Goal: Task Accomplishment & Management: Manage account settings

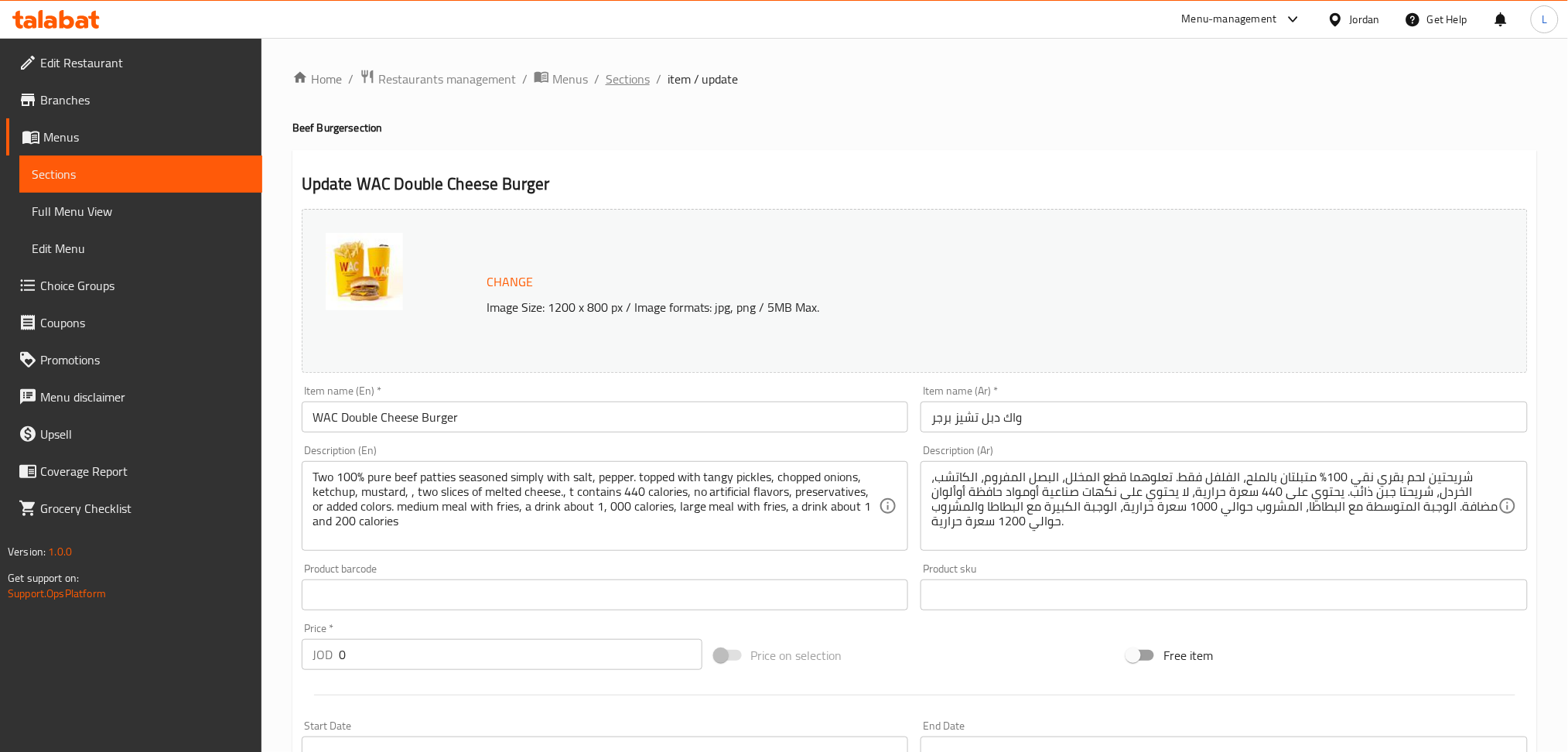
click at [621, 79] on span "Sections" at bounding box center [628, 79] width 44 height 19
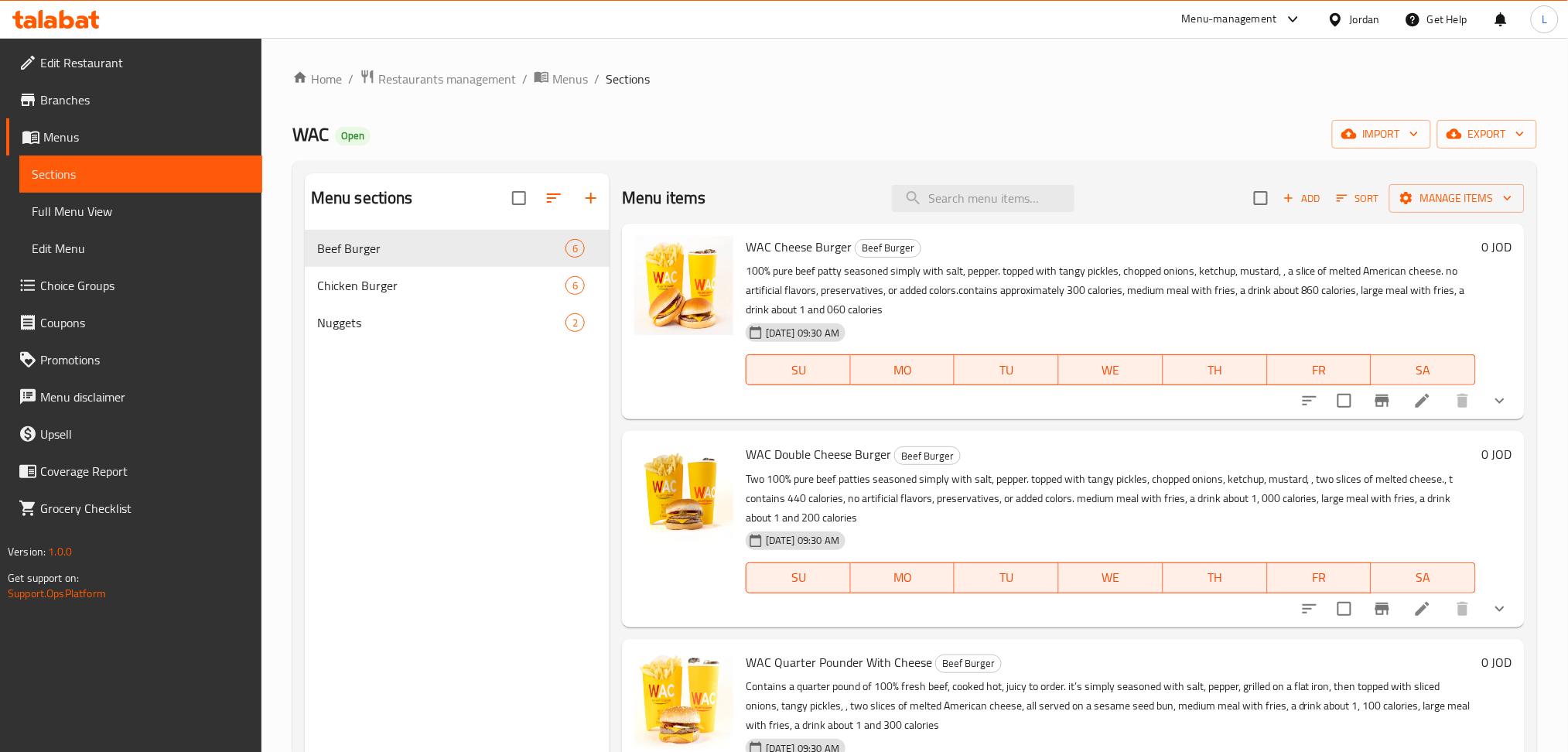
click at [1413, 406] on icon at bounding box center [1422, 401] width 19 height 19
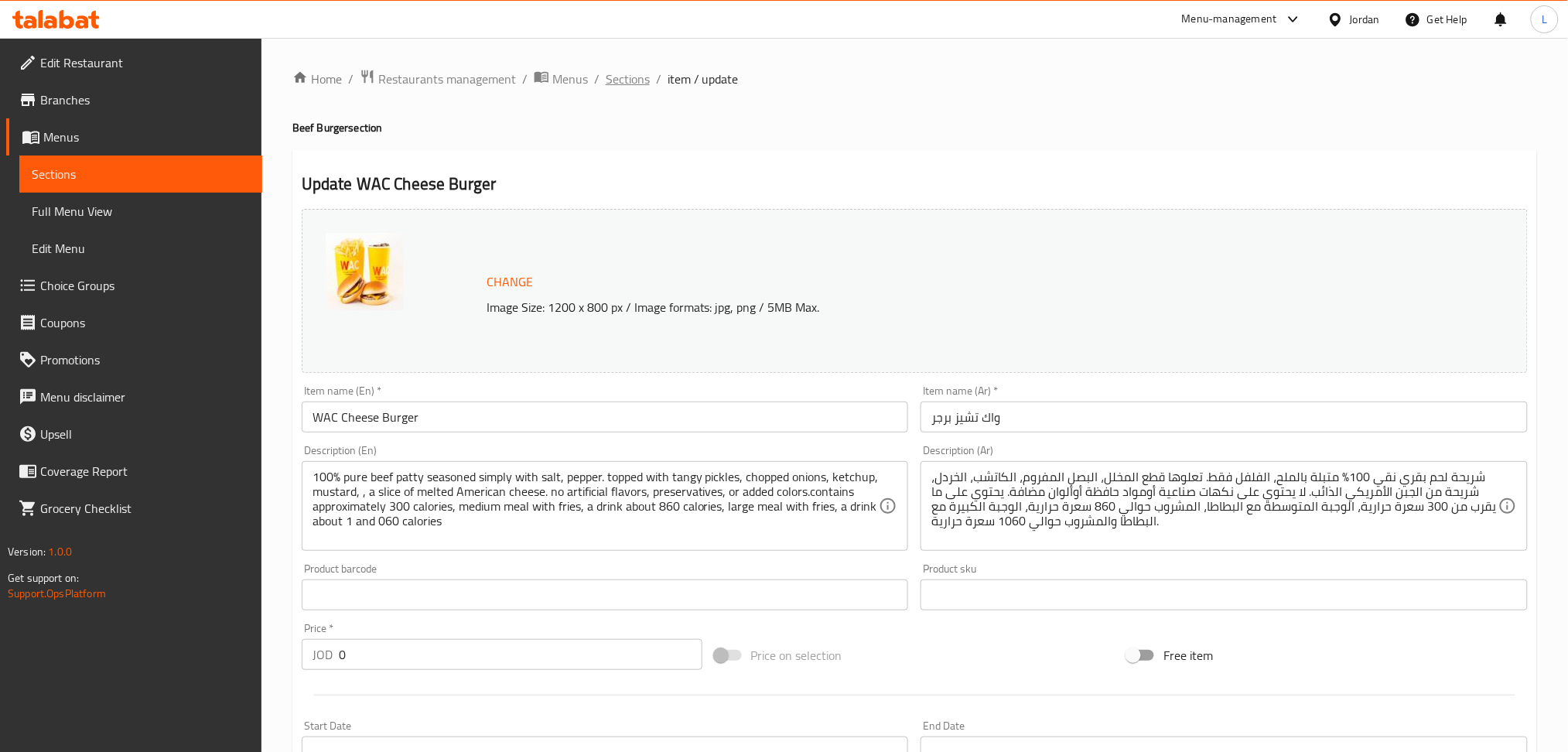
click at [607, 84] on span "Sections" at bounding box center [628, 79] width 44 height 19
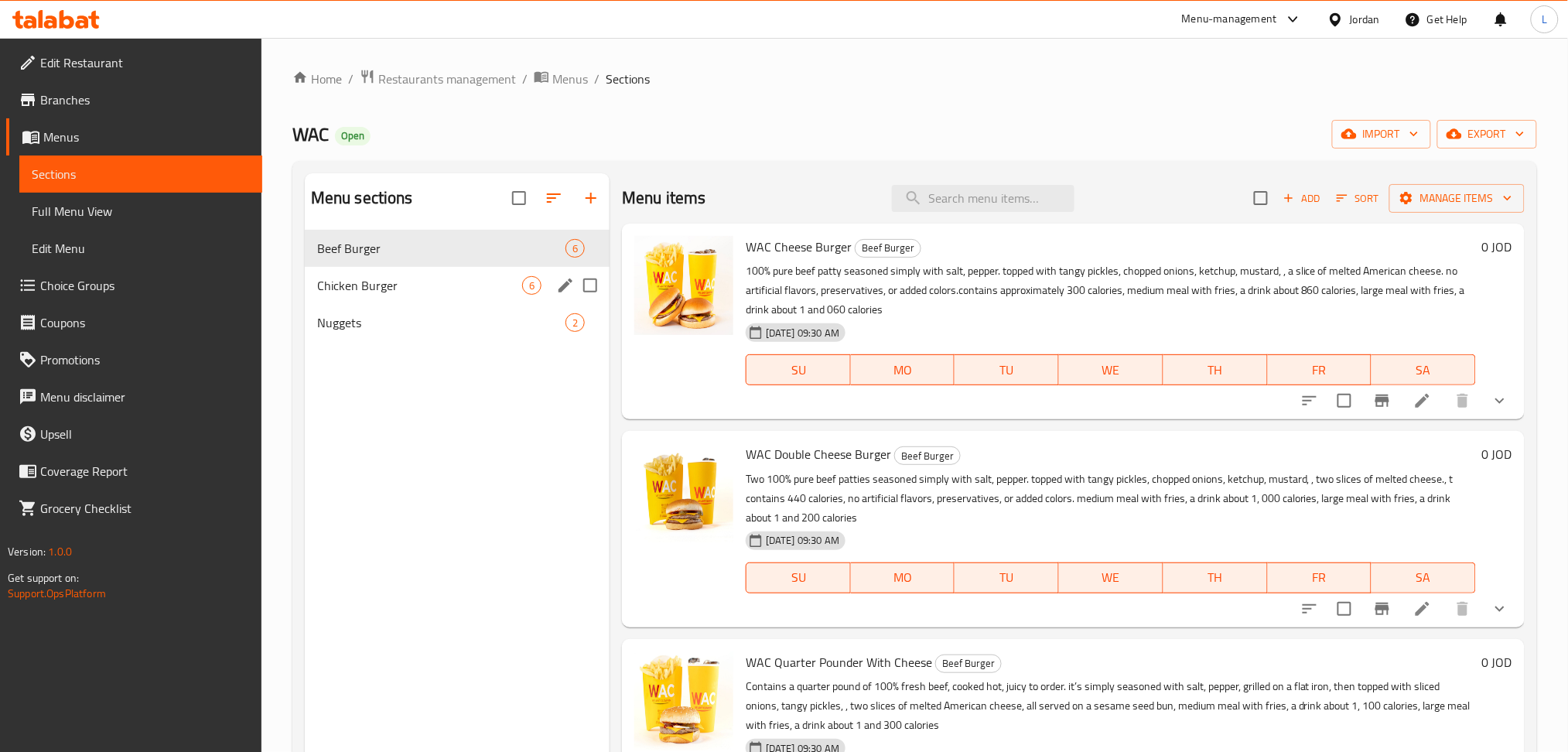
click at [453, 295] on span "Chicken Burger" at bounding box center [420, 285] width 205 height 19
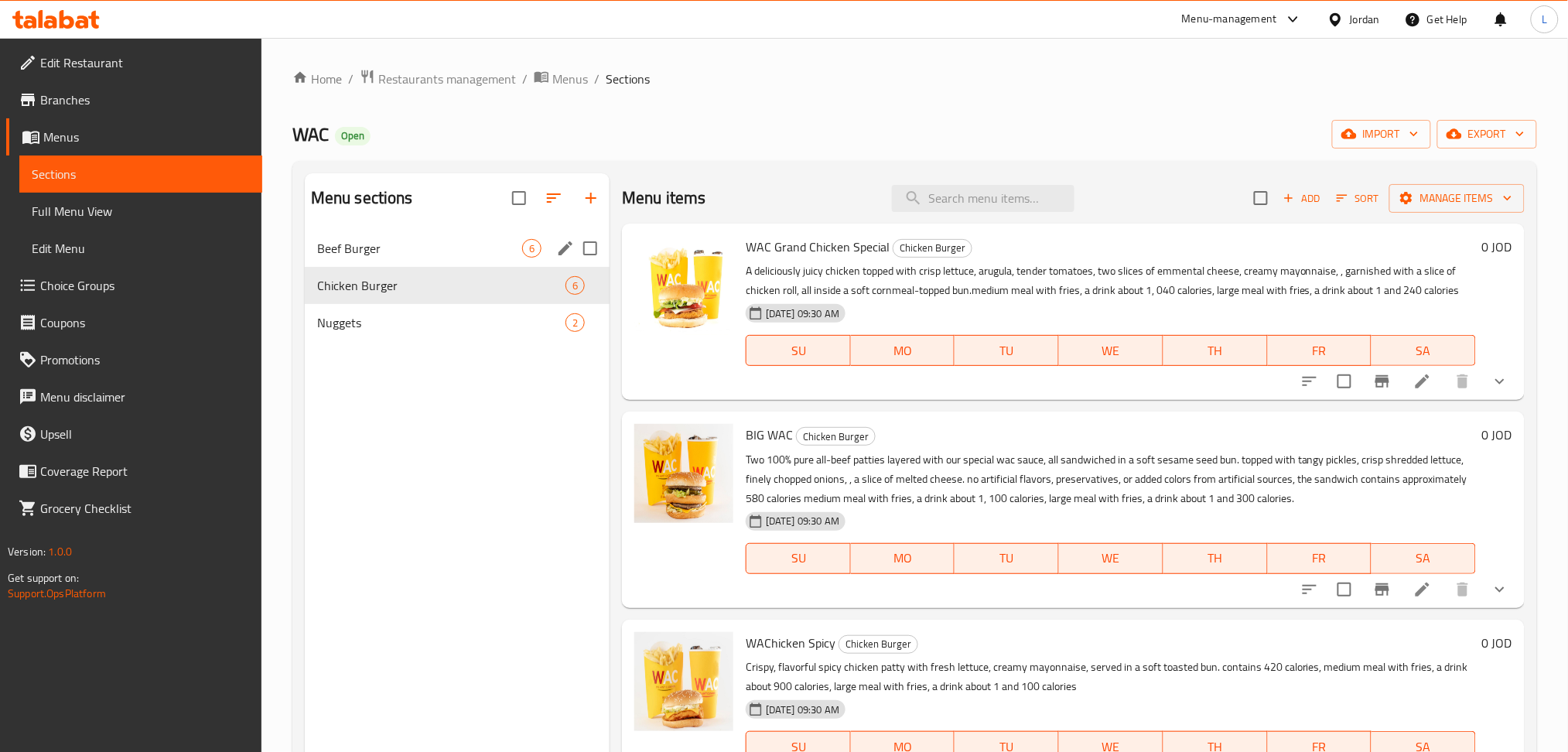
click at [414, 247] on span "Beef Burger" at bounding box center [420, 249] width 205 height 19
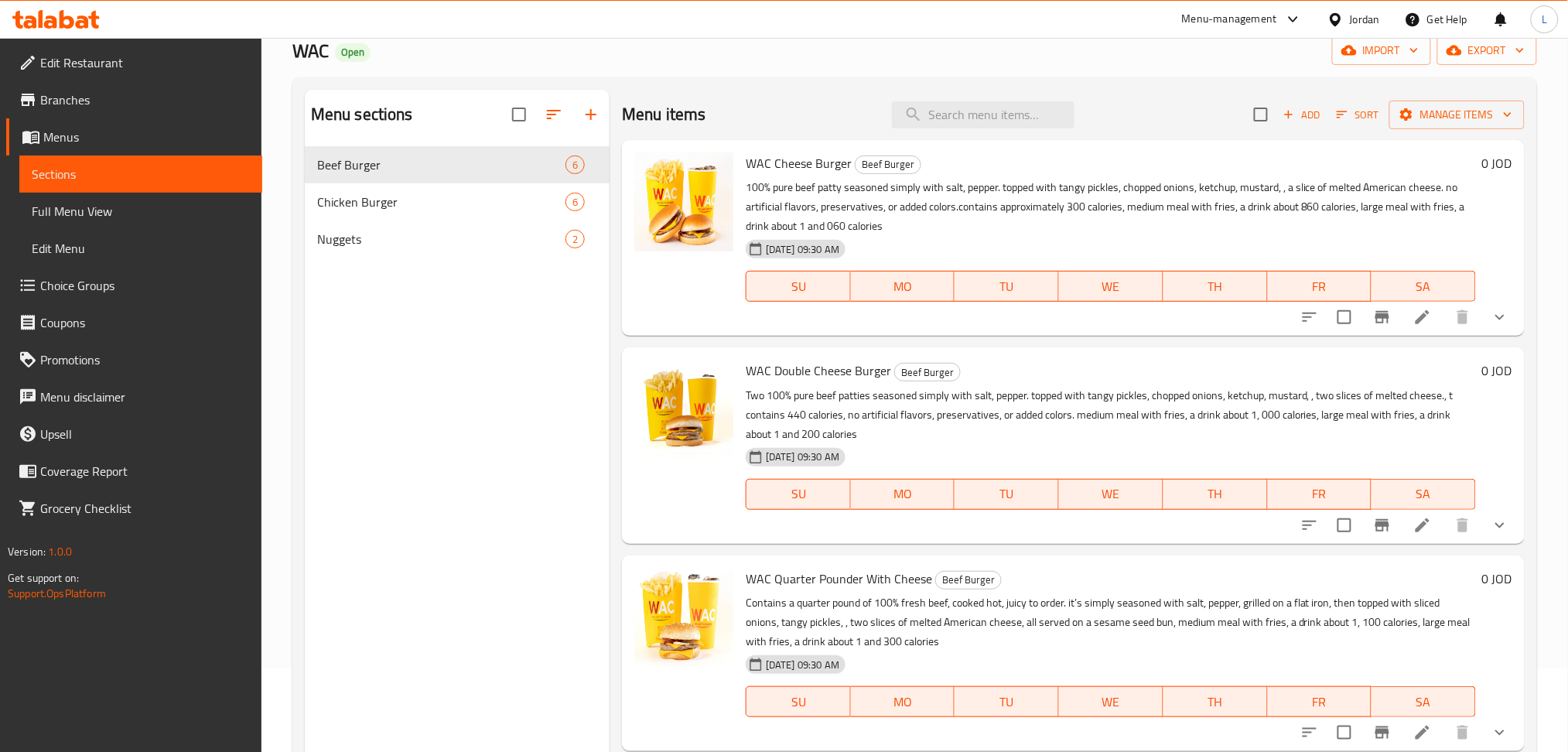
scroll to position [10, 0]
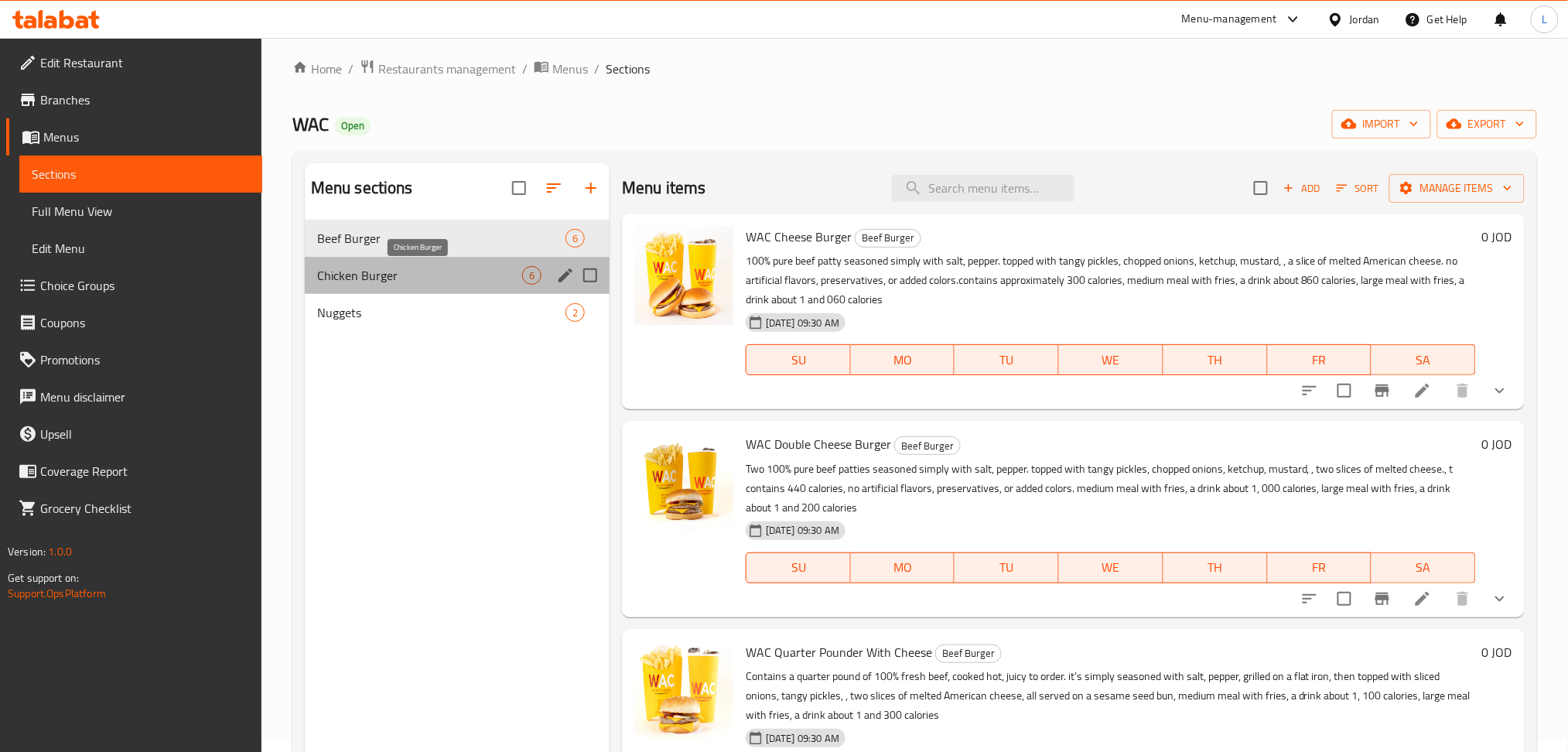
click at [473, 284] on span "Chicken Burger" at bounding box center [420, 276] width 205 height 19
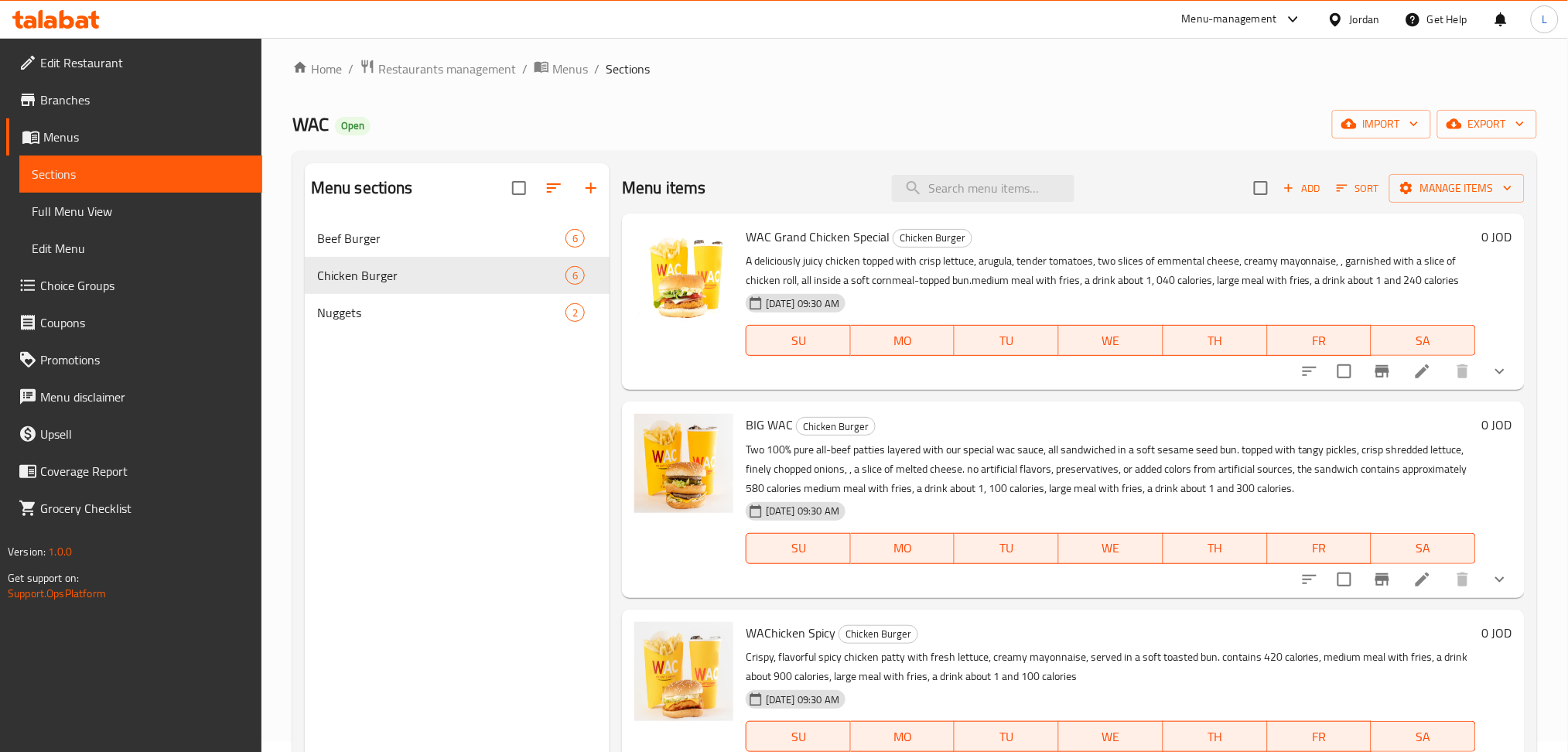
click at [599, 115] on div "WAC Open import export" at bounding box center [914, 124] width 1245 height 29
drag, startPoint x: 659, startPoint y: 118, endPoint x: 682, endPoint y: 114, distance: 23.3
click at [659, 118] on div "WAC Open import export" at bounding box center [914, 124] width 1245 height 29
click at [421, 243] on span "Beef Burger" at bounding box center [420, 238] width 205 height 19
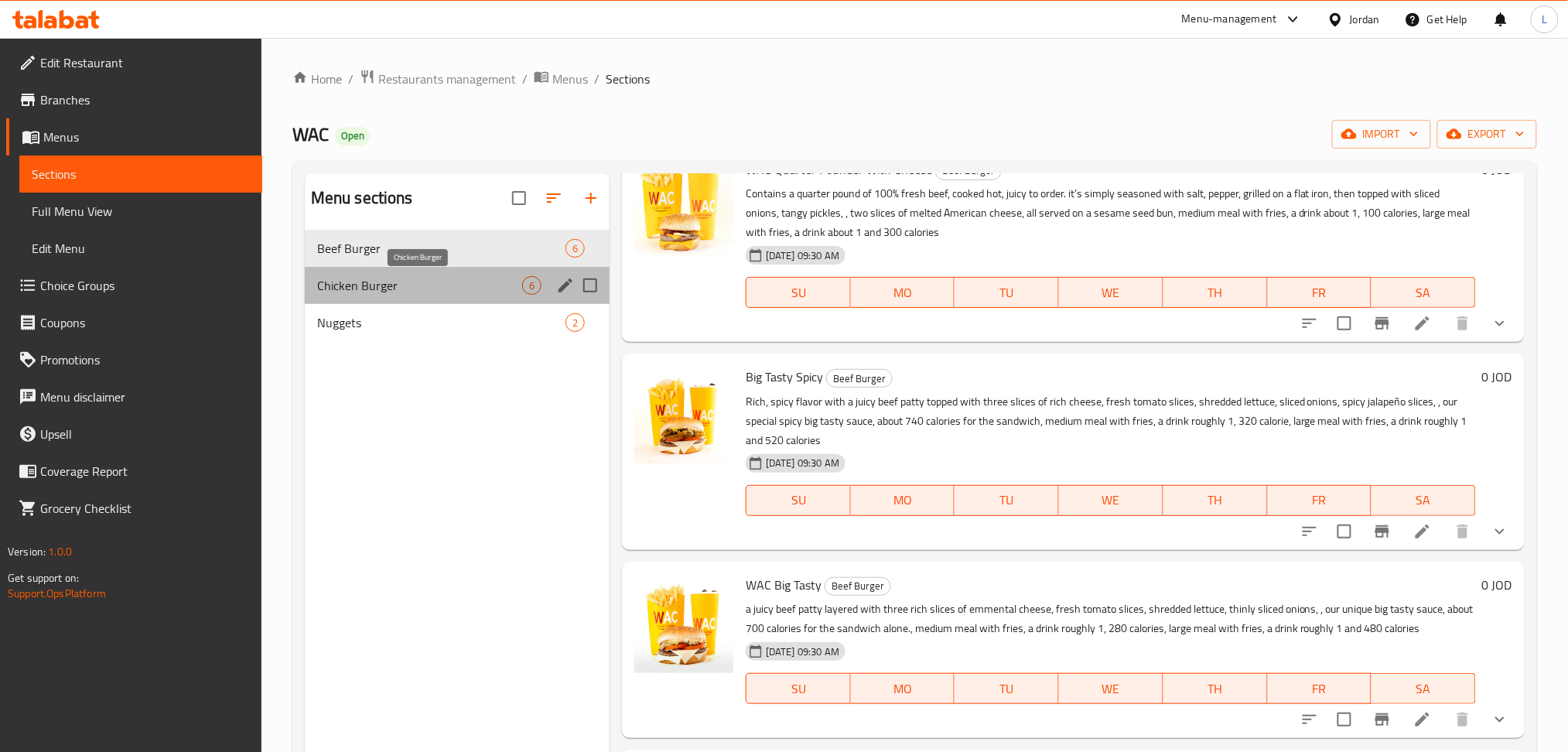
click at [369, 292] on span "Chicken Burger" at bounding box center [420, 285] width 205 height 19
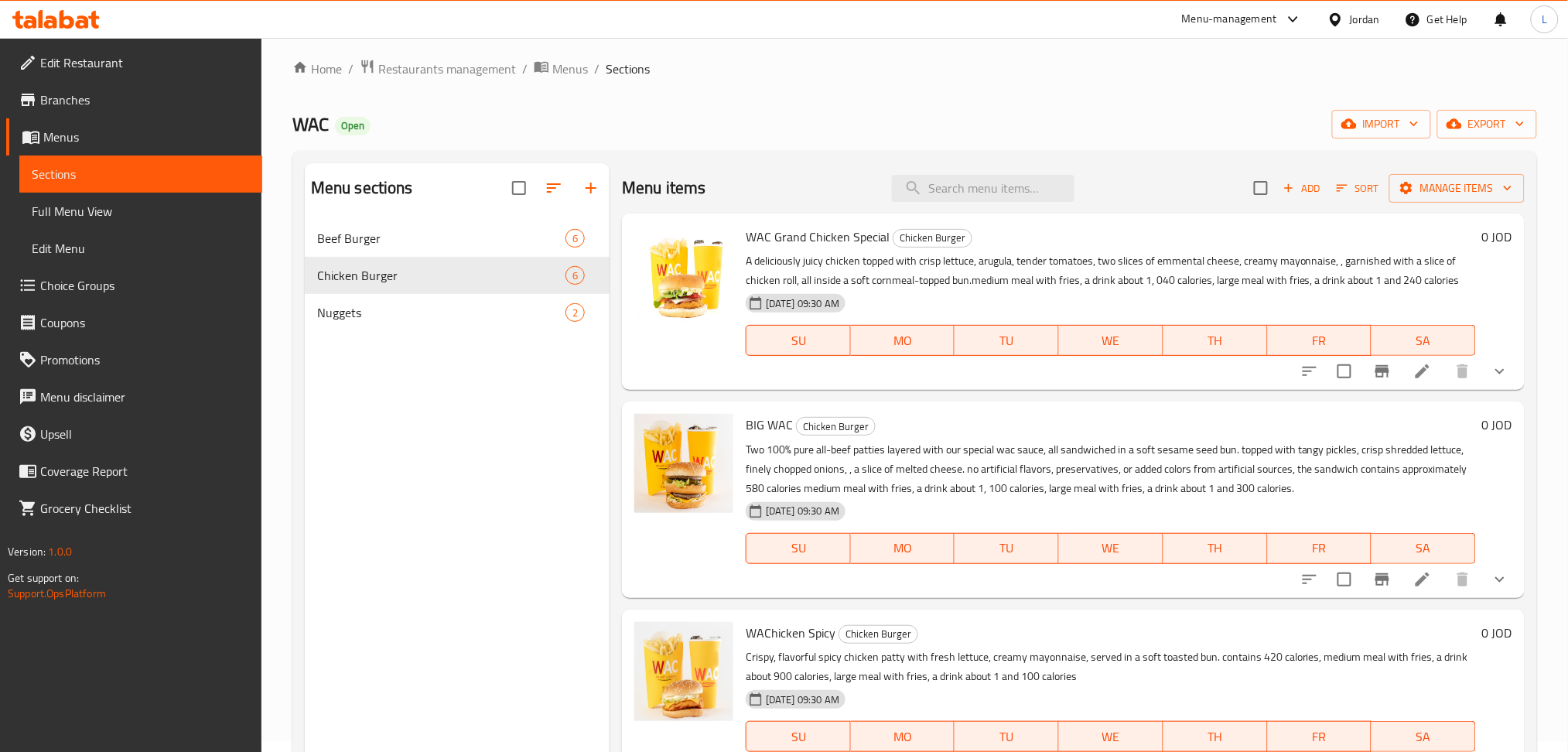
click at [1413, 581] on icon at bounding box center [1422, 580] width 19 height 19
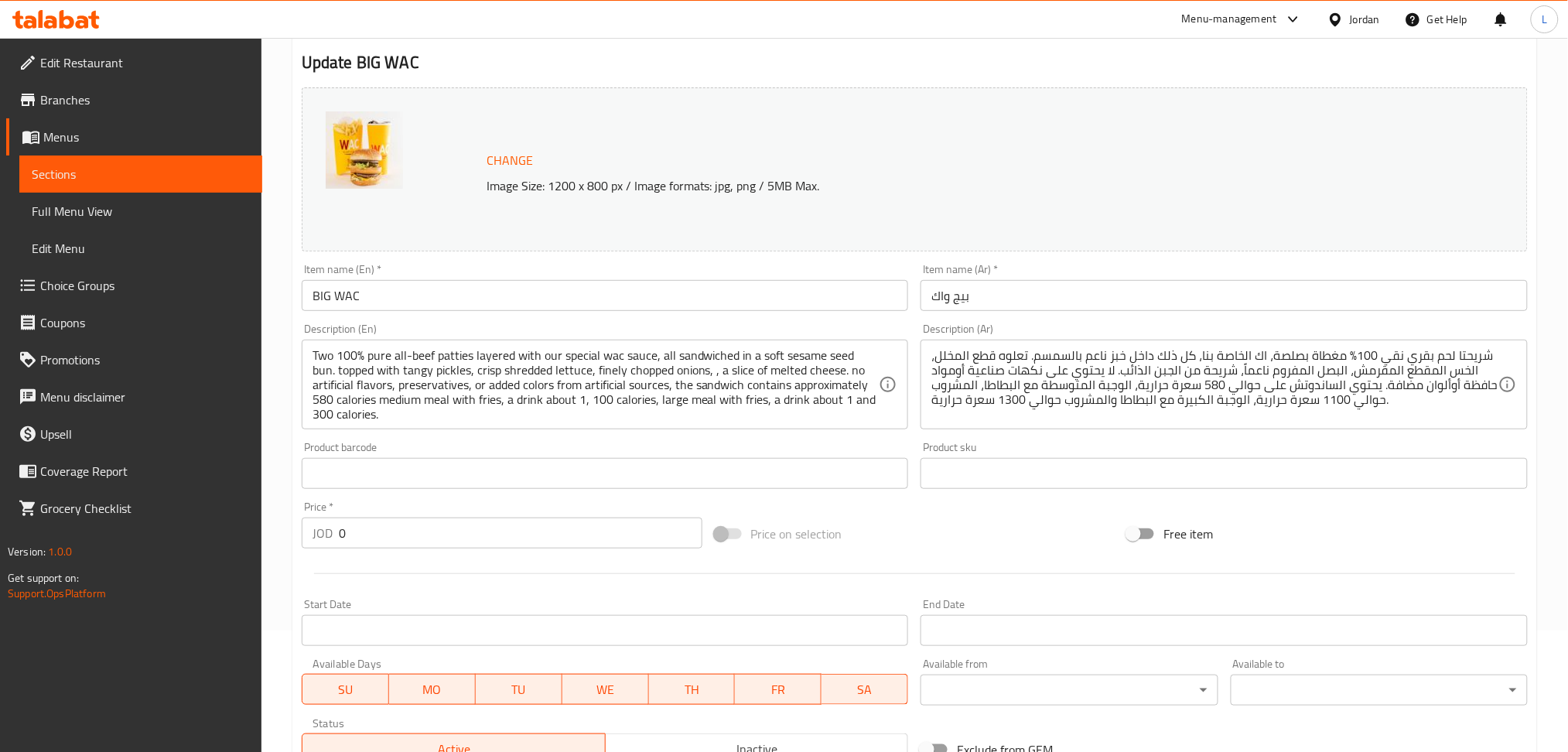
scroll to position [388, 0]
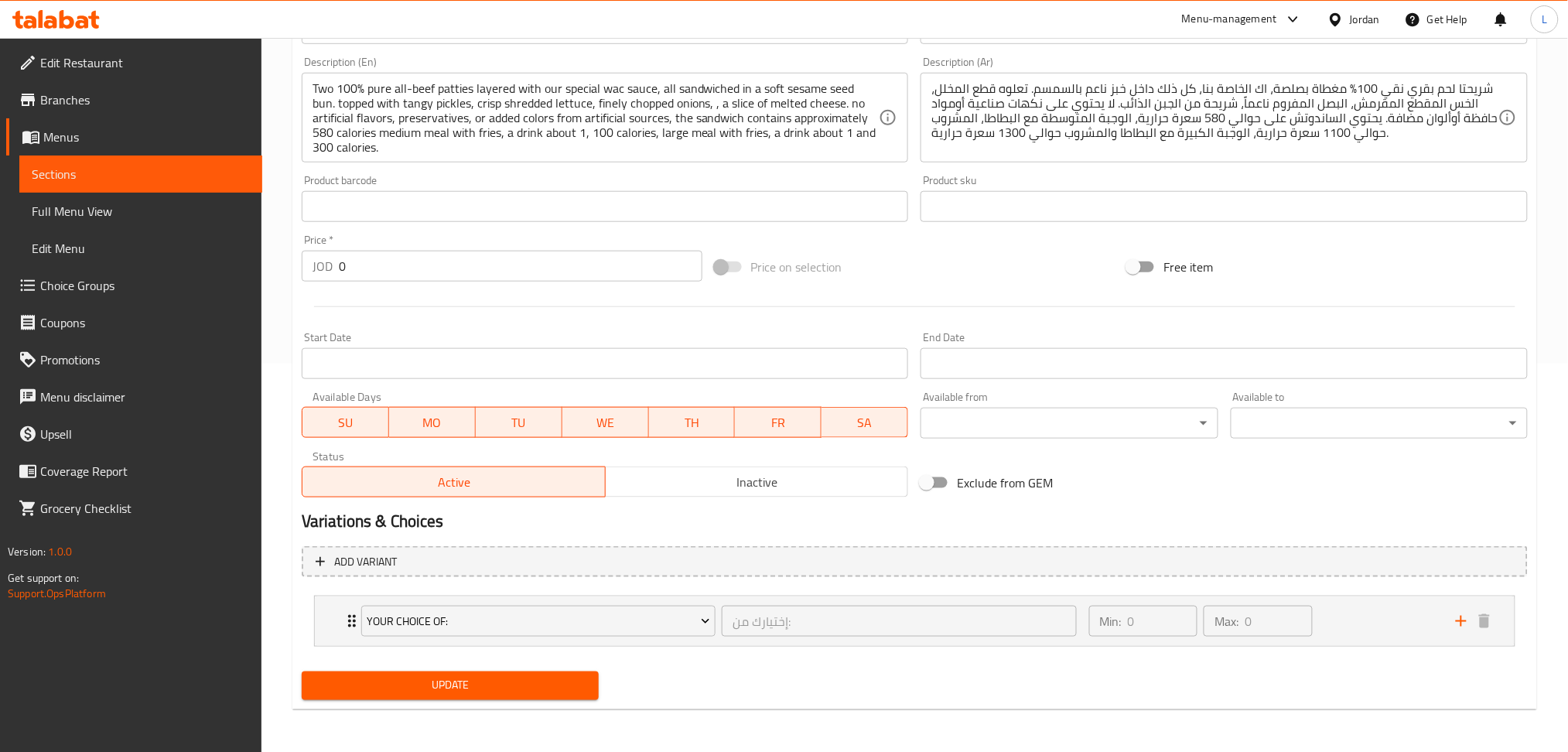
click at [747, 487] on span "Inactive" at bounding box center [758, 482] width 291 height 22
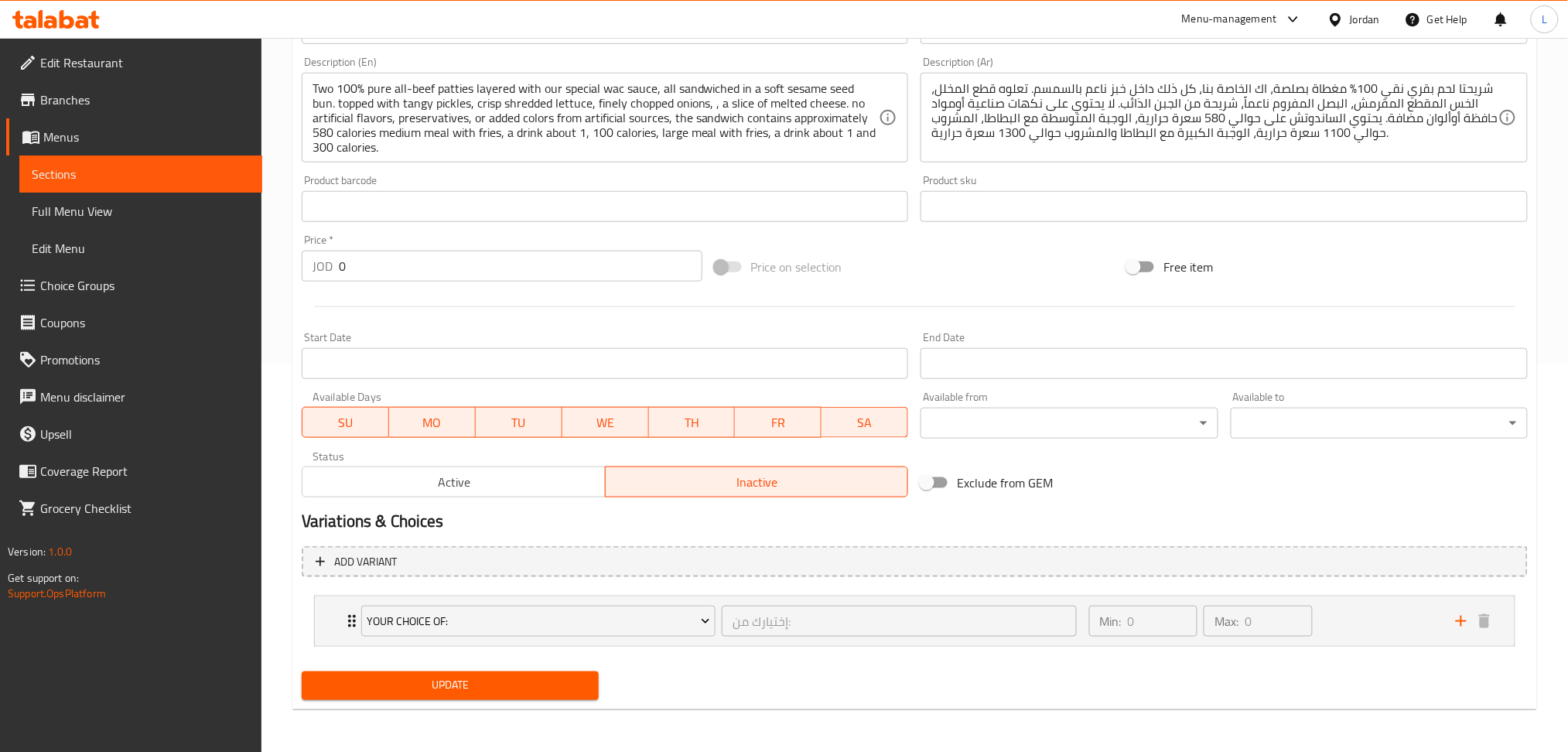
click at [562, 674] on button "Update" at bounding box center [449, 686] width 297 height 29
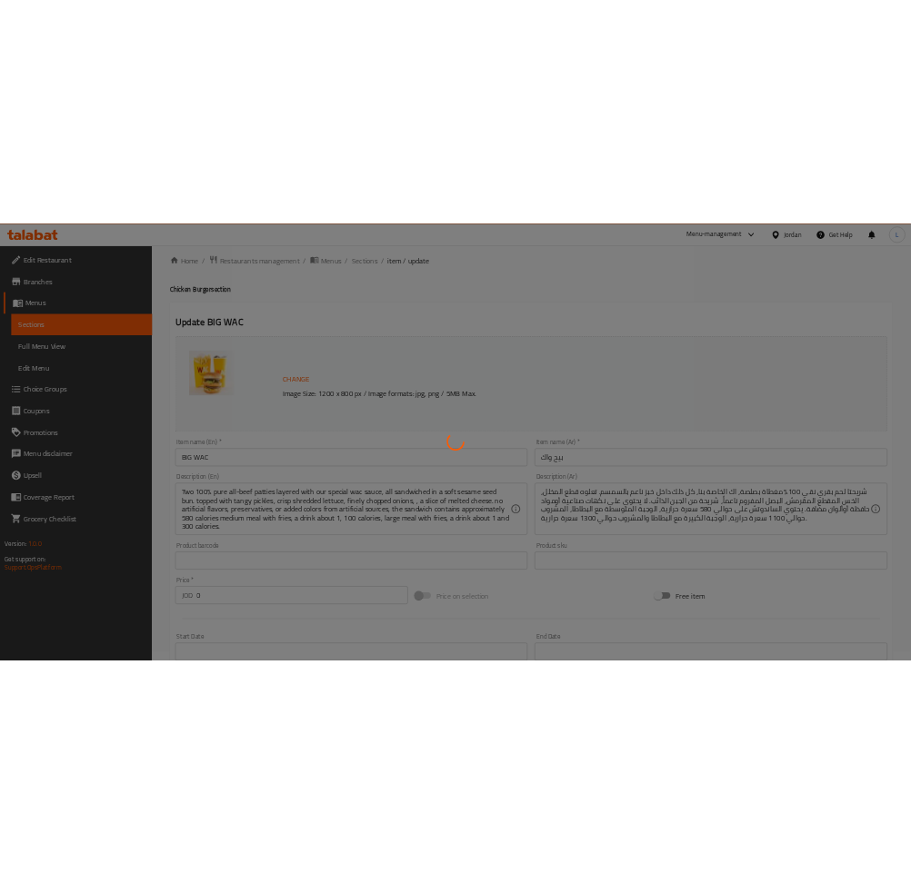
scroll to position [0, 0]
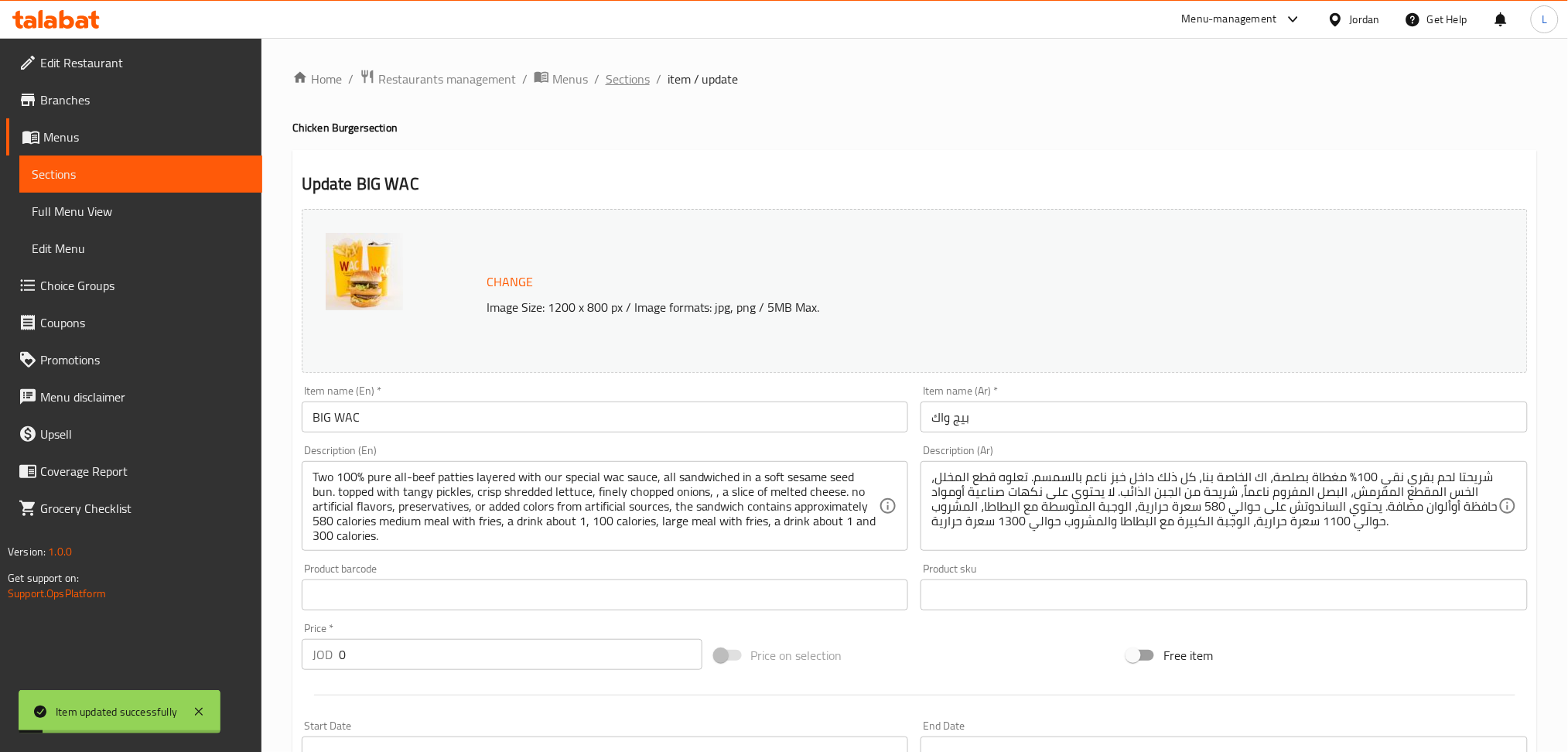
click at [626, 77] on span "Sections" at bounding box center [628, 79] width 44 height 19
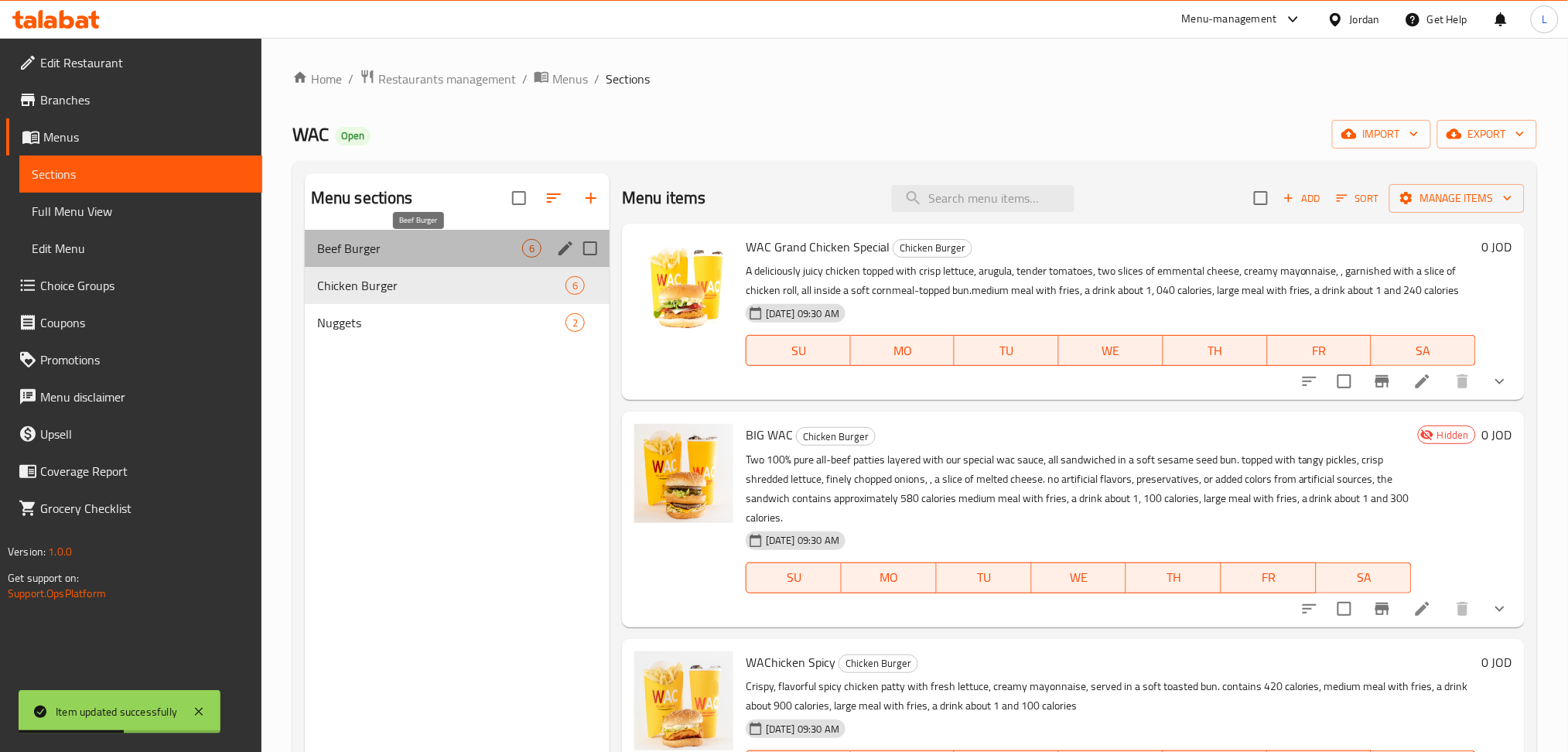
click at [356, 255] on span "Beef Burger" at bounding box center [420, 249] width 205 height 19
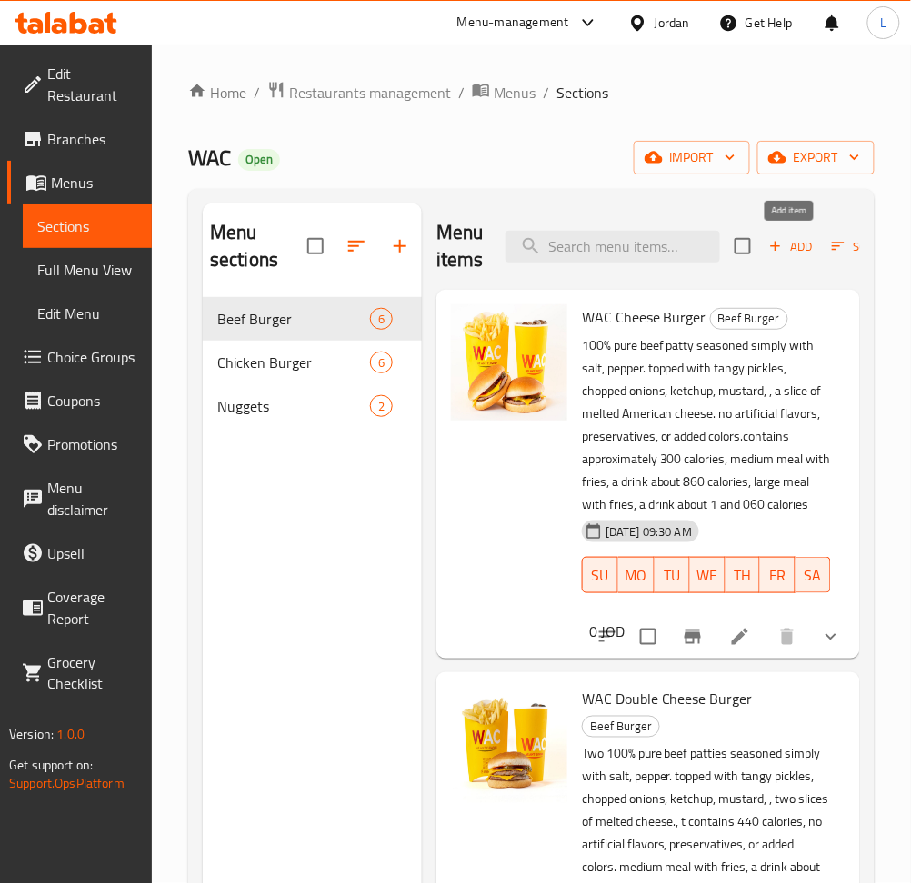
click at [782, 249] on span "Add" at bounding box center [790, 246] width 49 height 21
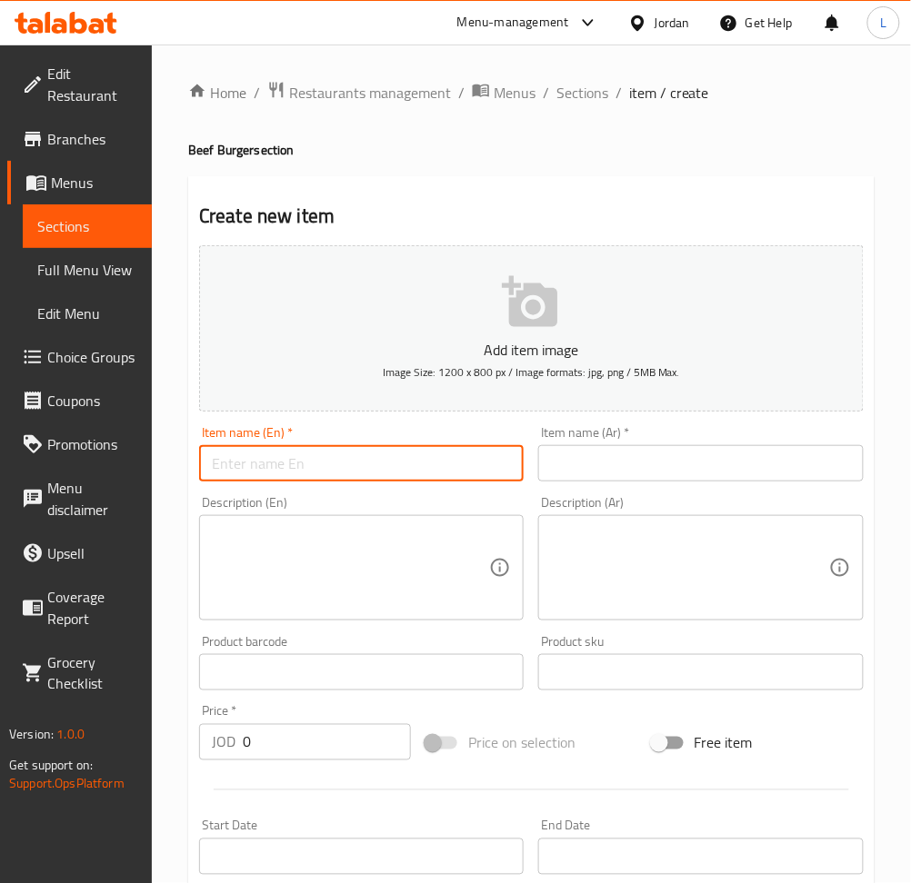
drag, startPoint x: 433, startPoint y: 470, endPoint x: 513, endPoint y: 479, distance: 81.4
click at [433, 470] on input "text" at bounding box center [361, 463] width 324 height 36
paste input "BIG WAC"
type input "BIG WAC"
click at [637, 470] on input "text" at bounding box center [700, 463] width 324 height 36
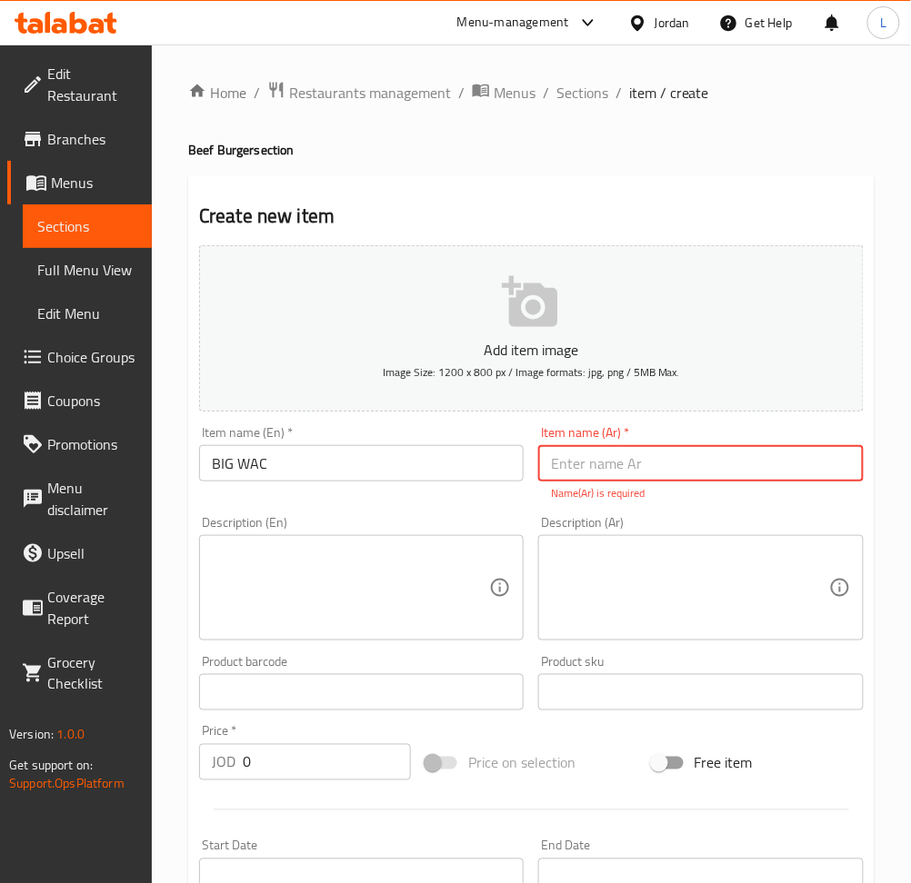
click at [785, 472] on input "text" at bounding box center [700, 463] width 324 height 36
paste input "بيج واك"
type input "بيج واك"
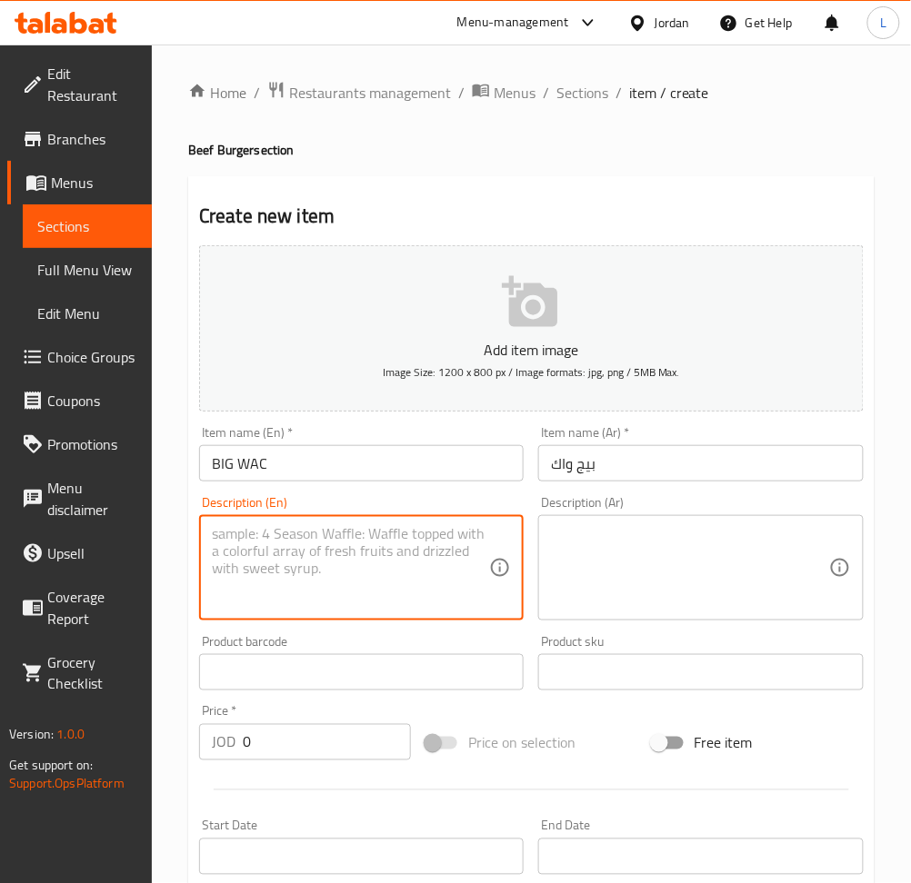
click at [402, 576] on textarea at bounding box center [350, 568] width 277 height 86
paste textarea "Two 100% pure all-beef patties layered with our special wac sauce, all sandwich…"
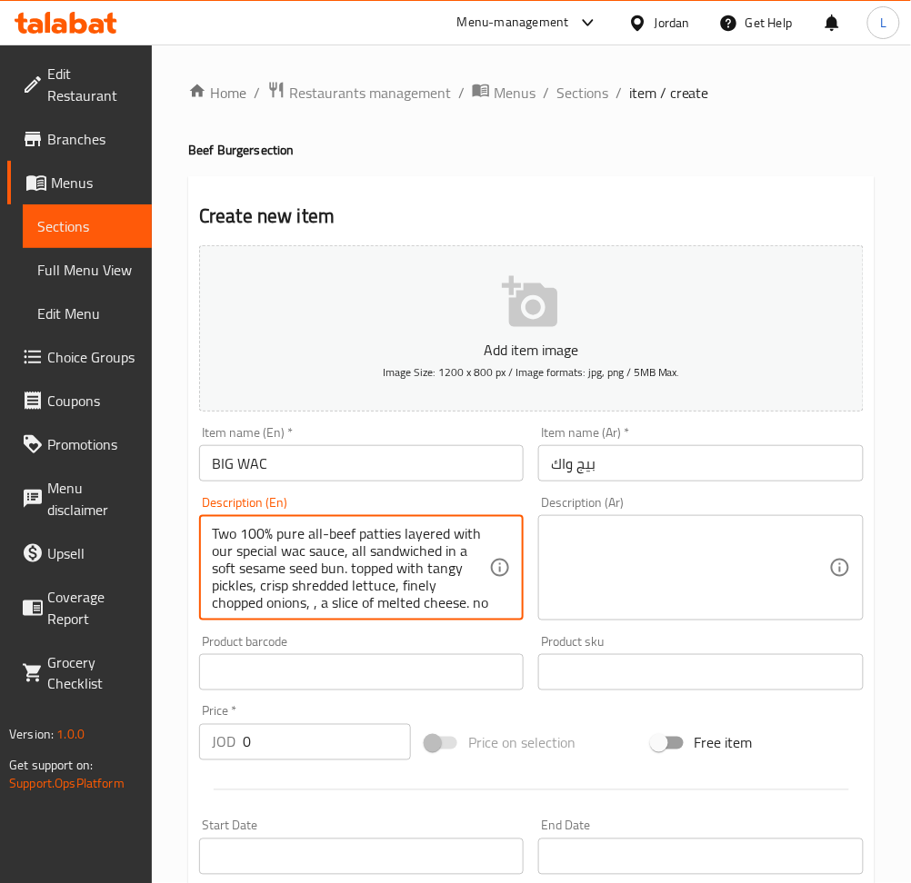
scroll to position [108, 0]
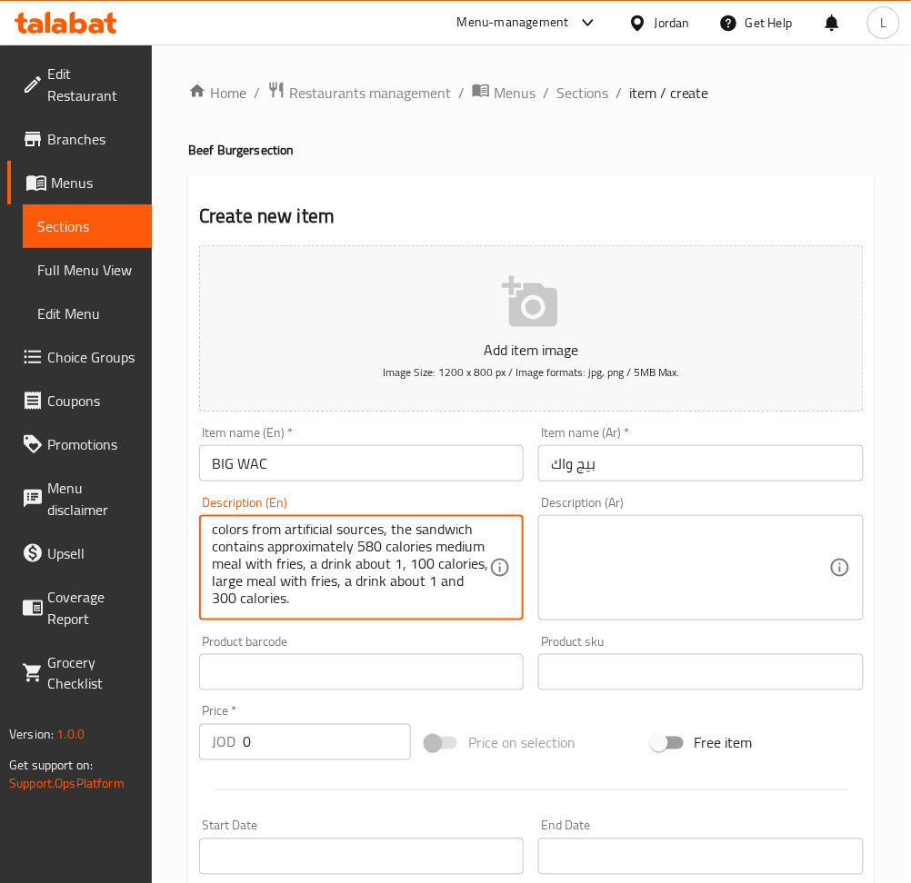
type textarea "Two 100% pure all-beef patties layered with our special wac sauce, all sandwich…"
drag, startPoint x: 720, startPoint y: 565, endPoint x: 800, endPoint y: 568, distance: 80.0
click at [716, 562] on textarea at bounding box center [689, 568] width 277 height 86
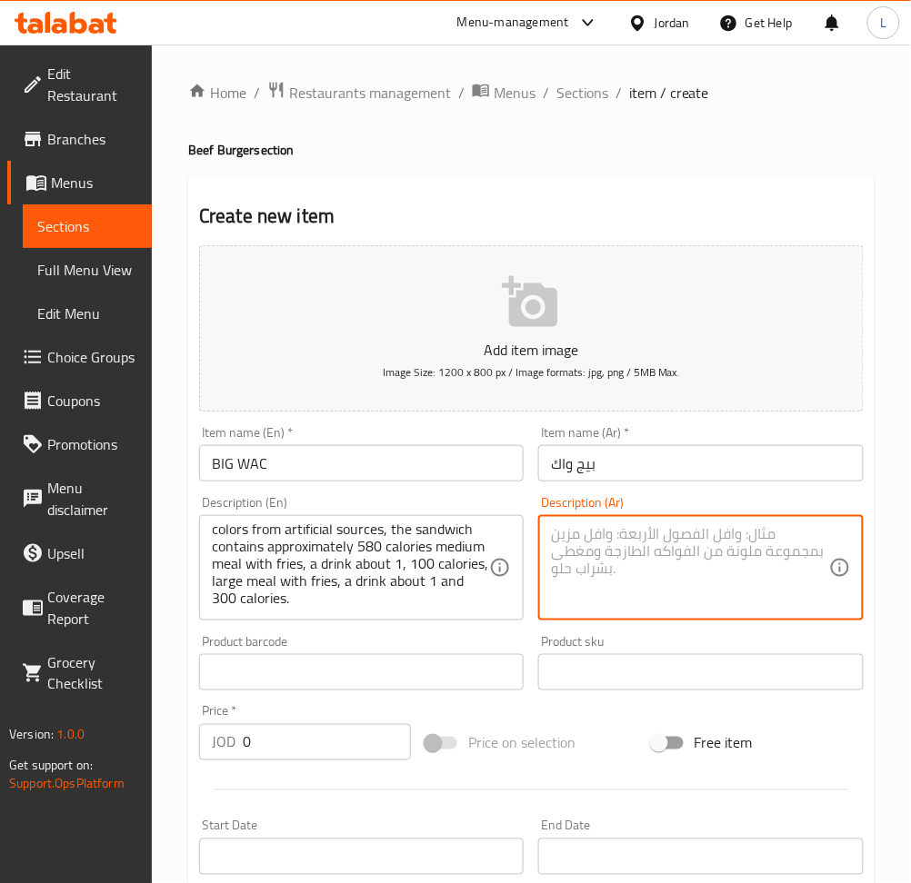
click at [727, 556] on textarea at bounding box center [689, 568] width 277 height 86
paste textarea "شريحتا لحم بقري نقي 100% مغطاة بصلصة، اك الخاصة بنا، كل ذلك داخل خبز ناعم بالسم…"
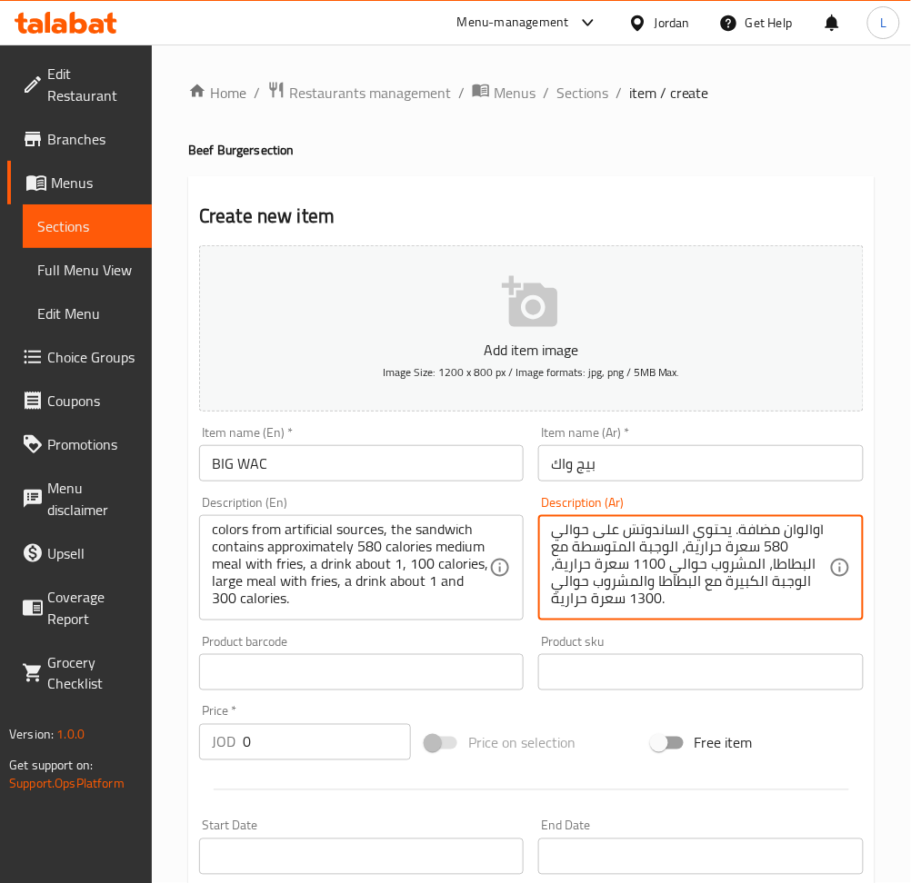
type textarea "شريحتا لحم بقري نقي 100% مغطاة بصلصة، اك الخاصة بنا، كل ذلك داخل خبز ناعم بالسم…"
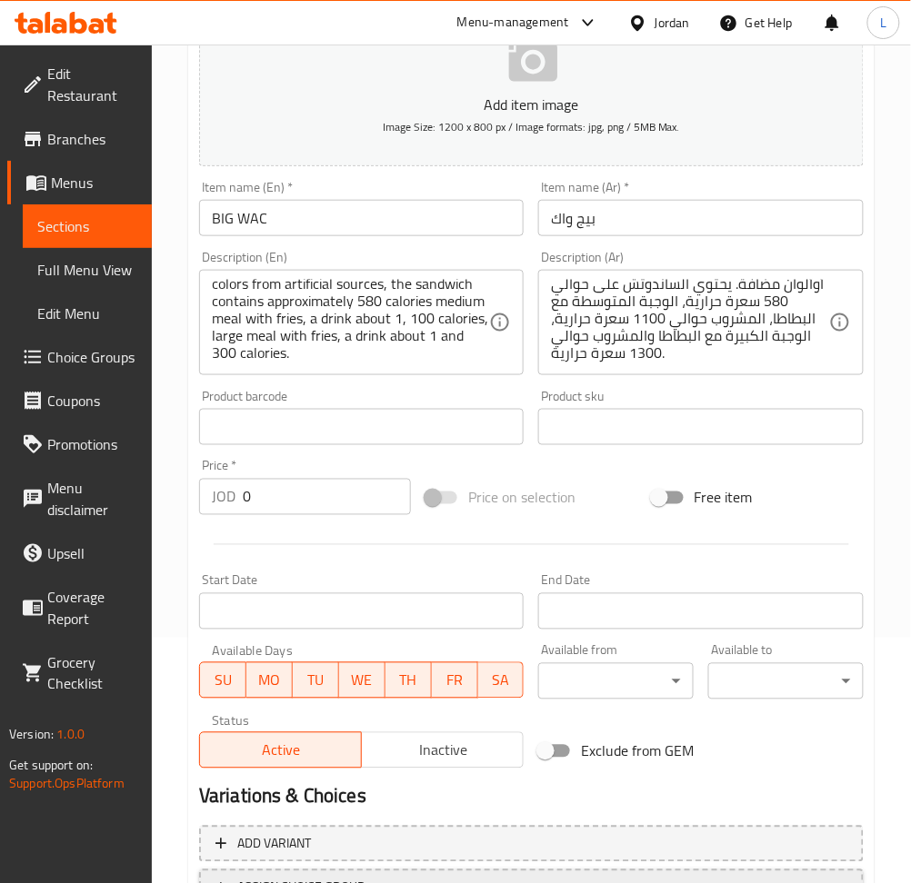
scroll to position [397, 0]
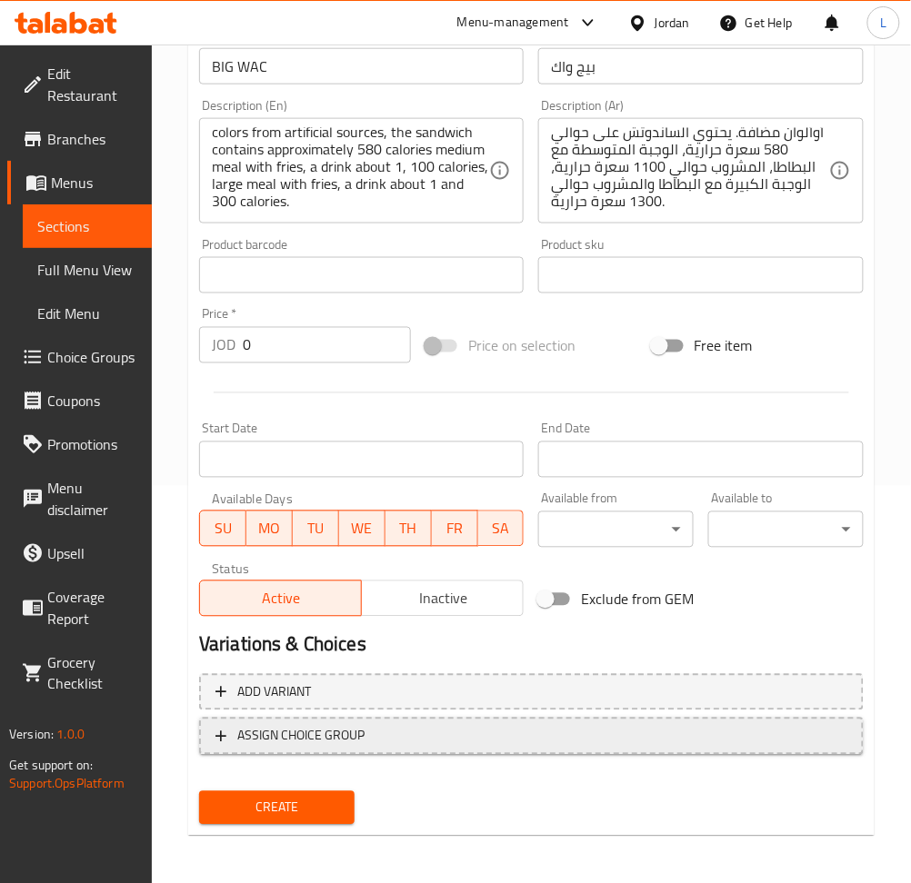
click at [323, 736] on span "ASSIGN CHOICE GROUP" at bounding box center [300, 736] width 127 height 23
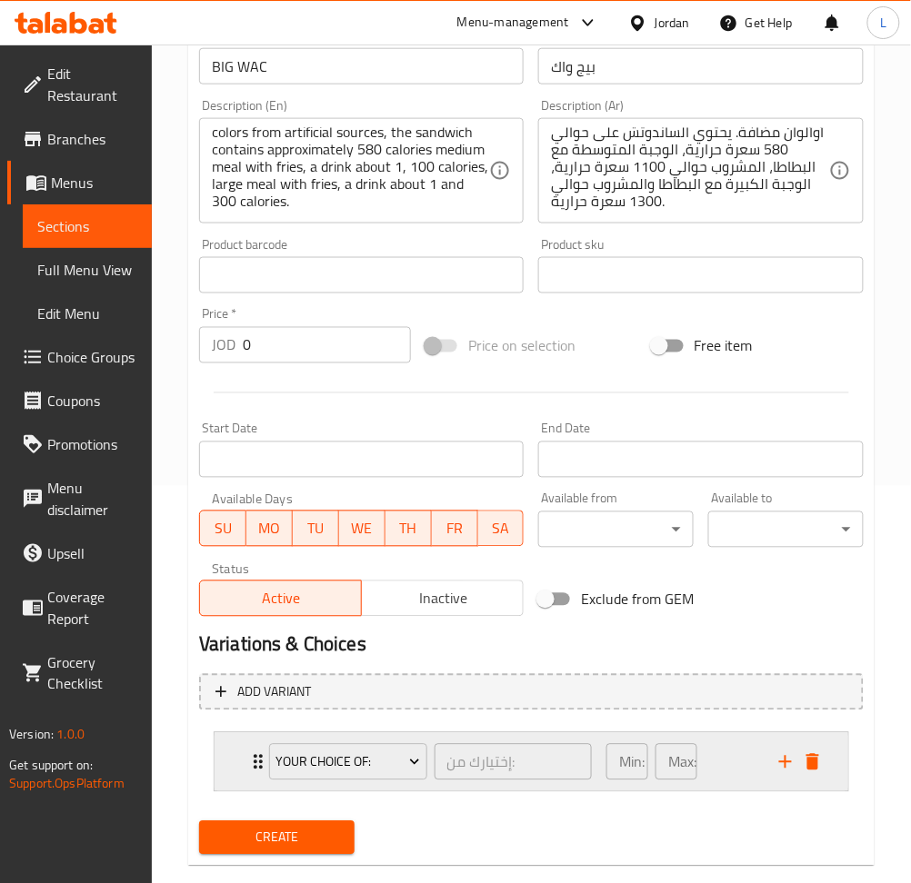
click at [229, 753] on div "Your Choice of: إختيارك من: ​ Min: 1 ​ Max: 1 ​" at bounding box center [530, 762] width 633 height 58
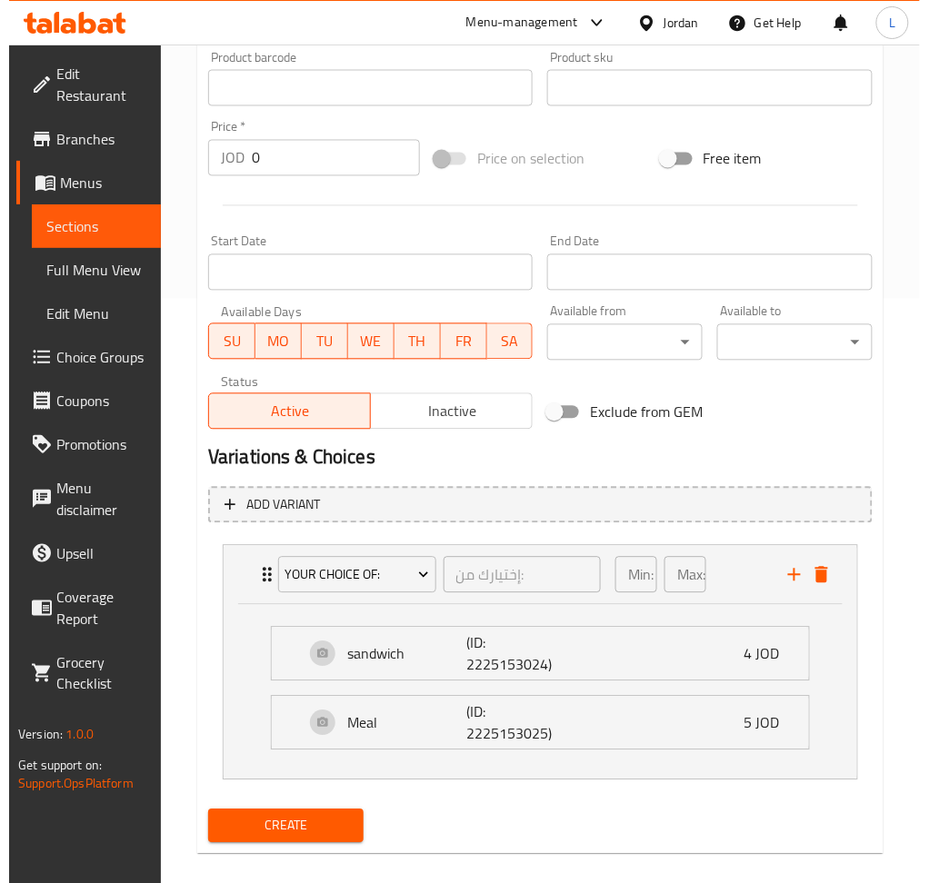
scroll to position [604, 0]
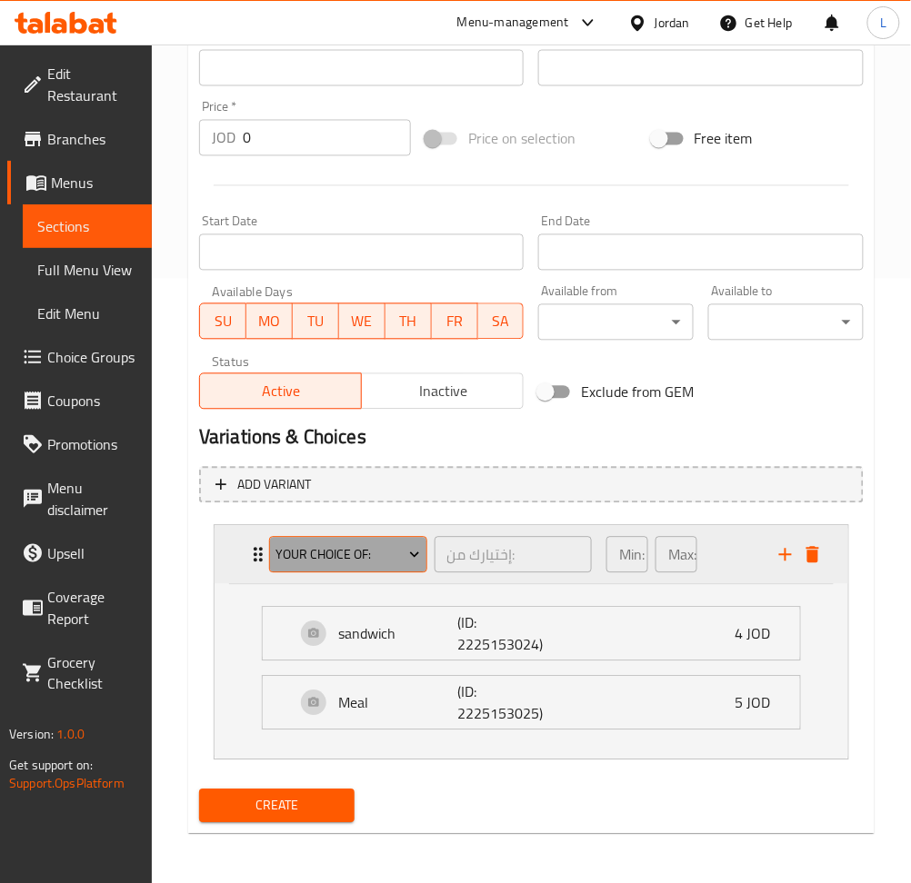
click at [325, 555] on span "Your Choice of:" at bounding box center [347, 555] width 144 height 23
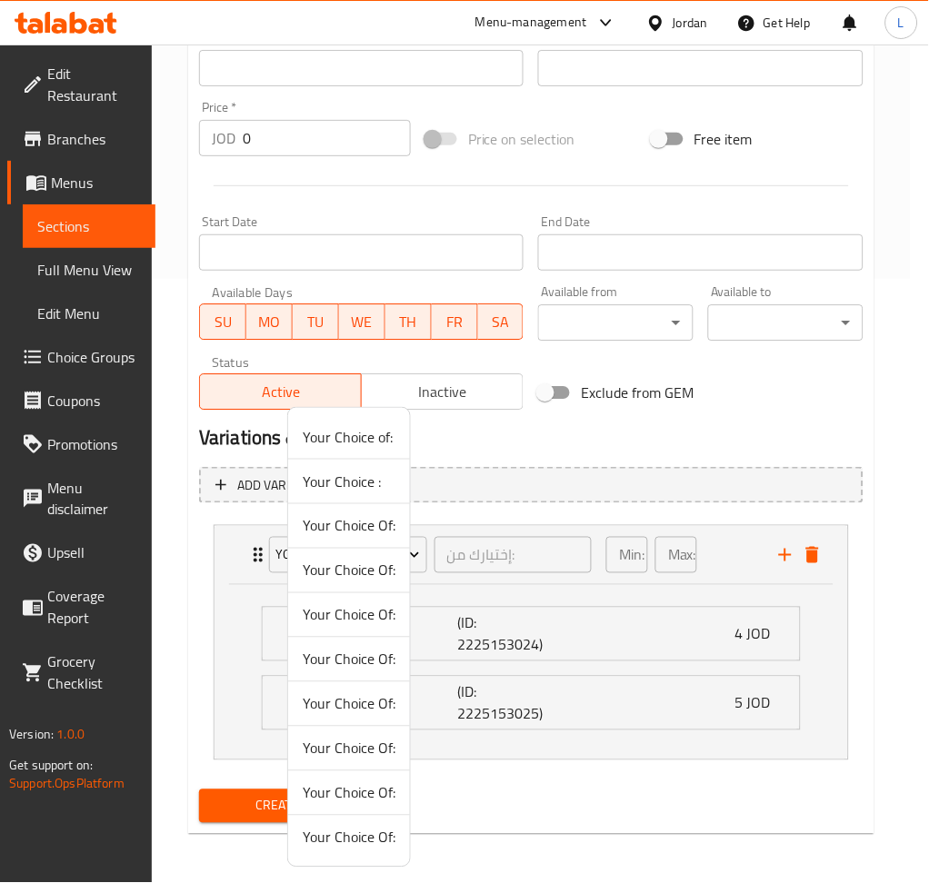
drag, startPoint x: 364, startPoint y: 526, endPoint x: 254, endPoint y: 568, distance: 117.6
click at [363, 528] on span "Your Choice Of:" at bounding box center [349, 526] width 93 height 22
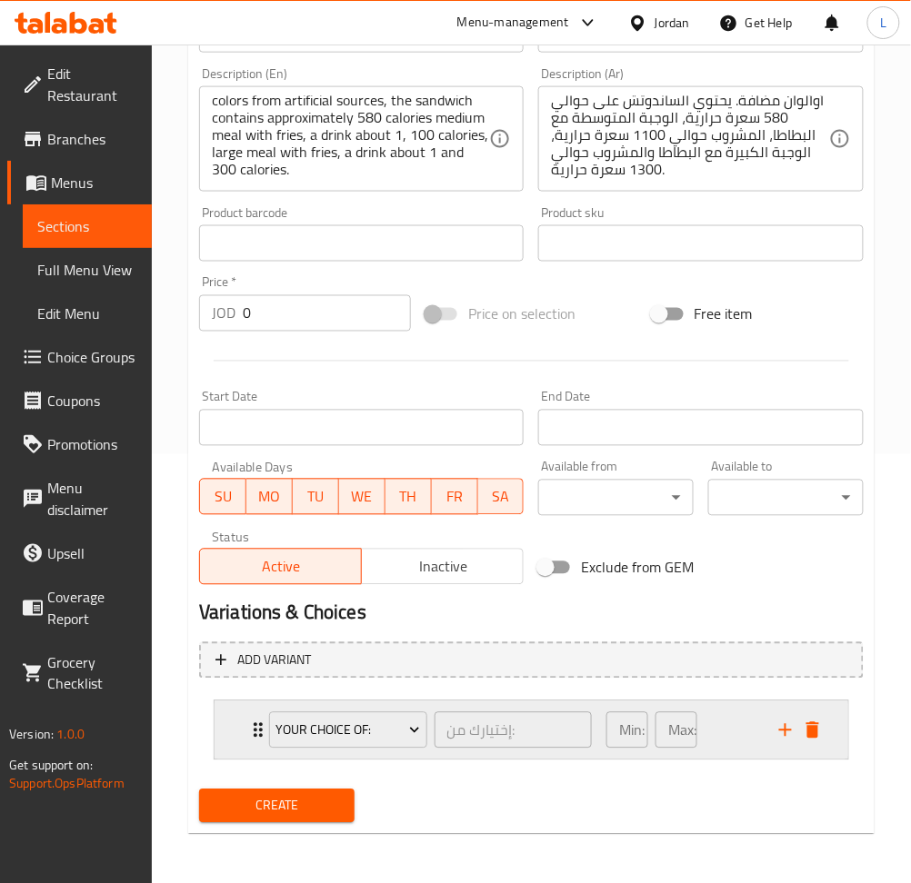
click at [236, 724] on div "Your Choice Of: إختيارك من: ​ Min: 0 ​ Max: 0 ​" at bounding box center [530, 731] width 633 height 58
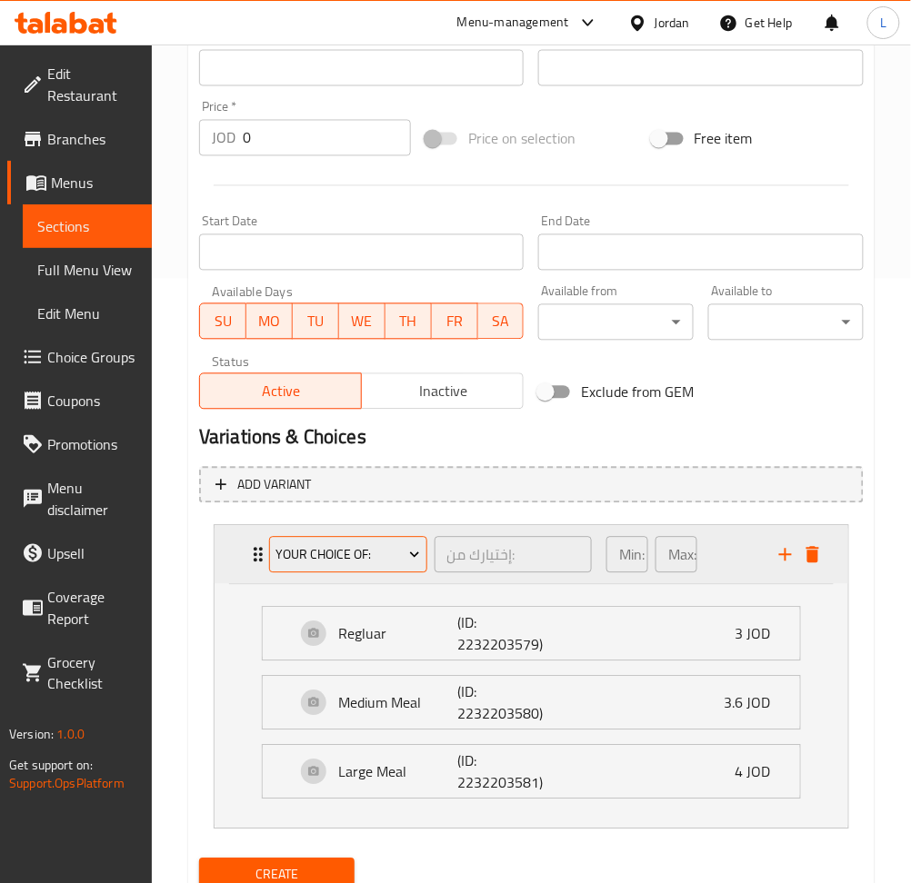
click at [364, 544] on span "Your Choice Of:" at bounding box center [347, 555] width 144 height 23
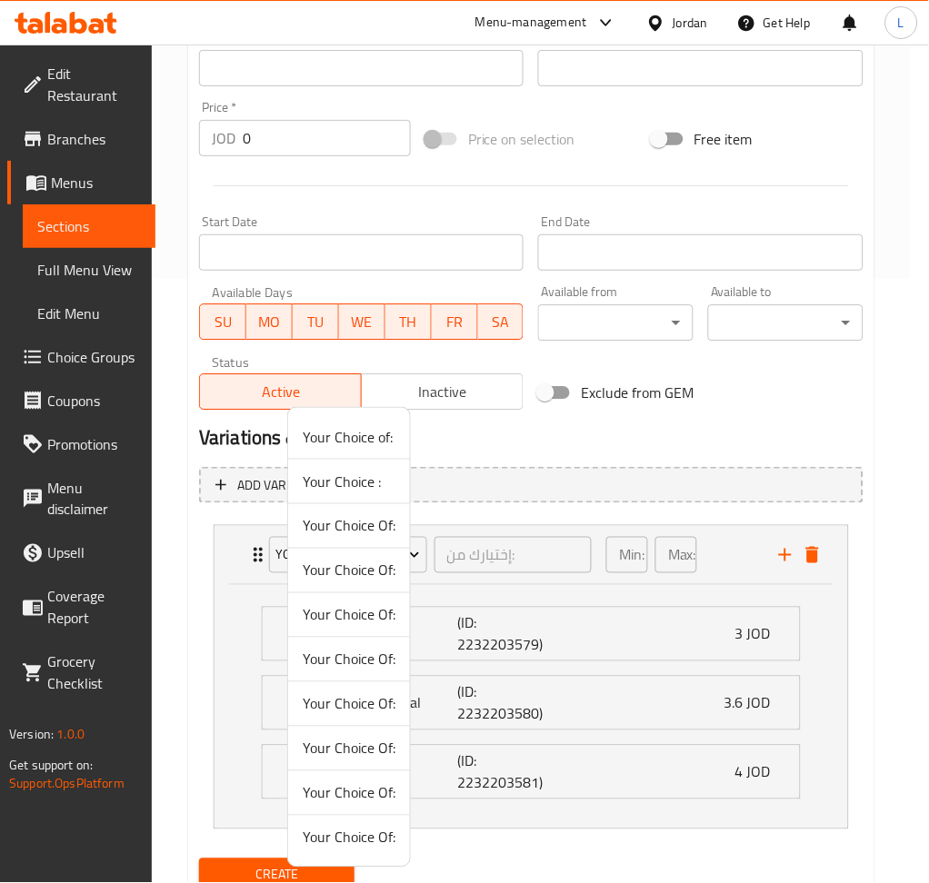
click at [368, 568] on span "Your Choice Of:" at bounding box center [349, 571] width 93 height 22
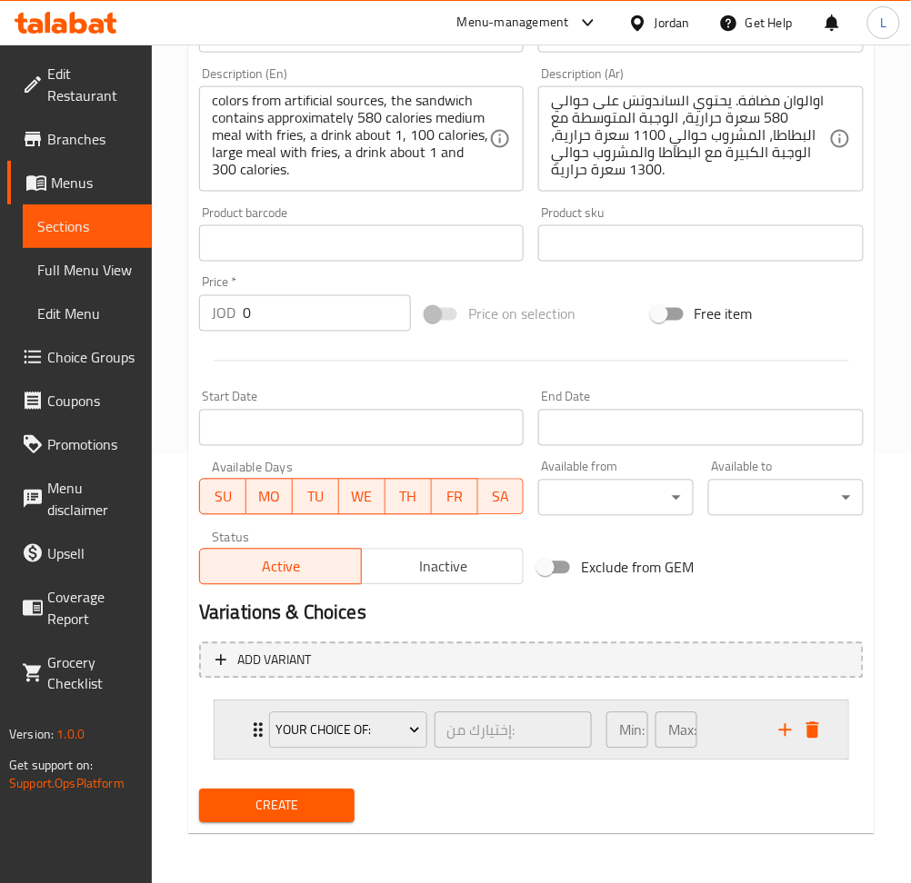
click at [234, 727] on div "Your Choice Of: إختيارك من: ​ Min: 0 ​ Max: 0 ​" at bounding box center [530, 731] width 633 height 58
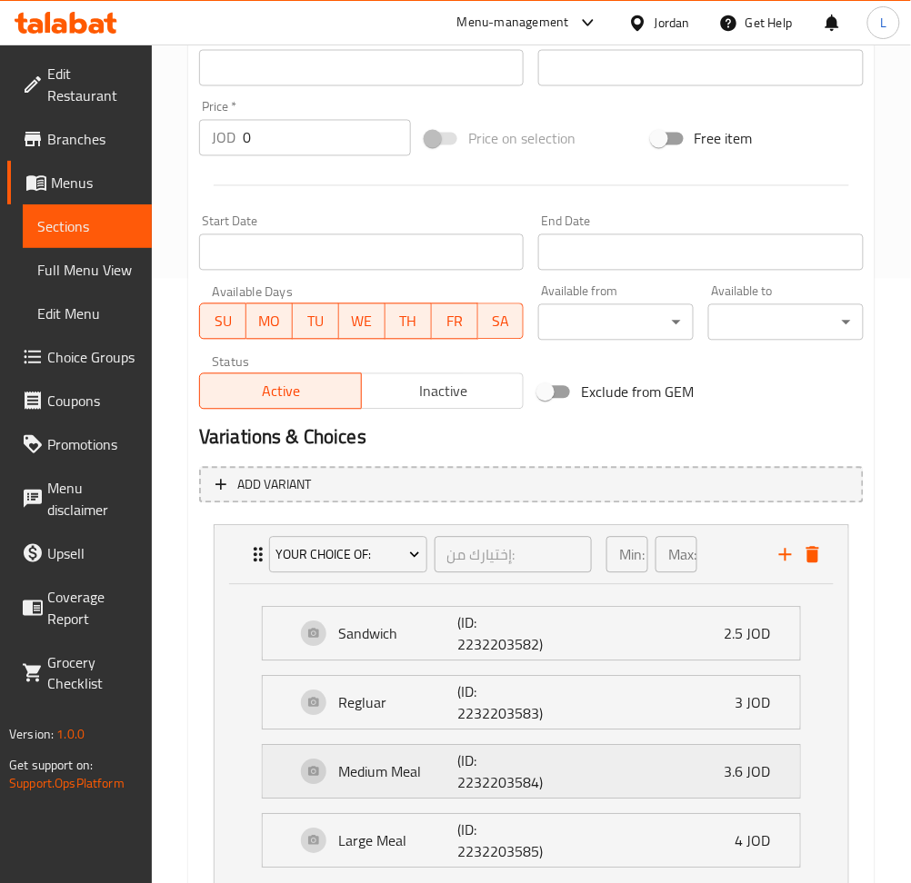
scroll to position [725, 0]
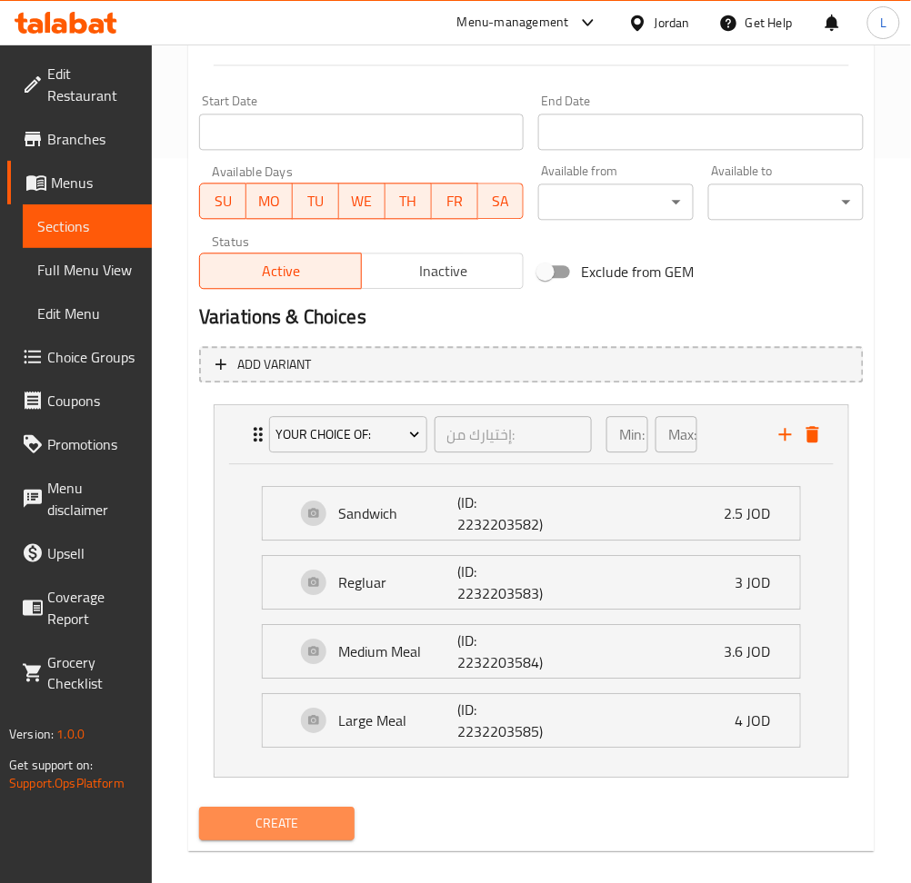
click at [328, 815] on span "Create" at bounding box center [277, 823] width 126 height 23
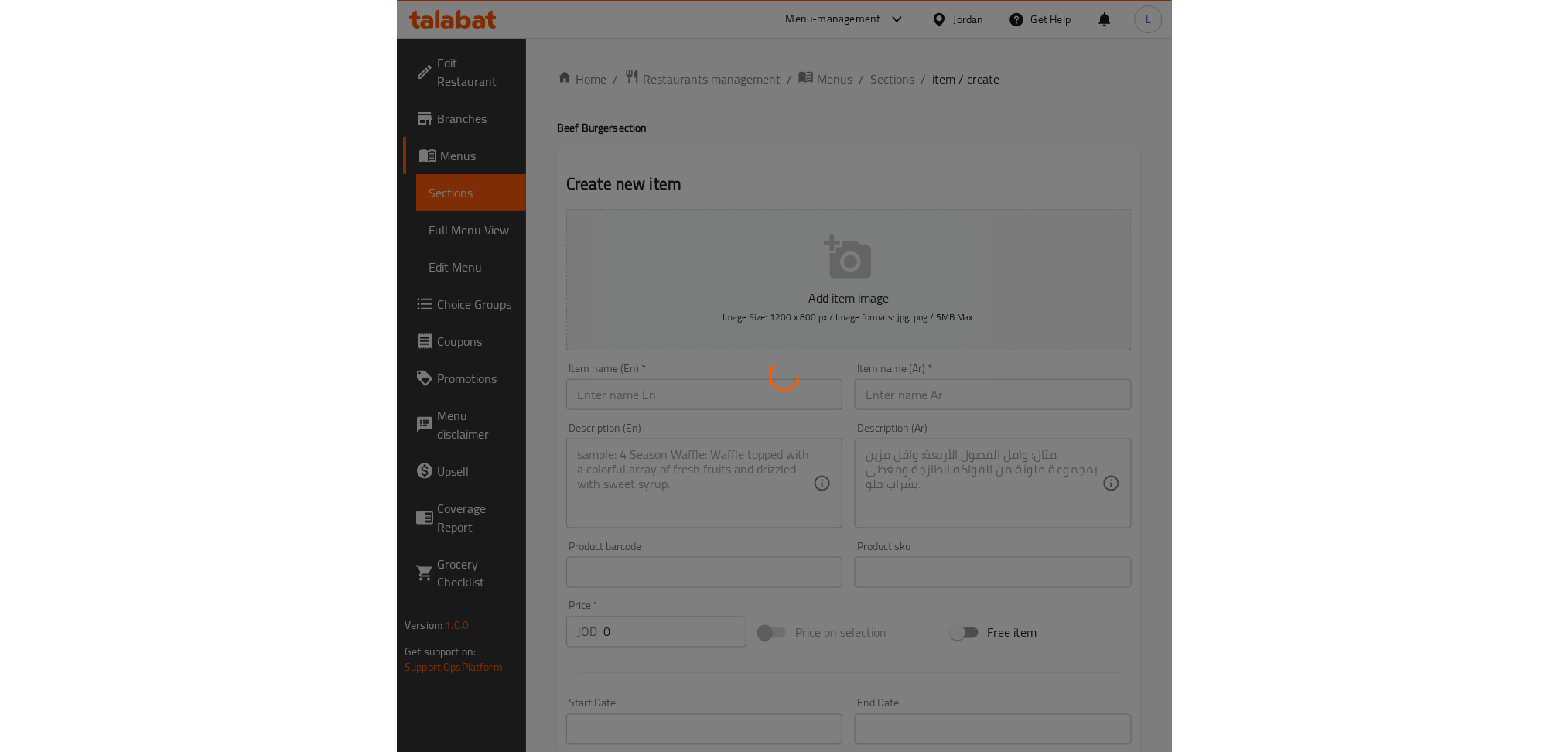
scroll to position [0, 0]
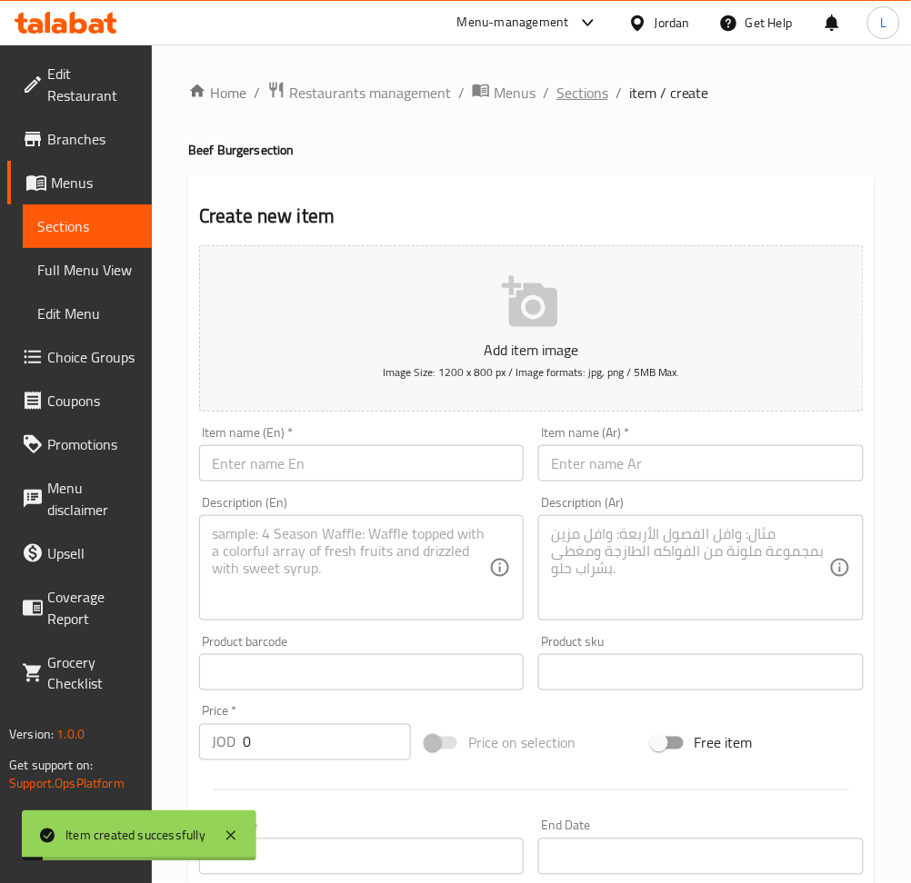
click at [591, 88] on span "Sections" at bounding box center [582, 93] width 52 height 22
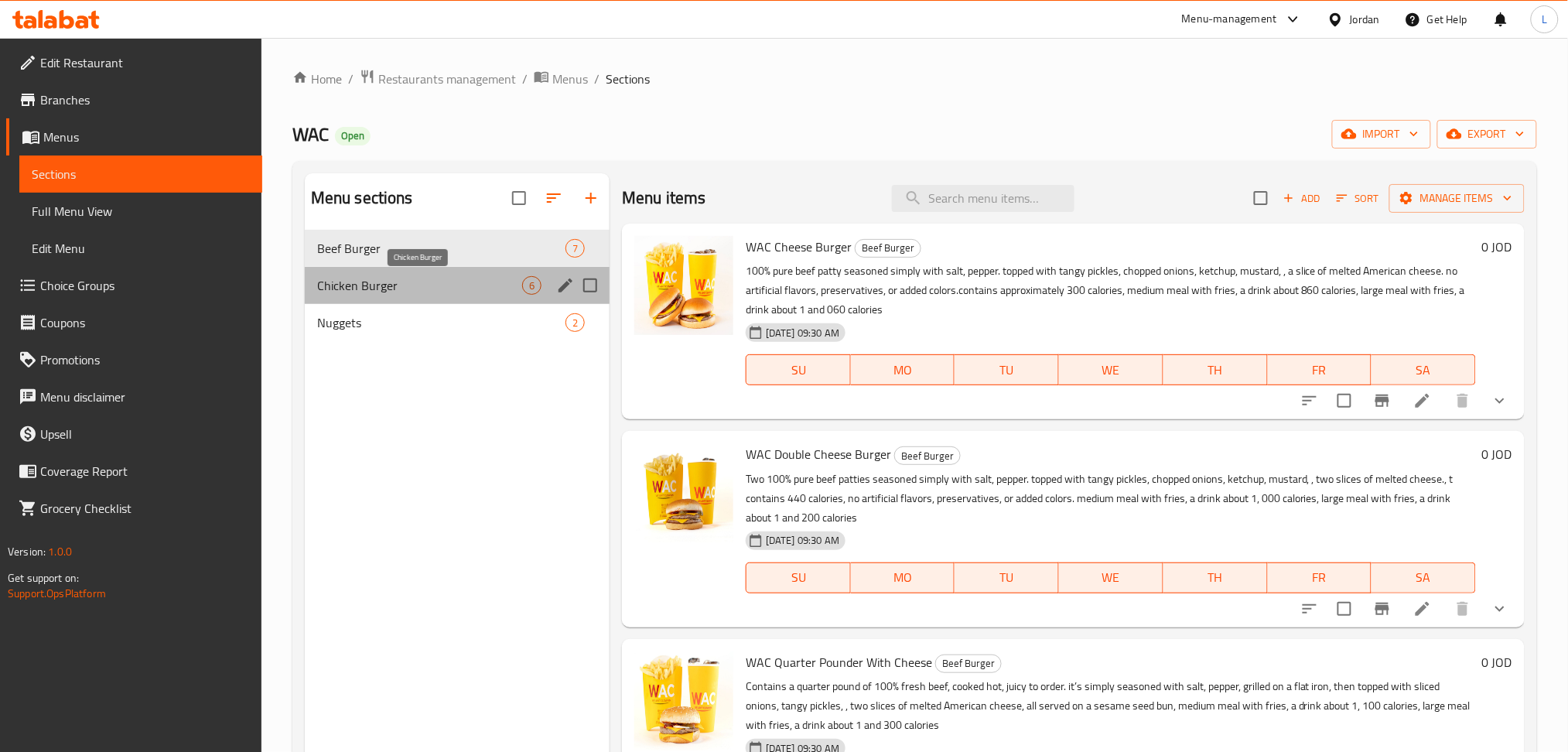
click at [437, 294] on span "Chicken Burger" at bounding box center [420, 285] width 205 height 19
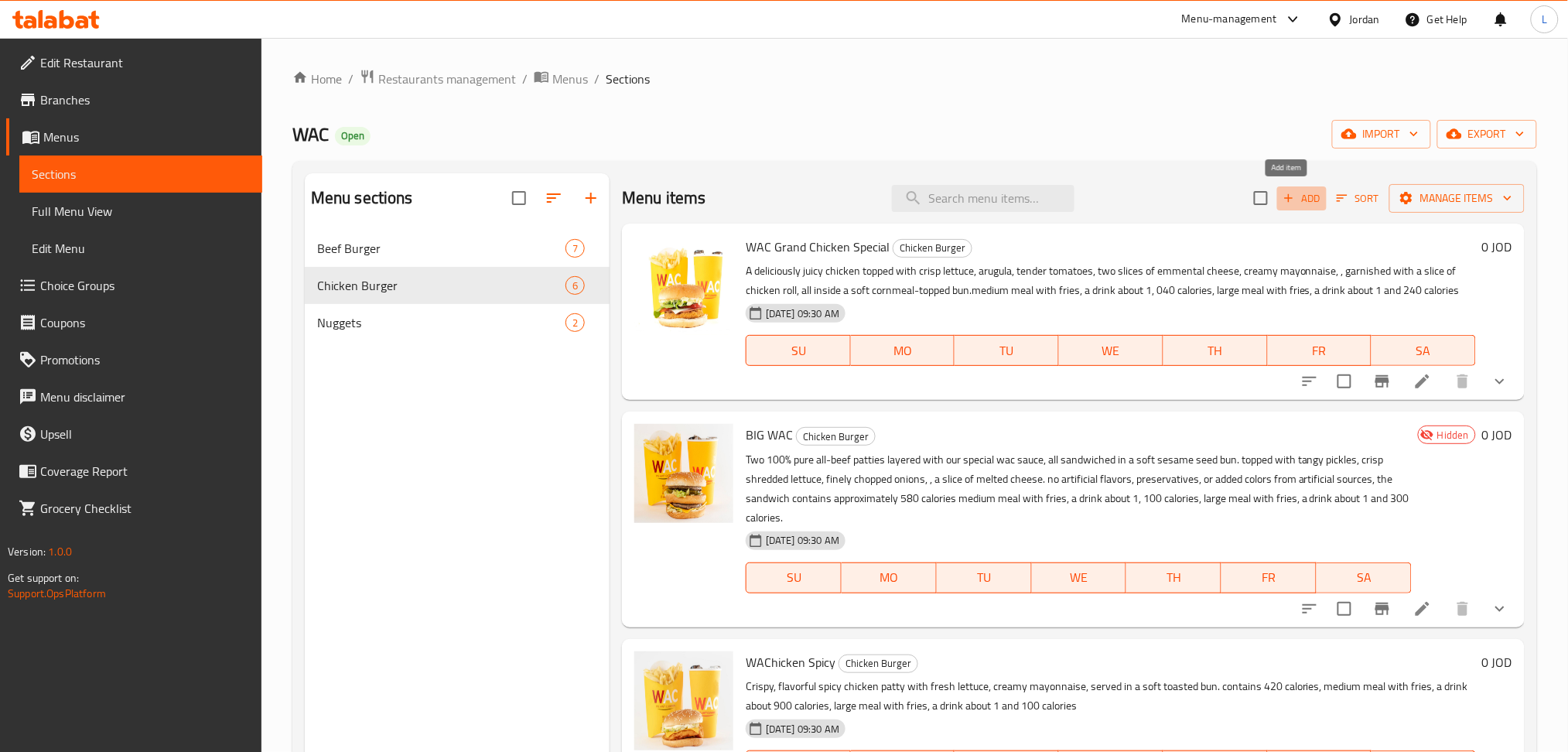
click at [1307, 206] on span "Add" at bounding box center [1302, 198] width 42 height 18
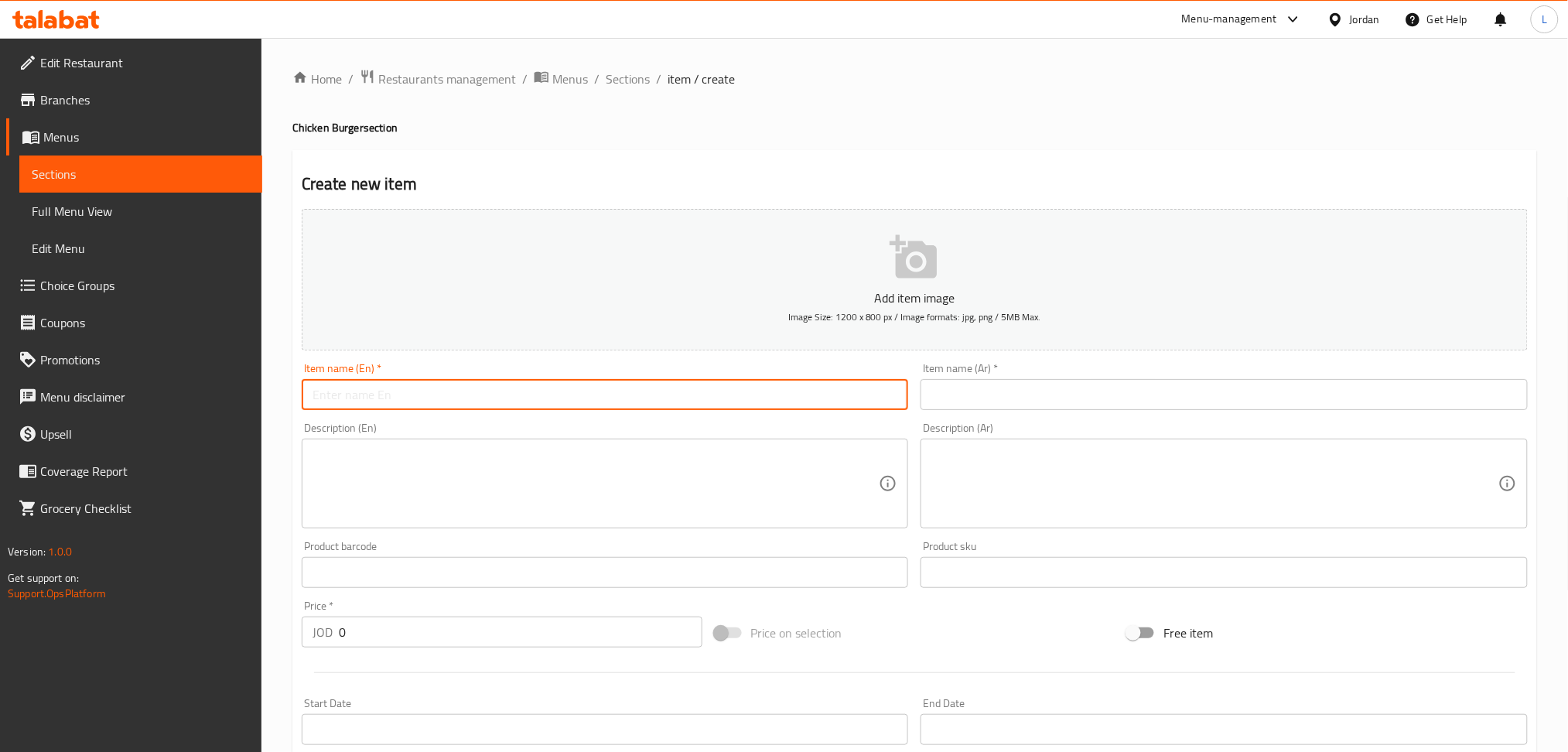
click at [711, 385] on input "text" at bounding box center [604, 394] width 607 height 31
click at [381, 398] on input "BIG Mac Chiken" at bounding box center [604, 394] width 607 height 31
type input "BIG Mac Chicken"
click at [617, 81] on span "Sections" at bounding box center [628, 79] width 44 height 19
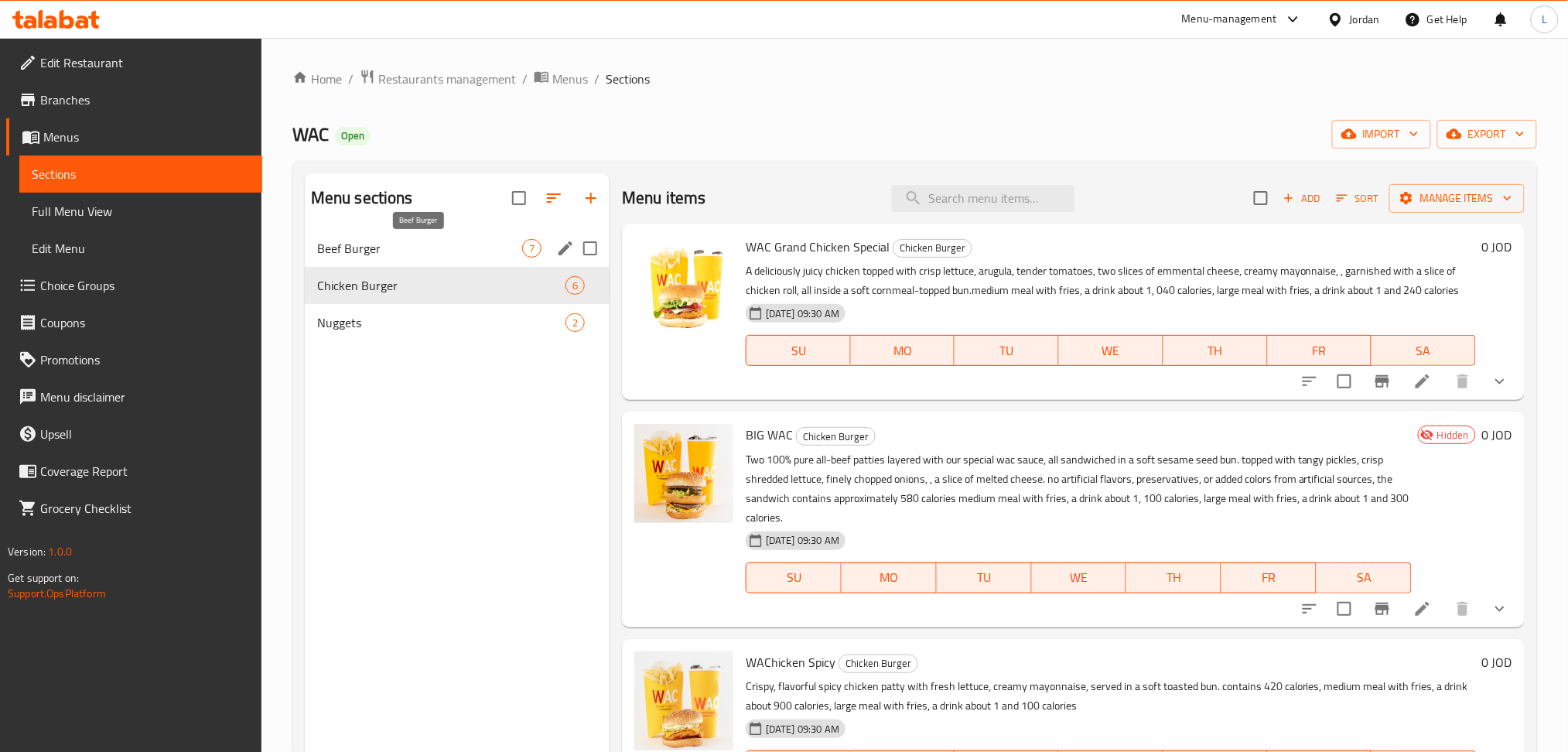
click at [405, 251] on span "Beef Burger" at bounding box center [420, 249] width 205 height 19
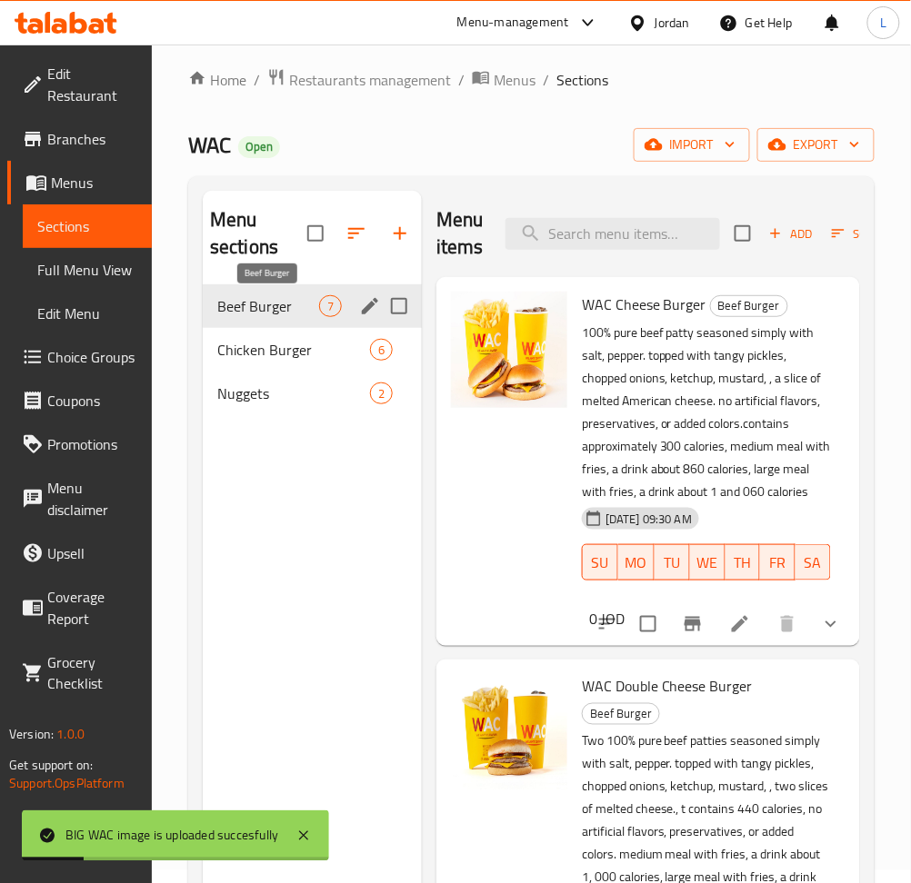
scroll to position [12, 0]
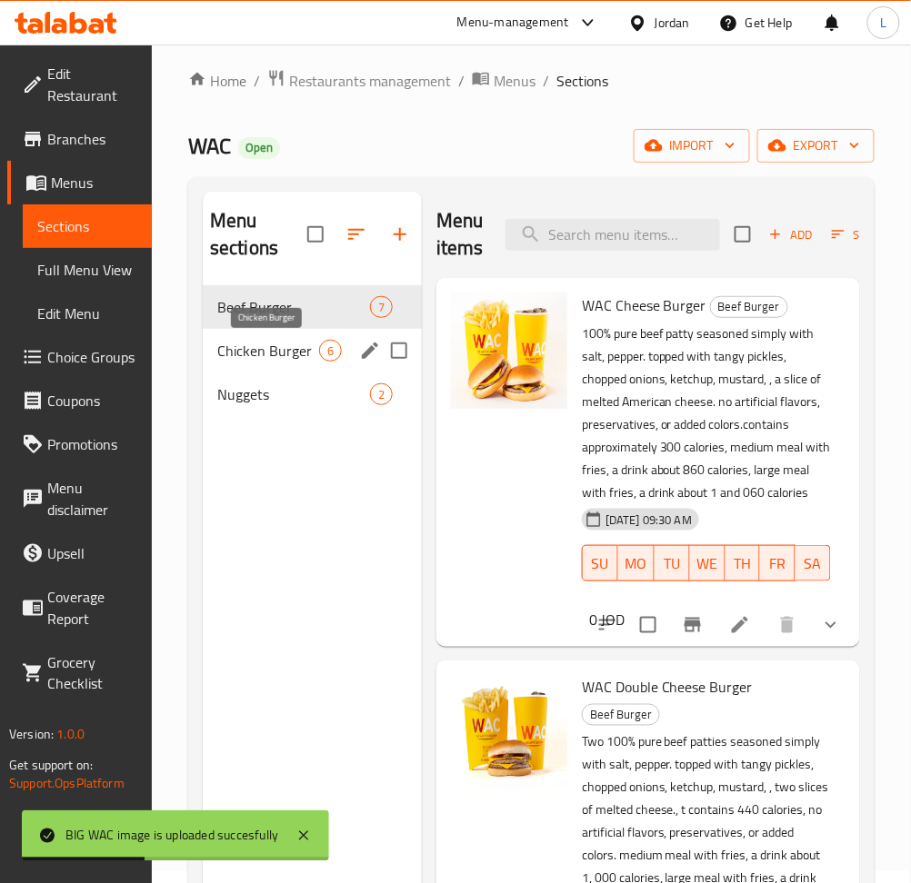
click at [254, 350] on span "Chicken Burger" at bounding box center [268, 351] width 102 height 22
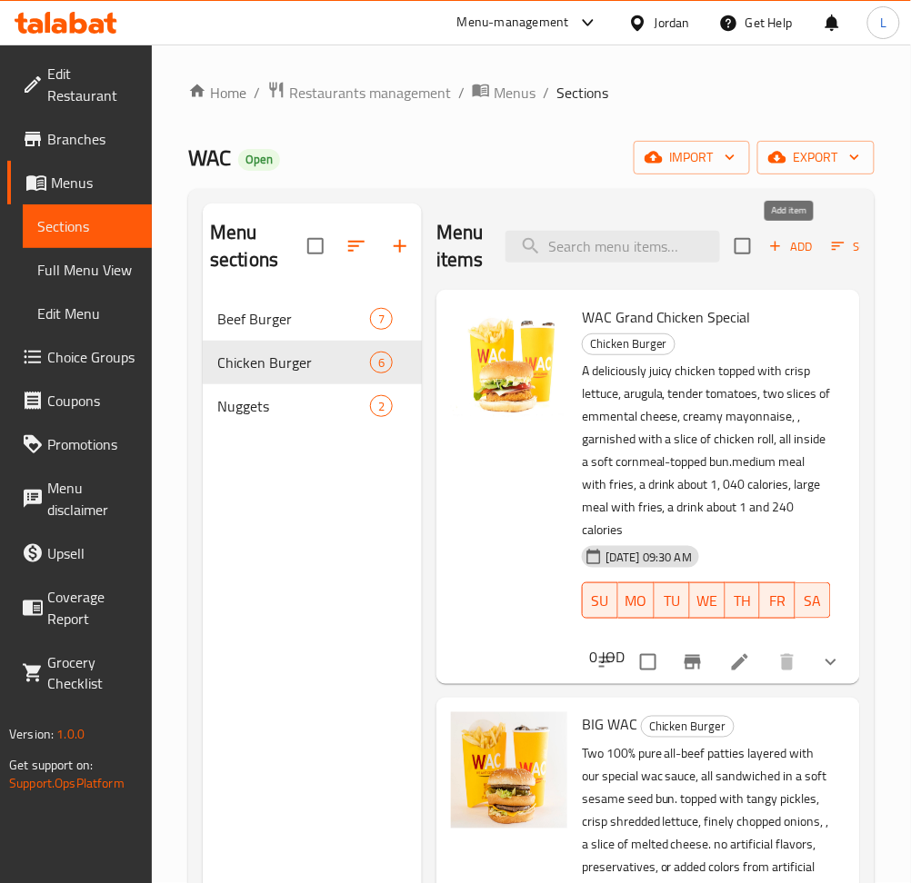
click at [782, 250] on span "Add" at bounding box center [790, 246] width 49 height 21
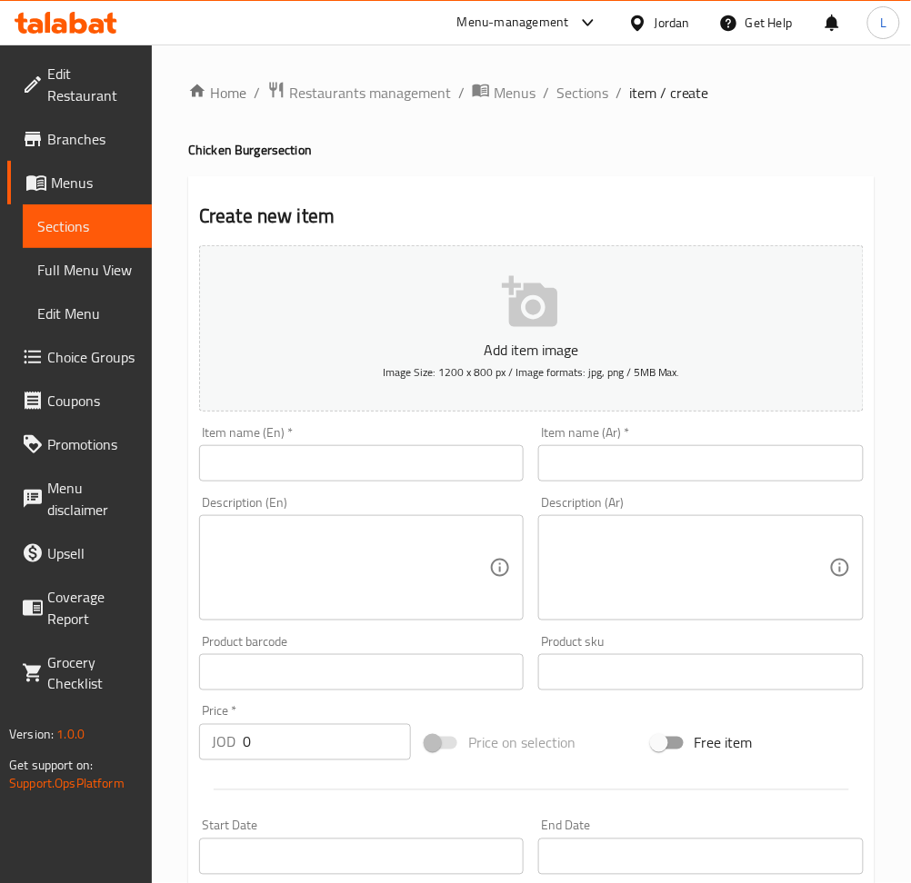
click at [389, 474] on input "text" at bounding box center [361, 463] width 324 height 36
paste input "BIG WAC"
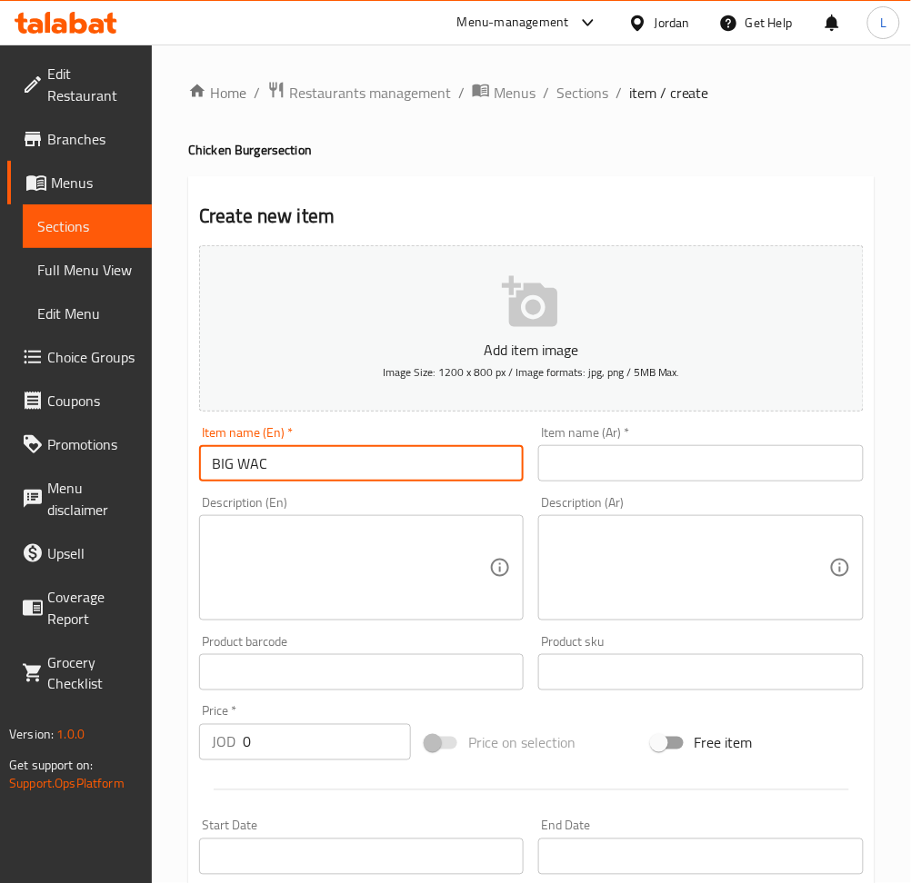
type input "BIG WAC"
drag, startPoint x: 593, startPoint y: 463, endPoint x: 657, endPoint y: 470, distance: 63.9
click at [593, 463] on input "text" at bounding box center [700, 463] width 324 height 36
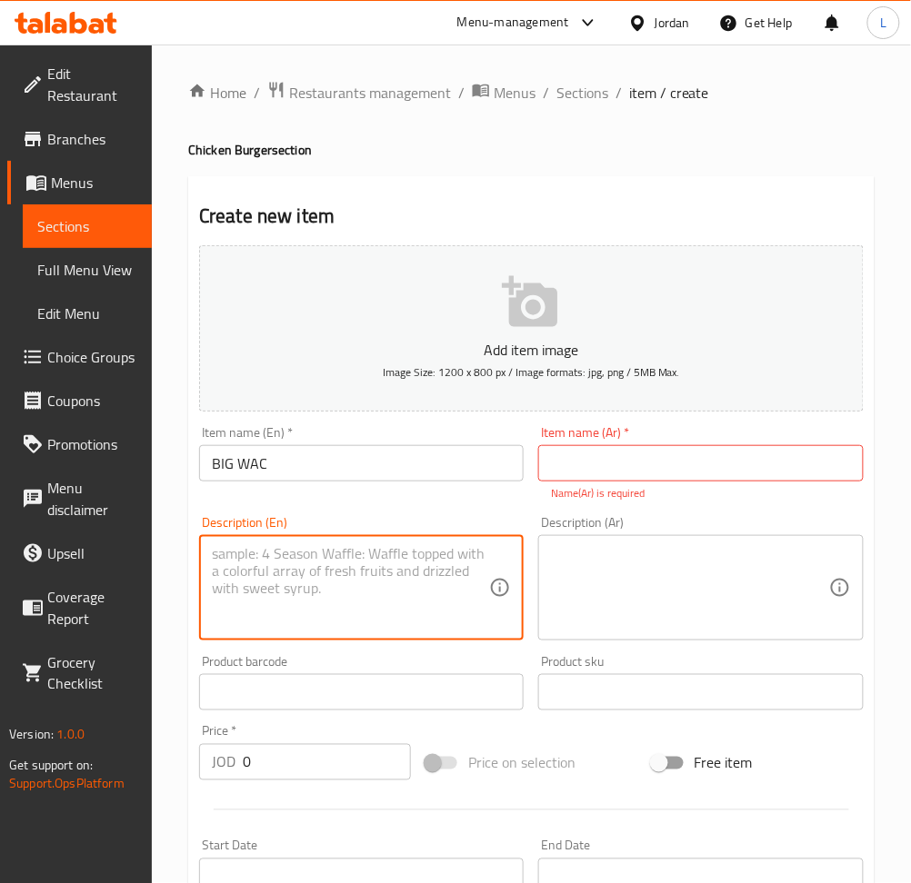
click at [423, 582] on textarea at bounding box center [350, 588] width 277 height 86
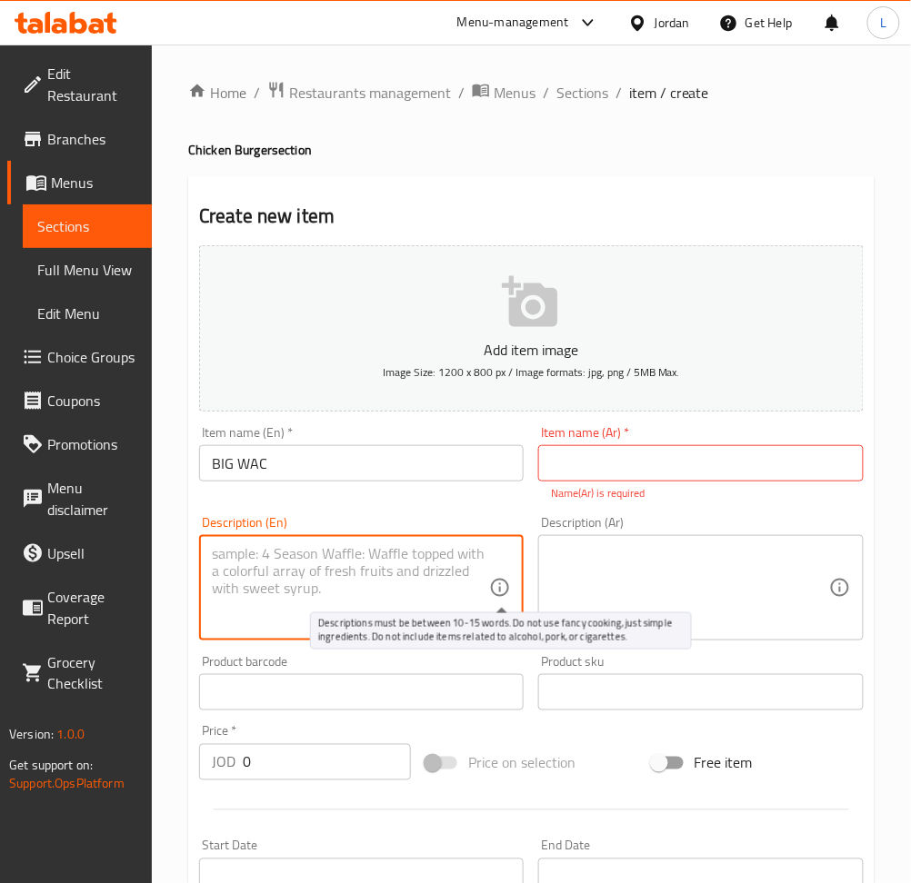
paste textarea "two 100% pure all-beef patties layered with our special WAC sauce, all sandwich…"
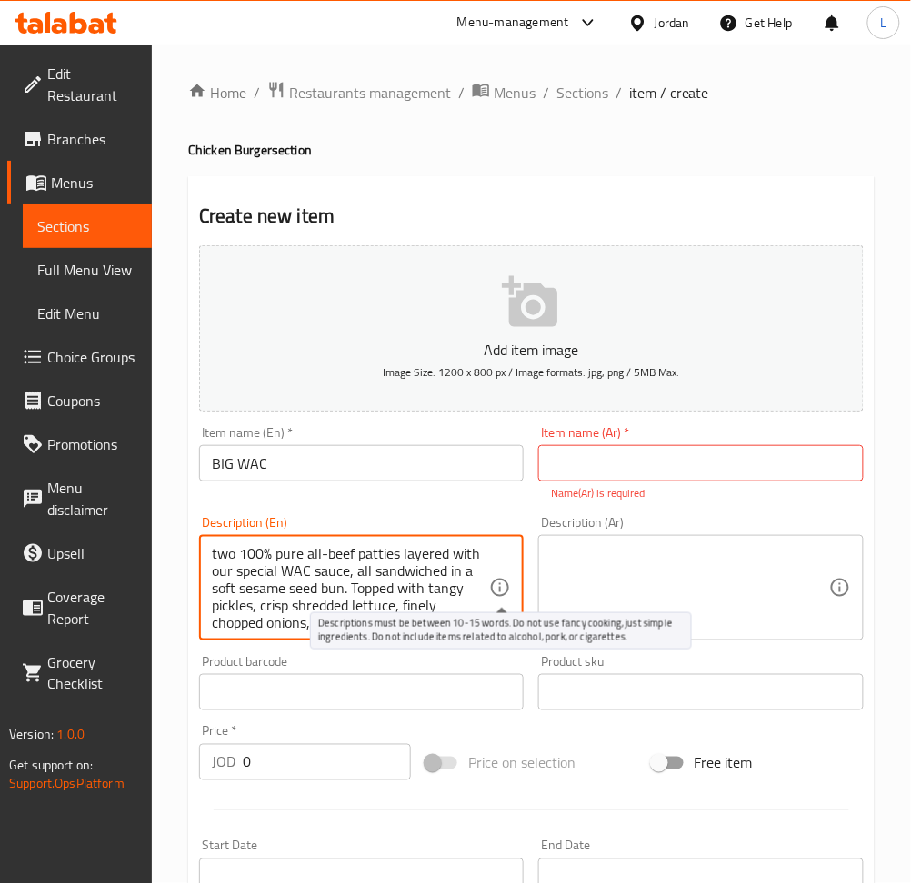
scroll to position [125, 0]
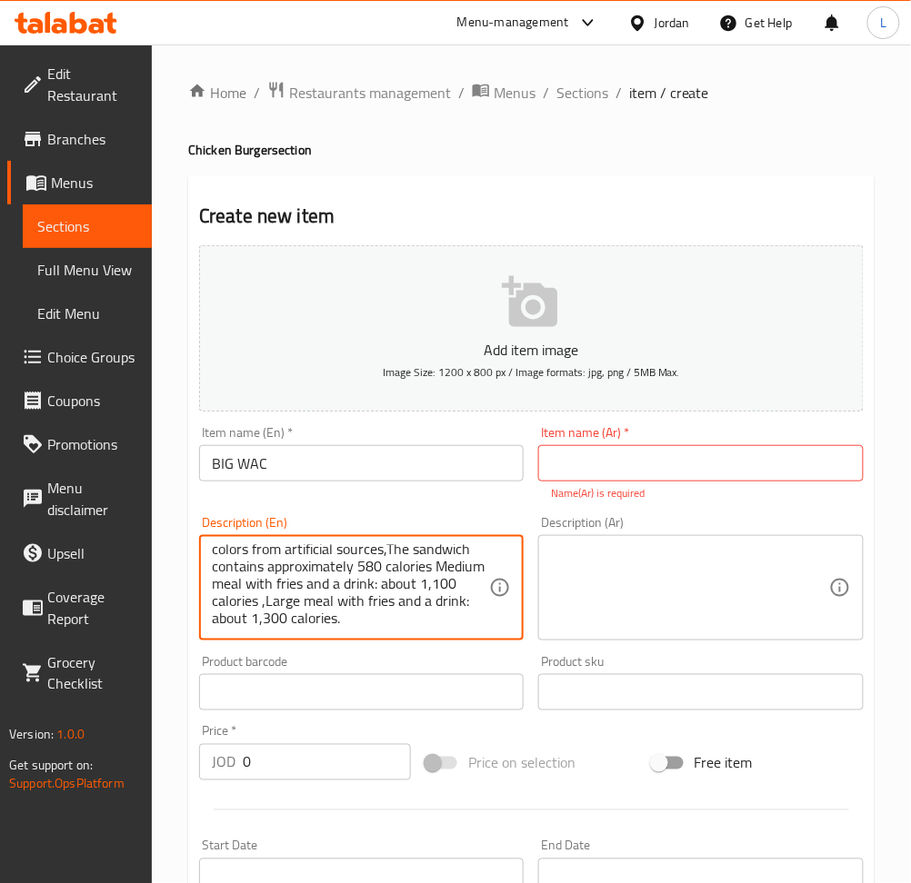
type textarea "two 100% pure all-beef patties layered with our special WAC sauce, all sandwich…"
click at [288, 470] on input "BIG WAC" at bounding box center [361, 463] width 324 height 36
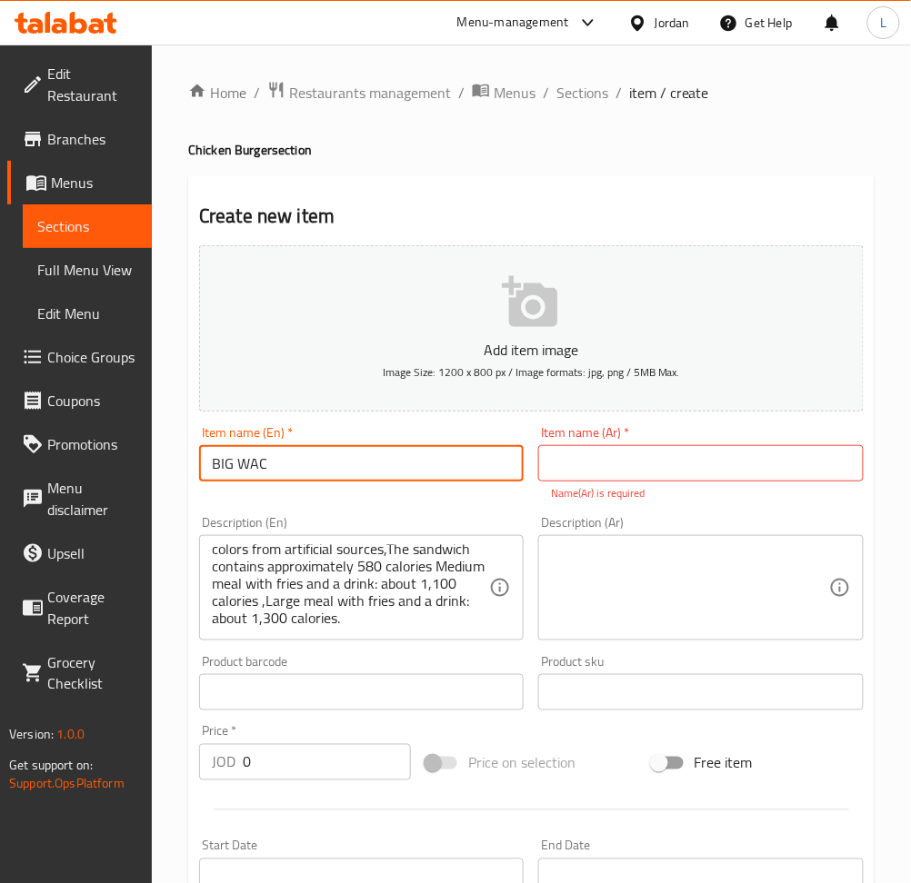
click at [288, 470] on input "BIG WAC" at bounding box center [361, 463] width 324 height 36
click at [612, 454] on input "text" at bounding box center [700, 463] width 324 height 36
type input "d"
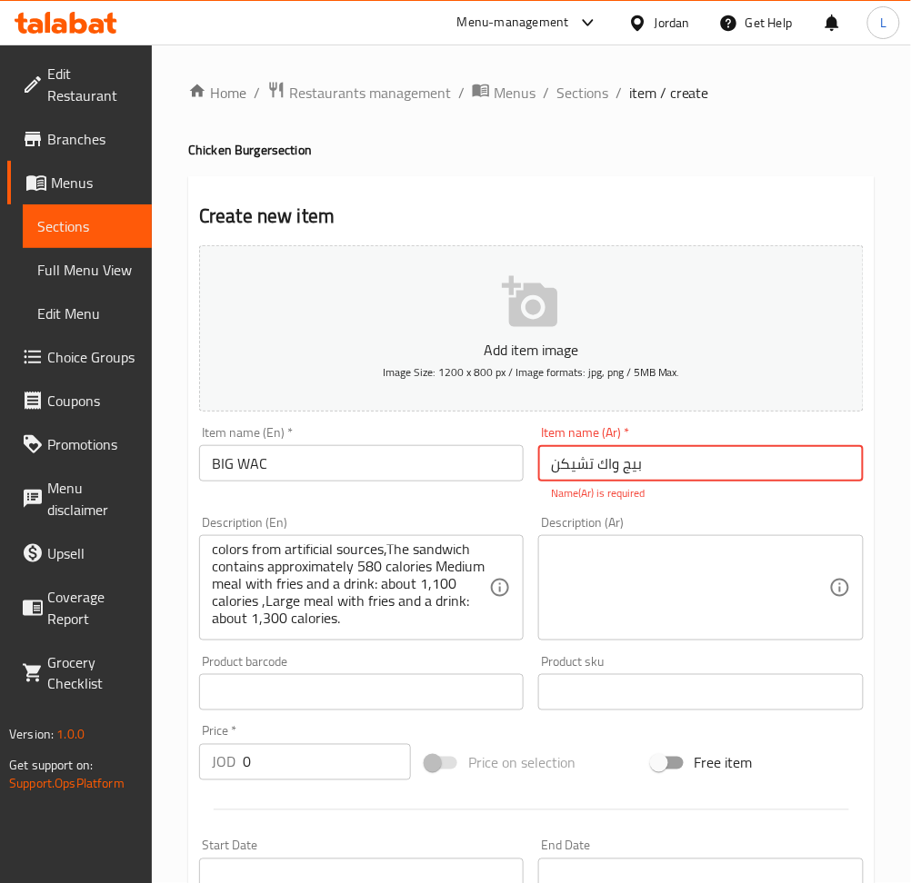
type input "بيج واك تشيكن"
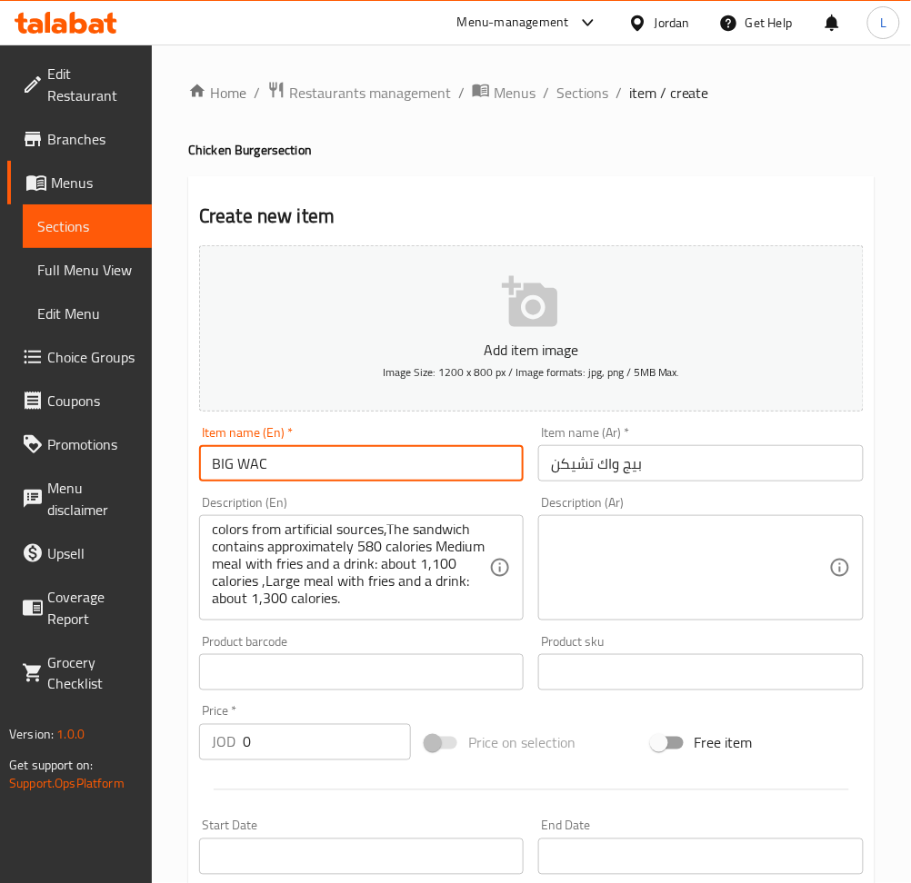
click at [403, 462] on input "BIG WAC" at bounding box center [361, 463] width 324 height 36
type input "BIG WAC Chicken"
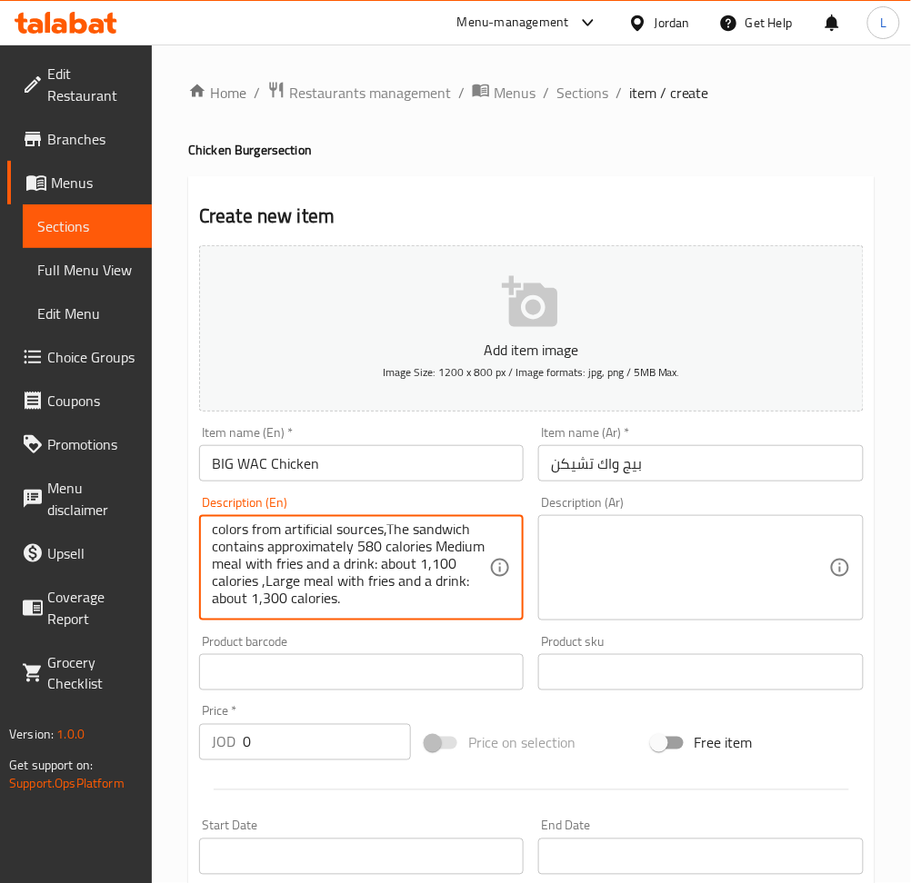
click at [326, 558] on textarea "two 100% pure all-beef patties layered with our special WAC sauce, all sandwich…" at bounding box center [350, 568] width 277 height 86
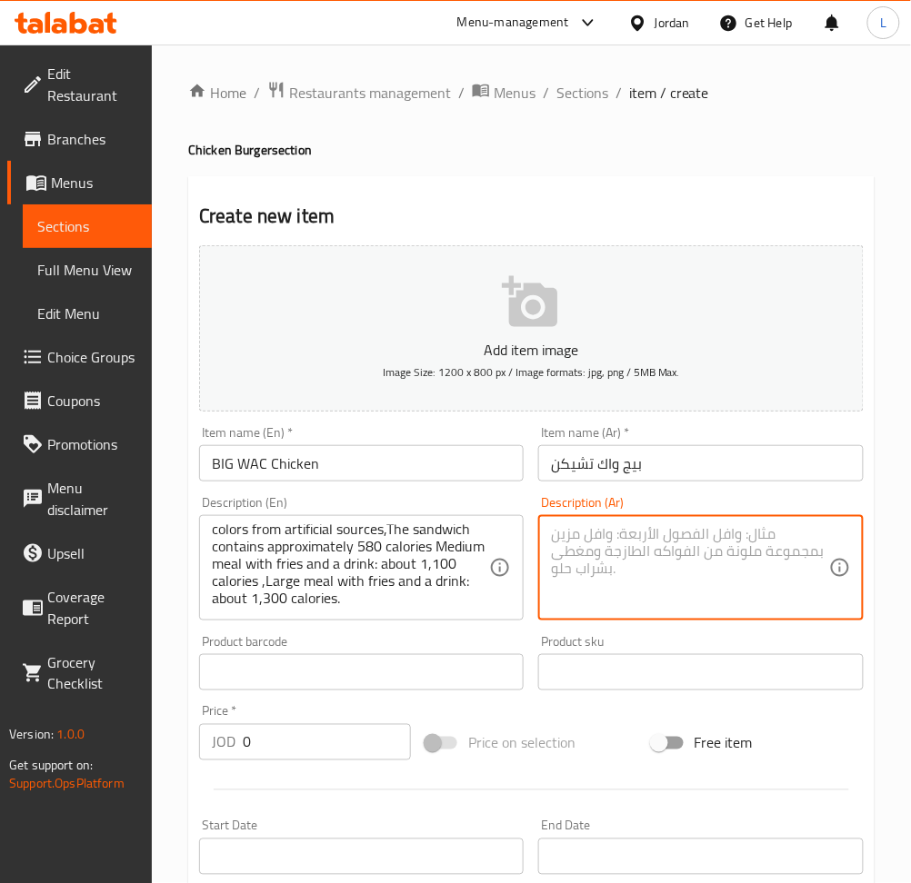
click at [665, 556] on textarea at bounding box center [689, 568] width 277 height 86
paste textarea "قطعتان من لحم البقر الصافي ١٠٠٪، مغطاة بصلصة واك الخاصة، محشوتان في خبزة سمسم ط…"
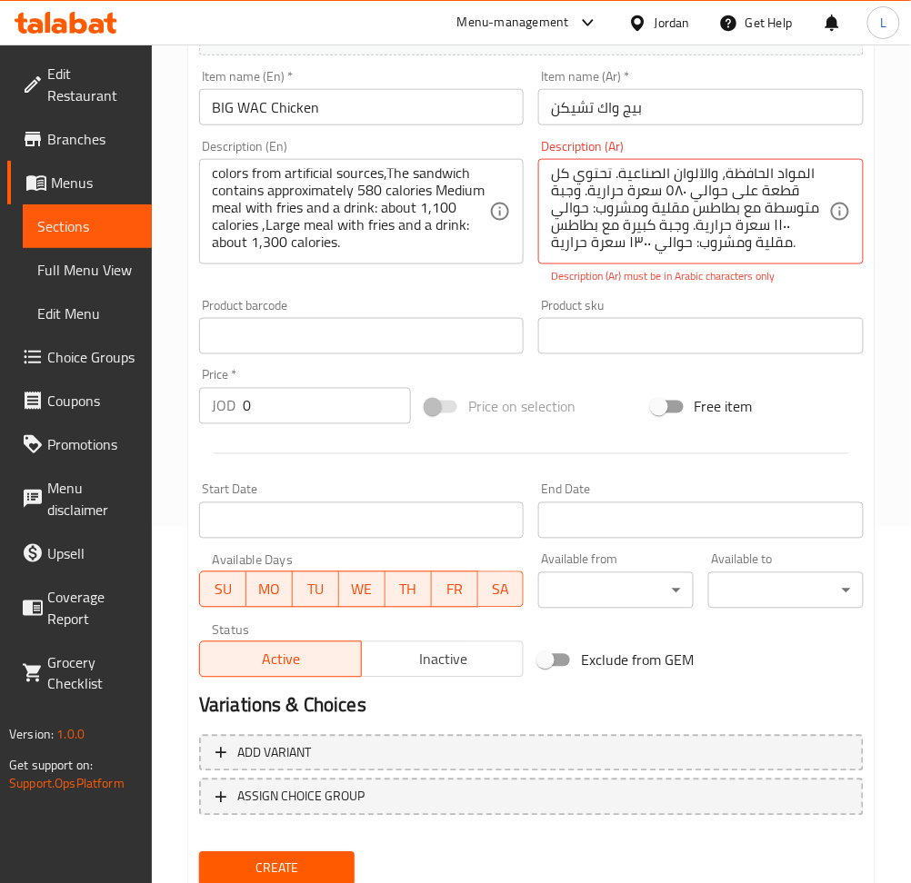
scroll to position [416, 0]
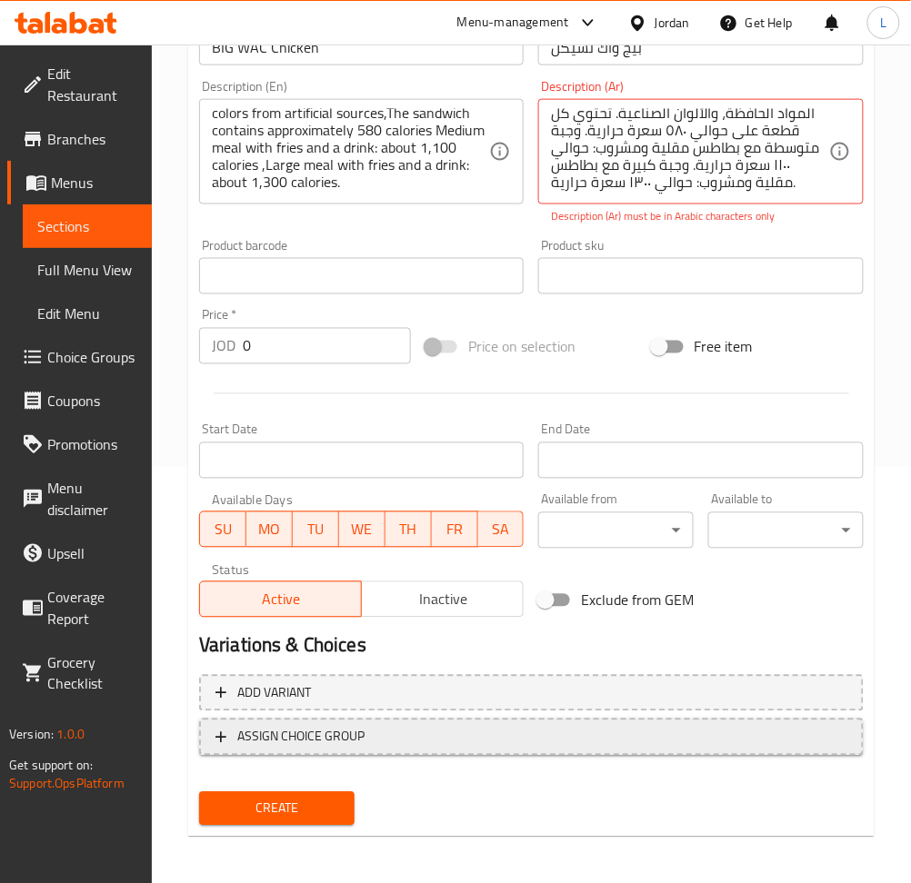
click at [425, 734] on span "ASSIGN CHOICE GROUP" at bounding box center [531, 737] width 632 height 23
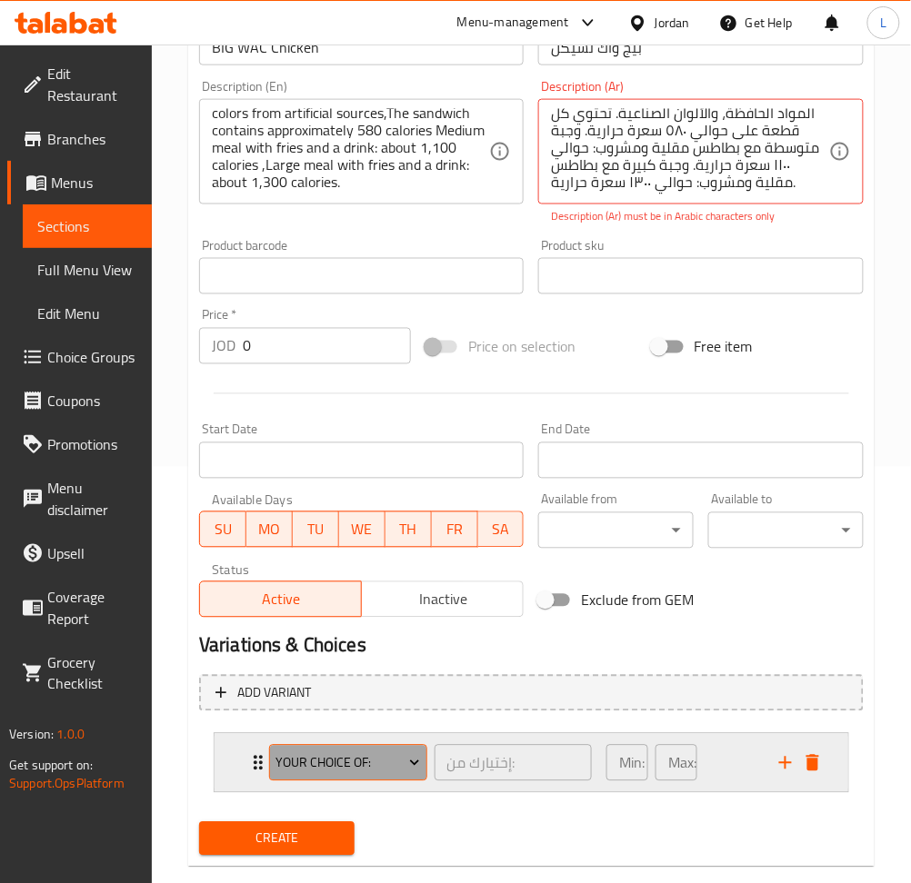
click at [344, 771] on span "Your Choice of:" at bounding box center [347, 763] width 144 height 23
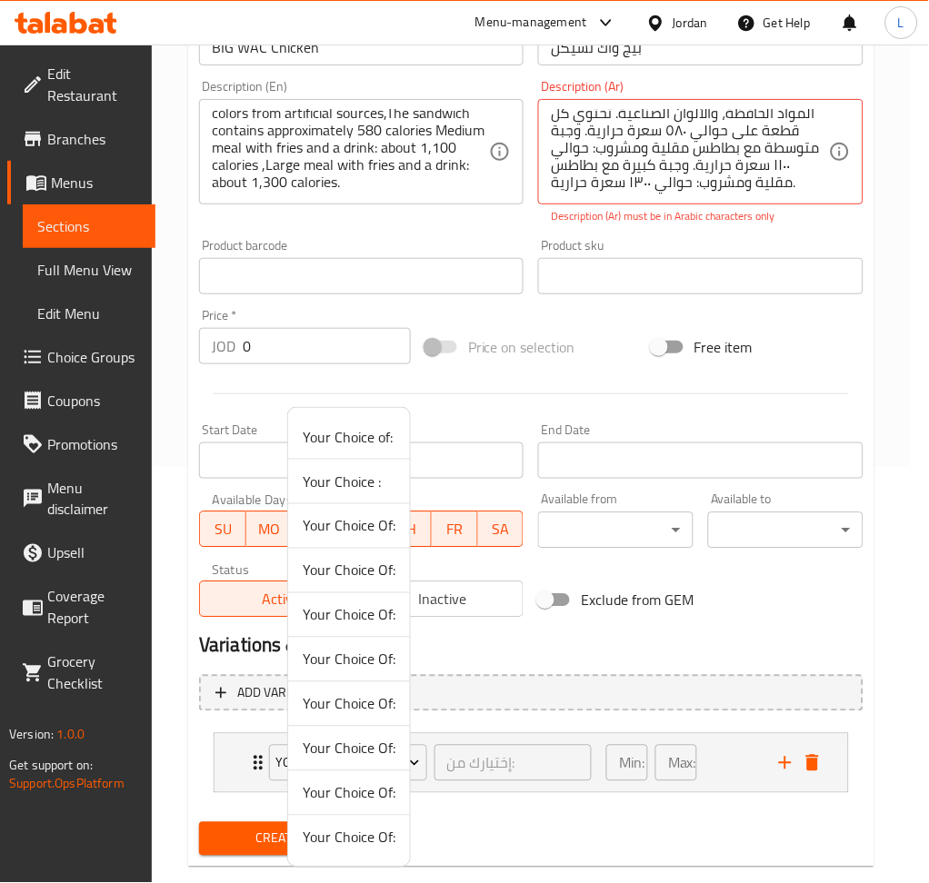
click at [352, 605] on span "Your Choice Of:" at bounding box center [349, 615] width 93 height 22
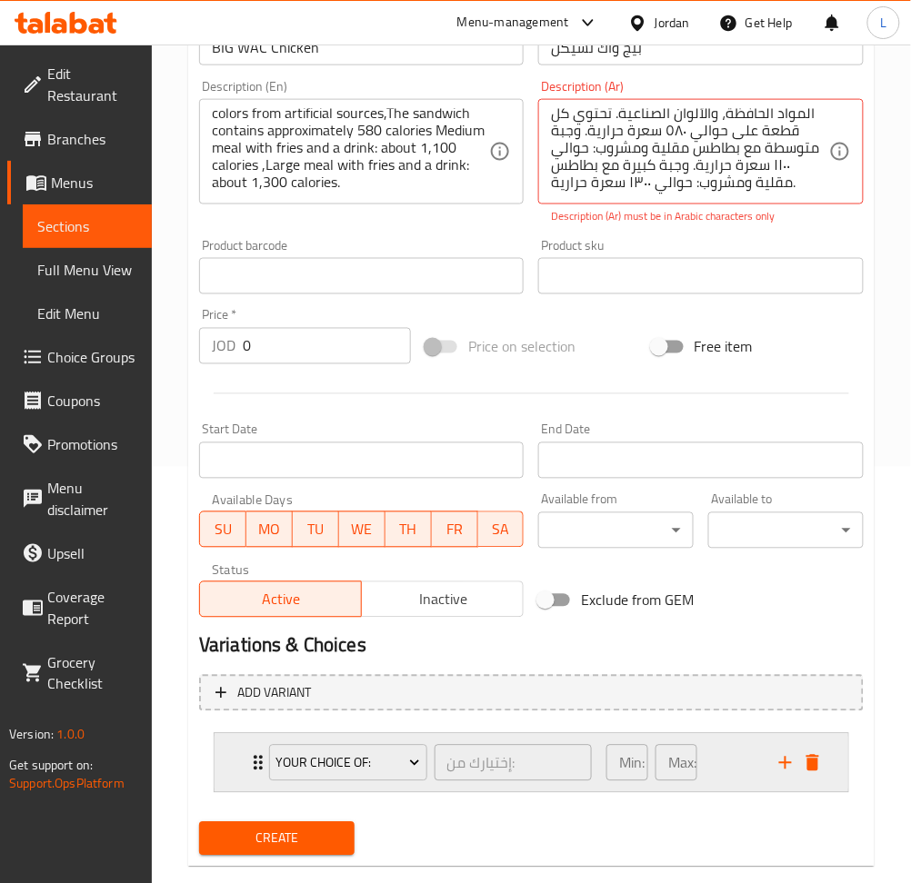
click at [230, 764] on div "Your Choice Of: إختيارك من: ​ Min: 0 ​ Max: 0 ​" at bounding box center [530, 763] width 633 height 58
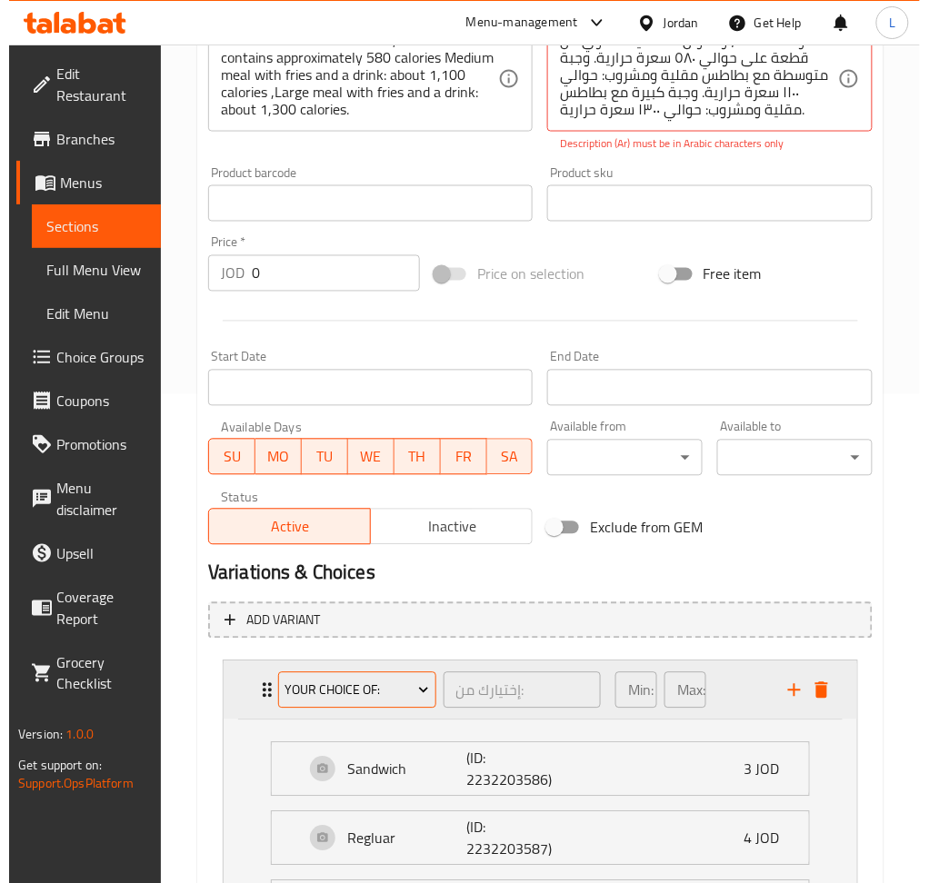
scroll to position [659, 0]
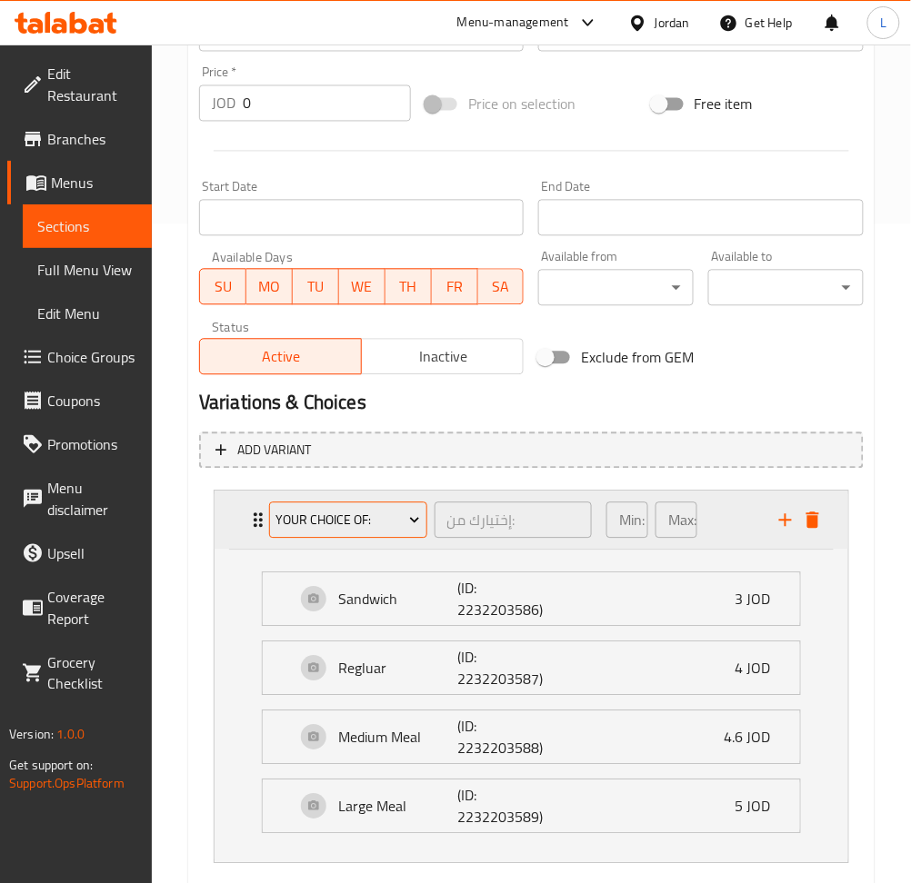
click at [336, 526] on span "Your Choice Of:" at bounding box center [347, 521] width 144 height 23
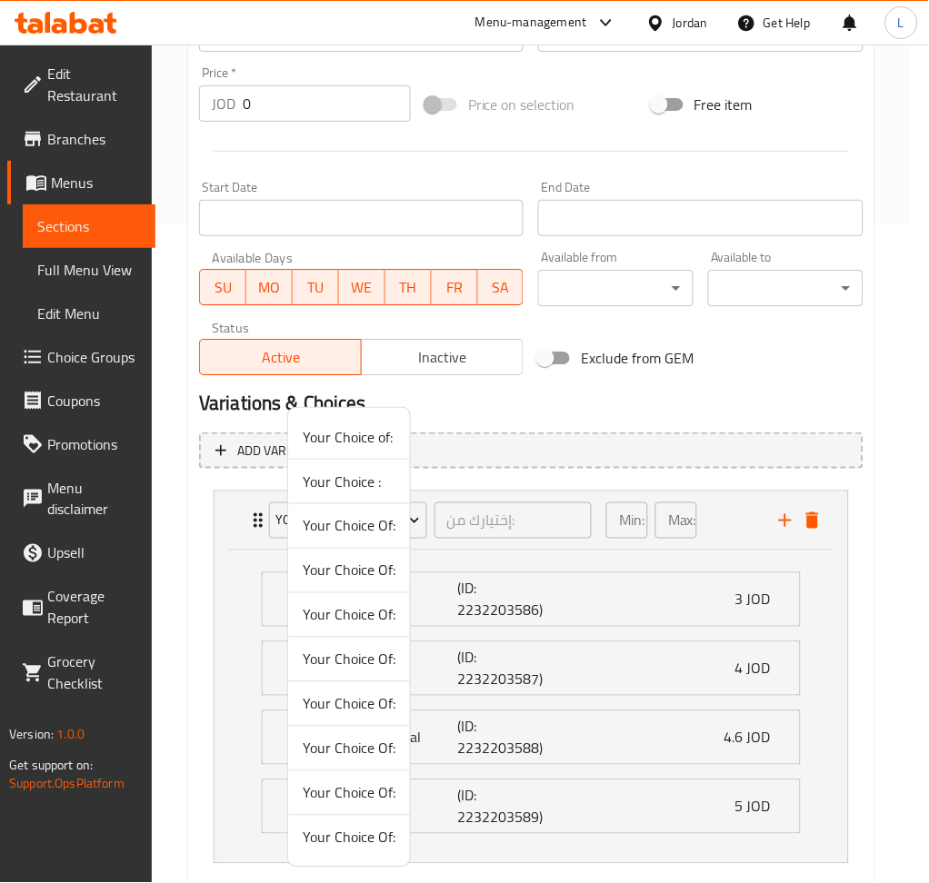
click at [342, 565] on span "Your Choice Of:" at bounding box center [349, 571] width 93 height 22
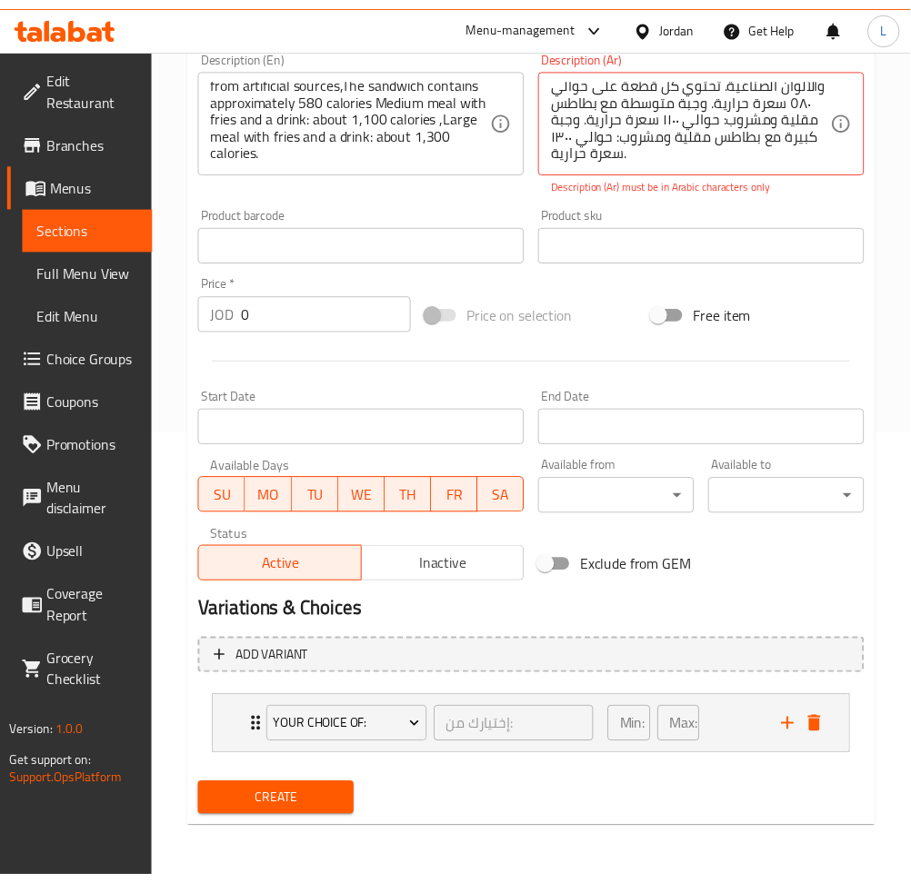
scroll to position [448, 0]
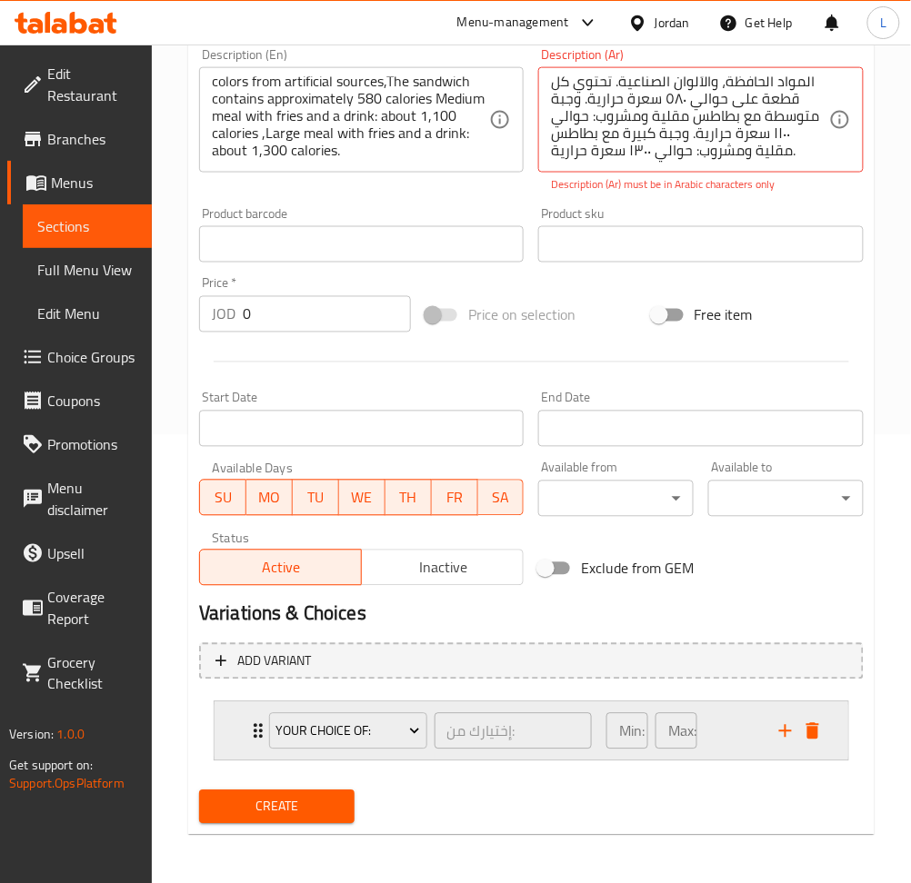
click at [231, 734] on div "Your Choice Of: إختيارك من: ​ Min: 0 ​ Max: 0 ​" at bounding box center [530, 731] width 633 height 58
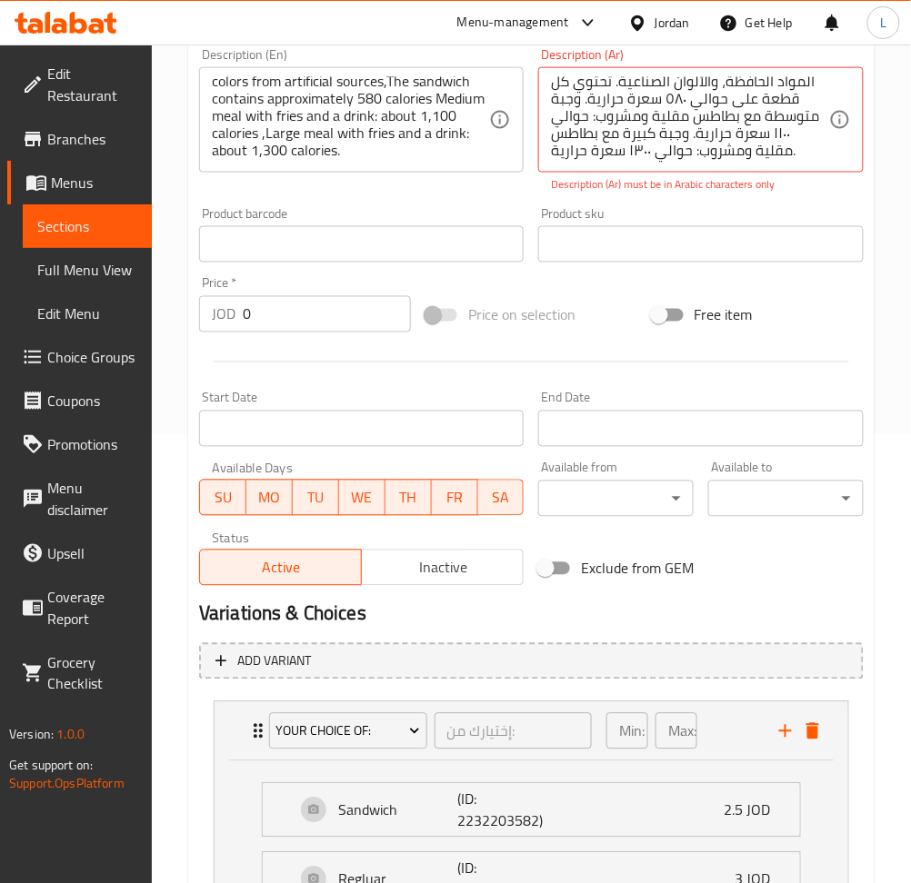
scroll to position [659, 0]
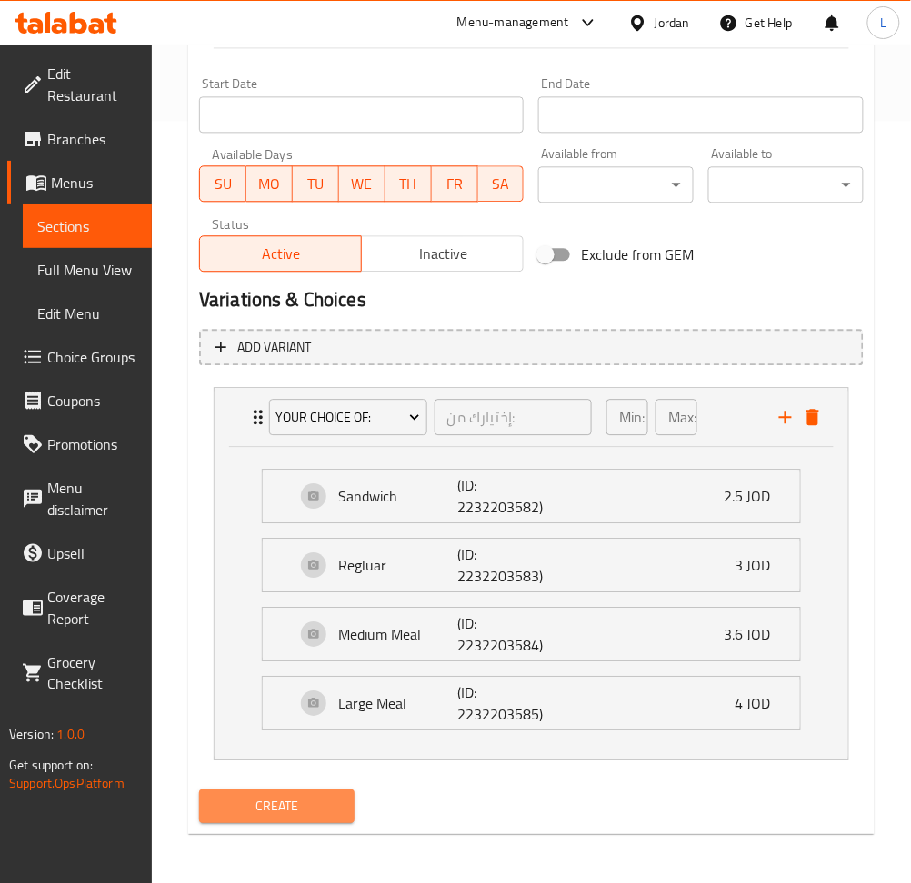
click at [271, 801] on span "Create" at bounding box center [277, 806] width 126 height 23
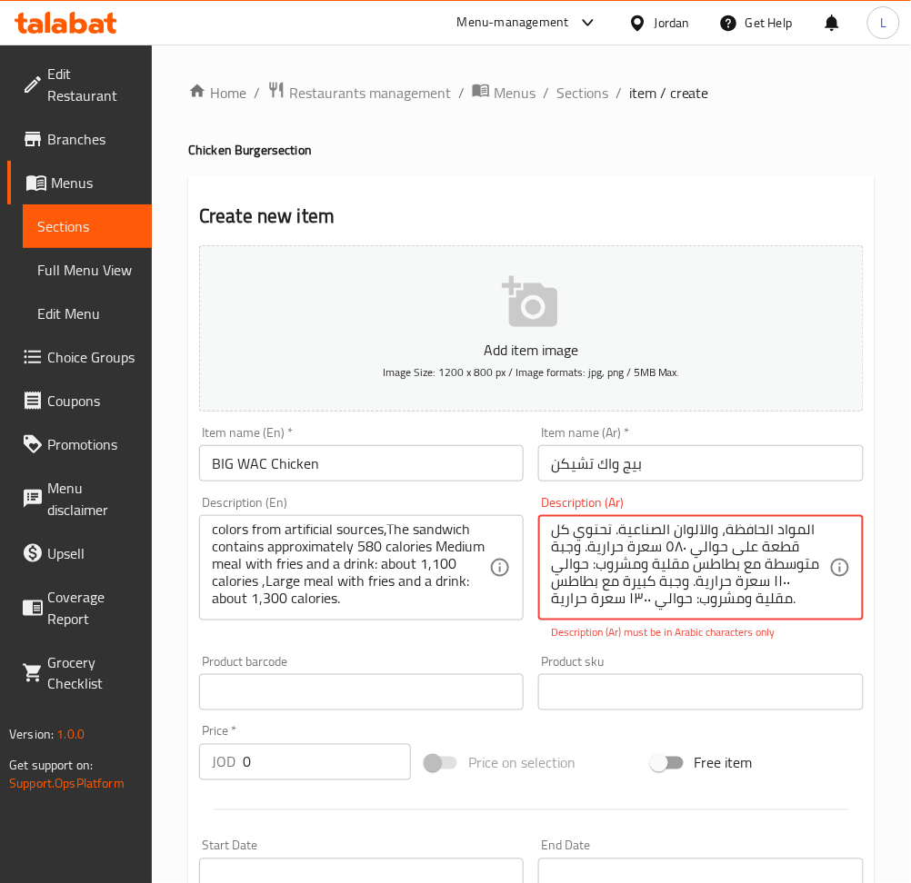
scroll to position [121, 0]
click at [591, 580] on textarea "قطعتان من لحم البقر الصافي ١٠٠٪، مغطاة بصلصة واك الخاصة، محشوتان في خبزة سمسم ط…" at bounding box center [689, 568] width 277 height 86
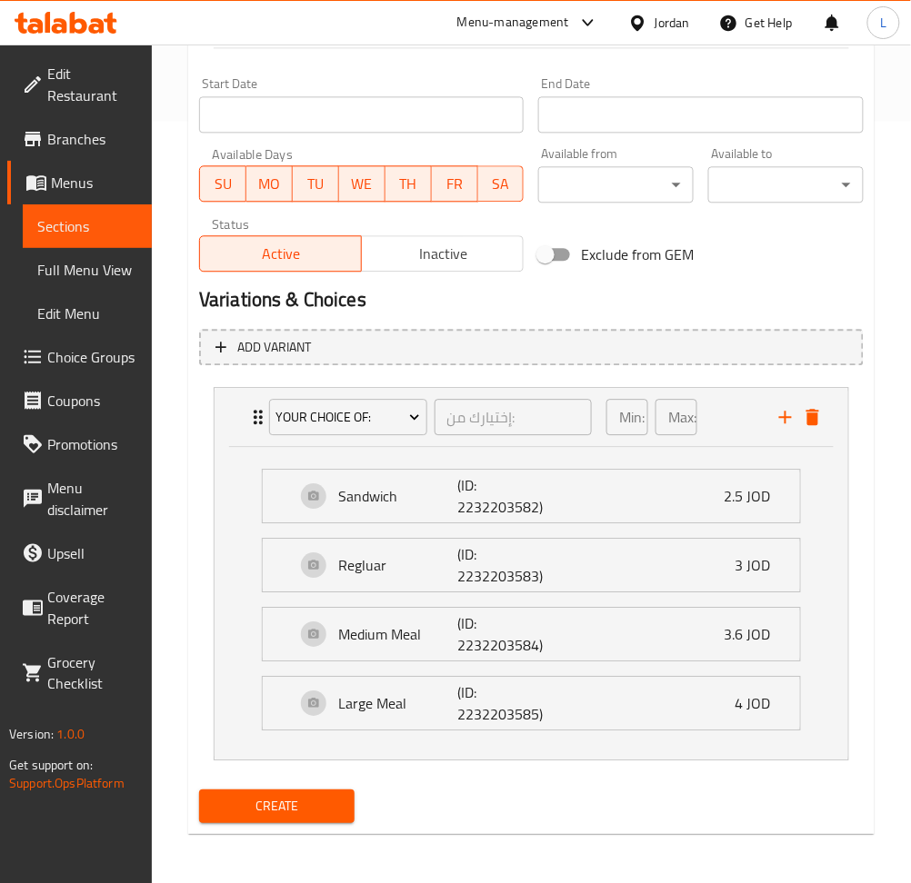
click at [325, 804] on span "Create" at bounding box center [277, 806] width 126 height 23
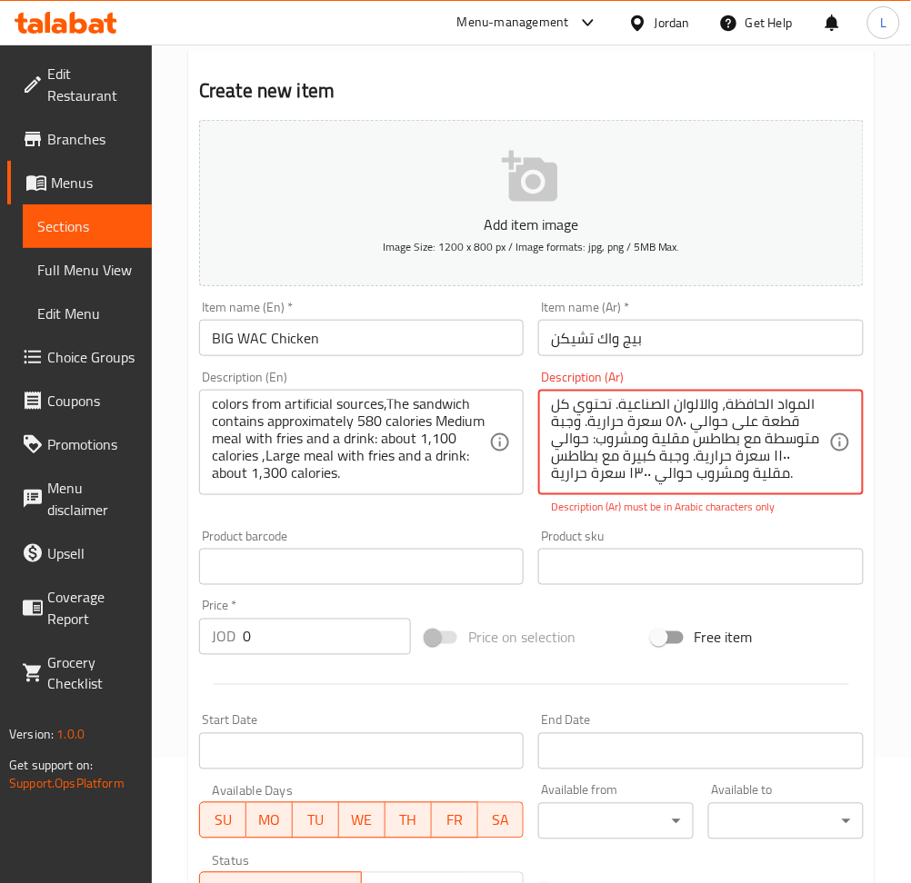
click at [665, 466] on textarea "قطعتان من لحم البقر الصافي ١٠٠٪، مغطاة بصلصة واك الخاصة، محشوتان في خبزة سمسم ط…" at bounding box center [689, 443] width 277 height 86
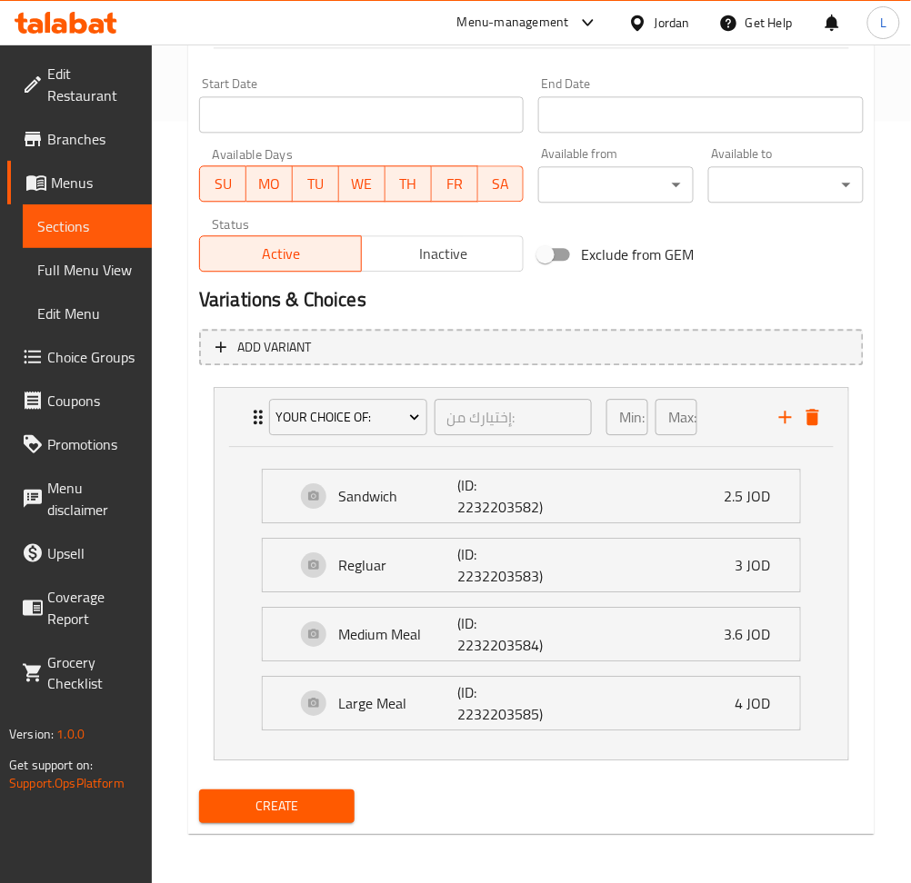
click at [296, 808] on span "Create" at bounding box center [277, 806] width 126 height 23
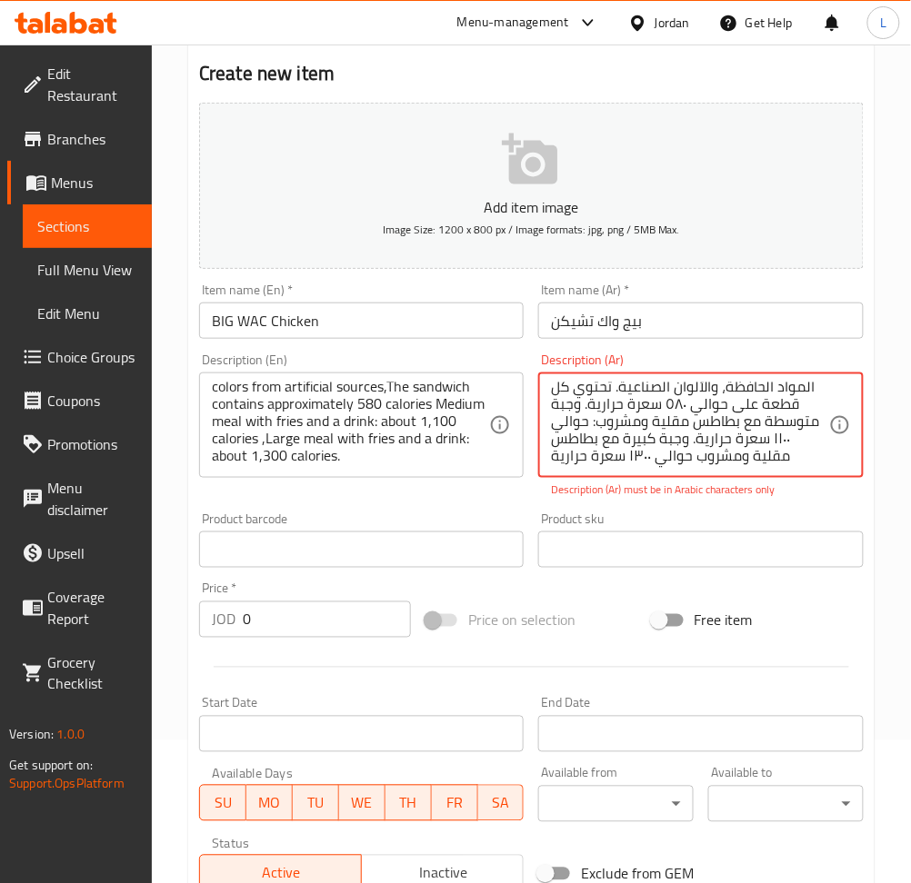
scroll to position [0, 0]
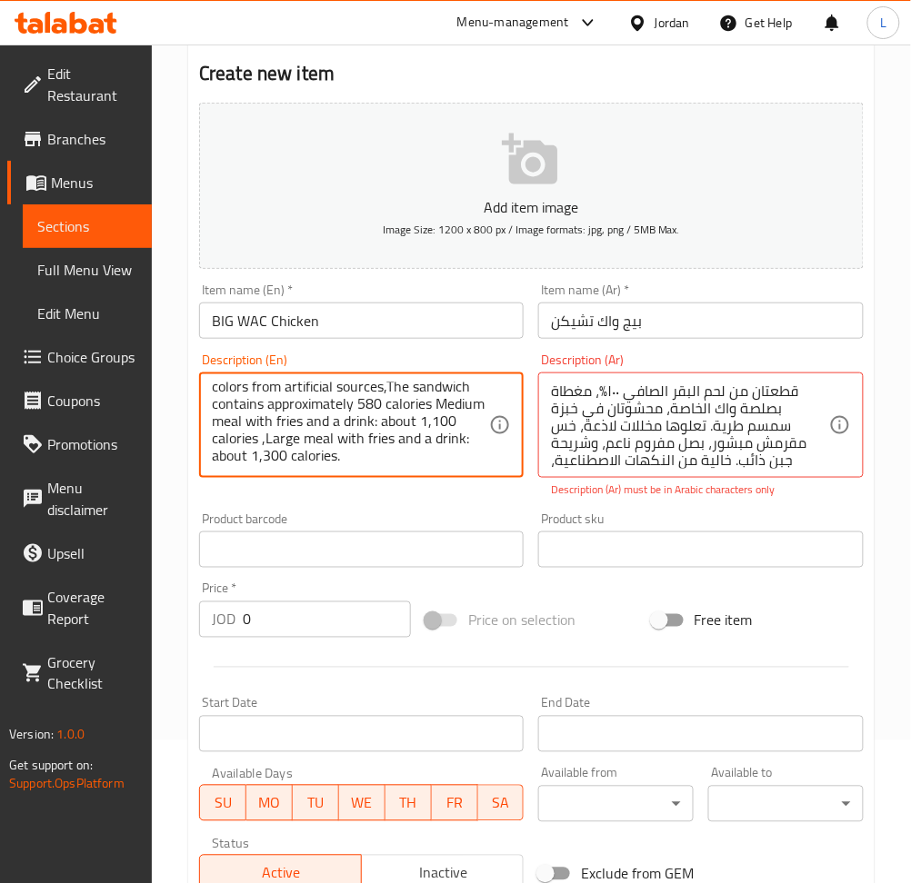
click at [380, 436] on textarea "two 100% pure all-beef patties layered with our special WAC sauce, all sandwich…" at bounding box center [350, 426] width 277 height 86
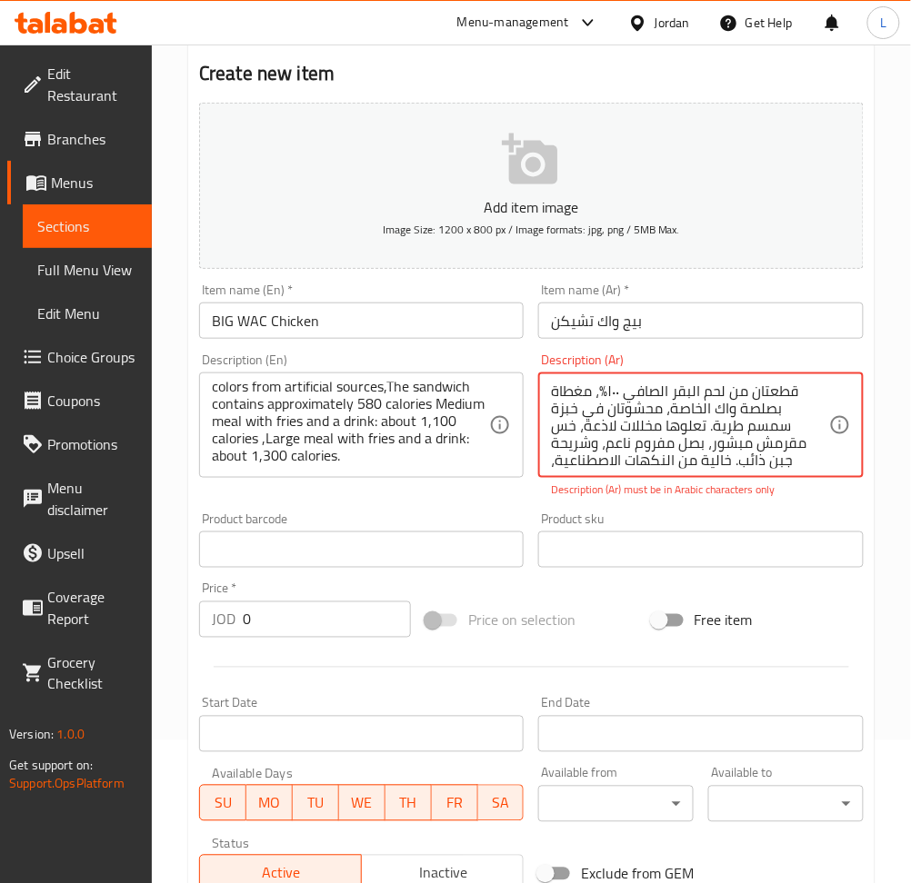
click at [702, 411] on textarea "قطعتان من لحم البقر الصافي ١٠٠٪، مغطاة بصلصة واك الخاصة، محشوتان في خبزة سمسم ط…" at bounding box center [689, 426] width 277 height 86
paste textarea ": حوالي ١٣٠٠ سعرة حرارية."
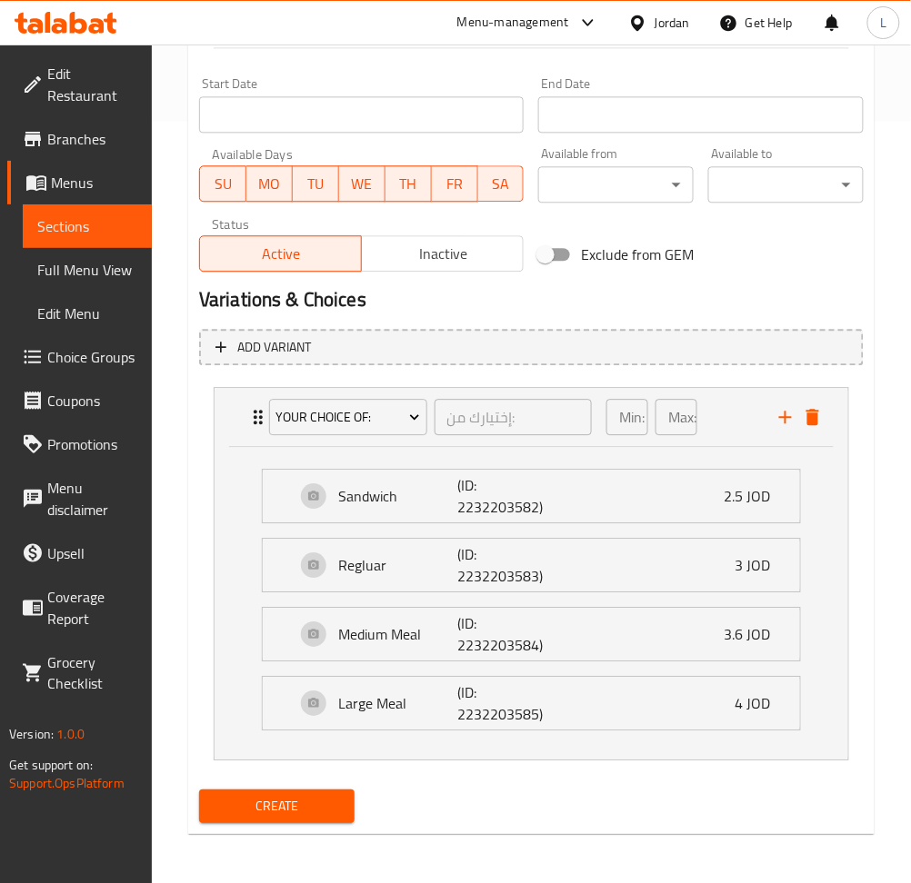
click at [286, 800] on span "Create" at bounding box center [277, 806] width 126 height 23
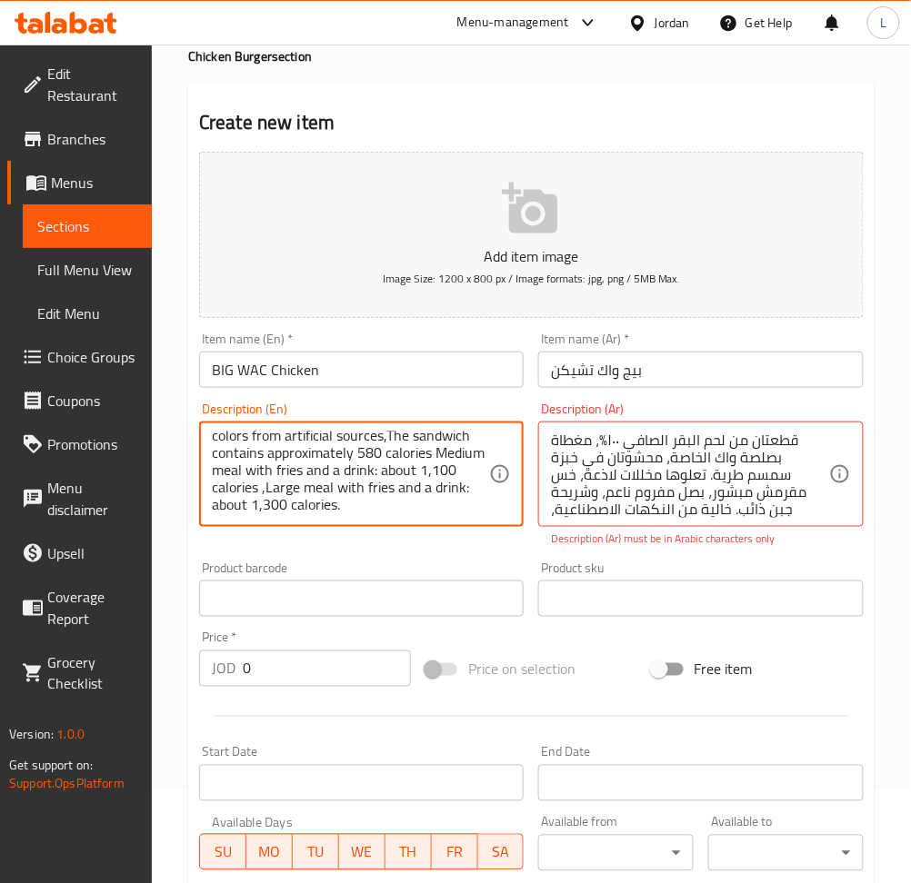
click at [284, 448] on textarea "two 100% pure all-beef patties layered with our special WAC sauce, all sandwich…" at bounding box center [350, 475] width 277 height 86
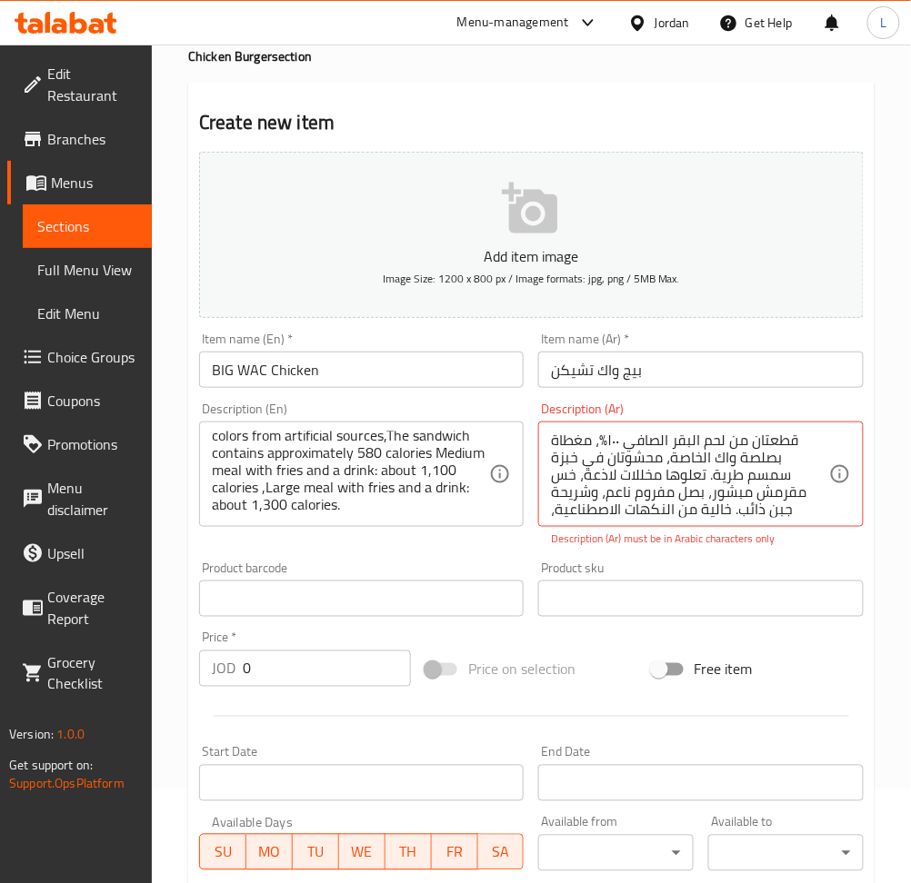
click at [607, 484] on textarea "قطعتان من لحم البقر الصافي ١٠٠٪، مغطاة بصلصة واك الخاصة، محشوتان في خبزة سمسم ط…" at bounding box center [689, 475] width 277 height 86
paste textarea
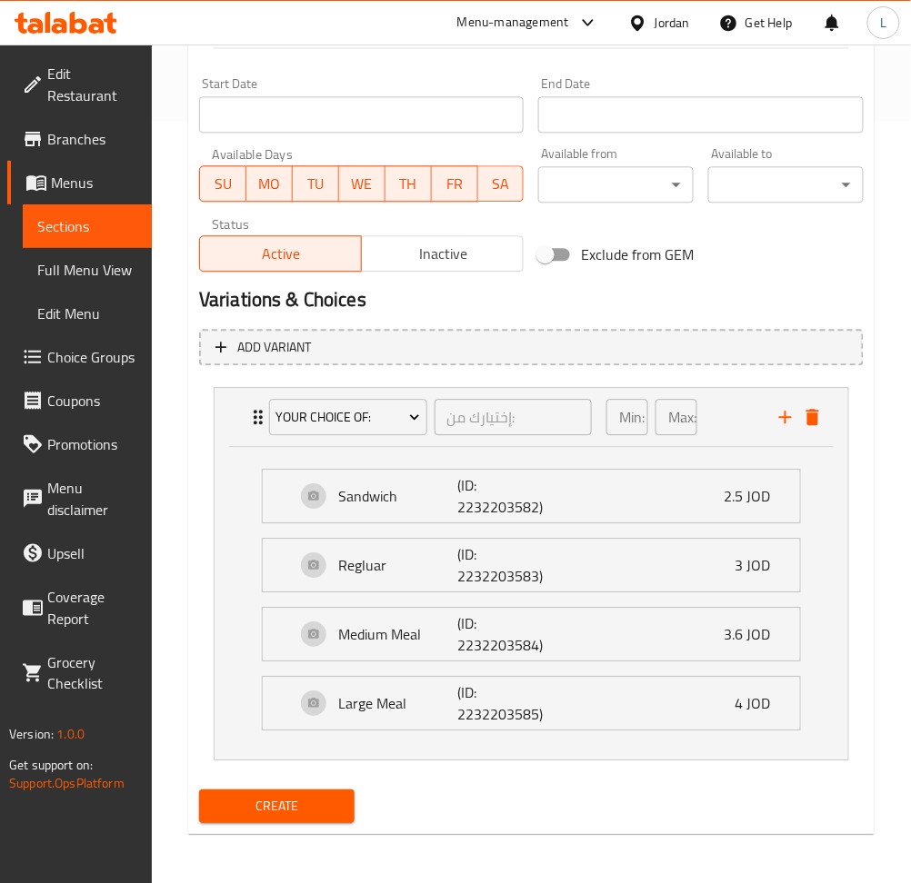
type textarea "قطعتان من لحم البقر الصافي ١٠٠٪، مغطاة بصلصة واك الخاصة، محشوتان في خبزة سمسم ط…"
click at [321, 795] on span "Create" at bounding box center [277, 806] width 126 height 23
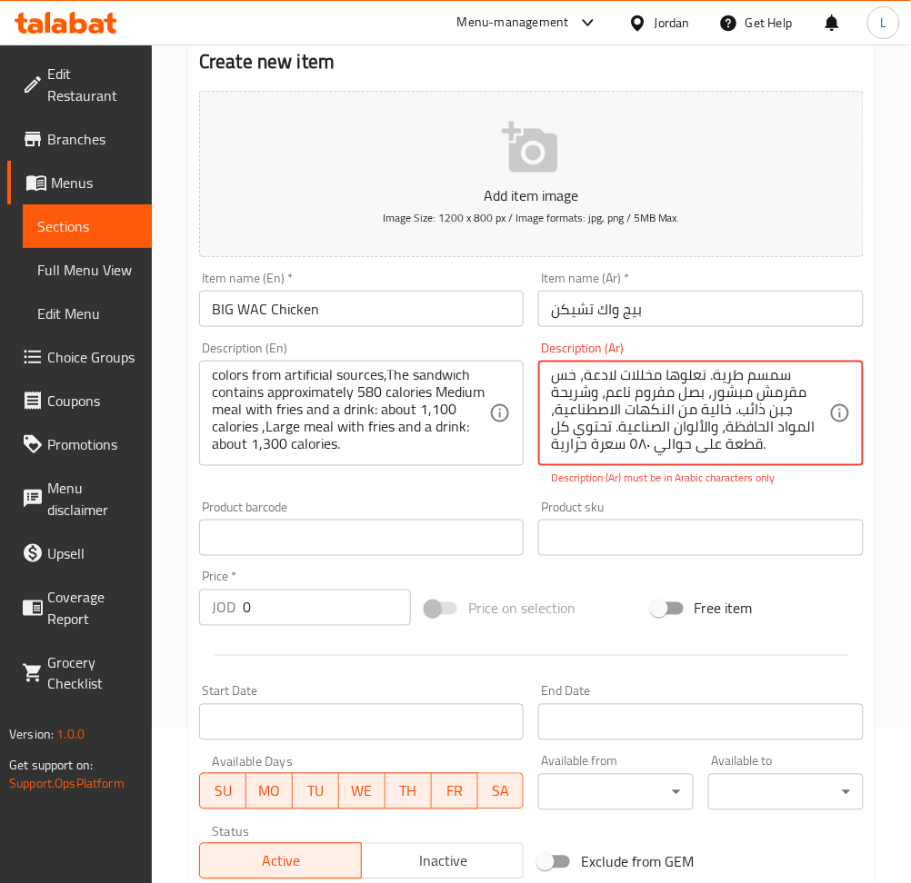
click at [729, 421] on textarea "قطعتان من لحم البقر الصافي ١٠٠٪، مغطاة بصلصة واك الخاصة، محشوتان في خبزة سمسم ط…" at bounding box center [689, 414] width 277 height 86
click at [730, 419] on textarea "قطعتان من لحم البقر الصافي ١٠٠٪، مغطاة بصلصة واك الخاصة، محشوتان في خبزة سمسم ط…" at bounding box center [689, 414] width 277 height 86
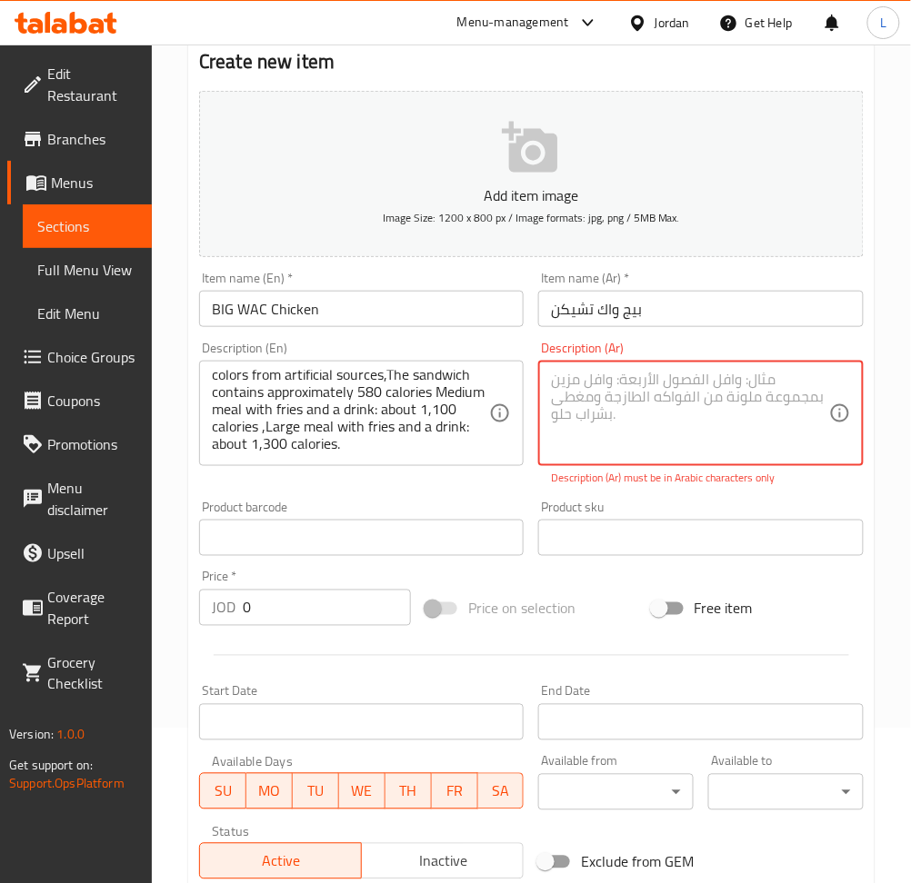
scroll to position [0, 0]
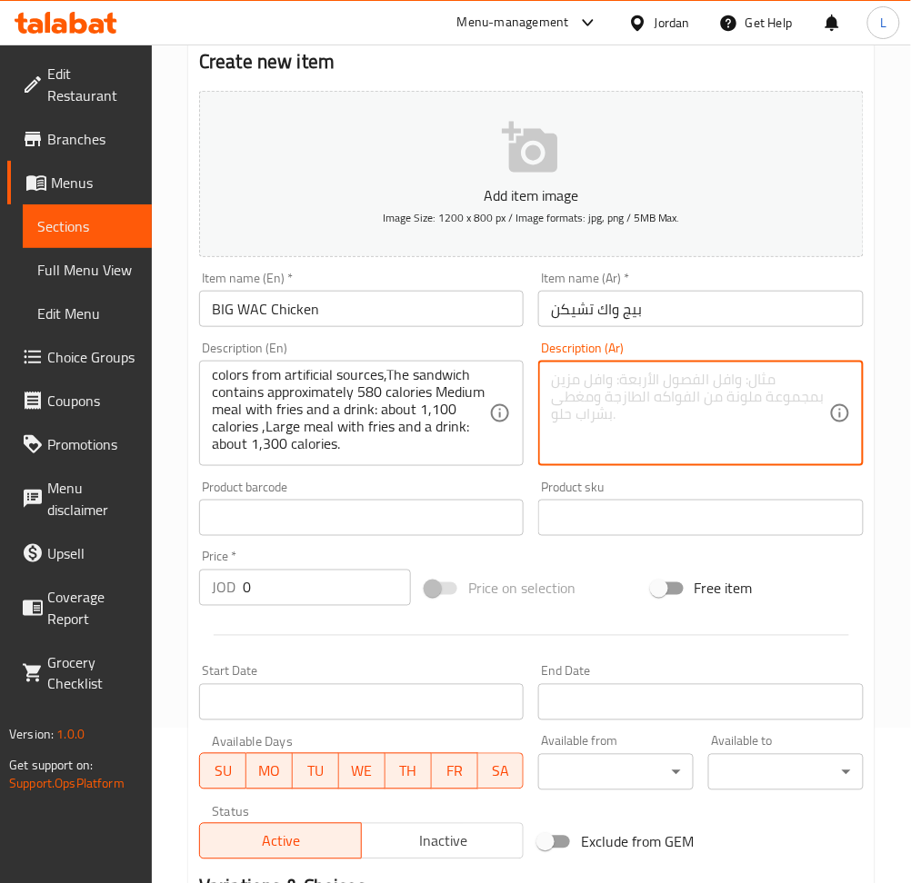
drag, startPoint x: 662, startPoint y: 407, endPoint x: 652, endPoint y: 424, distance: 19.9
click at [662, 404] on textarea at bounding box center [689, 414] width 277 height 86
paste textarea "قطعتان من لحم البقر الصافي ١٠٠٪، مغطاة بصلصة واك الخاصة، محشوتان في خبزة سمسم ط…"
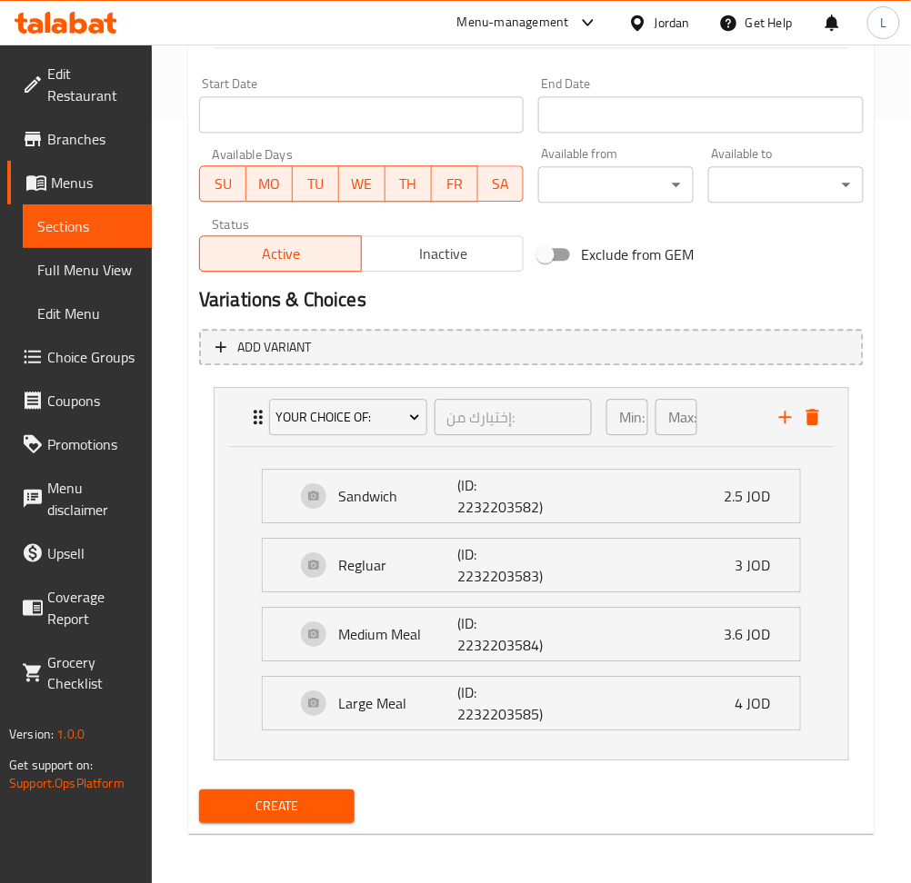
type textarea "قطعتان من لحم البقر الصافي ١٠٠٪، مغطاة بصلصة واك الخاصة، محشوتان في خبزة سمسم ط…"
click at [334, 803] on span "Create" at bounding box center [277, 806] width 126 height 23
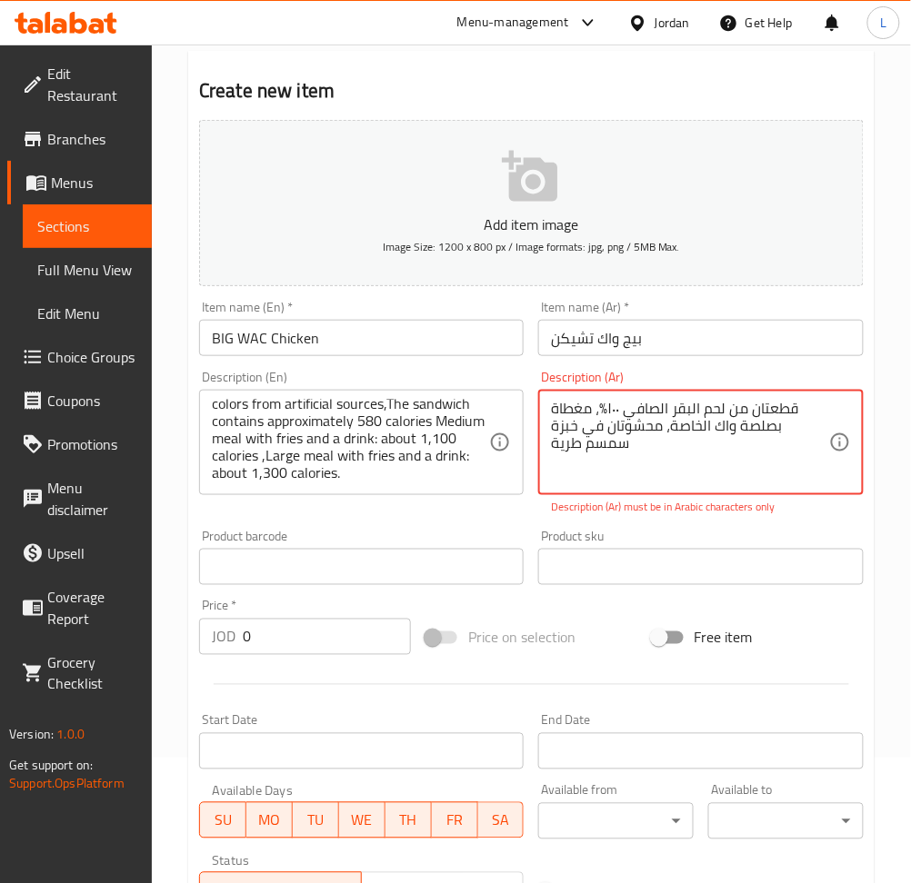
click at [648, 438] on textarea "قطعتان من لحم البقر الصافي ١٠٠٪، مغطاة بصلصة واك الخاصة، محشوتان في خبزة سمسم ط…" at bounding box center [689, 443] width 277 height 86
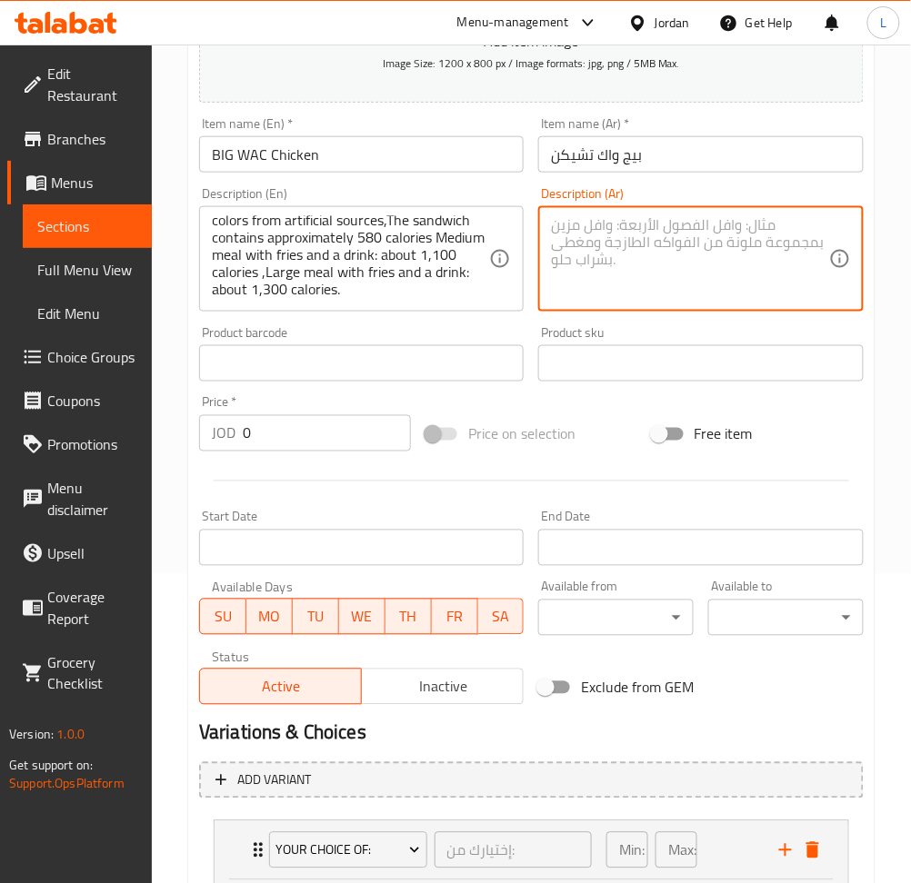
scroll to position [742, 0]
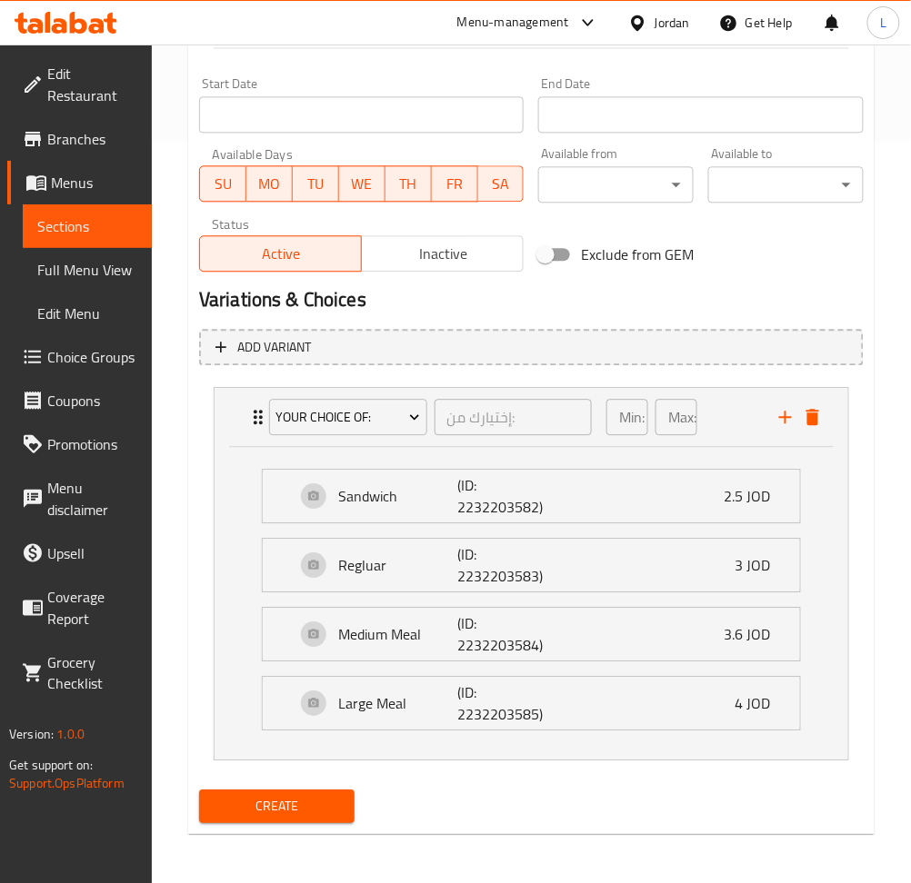
click at [297, 807] on span "Create" at bounding box center [277, 806] width 126 height 23
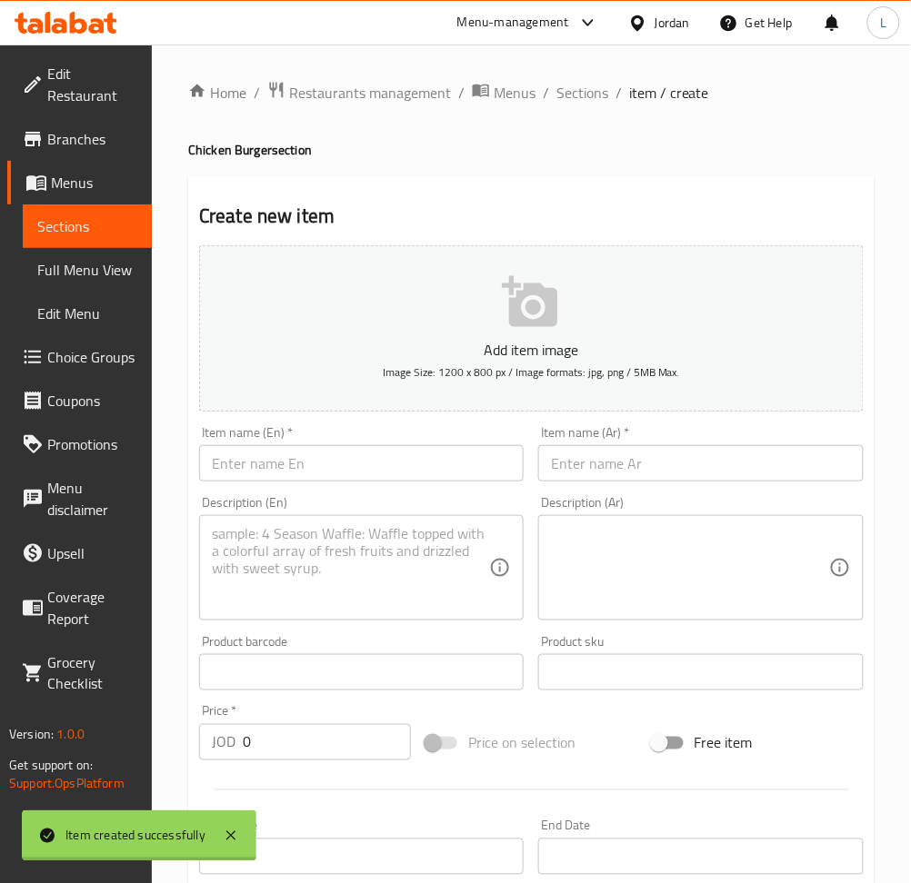
scroll to position [0, 0]
click at [591, 90] on span "Sections" at bounding box center [582, 93] width 52 height 22
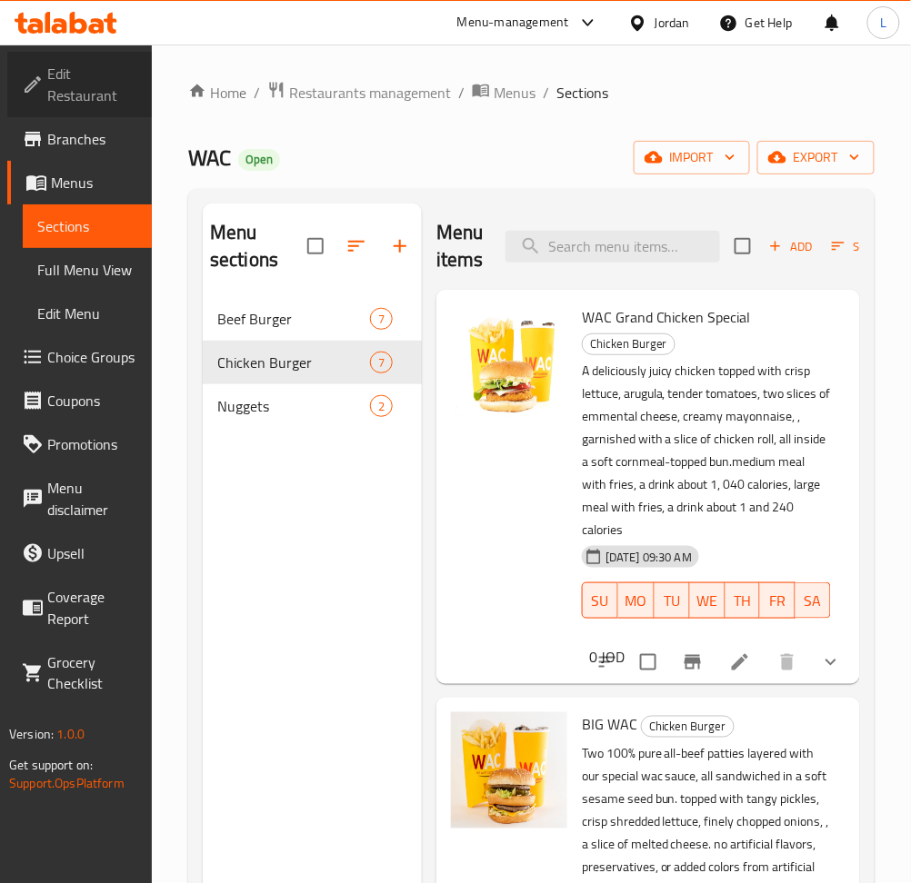
click at [75, 82] on span "Edit Restaurant" at bounding box center [92, 85] width 90 height 44
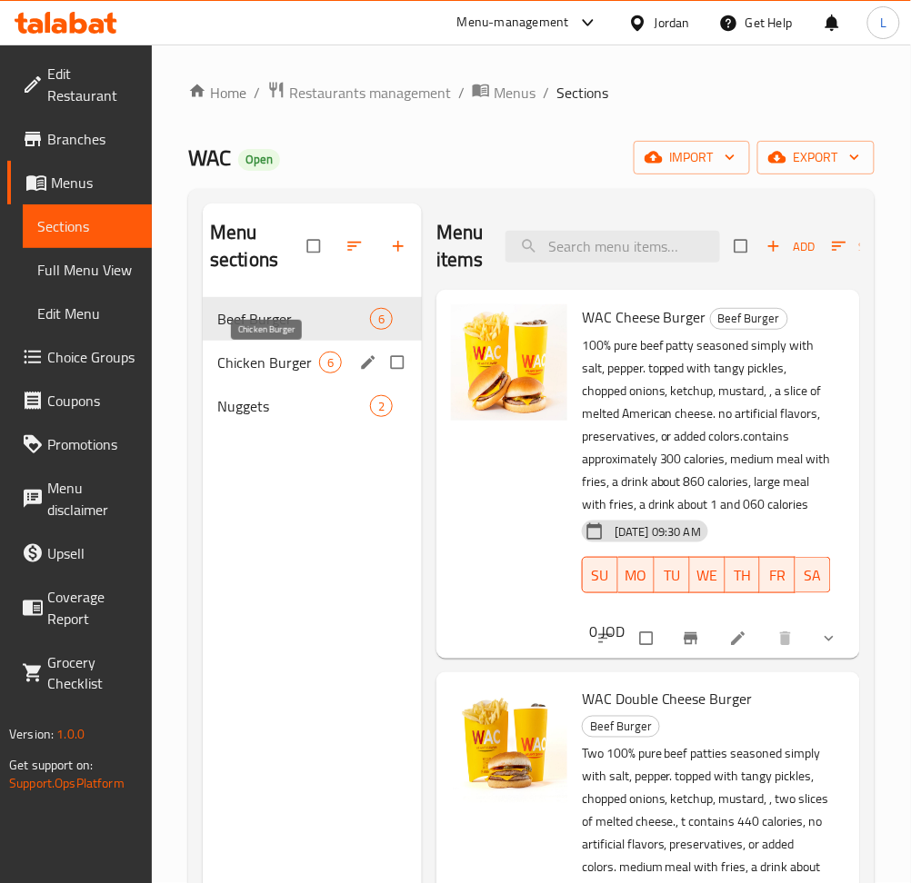
drag, startPoint x: 272, startPoint y: 356, endPoint x: 331, endPoint y: 380, distance: 63.6
click at [271, 356] on span "Chicken Burger" at bounding box center [268, 363] width 102 height 22
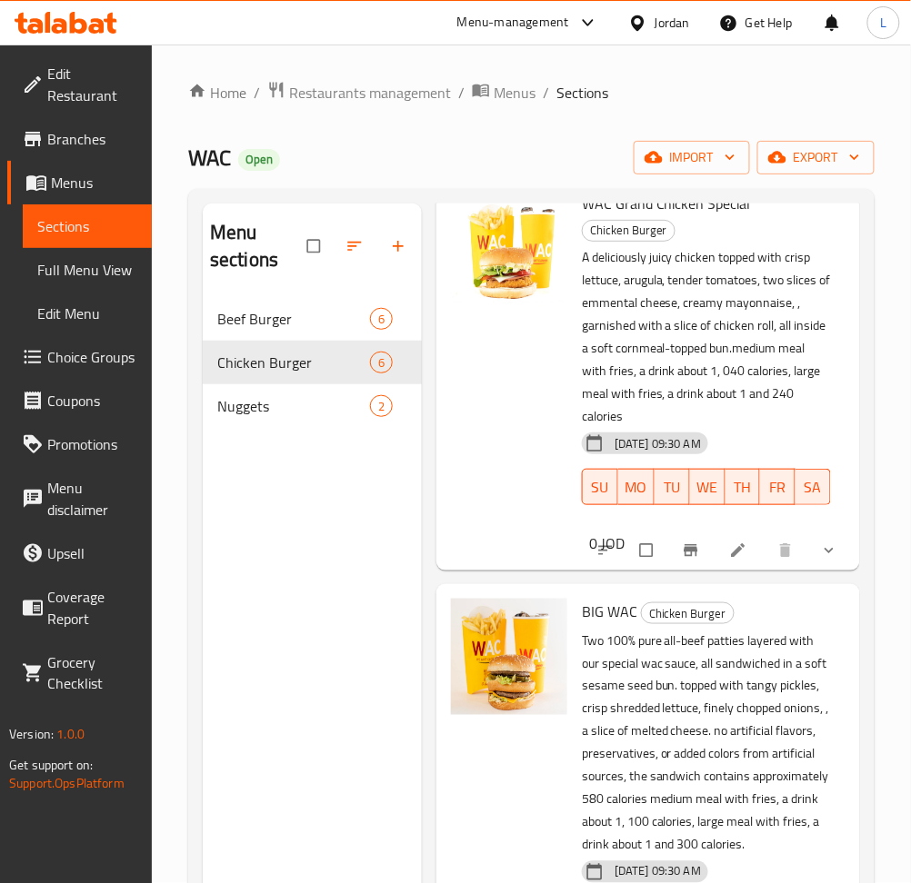
scroll to position [363, 0]
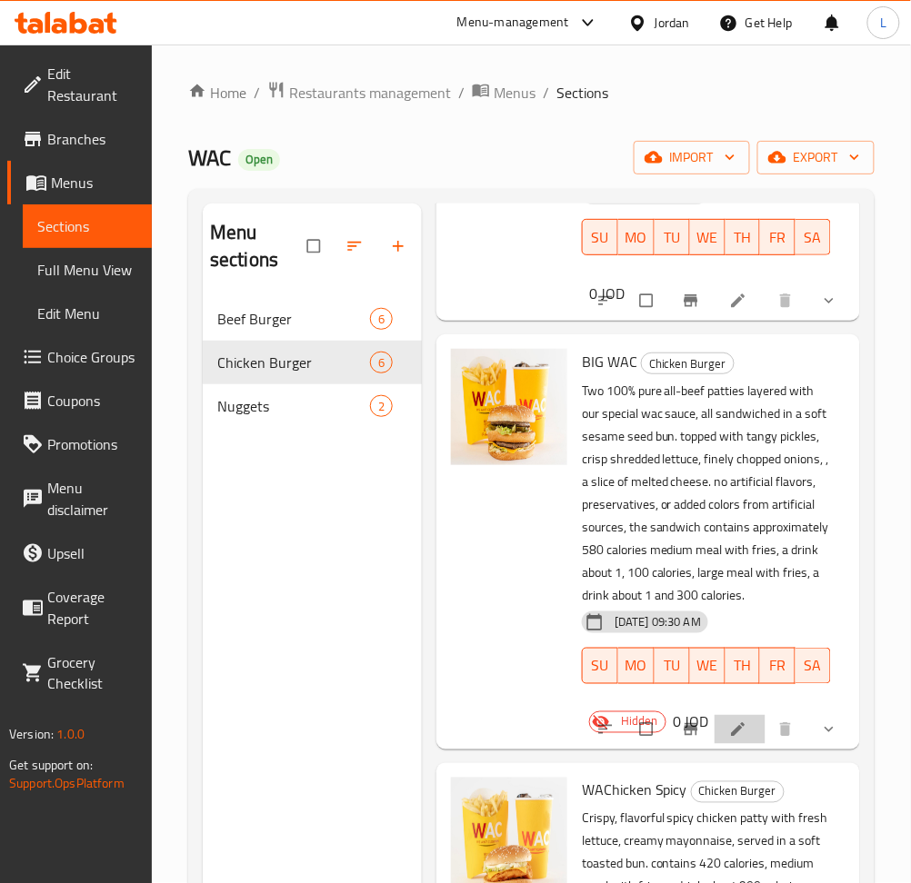
click at [736, 744] on li at bounding box center [739, 729] width 51 height 29
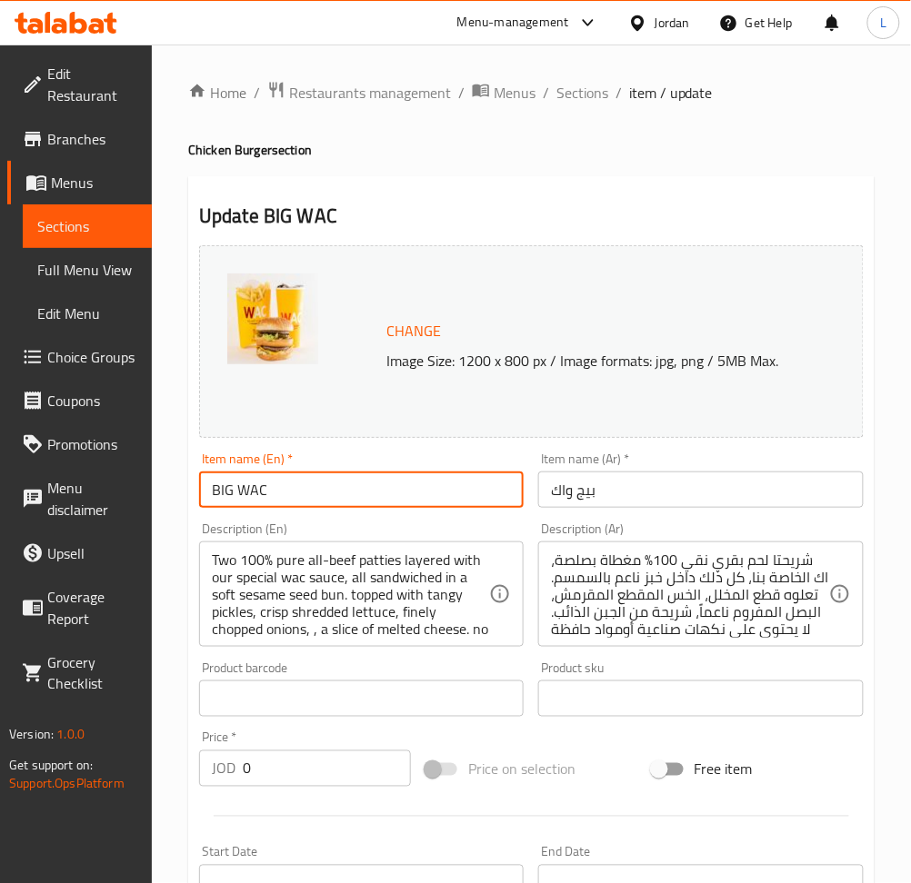
click at [284, 493] on input "BIG WAC" at bounding box center [361, 490] width 324 height 36
click at [585, 496] on input "بيج واك" at bounding box center [700, 490] width 324 height 36
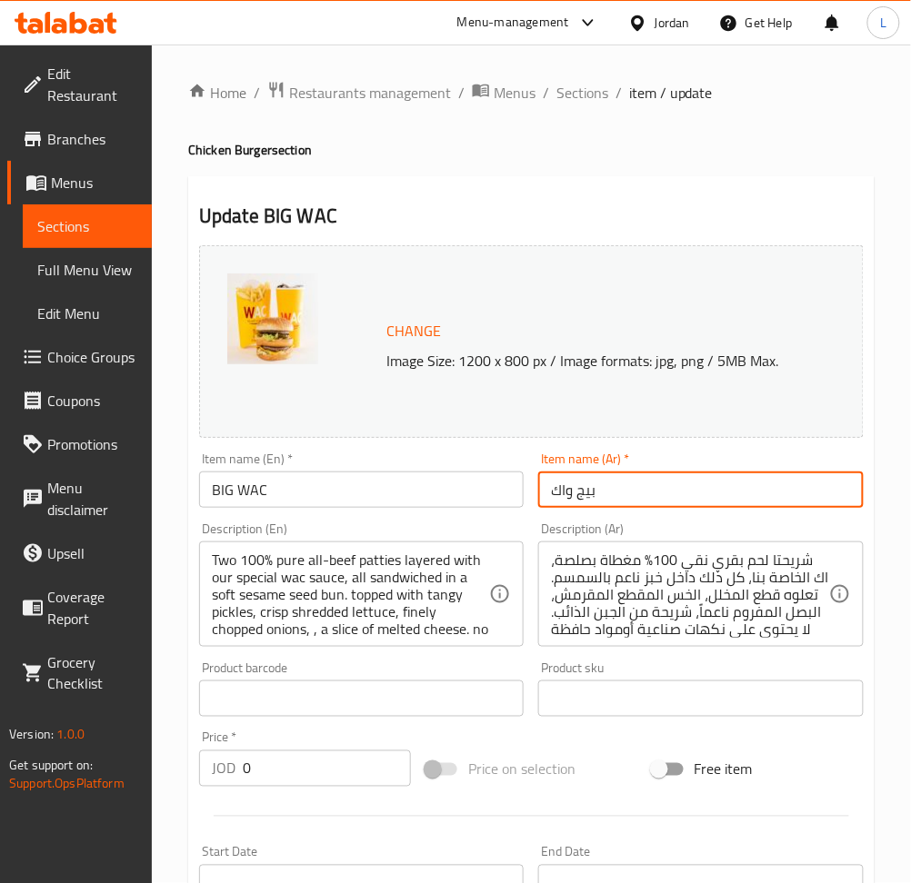
click at [585, 496] on input "بيج واك" at bounding box center [700, 490] width 324 height 36
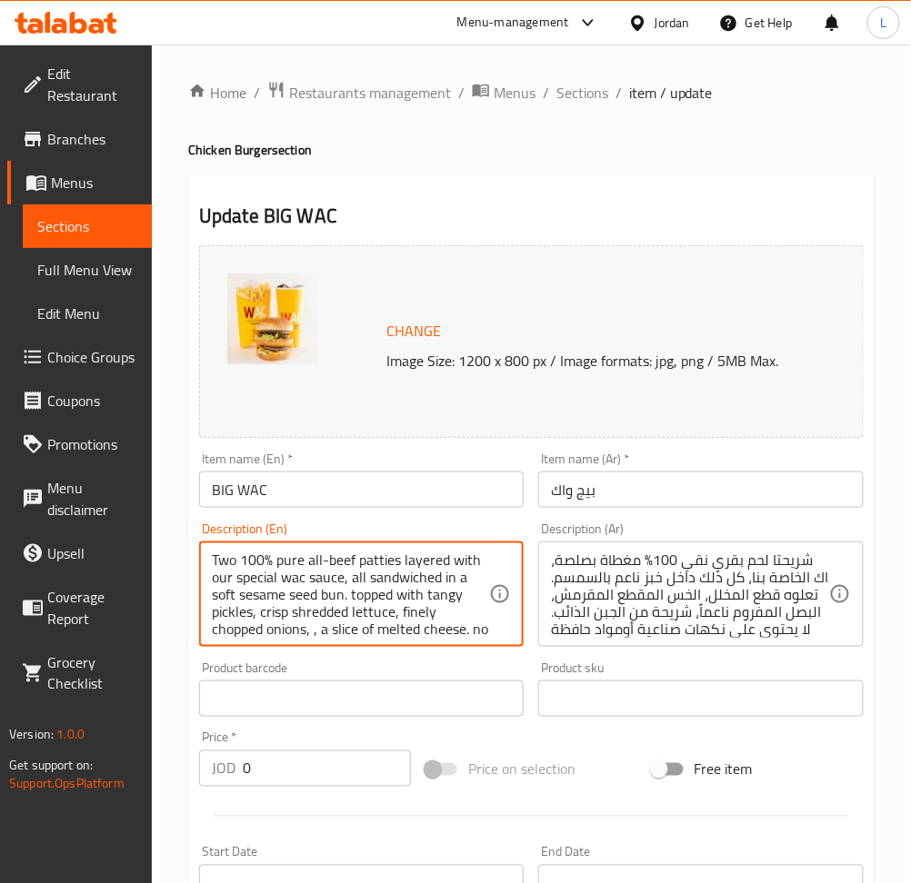
click at [447, 593] on textarea "Two 100% pure all-beef patties layered with our special wac sauce, all sandwich…" at bounding box center [350, 595] width 277 height 86
click at [449, 591] on textarea "Two 100% pure all-beef patties layered with our special wac sauce, all sandwich…" at bounding box center [350, 595] width 277 height 86
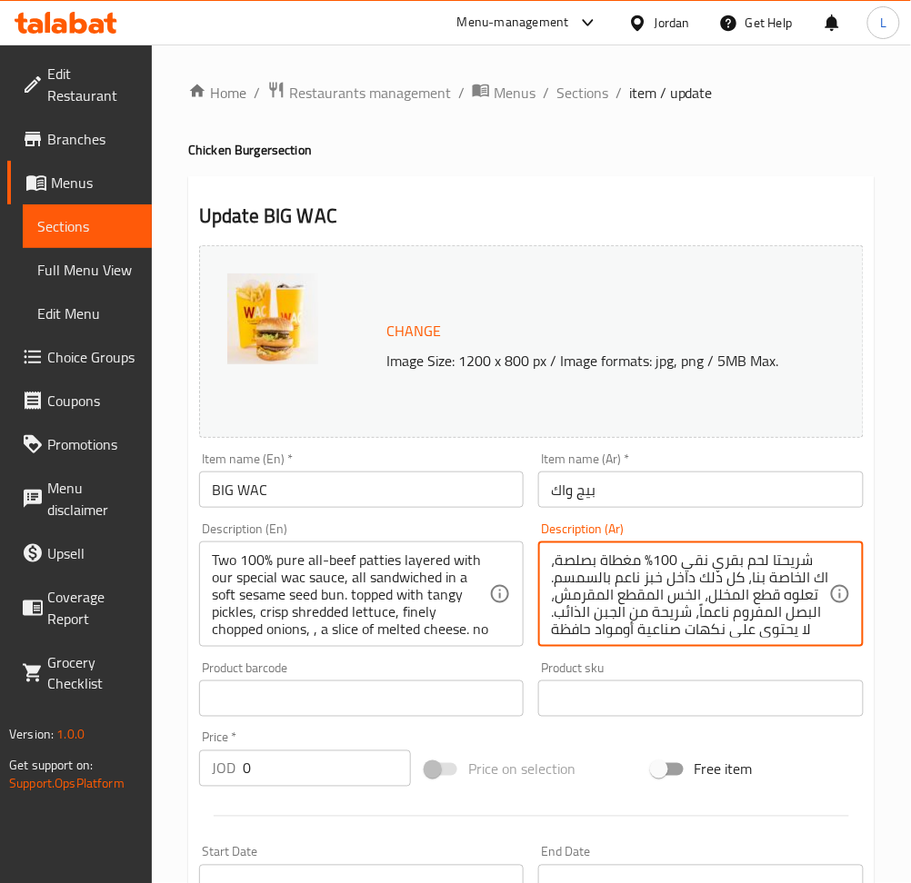
click at [661, 595] on textarea "شريحتا لحم بقري نقي 100% مغطاة بصلصة، اك الخاصة بنا، كل ذلك داخل خبز ناعم بالسم…" at bounding box center [689, 595] width 277 height 86
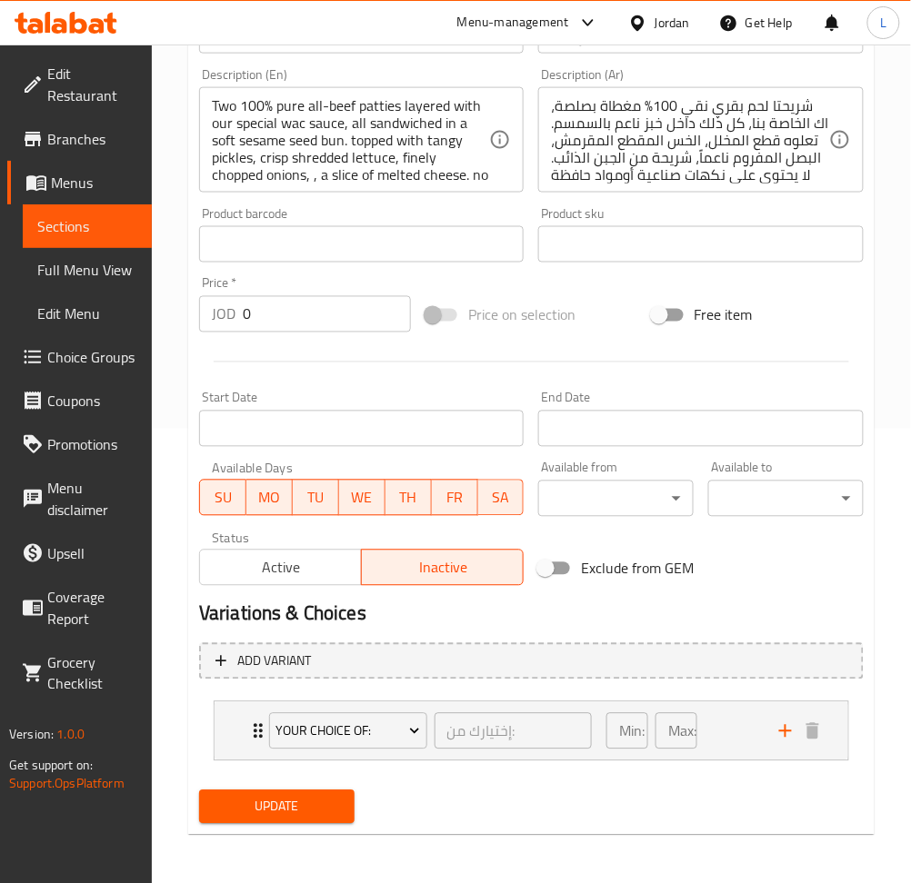
scroll to position [456, 0]
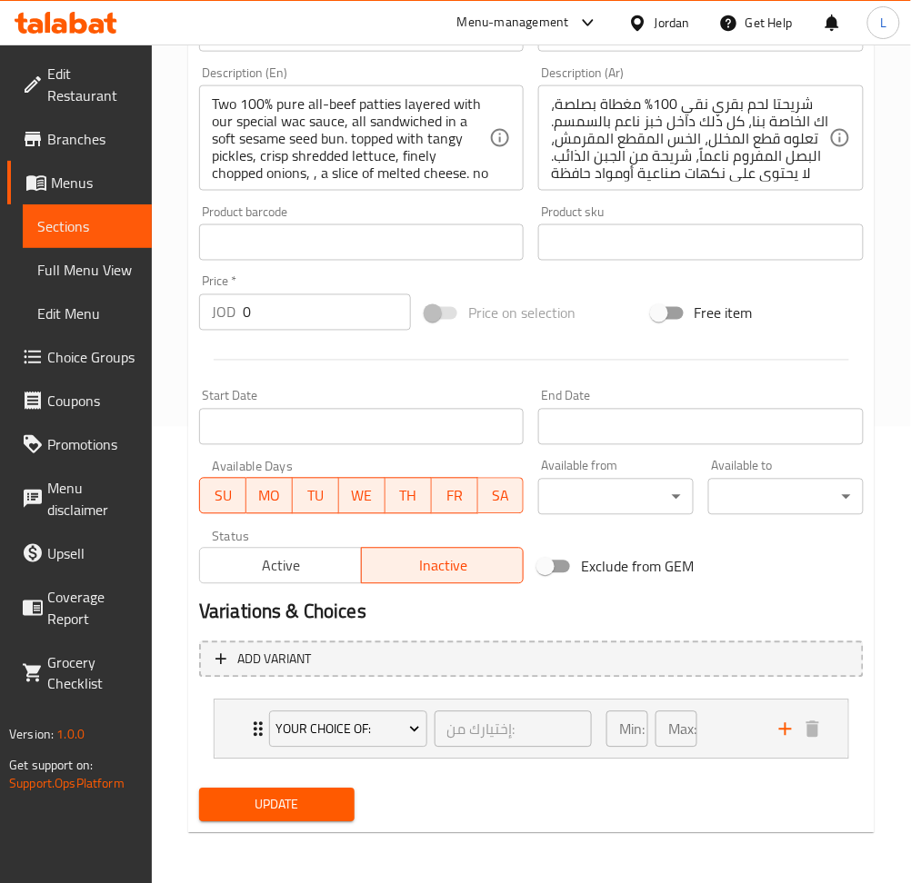
drag, startPoint x: 254, startPoint y: 730, endPoint x: 204, endPoint y: 732, distance: 51.0
click at [254, 730] on icon "Expand" at bounding box center [258, 729] width 9 height 15
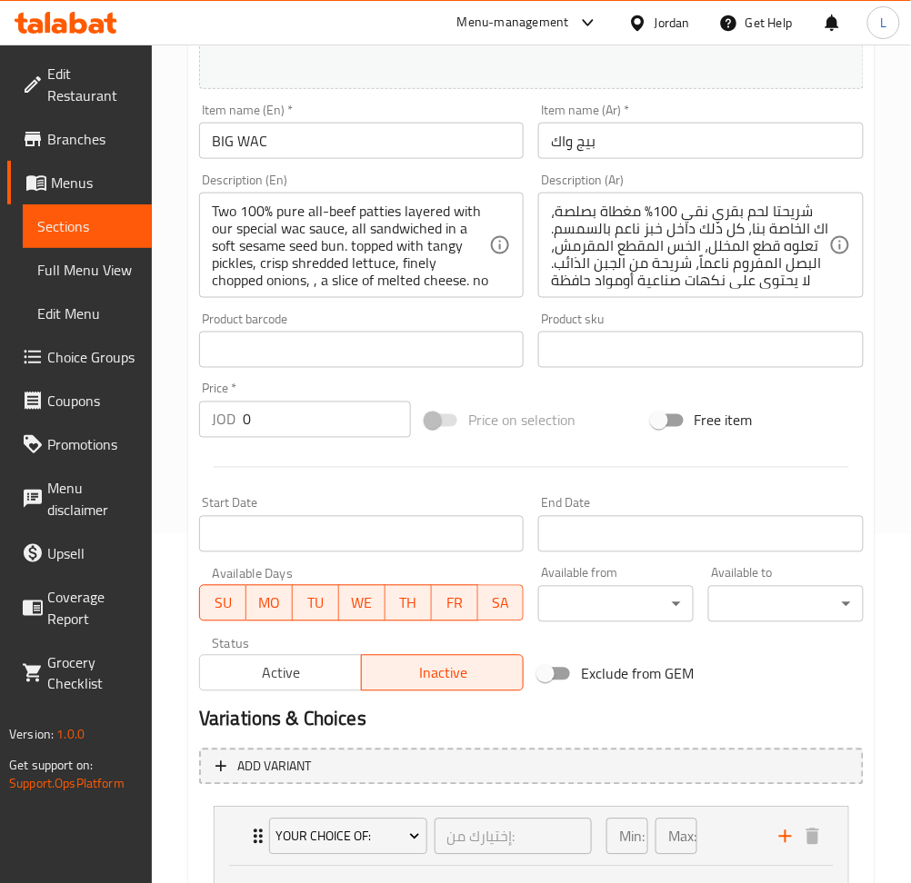
scroll to position [0, 0]
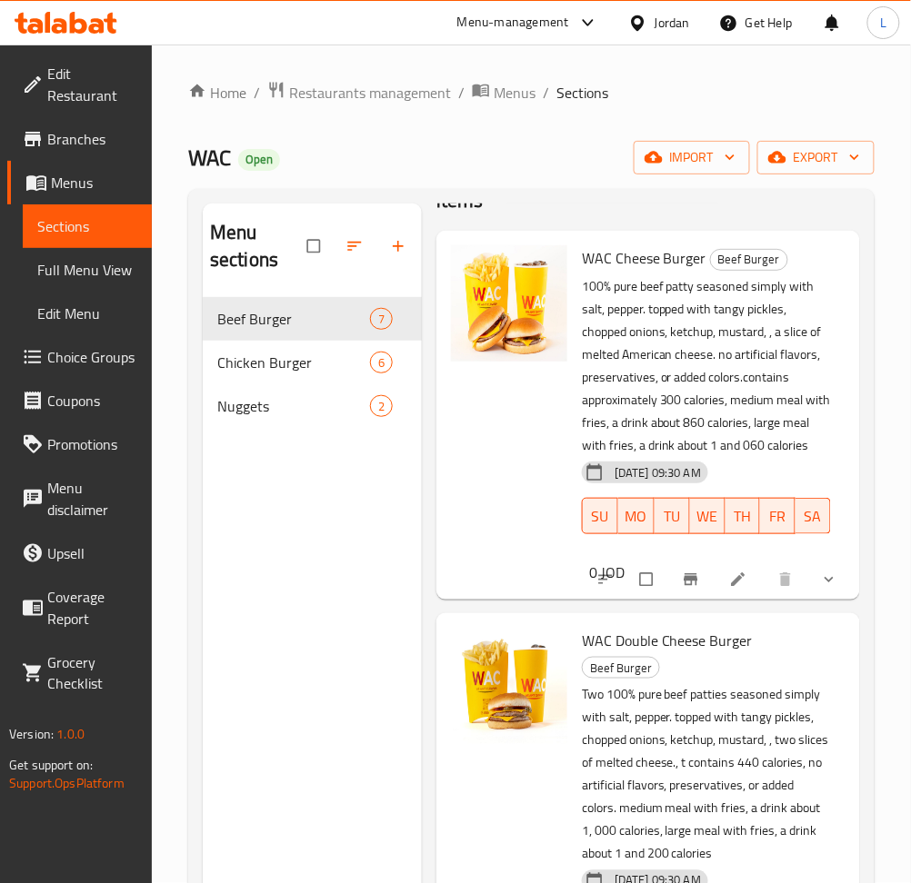
scroll to position [121, 0]
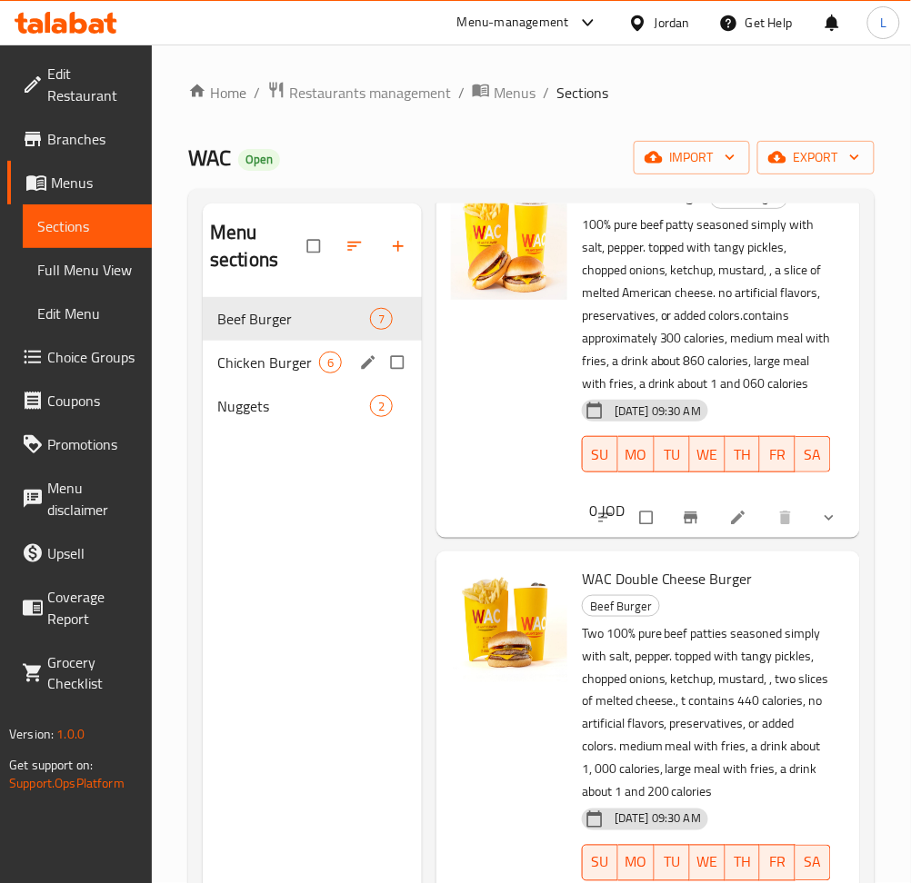
click at [257, 364] on span "Chicken Burger" at bounding box center [268, 363] width 102 height 22
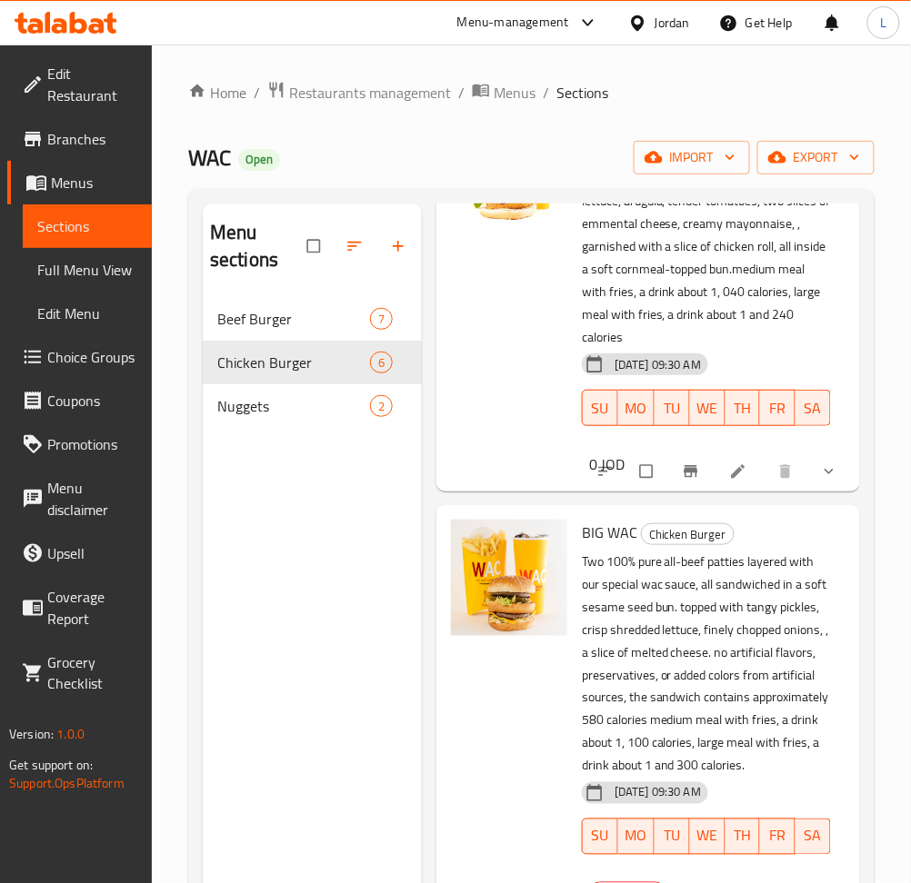
scroll to position [242, 0]
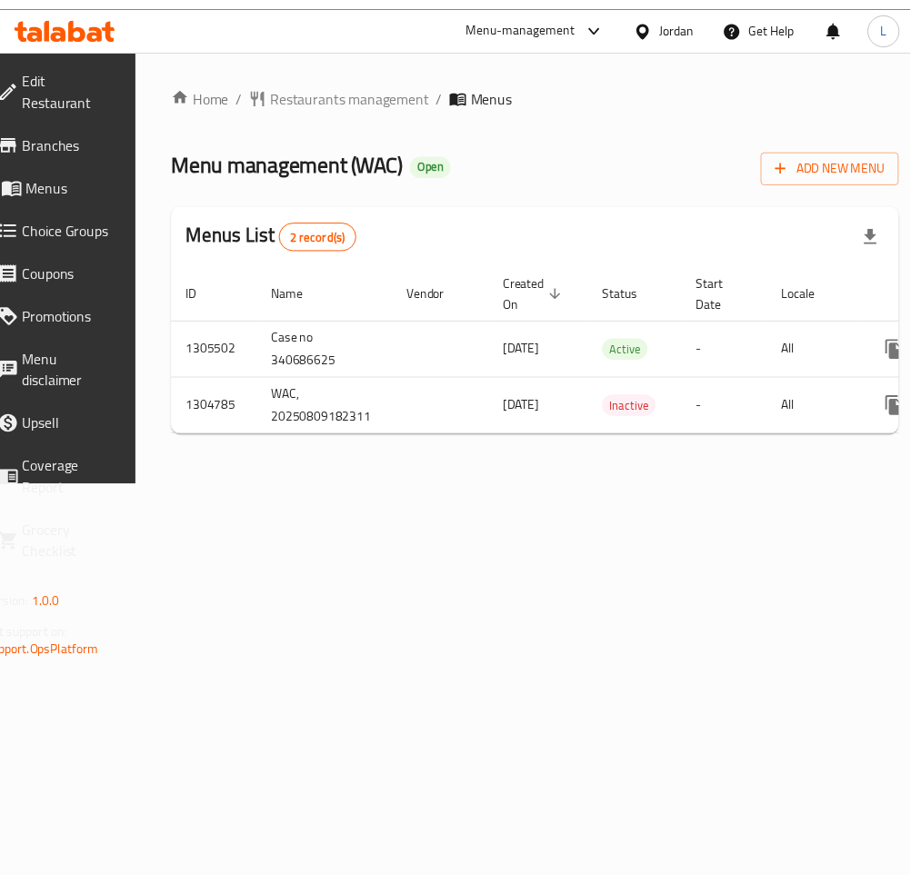
scroll to position [0, 201]
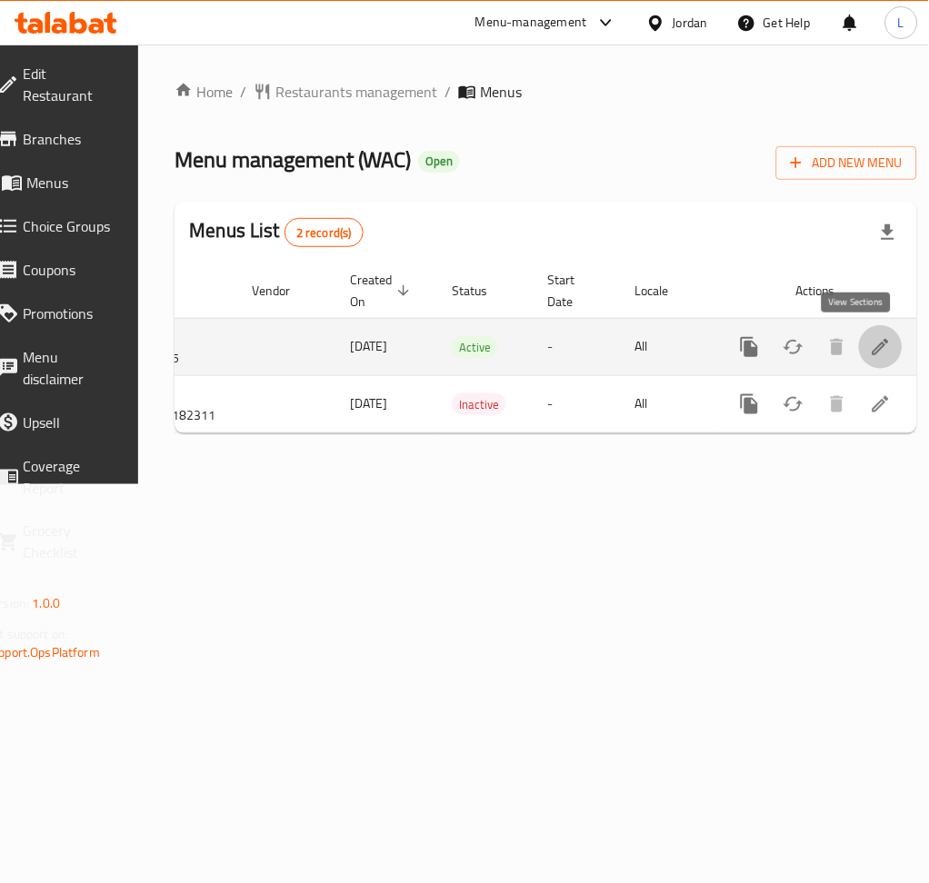
click at [870, 349] on icon "enhanced table" at bounding box center [881, 347] width 22 height 22
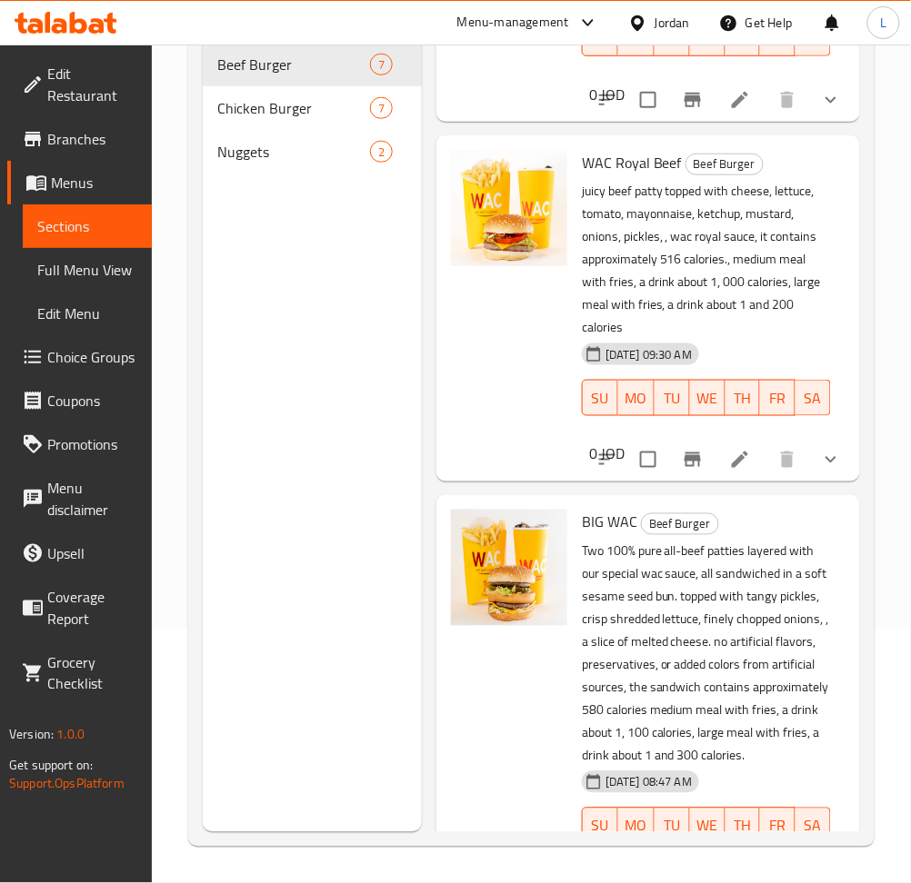
scroll to position [1468, 0]
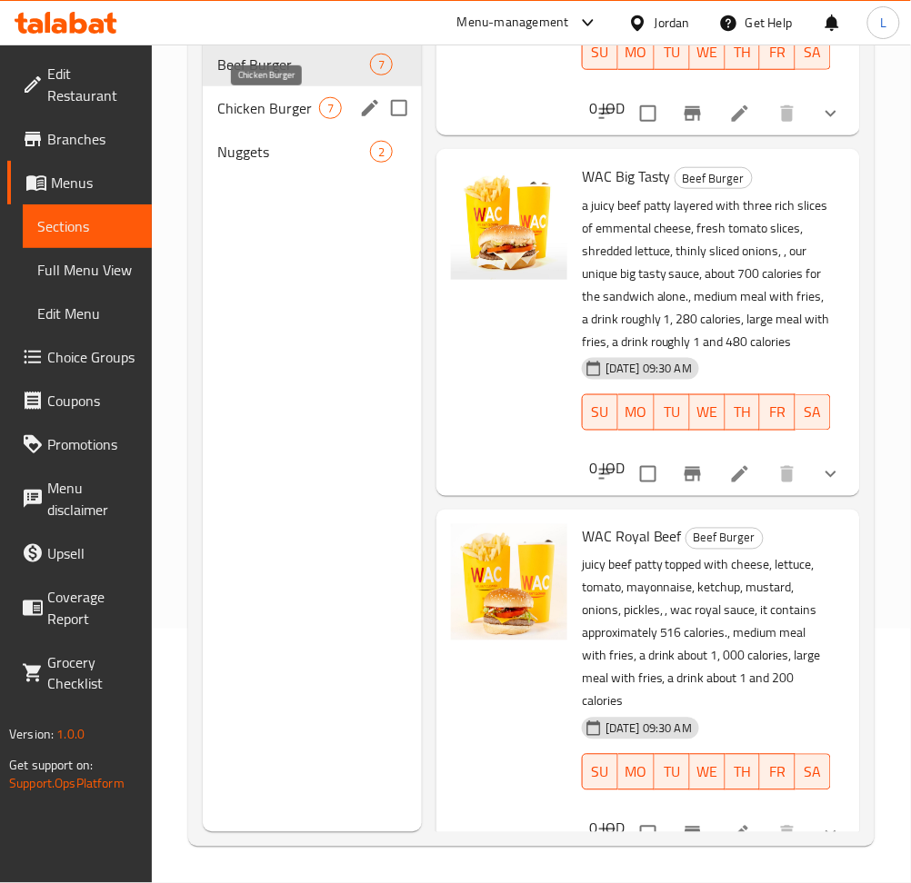
drag, startPoint x: 271, startPoint y: 117, endPoint x: 284, endPoint y: 137, distance: 23.7
click at [270, 116] on span "Chicken Burger" at bounding box center [268, 108] width 102 height 22
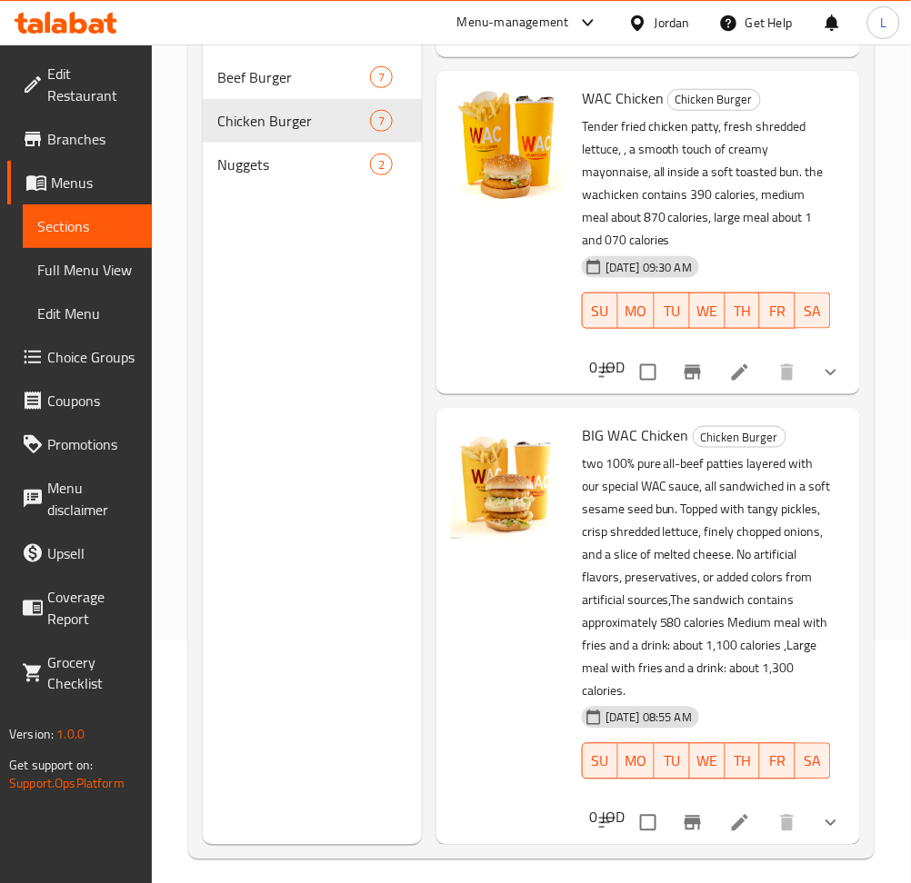
scroll to position [254, 0]
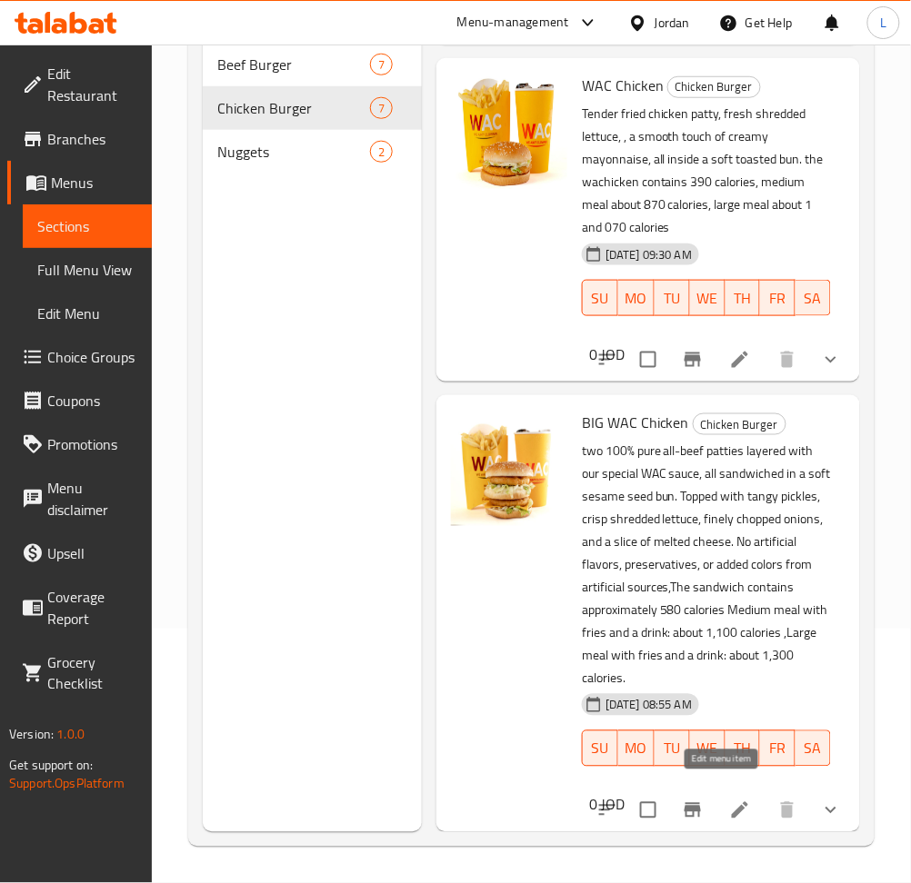
click at [732, 800] on icon at bounding box center [740, 811] width 22 height 22
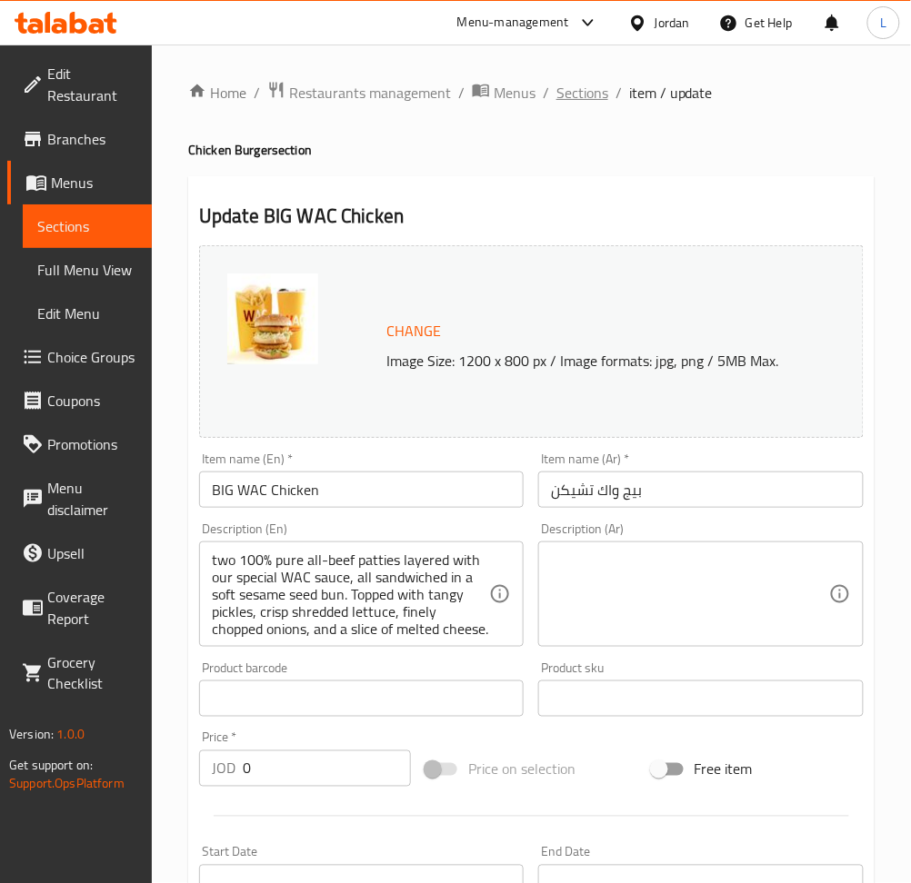
click at [573, 94] on span "Sections" at bounding box center [582, 93] width 52 height 22
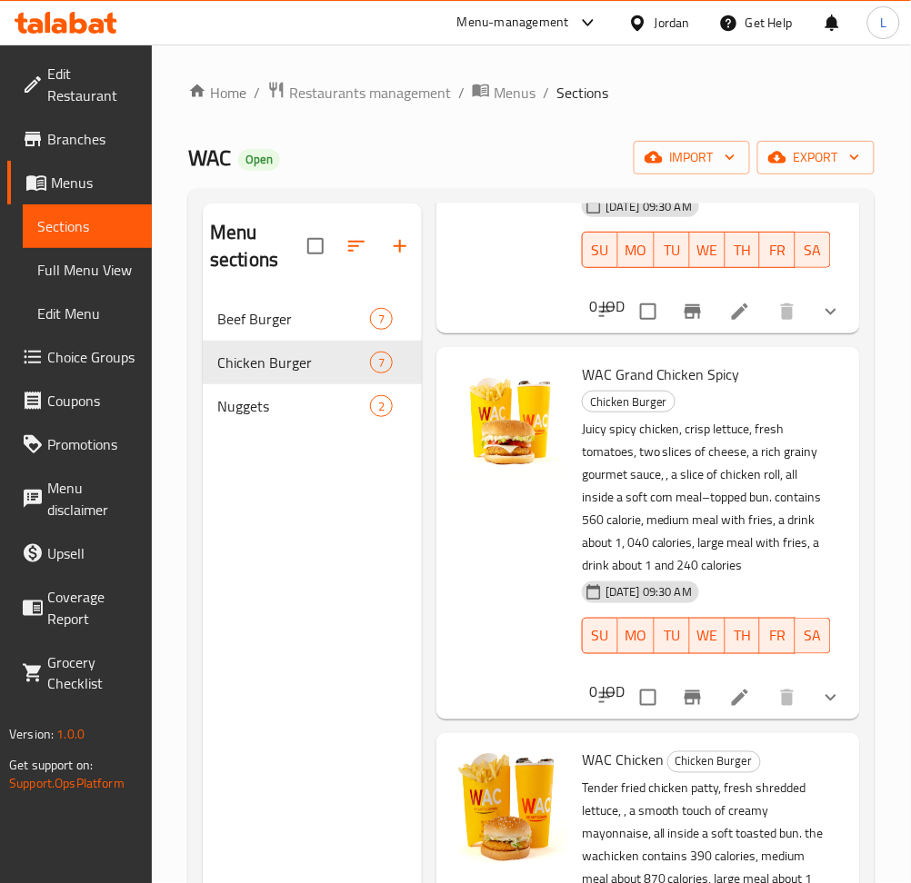
scroll to position [1696, 0]
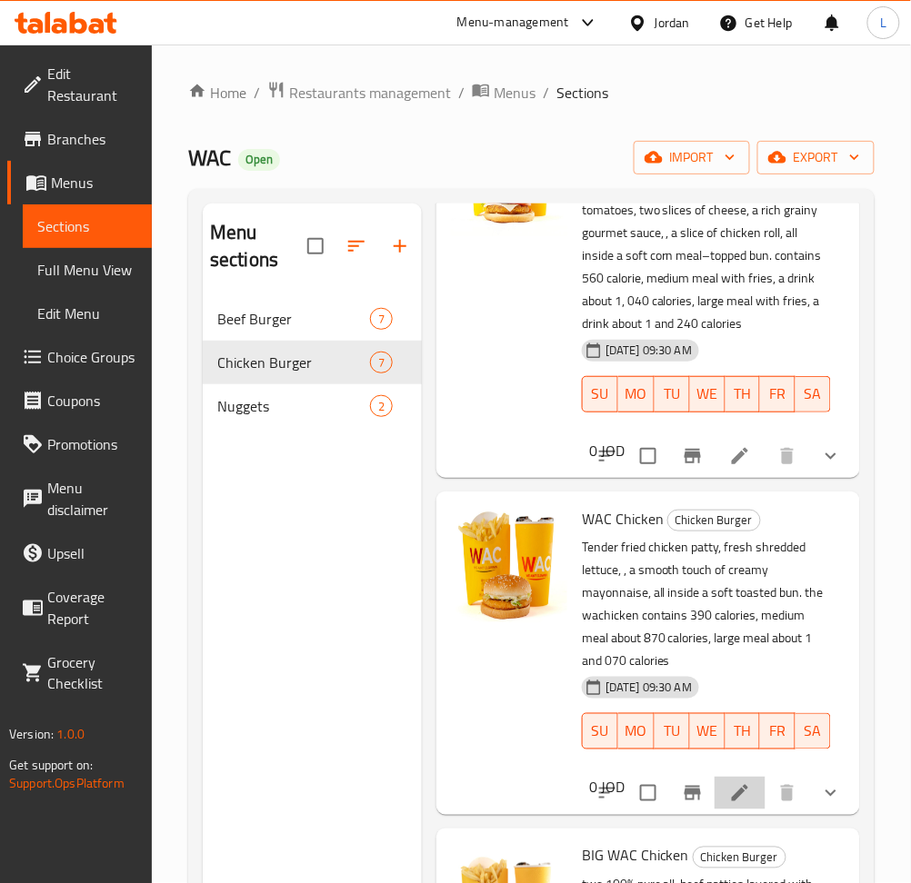
click at [714, 810] on li at bounding box center [739, 793] width 51 height 33
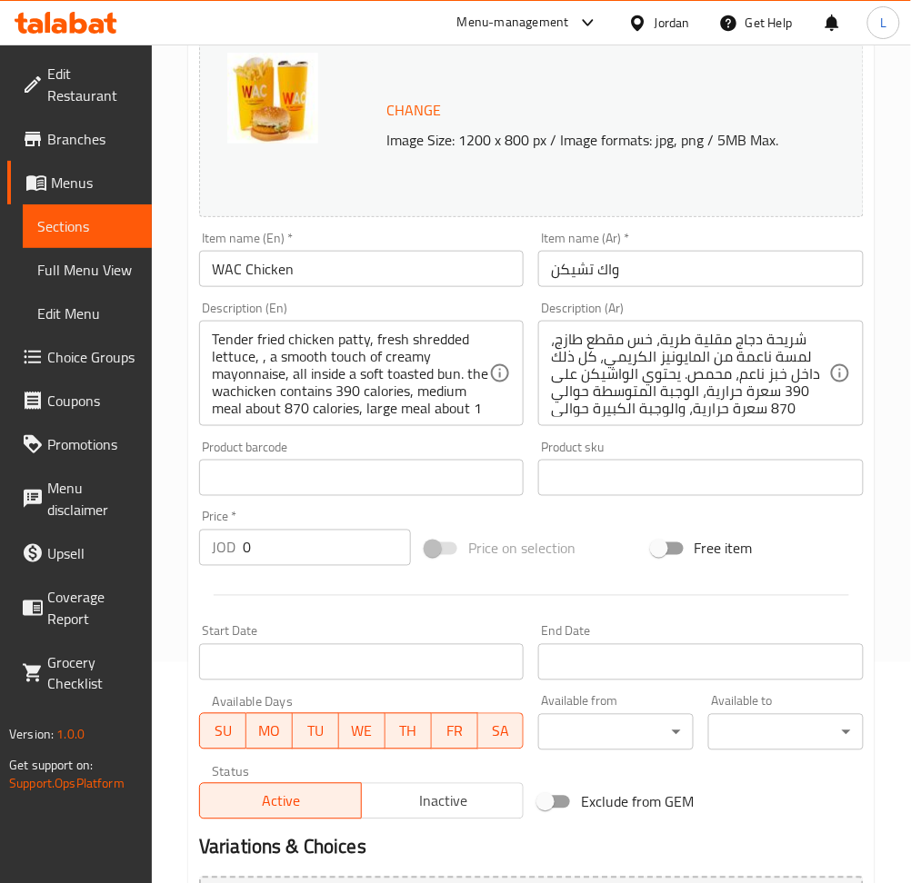
scroll to position [456, 0]
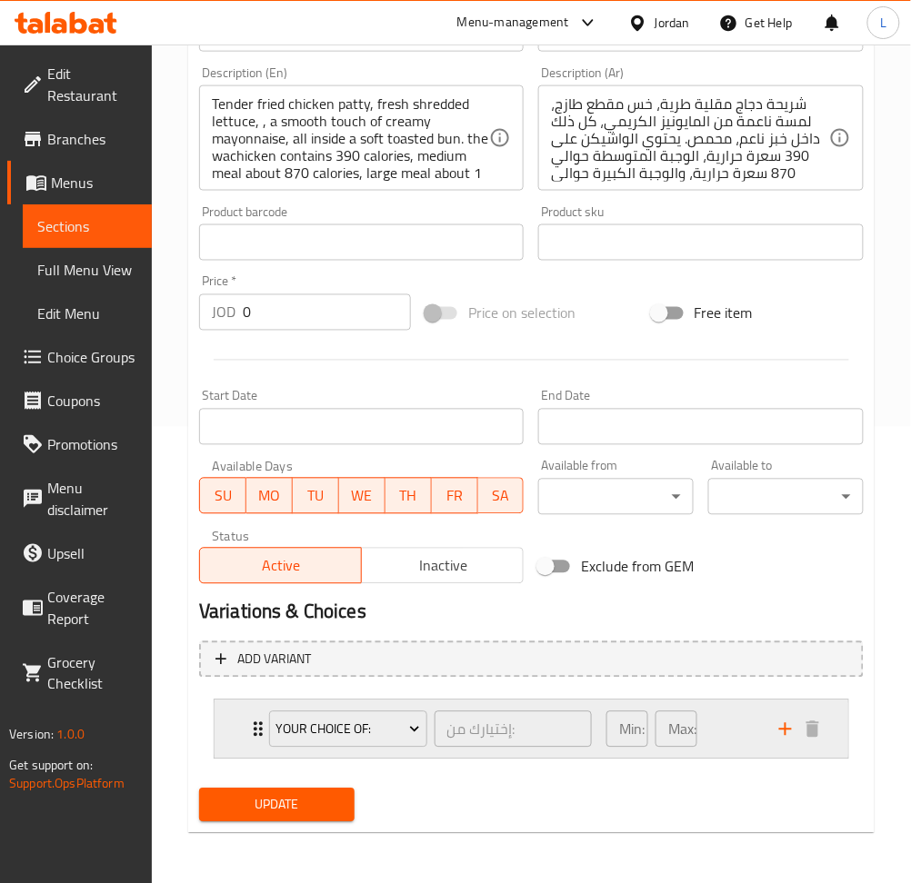
click at [247, 719] on icon "Expand" at bounding box center [258, 730] width 22 height 22
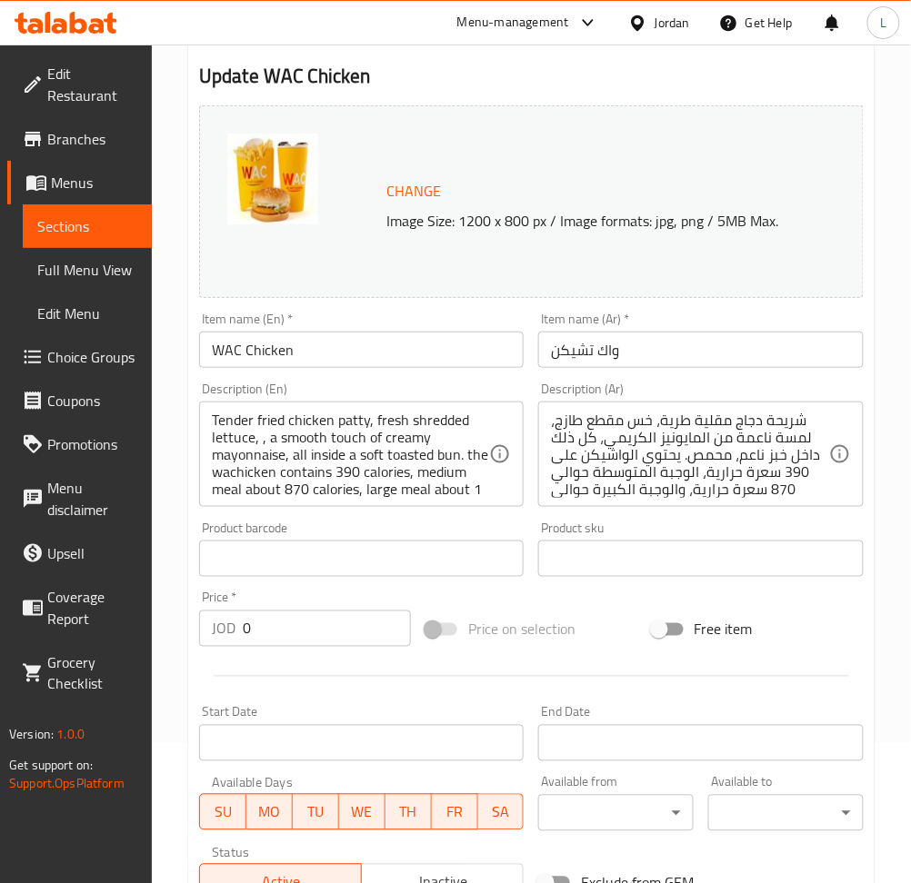
scroll to position [0, 0]
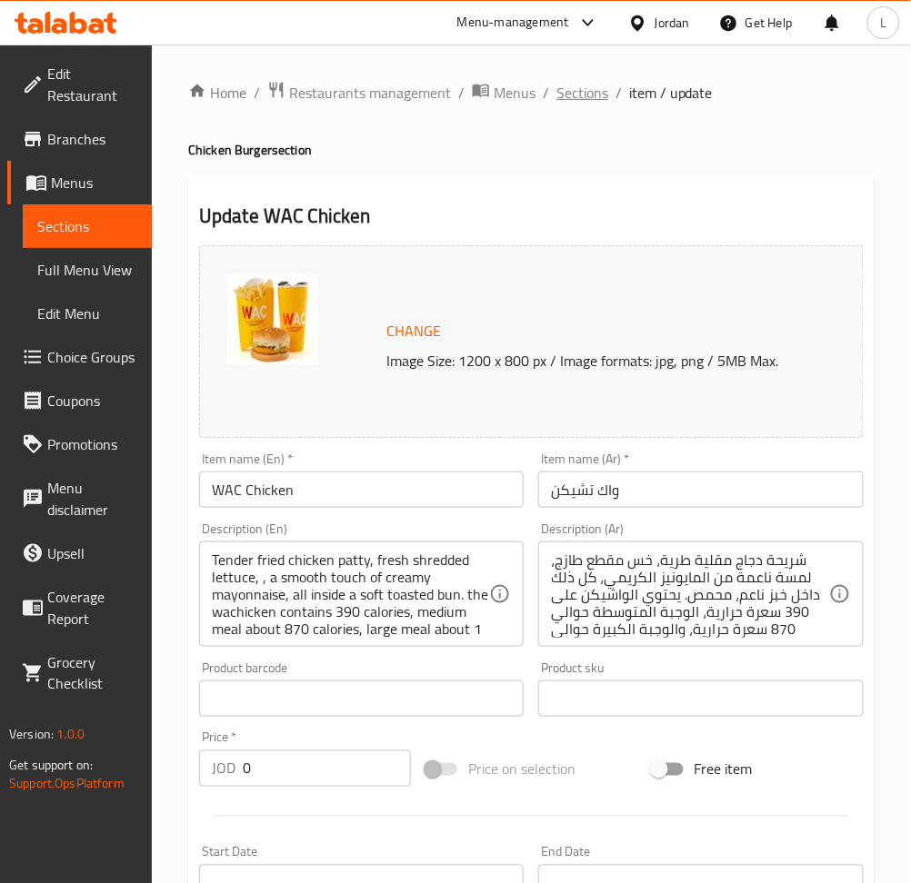
click at [575, 90] on span "Sections" at bounding box center [582, 93] width 52 height 22
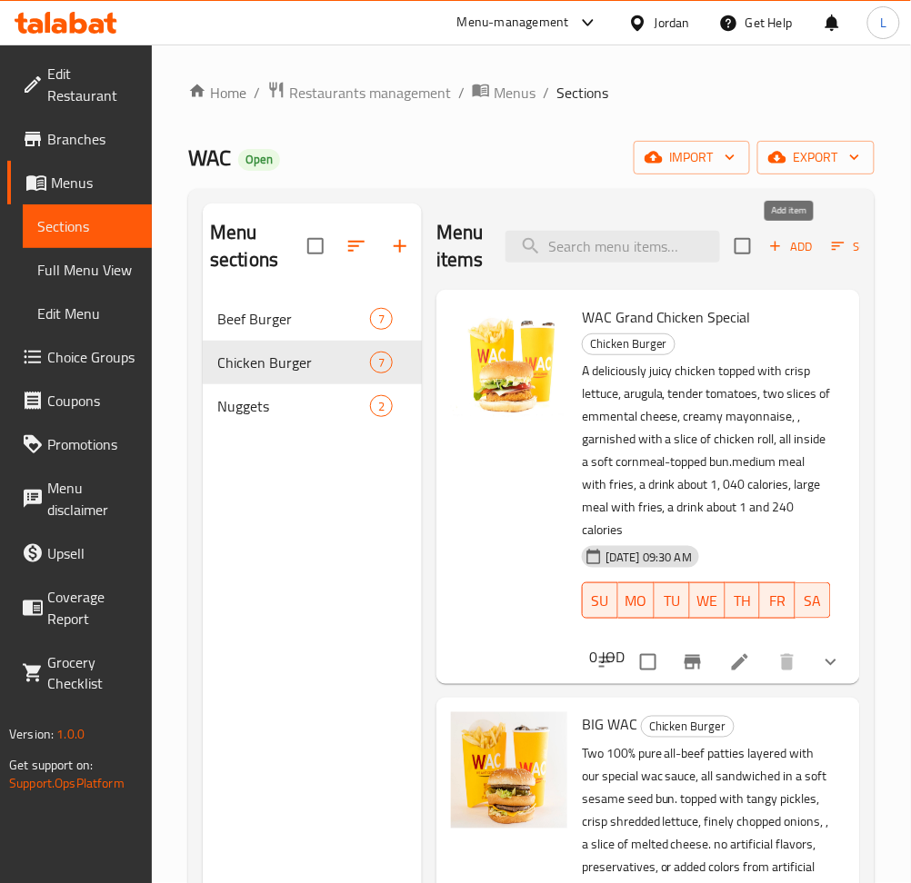
click at [794, 259] on button "Add" at bounding box center [790, 247] width 58 height 28
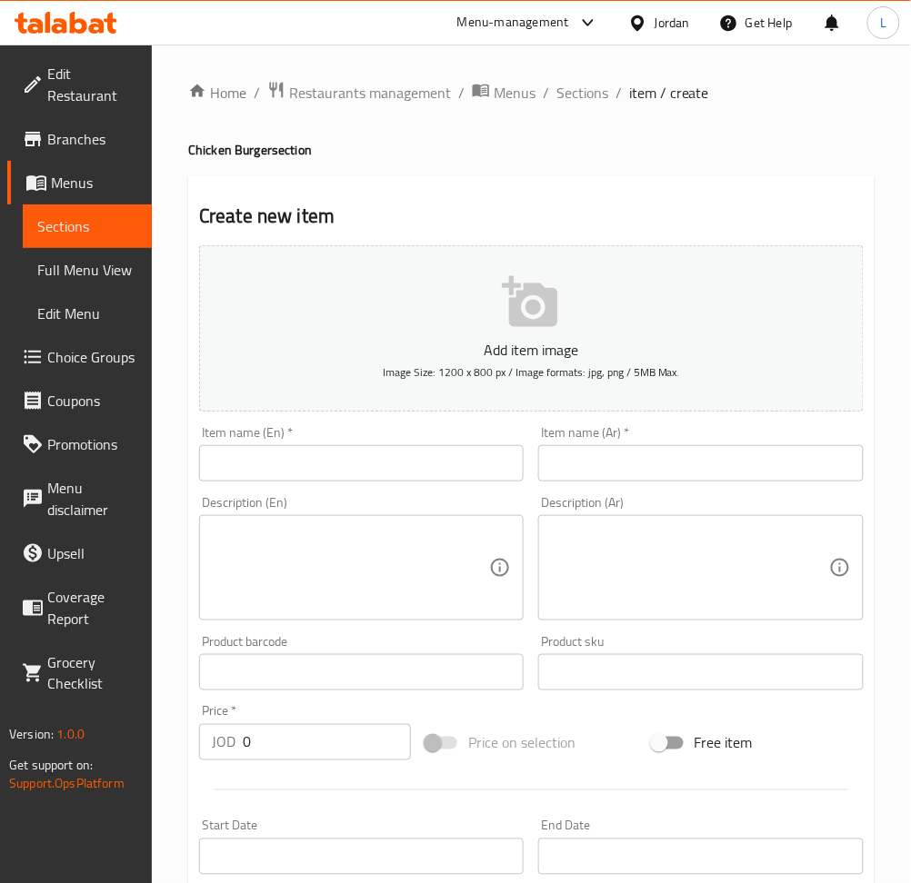
drag, startPoint x: 388, startPoint y: 469, endPoint x: 454, endPoint y: 463, distance: 66.6
click at [388, 469] on input "text" at bounding box center [361, 463] width 324 height 36
paste input "Chicken WAC"
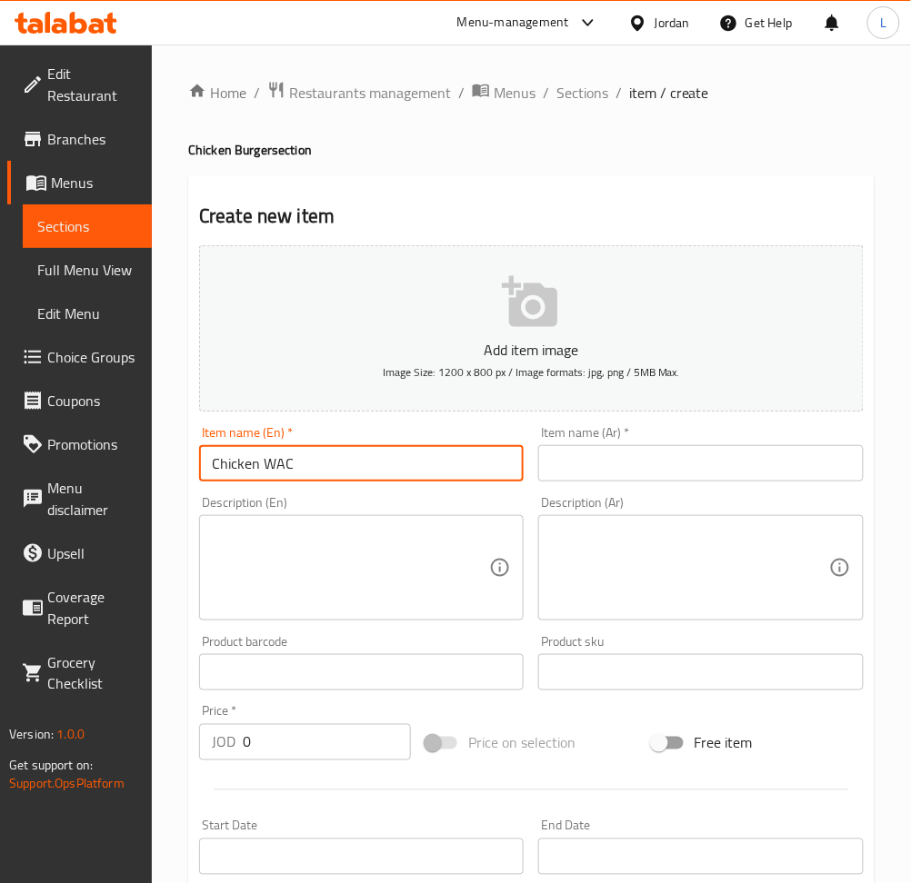
type input "Chicken WAC"
click at [645, 451] on input "text" at bounding box center [700, 463] width 324 height 36
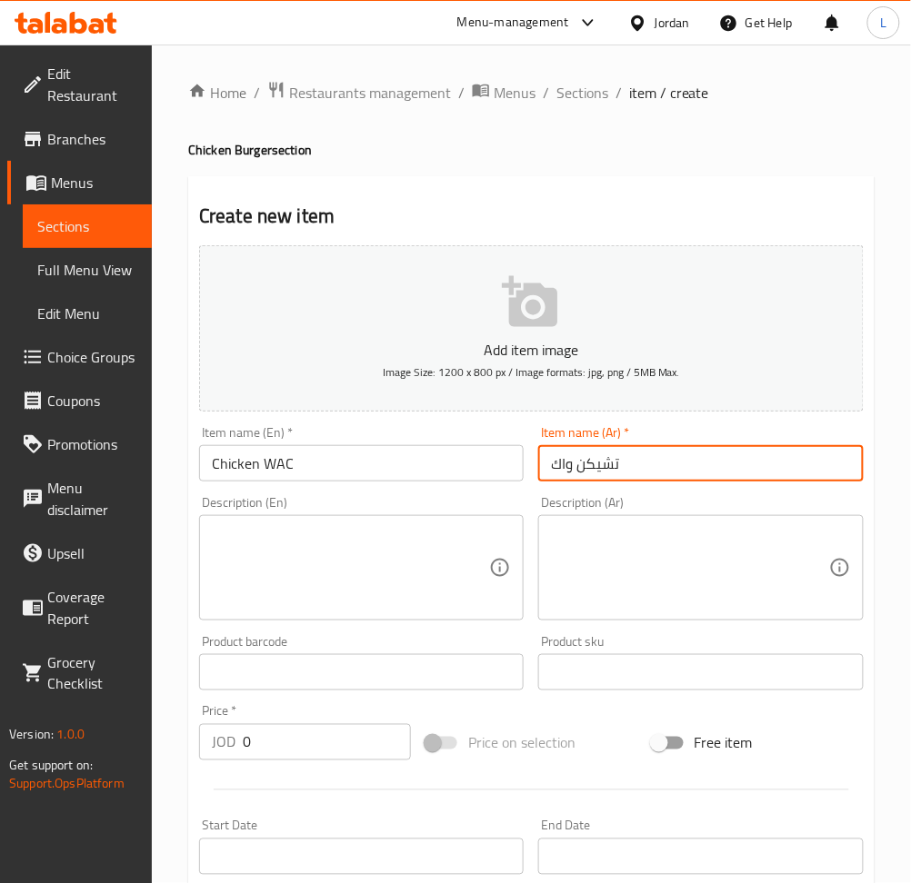
type input "تشيكن واك"
click at [687, 572] on textarea at bounding box center [689, 568] width 277 height 86
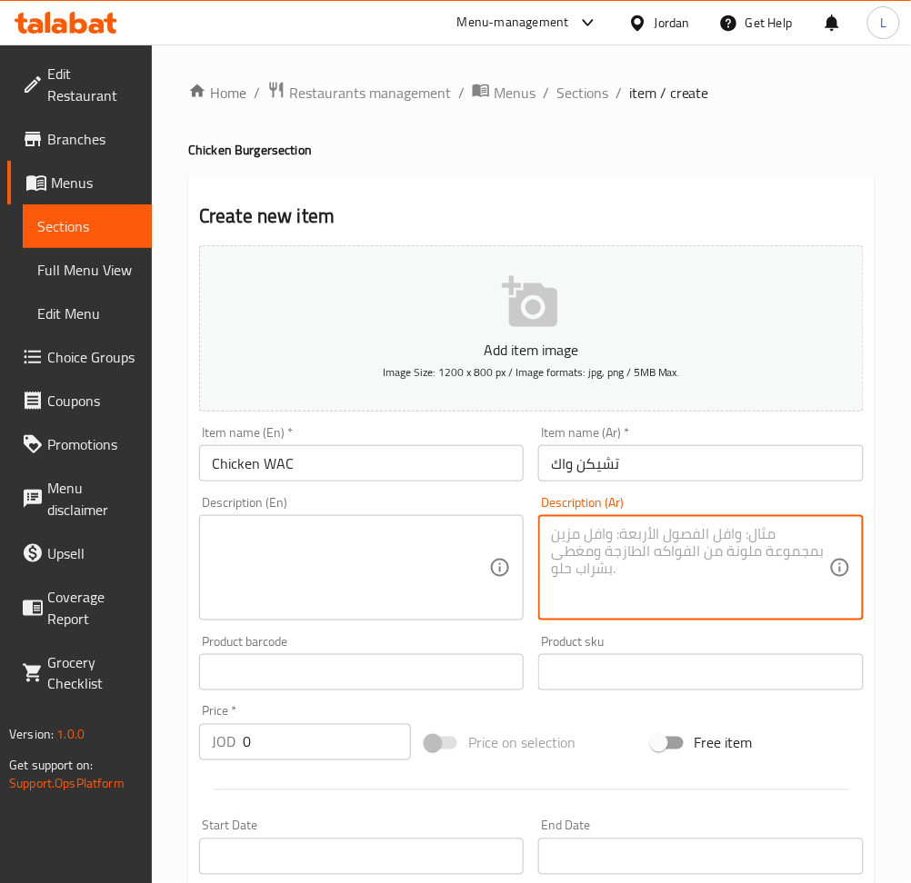
paste textarea "ساندويش Chicken WAC يحتوي على قطعتين دجاج مقرمش، جبنة، خس، ومايونيز كريمي، مع إ…"
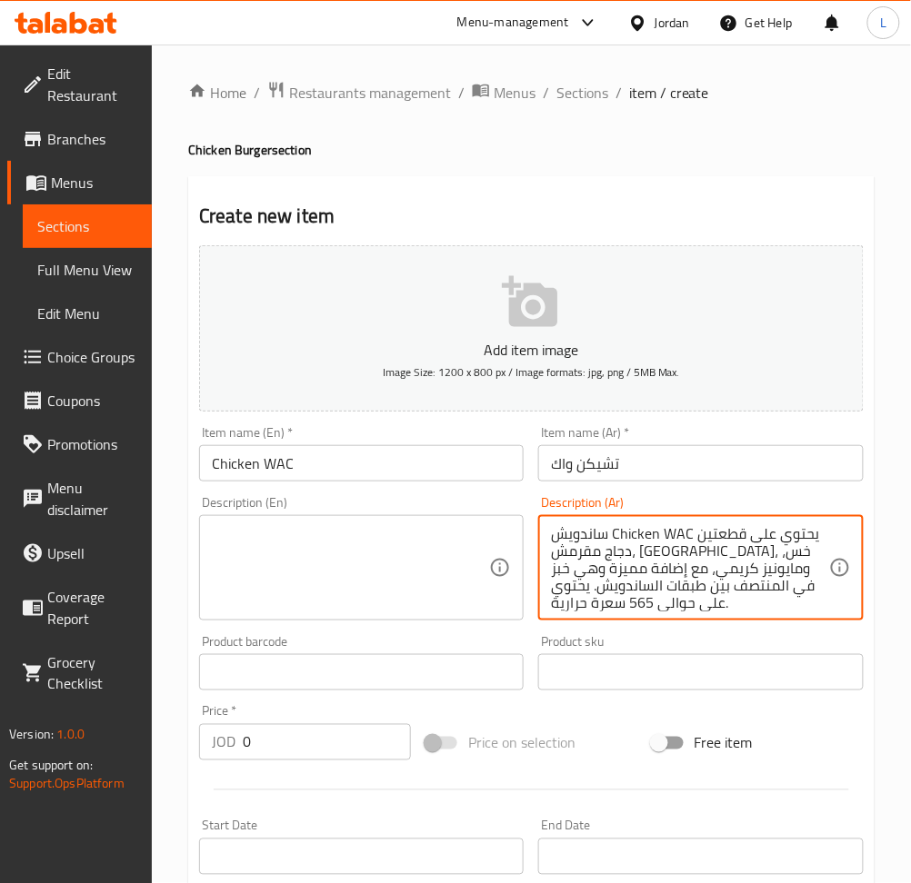
drag, startPoint x: 609, startPoint y: 532, endPoint x: 692, endPoint y: 537, distance: 82.8
click at [692, 537] on textarea "ساندويش Chicken WAC يحتوي على قطعتين دجاج مقرمش، جبنة، خس، ومايونيز كريمي، مع إ…" at bounding box center [689, 568] width 277 height 86
type textarea "ساندويش يحتوي على قطعتين دجاج مقرمش، جبنة، خس، ومايونيز كريمي، مع إضافة مميزة و…"
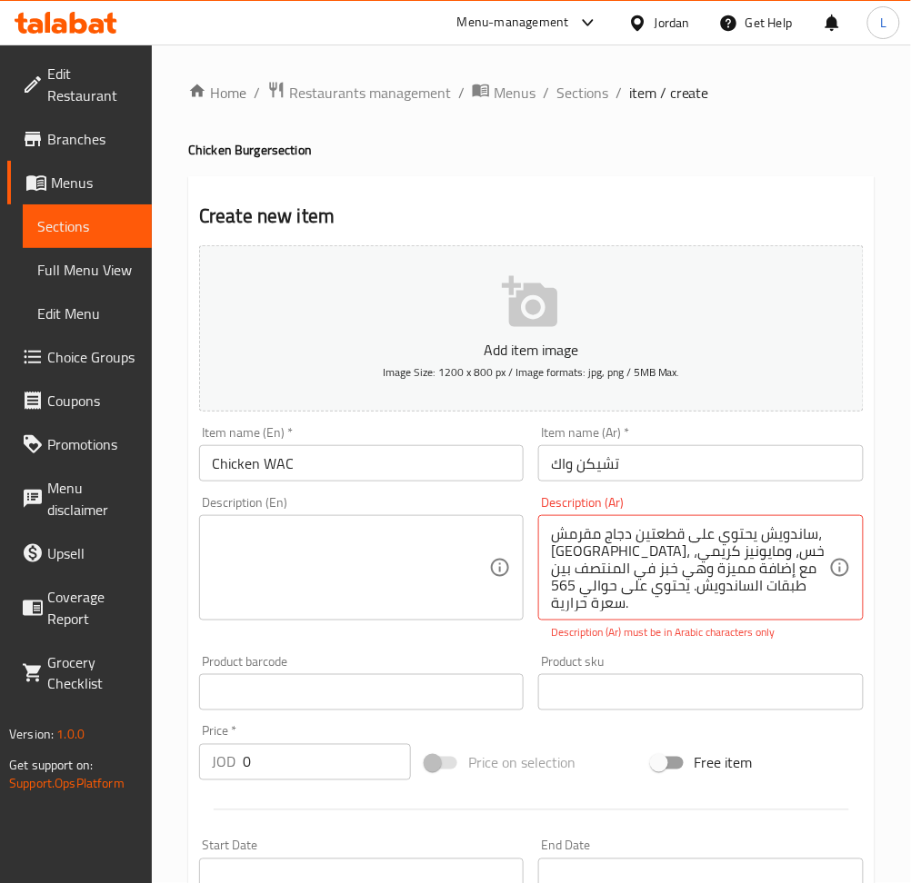
click at [332, 564] on textarea at bounding box center [350, 568] width 277 height 86
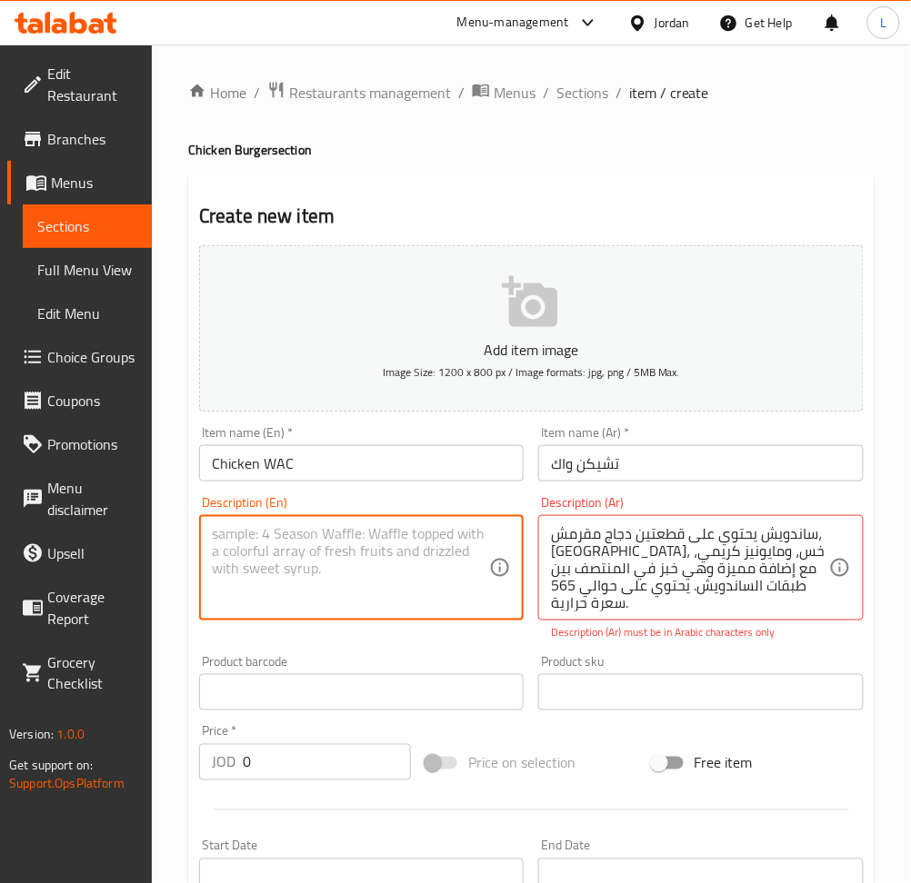
paste textarea "The Chicken WAC Sandwich comes with two crispy breaded chicken patties, cheese,…"
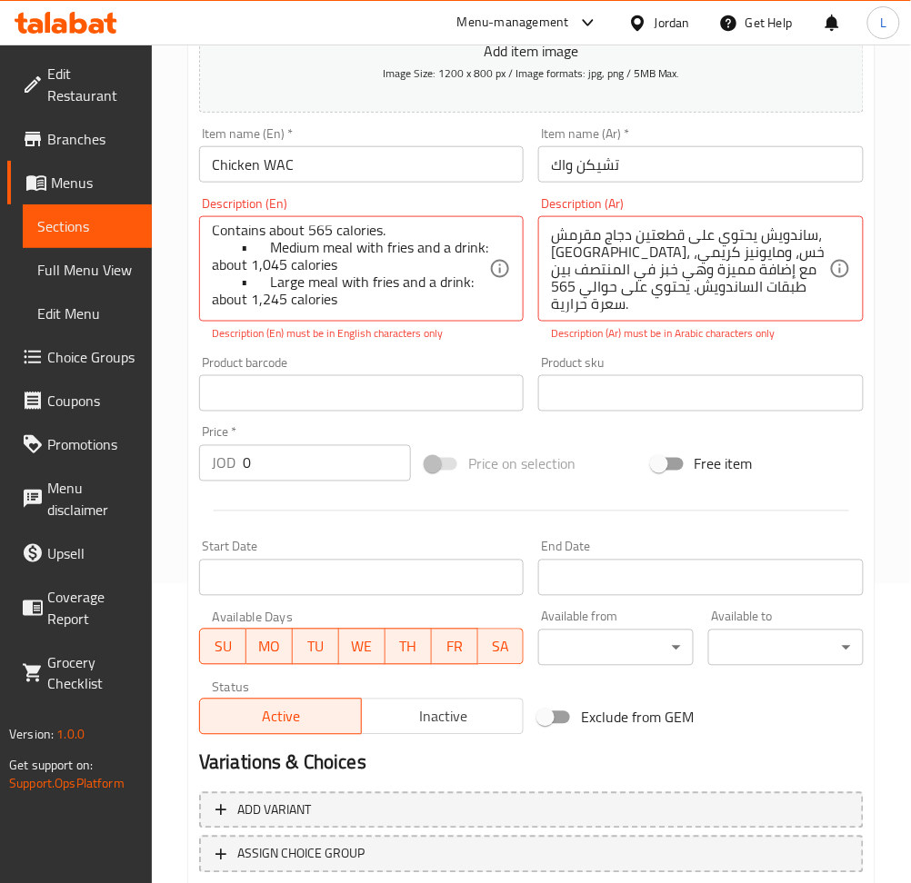
scroll to position [416, 0]
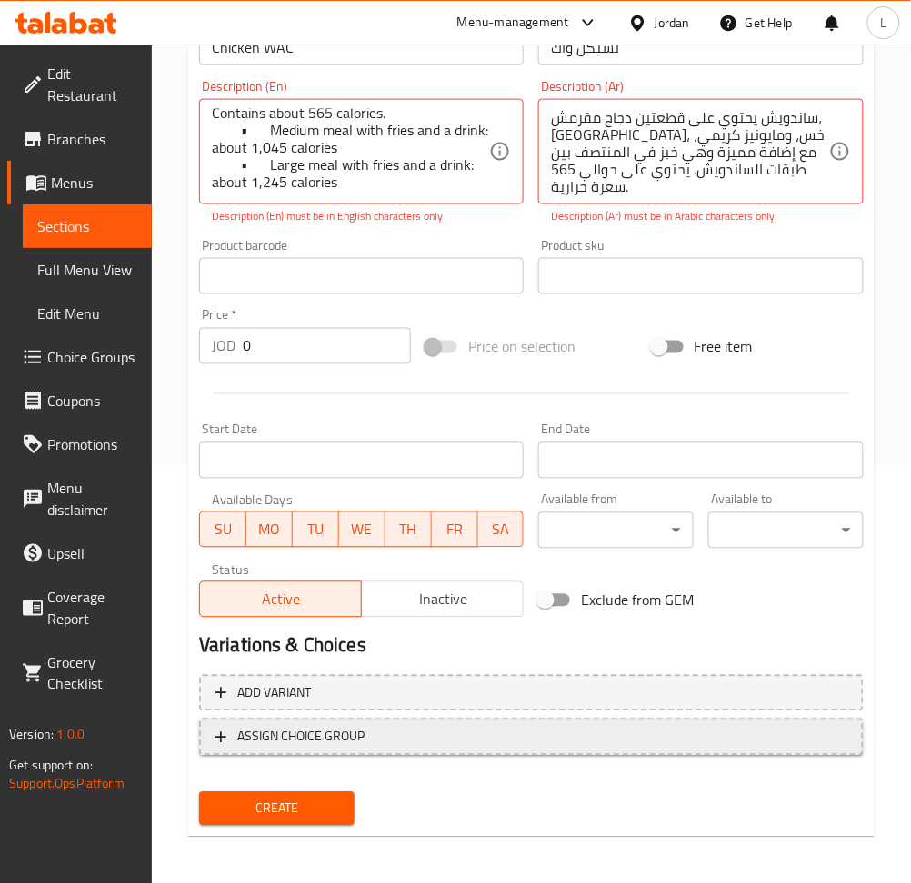
click at [294, 741] on span "ASSIGN CHOICE GROUP" at bounding box center [300, 737] width 127 height 23
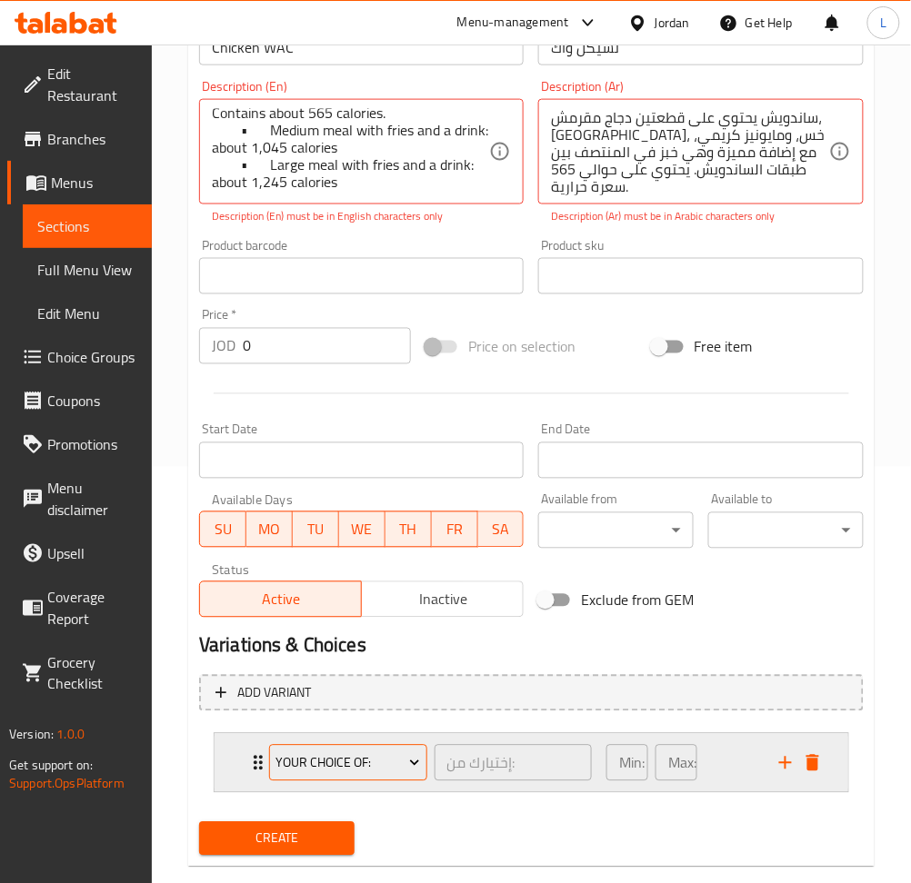
click at [317, 762] on span "Your Choice of:" at bounding box center [347, 763] width 144 height 23
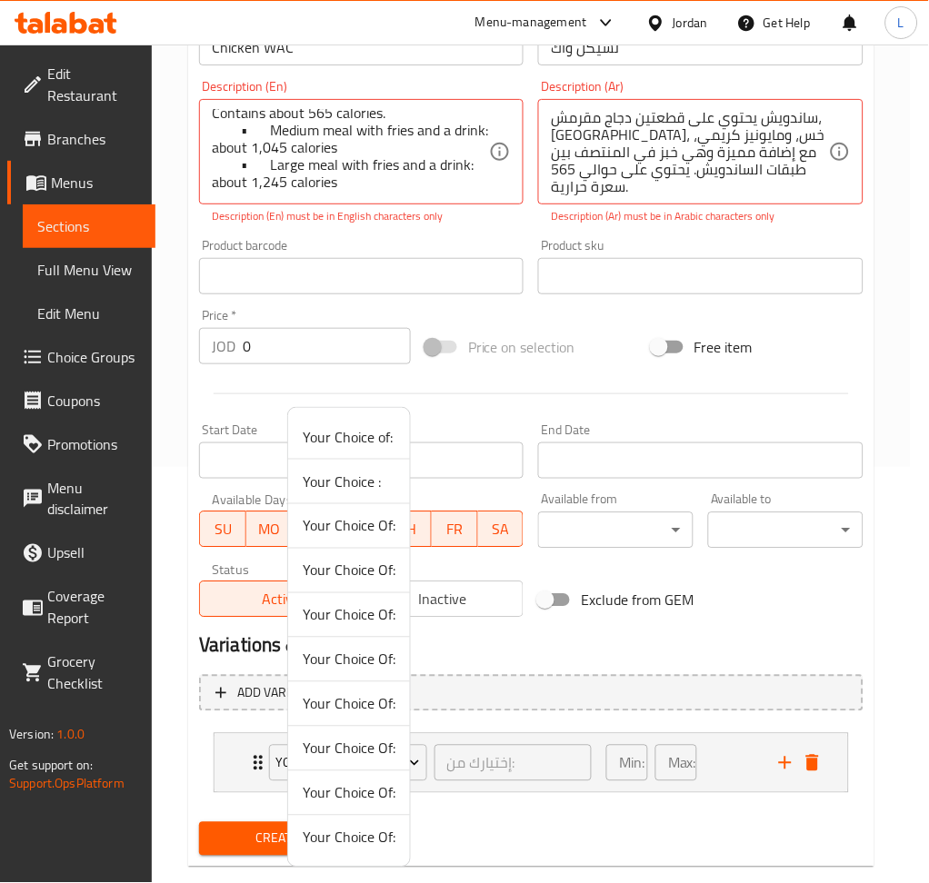
click at [343, 615] on span "Your Choice Of:" at bounding box center [349, 615] width 93 height 22
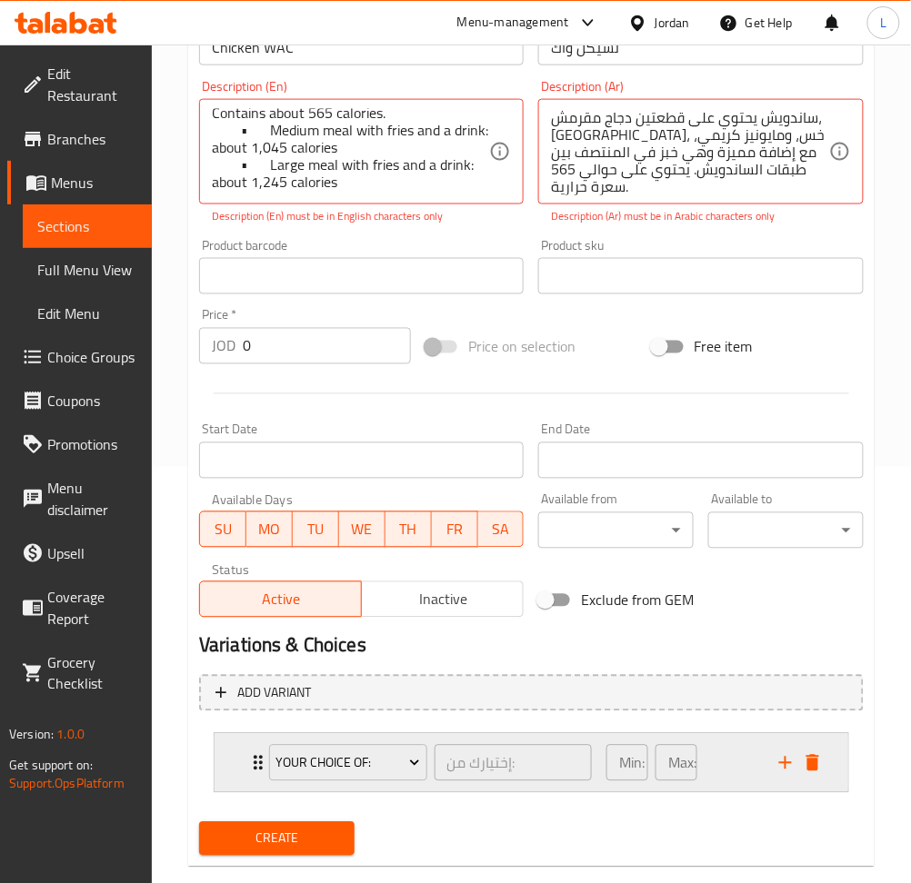
click at [224, 767] on div "Your Choice Of: إختيارك من: ​ Min: 0 ​ Max: 0 ​" at bounding box center [530, 763] width 633 height 58
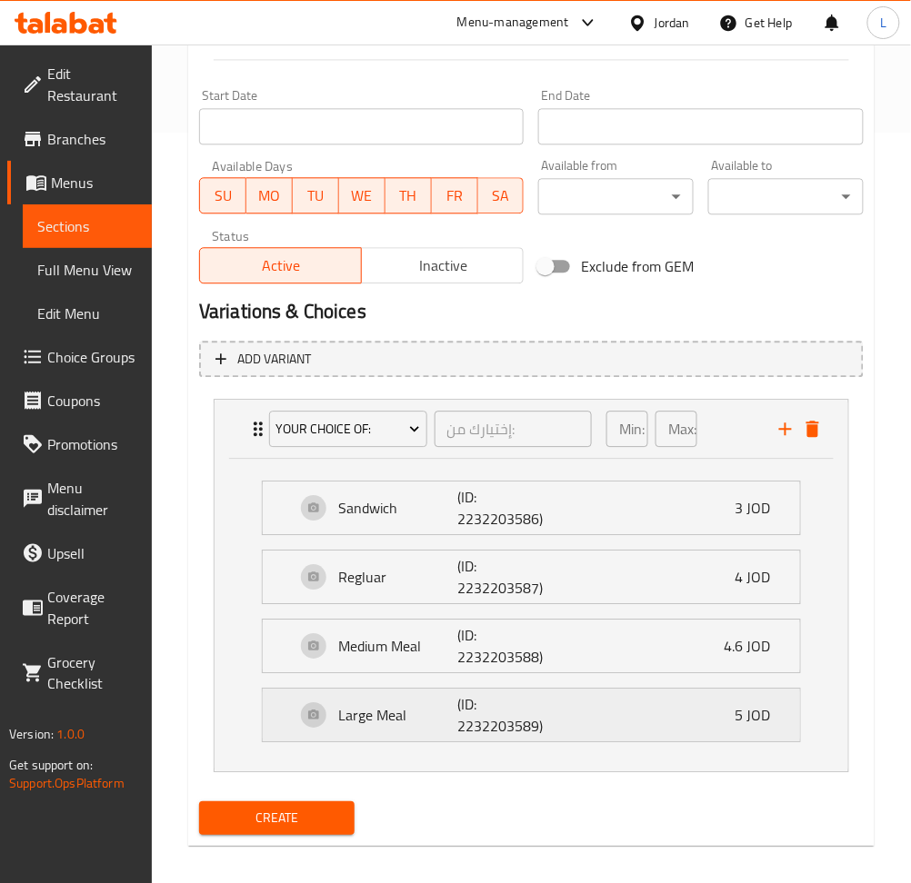
scroll to position [762, 0]
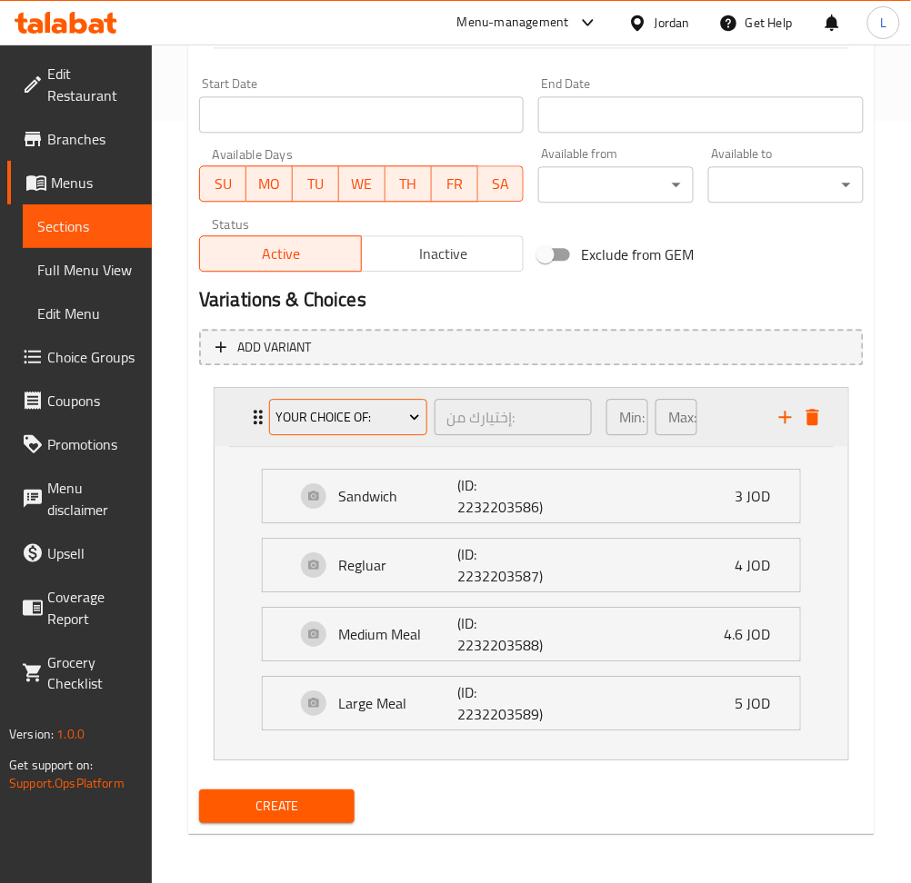
click at [366, 429] on button "Your Choice Of:" at bounding box center [348, 417] width 158 height 36
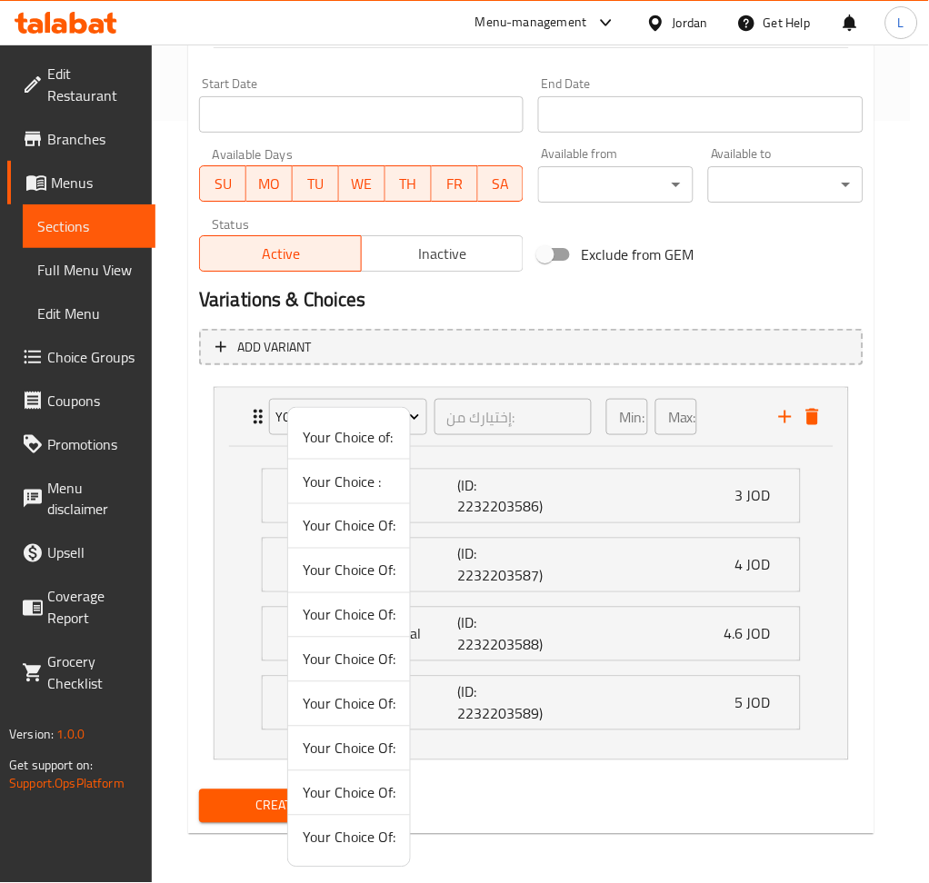
click at [373, 619] on span "Your Choice Of:" at bounding box center [349, 615] width 93 height 22
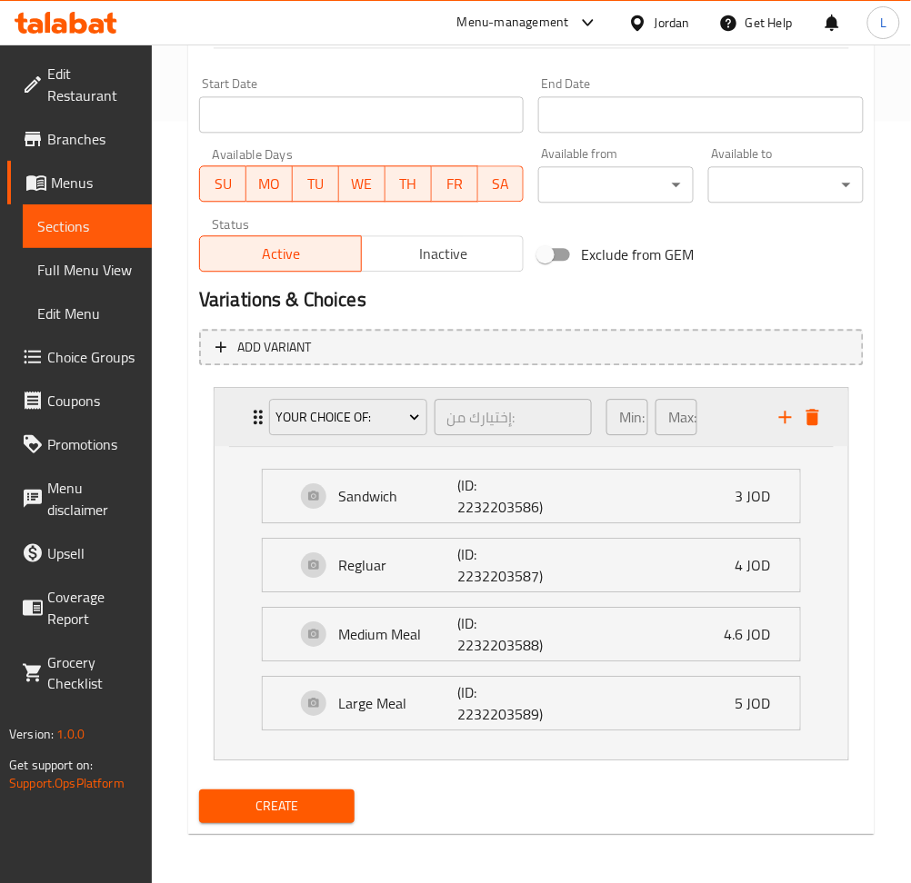
click at [238, 418] on div "Your Choice Of: إختيارك من: ​ Min: 0 ​ Max: 0 ​" at bounding box center [530, 417] width 633 height 58
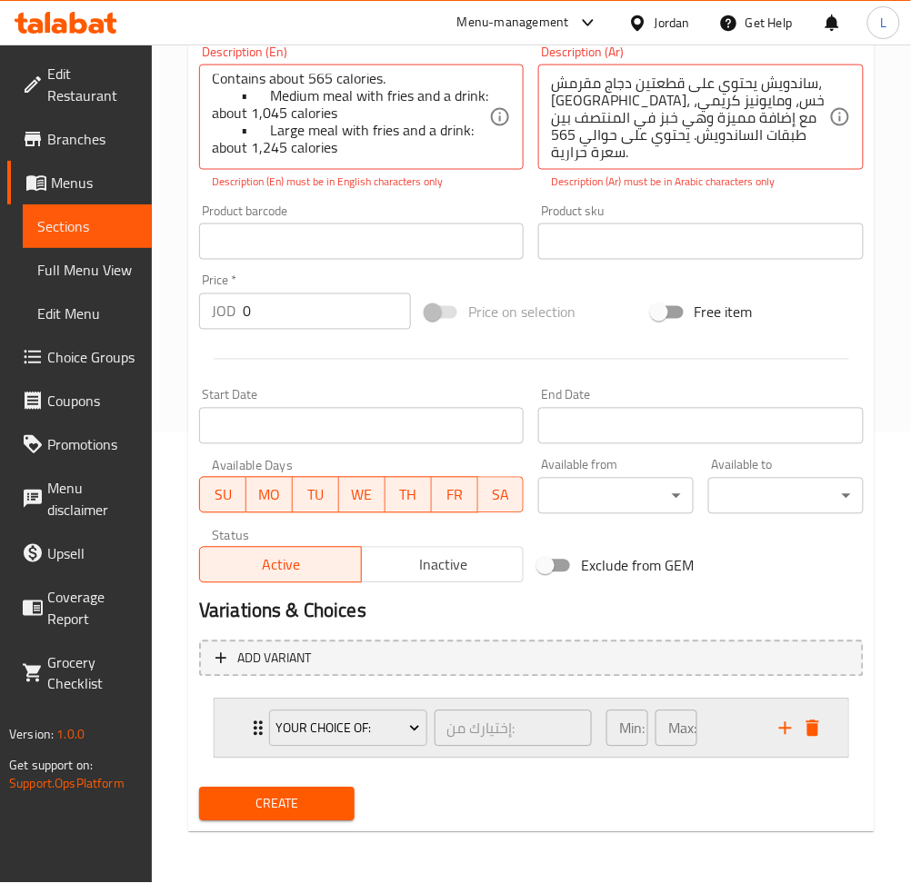
scroll to position [448, 0]
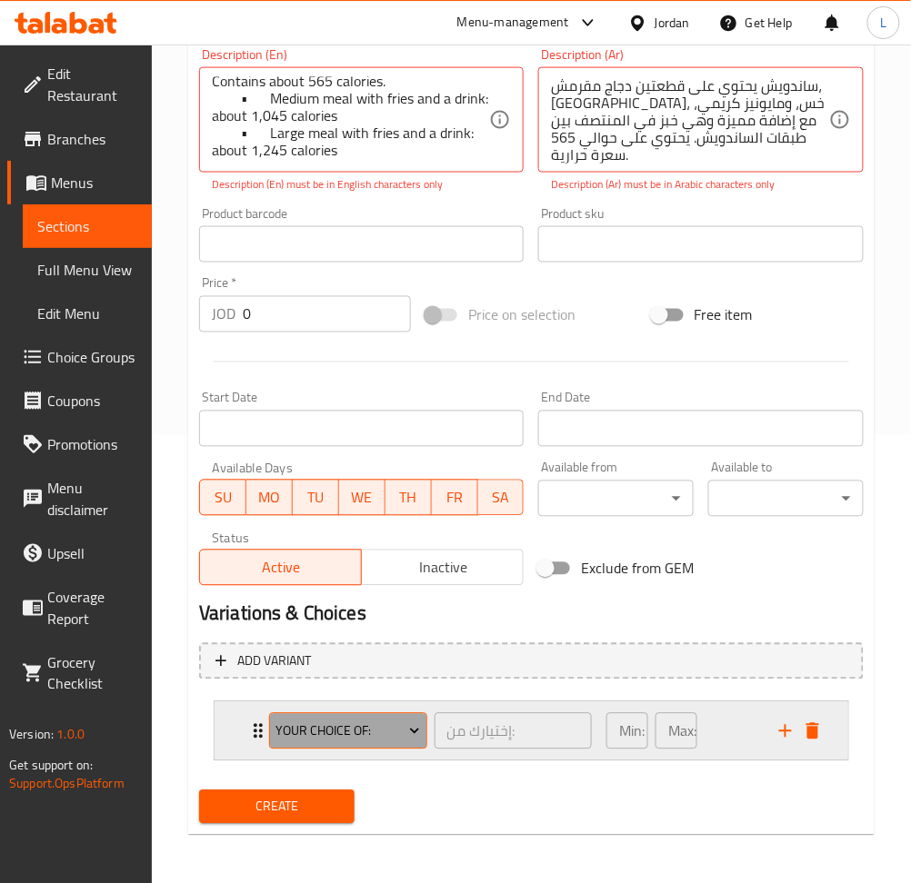
click at [351, 731] on span "Your Choice Of:" at bounding box center [347, 732] width 144 height 23
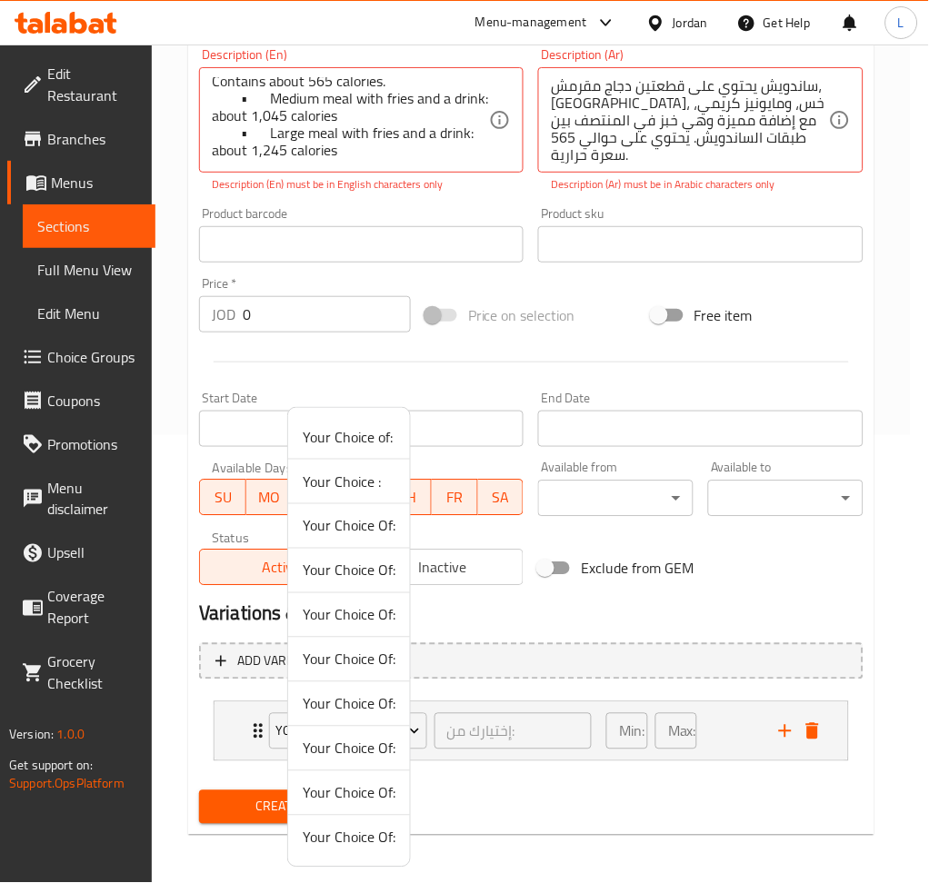
click at [383, 620] on span "Your Choice Of:" at bounding box center [349, 615] width 93 height 22
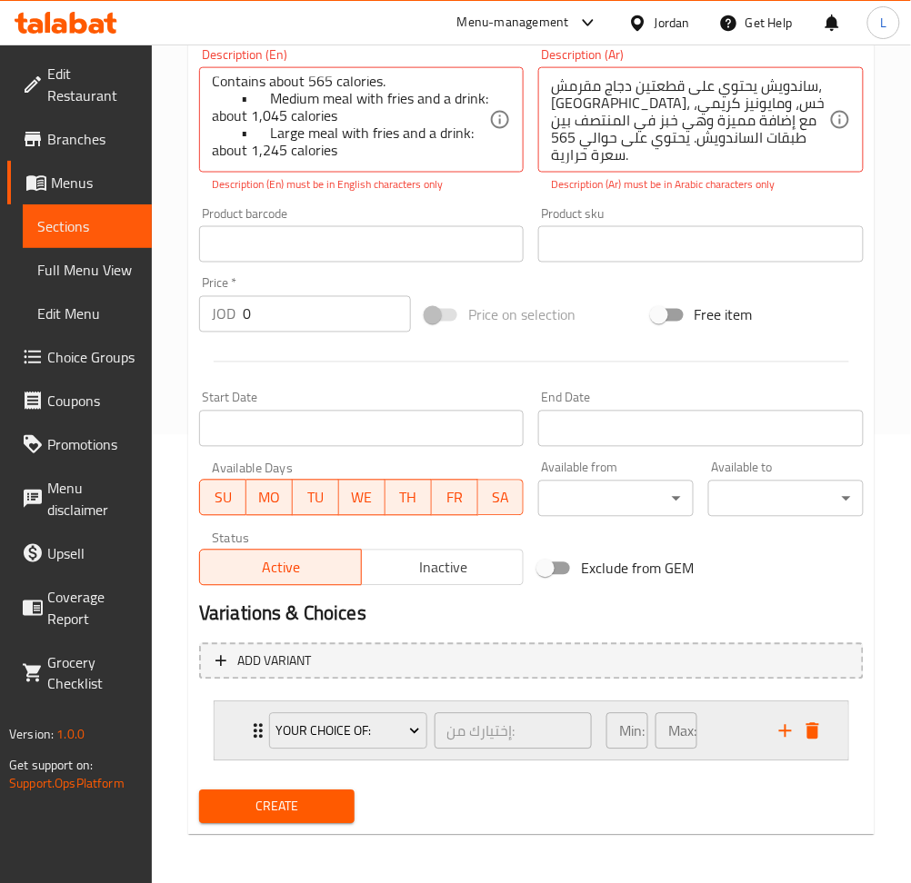
click at [229, 718] on div "Your Choice Of: إختيارك من: ​ Min: 0 ​ Max: 0 ​" at bounding box center [530, 731] width 633 height 58
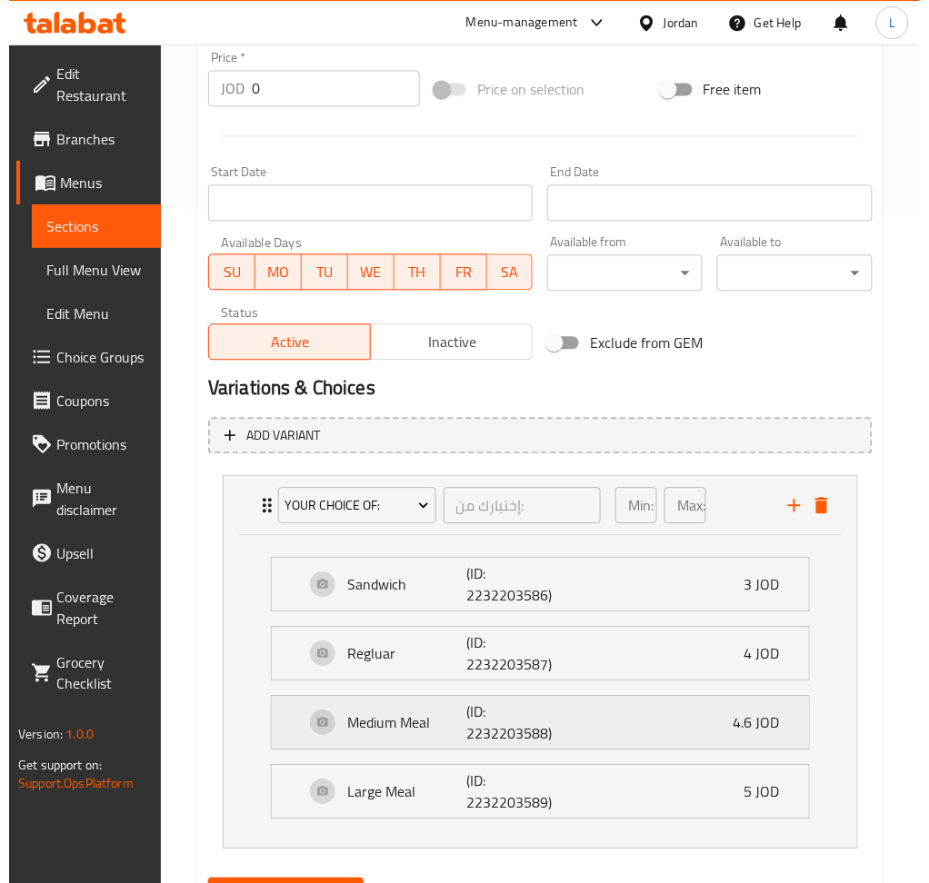
scroll to position [691, 0]
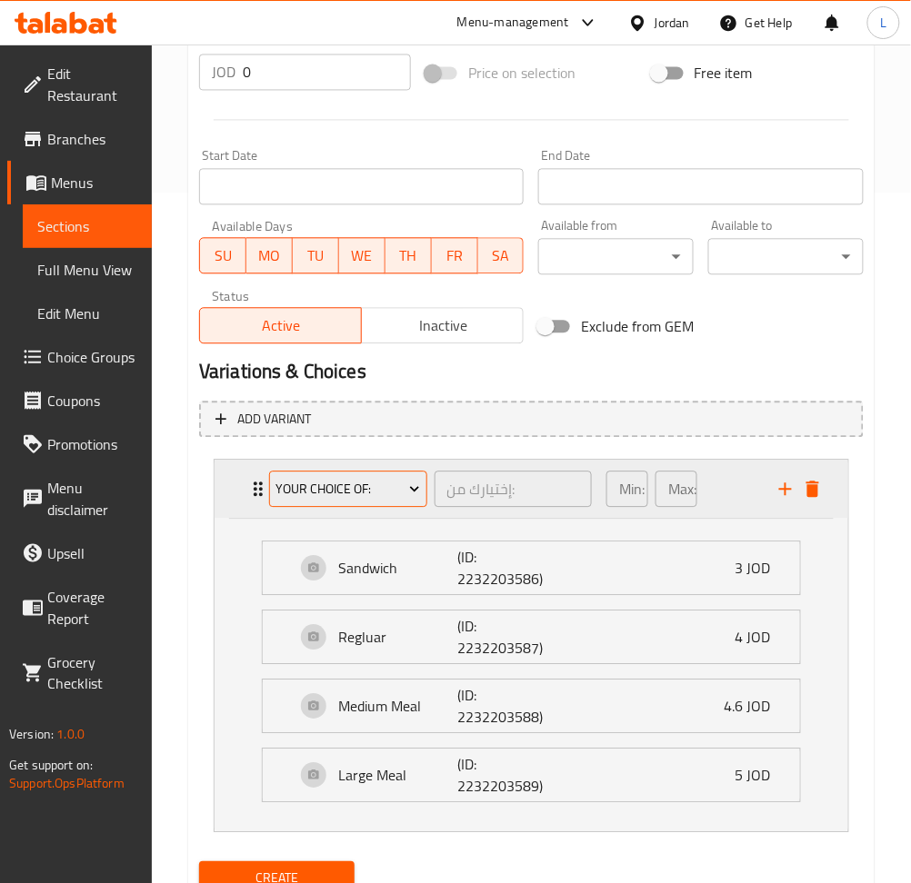
click at [331, 492] on span "Your Choice Of:" at bounding box center [347, 489] width 144 height 23
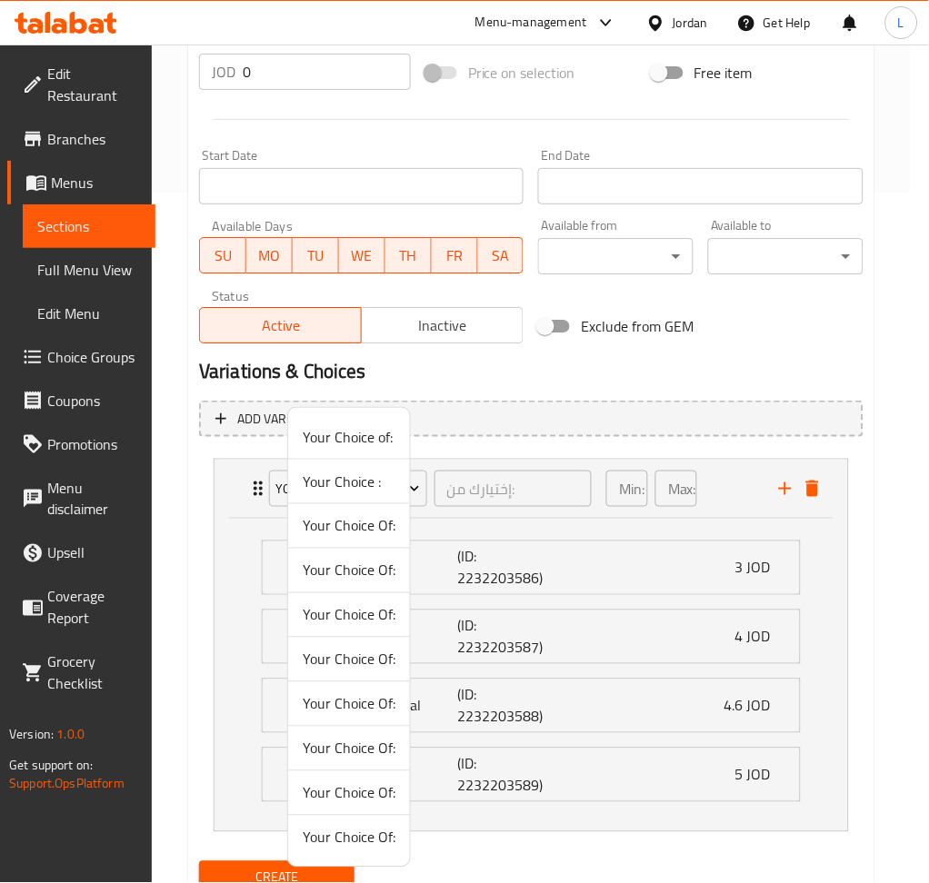
click at [358, 669] on span "Your Choice Of:" at bounding box center [349, 660] width 93 height 22
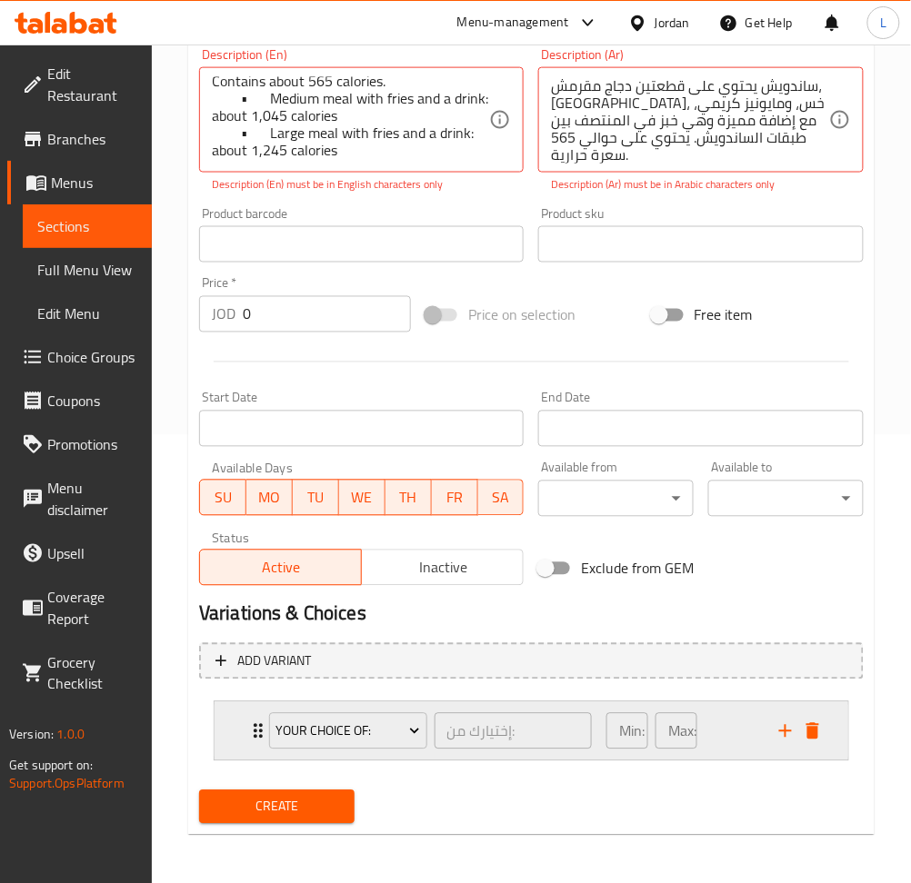
click at [234, 718] on div "Your Choice Of: إختيارك من: ​ Min: 0 ​ Max: 0 ​" at bounding box center [530, 731] width 633 height 58
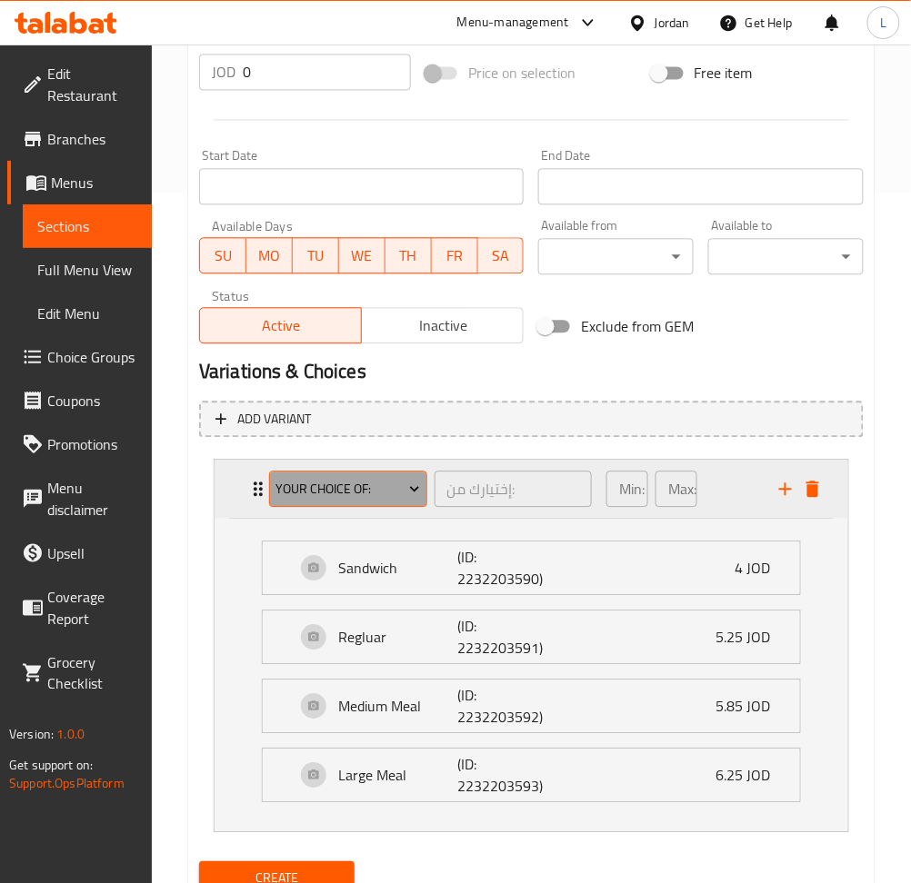
click at [325, 488] on span "Your Choice Of:" at bounding box center [347, 489] width 144 height 23
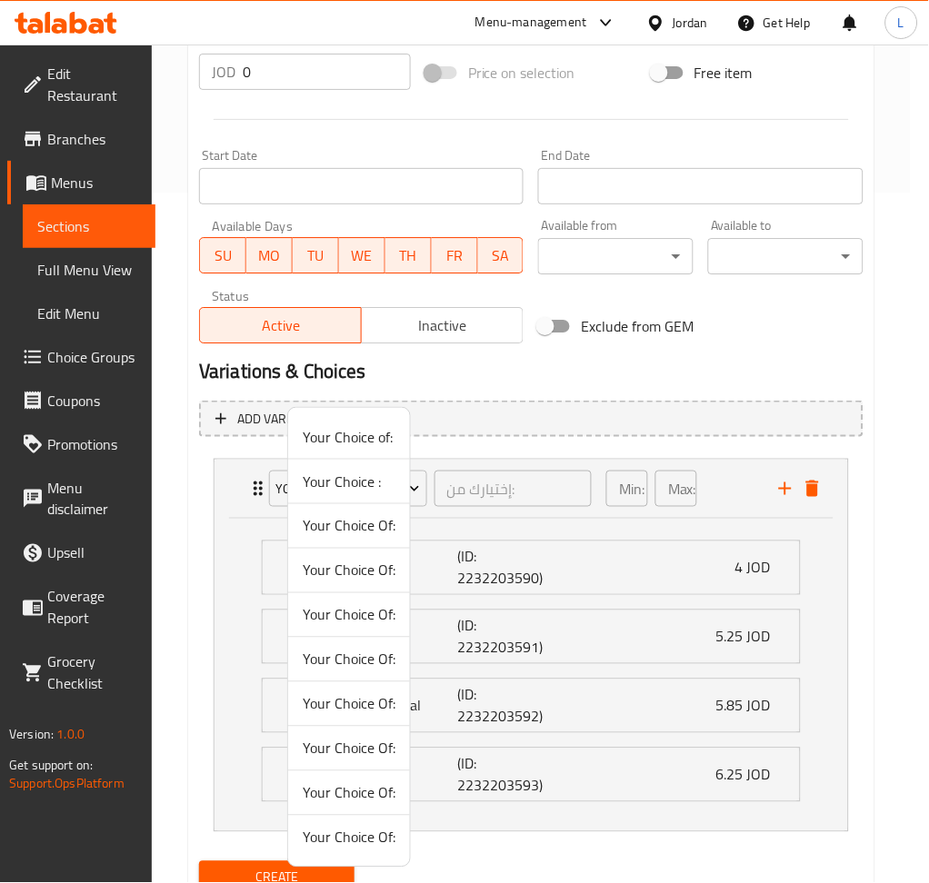
click at [338, 523] on span "Your Choice Of:" at bounding box center [349, 526] width 93 height 22
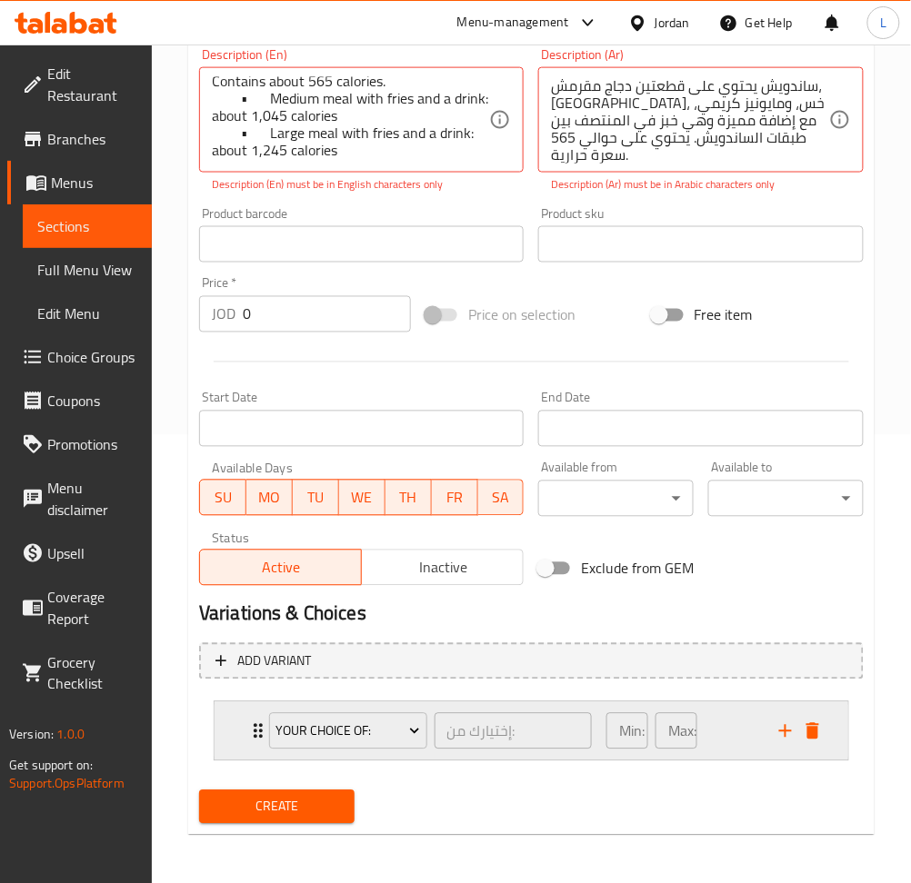
click at [247, 725] on icon "Expand" at bounding box center [258, 732] width 22 height 22
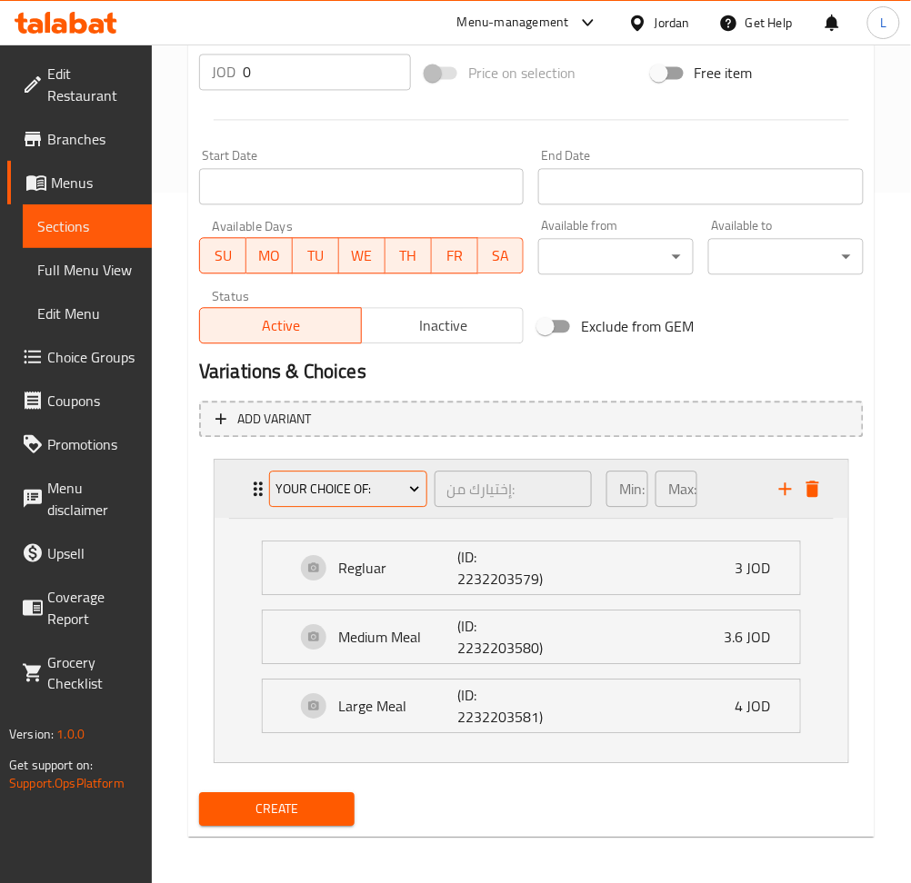
click at [374, 478] on span "Your Choice Of:" at bounding box center [347, 489] width 144 height 23
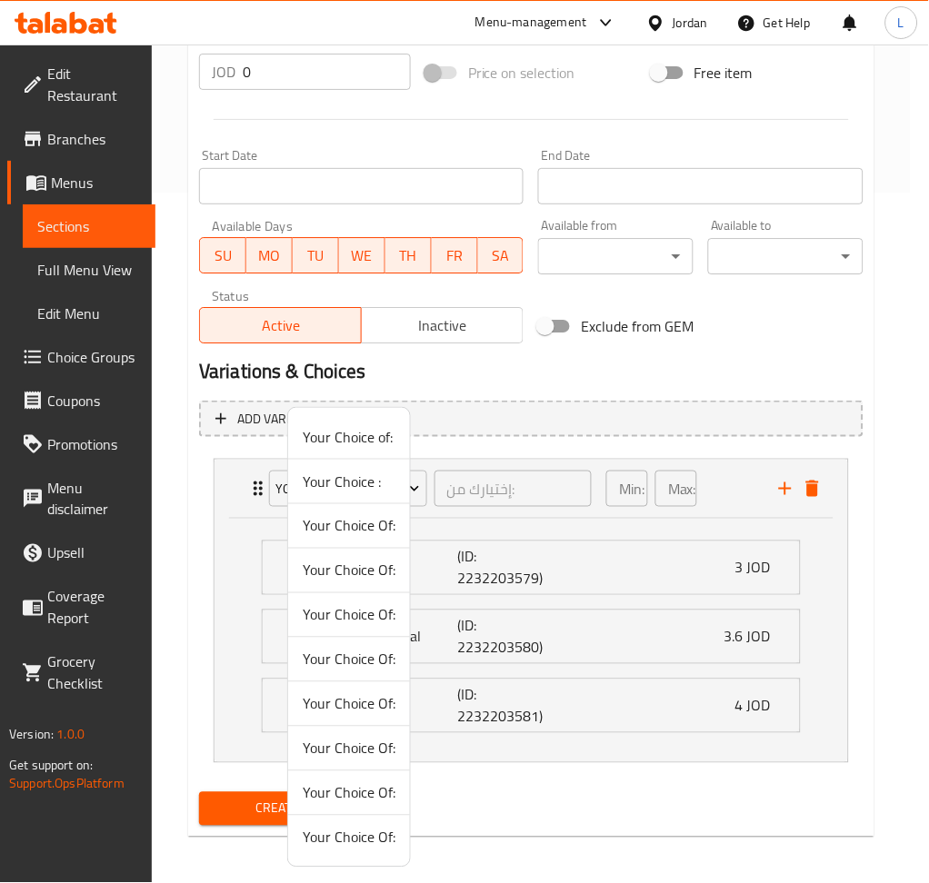
click at [372, 572] on span "Your Choice Of:" at bounding box center [349, 571] width 93 height 22
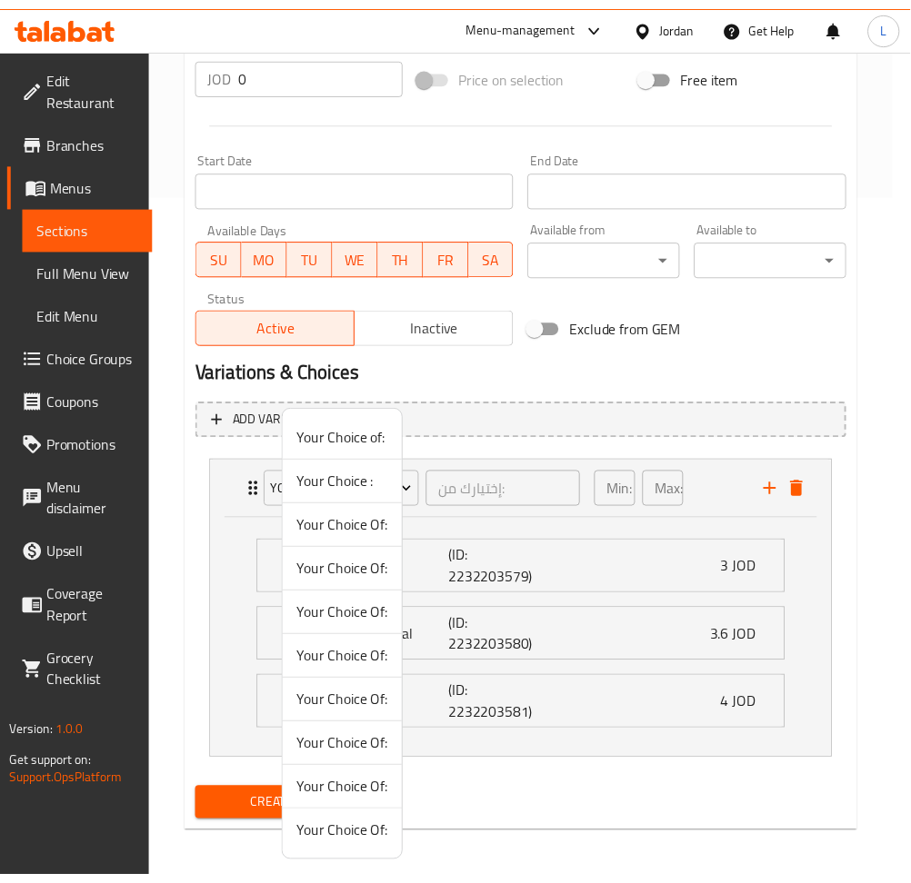
scroll to position [448, 0]
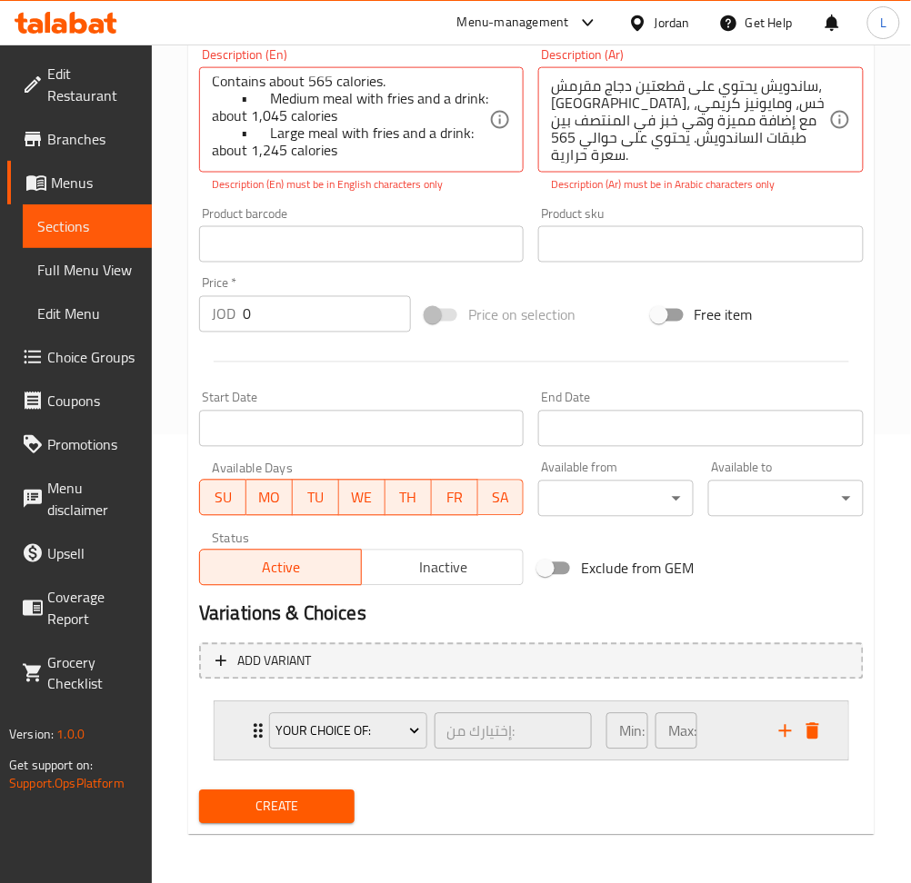
click at [240, 718] on div "Your Choice Of: إختيارك من: ​ Min: 0 ​ Max: 0 ​" at bounding box center [530, 731] width 633 height 58
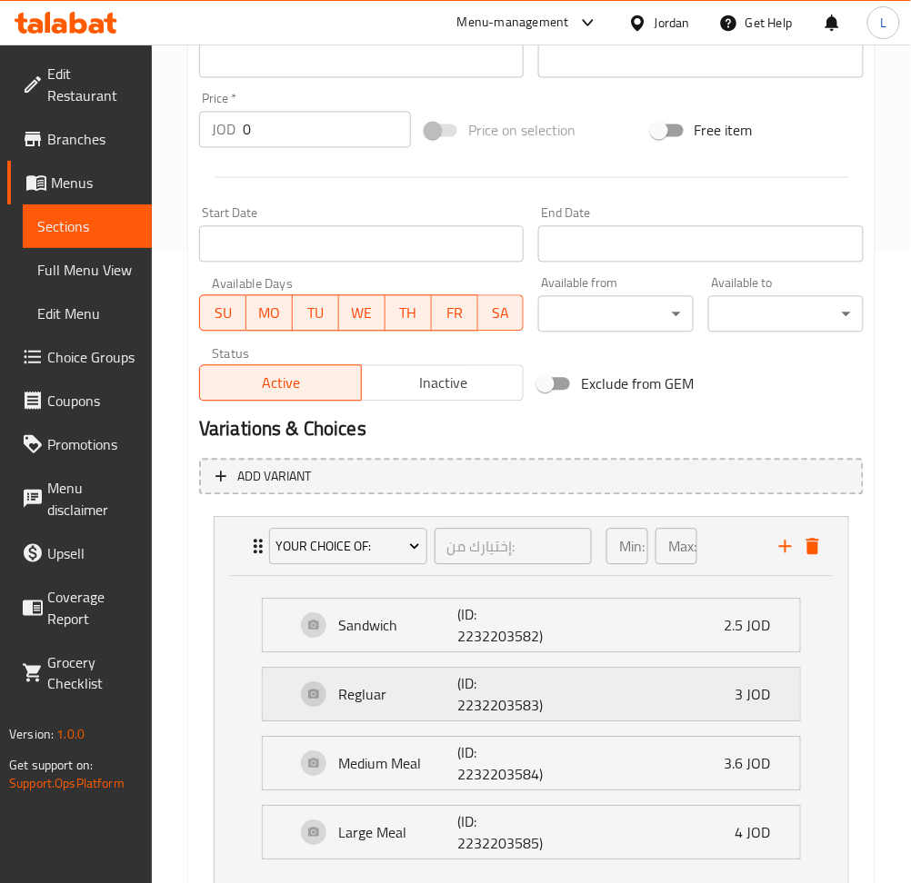
scroll to position [691, 0]
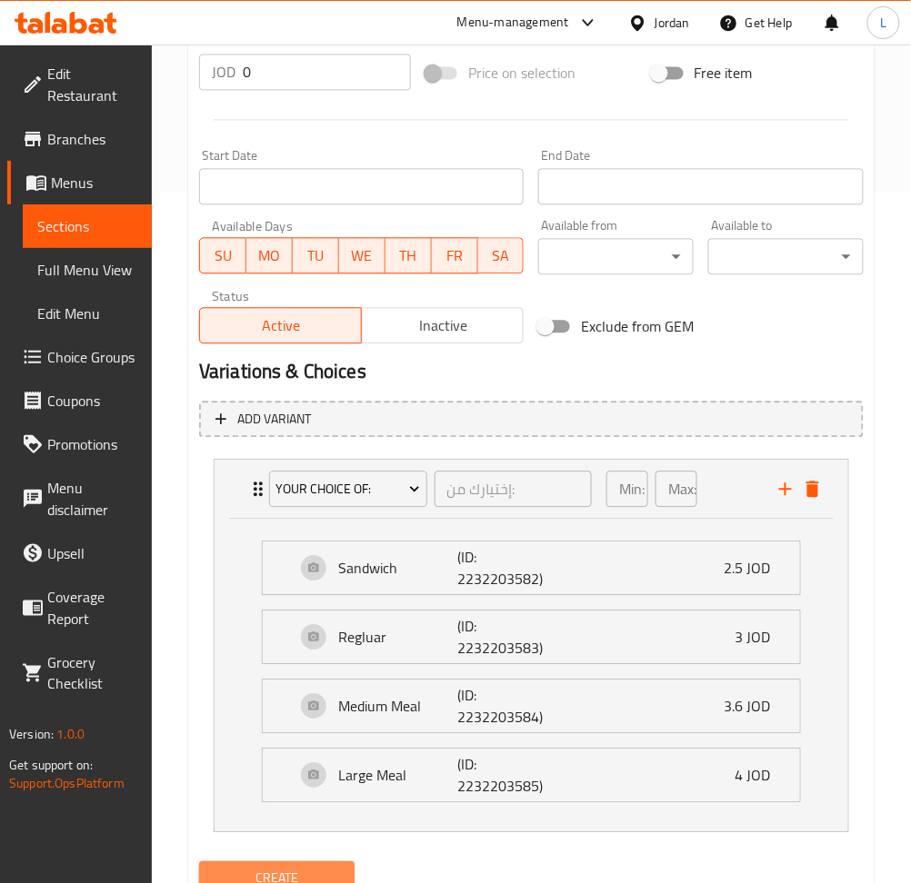
click at [298, 875] on span "Create" at bounding box center [277, 878] width 126 height 23
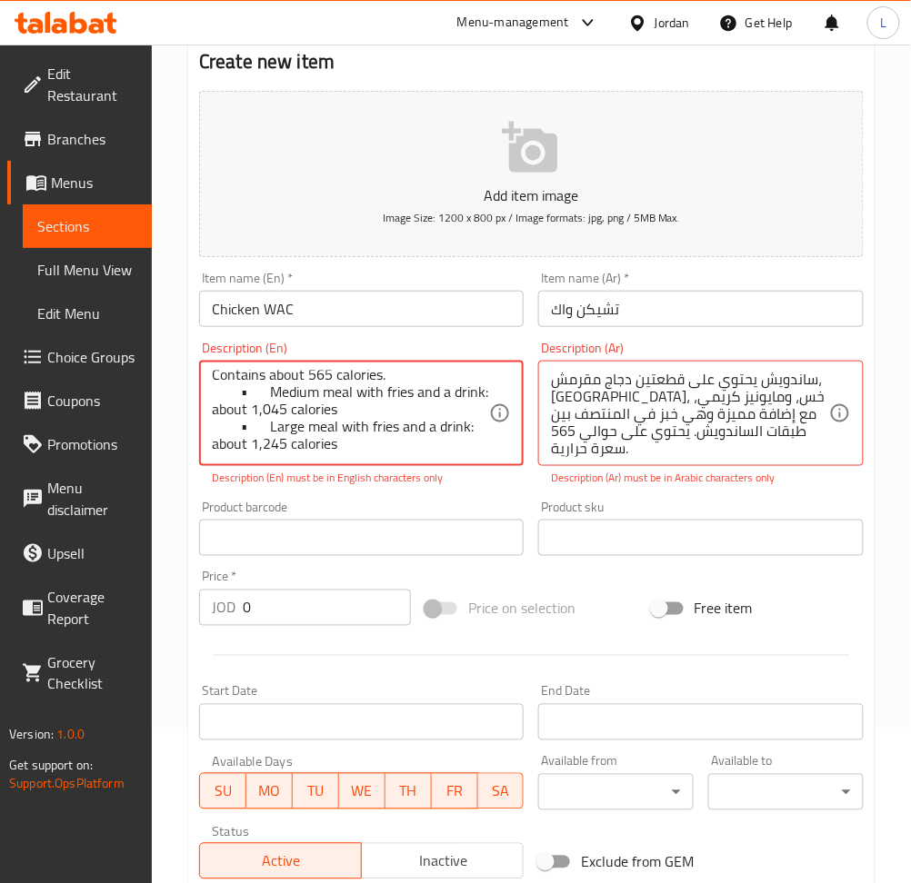
click at [256, 433] on textarea "The Chicken WAC Sandwich comes with two crispy breaded chicken patties, cheese,…" at bounding box center [350, 414] width 277 height 86
click at [258, 392] on textarea "The Chicken WAC Sandwich comes with two crispy breaded chicken patties, cheese,…" at bounding box center [350, 414] width 277 height 86
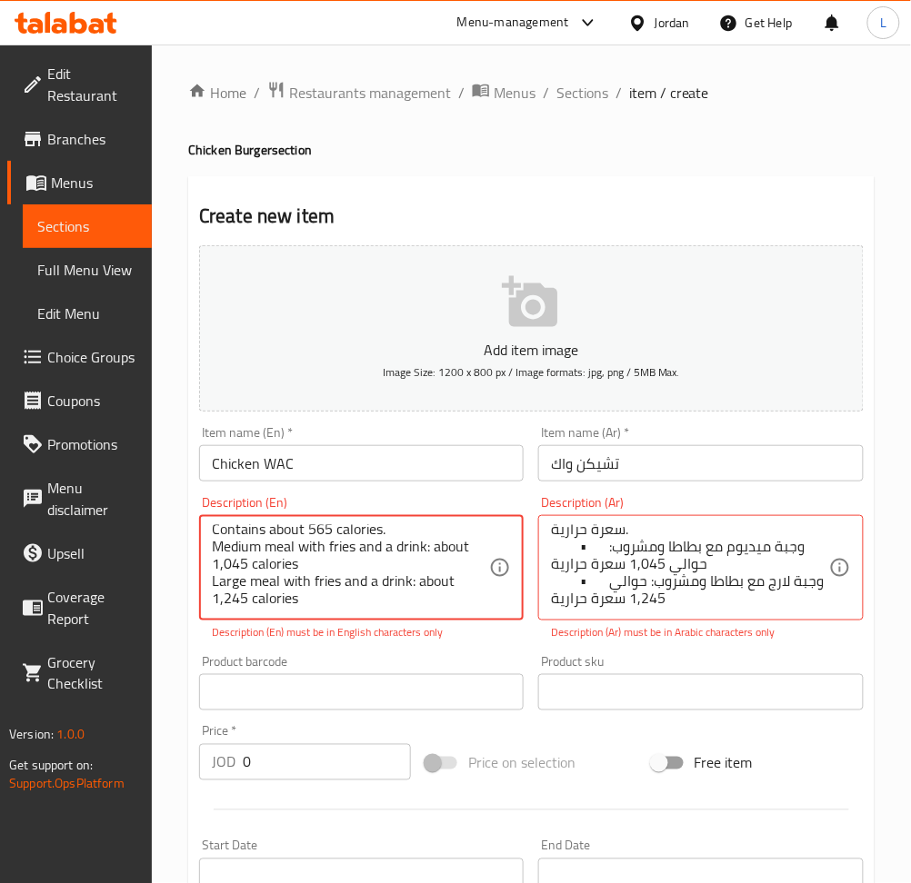
scroll to position [121, 0]
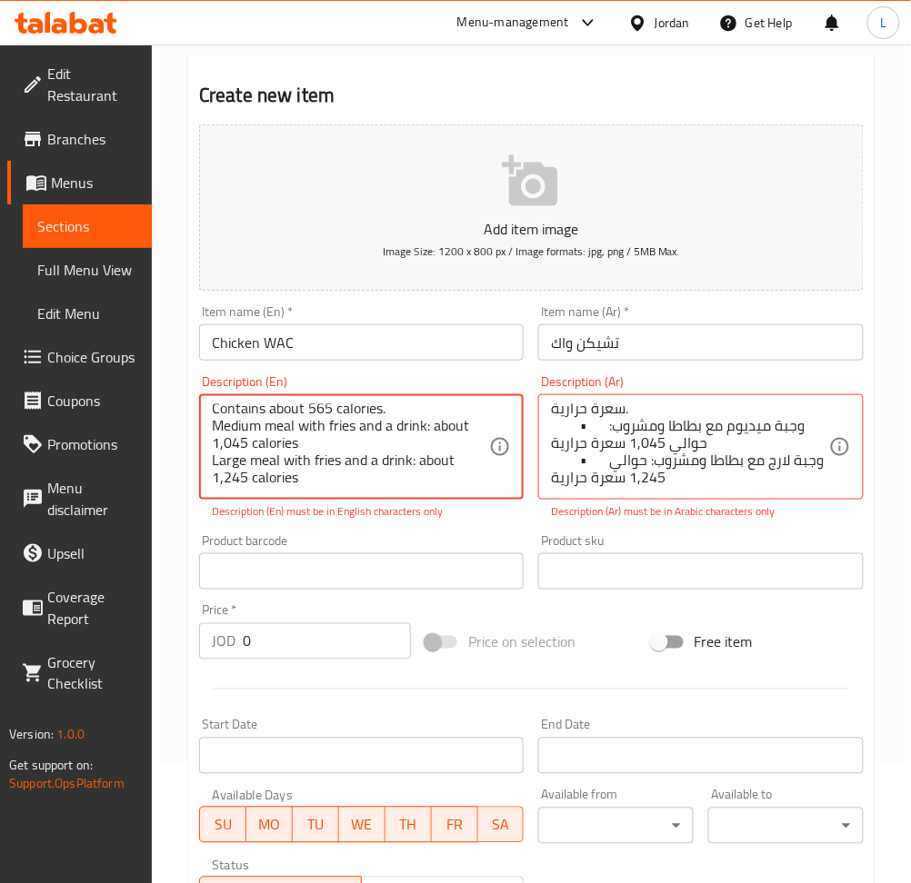
type textarea "The Chicken WAC Sandwich comes with two crispy breaded chicken patties, cheese,…"
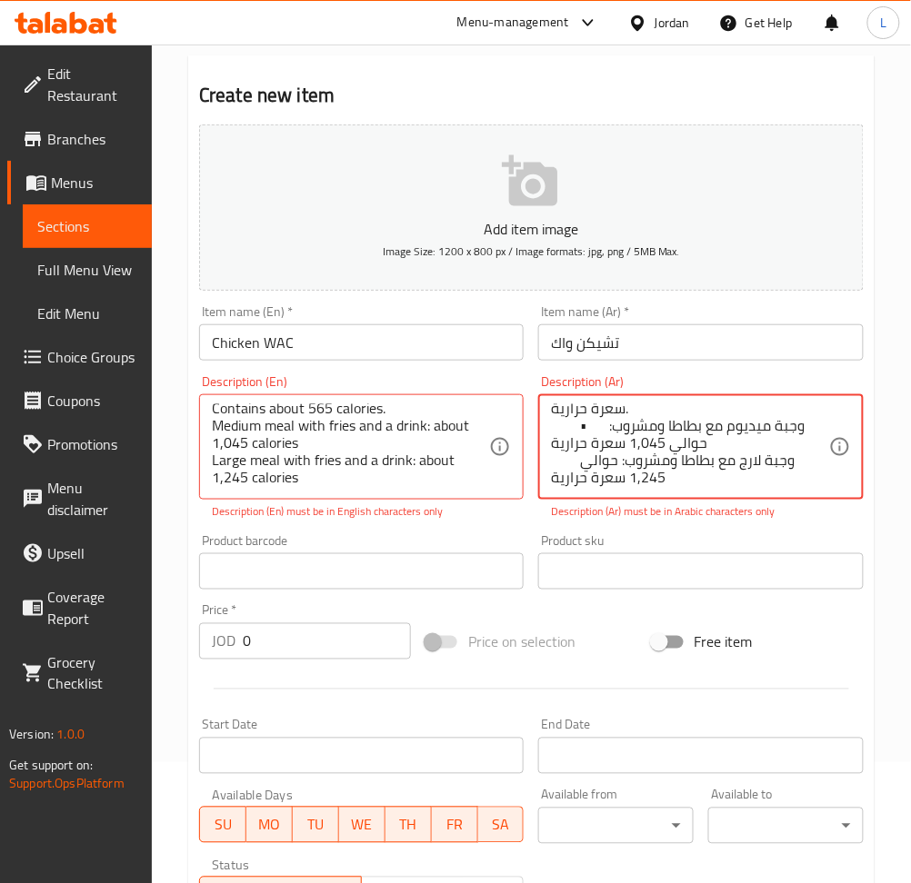
click at [604, 429] on textarea "ساندويش يحتوي على قطعتين دجاج مقرمش، جبنة، خس، ومايونيز كريمي، مع إضافة مميزة و…" at bounding box center [689, 447] width 277 height 86
click at [577, 465] on textarea "ساندويش يحتوي على قطعتين دجاج مقرمش، جبنة، خس، ومايونيز كريمي، مع إضافة مميزة و…" at bounding box center [689, 447] width 277 height 86
click at [572, 468] on textarea "ساندويش يحتوي على قطعتين دجاج مقرمش، جبنة، خس، ومايونيز كريمي، مع إضافة مميزة و…" at bounding box center [689, 447] width 277 height 86
click at [592, 433] on textarea "ساندويش يحتوي على قطعتين دجاج مقرمش، جبنة، خس، ومايونيز كريمي، مع إضافة مميزة و…" at bounding box center [689, 447] width 277 height 86
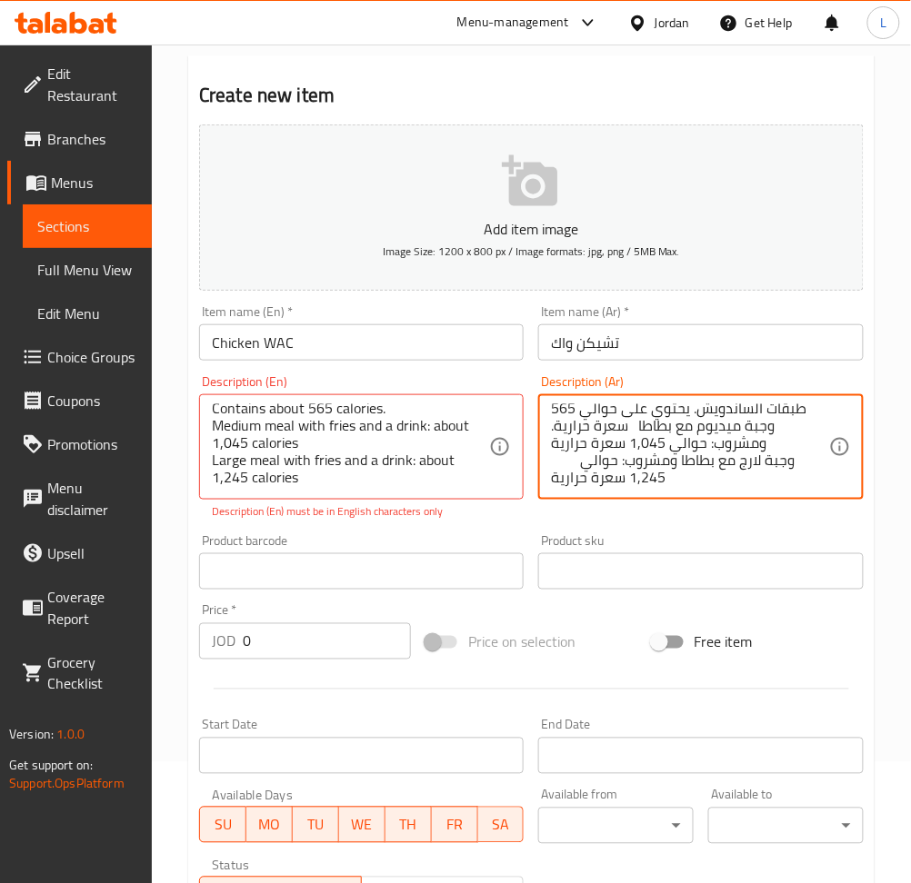
scroll to position [55, 0]
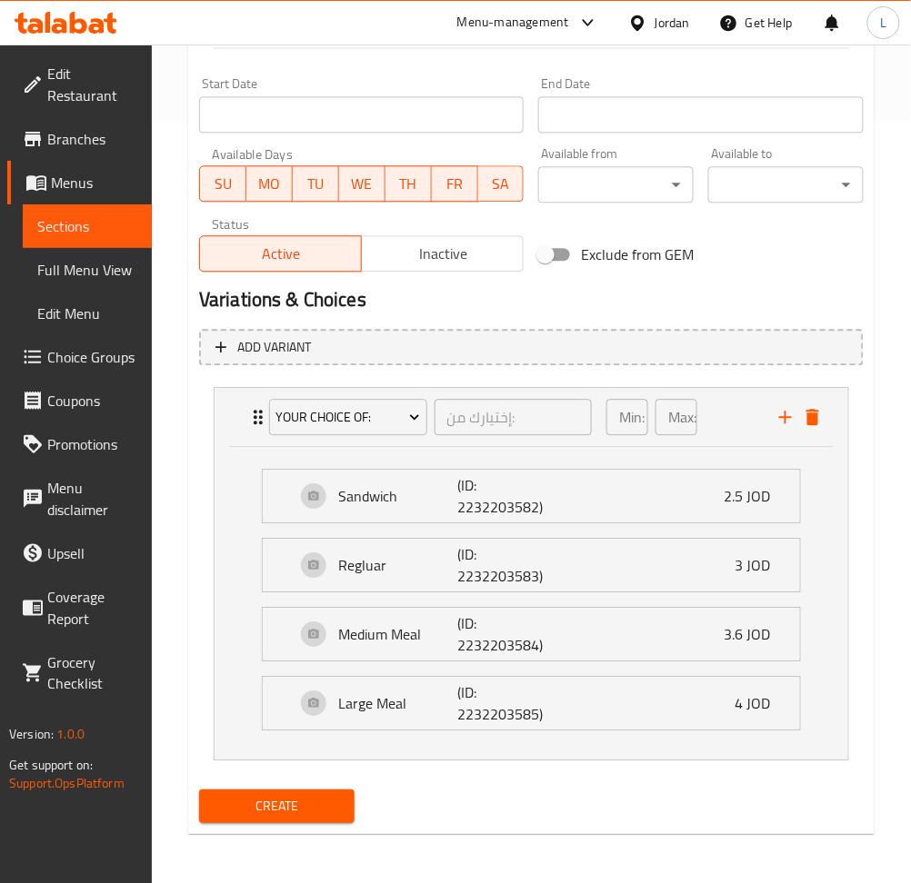
type textarea "ساندويش يحتوي على قطعتين دجاج مقرمش، جبنة، خس، ومايونيز كريمي، مع إضافة مميزة و…"
click at [323, 805] on span "Create" at bounding box center [277, 806] width 126 height 23
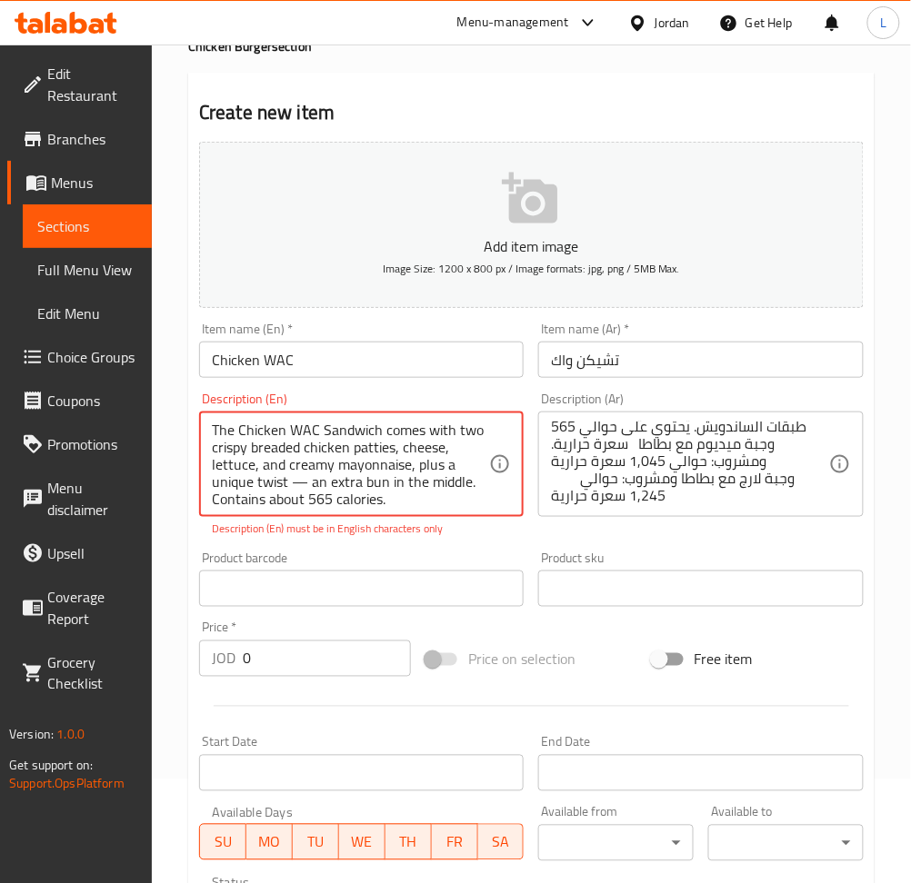
scroll to position [0, 0]
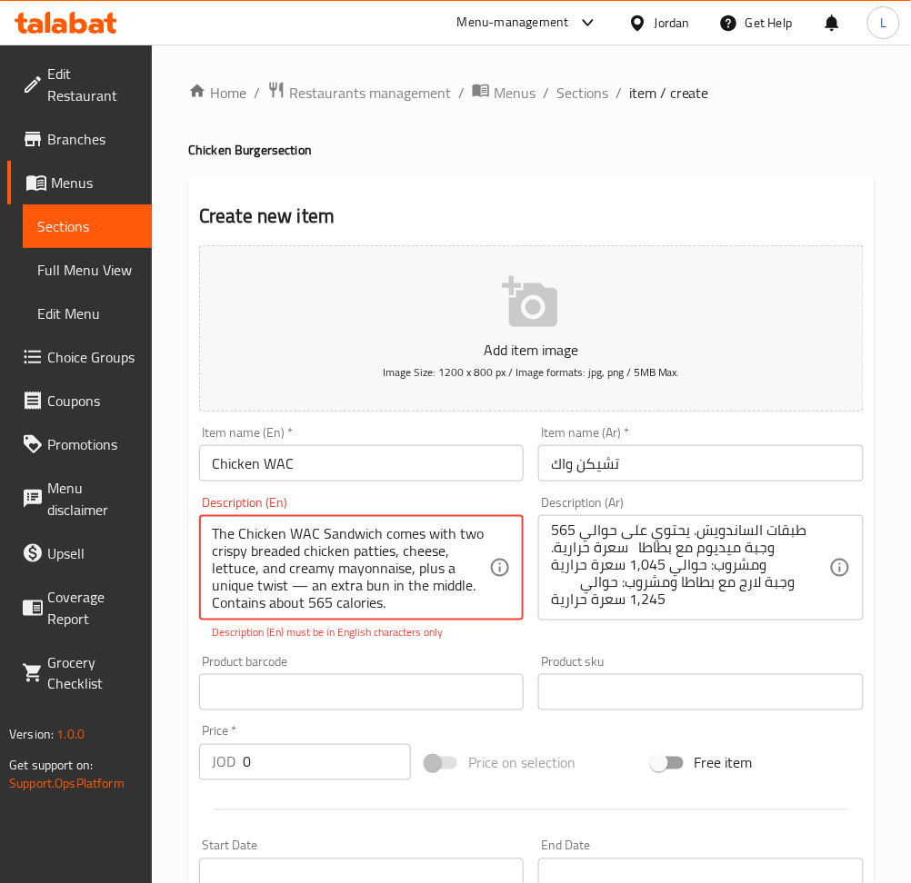
click at [347, 590] on textarea "The Chicken WAC Sandwich comes with two crispy breaded chicken patties, cheese,…" at bounding box center [350, 568] width 277 height 86
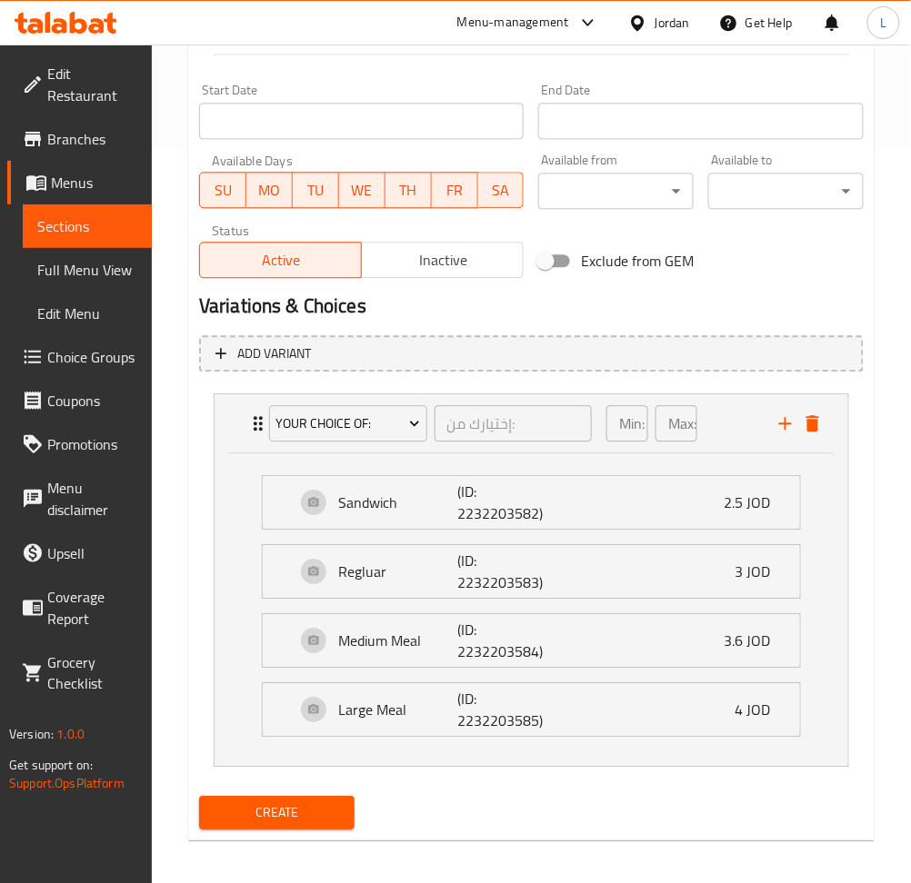
scroll to position [742, 0]
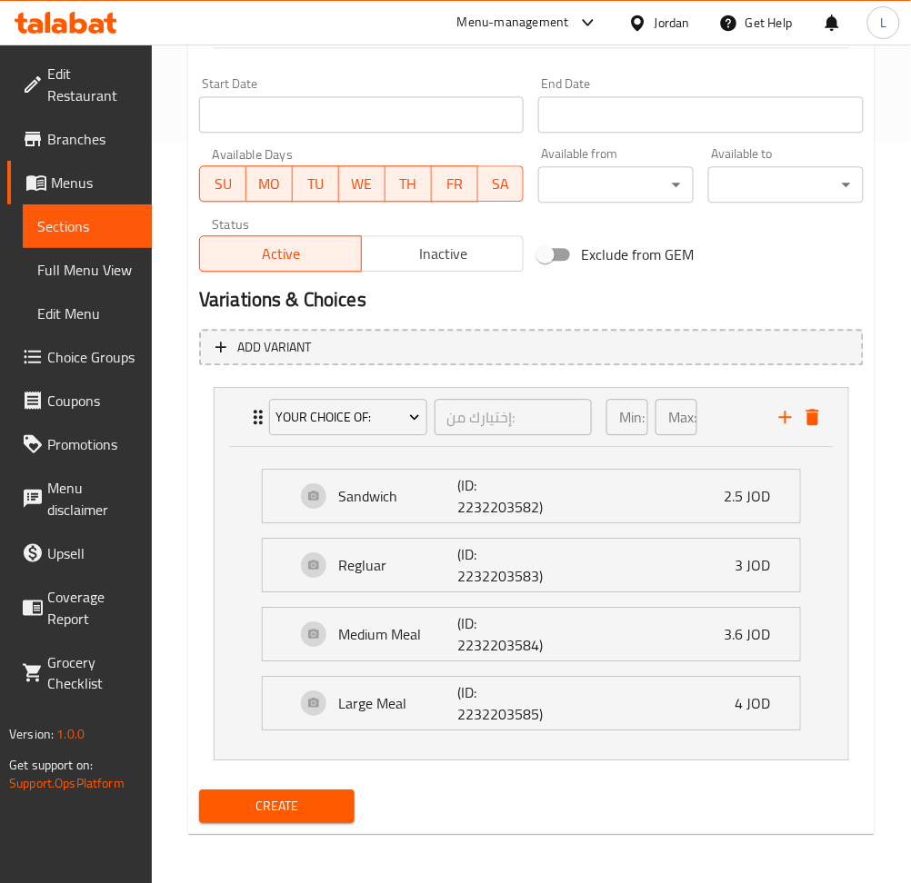
type textarea "The Chicken WAC Sandwich comes with two crispy breaded chicken patties, cheese,…"
click at [280, 808] on span "Create" at bounding box center [277, 806] width 126 height 23
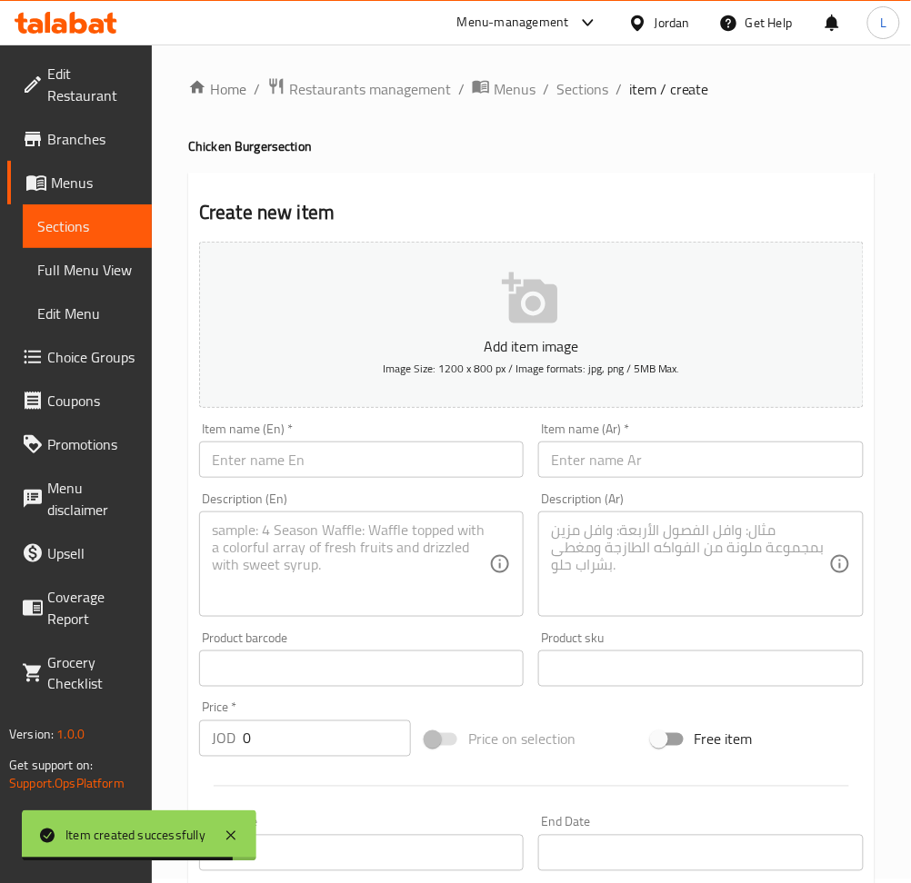
scroll to position [0, 0]
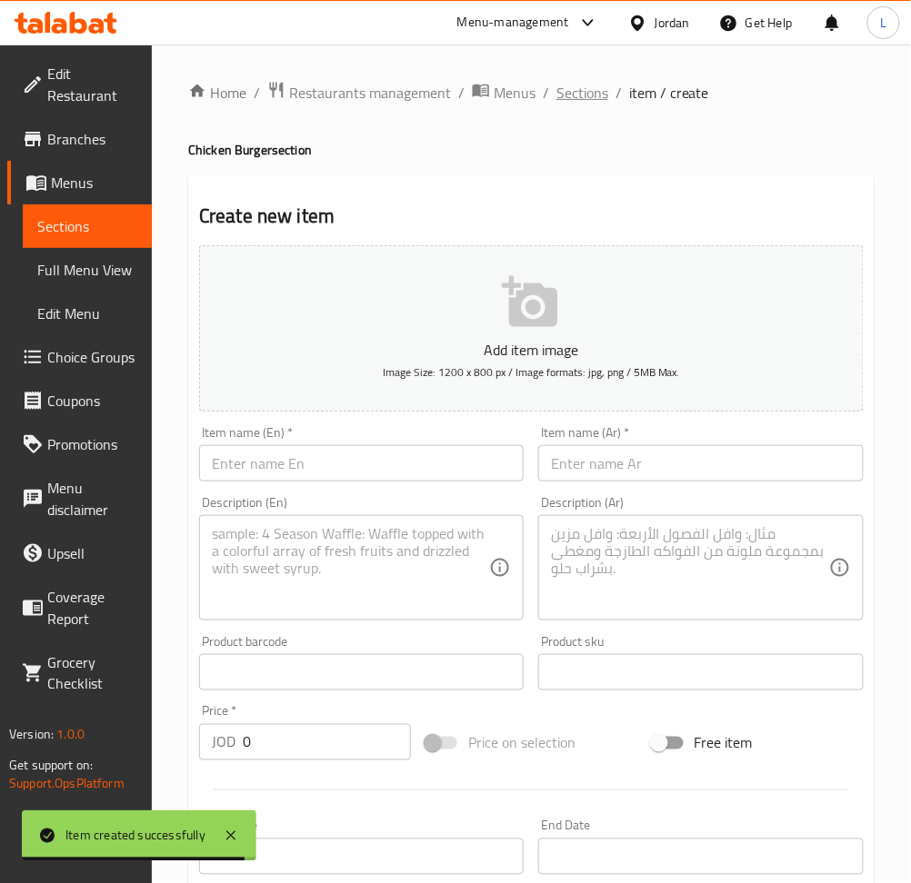
click at [573, 93] on span "Sections" at bounding box center [582, 93] width 52 height 22
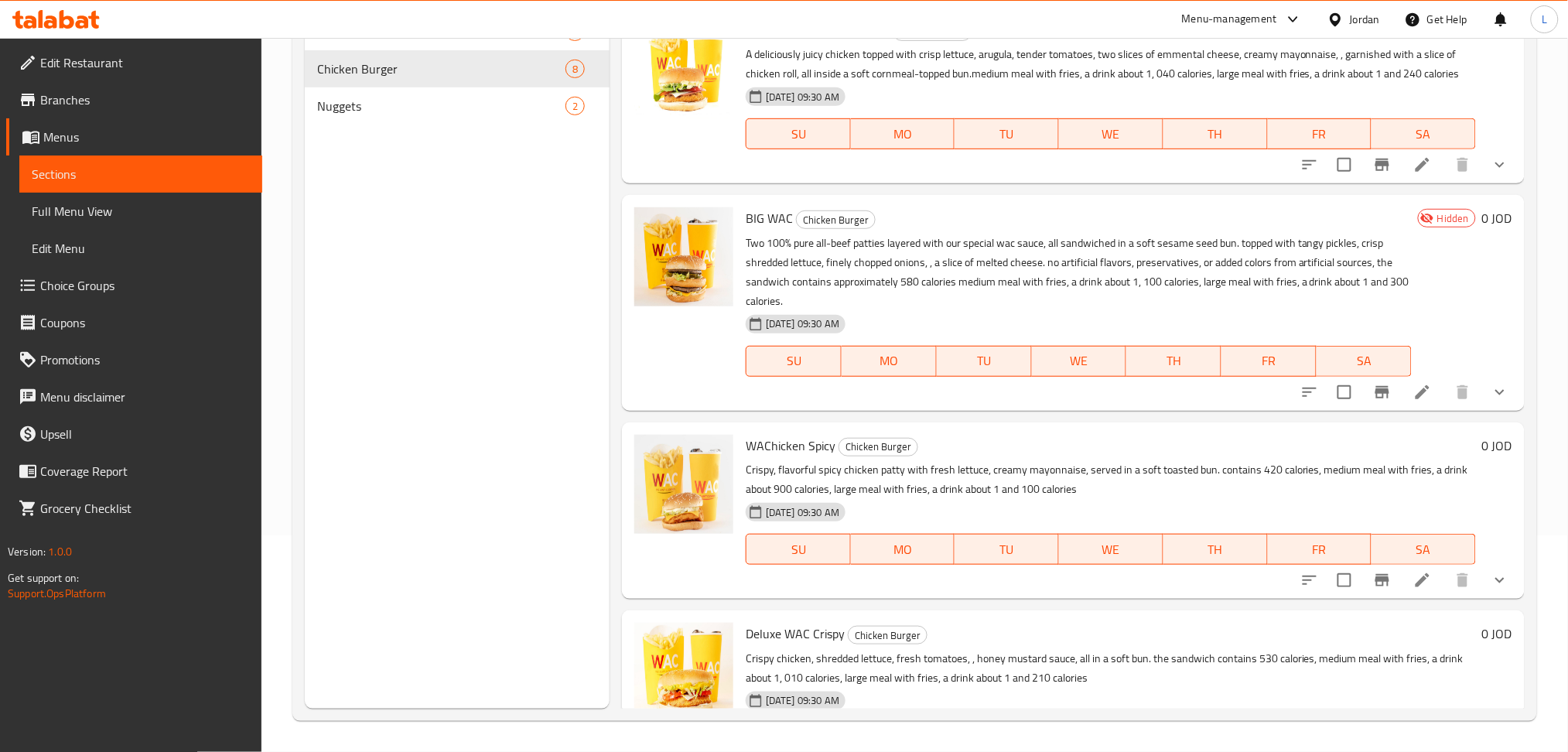
click at [69, 25] on icon at bounding box center [66, 20] width 14 height 19
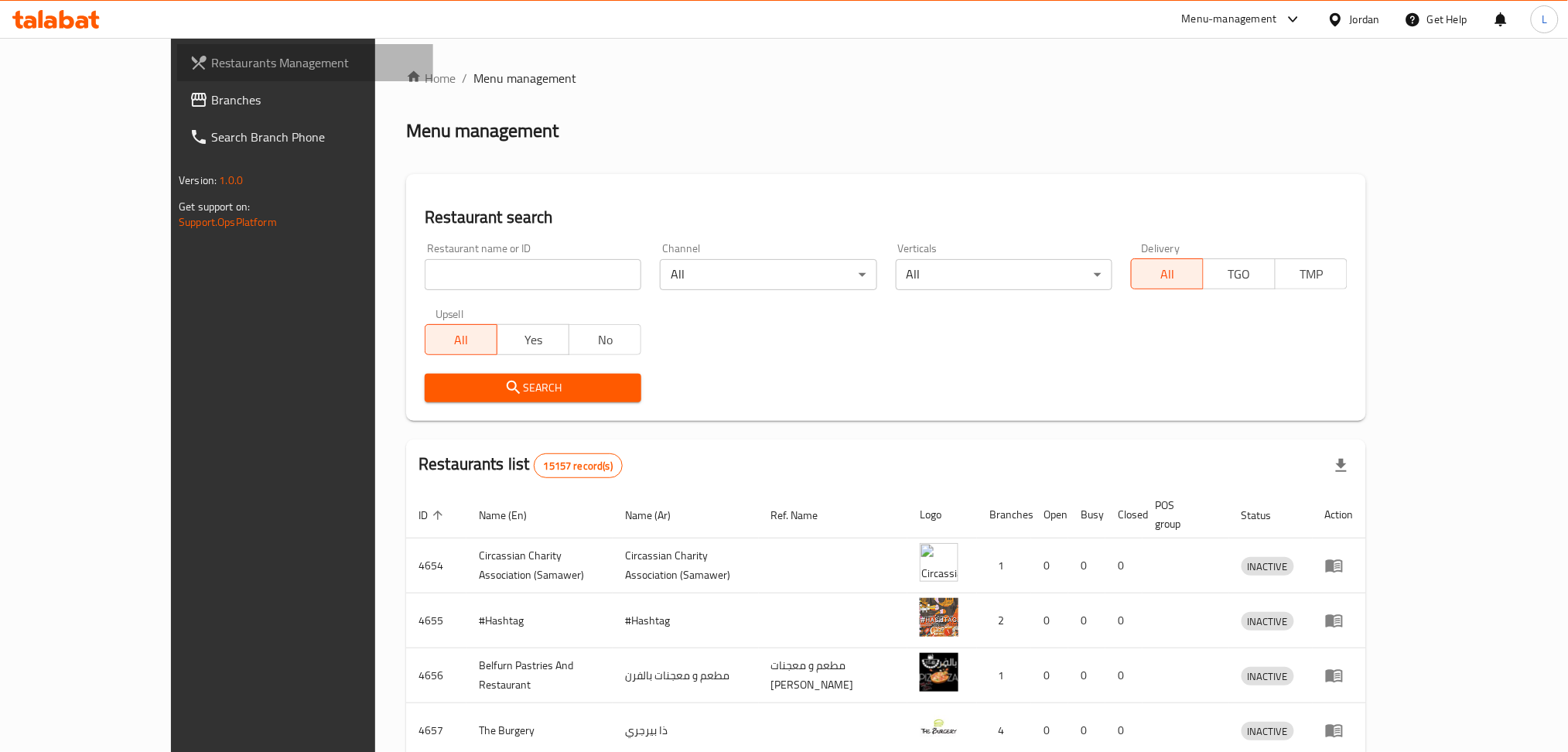
click at [211, 68] on span "Restaurants Management" at bounding box center [316, 63] width 209 height 19
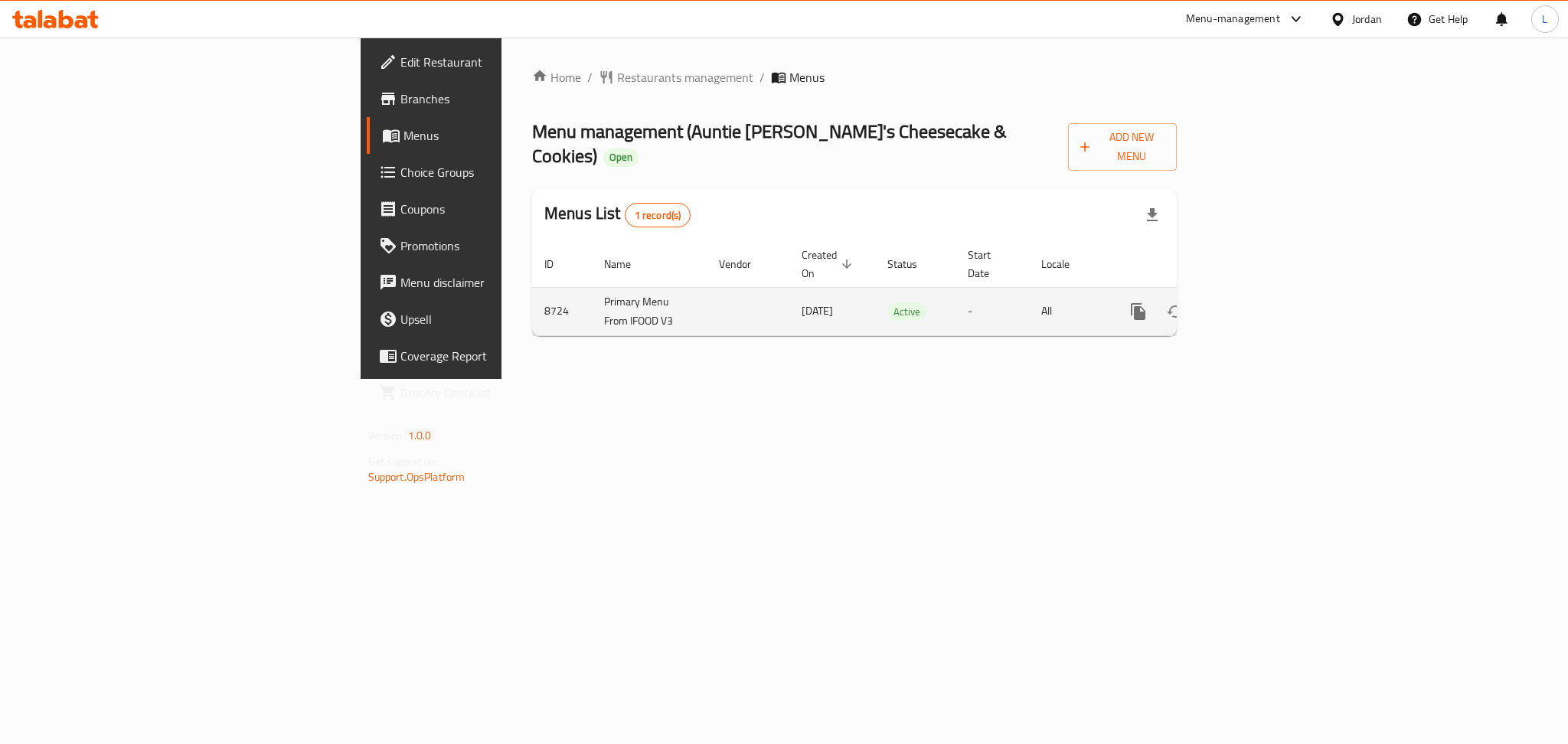
click at [1267, 293] on link "enhanced table" at bounding box center [1249, 312] width 37 height 37
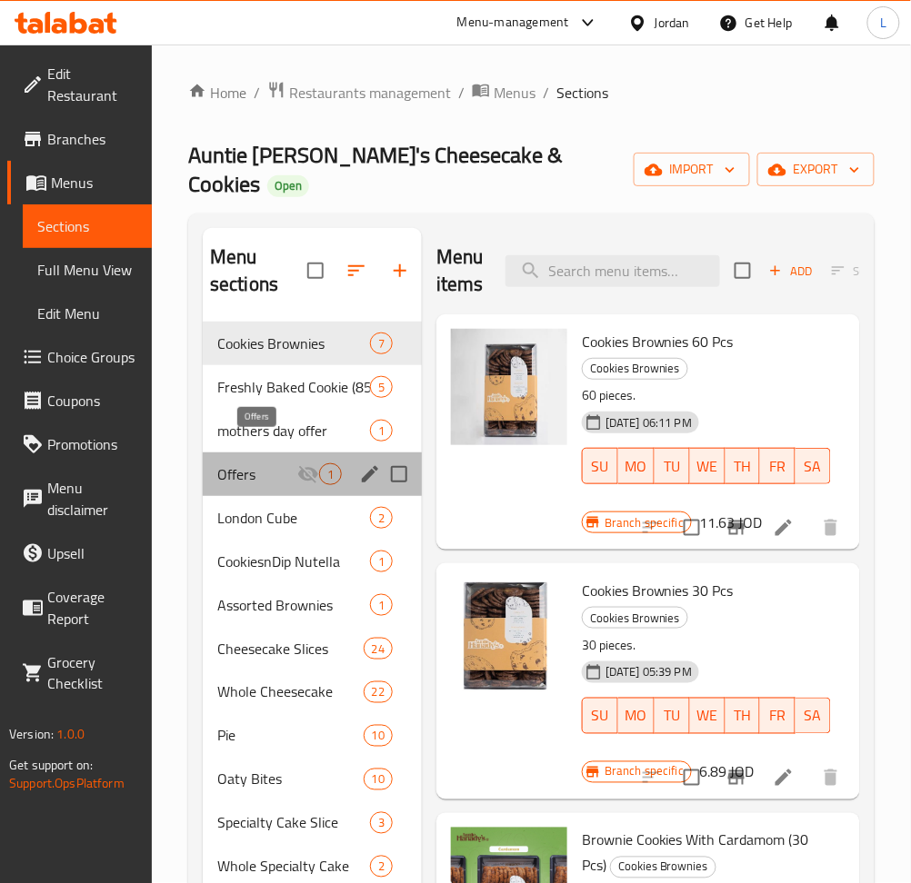
click at [264, 463] on span "Offers" at bounding box center [257, 474] width 80 height 22
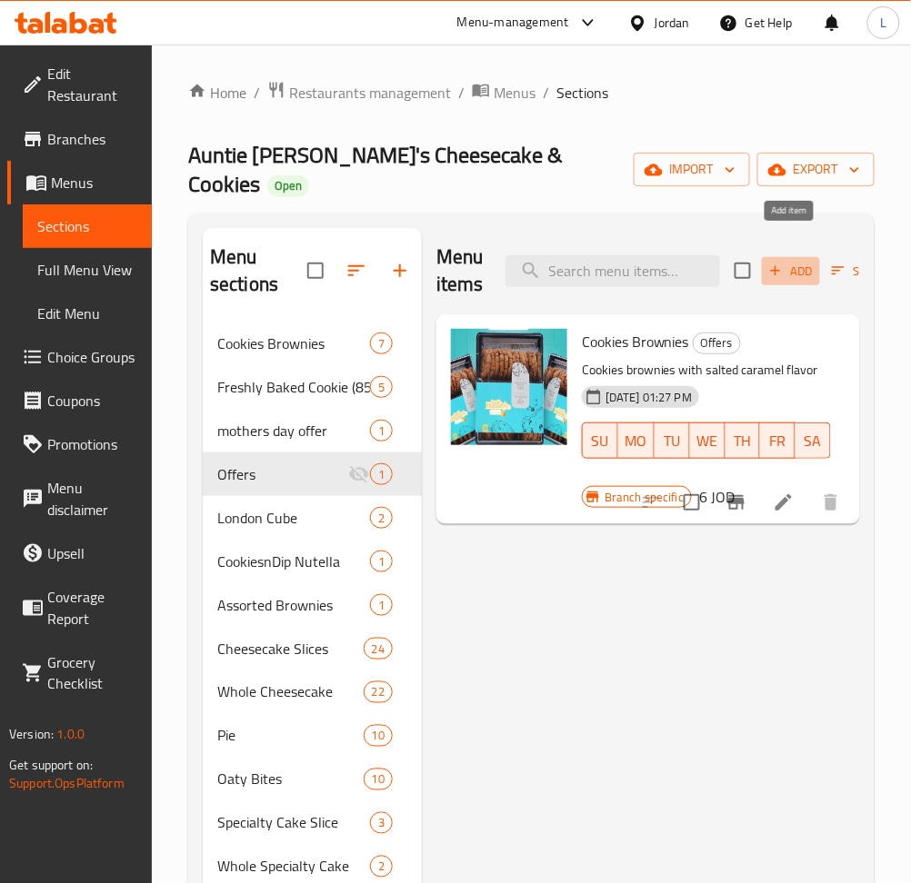
click at [781, 263] on icon "button" at bounding box center [775, 271] width 16 height 16
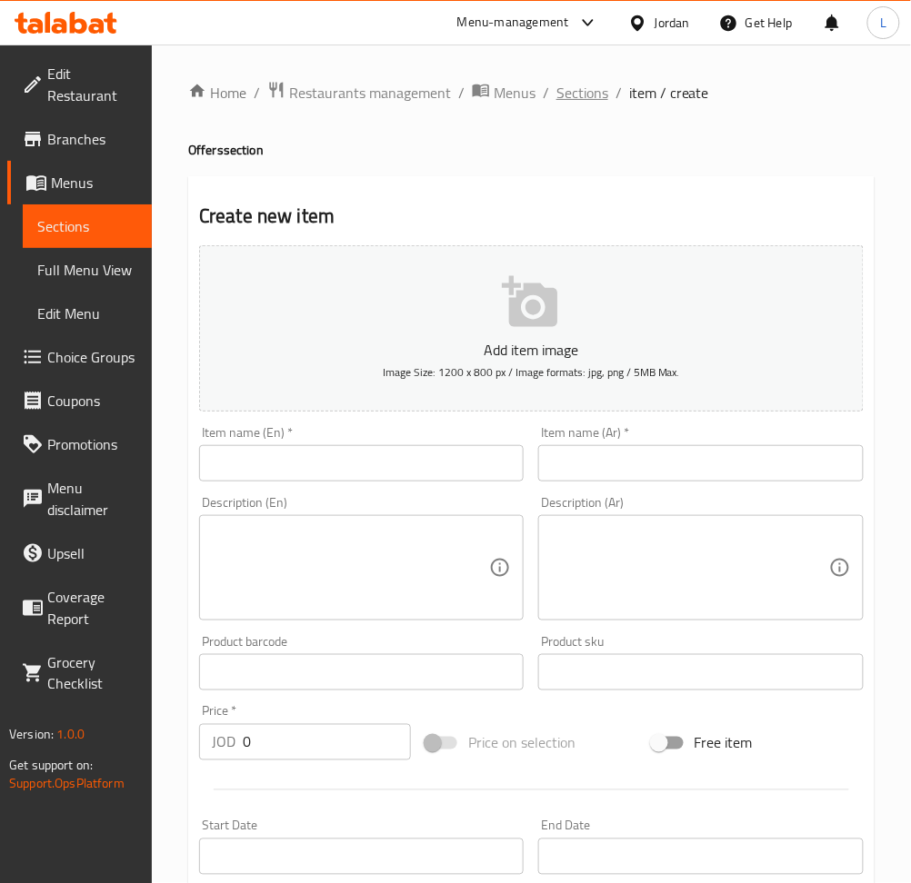
click at [562, 87] on span "Sections" at bounding box center [582, 93] width 52 height 22
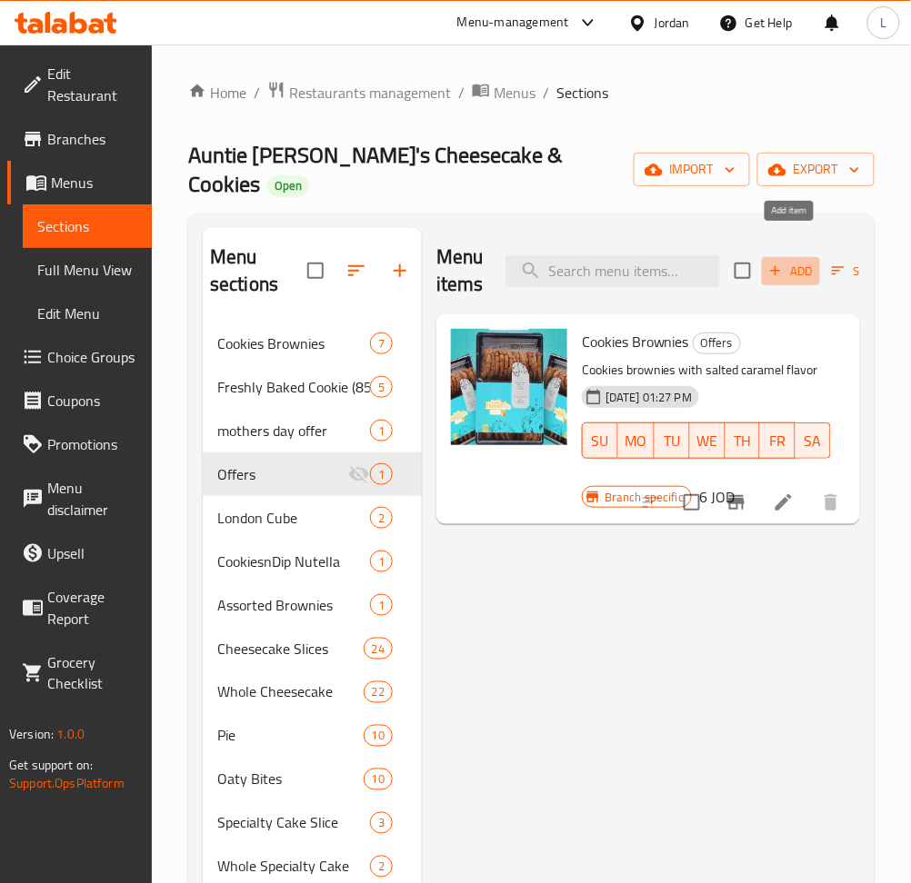
click at [781, 263] on icon "button" at bounding box center [775, 271] width 16 height 16
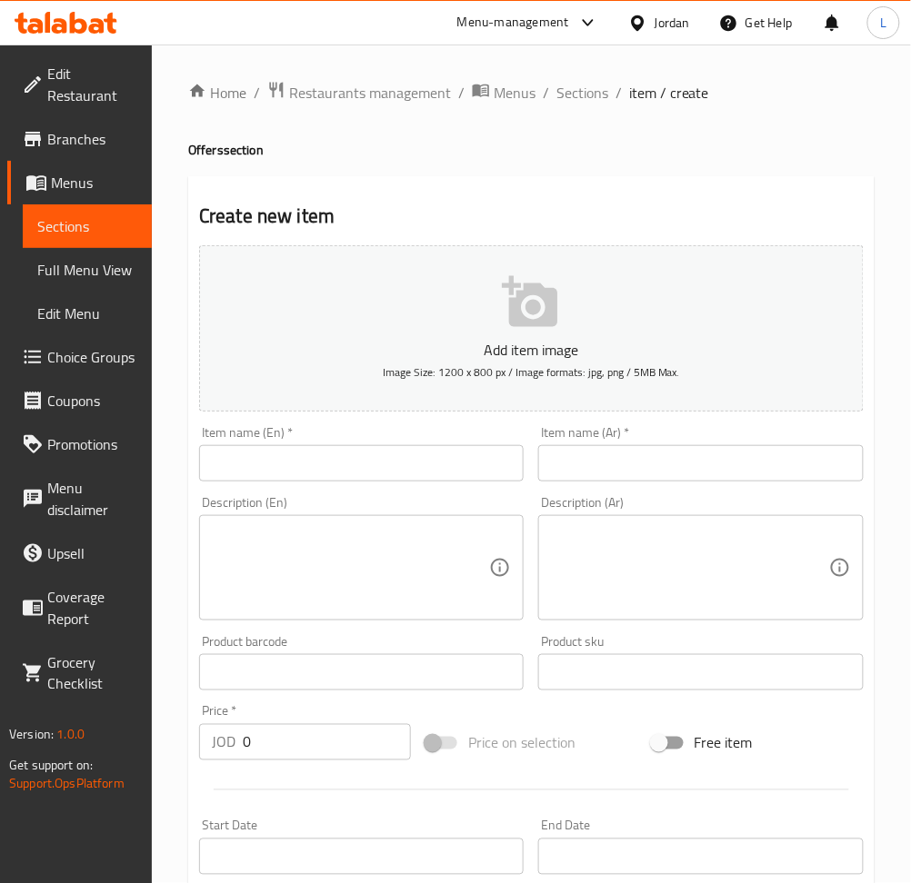
click at [313, 457] on input "text" at bounding box center [361, 463] width 324 height 36
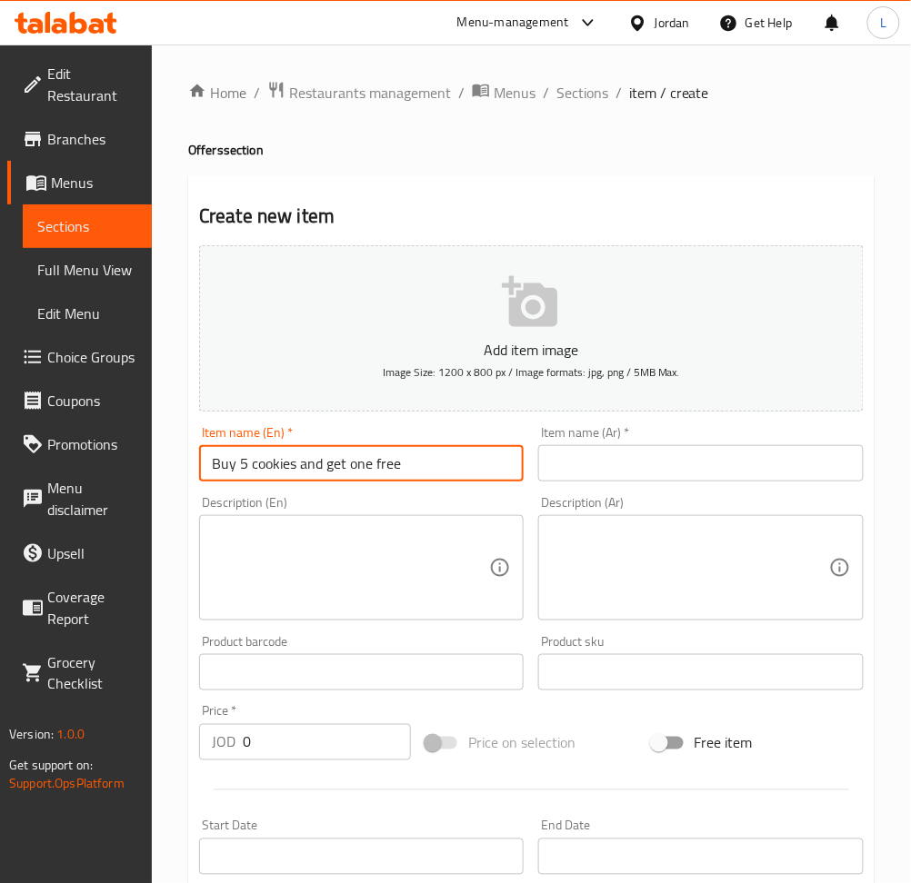
type input "Buy 5 cookies and get one free"
click at [775, 433] on div "Item name (Ar)   * Item name (Ar) *" at bounding box center [700, 453] width 324 height 55
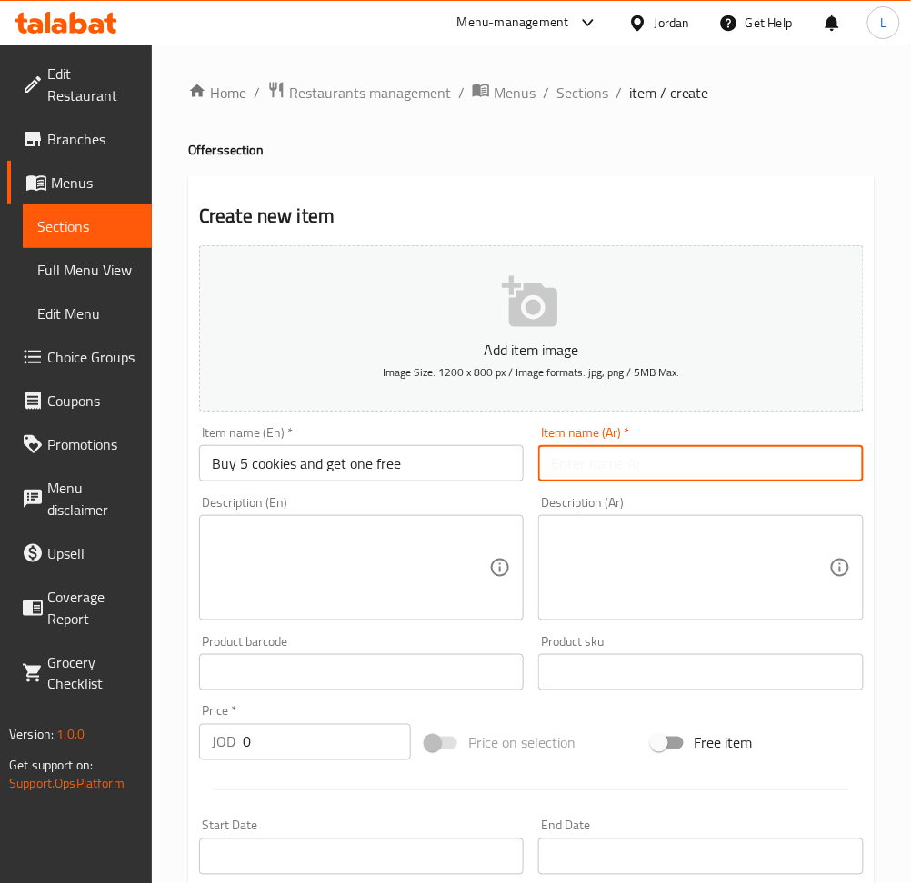
drag, startPoint x: 773, startPoint y: 456, endPoint x: 648, endPoint y: 458, distance: 125.4
click at [773, 457] on input "text" at bounding box center [700, 463] width 324 height 36
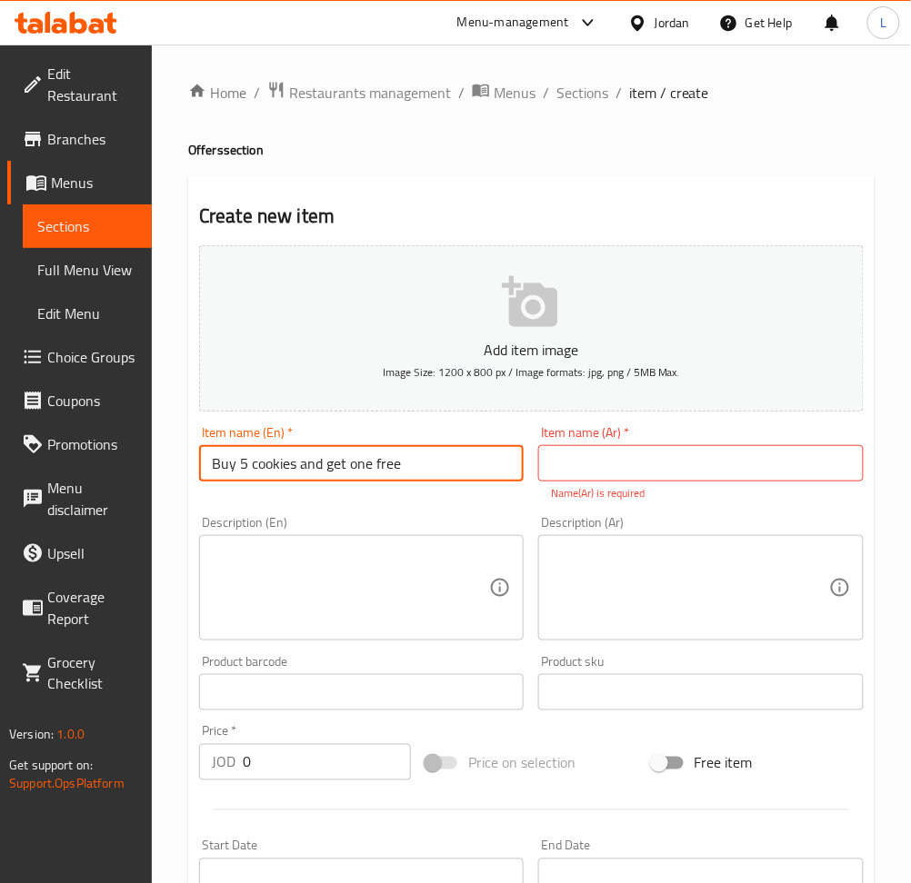
click at [400, 468] on input "Buy 5 cookies and get one free" at bounding box center [361, 463] width 324 height 36
click at [631, 467] on input "text" at bounding box center [700, 463] width 324 height 36
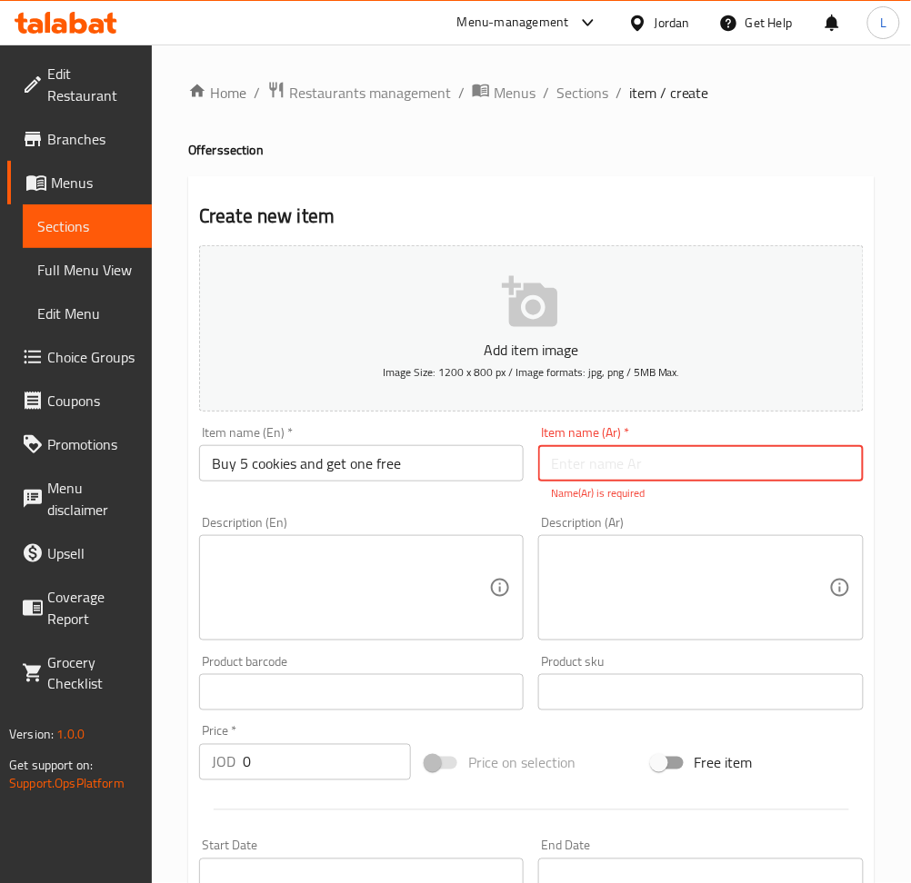
paste input "اشتري 5 كوكيز واحصل على واحدة مجانًا"
type input "اشتري 5 كوكيز واحصل على واحدة مجانًا"
click at [280, 644] on div "Add item image Image Size: 1200 x 800 px / Image formats: jpg, png / 5MB Max. I…" at bounding box center [531, 639] width 679 height 803
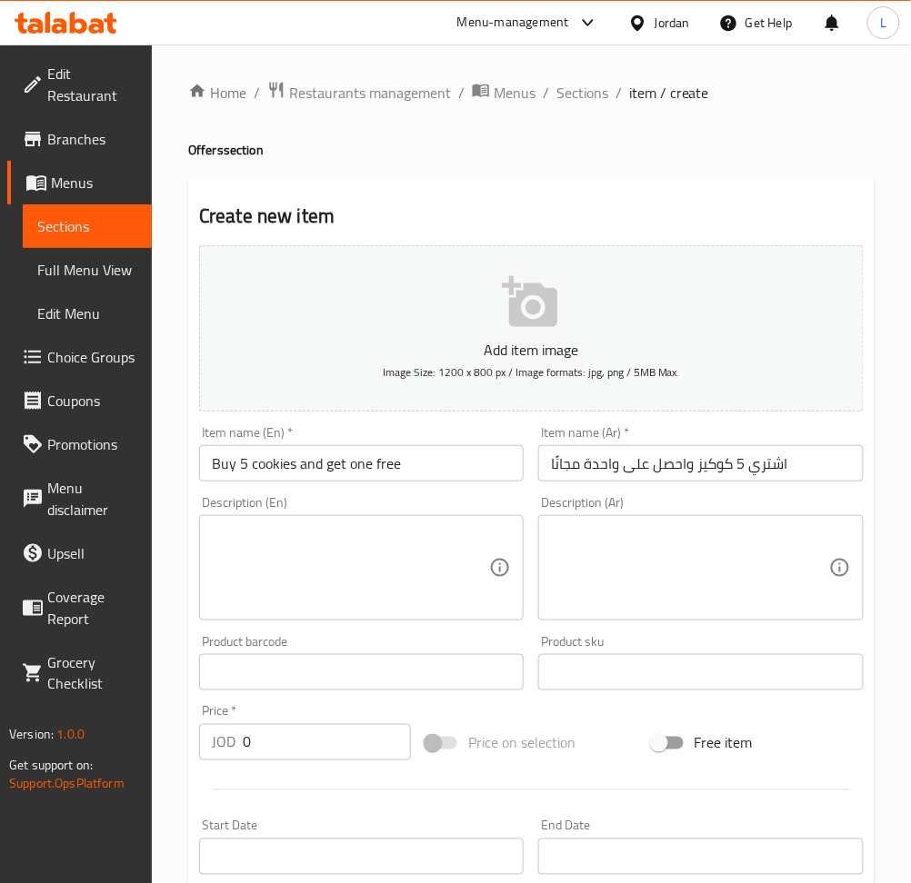
click at [335, 567] on textarea at bounding box center [350, 568] width 277 height 86
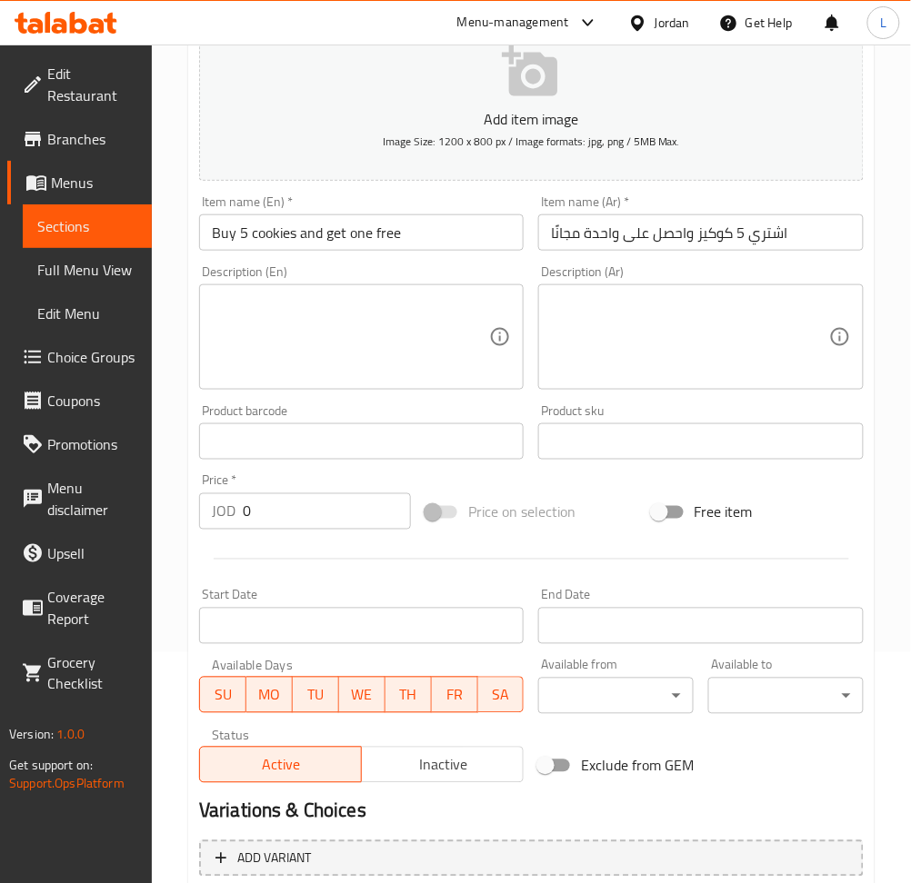
scroll to position [242, 0]
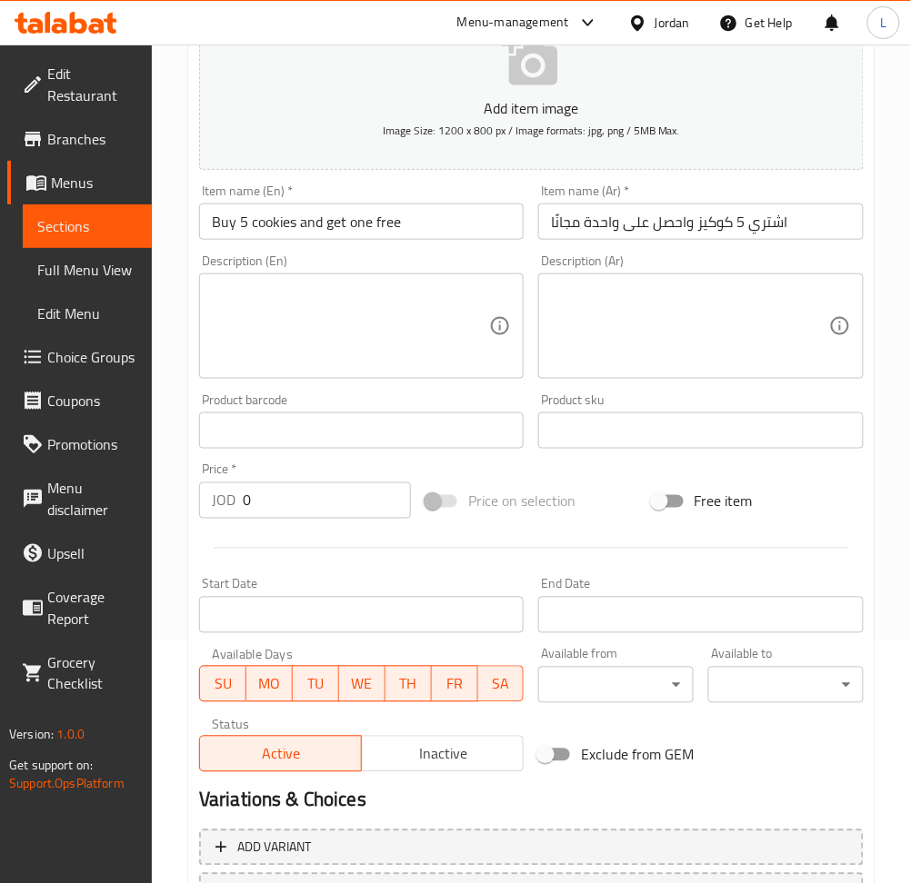
click at [298, 506] on input "0" at bounding box center [327, 501] width 168 height 36
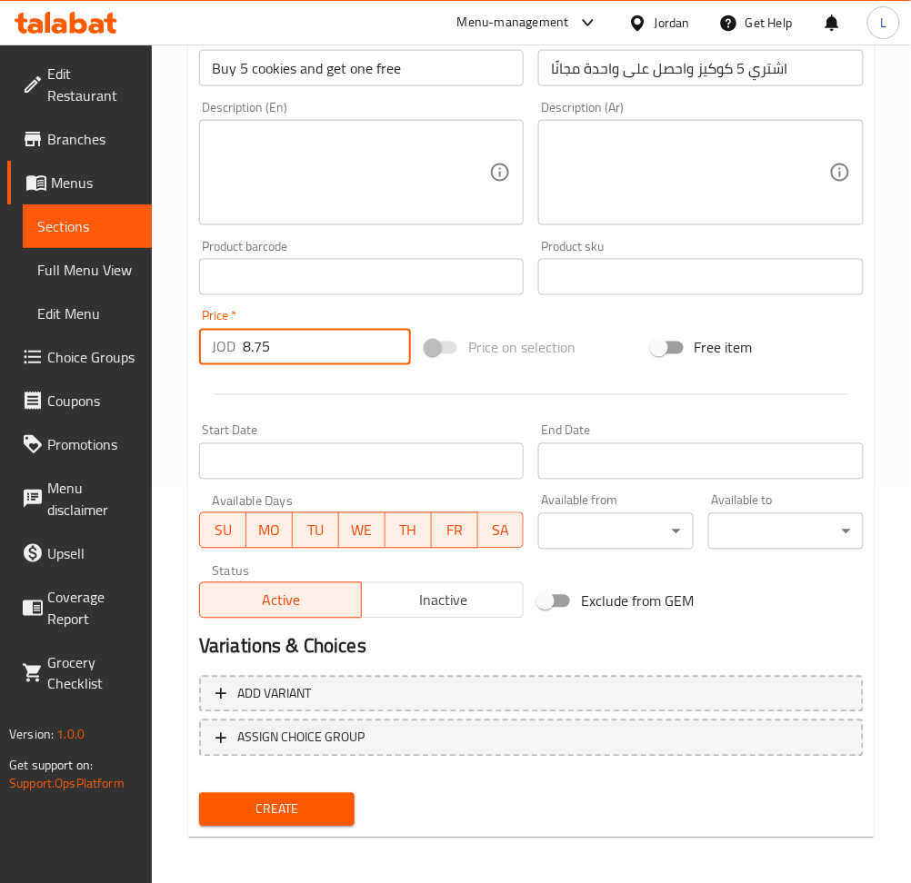
scroll to position [397, 0]
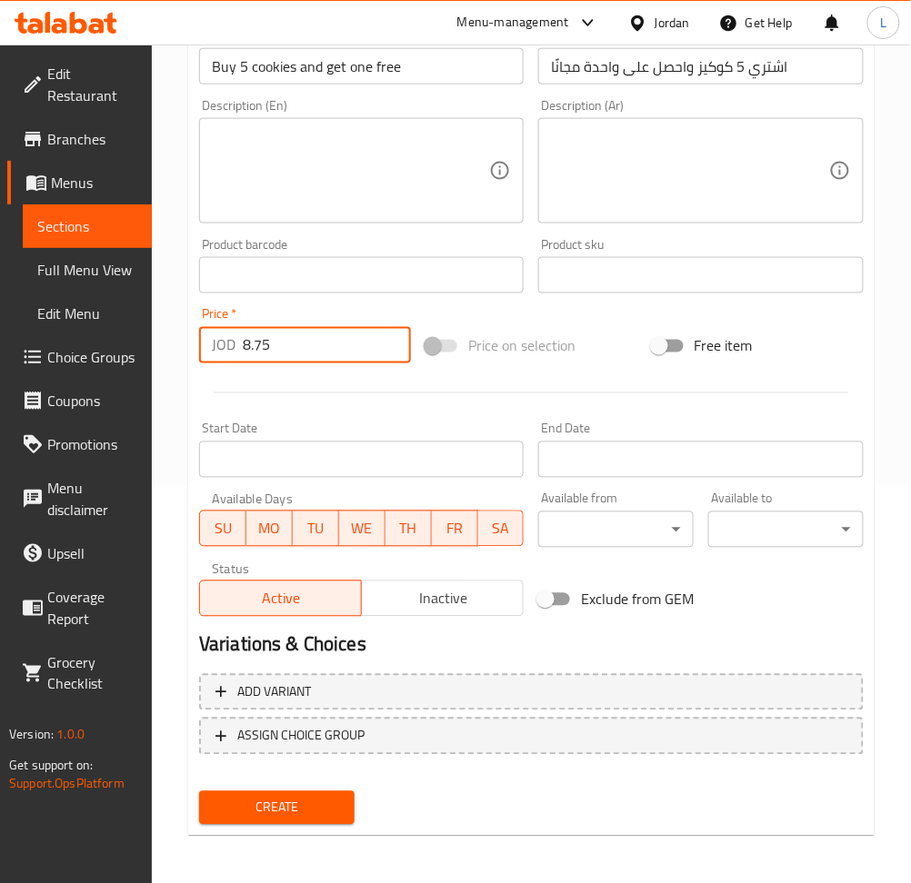
type input "8.75"
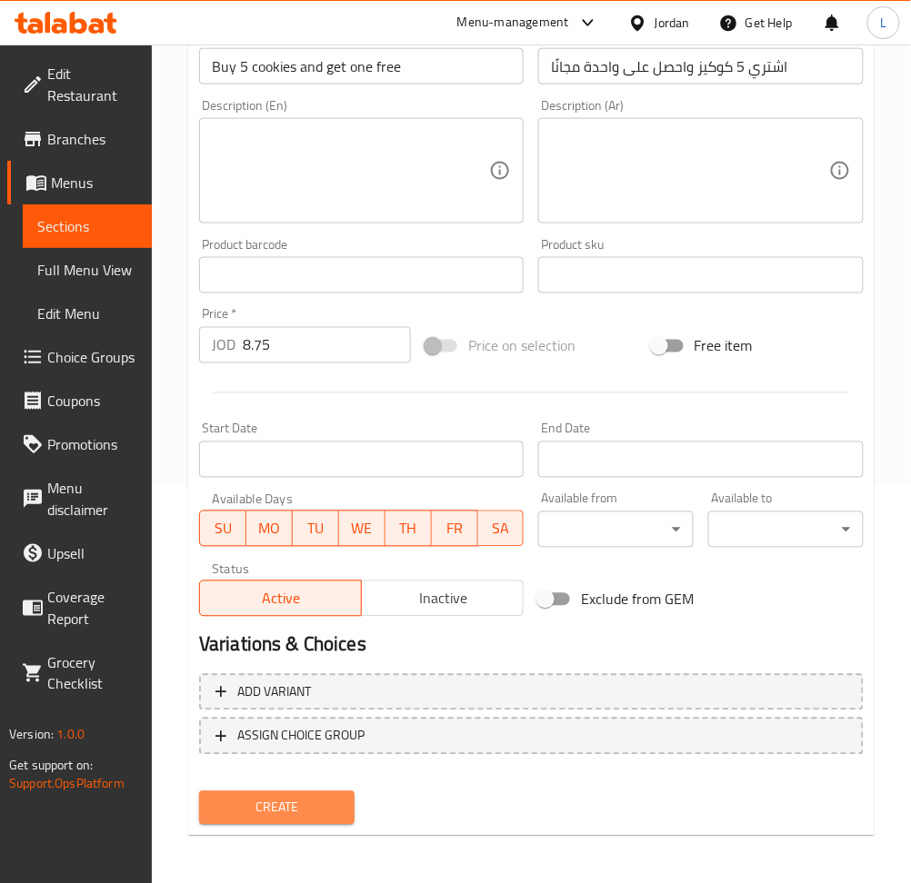
click at [294, 806] on span "Create" at bounding box center [277, 808] width 126 height 23
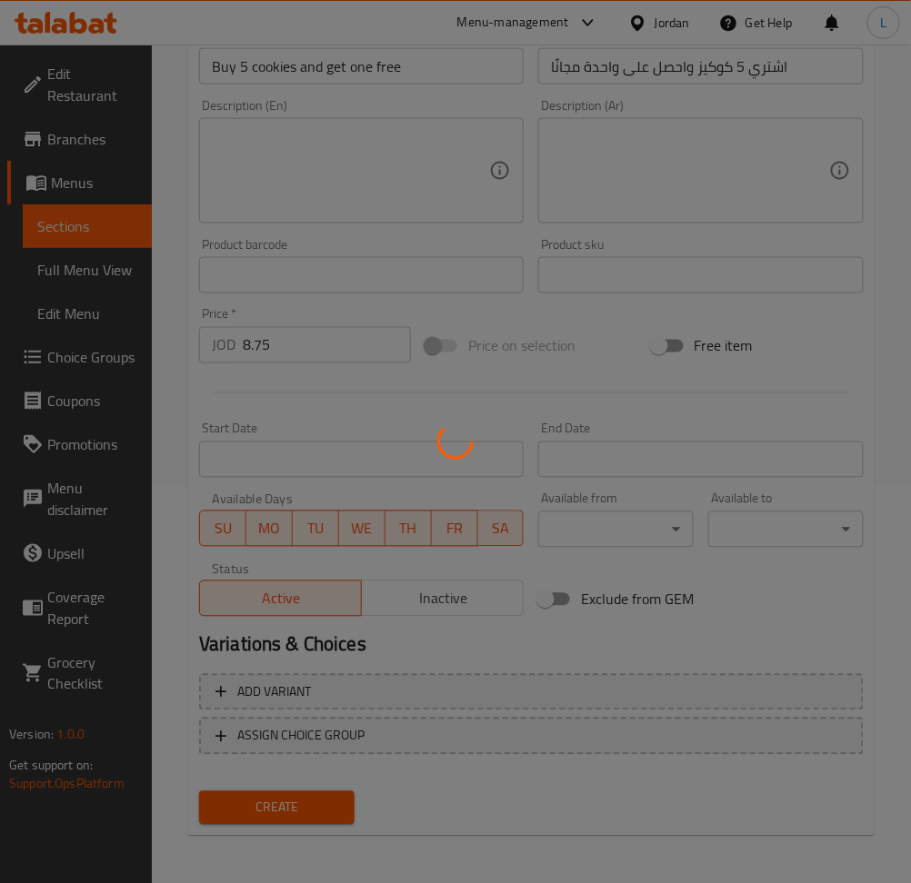
type input "0"
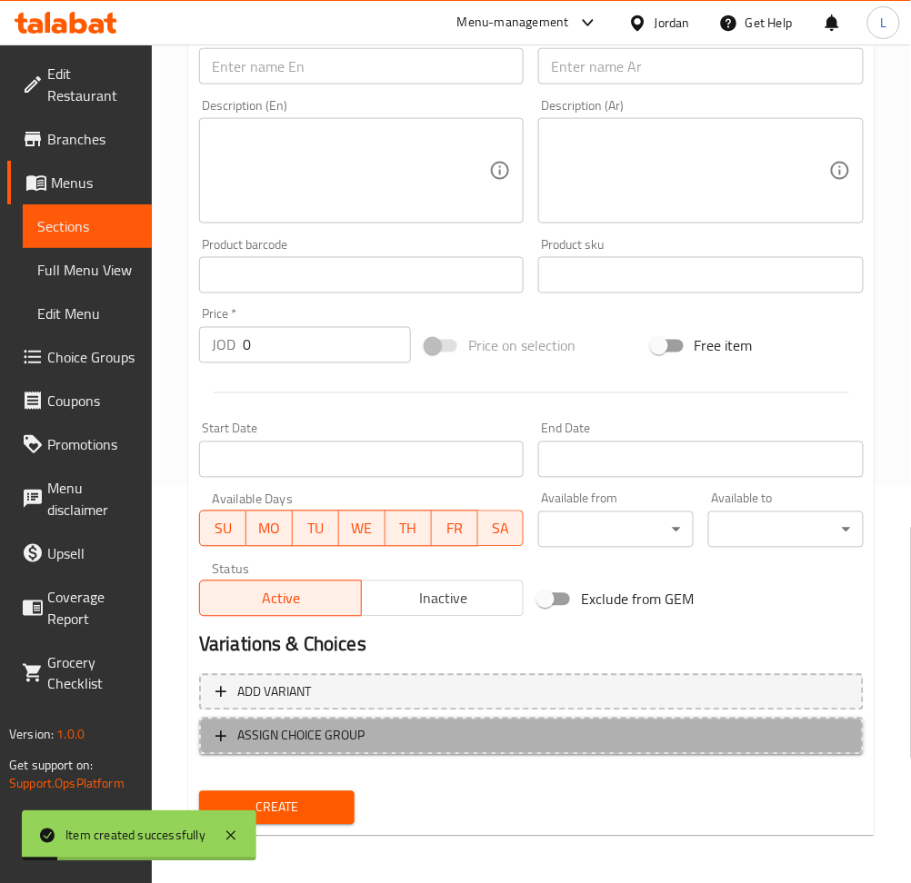
click at [383, 725] on span "ASSIGN CHOICE GROUP" at bounding box center [531, 736] width 632 height 23
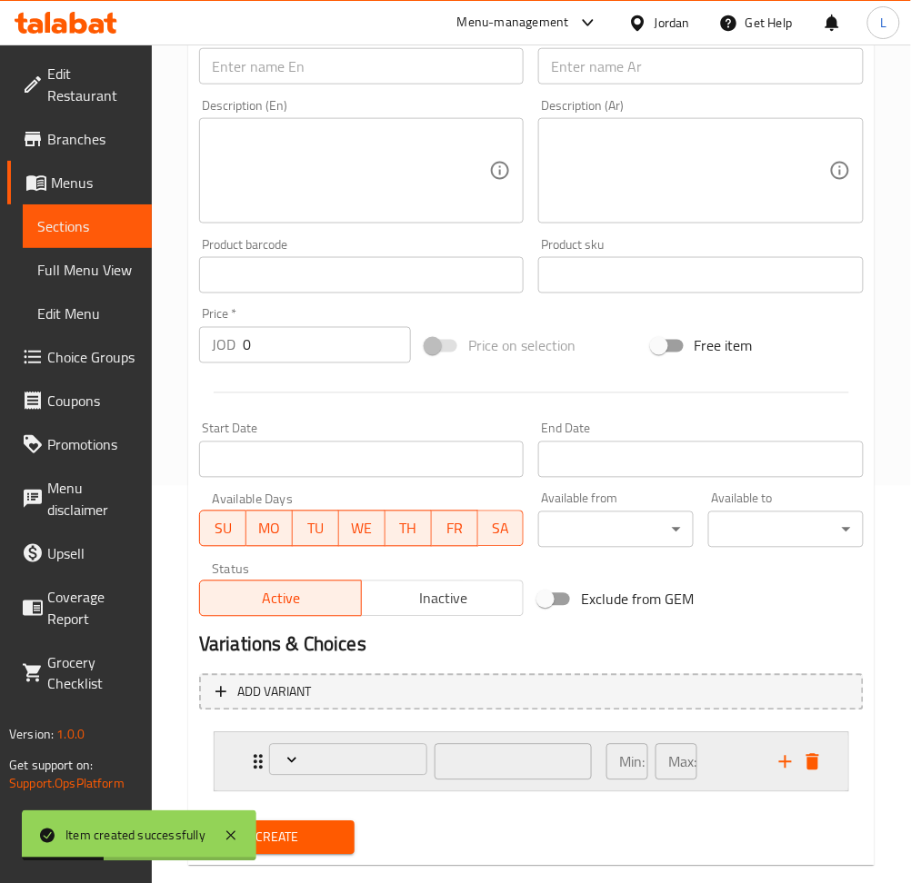
click at [242, 769] on div "​ Min: ​ Max: ​" at bounding box center [530, 762] width 633 height 58
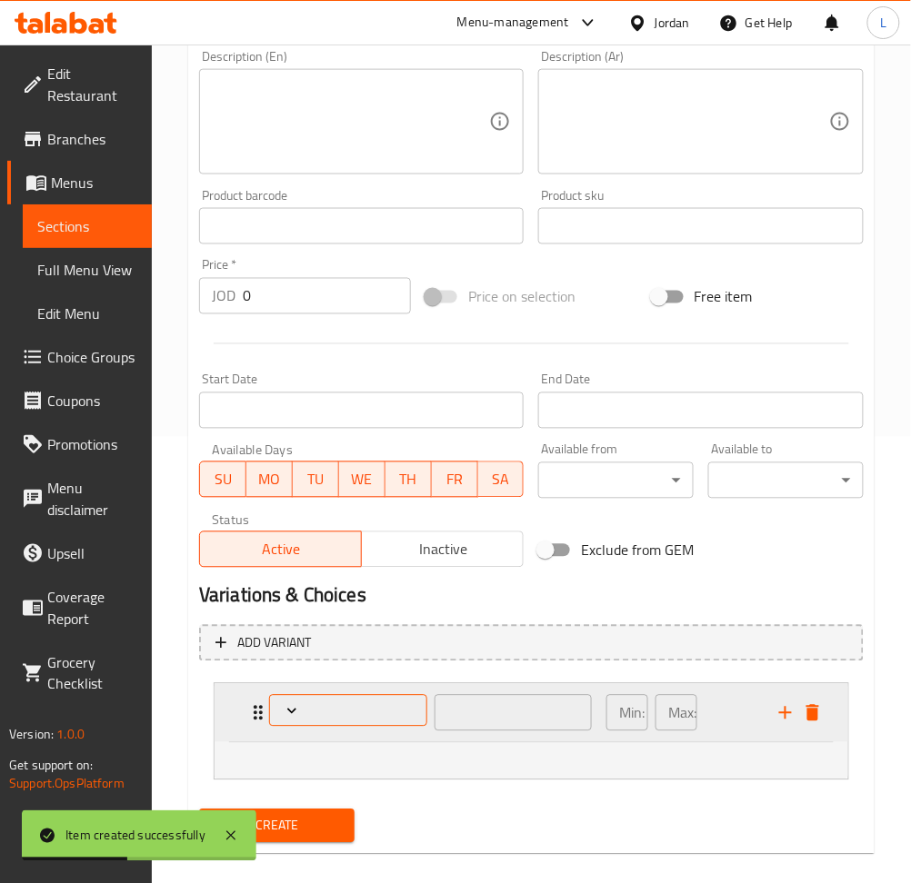
scroll to position [466, 0]
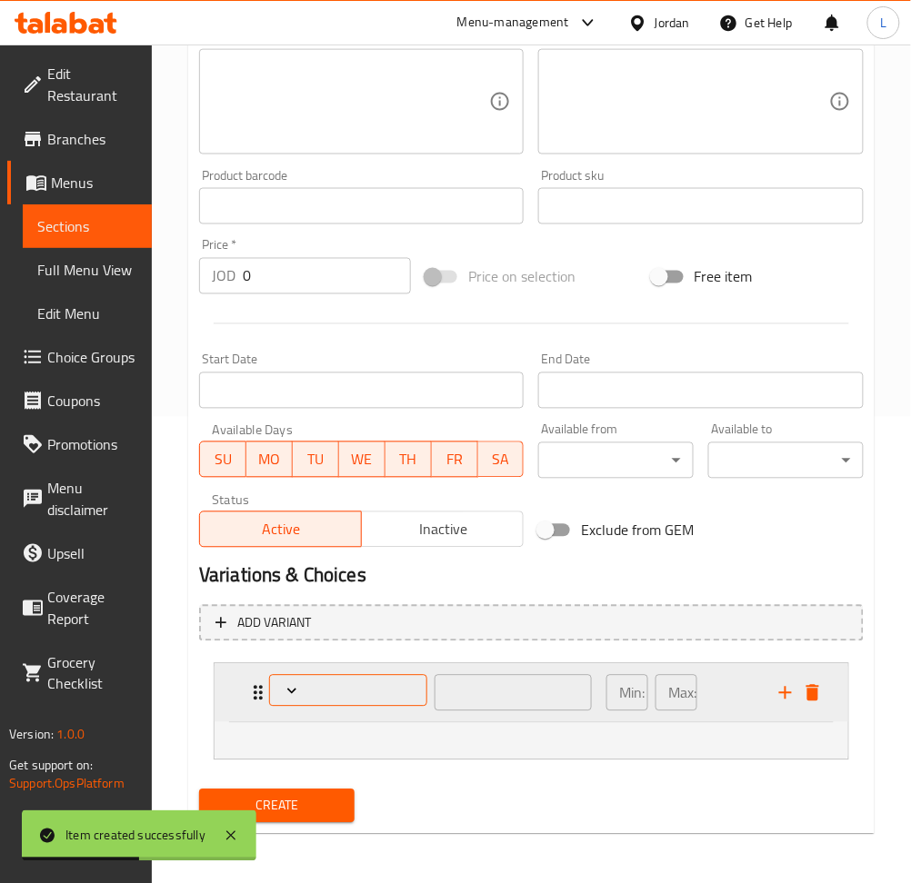
click at [333, 692] on span "Expand" at bounding box center [347, 691] width 144 height 18
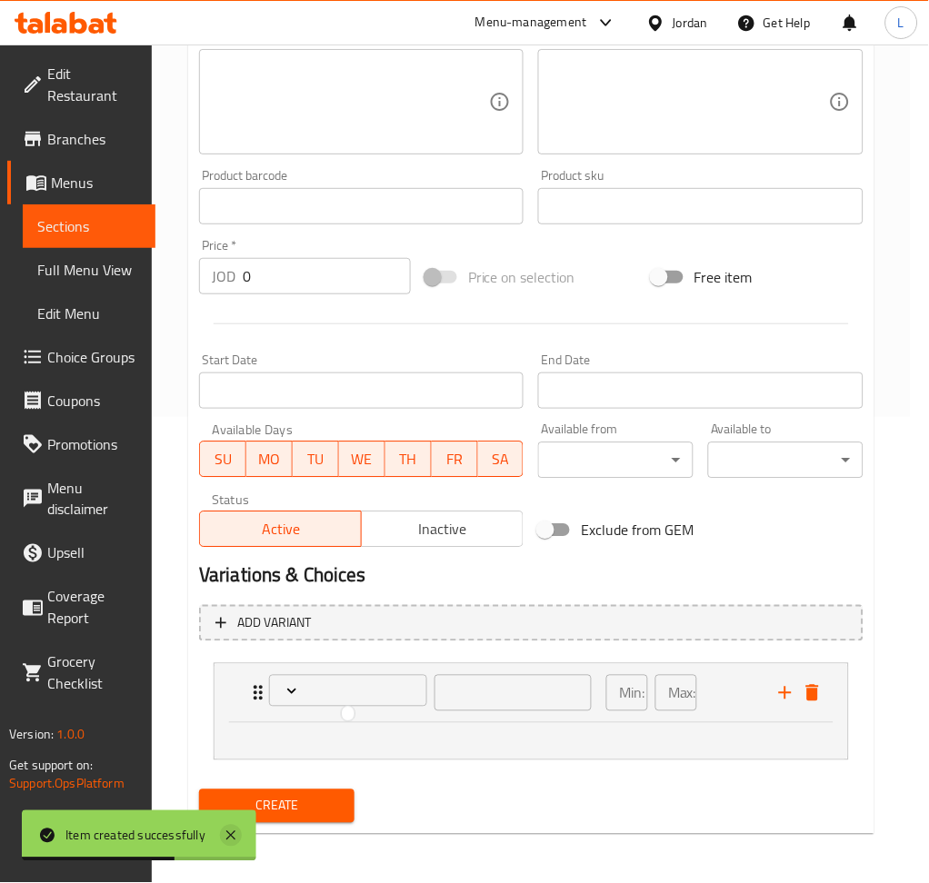
click at [234, 837] on icon at bounding box center [231, 836] width 22 height 22
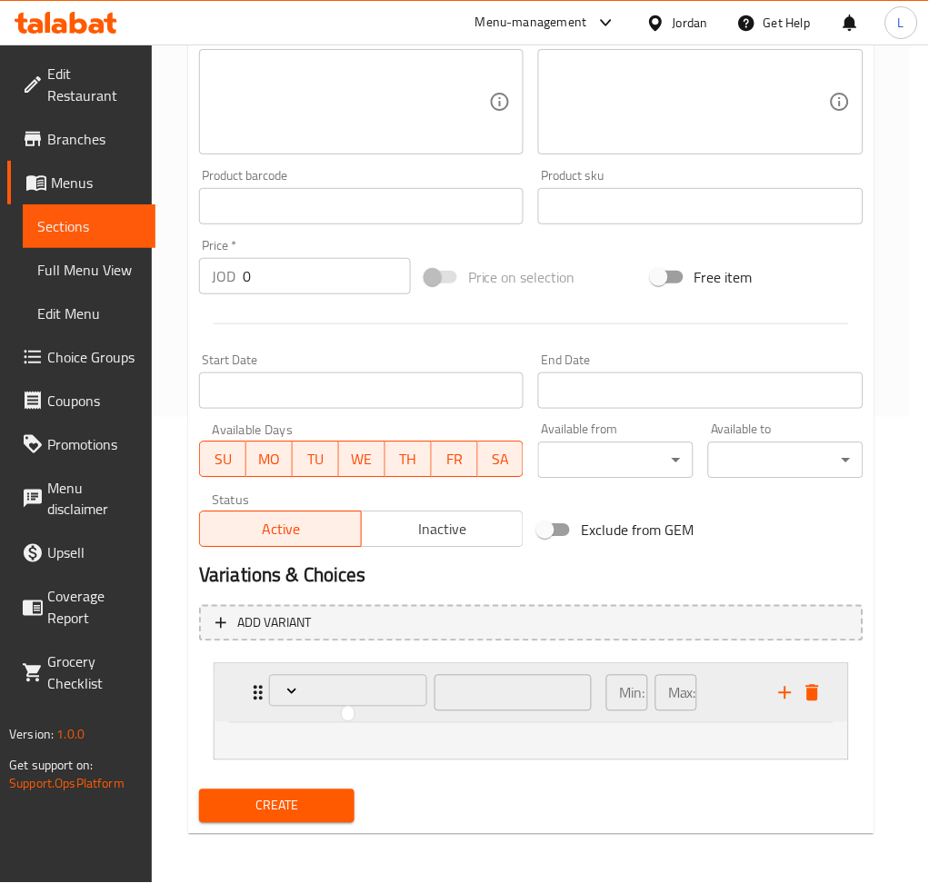
click at [241, 695] on div at bounding box center [464, 441] width 929 height 883
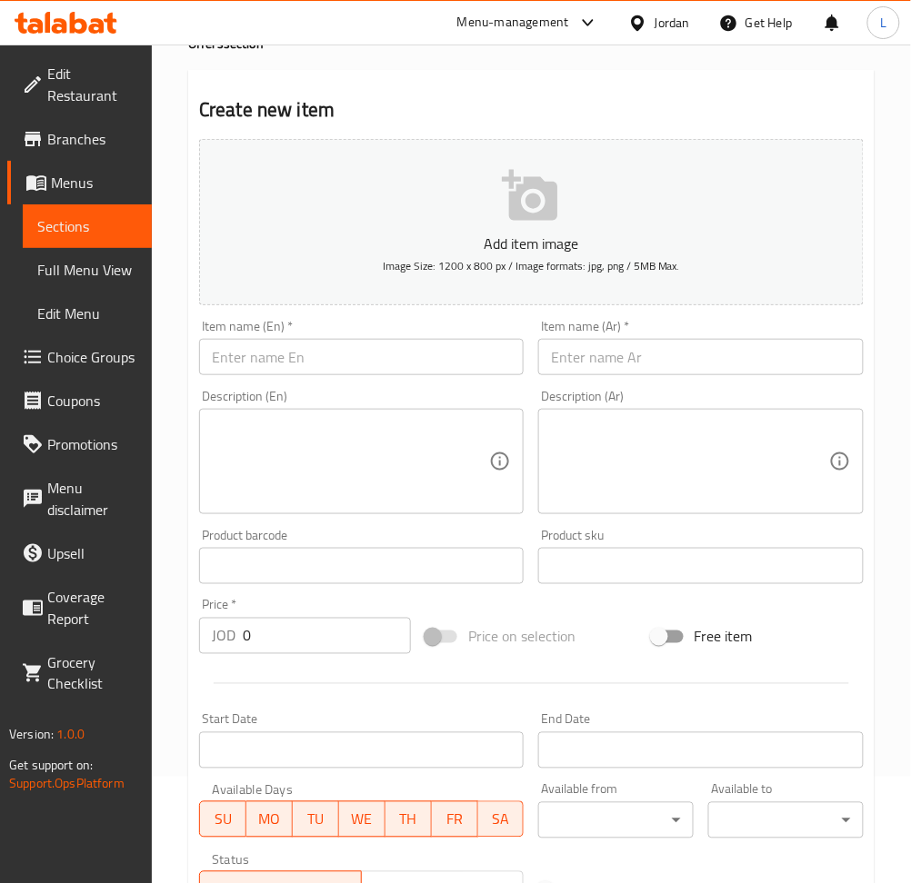
scroll to position [0, 0]
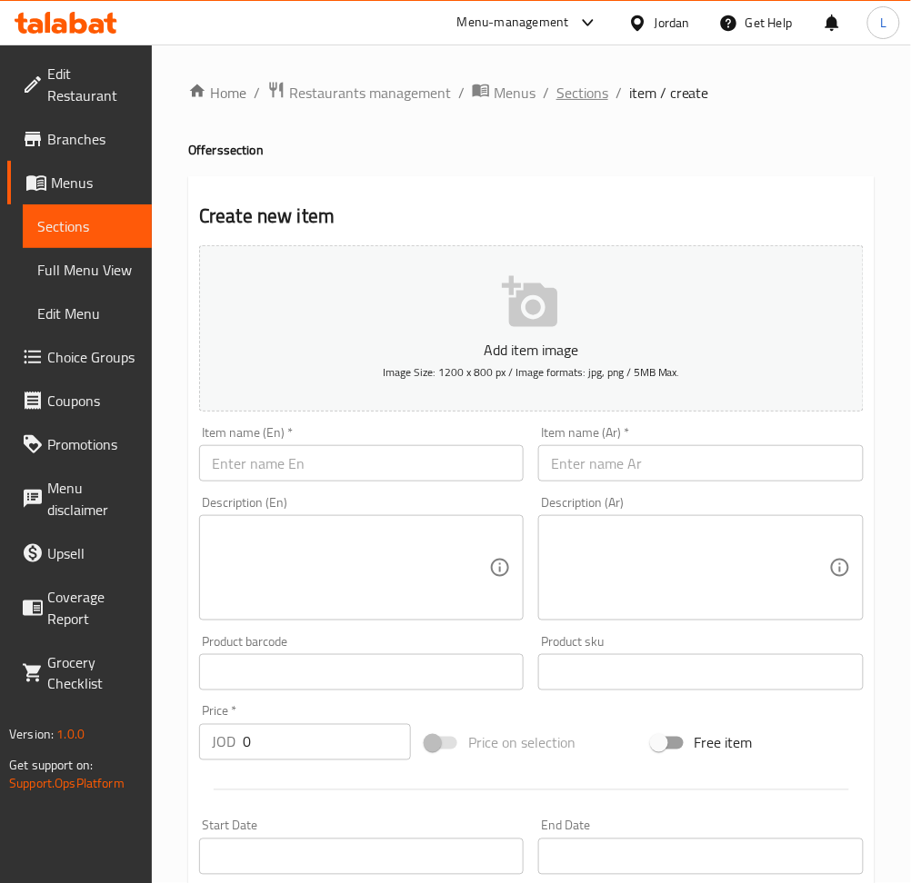
click at [577, 90] on span "Sections" at bounding box center [582, 93] width 52 height 22
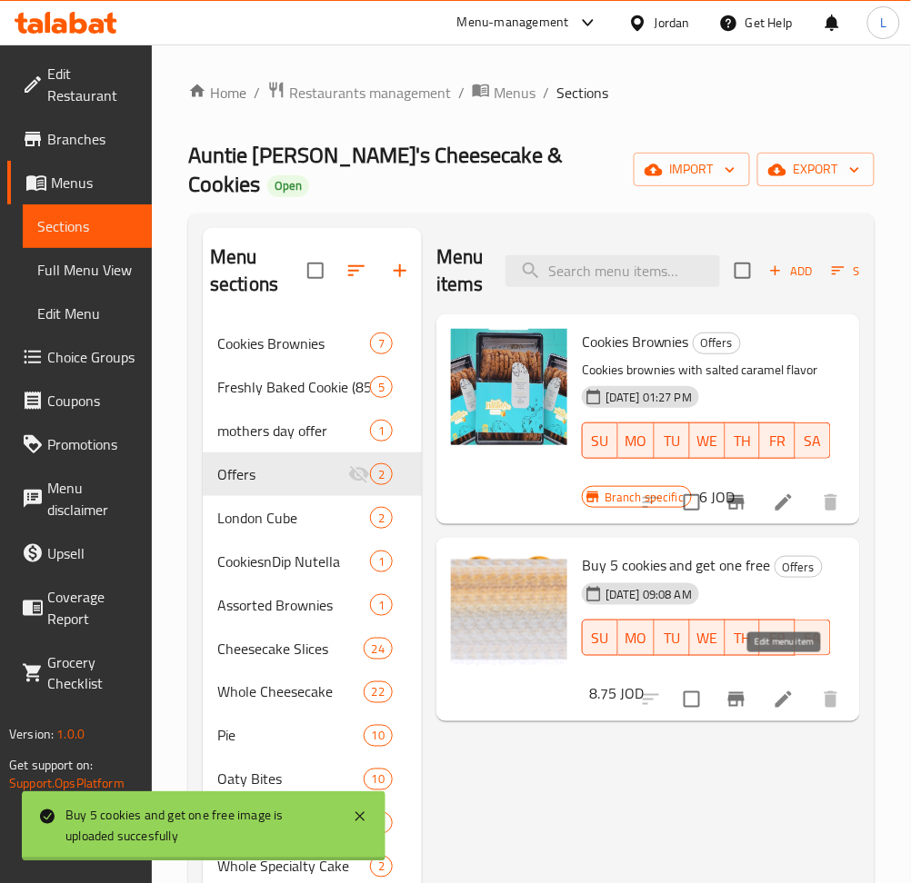
click at [781, 689] on icon at bounding box center [783, 700] width 22 height 22
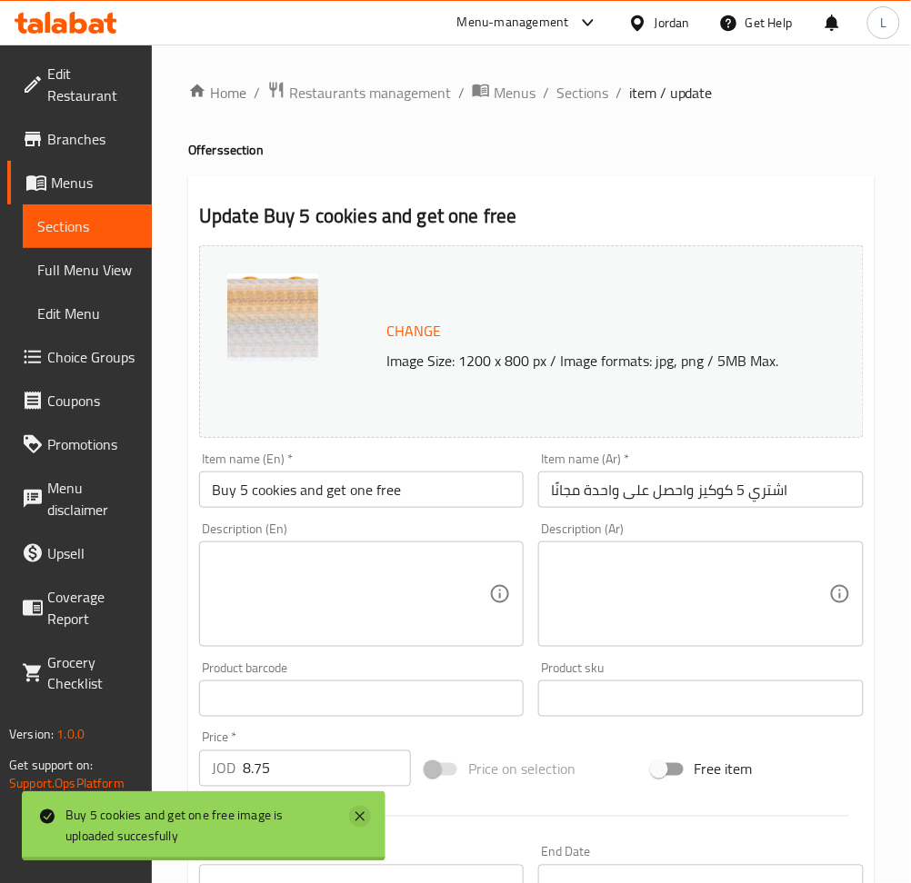
click at [355, 820] on icon at bounding box center [360, 817] width 22 height 22
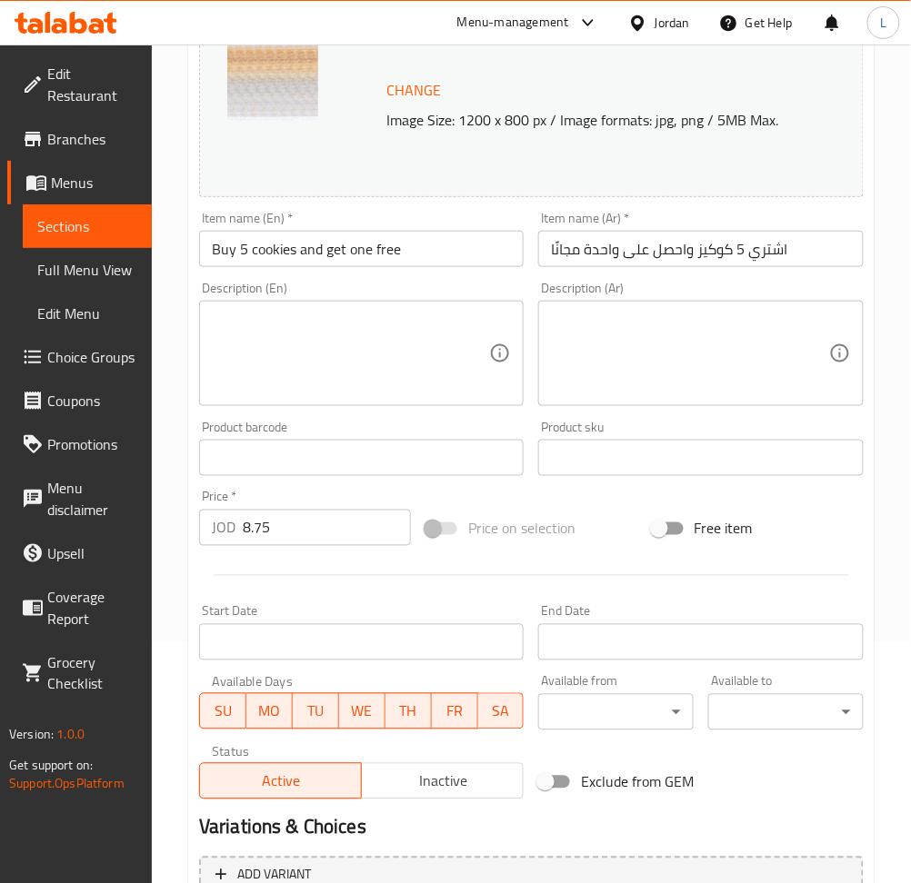
scroll to position [424, 0]
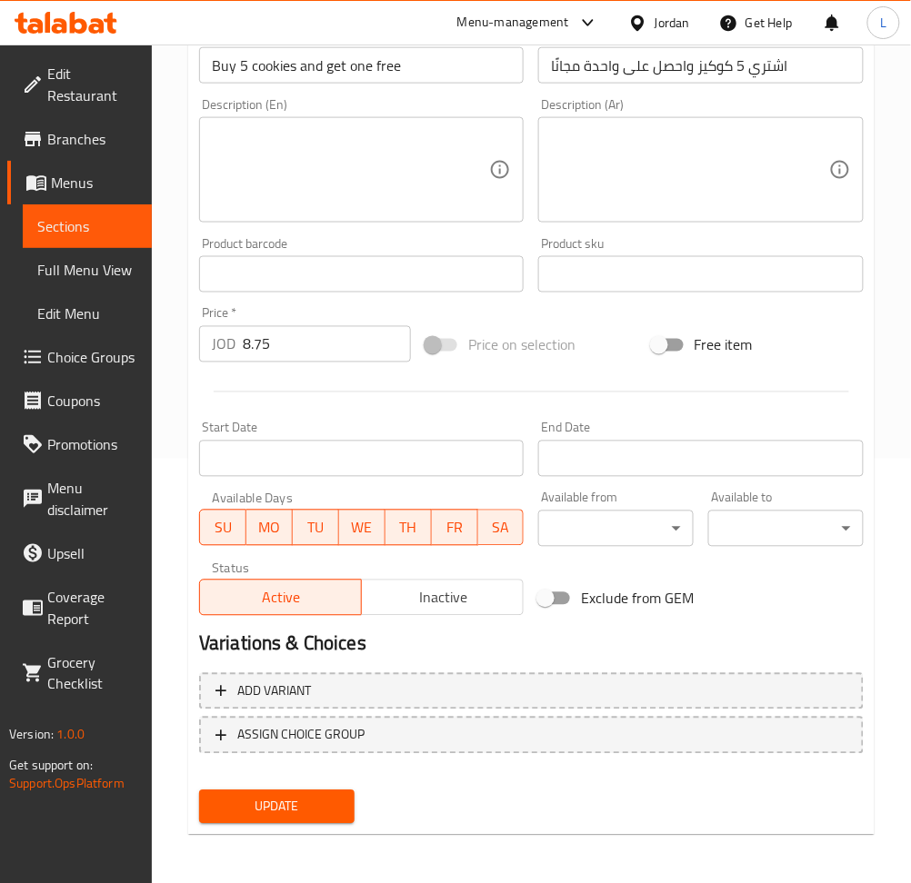
click at [419, 752] on div "Add variant ASSIGN CHOICE GROUP" at bounding box center [531, 725] width 679 height 118
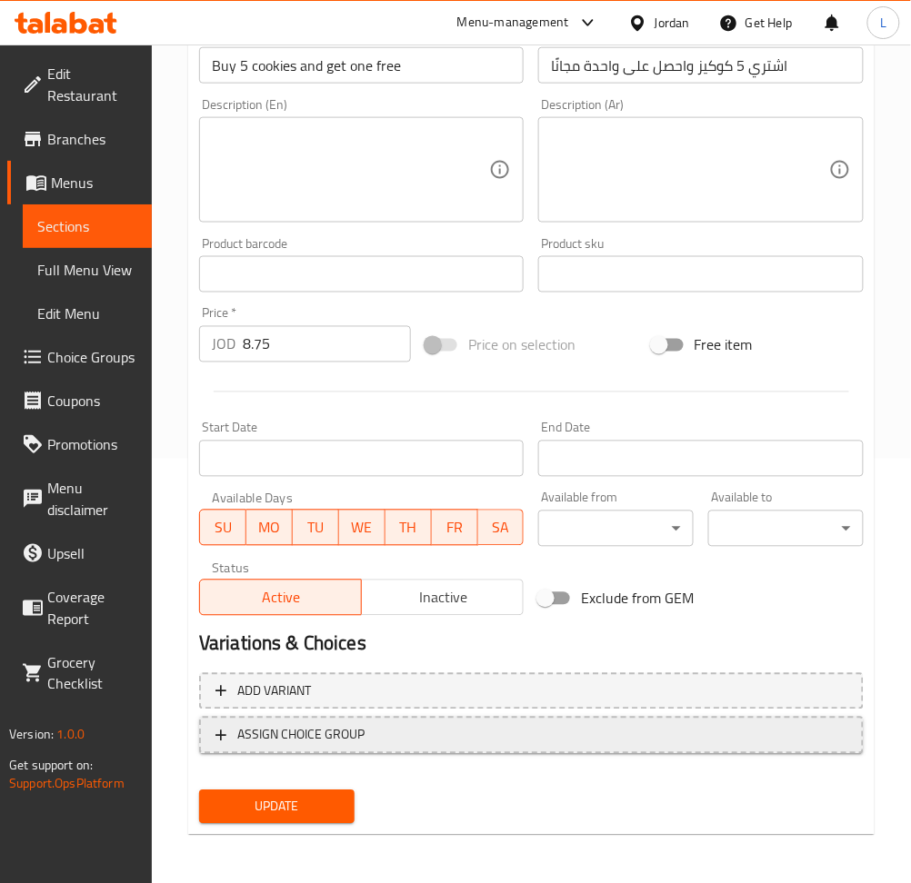
click at [405, 735] on span "ASSIGN CHOICE GROUP" at bounding box center [531, 735] width 632 height 23
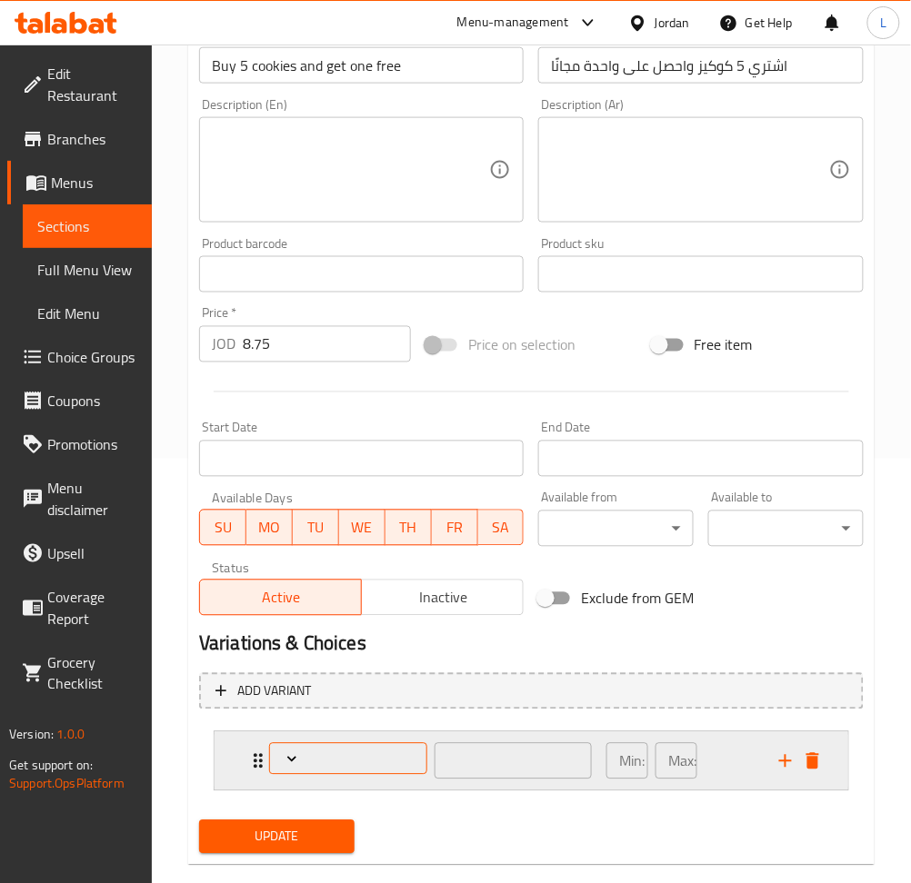
click at [340, 767] on span "Expand" at bounding box center [347, 760] width 144 height 18
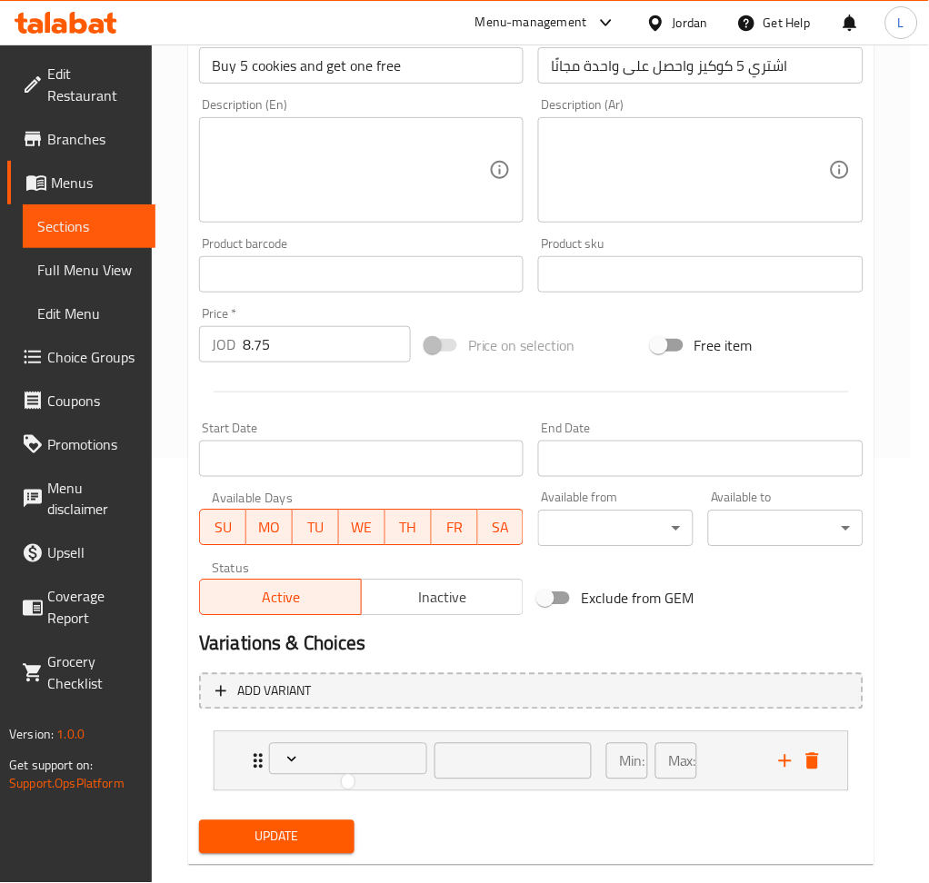
click at [251, 763] on div at bounding box center [464, 441] width 929 height 883
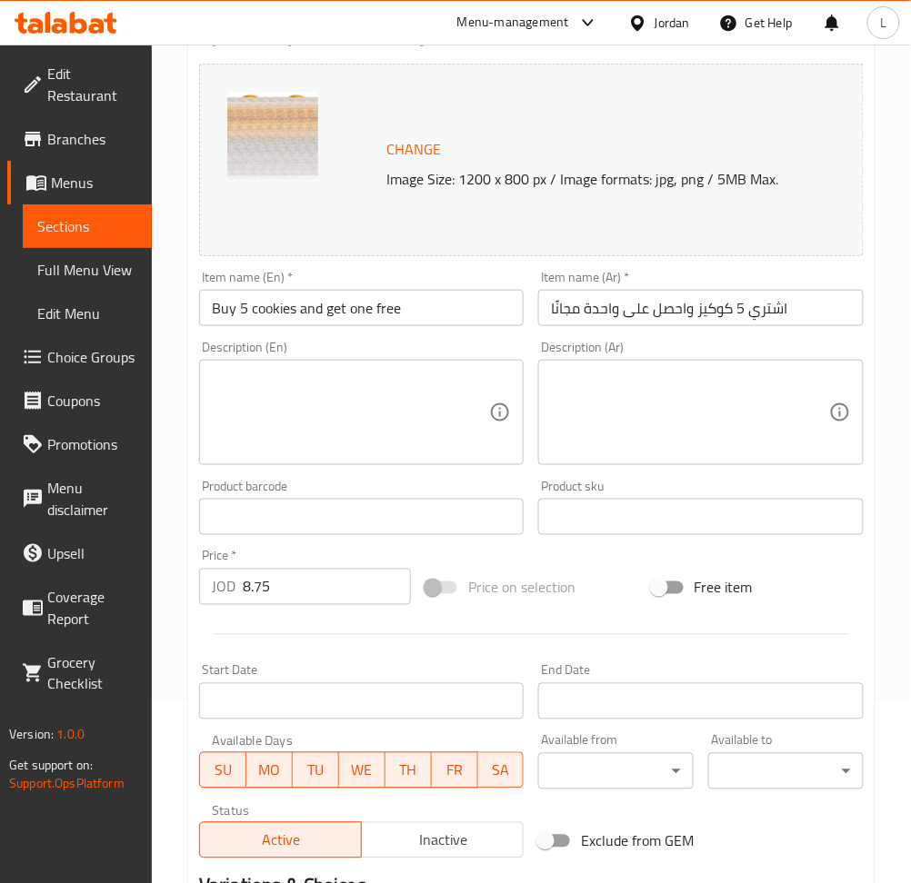
scroll to position [0, 0]
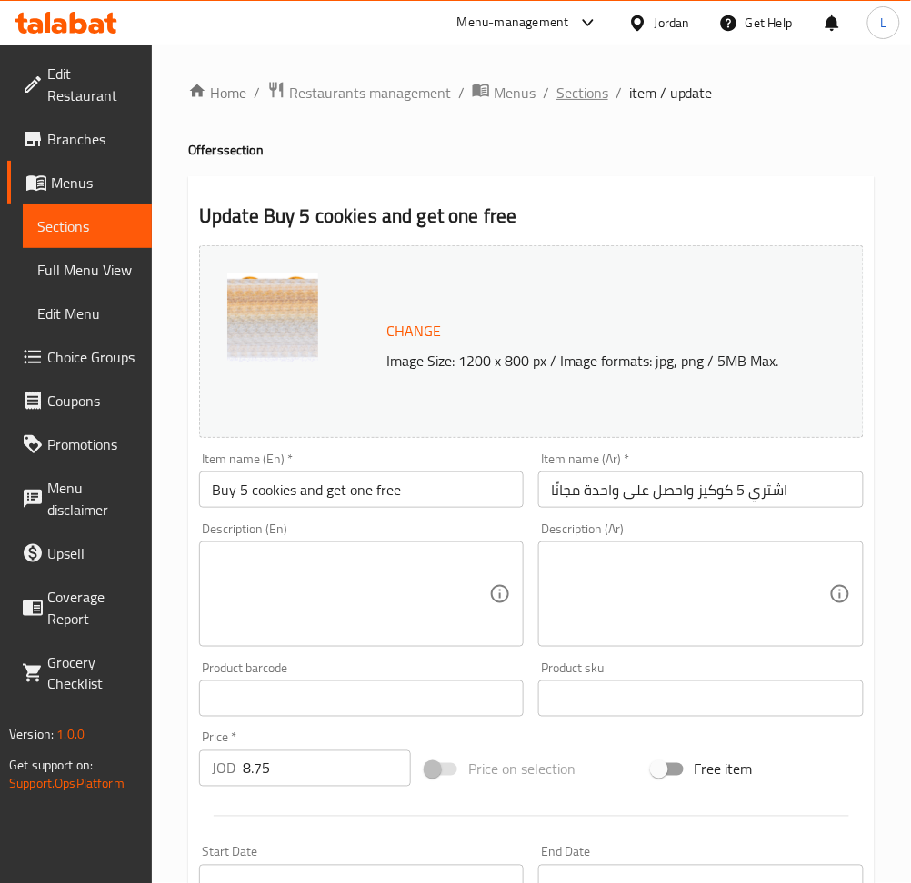
drag, startPoint x: 593, startPoint y: 92, endPoint x: 542, endPoint y: 134, distance: 66.4
click at [592, 92] on span "Sections" at bounding box center [582, 93] width 52 height 22
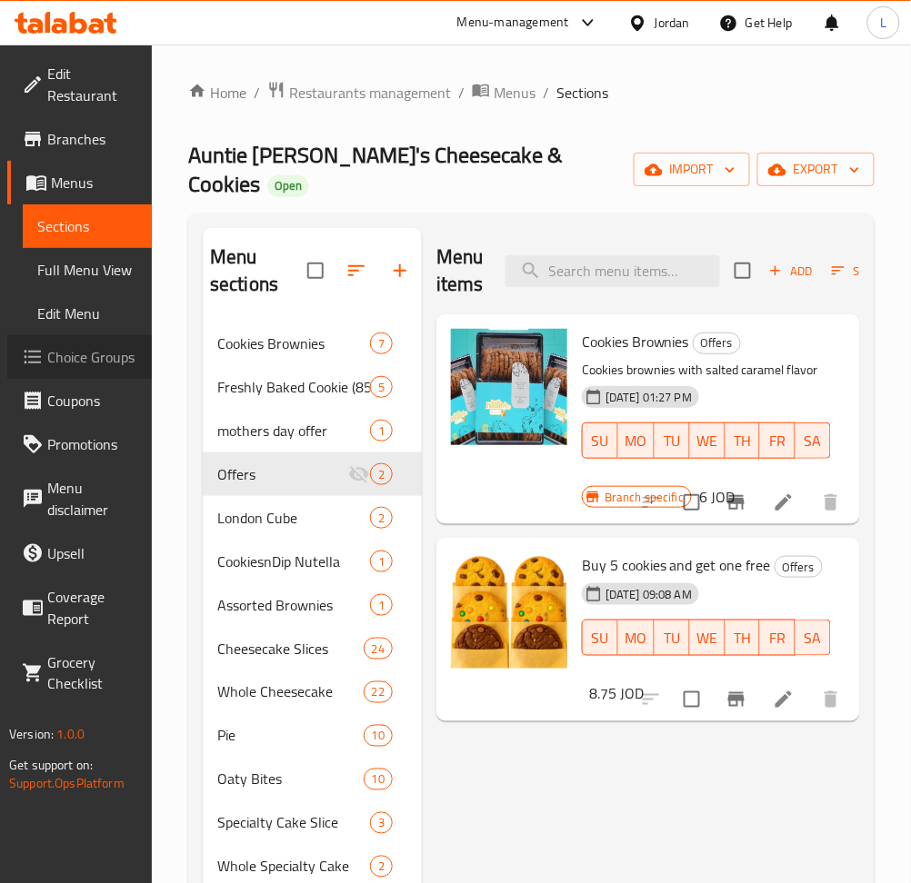
click at [94, 353] on span "Choice Groups" at bounding box center [92, 357] width 90 height 22
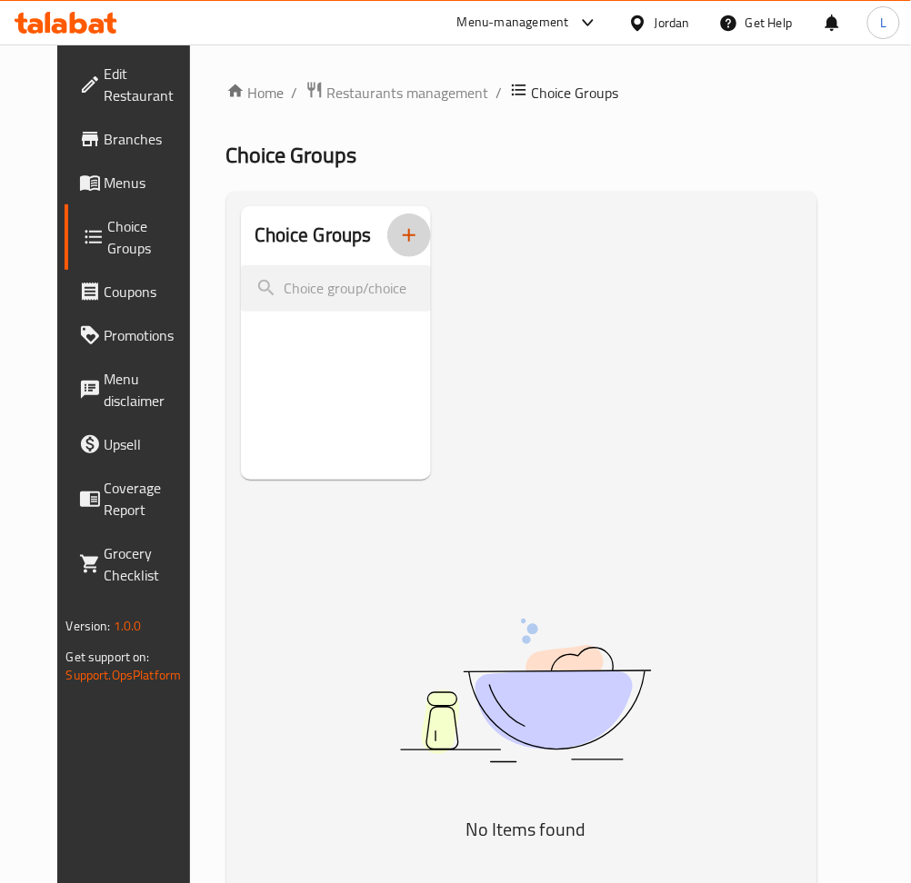
click at [402, 244] on icon "button" at bounding box center [409, 235] width 22 height 22
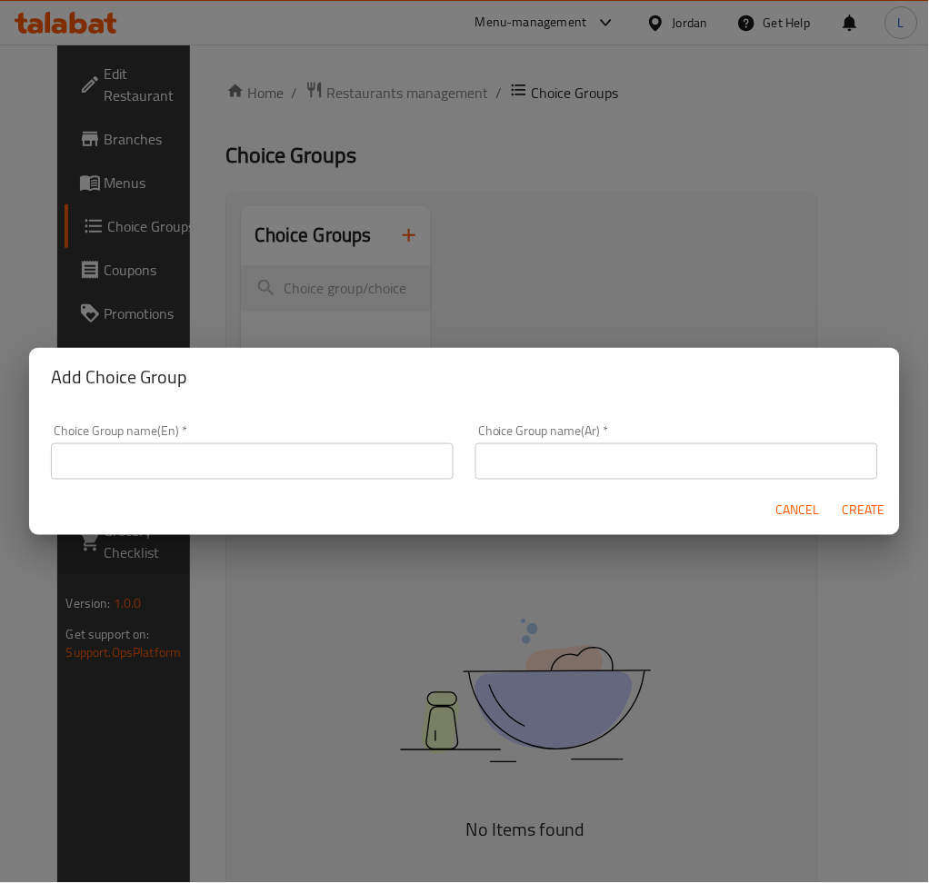
click at [258, 477] on input "text" at bounding box center [252, 461] width 403 height 36
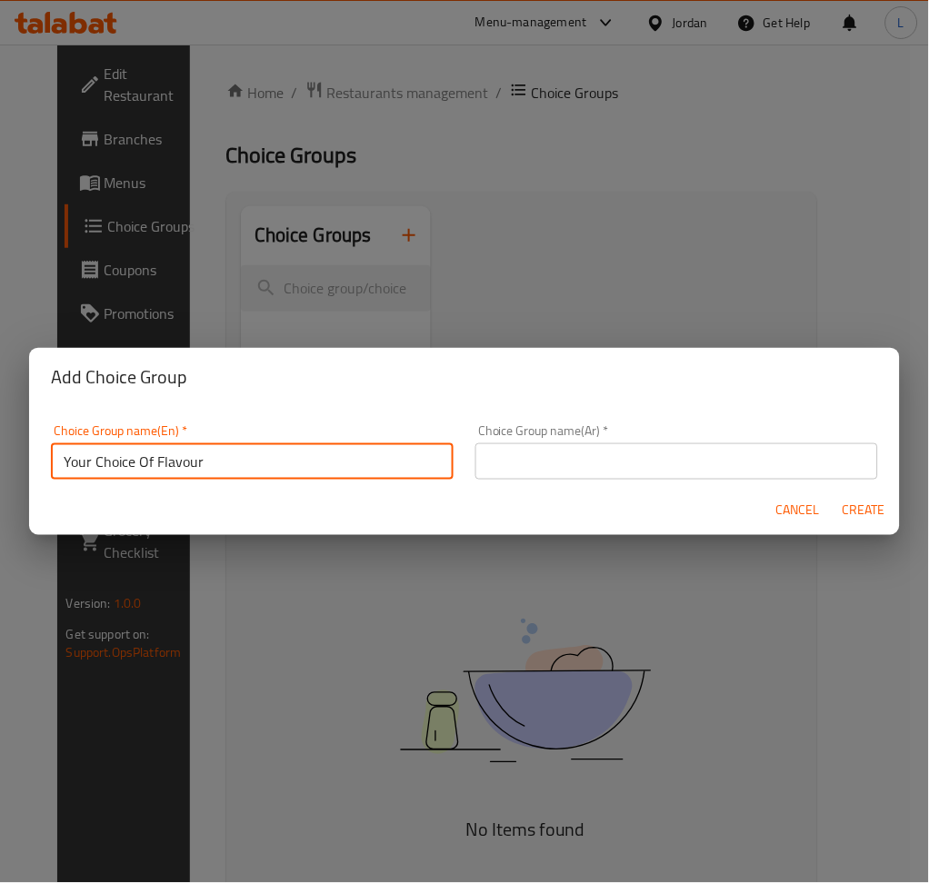
click at [176, 451] on input "Your Choice Of Flavour" at bounding box center [252, 461] width 403 height 36
click at [498, 478] on input "text" at bounding box center [676, 461] width 403 height 36
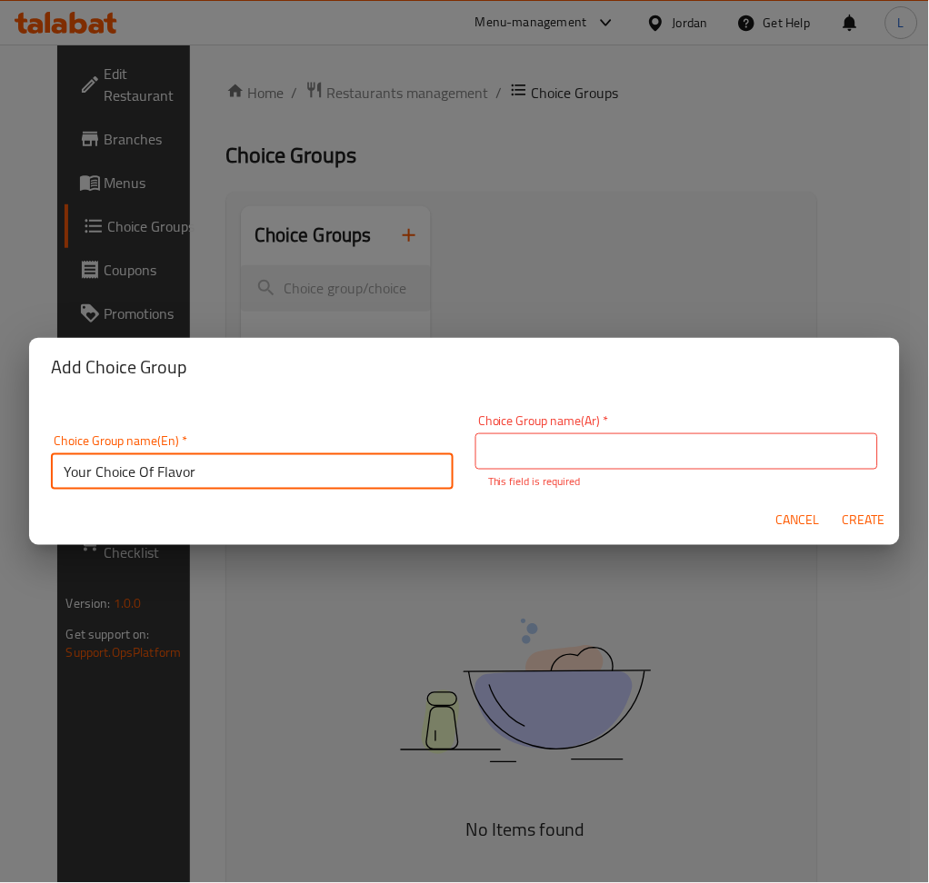
click at [251, 457] on input "Your Choice Of Flavor" at bounding box center [252, 471] width 403 height 36
drag, startPoint x: 229, startPoint y: 458, endPoint x: 224, endPoint y: 468, distance: 11.4
click at [226, 459] on input "Your Choice Of Flavor" at bounding box center [252, 471] width 403 height 36
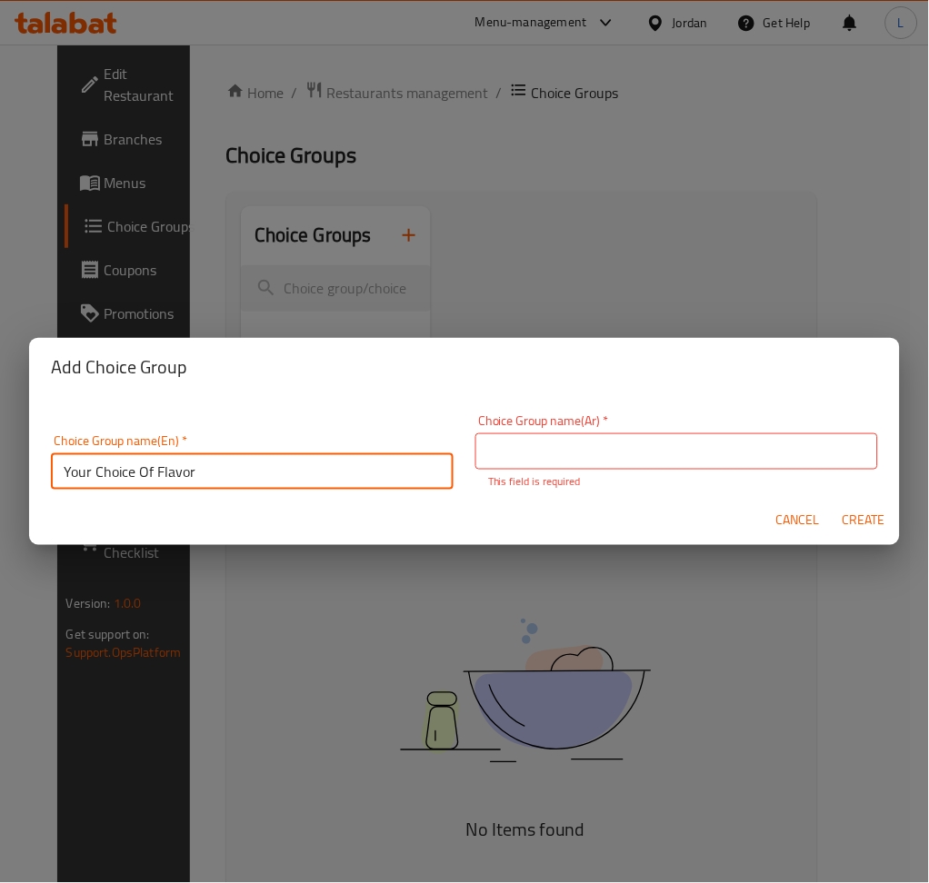
click at [219, 473] on input "Your Choice Of Flavor" at bounding box center [252, 471] width 403 height 36
click at [231, 465] on input "Your Choice Of Flavor:" at bounding box center [252, 471] width 403 height 36
click at [229, 466] on input "Your Choice Of Flavor:" at bounding box center [252, 471] width 403 height 36
click at [225, 468] on input "Your Choice Of Flavor:" at bounding box center [252, 471] width 403 height 36
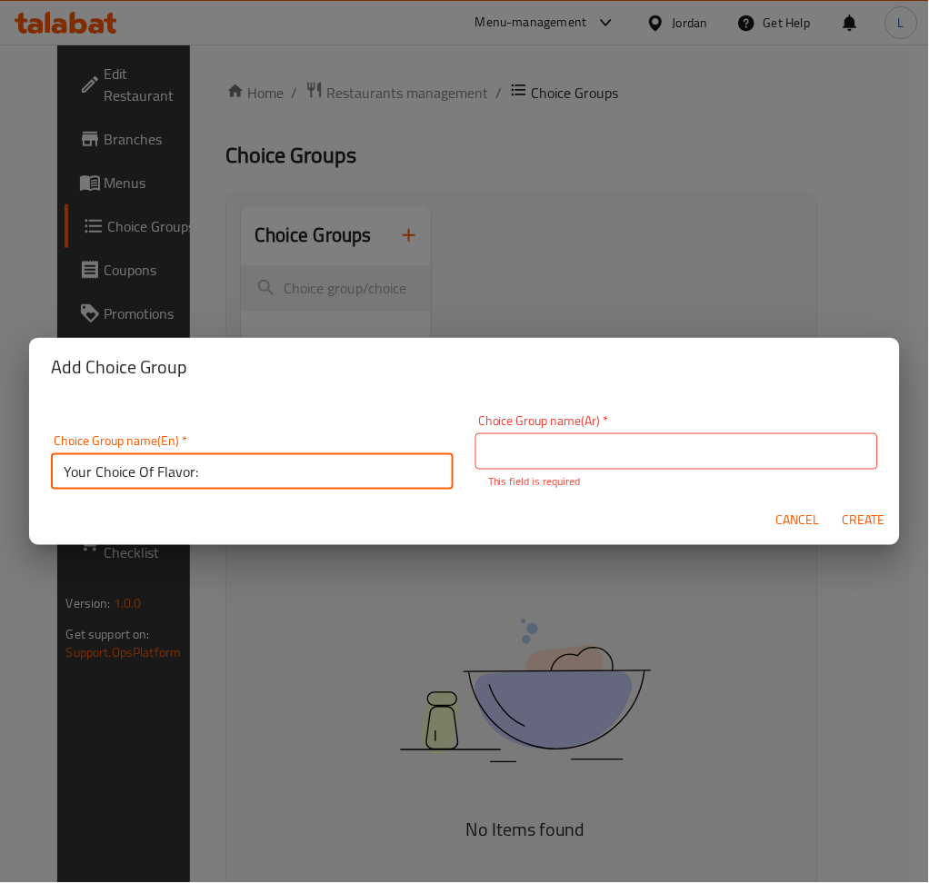
click at [225, 468] on input "Your Choice Of Flavor:" at bounding box center [252, 471] width 403 height 36
type input "Your Choice Of Flavor:"
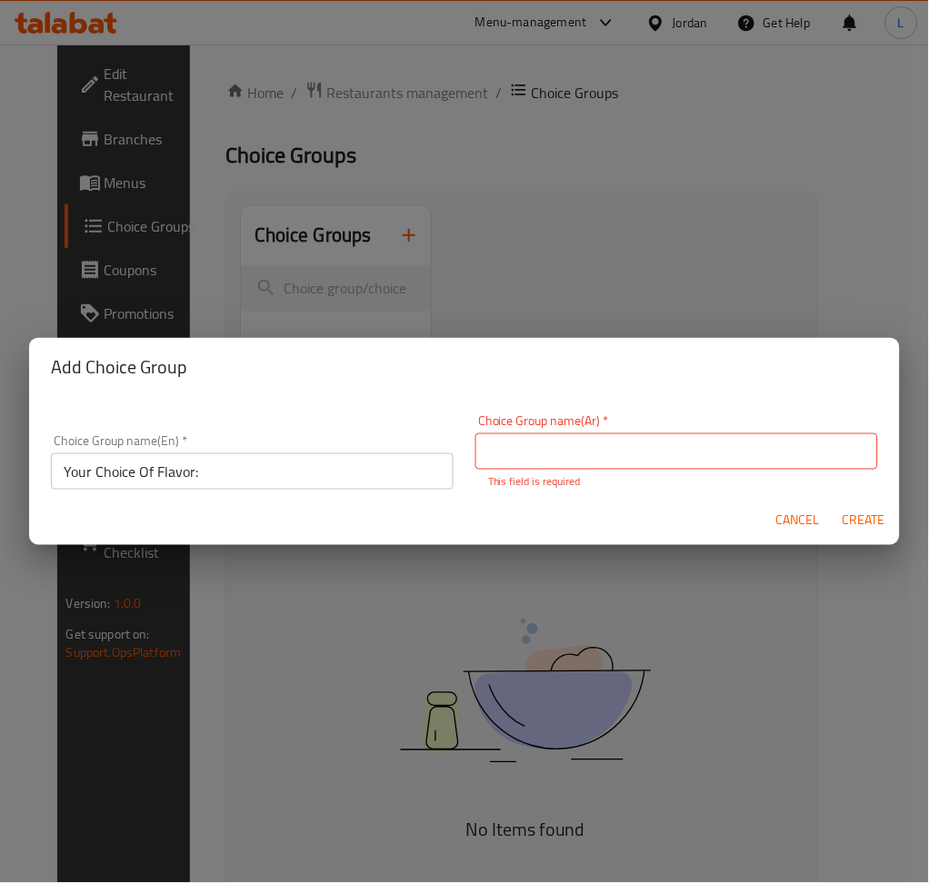
click at [656, 459] on input "text" at bounding box center [676, 451] width 403 height 36
paste input "اختيارك للنكهة:"
type input "اختيارك للنكهة:"
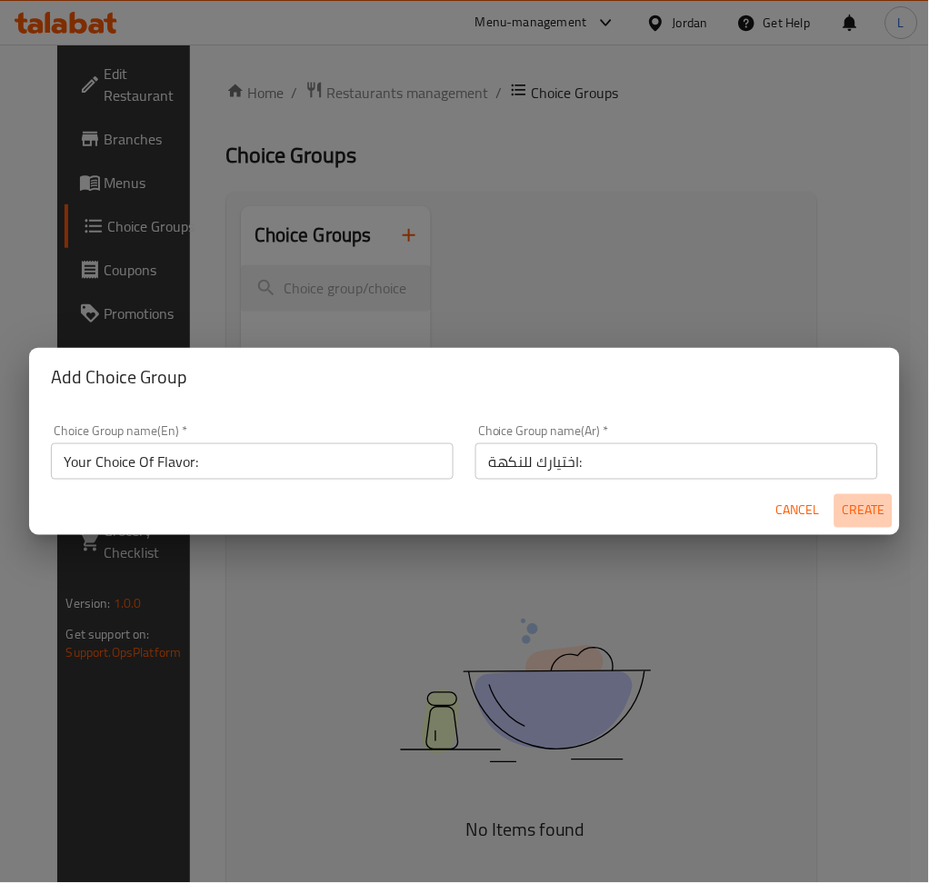
click at [867, 512] on span "Create" at bounding box center [863, 511] width 44 height 23
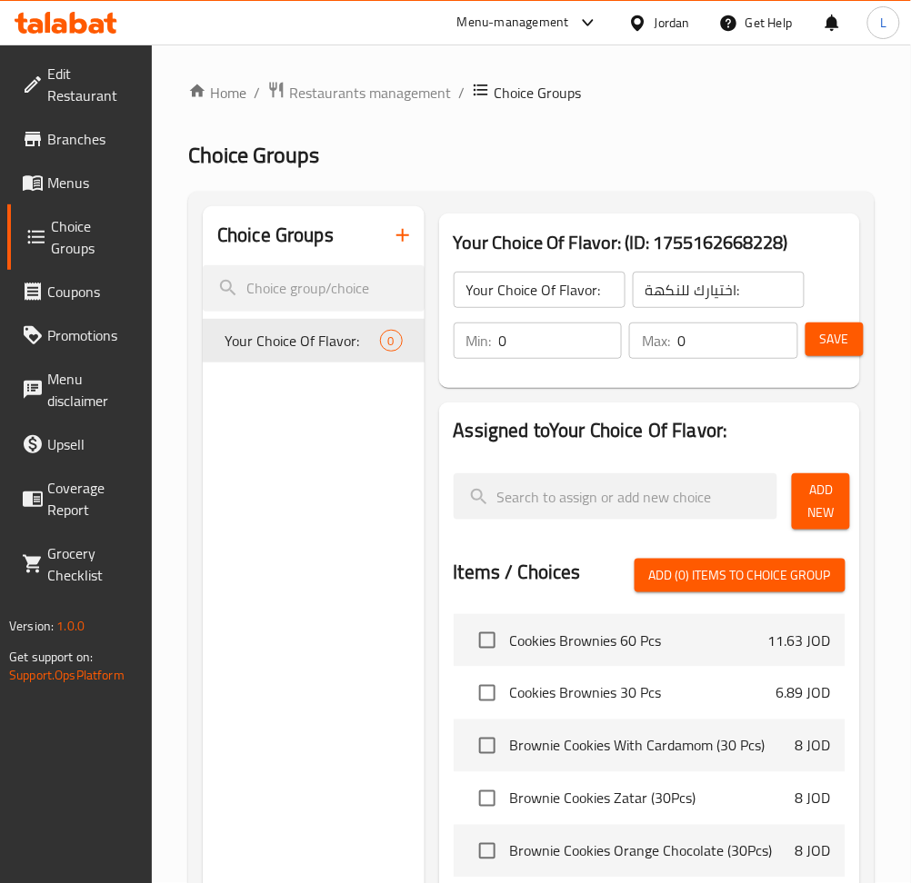
click at [729, 358] on input "0" at bounding box center [737, 341] width 121 height 36
type input "1"
drag, startPoint x: 554, startPoint y: 327, endPoint x: 600, endPoint y: 305, distance: 50.4
click at [562, 325] on input "0" at bounding box center [561, 341] width 124 height 36
type input "1"
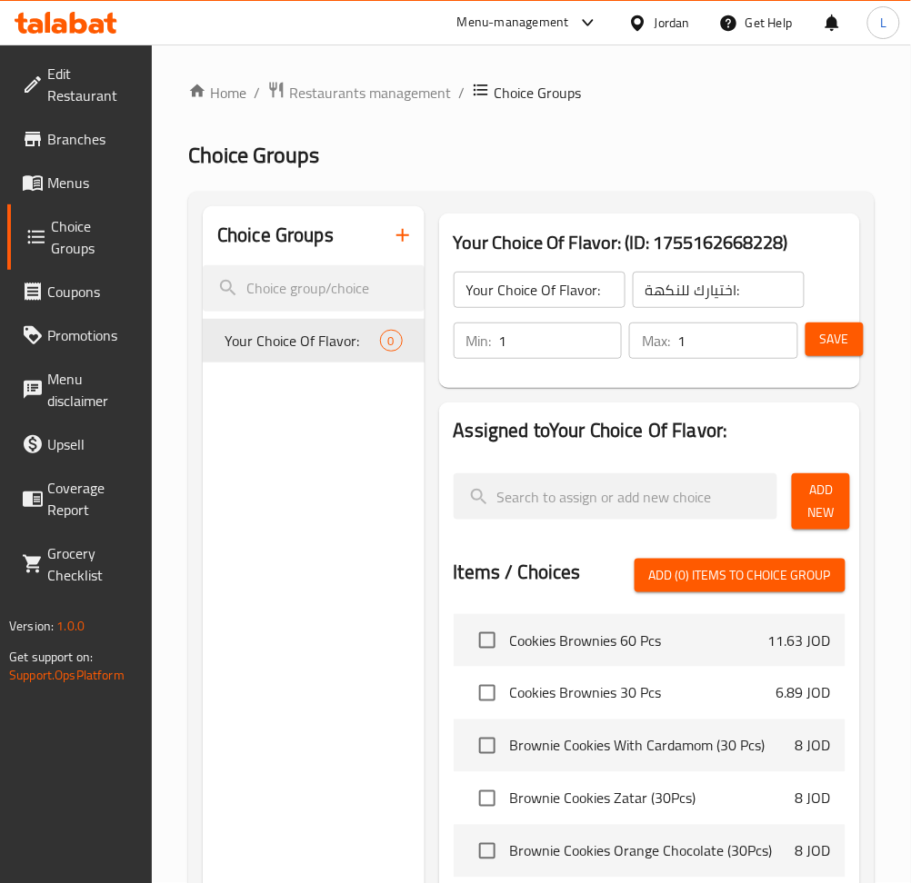
drag, startPoint x: 829, startPoint y: 506, endPoint x: 893, endPoint y: 508, distance: 64.5
click at [829, 505] on span "Add New" at bounding box center [820, 501] width 29 height 45
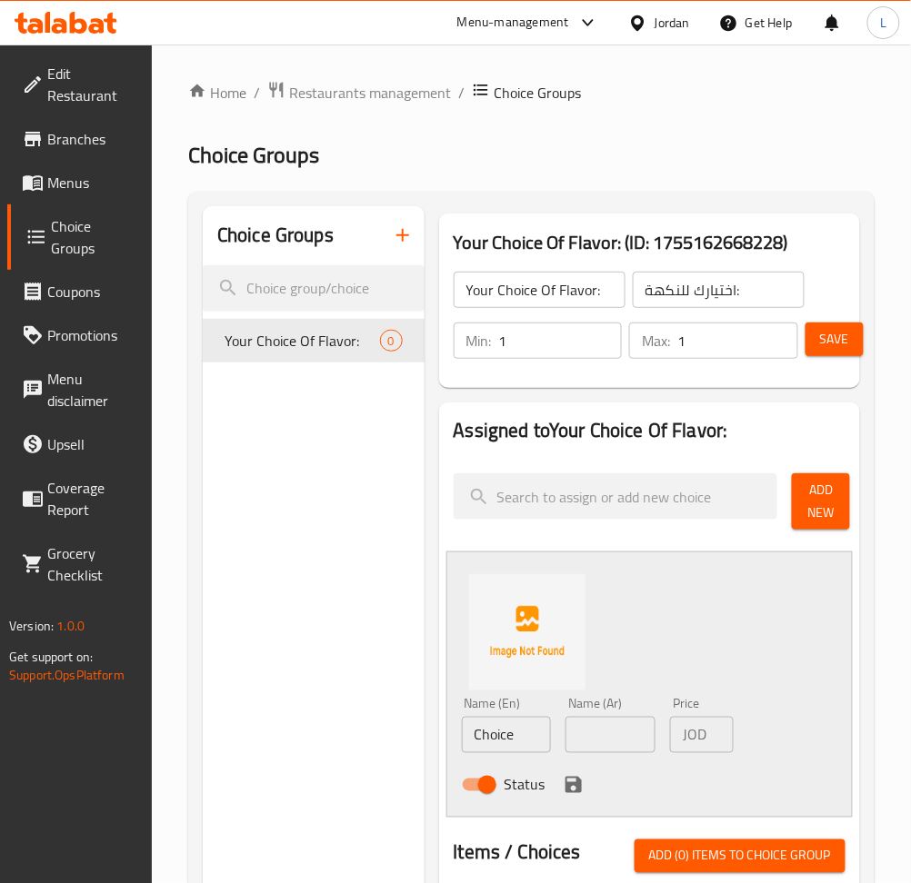
click at [512, 736] on input "Choice" at bounding box center [507, 735] width 90 height 36
paste input "Freshly Baked Milk Chocolate Cooki"
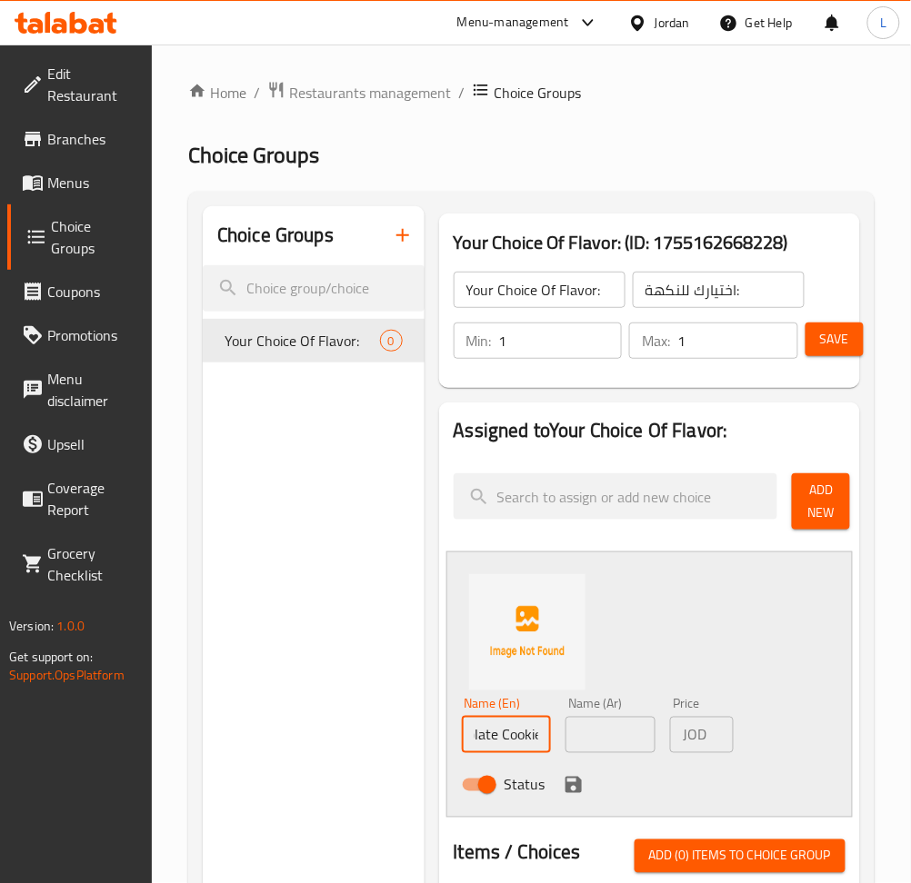
type input "Freshly Baked Milk Chocolate Cookie"
click at [574, 738] on input "text" at bounding box center [610, 735] width 90 height 36
click at [622, 727] on input "text" at bounding box center [610, 735] width 90 height 36
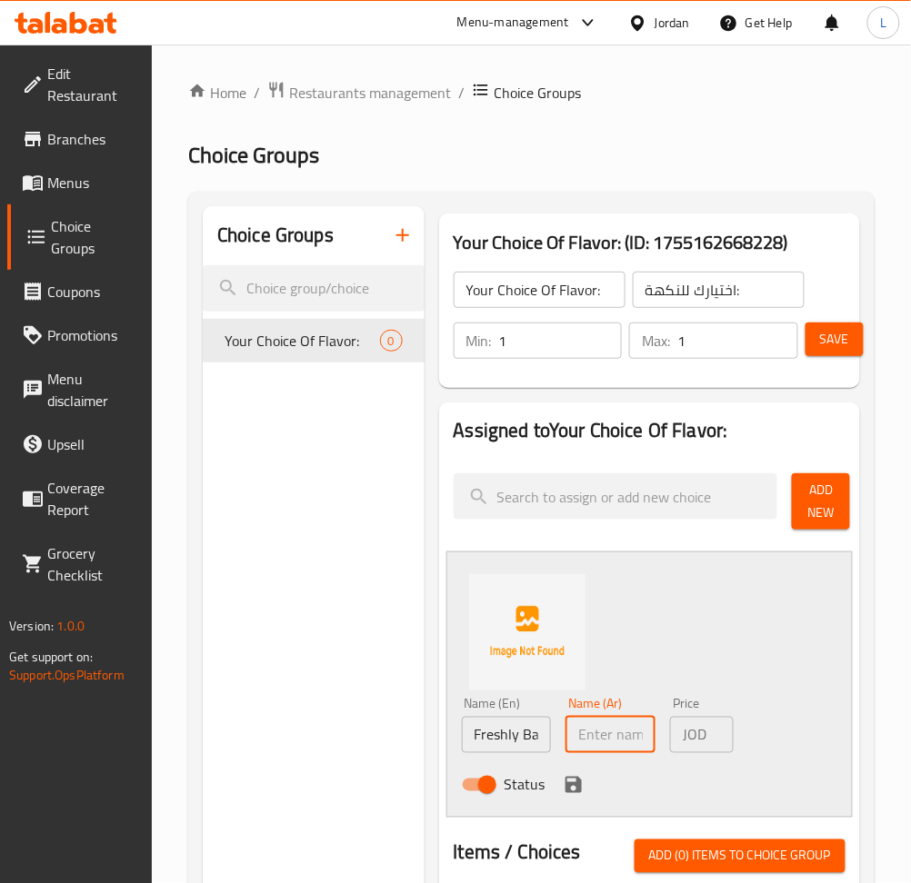
paste input "كوكيز الشوكولاتة بالحليب الطازج"
type input "كوكيز الشوكولاتة بالحليب الطازج"
click at [570, 789] on icon "save" at bounding box center [573, 785] width 22 height 22
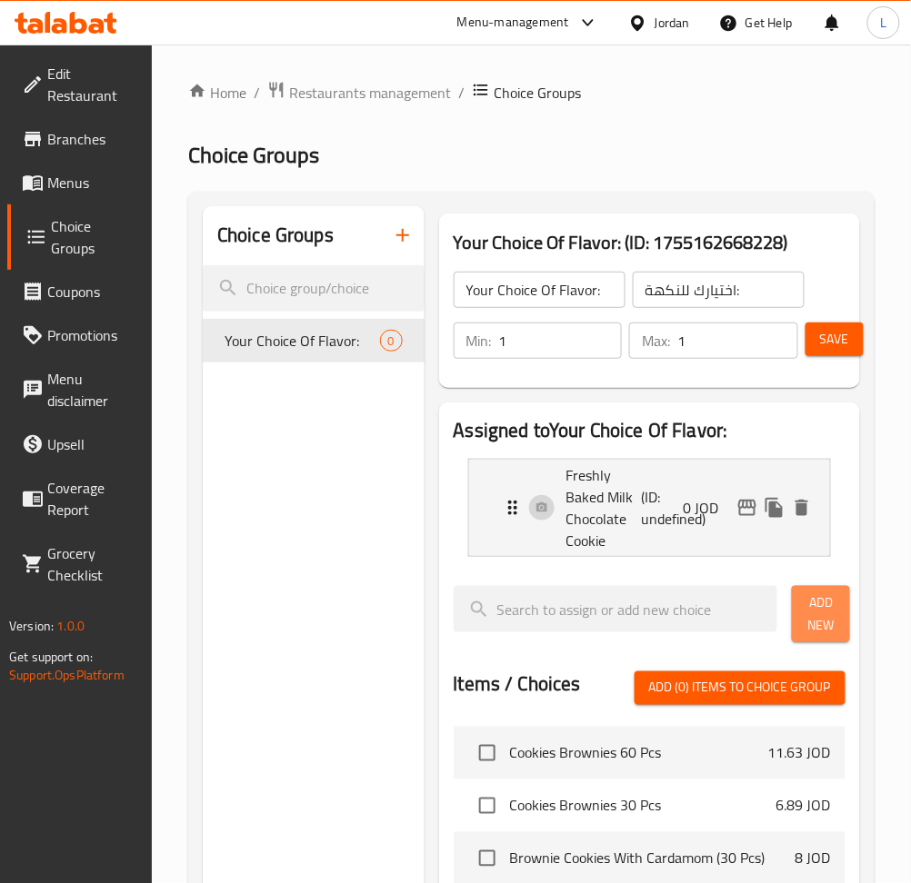
click at [824, 619] on span "Add New" at bounding box center [820, 614] width 29 height 45
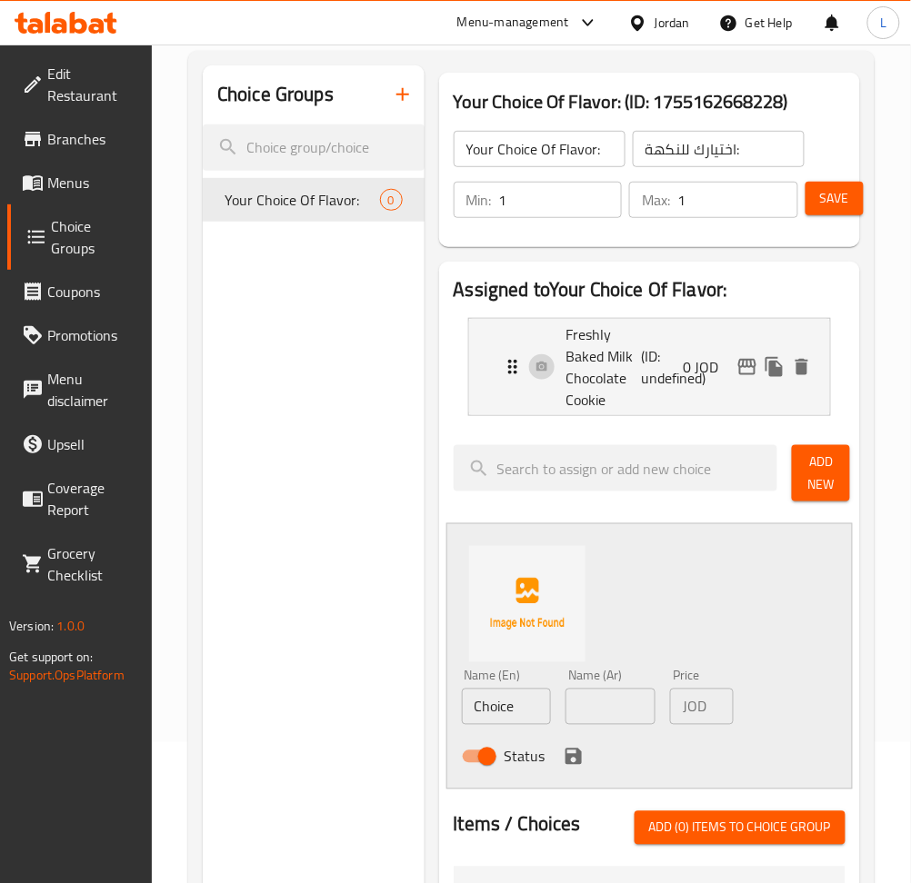
scroll to position [242, 0]
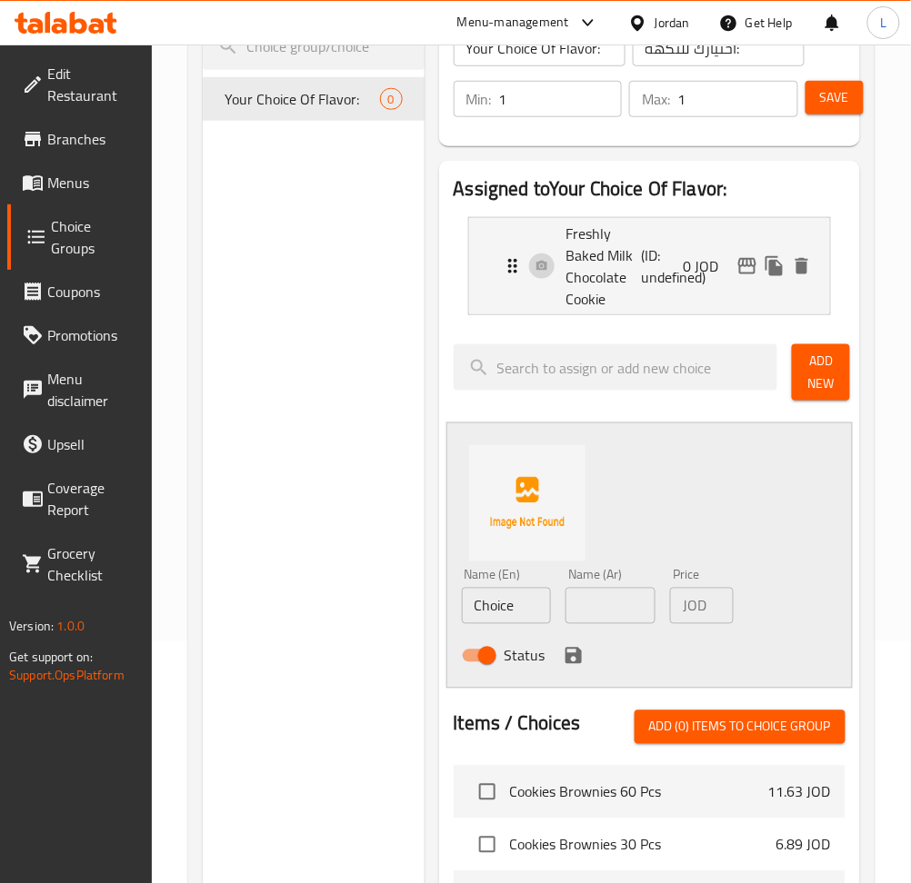
click at [498, 612] on input "Choice" at bounding box center [507, 606] width 90 height 36
paste input "Freshly Baked Double Chocolate Cooki"
type input "Freshly Baked Double Chocolate Cookie"
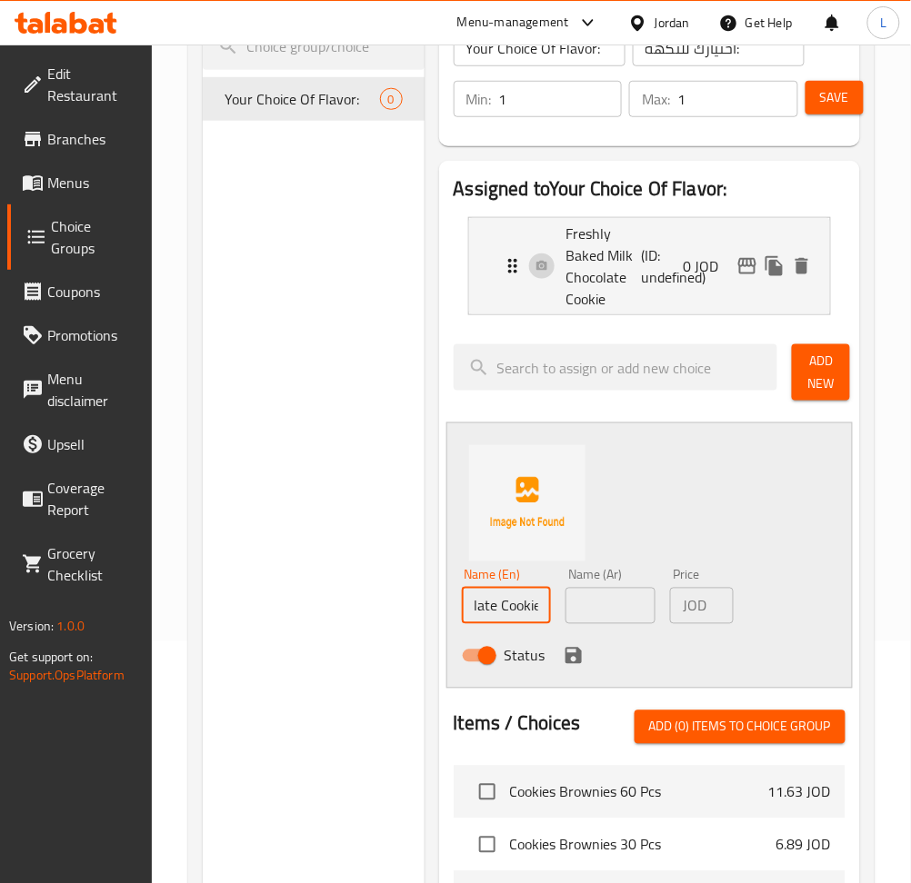
click at [602, 602] on input "text" at bounding box center [610, 606] width 90 height 36
drag, startPoint x: 612, startPoint y: 605, endPoint x: 588, endPoint y: 639, distance: 41.1
click at [612, 607] on input "text" at bounding box center [610, 606] width 90 height 36
paste input "كوكيز الشوكولاتة المزدوجة المخبوزة حديثًا"
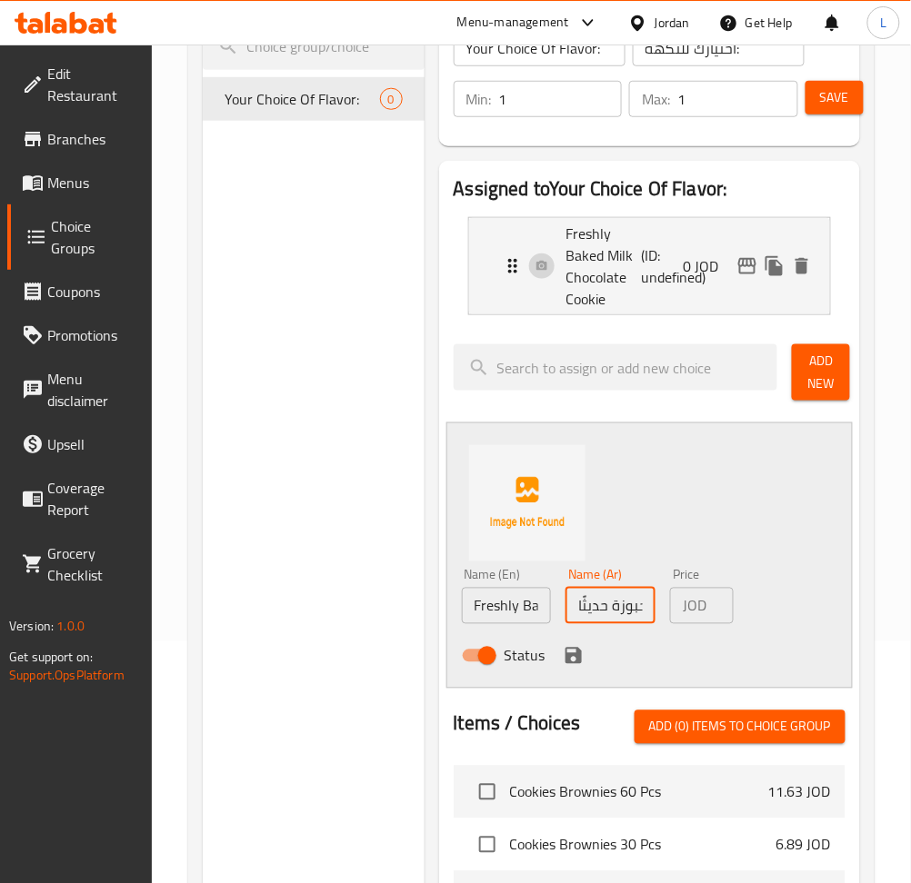
scroll to position [0, 190]
type input "كوكيز الشوكولاتة المزدوجة المخبوزة حديثًا"
click at [573, 655] on icon "save" at bounding box center [573, 656] width 16 height 16
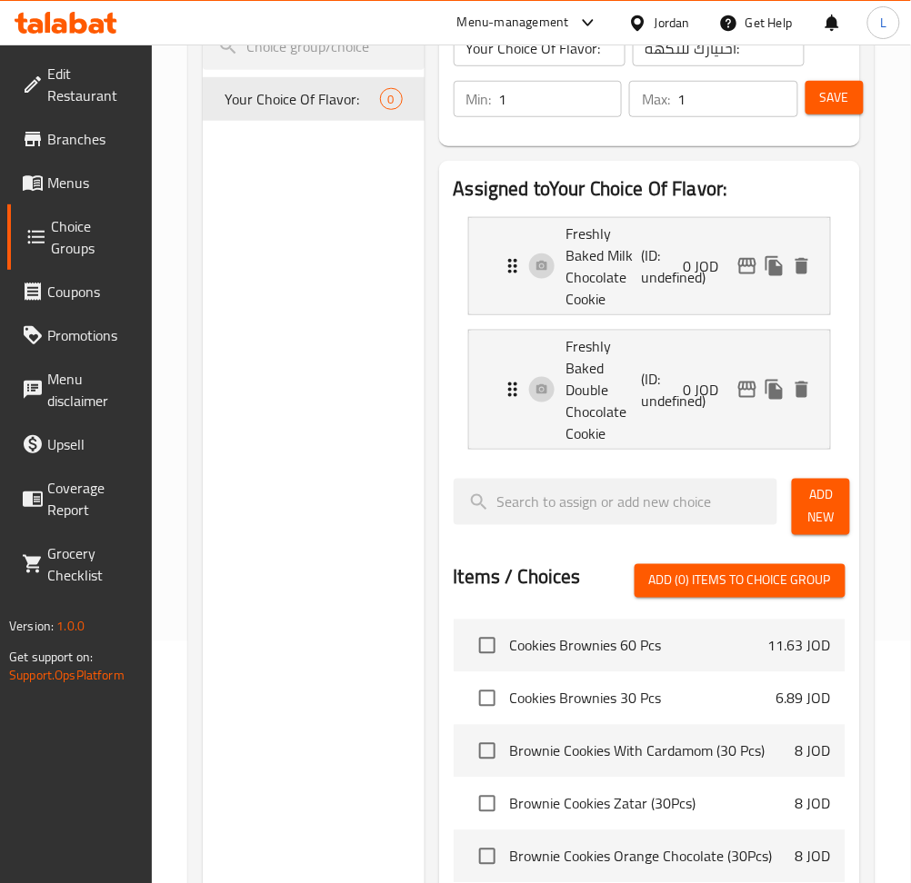
click at [823, 476] on div "Add New" at bounding box center [818, 507] width 68 height 71
click at [820, 493] on span "Add New" at bounding box center [820, 506] width 29 height 45
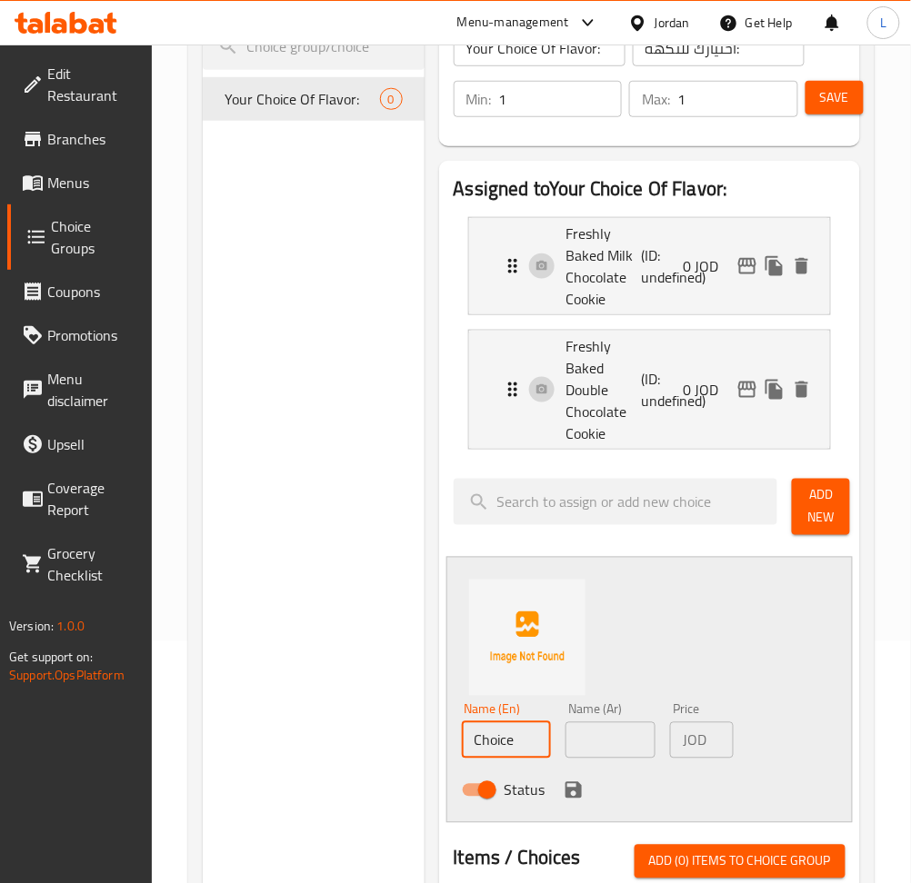
click at [503, 732] on input "Choice" at bounding box center [507, 740] width 90 height 36
click at [504, 732] on input "Choice" at bounding box center [507, 740] width 90 height 36
paste input "Freshly Baked M&M's Cooki"
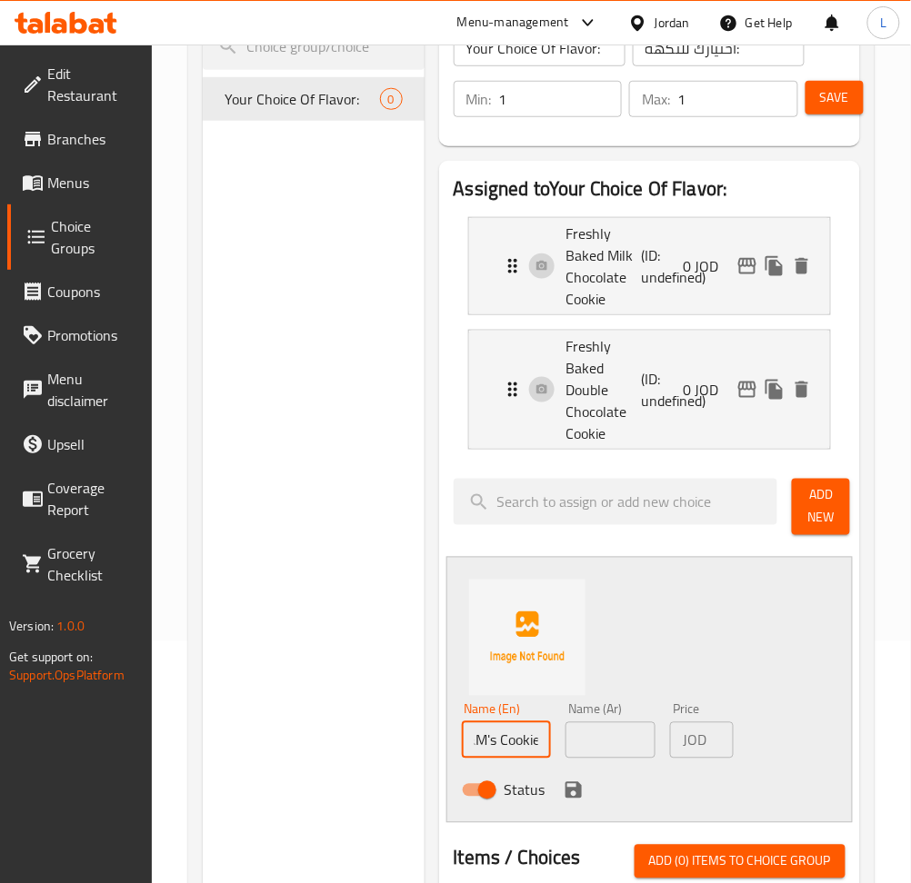
type input "Freshly Baked M&M's Cookie"
click at [642, 746] on input "text" at bounding box center [610, 740] width 90 height 36
click at [599, 735] on input "text" at bounding box center [610, 740] width 90 height 36
paste input "كوكيز M&M's المخبوزة حديثًا"
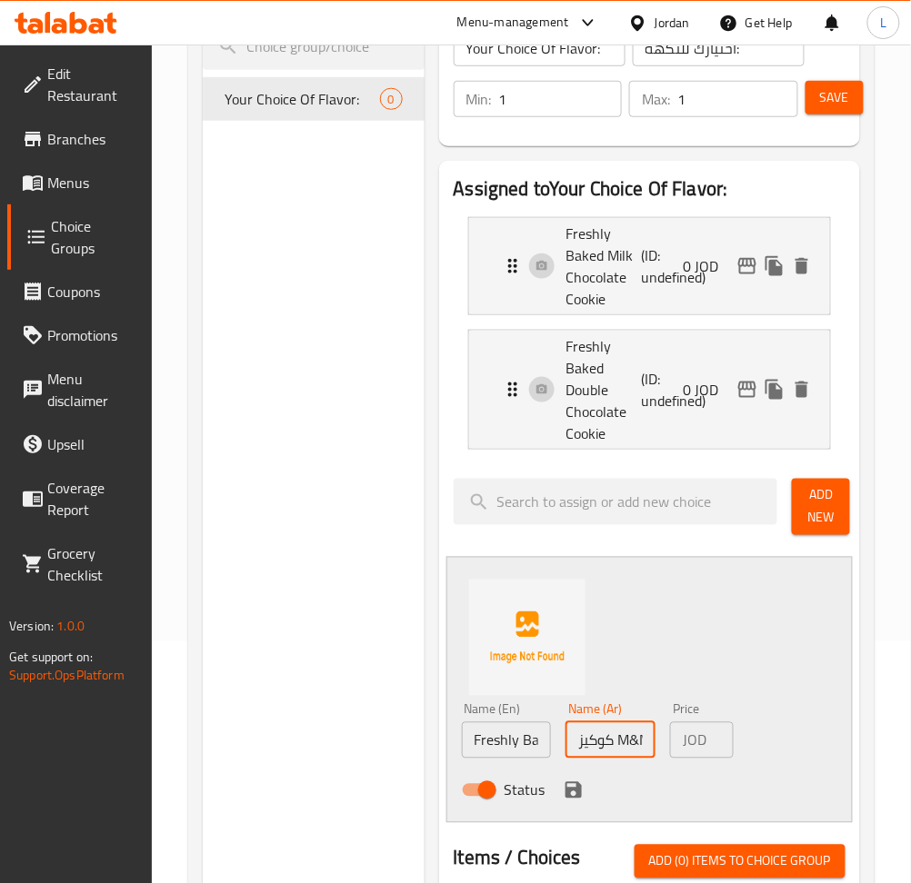
click at [642, 736] on input "كوكيز M&M's المخبوزة حديثًا" at bounding box center [610, 740] width 90 height 36
click at [633, 741] on input "كوكيز M&M's المخبوزة حديثًا" at bounding box center [610, 740] width 90 height 36
click at [623, 741] on input "كوكيز M&M's المخبوزة حديثًا" at bounding box center [610, 740] width 90 height 36
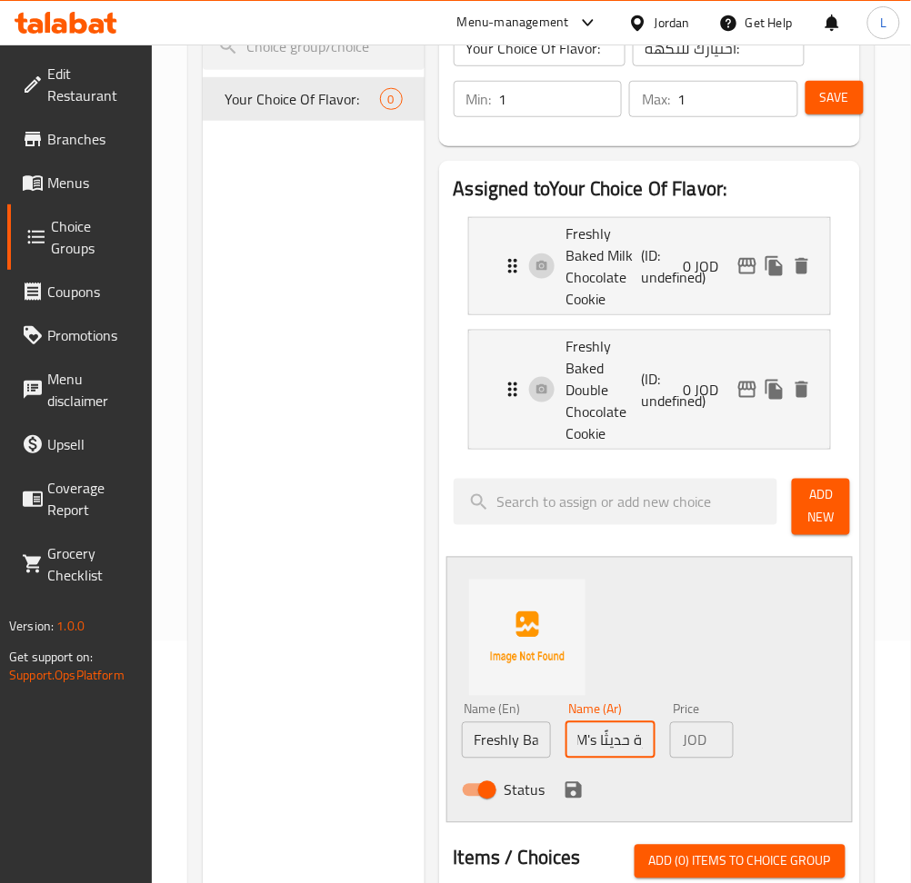
scroll to position [0, 46]
drag, startPoint x: 623, startPoint y: 741, endPoint x: 601, endPoint y: 745, distance: 23.0
click at [601, 745] on input "كوكيز M&M's المخبوزة حديثًا" at bounding box center [610, 740] width 90 height 36
click at [606, 741] on input "كوكيز المخبوزة حديثًا" at bounding box center [610, 740] width 90 height 36
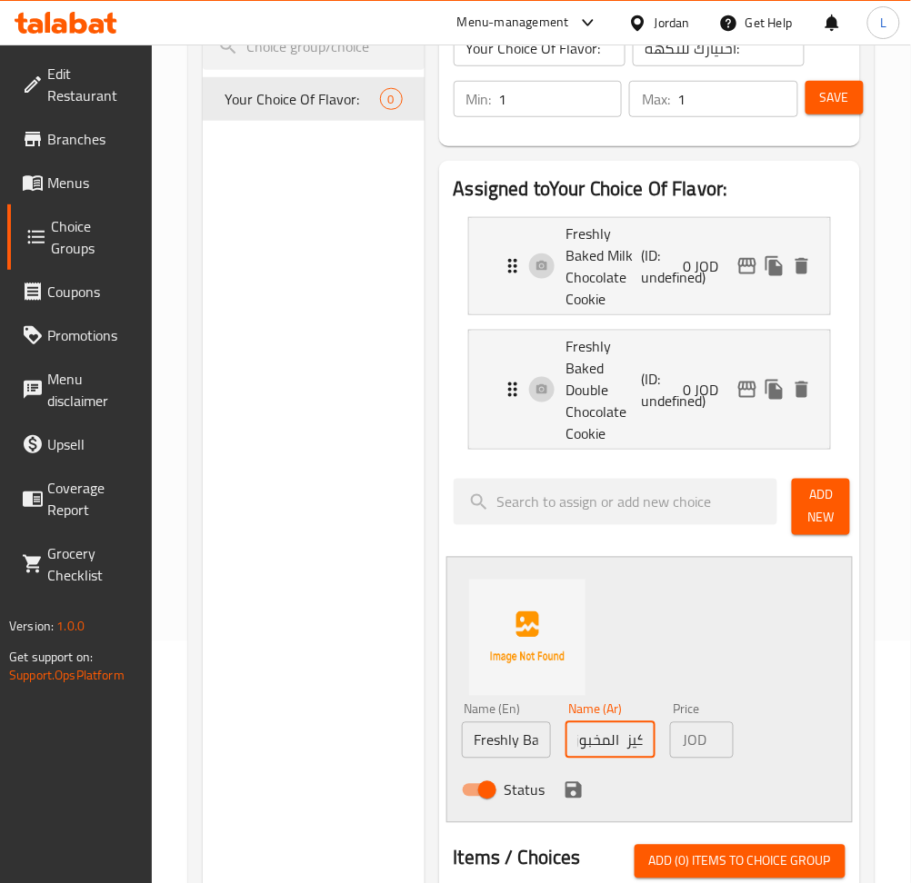
click at [606, 740] on input "كوكيز المخبوزة حديثًا" at bounding box center [610, 740] width 90 height 36
paste input "M&M's"
type input "كوكيز M&M's المخبوزة حديثًا"
click at [558, 798] on div "Status" at bounding box center [610, 790] width 313 height 49
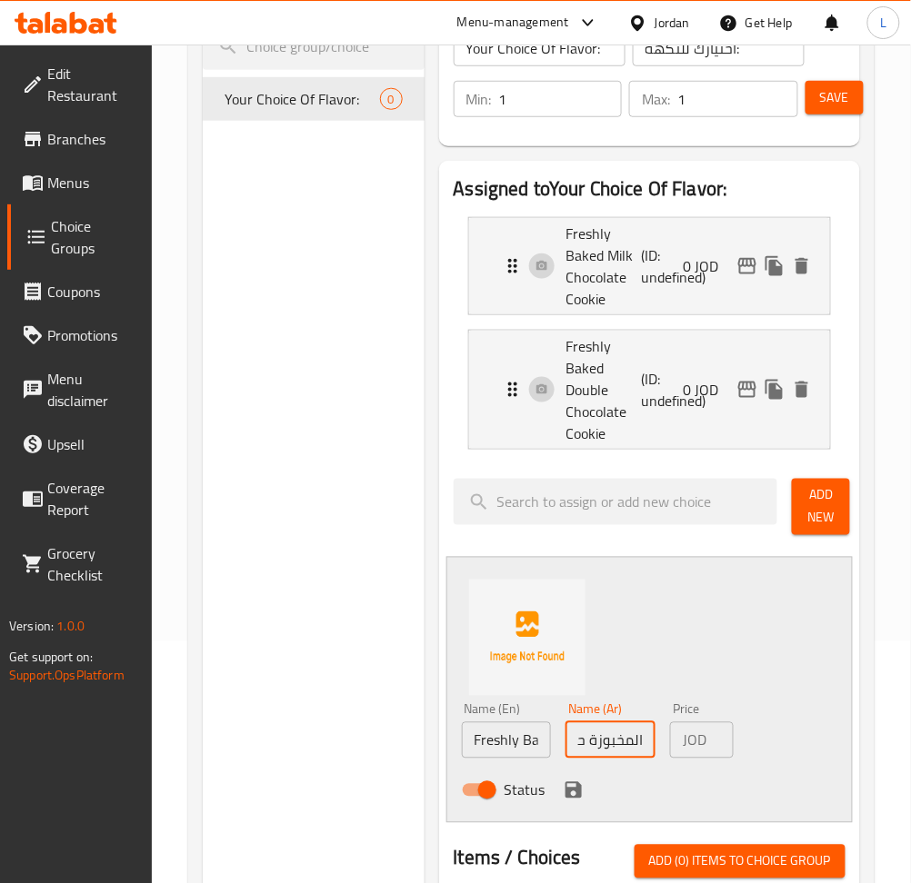
scroll to position [0, 0]
click at [565, 791] on icon "save" at bounding box center [573, 790] width 16 height 16
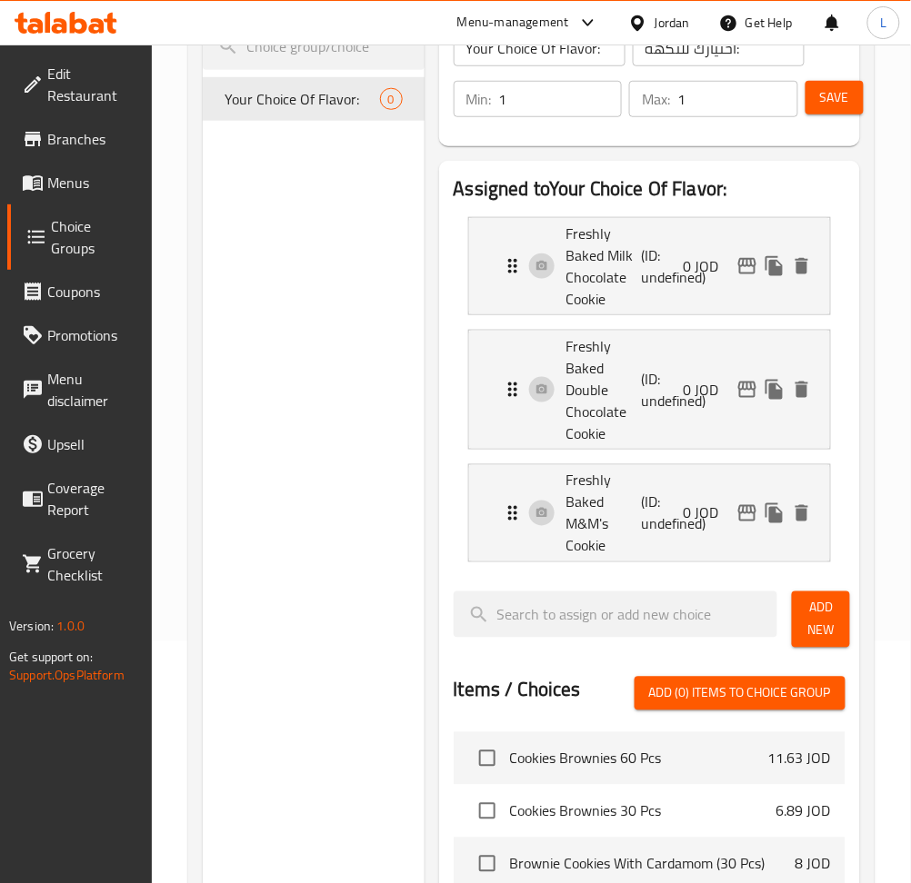
click at [822, 613] on span "Add New" at bounding box center [820, 619] width 29 height 45
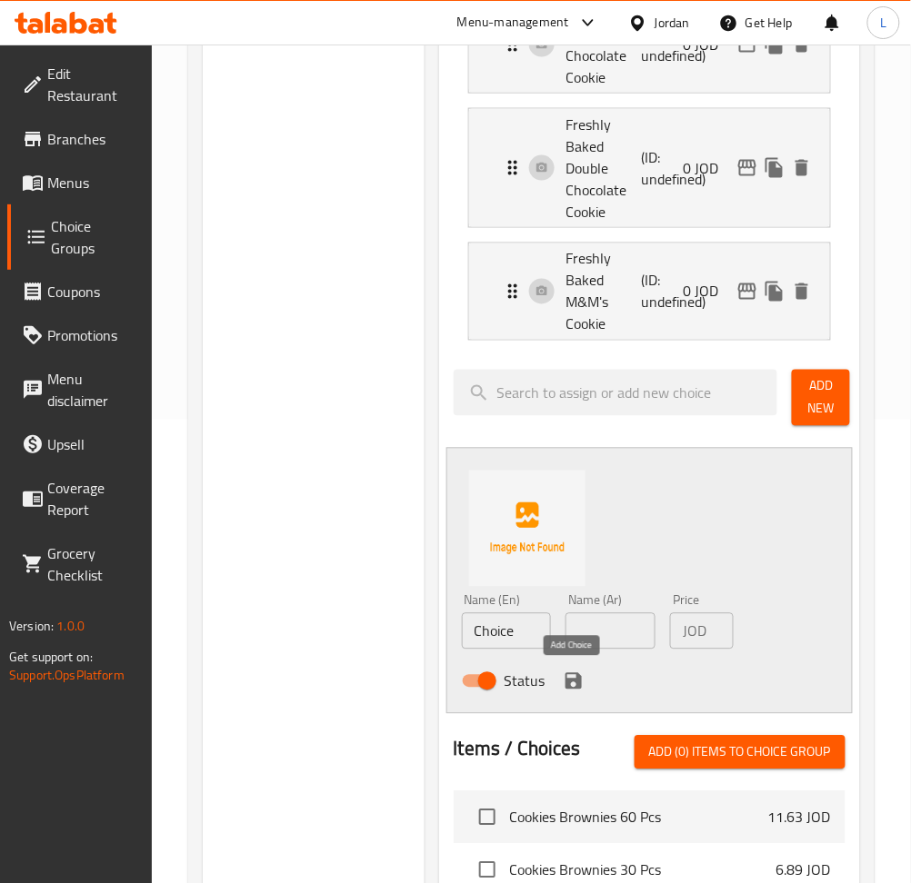
scroll to position [484, 0]
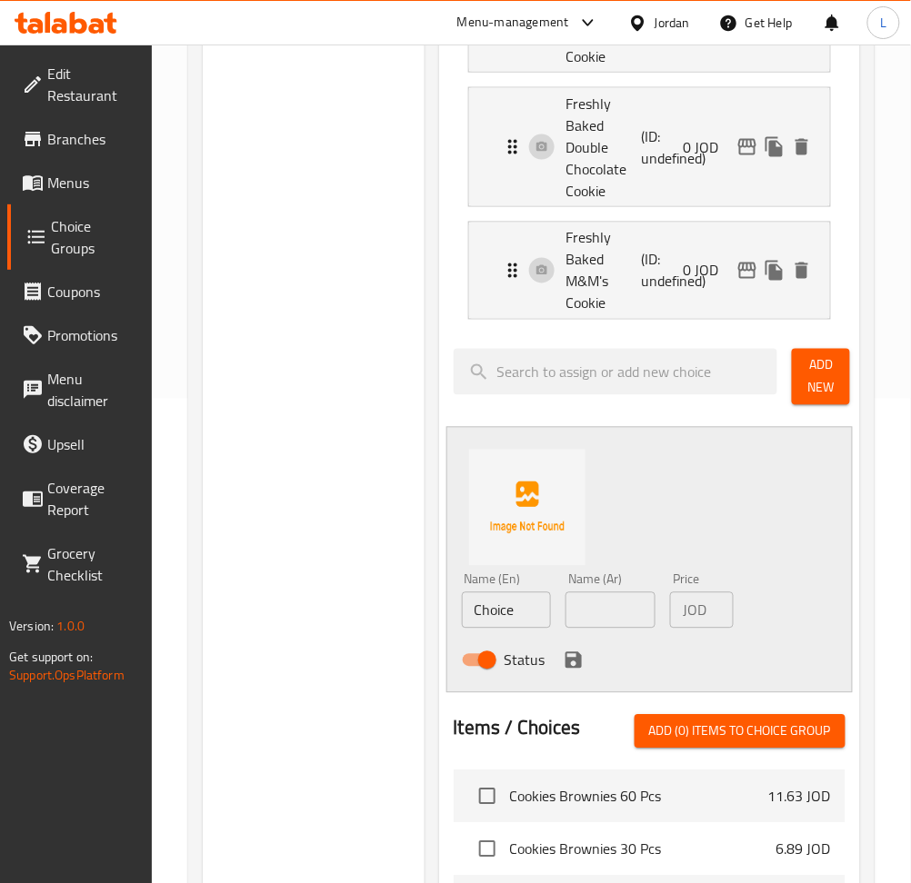
click at [510, 615] on input "Choice" at bounding box center [507, 610] width 90 height 36
click at [510, 614] on input "Choice" at bounding box center [507, 610] width 90 height 36
paste input "Freshly Baked Oatmeal Cooki"
type input "Freshly Baked Oatmeal Cookie"
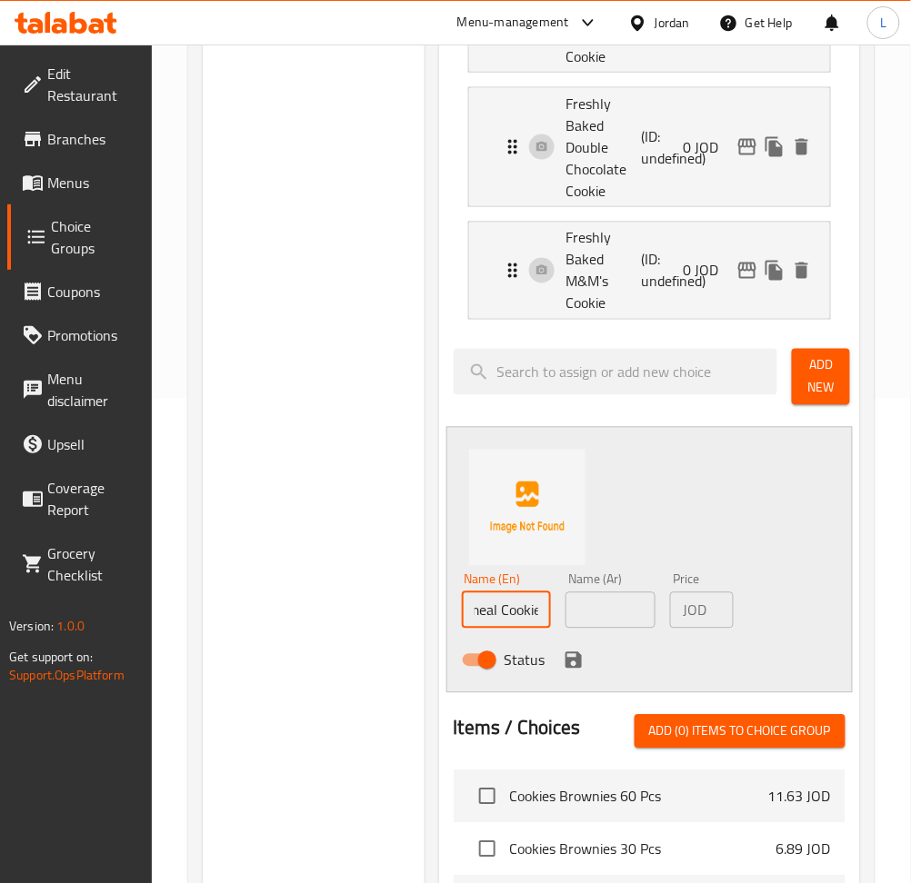
click at [590, 620] on input "text" at bounding box center [610, 610] width 90 height 36
click at [618, 608] on input "text" at bounding box center [610, 610] width 90 height 36
paste input "كوكيز الشوفان الطازج"
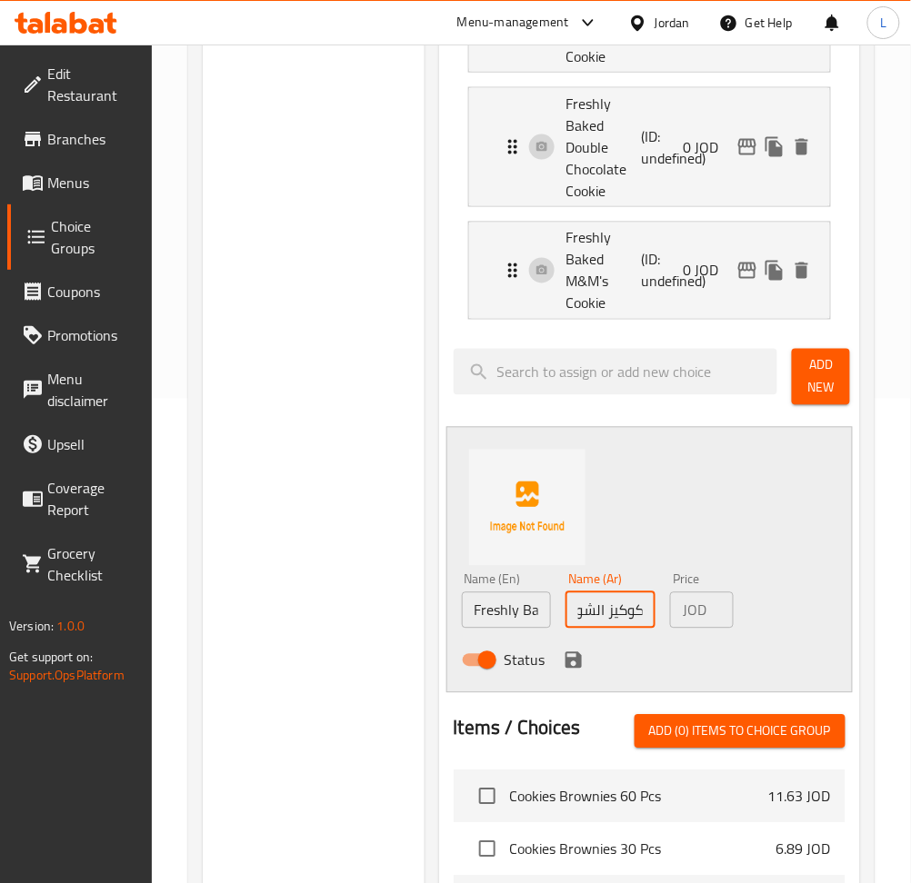
type input "كوكيز الشوفان الطازج"
click at [568, 667] on icon "save" at bounding box center [573, 660] width 16 height 16
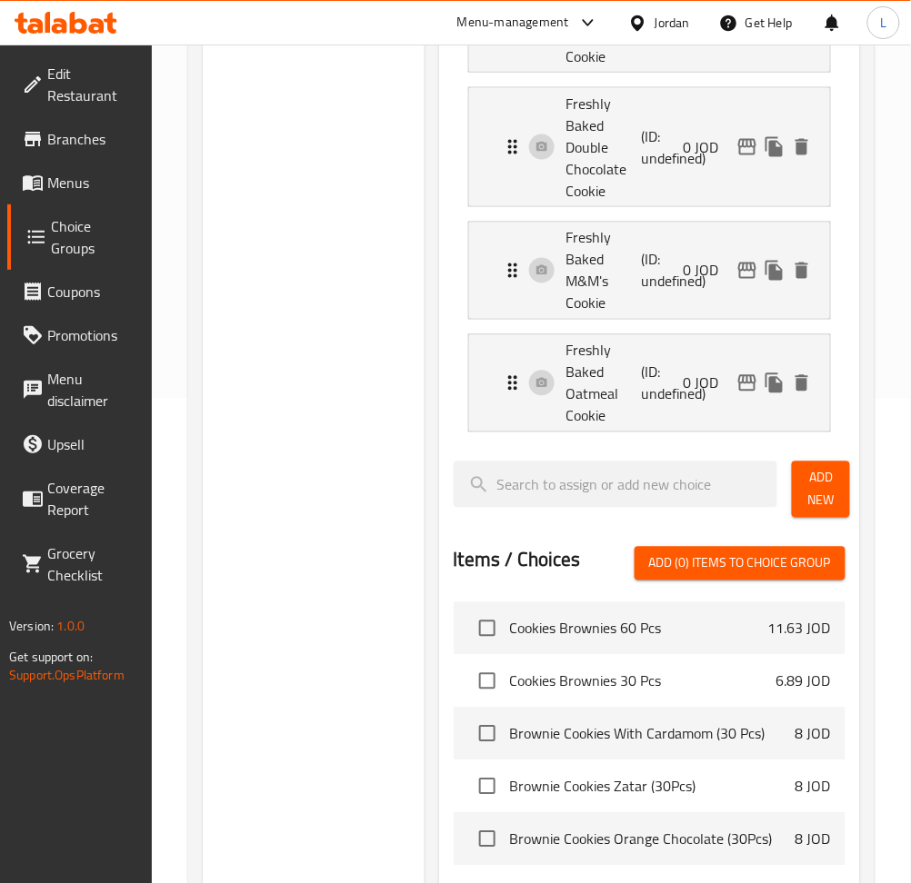
drag, startPoint x: 810, startPoint y: 498, endPoint x: 888, endPoint y: 617, distance: 142.4
click at [810, 497] on span "Add New" at bounding box center [820, 489] width 29 height 45
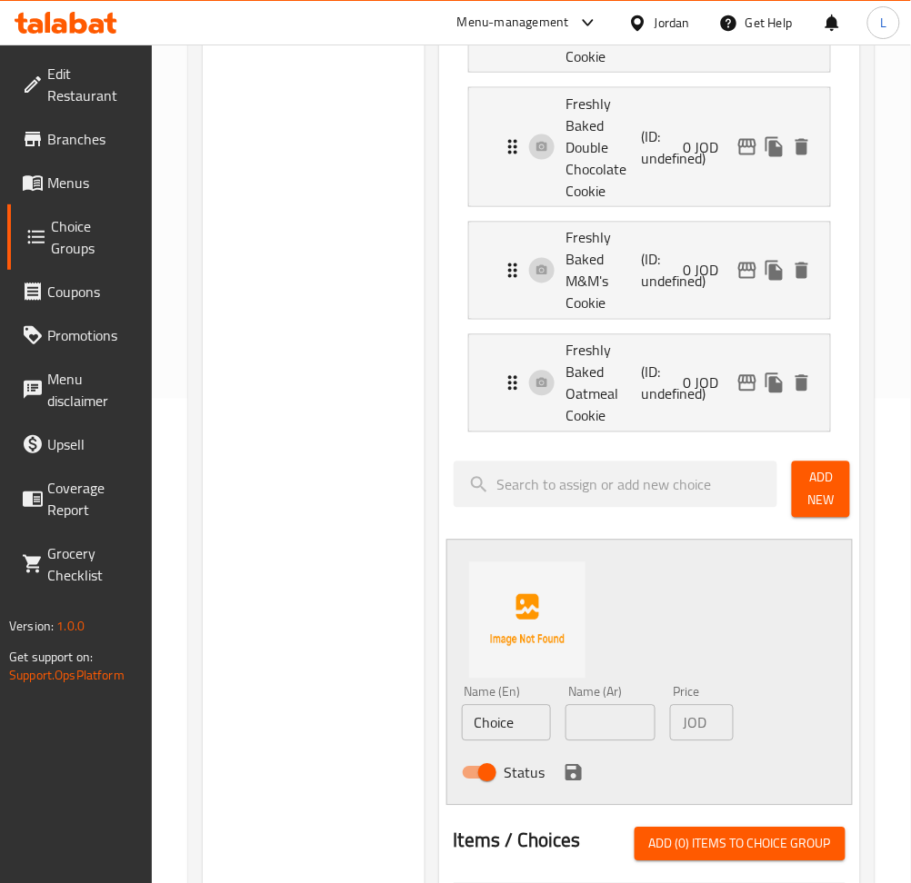
click at [514, 726] on input "Choice" at bounding box center [507, 723] width 90 height 36
paste input "Freshly Baked Triple Chocolate Cooki"
type input "Freshly Baked Triple Chocolate Cookie"
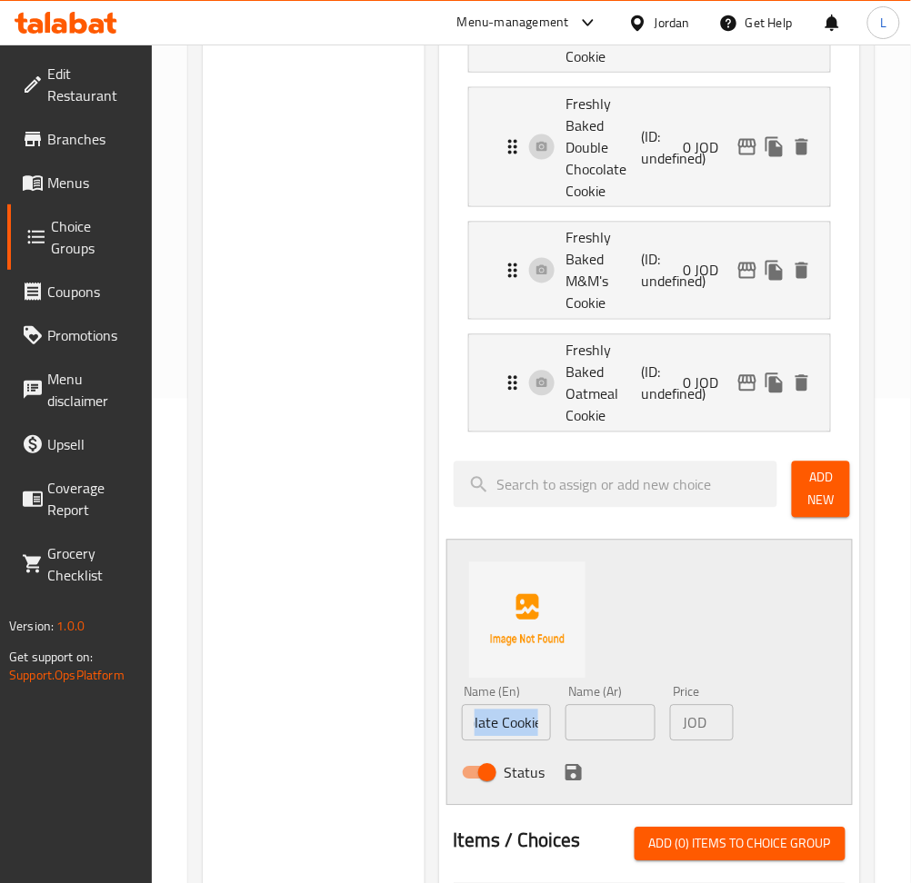
drag, startPoint x: 557, startPoint y: 716, endPoint x: 582, endPoint y: 730, distance: 28.9
click at [558, 715] on div "Name (En) Freshly Baked Triple Chocolate Cookie Name (En) Name (Ar) Name (Ar) P…" at bounding box center [610, 738] width 313 height 119
drag, startPoint x: 611, startPoint y: 732, endPoint x: 662, endPoint y: 767, distance: 62.8
click at [608, 732] on input "text" at bounding box center [610, 723] width 90 height 36
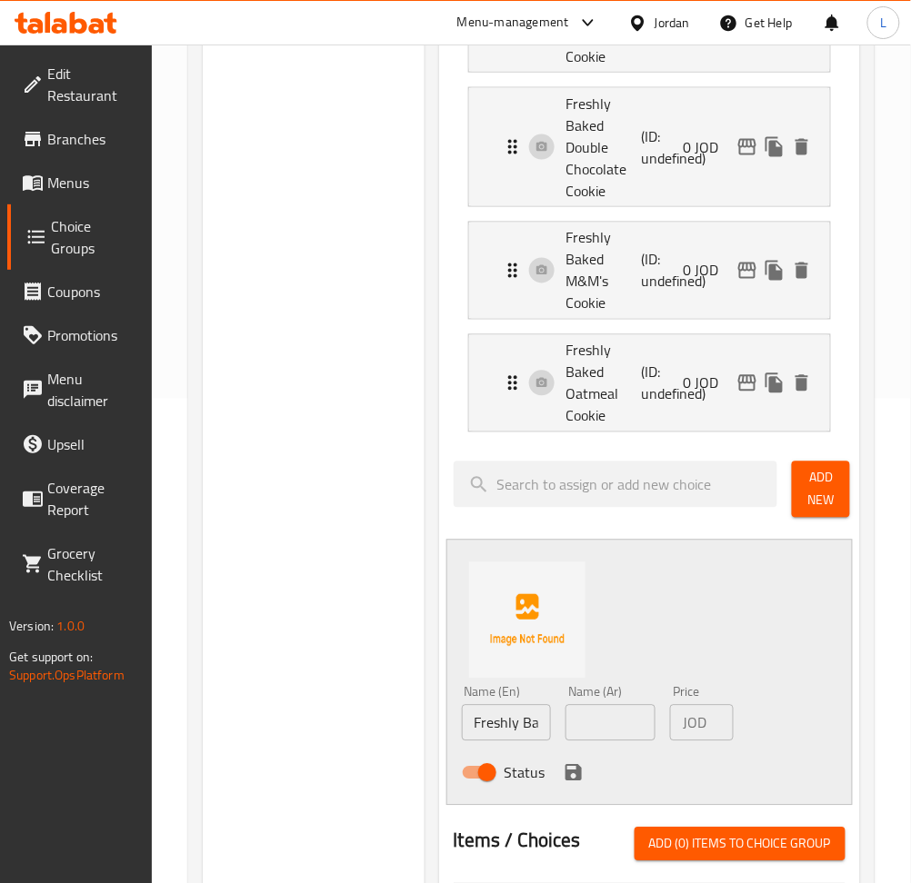
drag, startPoint x: 607, startPoint y: 734, endPoint x: 585, endPoint y: 746, distance: 24.8
click at [609, 732] on input "text" at bounding box center [610, 723] width 90 height 36
paste input "كوكيز الشوكولاتة الثلاثية المخبوزة حديثًا"
type input "كوكيز الشوكولاتة الثلاثية المخبوزة حديثًا"
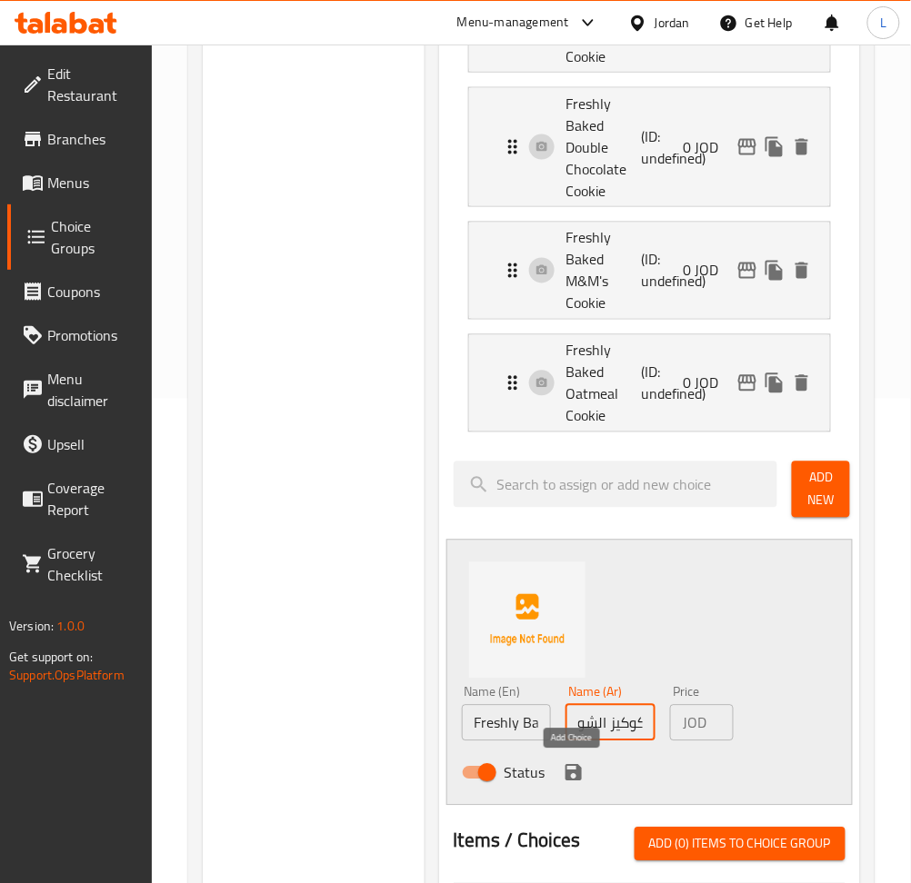
drag, startPoint x: 567, startPoint y: 778, endPoint x: 592, endPoint y: 781, distance: 24.8
click at [568, 779] on icon "save" at bounding box center [573, 773] width 16 height 16
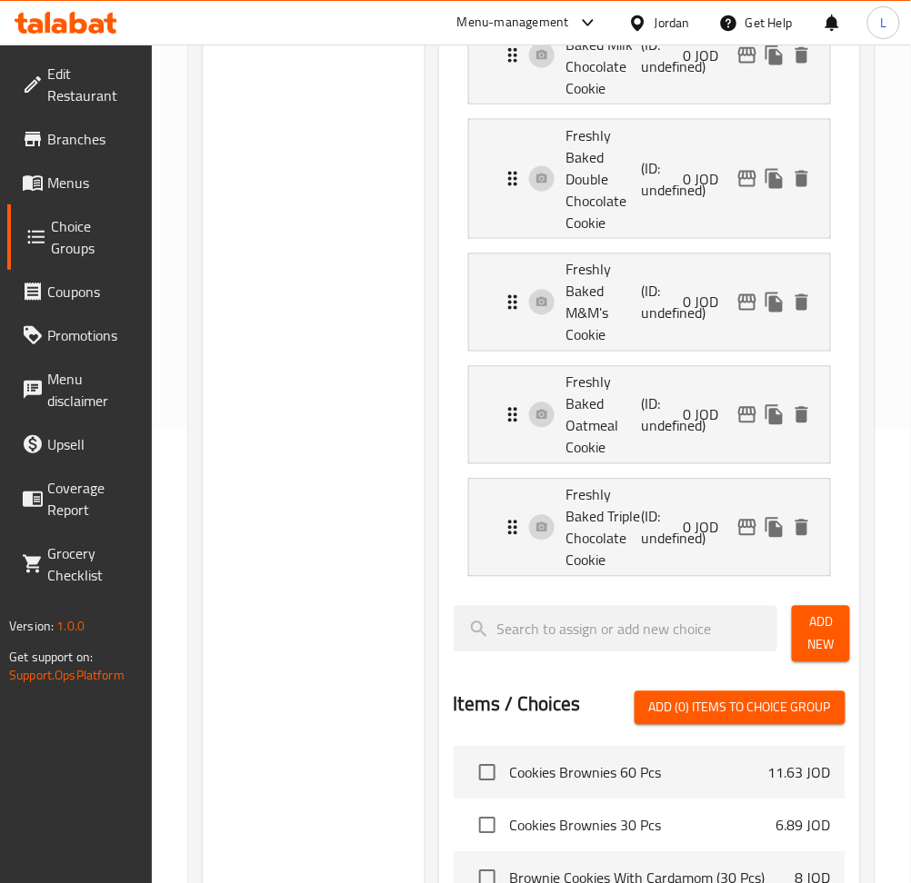
scroll to position [0, 0]
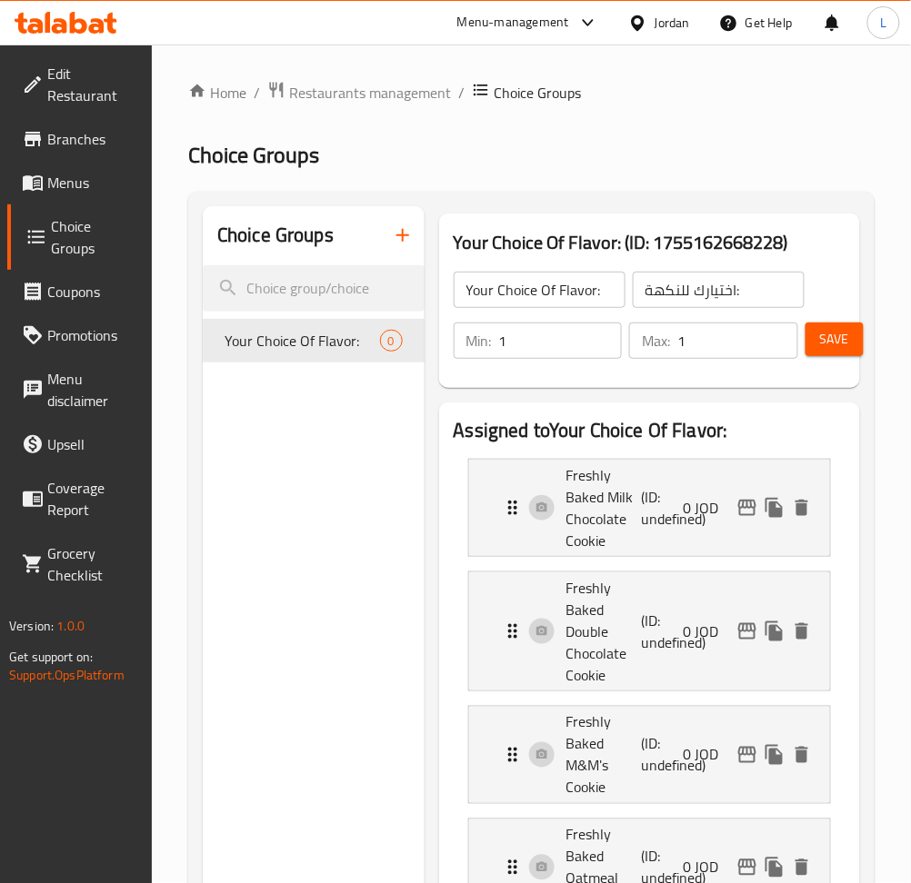
click at [832, 343] on span "Save" at bounding box center [834, 339] width 29 height 23
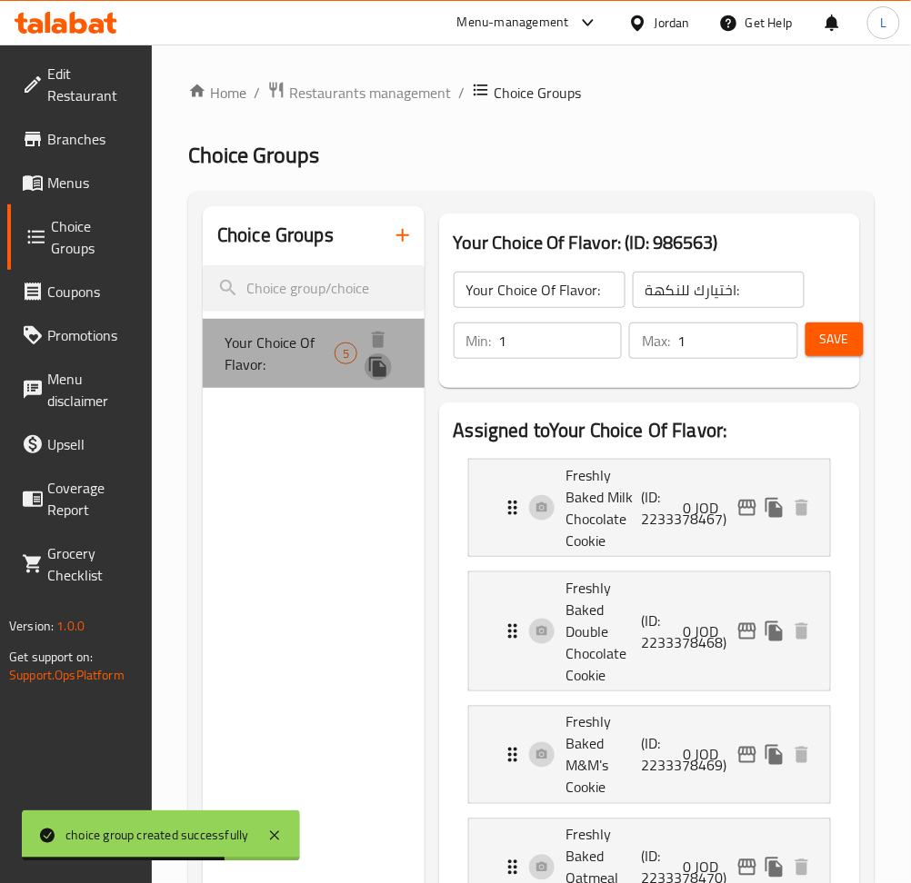
click at [372, 371] on icon "duplicate" at bounding box center [378, 367] width 22 height 22
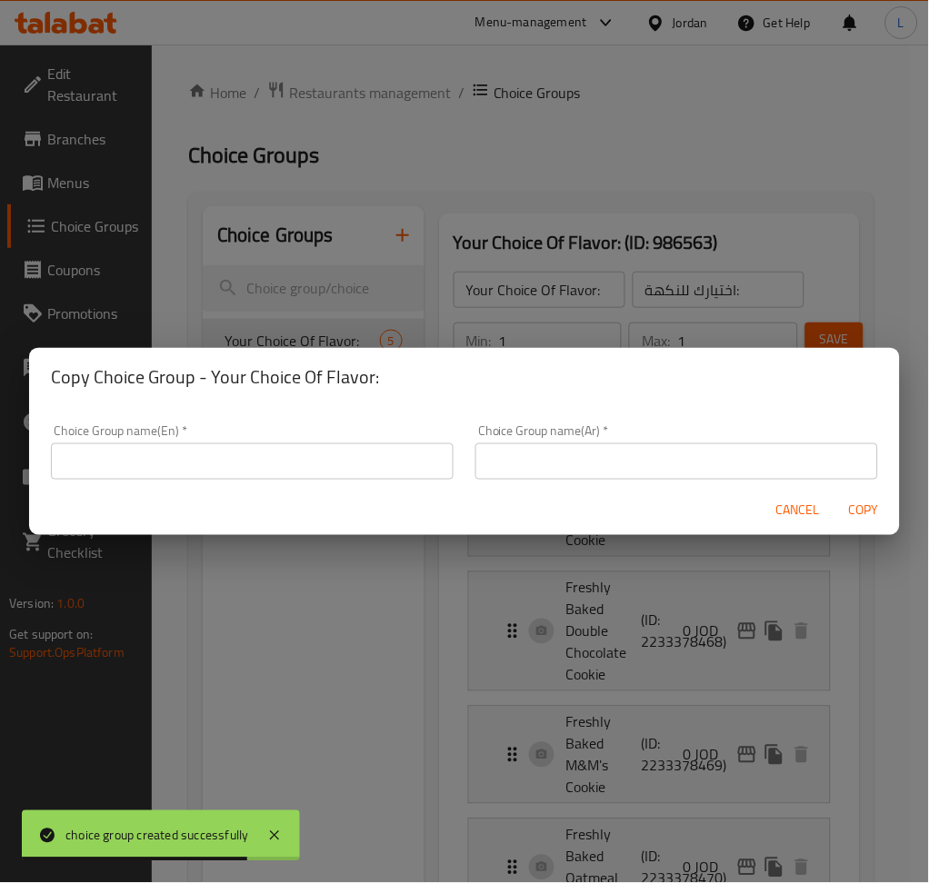
click at [361, 473] on input "text" at bounding box center [252, 461] width 403 height 36
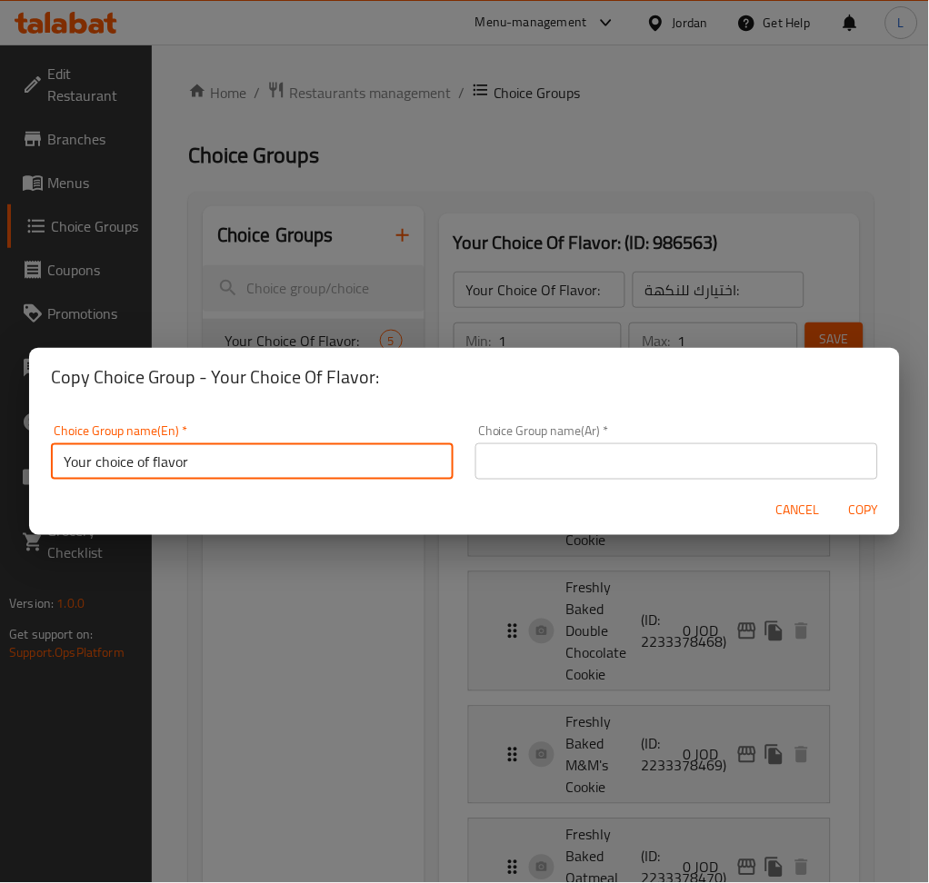
click at [327, 443] on input "Your choice of flavor" at bounding box center [252, 461] width 403 height 36
click at [286, 459] on input "Your choice of flavor" at bounding box center [252, 461] width 403 height 36
click at [234, 464] on input "Your choice of flavor" at bounding box center [252, 461] width 403 height 36
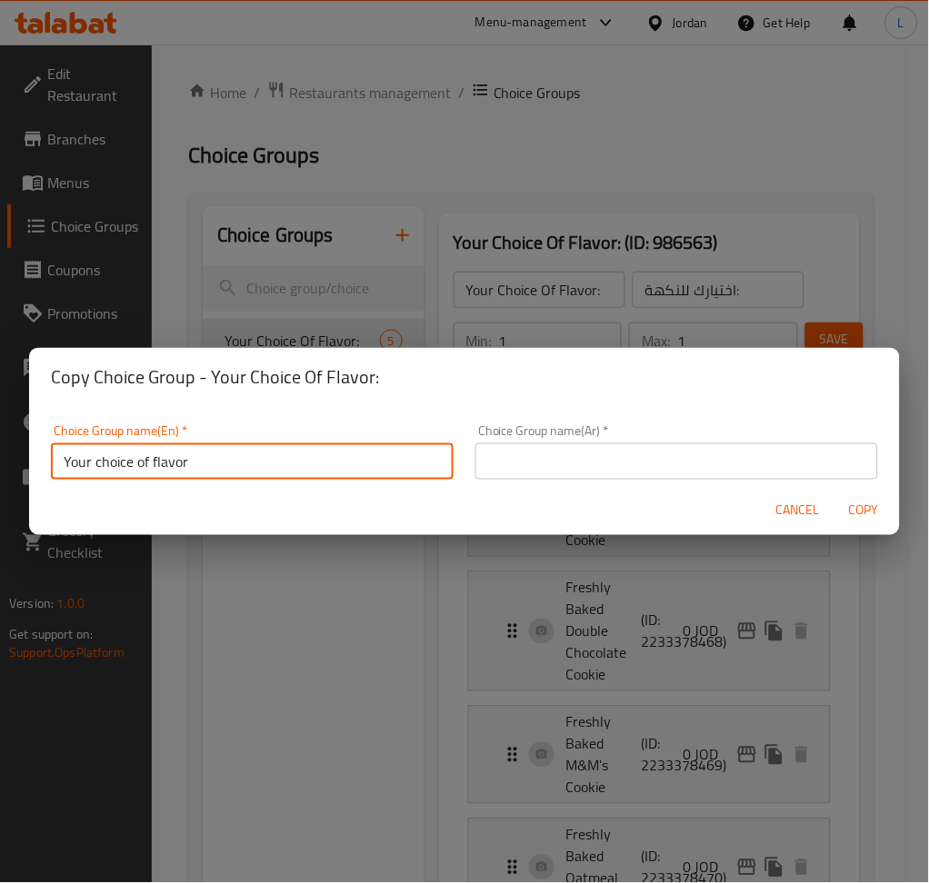
click at [210, 463] on input "Your choice of flavor" at bounding box center [252, 461] width 403 height 36
click at [153, 463] on input "Your choice of flavor" at bounding box center [252, 461] width 403 height 36
click at [245, 447] on input "Your choice of second flavor" at bounding box center [252, 461] width 403 height 36
click at [244, 448] on input "Your choice of second flavor" at bounding box center [252, 461] width 403 height 36
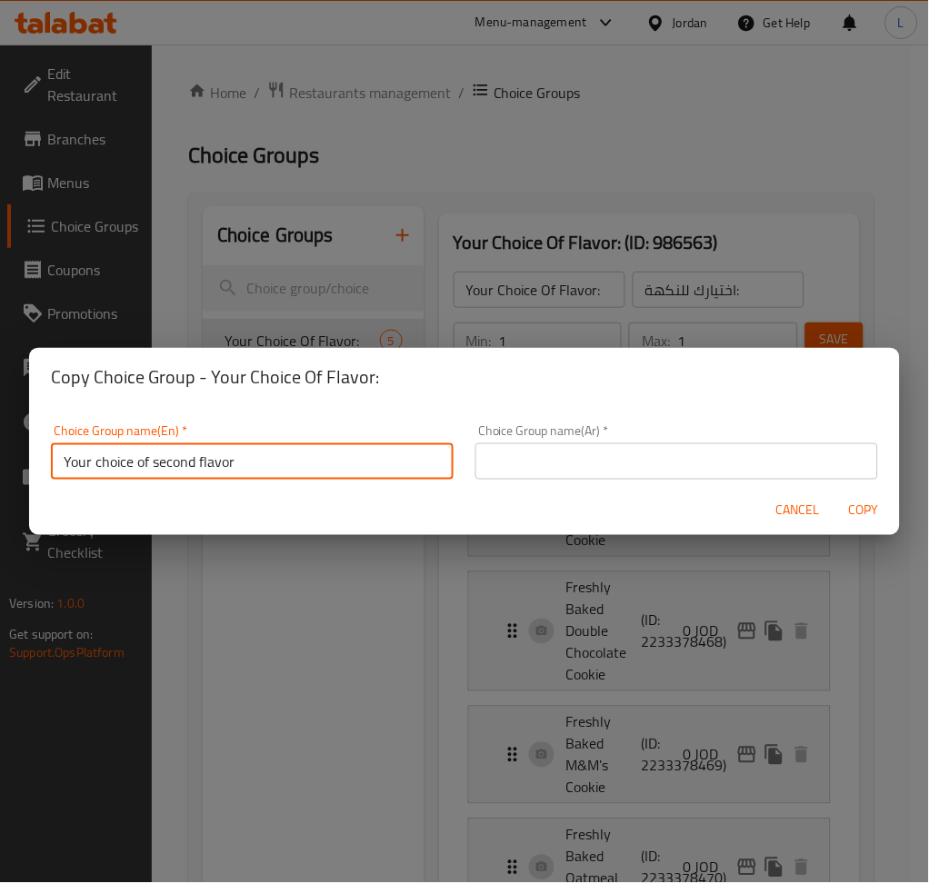
click at [244, 448] on input "Your choice of second flavor" at bounding box center [252, 461] width 403 height 36
type input "Your choice of second flavor"
drag, startPoint x: 700, startPoint y: 468, endPoint x: 741, endPoint y: 479, distance: 43.2
click at [700, 468] on input "text" at bounding box center [676, 461] width 403 height 36
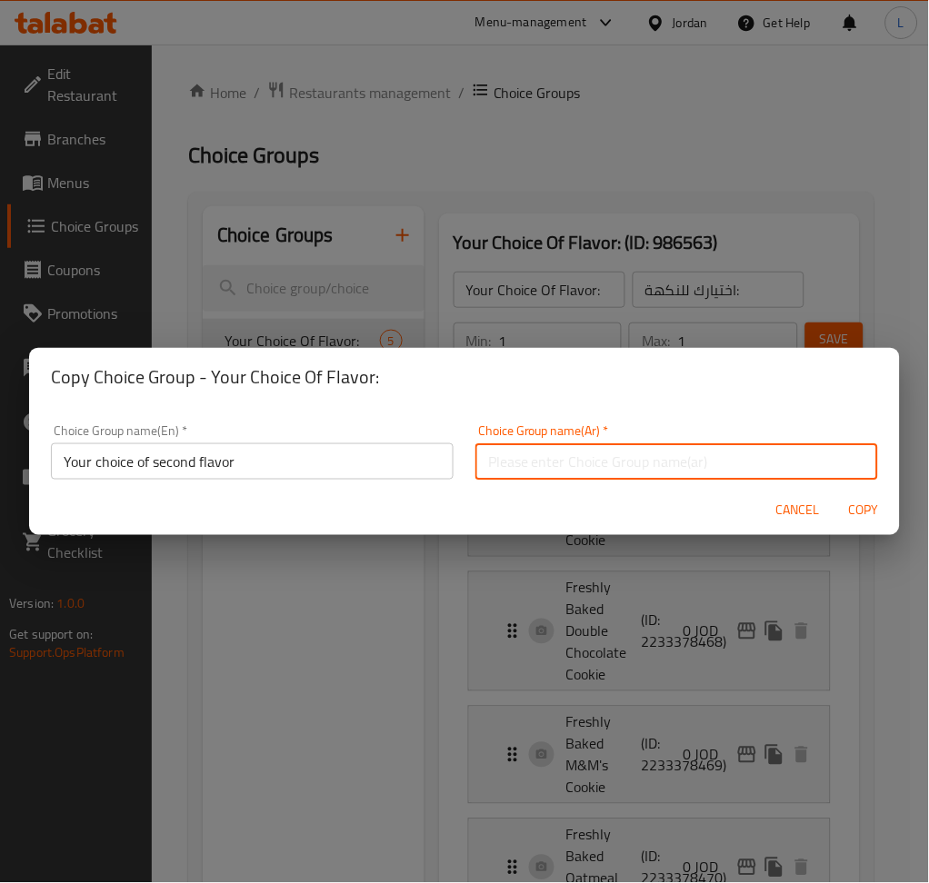
paste input "اختيارك للنكهة الثانية"
type input "اختيارك للنكهة الثانية"
click at [871, 510] on span "Copy" at bounding box center [863, 511] width 44 height 23
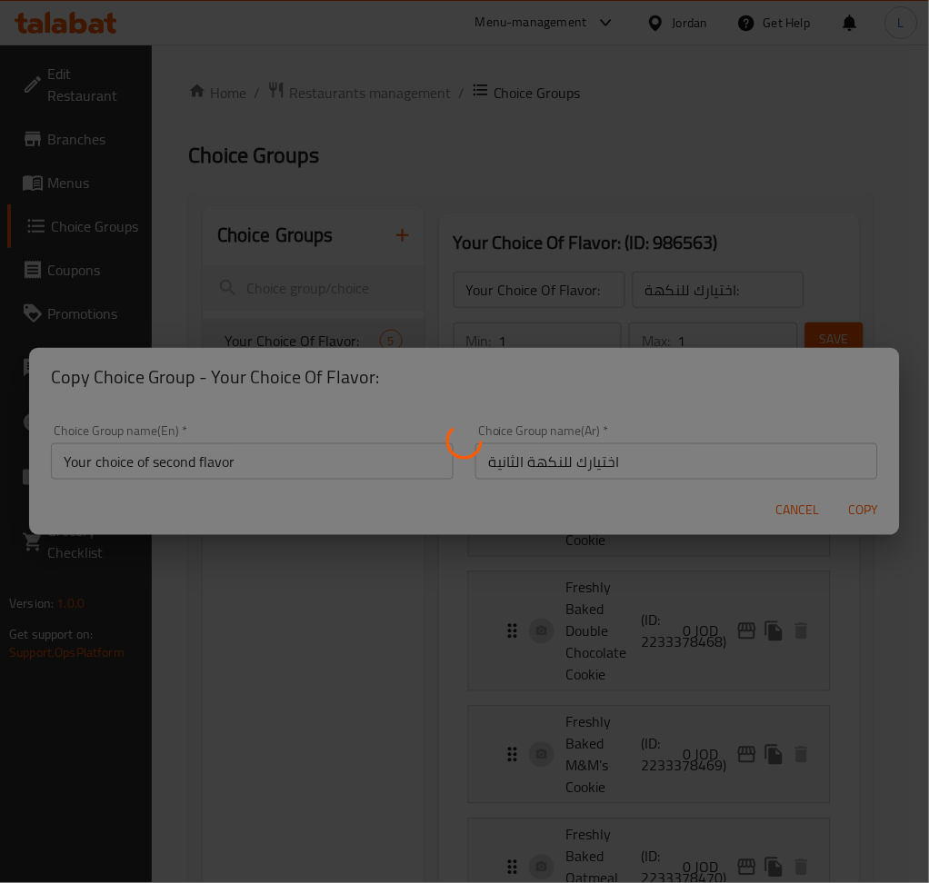
type input "Your choice of second flavor"
type input "اختيارك للنكهة الثانية"
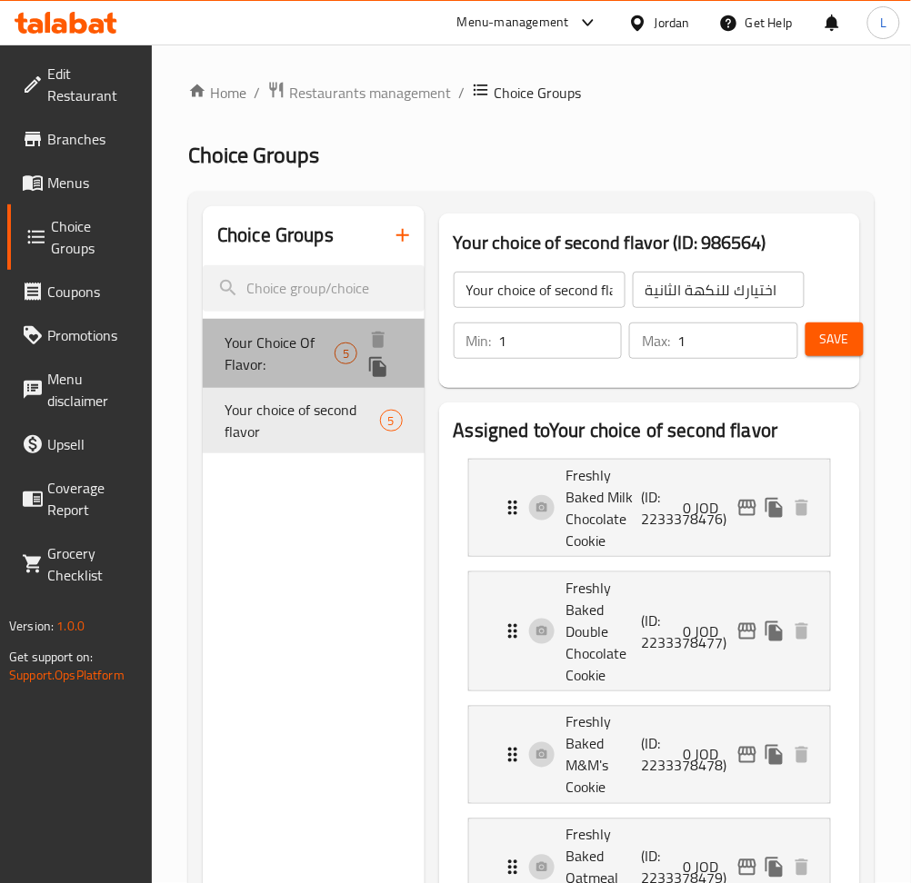
drag, startPoint x: 305, startPoint y: 357, endPoint x: 323, endPoint y: 349, distance: 19.9
click at [303, 357] on span "Your Choice Of Flavor:" at bounding box center [279, 354] width 110 height 44
type input "Your Choice Of Flavor:"
type input "اختيارك للنكهة:"
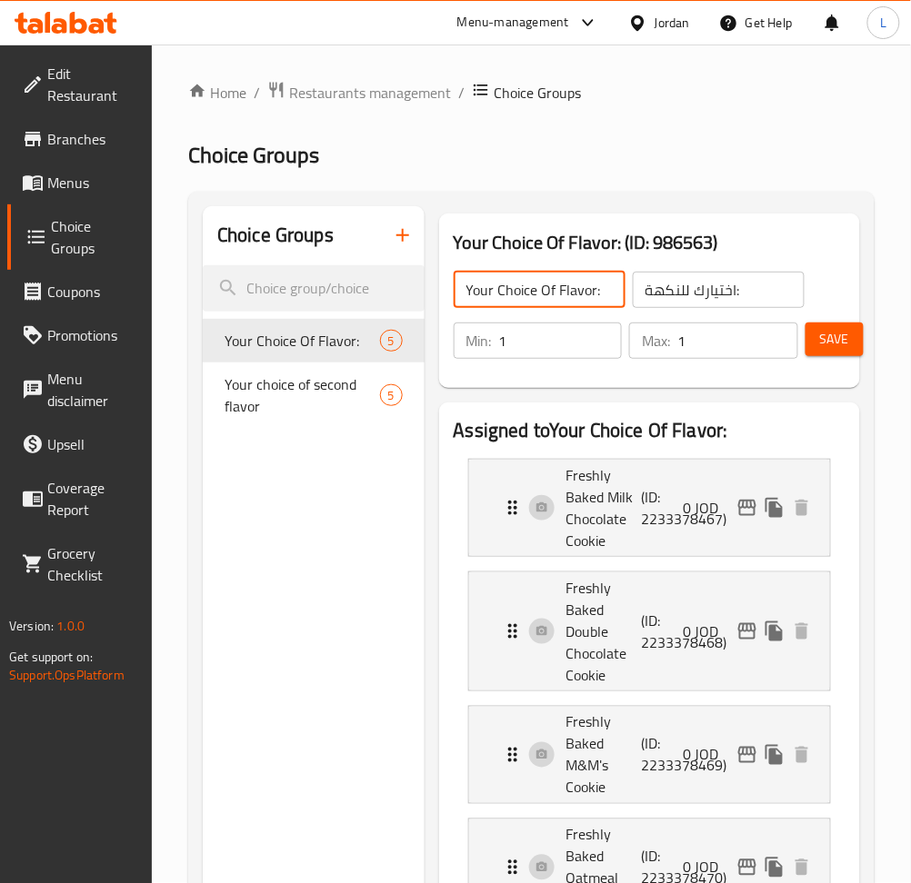
click at [559, 290] on input "Your Choice Of Flavor:" at bounding box center [539, 290] width 172 height 36
click at [592, 300] on input "Your Choice Of First Flavor:" at bounding box center [539, 290] width 172 height 36
type input "Your Choice Of First Flavor:"
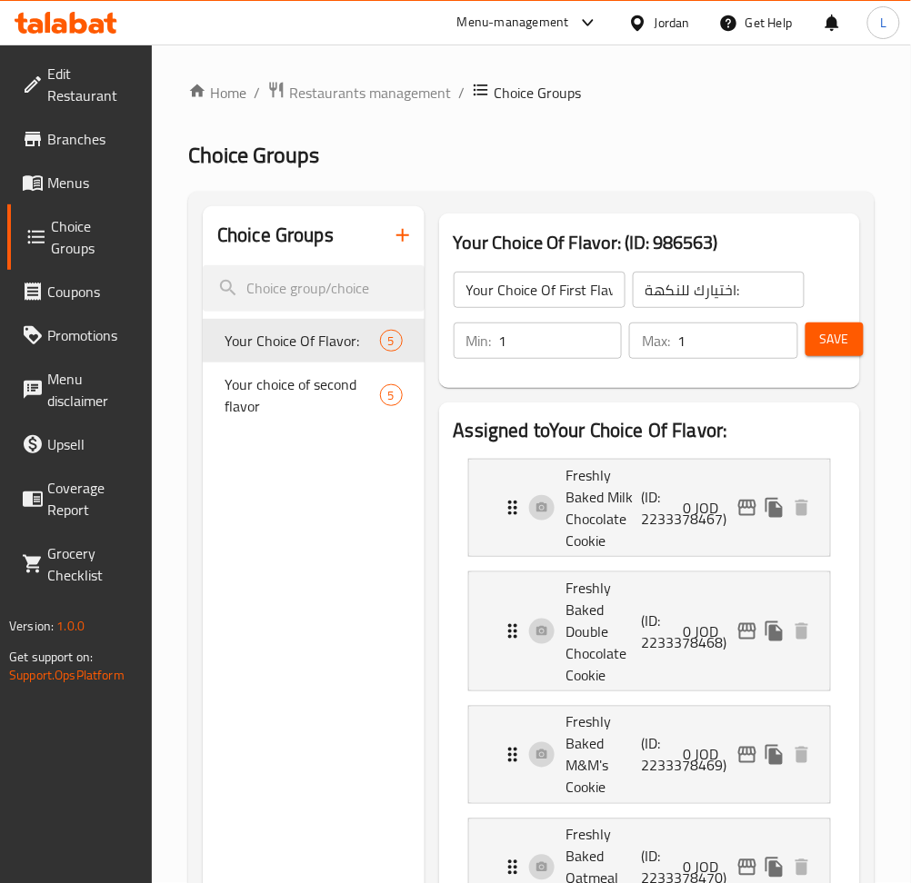
click at [686, 299] on input "اختيارك للنكهة:" at bounding box center [718, 290] width 172 height 36
paste input "الأولى"
type input "اختيارك للنكهة الأولى:"
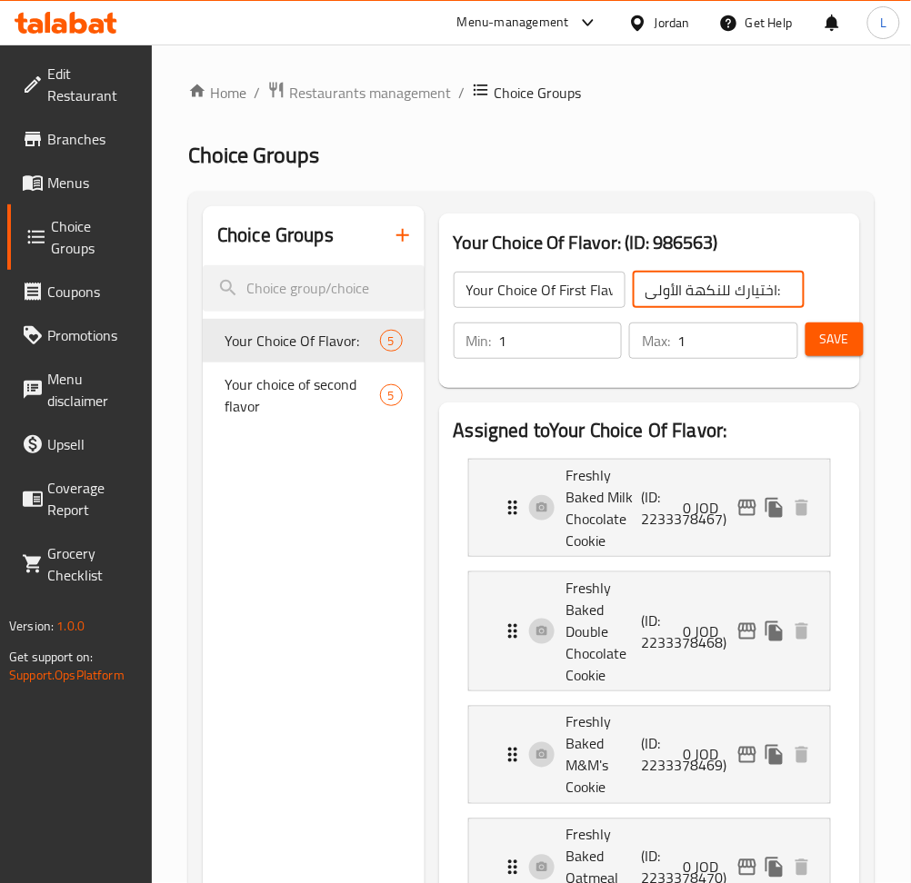
click at [832, 337] on span "Save" at bounding box center [834, 339] width 29 height 23
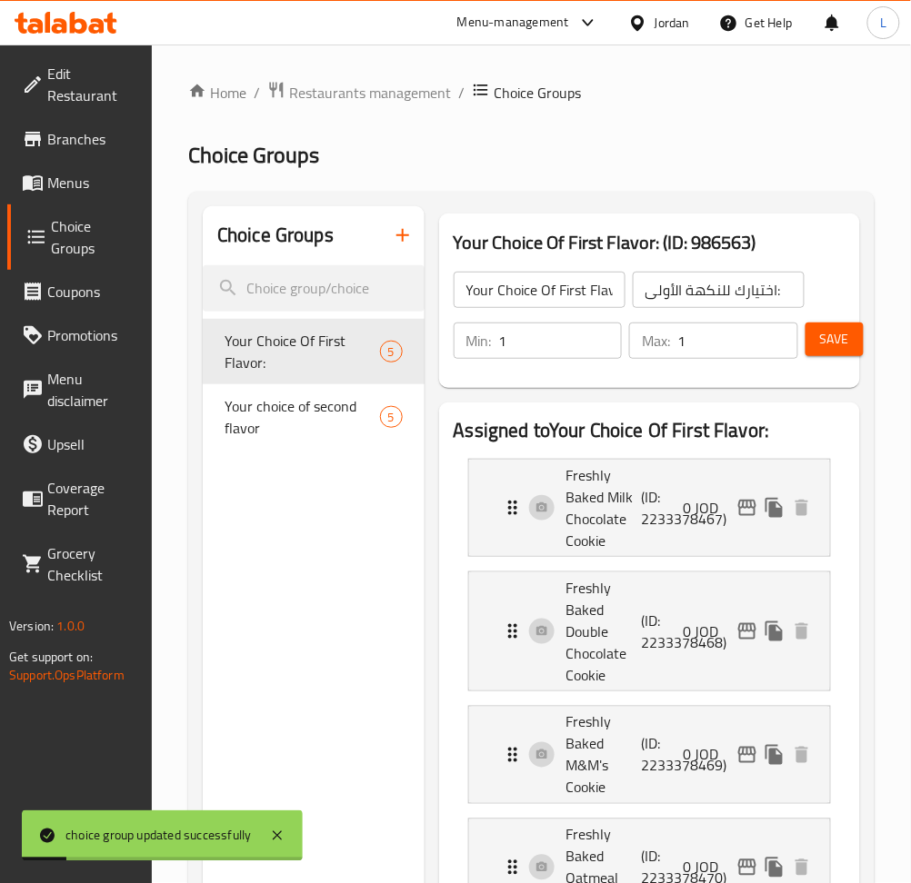
click at [410, 244] on icon "button" at bounding box center [403, 235] width 22 height 22
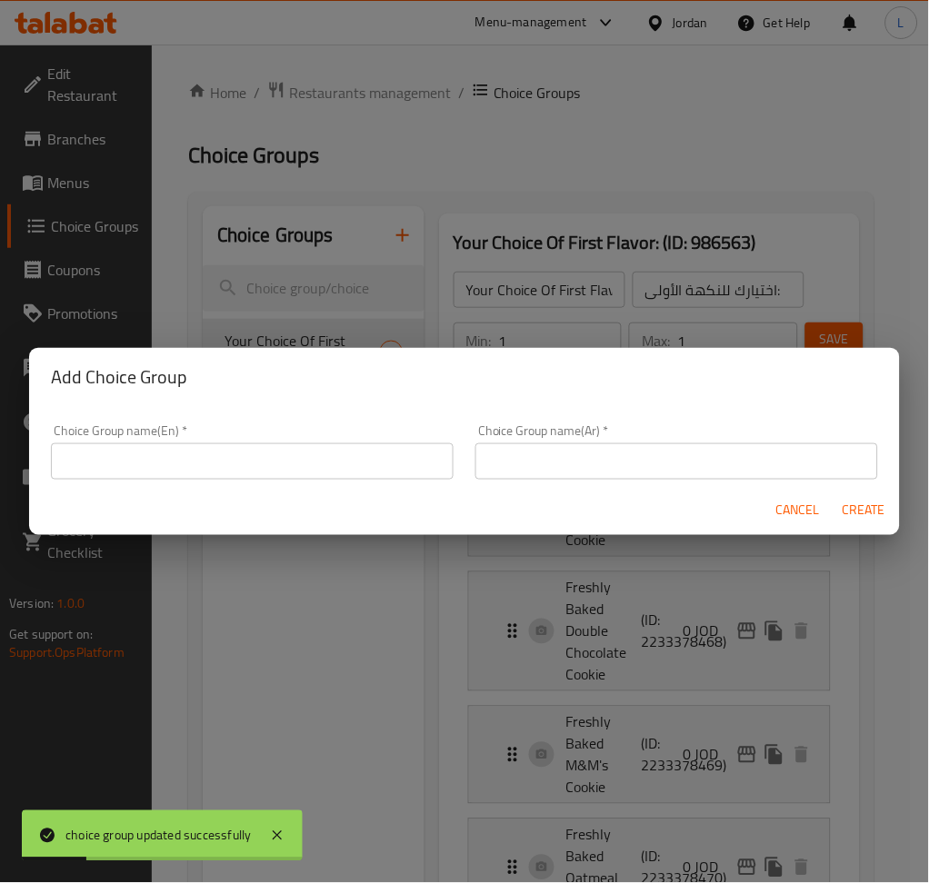
click at [243, 477] on input "text" at bounding box center [252, 461] width 403 height 36
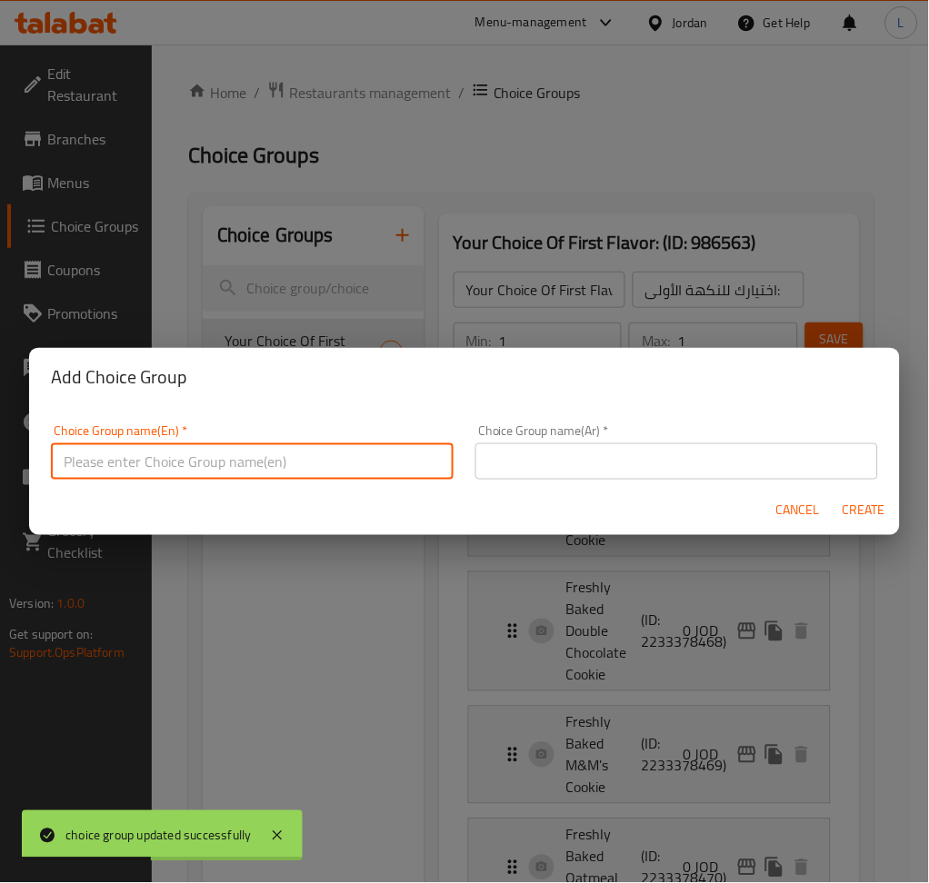
click at [533, 283] on div "Add Choice Group Choice Group name(En)   * Choice Group name(En) * Choice Group…" at bounding box center [464, 441] width 929 height 883
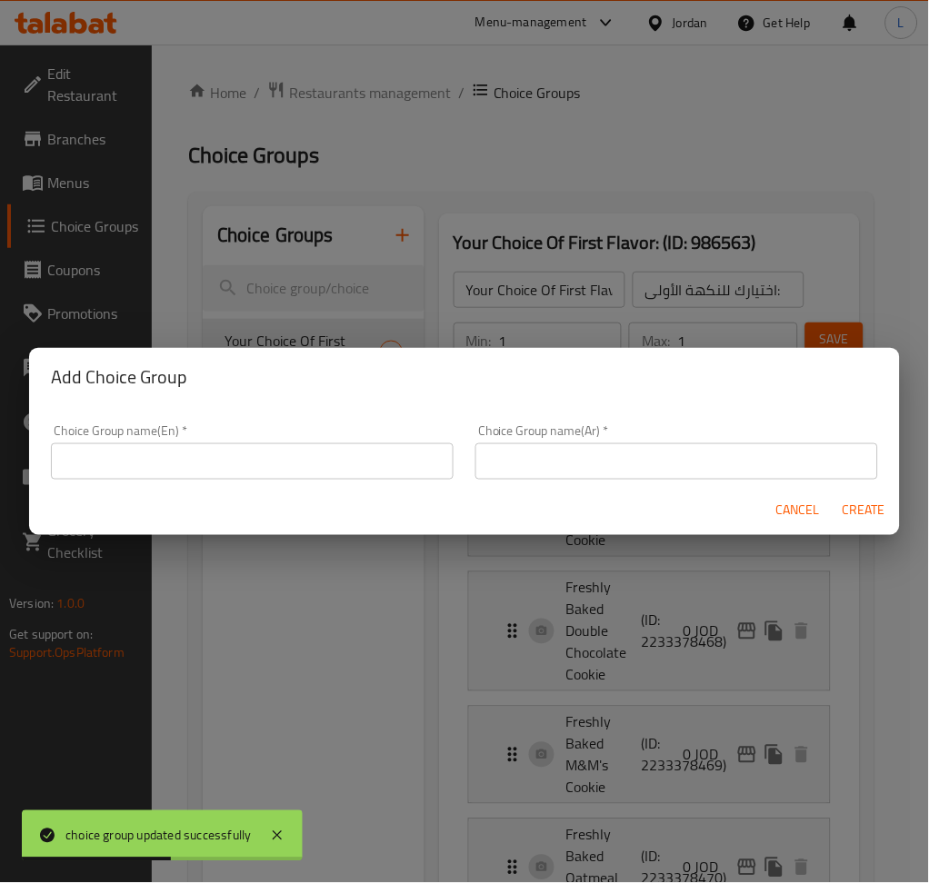
click at [805, 513] on span "Cancel" at bounding box center [798, 511] width 44 height 23
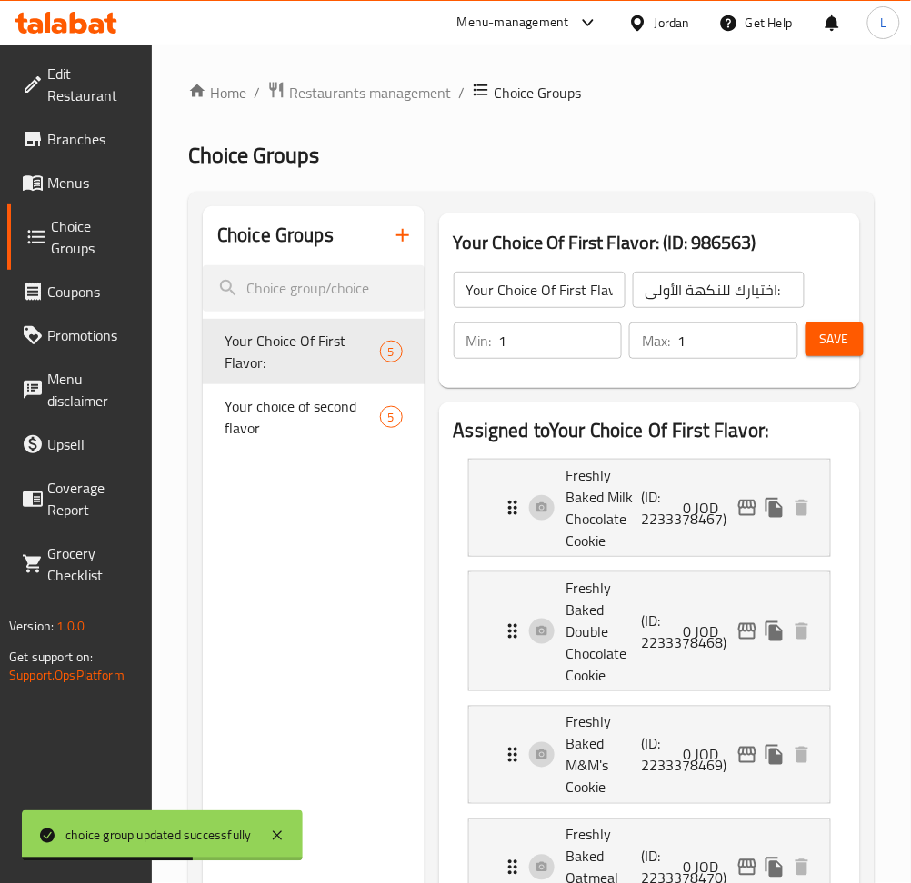
click at [569, 287] on input "Your Choice Of First Flavor:" at bounding box center [539, 290] width 172 height 36
click at [399, 246] on icon "button" at bounding box center [403, 235] width 22 height 22
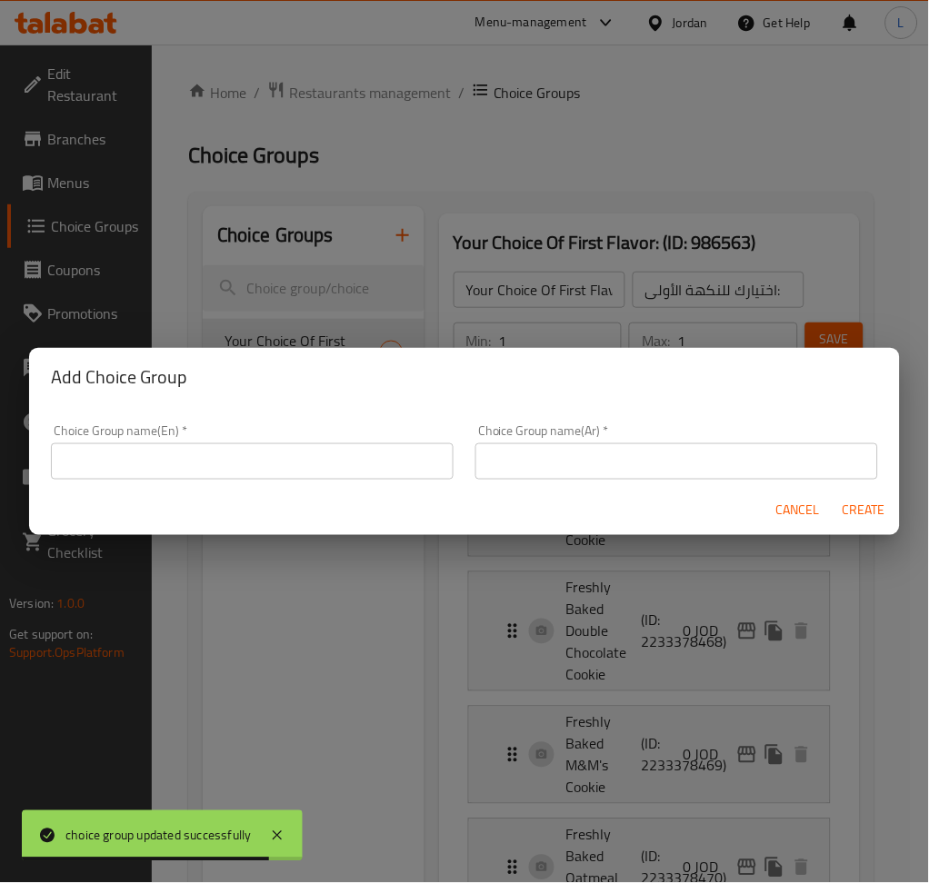
click at [270, 453] on input "text" at bounding box center [252, 461] width 403 height 36
paste input "Your Choice Of First Flavor:"
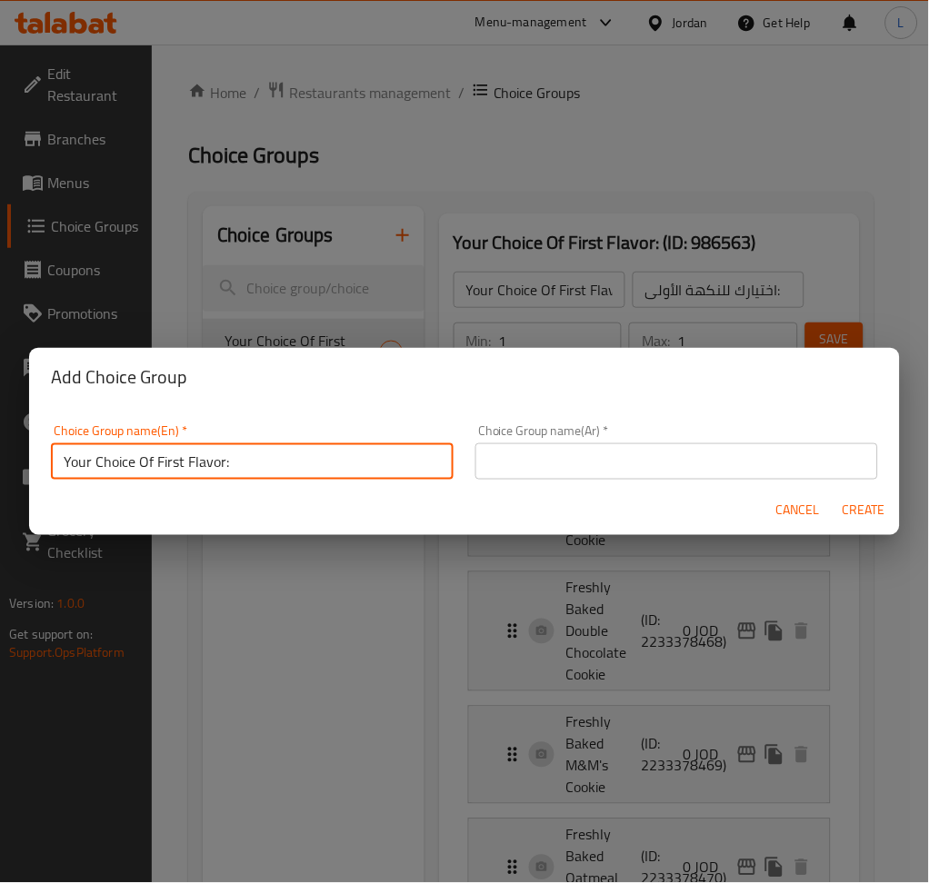
click at [178, 467] on input "Your Choice Of First Flavor:" at bounding box center [252, 461] width 403 height 36
click at [184, 467] on input "Your Choice Of First Flavor:" at bounding box center [252, 461] width 403 height 36
click at [189, 466] on input "Your Choice Of Third Flavor:" at bounding box center [252, 461] width 403 height 36
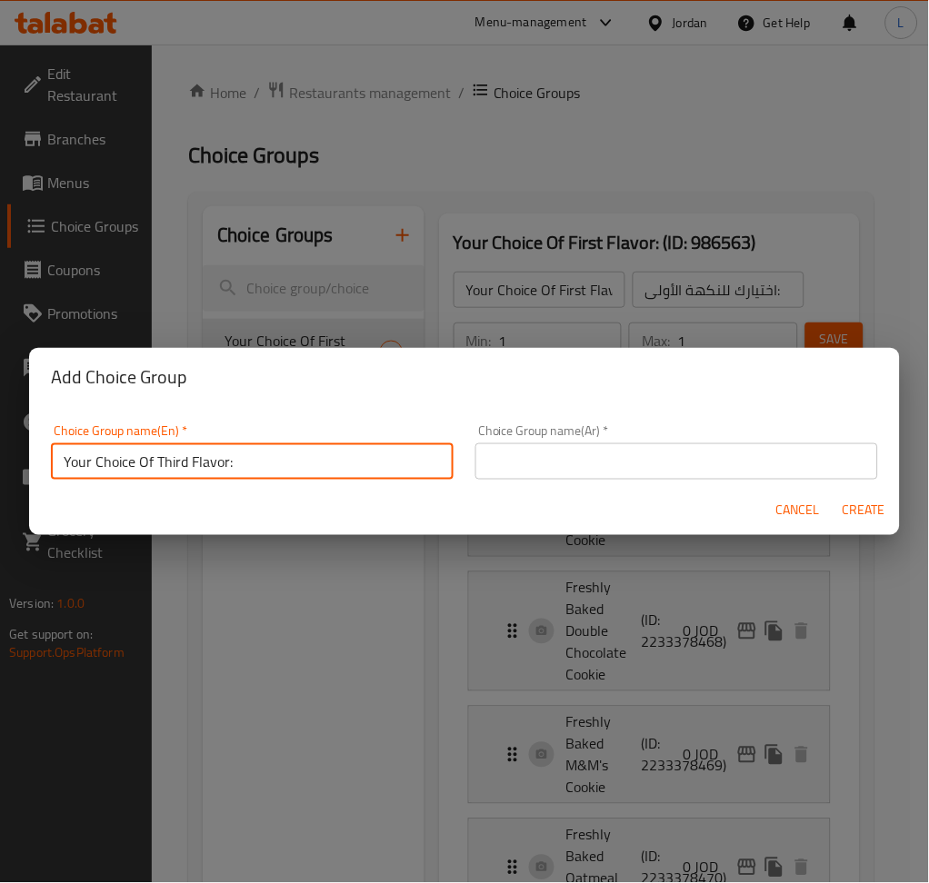
type input "Your Choice Of Third Flavor:"
drag, startPoint x: 521, startPoint y: 484, endPoint x: 534, endPoint y: 476, distance: 15.9
click at [523, 481] on div "Choice Group name(Ar)   * Choice Group name(Ar) *" at bounding box center [676, 451] width 424 height 77
click at [555, 464] on input "text" at bounding box center [676, 461] width 403 height 36
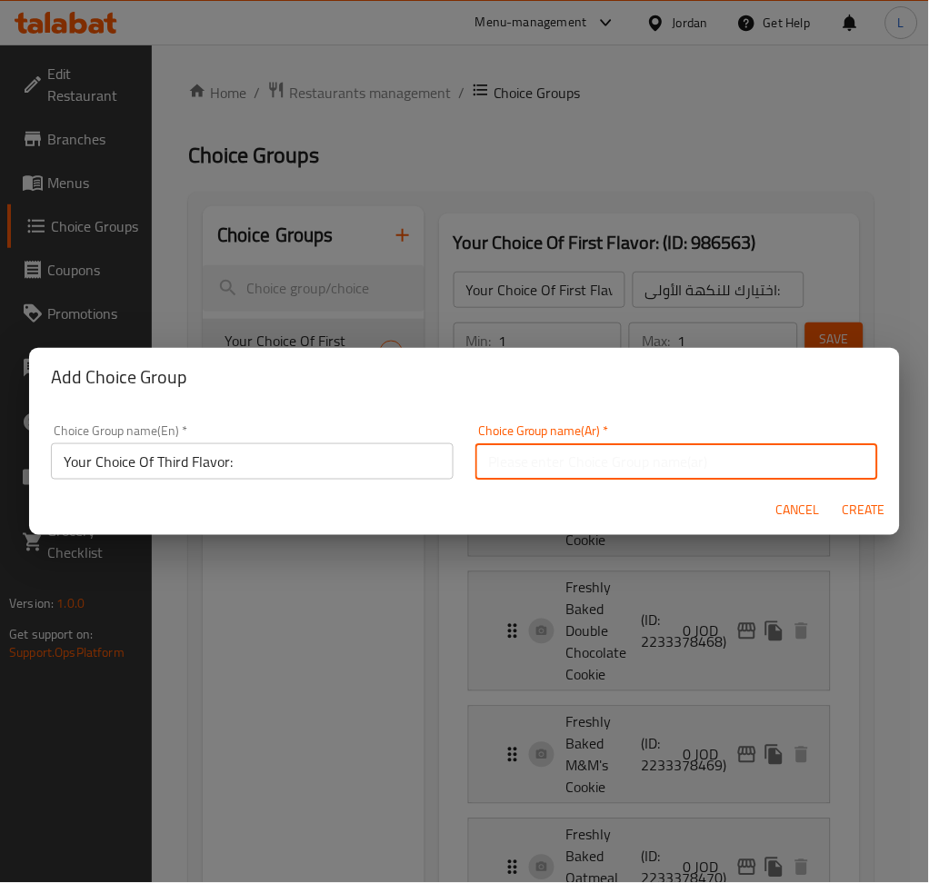
paste input "اختيارك للنكهة الثالثة:"
type input "اختيارك للنكهة الثالثة:"
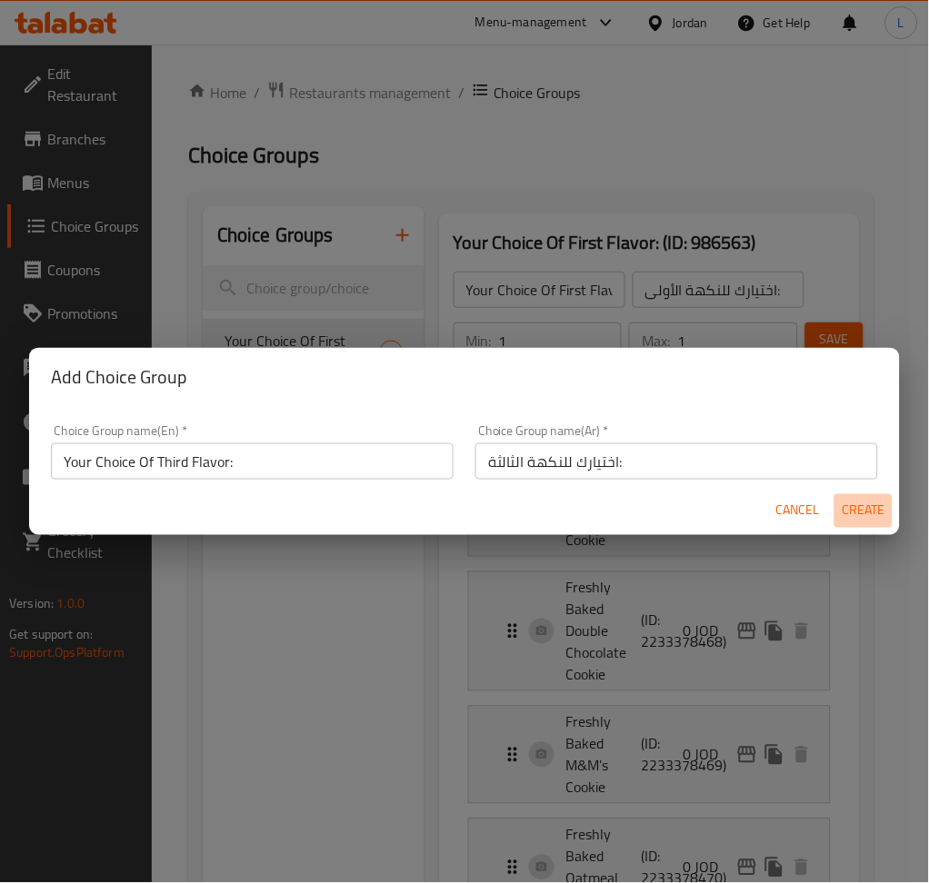
click at [879, 513] on span "Create" at bounding box center [863, 511] width 44 height 23
type input "Your Choice Of Third Flavor:"
type input "اختيارك للنكهة الثالثة:"
type input "0"
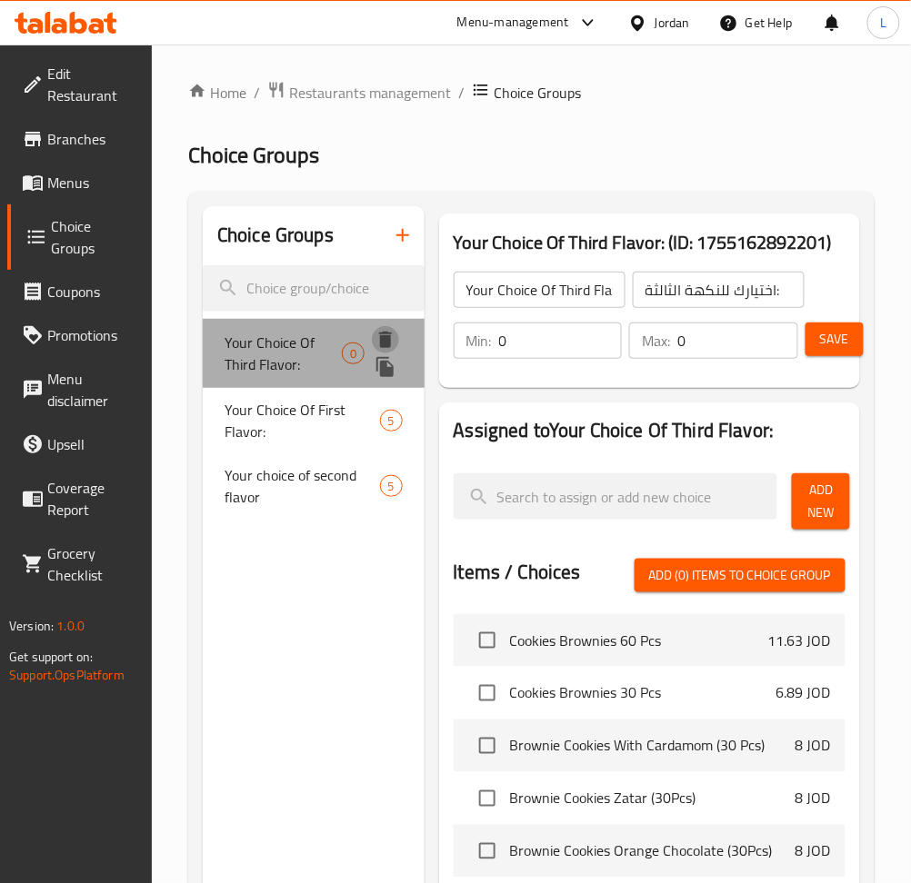
click at [385, 339] on icon "delete" at bounding box center [385, 340] width 13 height 16
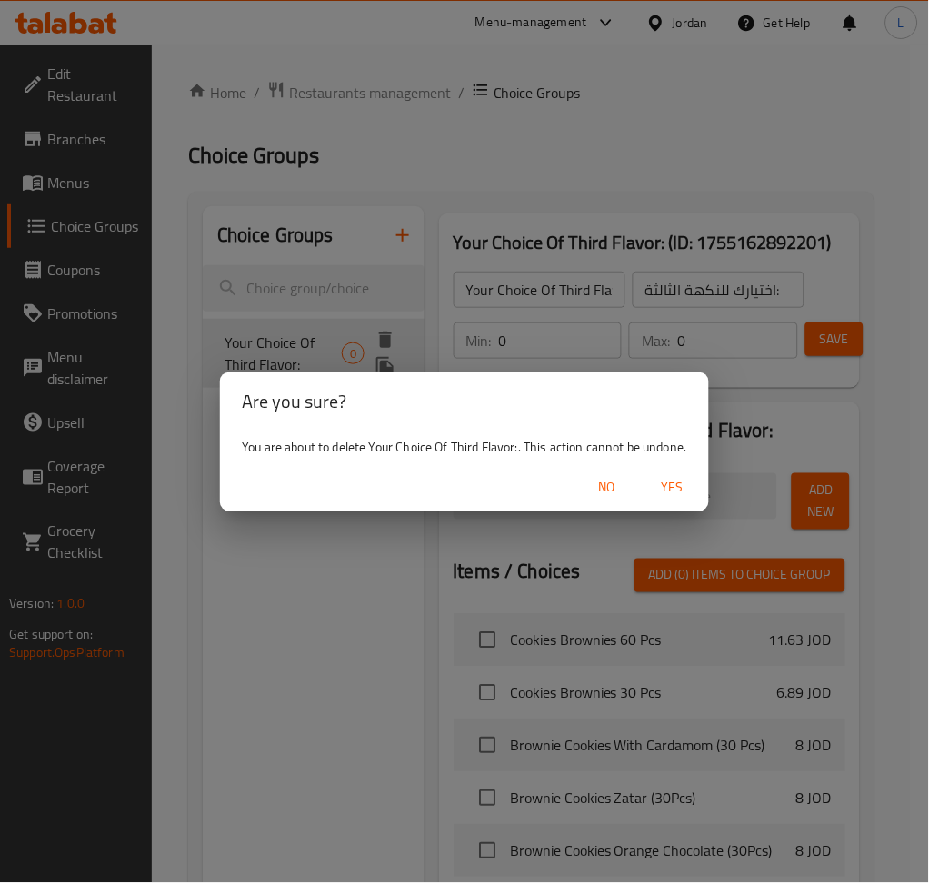
click at [665, 479] on span "Yes" at bounding box center [673, 487] width 44 height 23
type input "Your Choice Of First Flavor:"
type input "اختيارك للنكهة الأولى:"
type input "1"
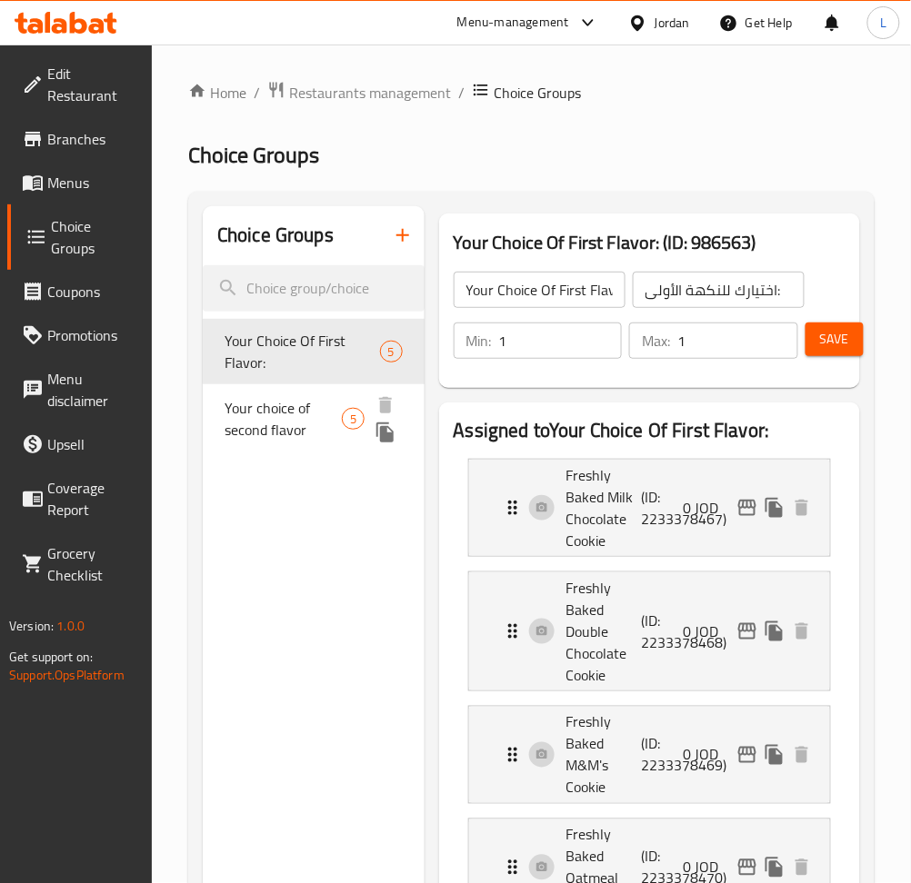
click at [286, 423] on span "Your choice of second flavor" at bounding box center [282, 419] width 117 height 44
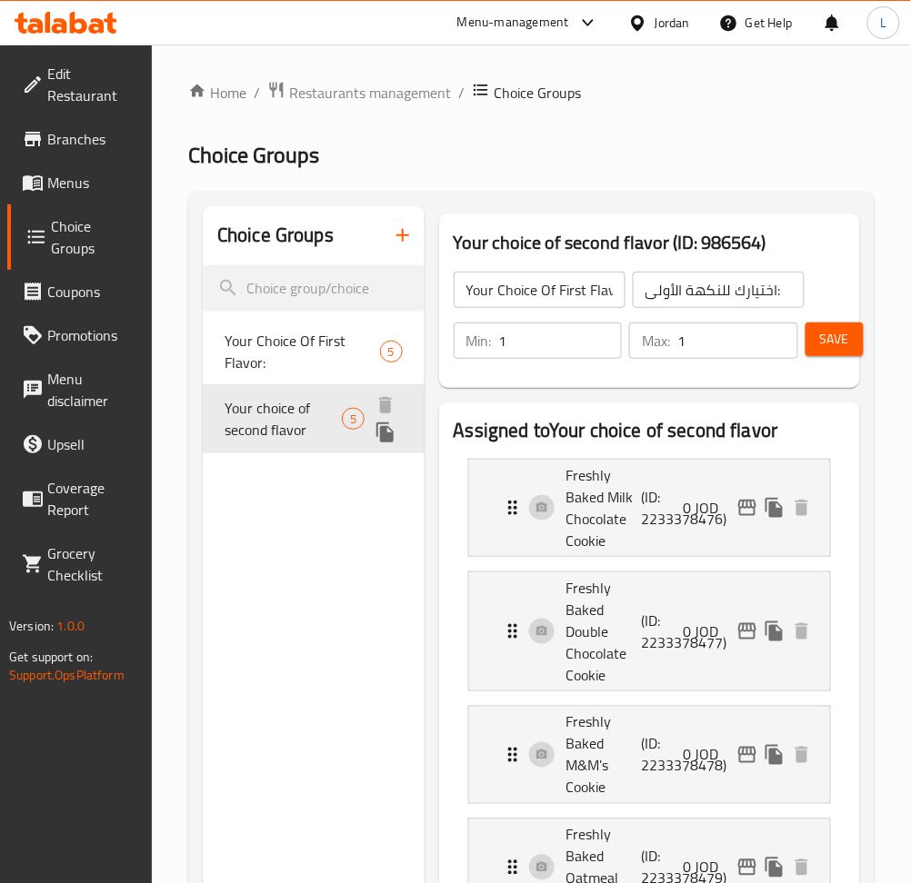
type input "Your choice of second flavor"
type input "اختيارك للنكهة الثانية"
click at [390, 427] on icon "duplicate" at bounding box center [385, 433] width 22 height 22
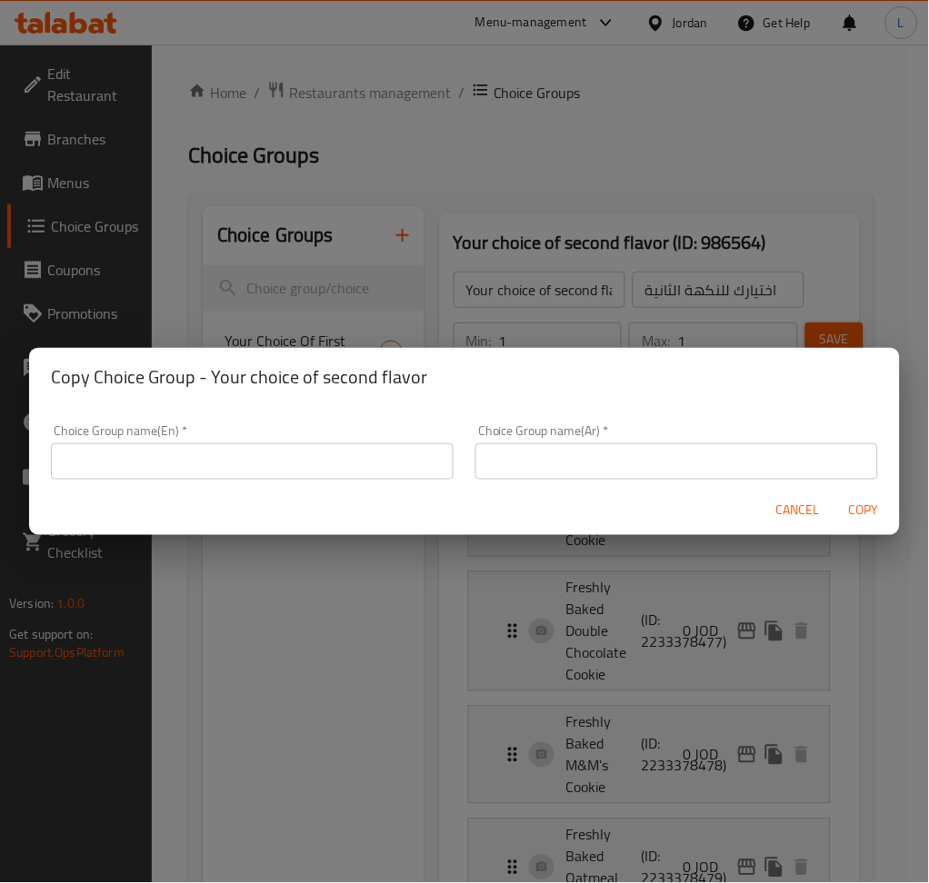
click at [351, 456] on input "text" at bounding box center [252, 461] width 403 height 36
click at [308, 463] on input "text" at bounding box center [252, 461] width 403 height 36
paste input "Your Choice Of Third Flavor:"
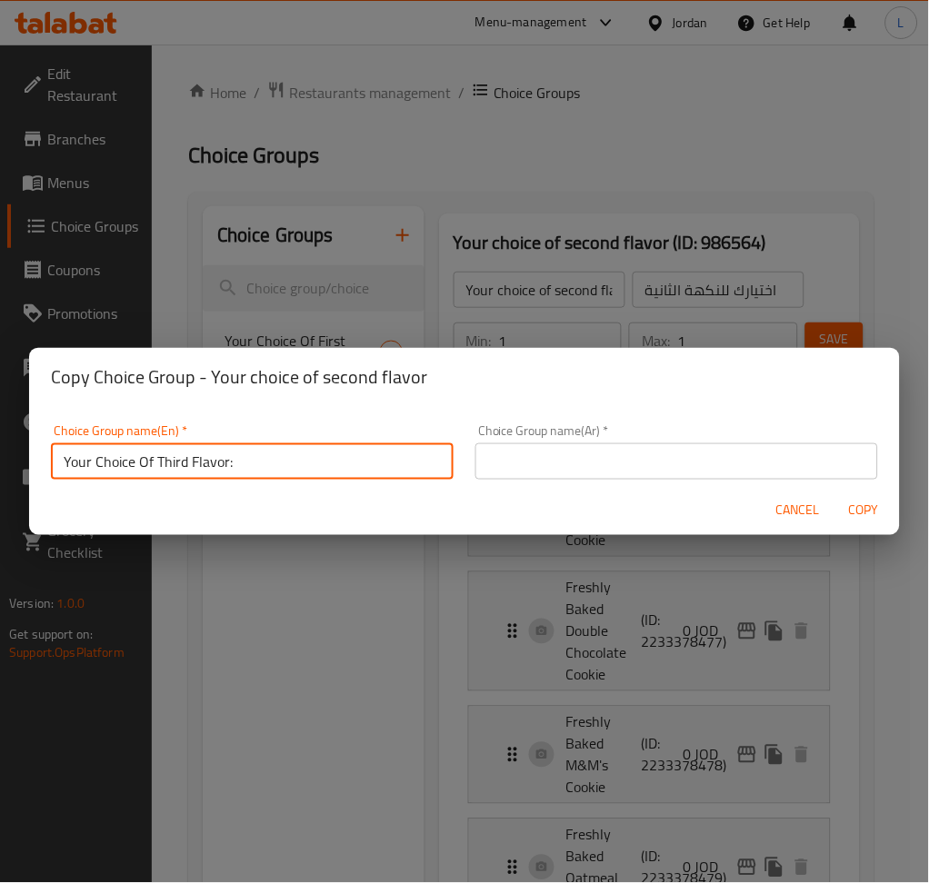
type input "Your Choice Of Third Flavor:"
drag, startPoint x: 523, startPoint y: 466, endPoint x: 695, endPoint y: 476, distance: 172.0
click at [524, 466] on input "text" at bounding box center [676, 461] width 403 height 36
click at [795, 455] on input "text" at bounding box center [676, 461] width 403 height 36
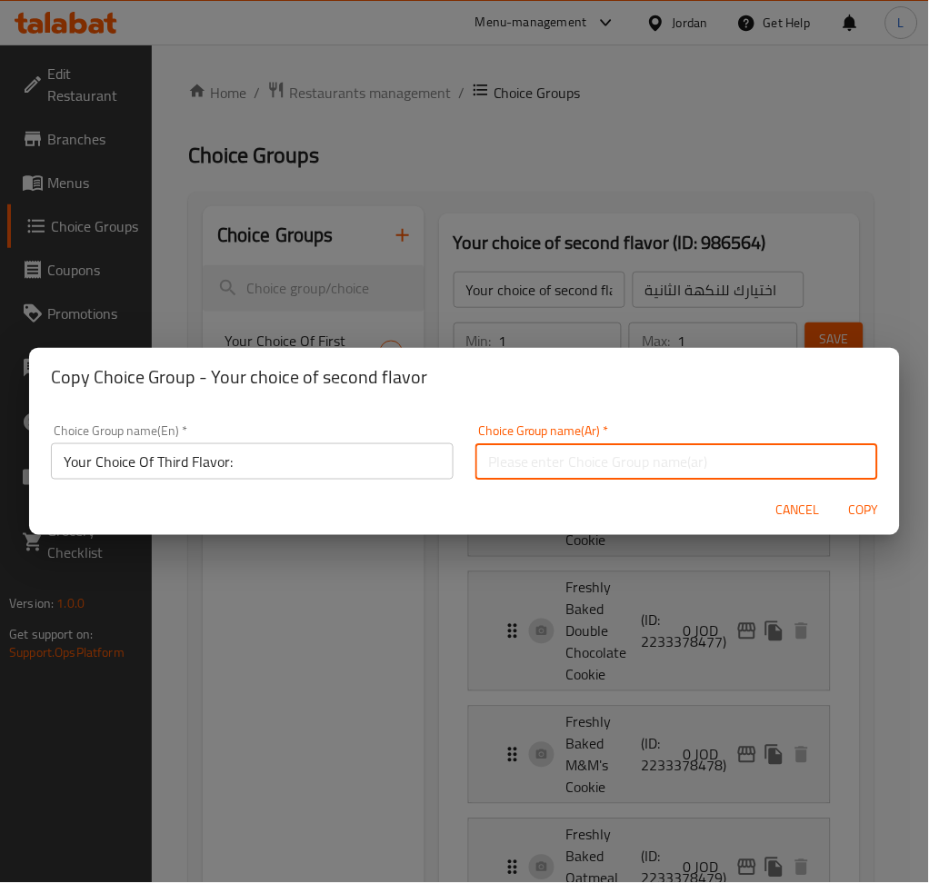
paste input "اختيارك للنكهة الثالثة:"
type input "اختيارك للنكهة الثالثة:"
click at [876, 516] on span "Copy" at bounding box center [863, 511] width 44 height 23
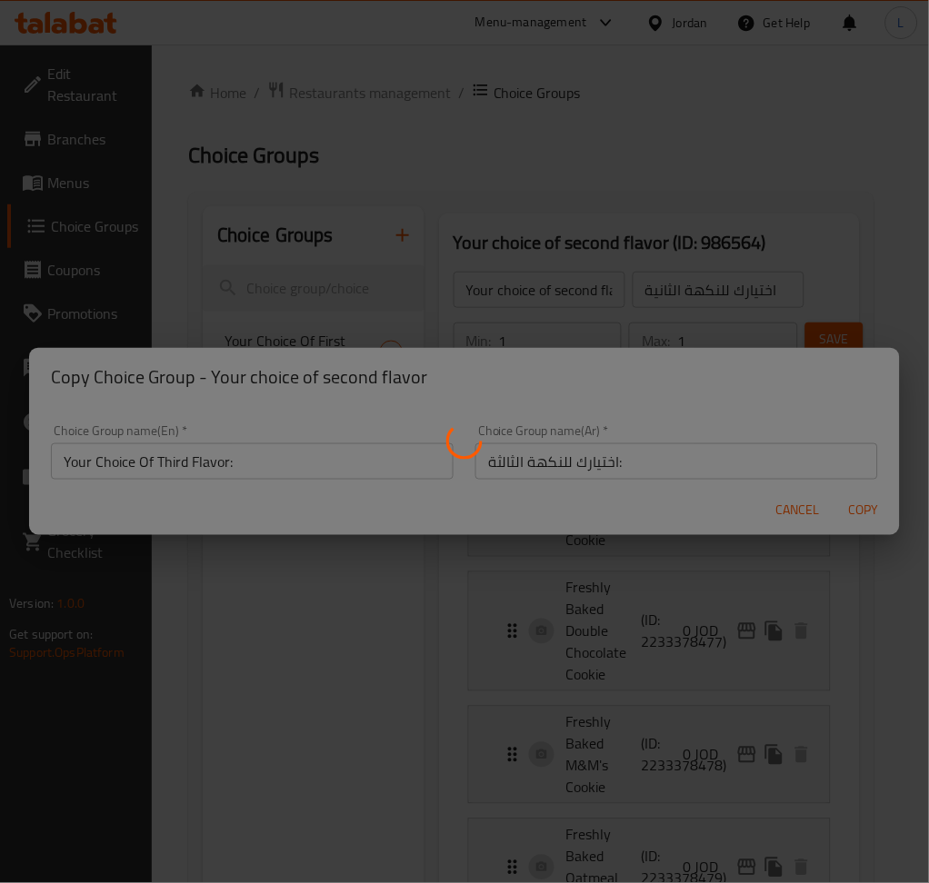
type input "Your Choice Of Third Flavor:"
type input "اختيارك للنكهة الثالثة:"
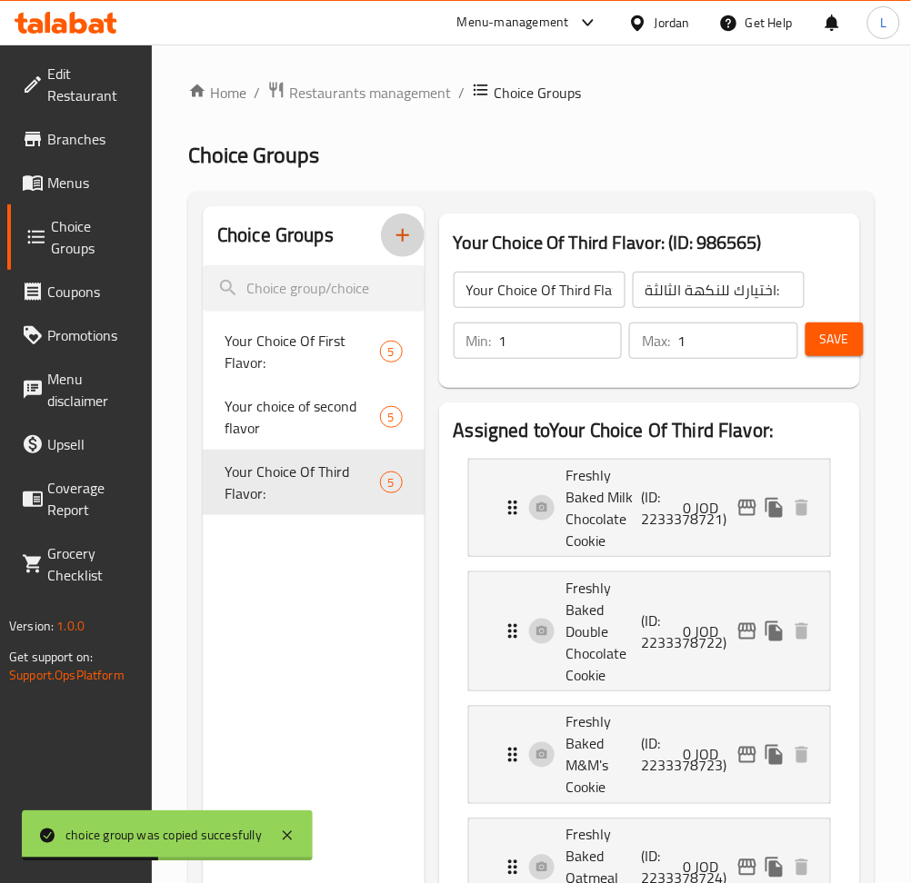
click at [402, 241] on icon "button" at bounding box center [402, 235] width 13 height 13
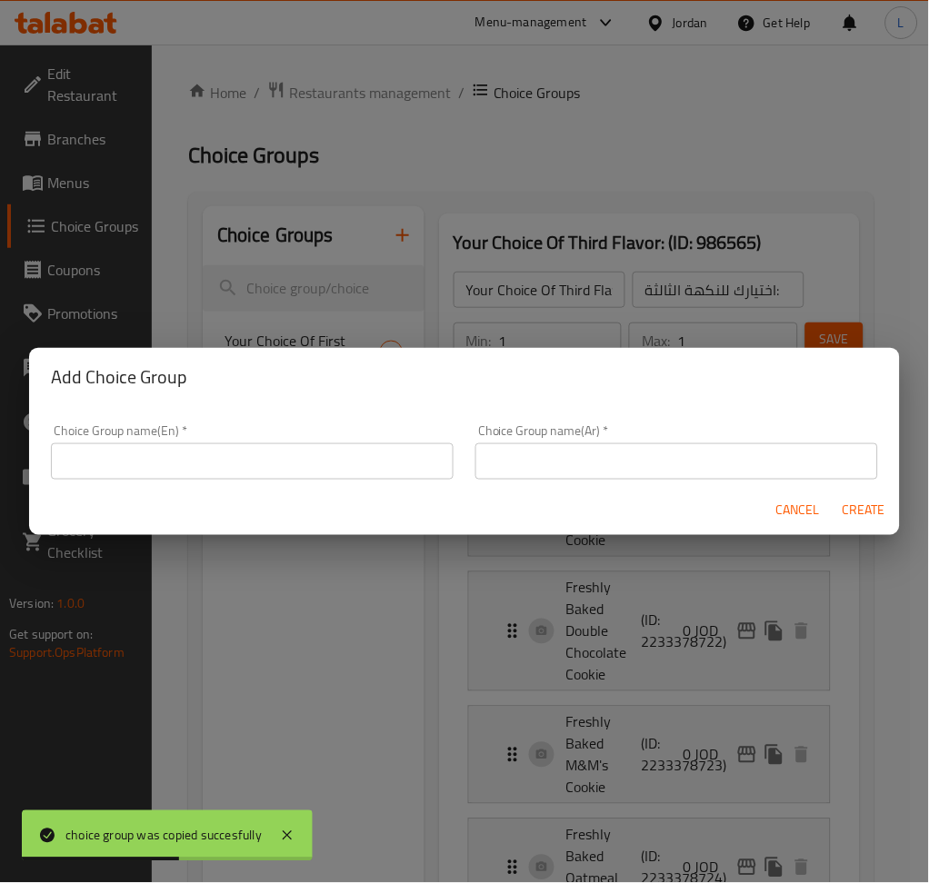
click at [420, 449] on input "text" at bounding box center [252, 461] width 403 height 36
click at [282, 467] on input "text" at bounding box center [252, 461] width 403 height 36
paste input "Your Choice Of Third Flavor:"
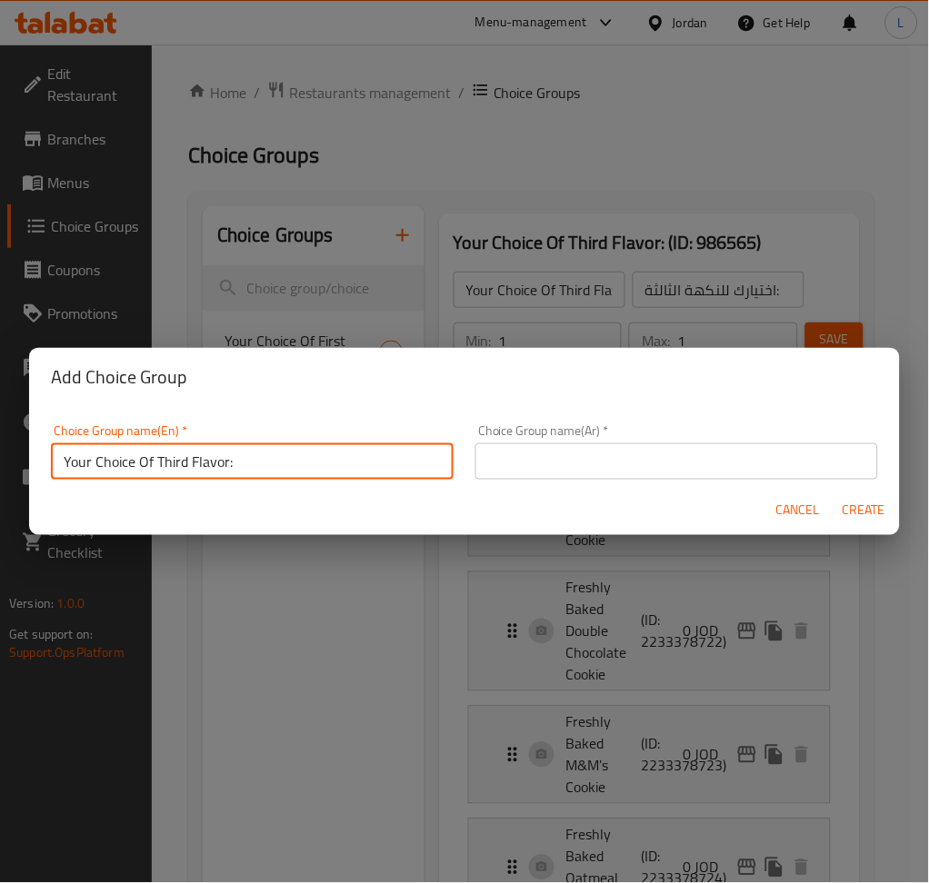
click at [173, 469] on input "Your Choice Of Third Flavor:" at bounding box center [252, 461] width 403 height 36
click at [174, 469] on input "Your Choice Of fourthFlavor:" at bounding box center [252, 461] width 403 height 36
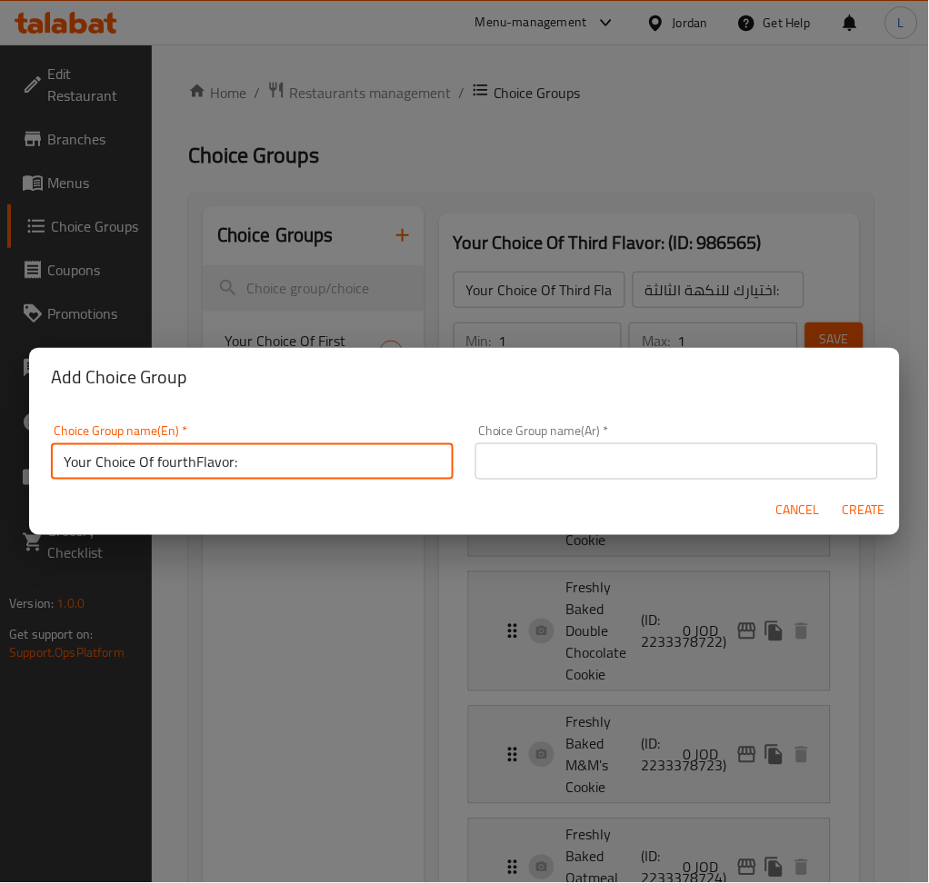
click at [192, 457] on input "Your Choice Of fourthFlavor:" at bounding box center [252, 461] width 403 height 36
click at [176, 459] on input "Your Choice Of fourthFlavor:" at bounding box center [252, 461] width 403 height 36
click at [194, 462] on input "Your Choice Of fourthFlavor:" at bounding box center [252, 461] width 403 height 36
click at [161, 466] on input "Your Choice Of fourth Flavor:" at bounding box center [252, 461] width 403 height 36
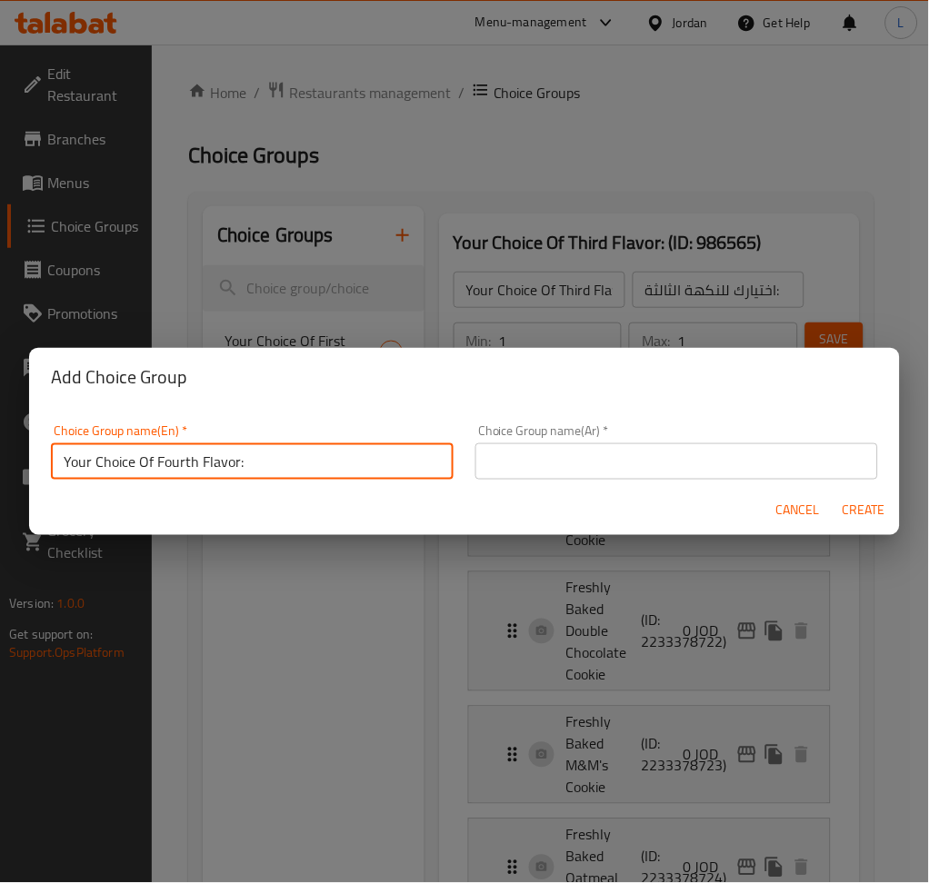
click at [190, 456] on input "Your Choice Of Fourth Flavor:" at bounding box center [252, 461] width 403 height 36
click at [192, 456] on input "Your Choice Of Fourth Flavor:" at bounding box center [252, 461] width 403 height 36
type input "Your Choice Of Fourth Flavor:"
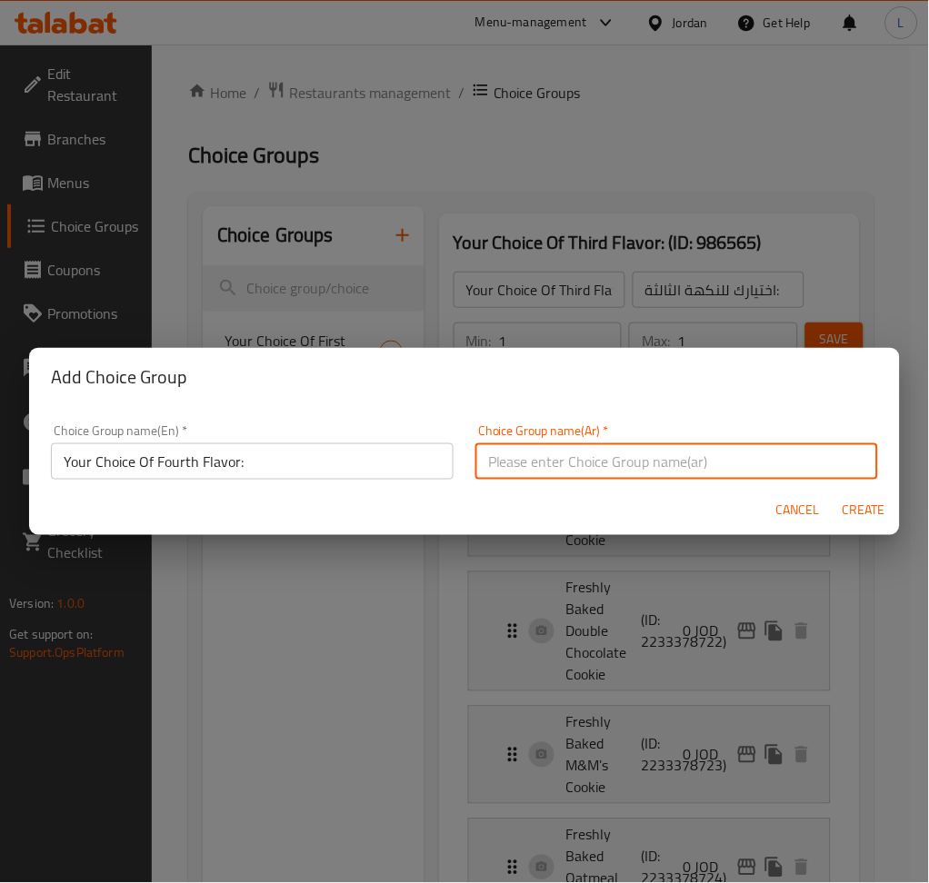
click at [562, 466] on input "text" at bounding box center [676, 461] width 403 height 36
paste input "اختيارك للنكهة الرابعة:"
type input "اختيارك للنكهة الرابعة:"
click at [875, 516] on span "Create" at bounding box center [863, 511] width 44 height 23
type input "Your Choice Of Fourth Flavor:"
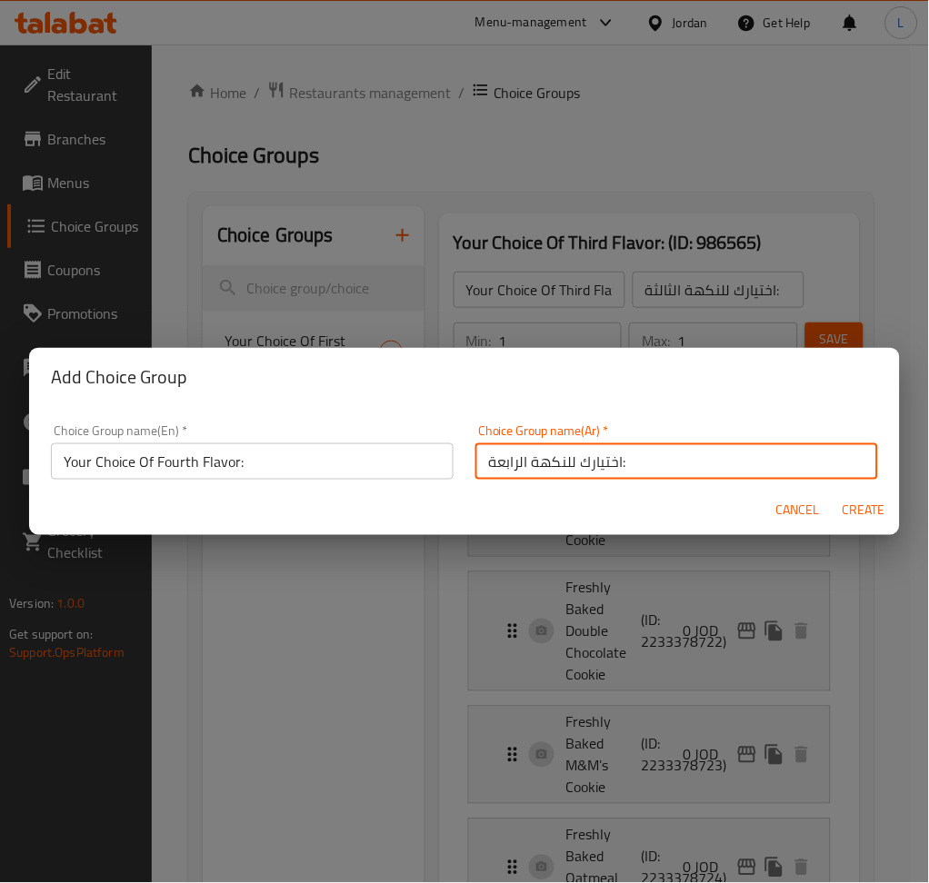
type input "اختيارك للنكهة الرابعة:"
type input "0"
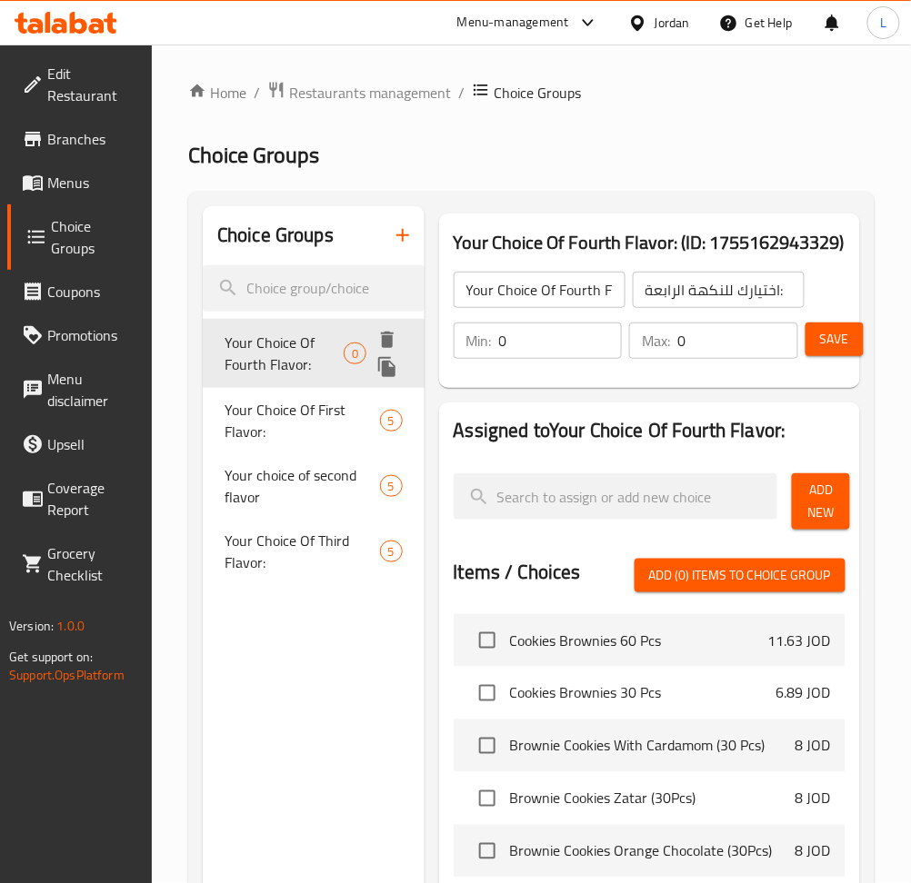
click at [389, 339] on icon "delete" at bounding box center [387, 340] width 13 height 16
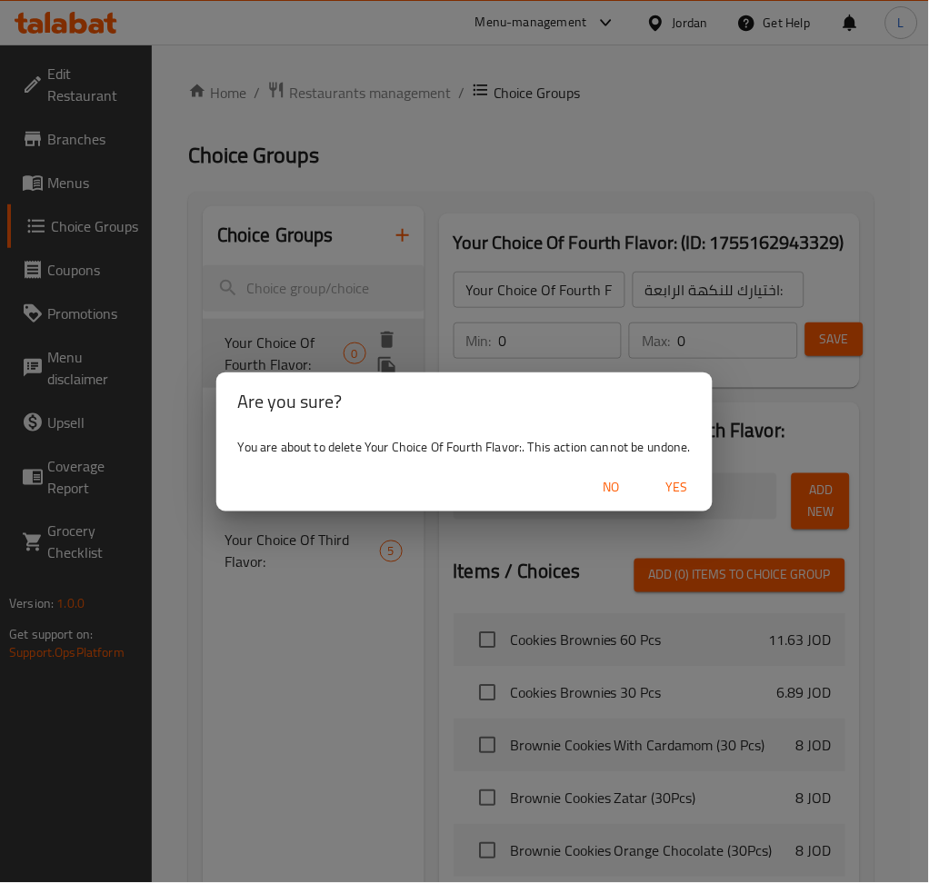
click at [672, 491] on span "Yes" at bounding box center [676, 487] width 44 height 23
type input "Your Choice Of First Flavor:"
type input "اختيارك للنكهة الأولى:"
type input "1"
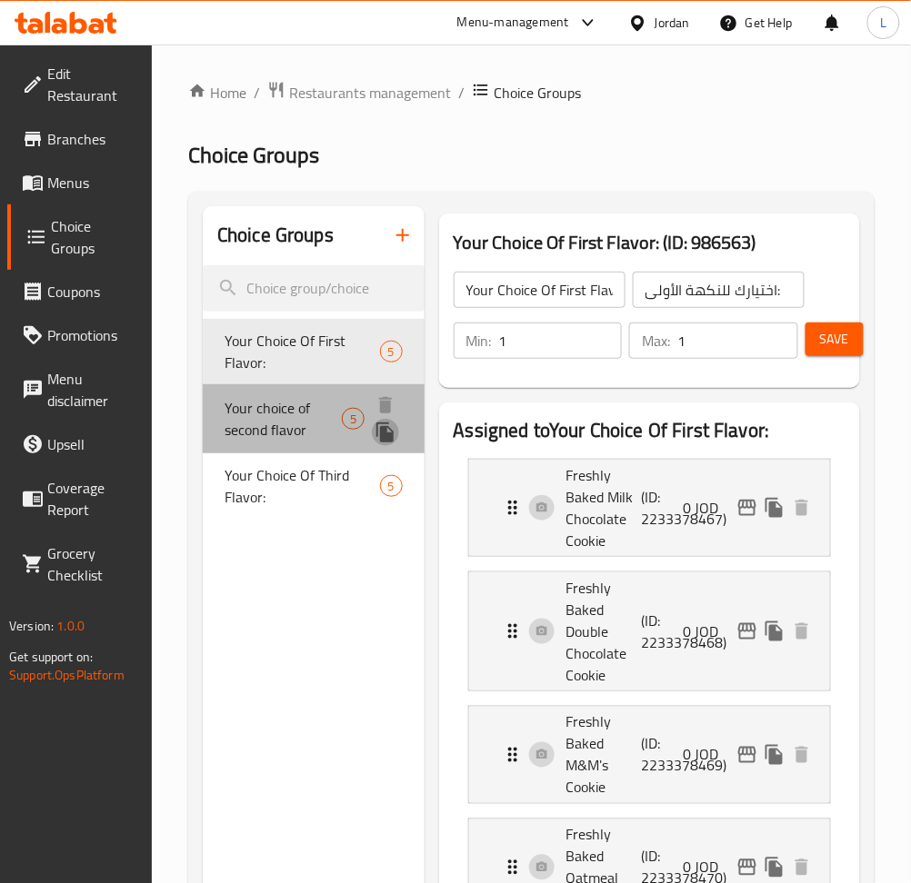
click at [384, 433] on icon "duplicate" at bounding box center [385, 433] width 22 height 22
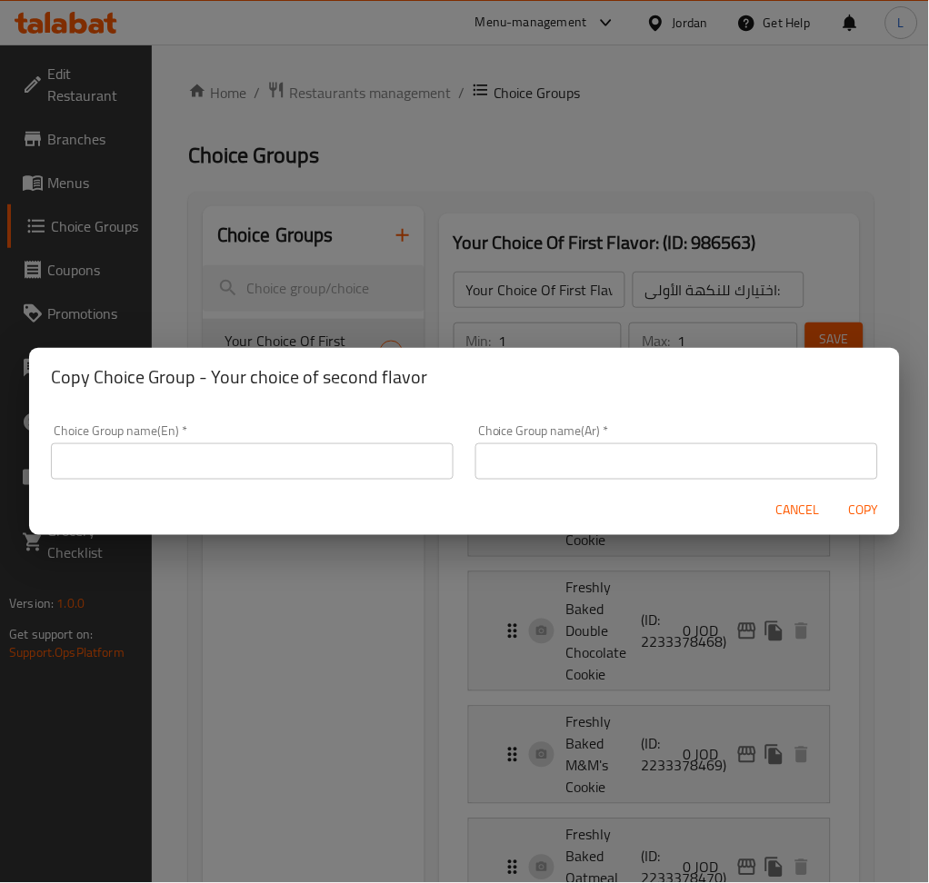
click at [398, 468] on input "text" at bounding box center [252, 461] width 403 height 36
click at [343, 476] on input "text" at bounding box center [252, 461] width 403 height 36
paste input "Your Choice Of Fourth Flavor:"
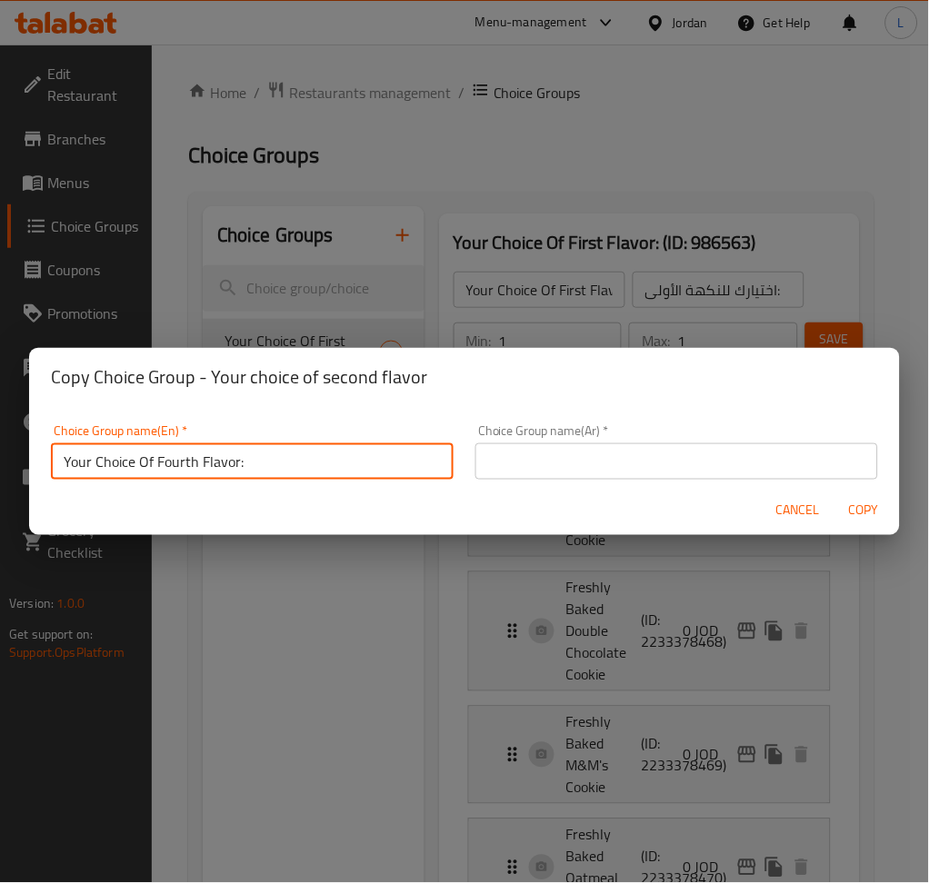
type input "Your Choice Of Fourth Flavor:"
click at [649, 476] on input "text" at bounding box center [676, 461] width 403 height 36
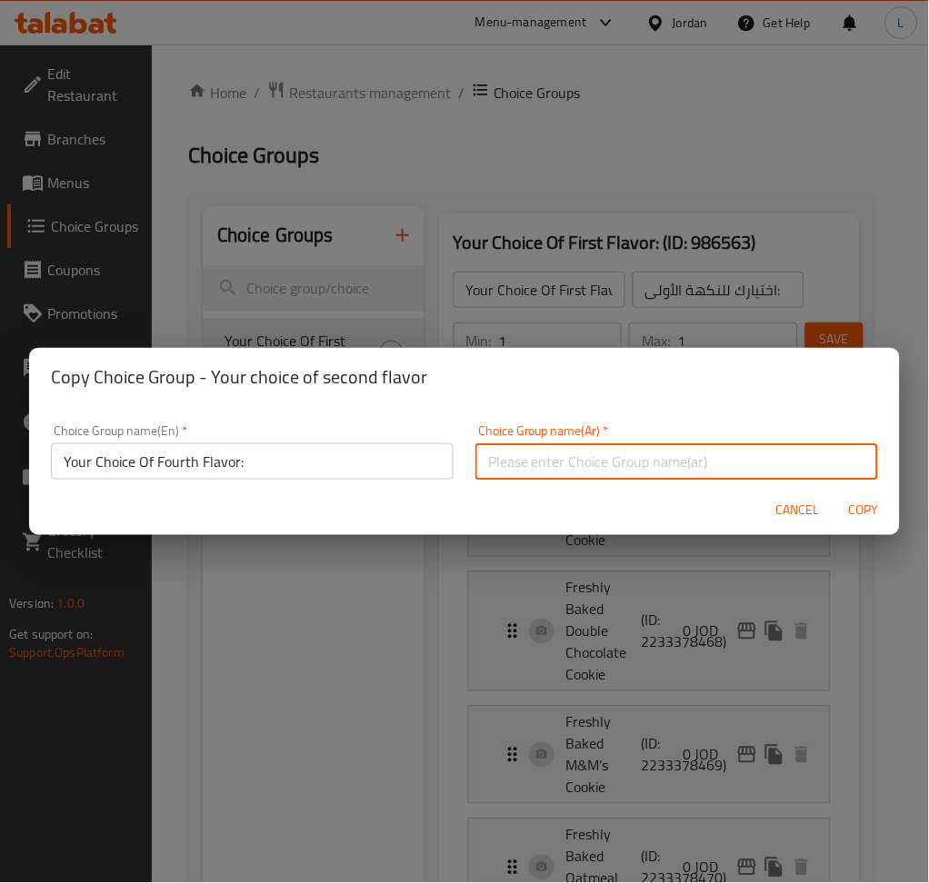
click at [676, 469] on input "text" at bounding box center [676, 461] width 403 height 36
paste input "اختيارك للنكهة الرابعة:"
type input "اختيارك للنكهة الرابعة:"
click at [871, 511] on span "Copy" at bounding box center [863, 511] width 44 height 23
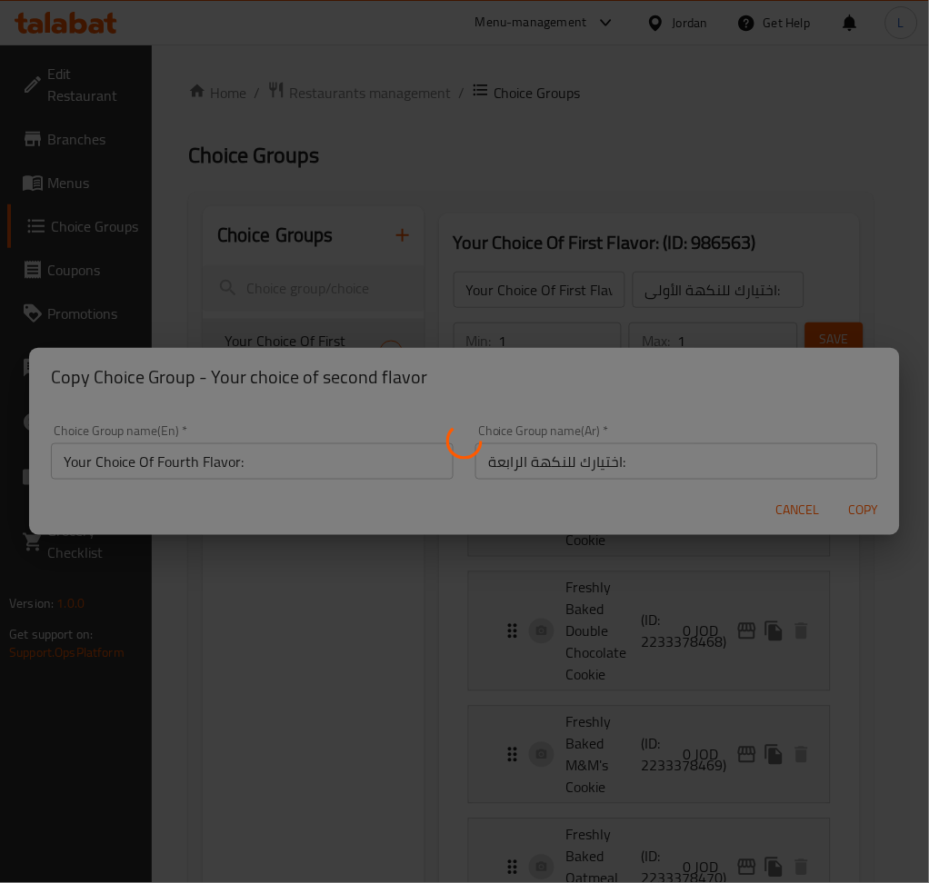
type input "Your Choice Of Fourth Flavor:"
type input "اختيارك للنكهة الرابعة:"
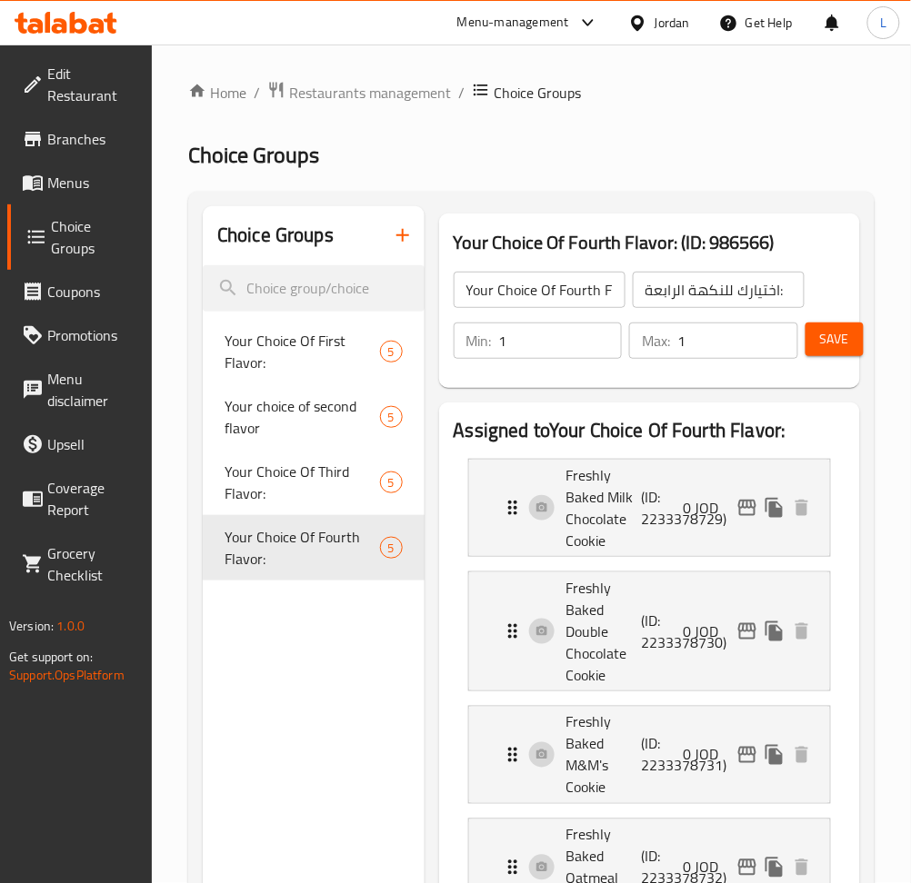
click at [405, 246] on icon "button" at bounding box center [403, 235] width 22 height 22
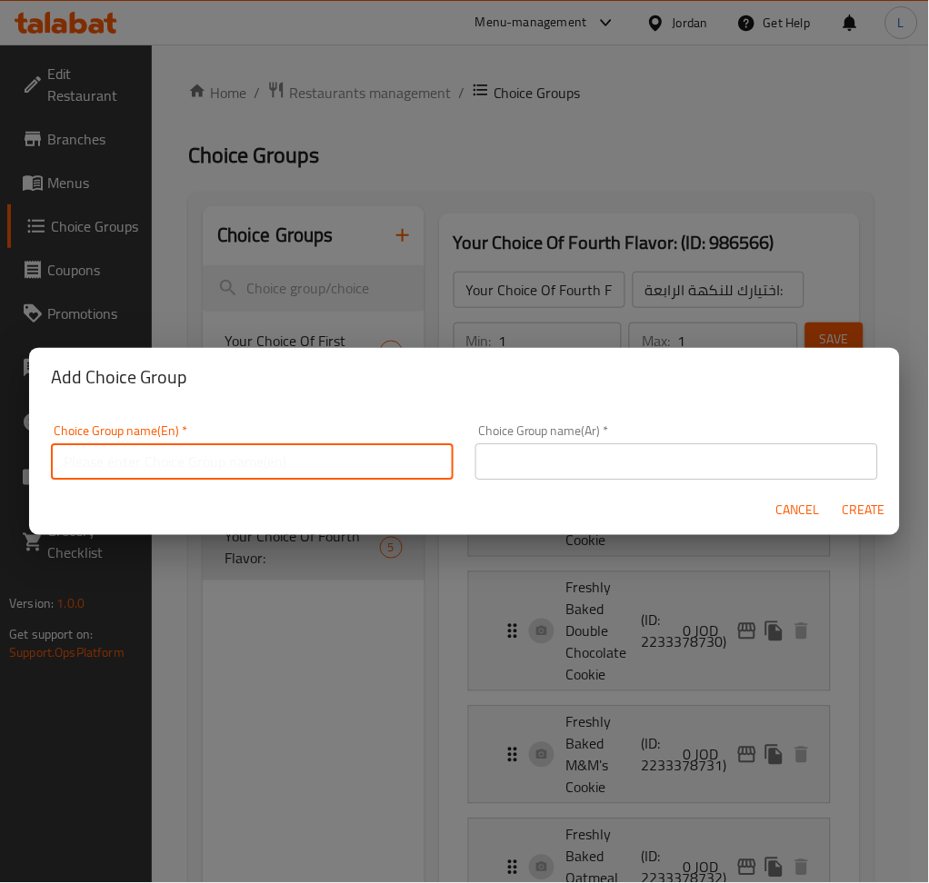
click at [365, 476] on input "text" at bounding box center [252, 461] width 403 height 36
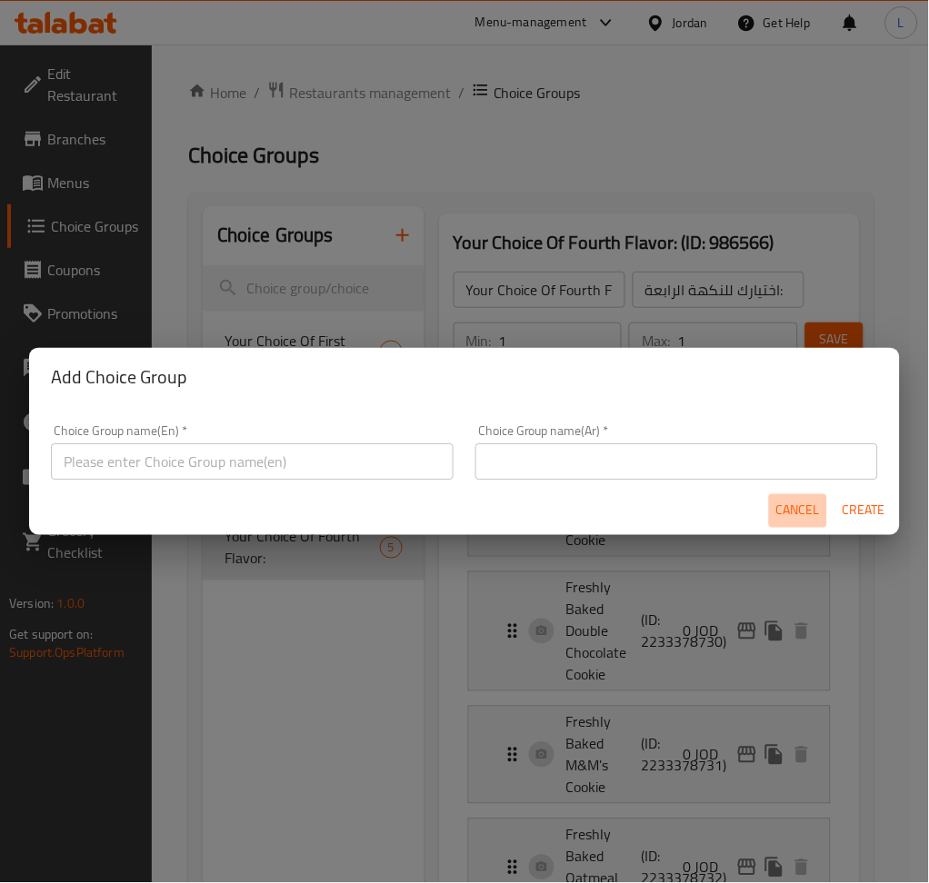
click at [801, 500] on span "Cancel" at bounding box center [798, 511] width 44 height 23
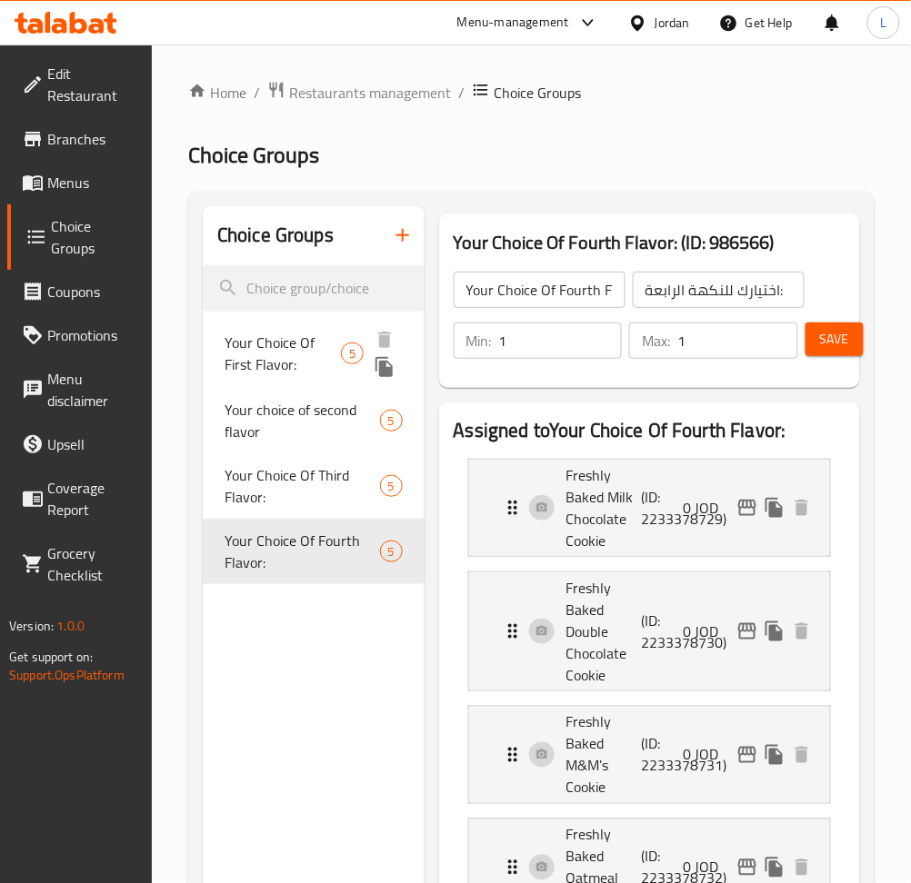
click at [389, 371] on icon "duplicate" at bounding box center [383, 367] width 17 height 20
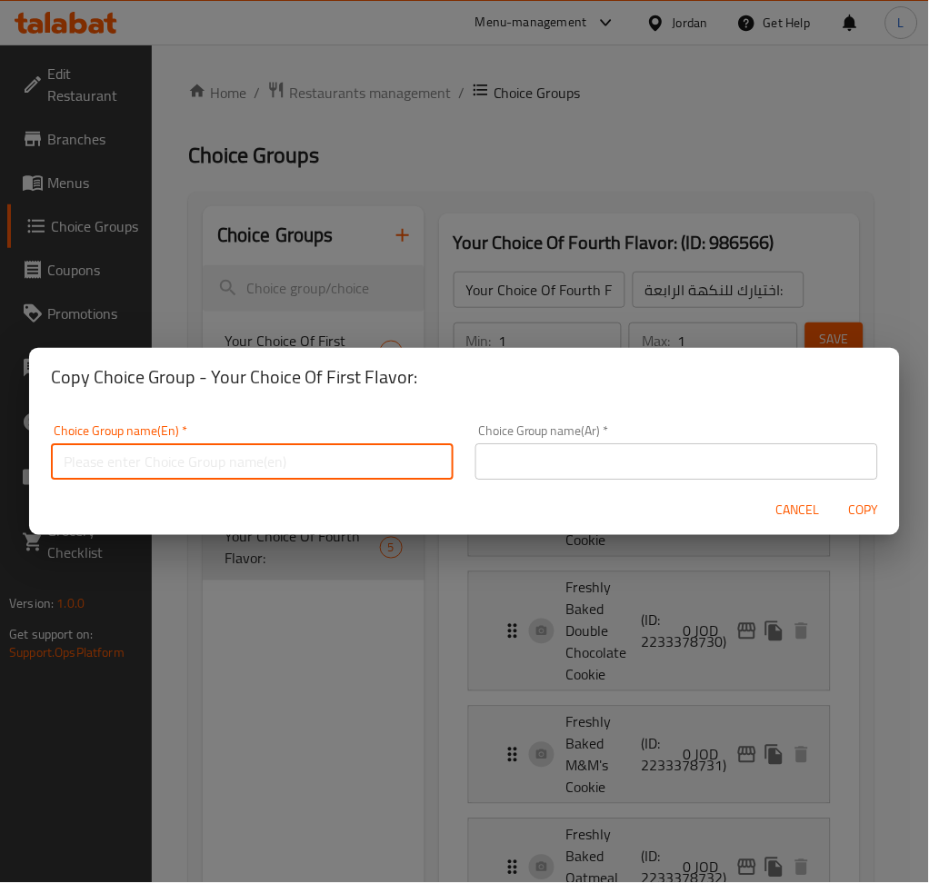
click at [381, 473] on input "text" at bounding box center [252, 461] width 403 height 36
click at [269, 471] on input "text" at bounding box center [252, 461] width 403 height 36
paste input "Your Choice Of Fourth Flavor:"
click at [184, 462] on input "Your Choice Of Fourth Flavor:" at bounding box center [252, 461] width 403 height 36
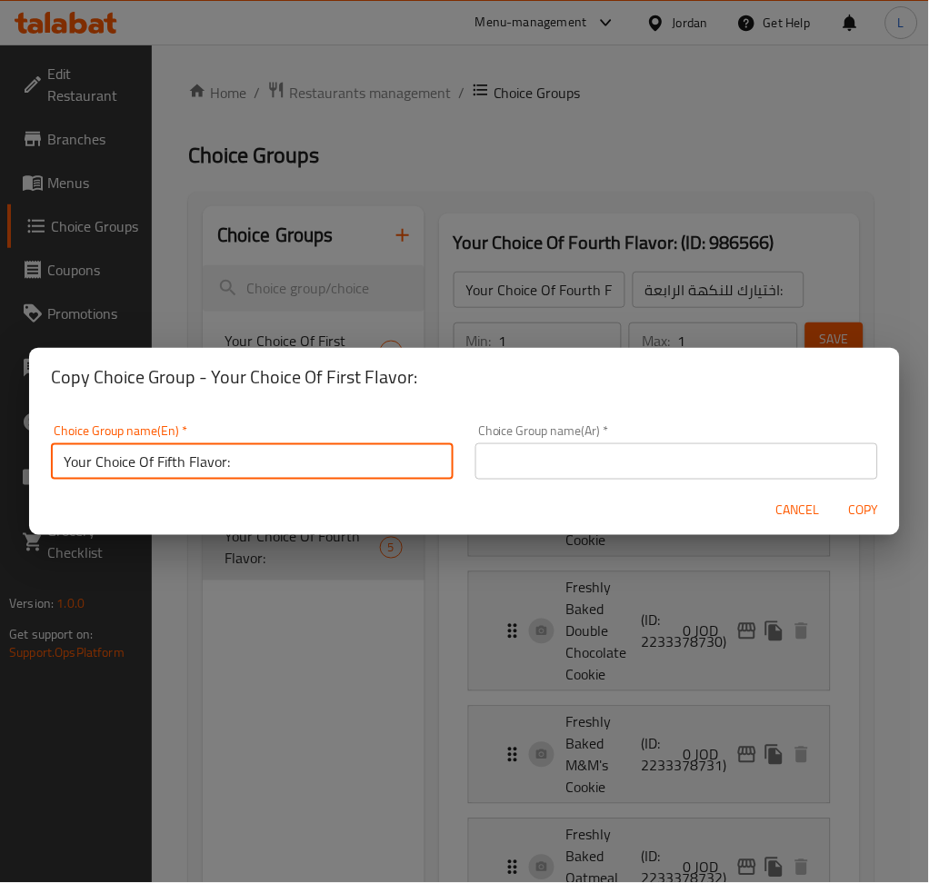
click at [182, 470] on input "Your Choice Of Fifth Flavor:" at bounding box center [252, 461] width 403 height 36
type input "Your Choice Of Fifth Flavor:"
click at [662, 449] on input "text" at bounding box center [676, 461] width 403 height 36
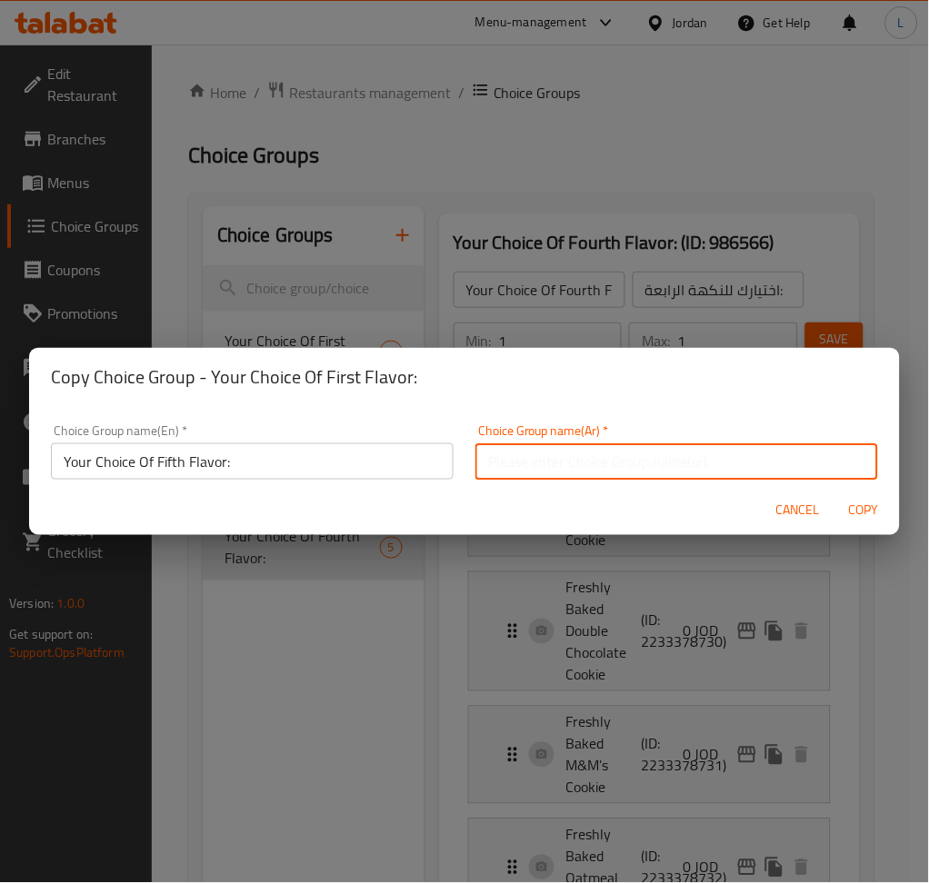
paste input "اختيارك للنكهة الخامسة:"
type input "اختيارك للنكهة الخامسة:"
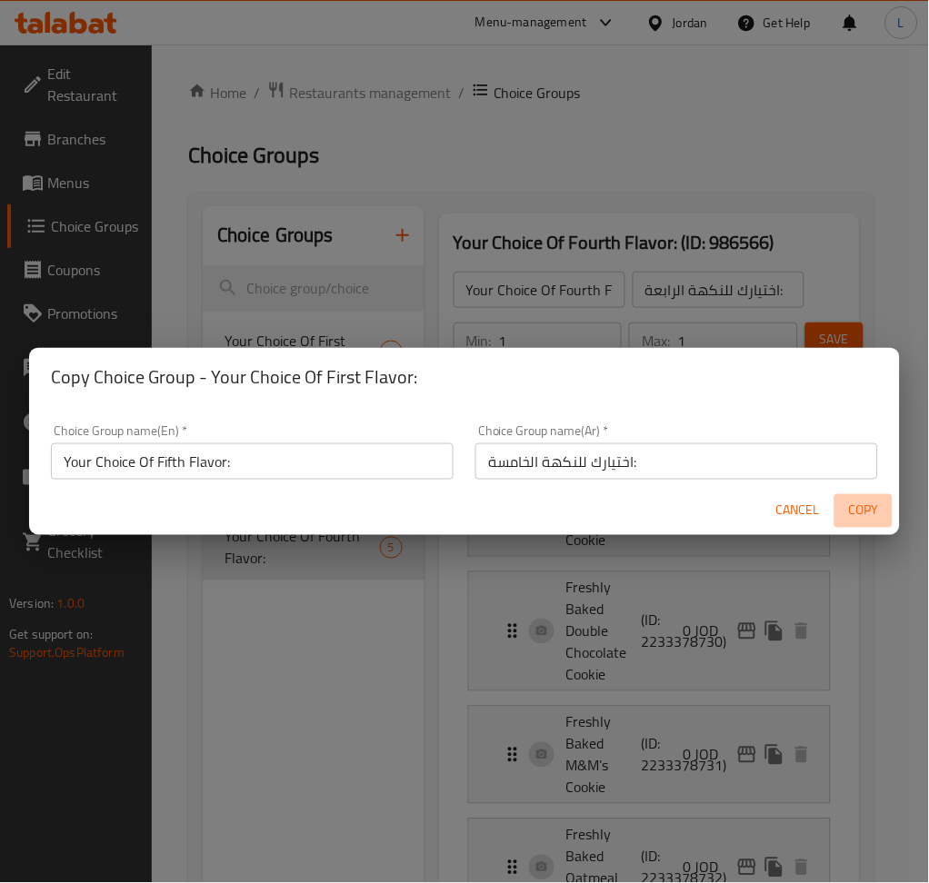
click at [865, 513] on span "Copy" at bounding box center [863, 511] width 44 height 23
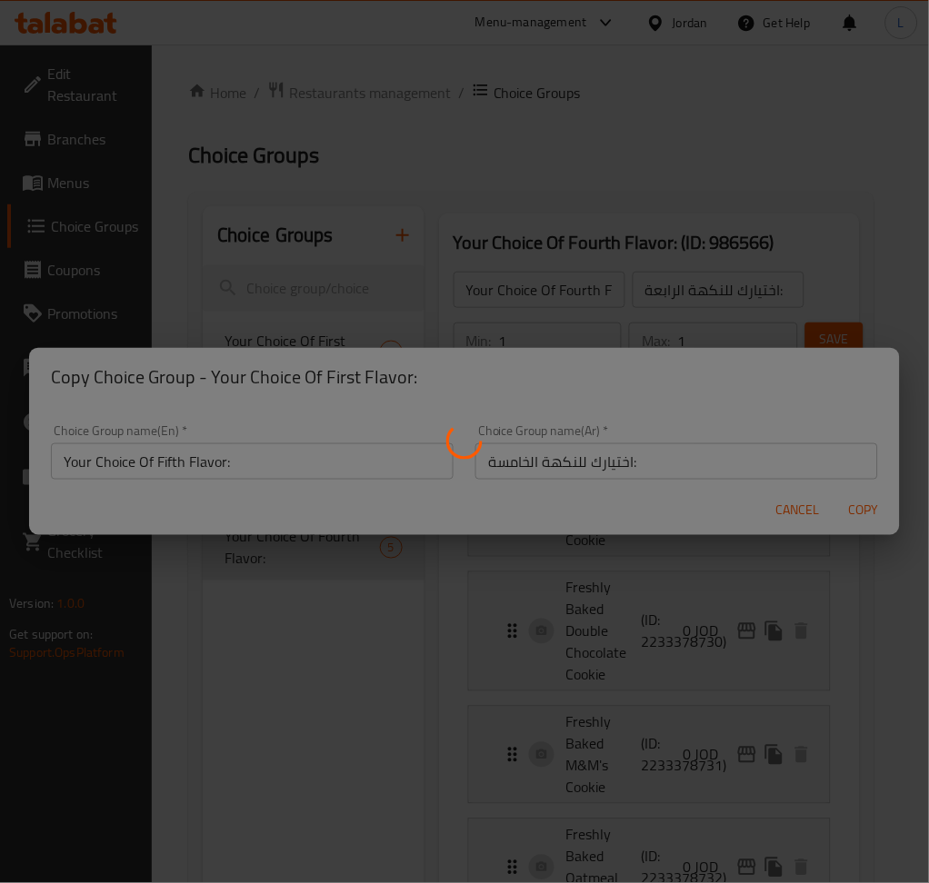
type input "Your Choice Of Fifth Flavor:"
type input "اختيارك للنكهة الخامسة:"
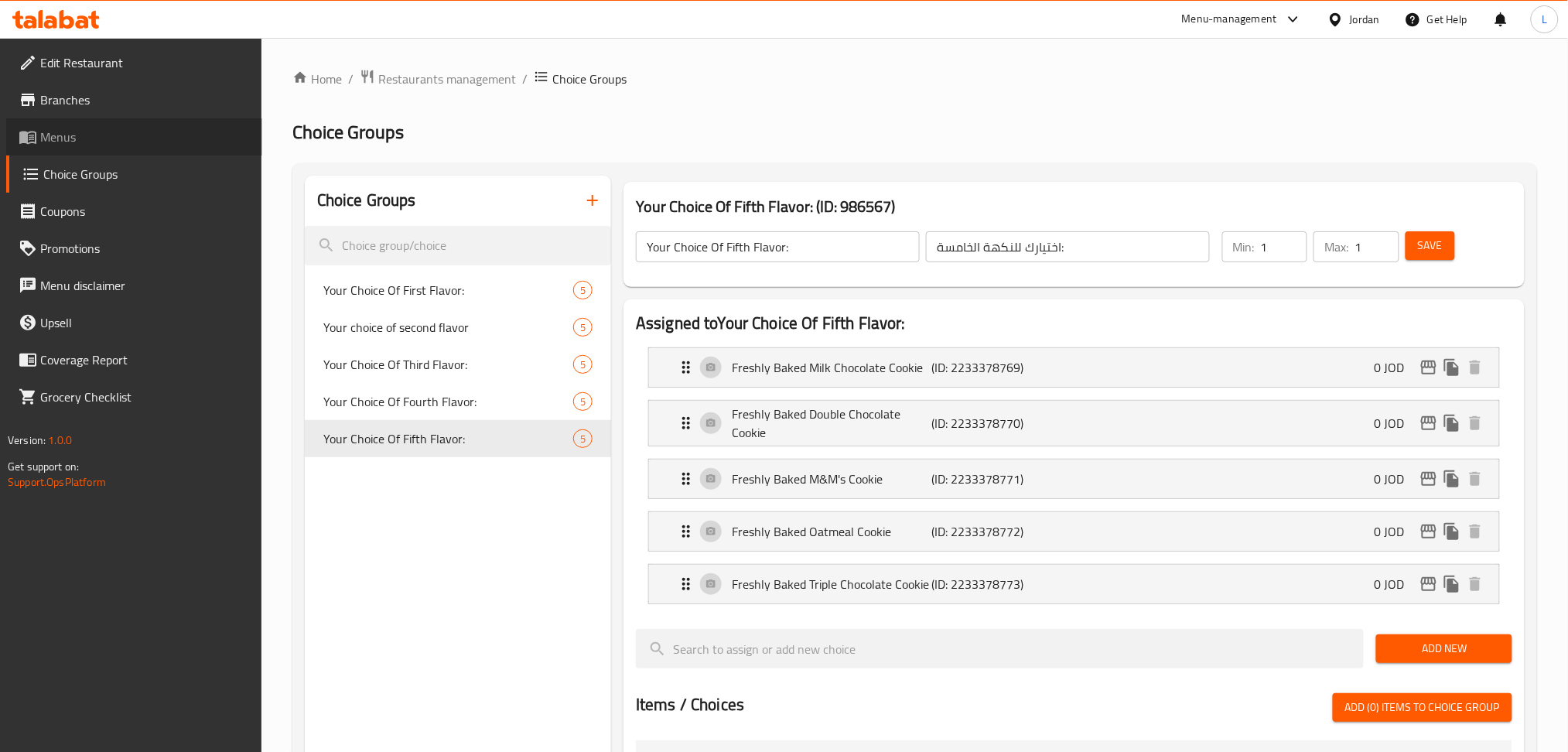
click at [117, 123] on link "Menus" at bounding box center [134, 137] width 256 height 37
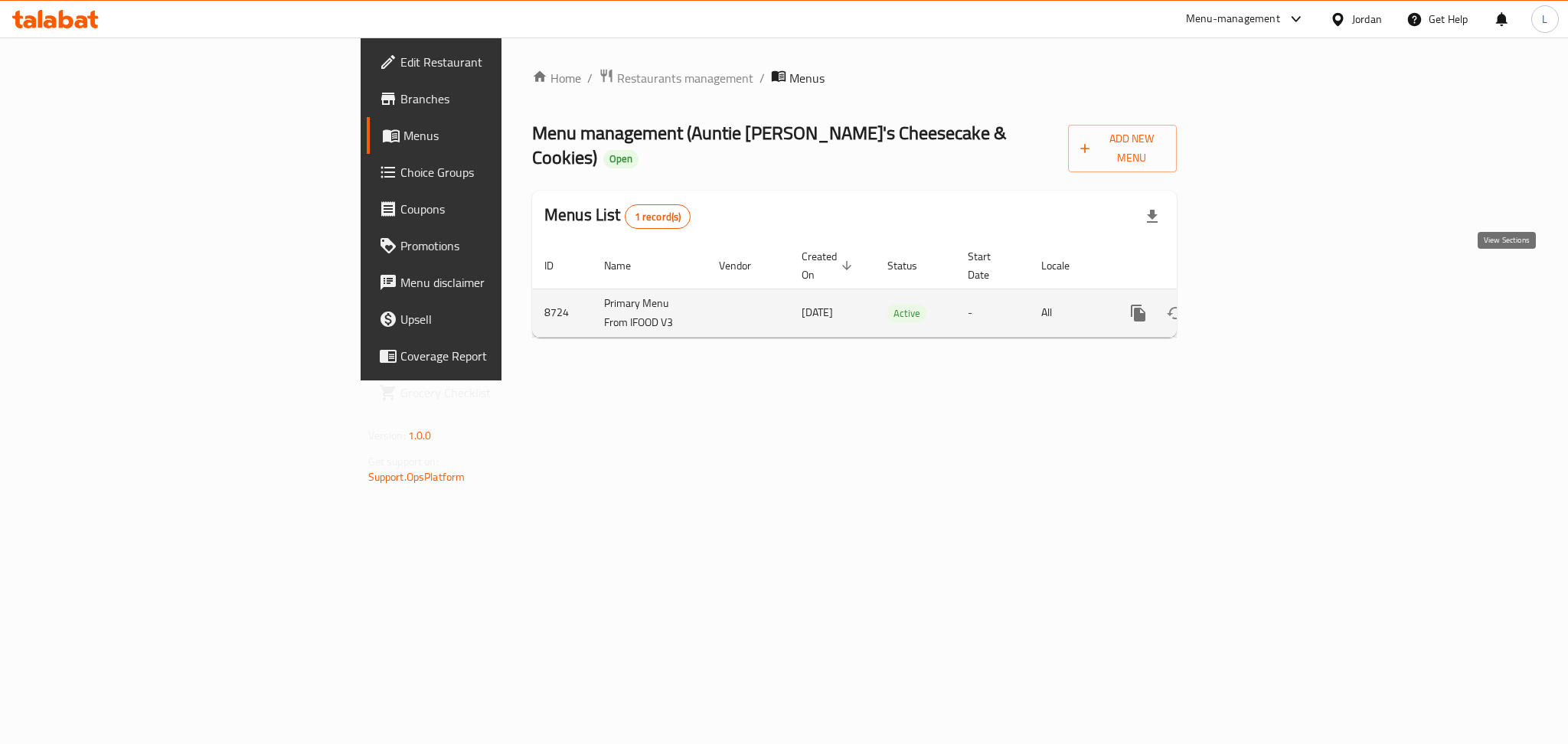
click at [1267, 295] on link "enhanced table" at bounding box center [1249, 313] width 37 height 37
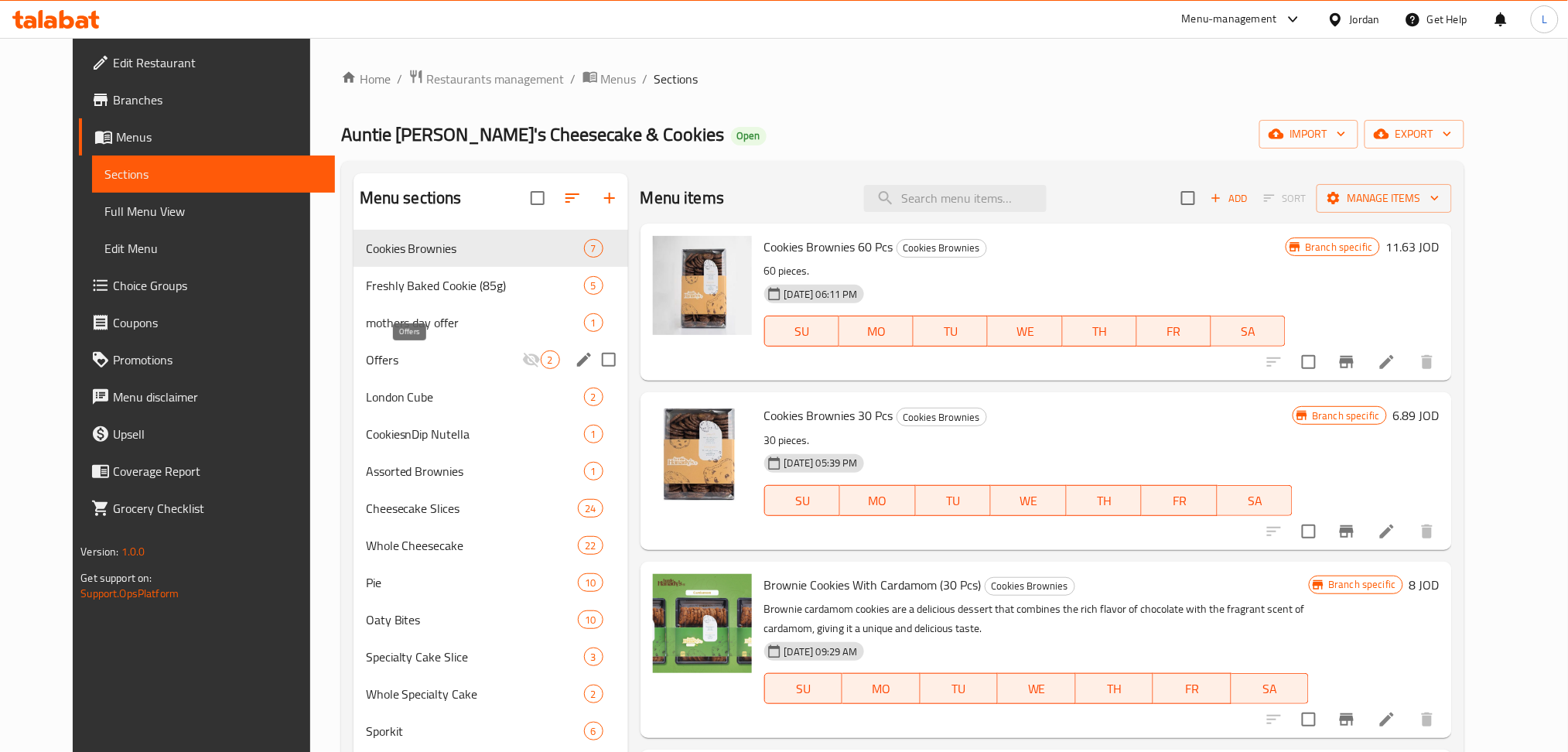
click at [393, 356] on span "Offers" at bounding box center [444, 360] width 157 height 19
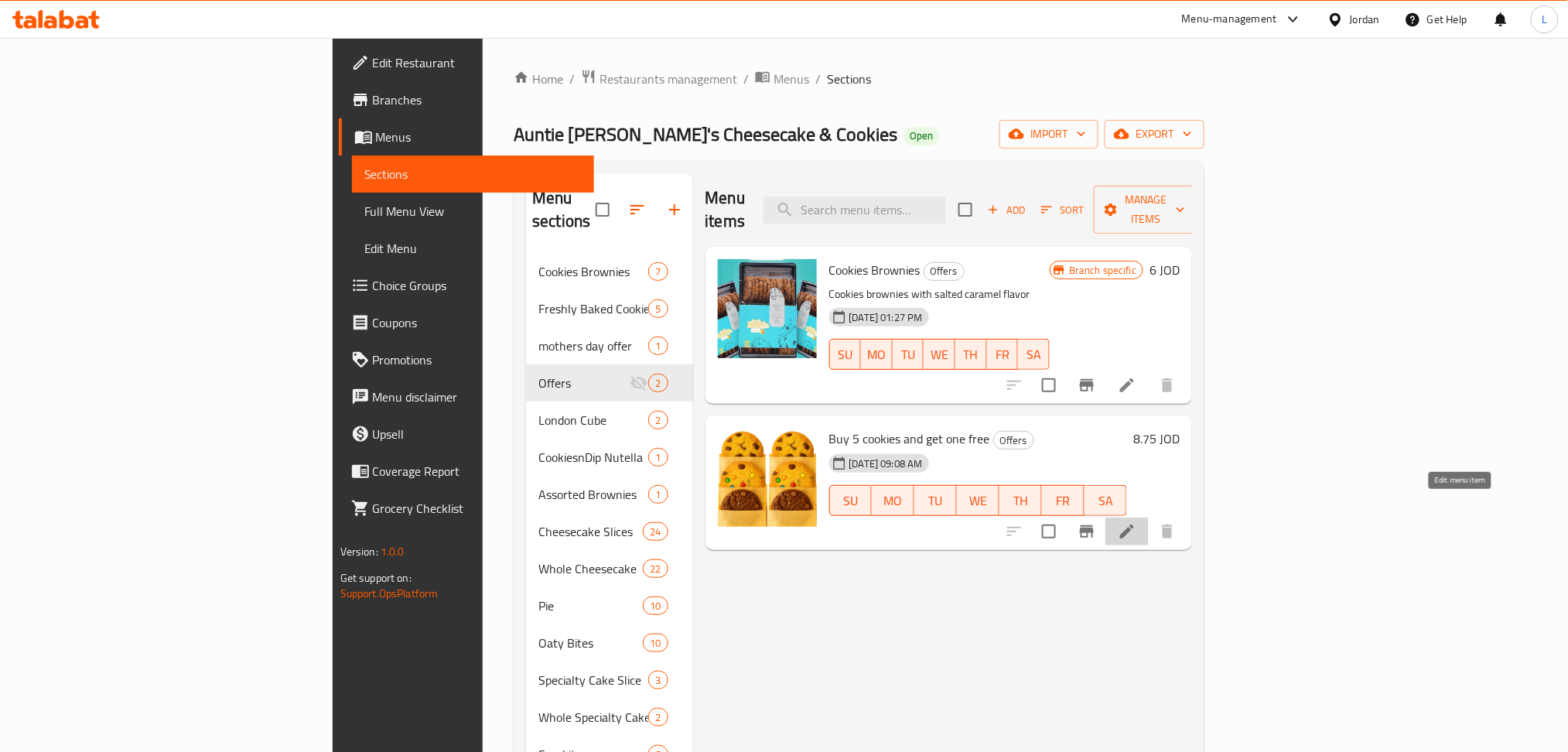
click at [1136, 522] on icon at bounding box center [1127, 531] width 19 height 19
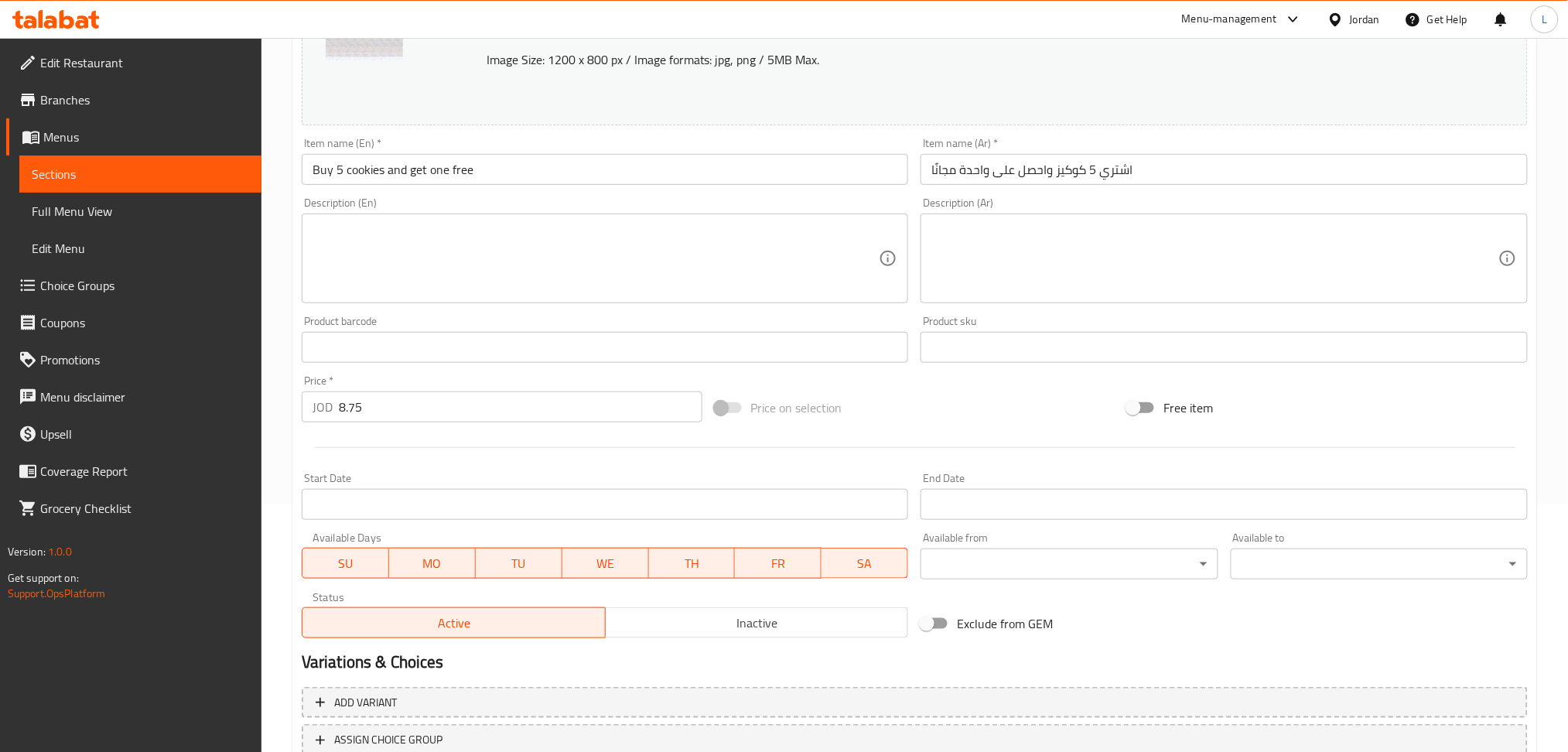
scroll to position [361, 0]
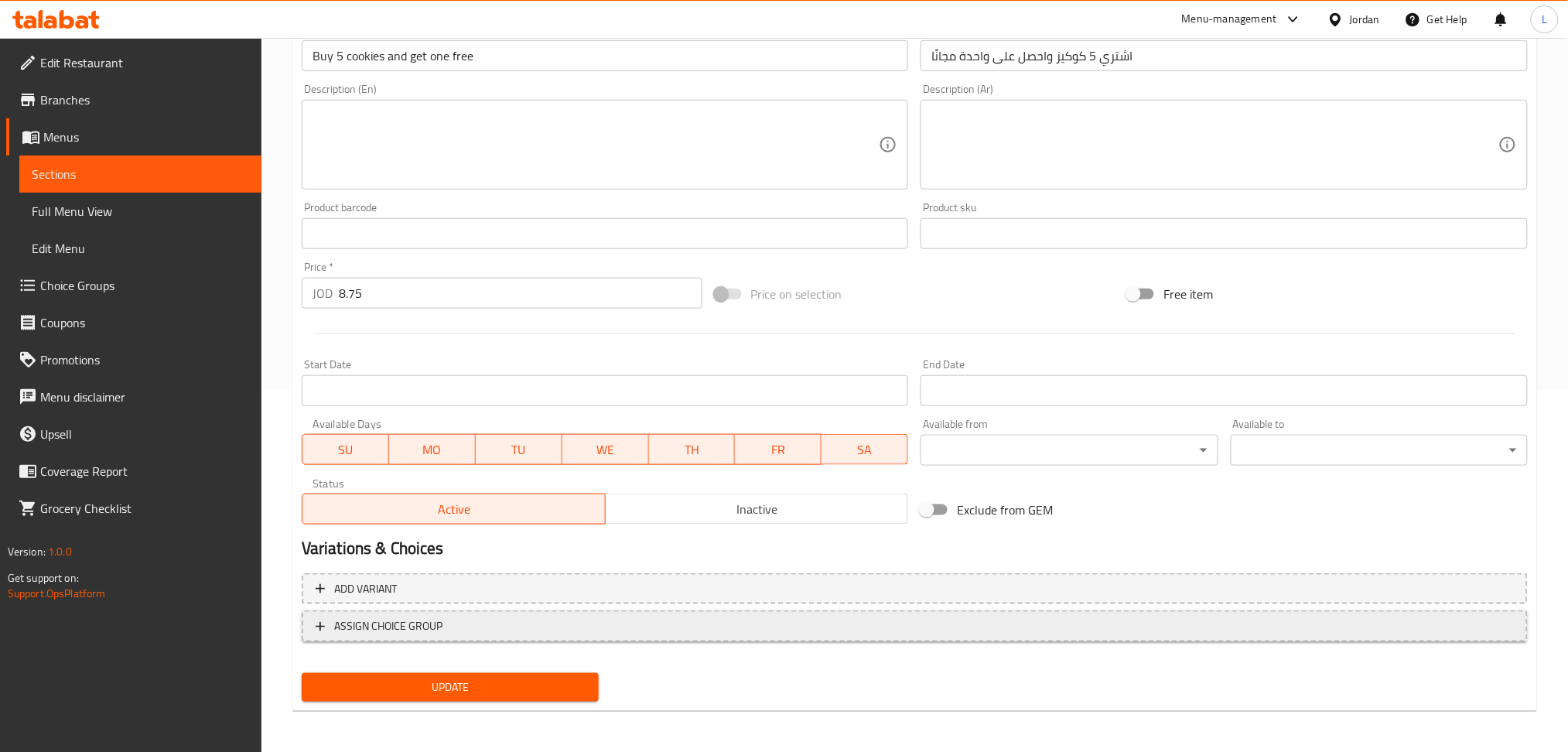
click at [454, 629] on span "ASSIGN CHOICE GROUP" at bounding box center [915, 626] width 1199 height 20
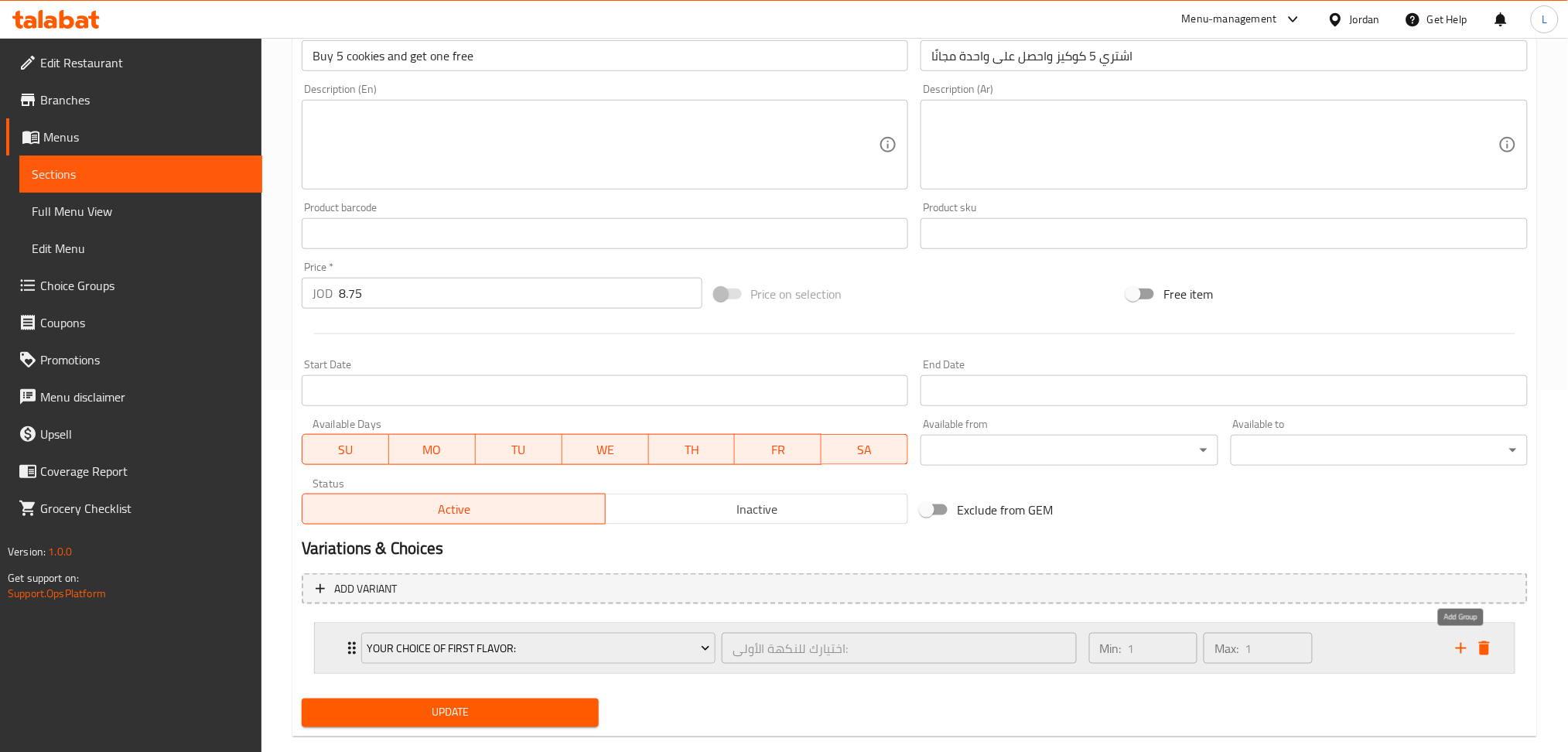
click at [1453, 647] on icon "add" at bounding box center [1462, 649] width 19 height 19
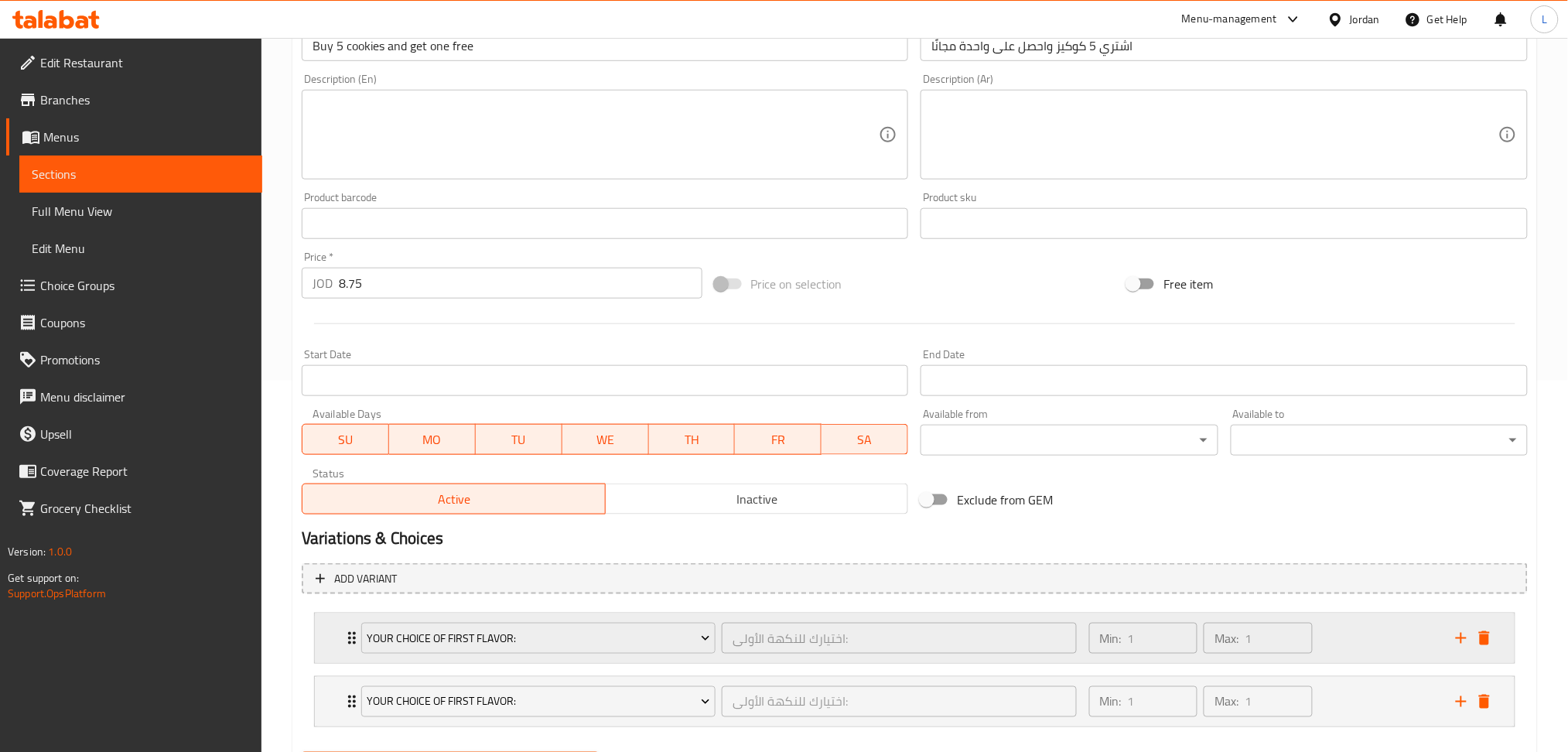
scroll to position [452, 0]
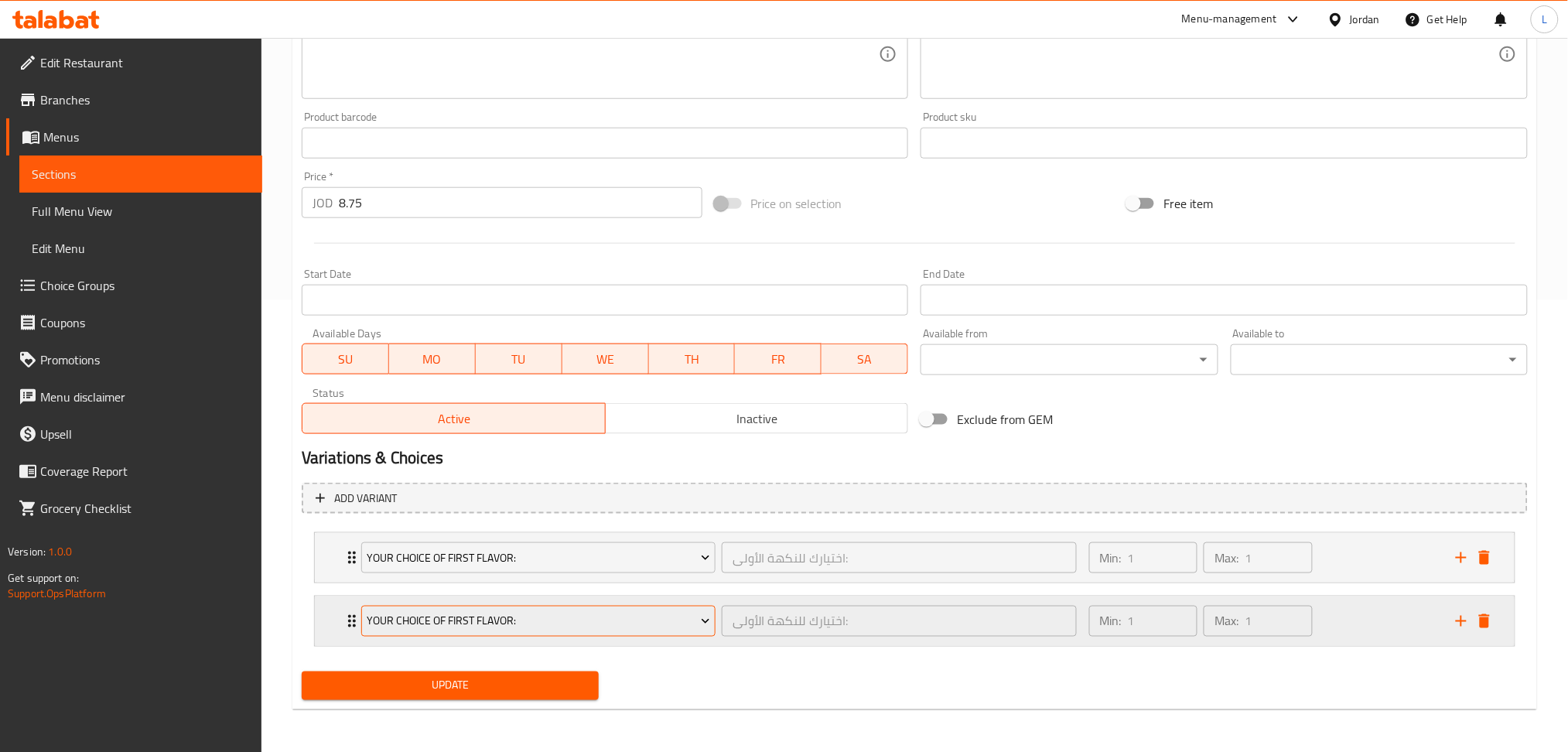
click at [541, 627] on span "Your Choice Of First Flavor:" at bounding box center [538, 622] width 343 height 20
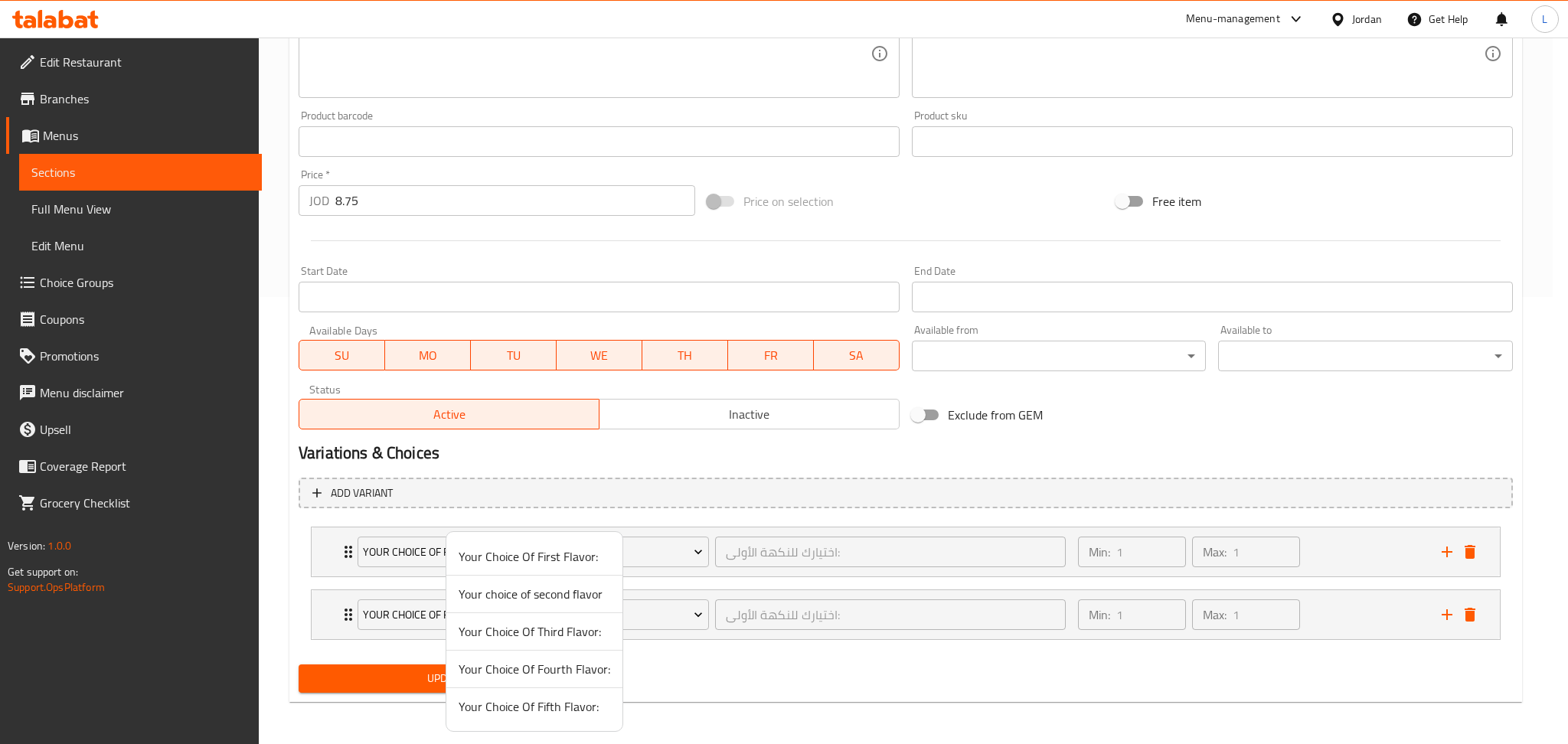
click at [569, 600] on span "Your choice of second flavor" at bounding box center [534, 594] width 152 height 19
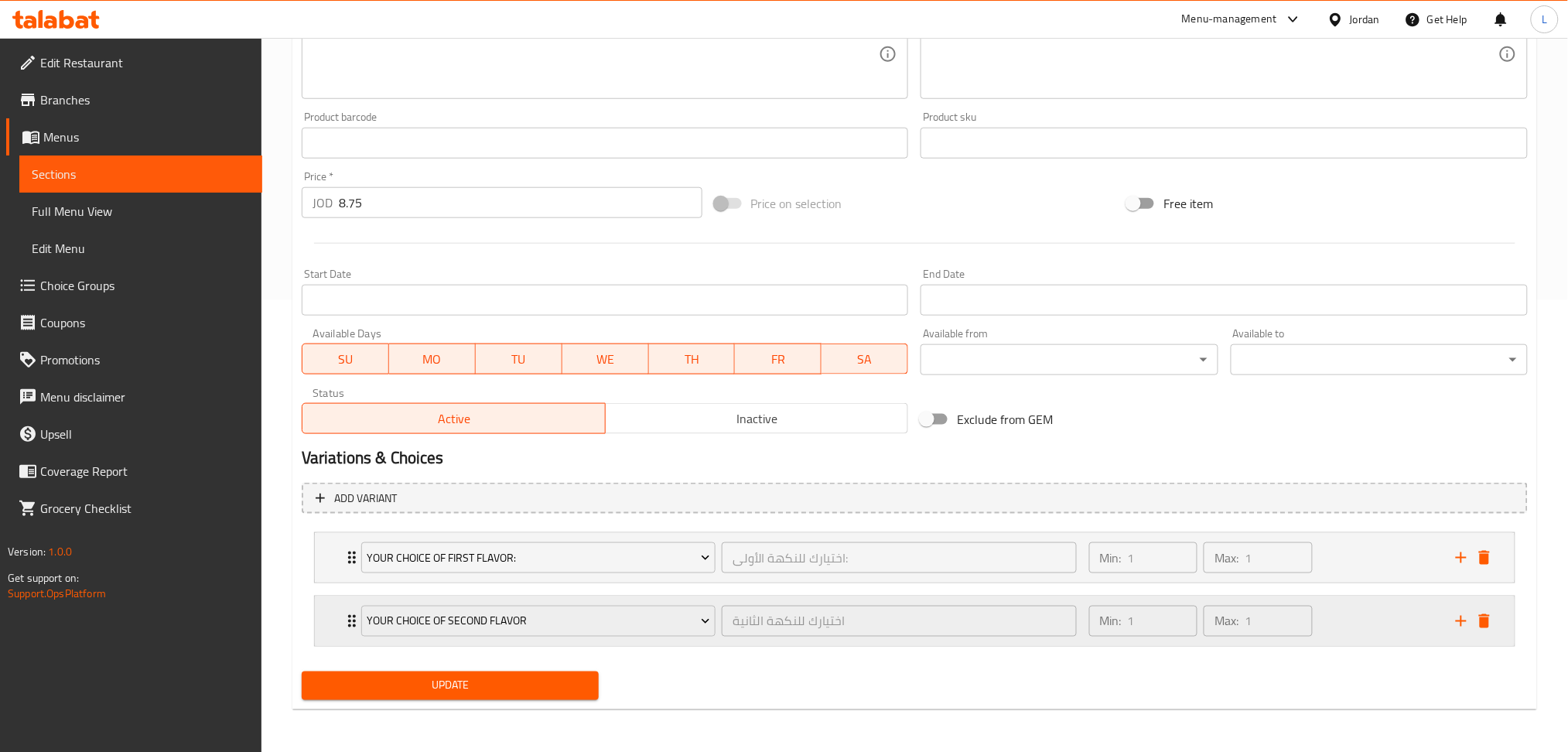
click at [1459, 624] on icon "add" at bounding box center [1462, 622] width 19 height 19
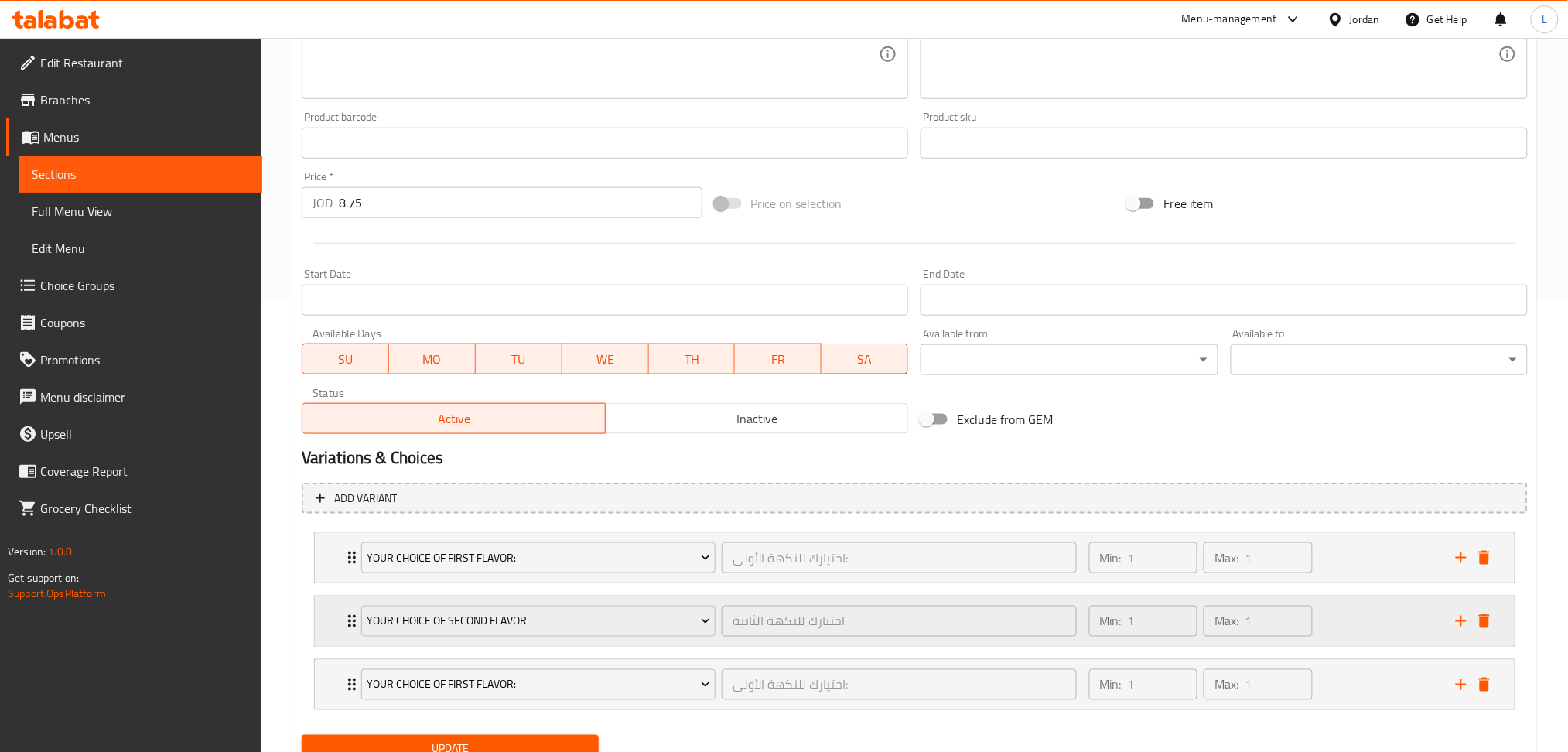
scroll to position [515, 0]
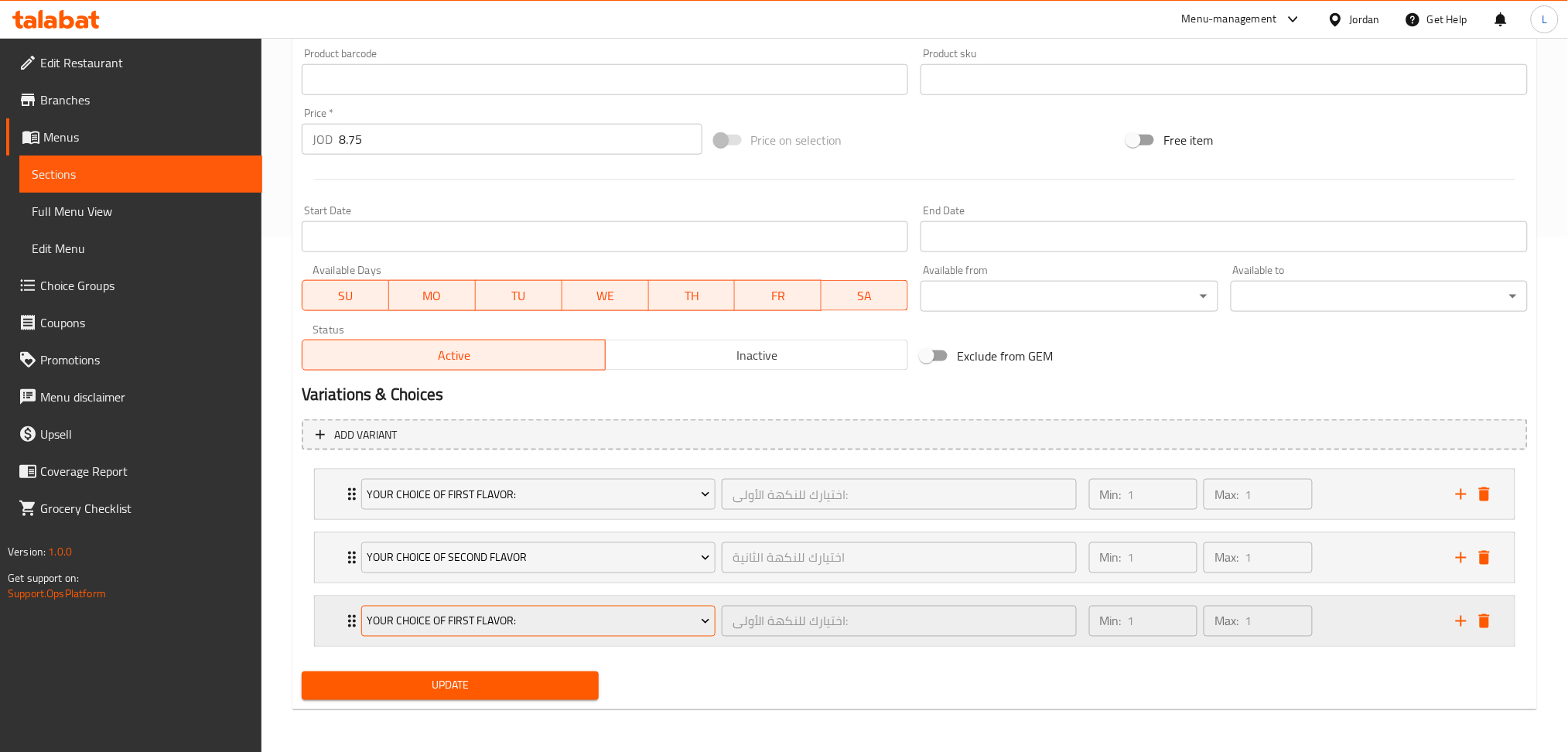
click at [495, 613] on span "Your Choice Of First Flavor:" at bounding box center [538, 622] width 343 height 20
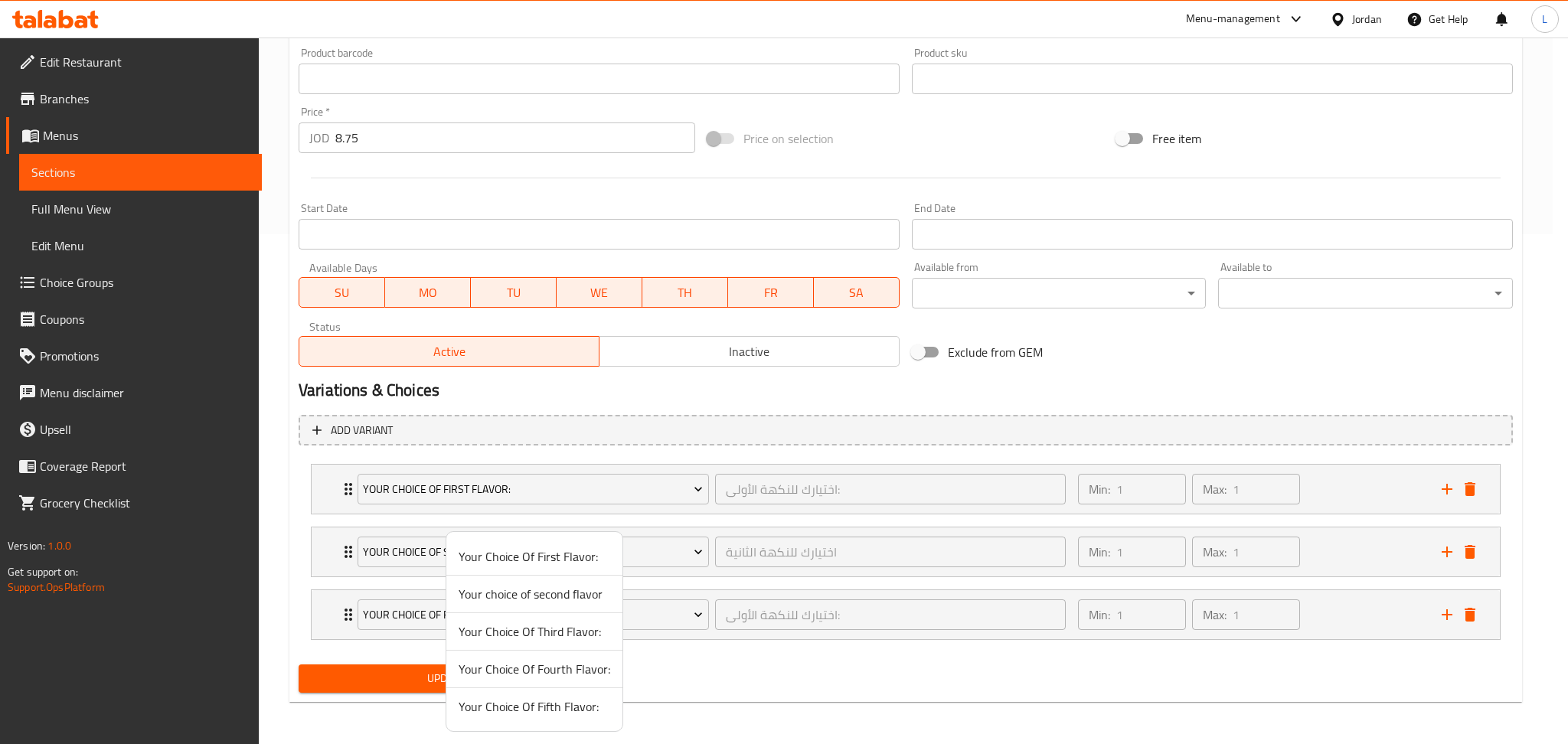
click at [569, 638] on span "Your Choice Of Third Flavor:" at bounding box center [534, 632] width 152 height 19
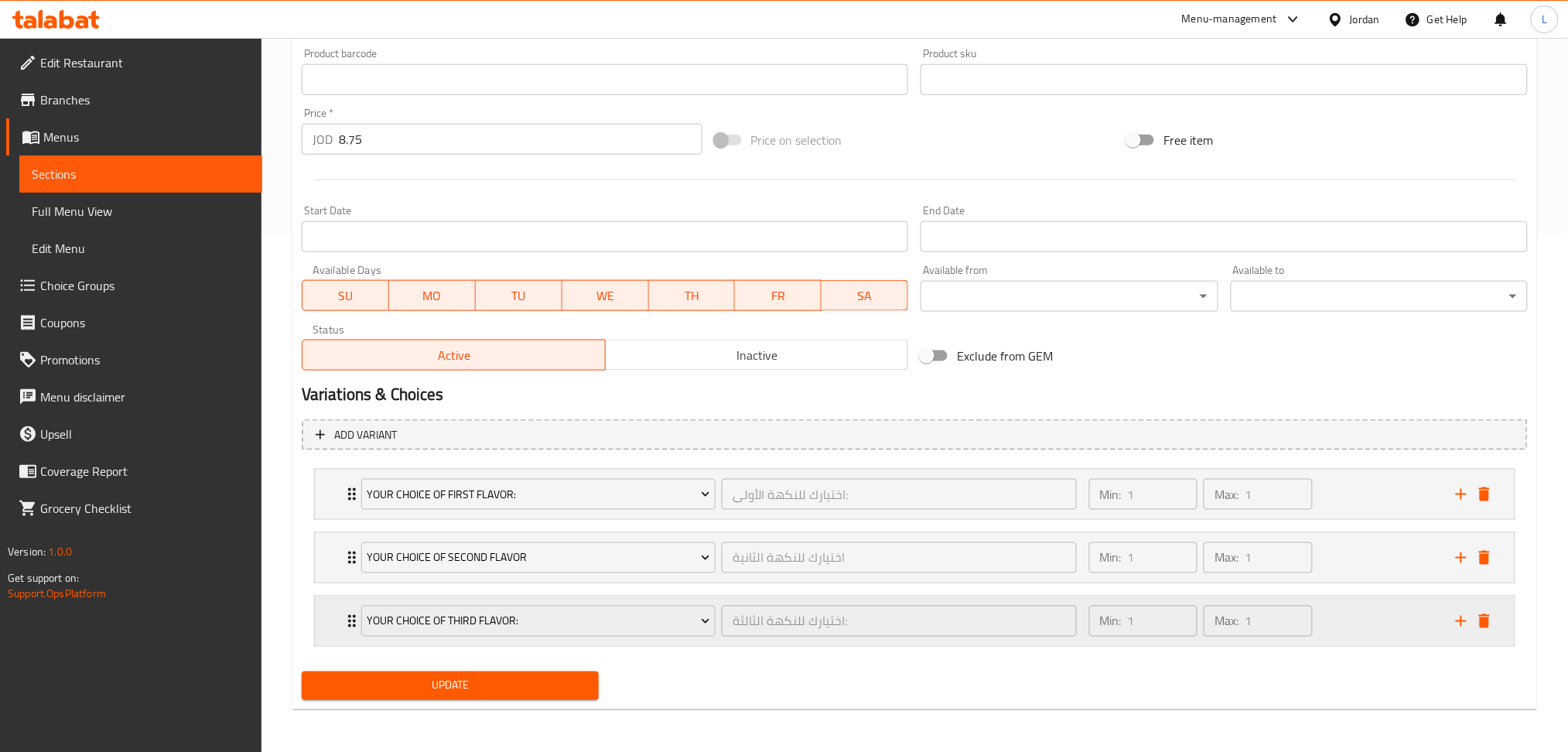
drag, startPoint x: 1468, startPoint y: 621, endPoint x: 1348, endPoint y: 620, distance: 120.0
click at [1467, 620] on icon "add" at bounding box center [1462, 622] width 19 height 19
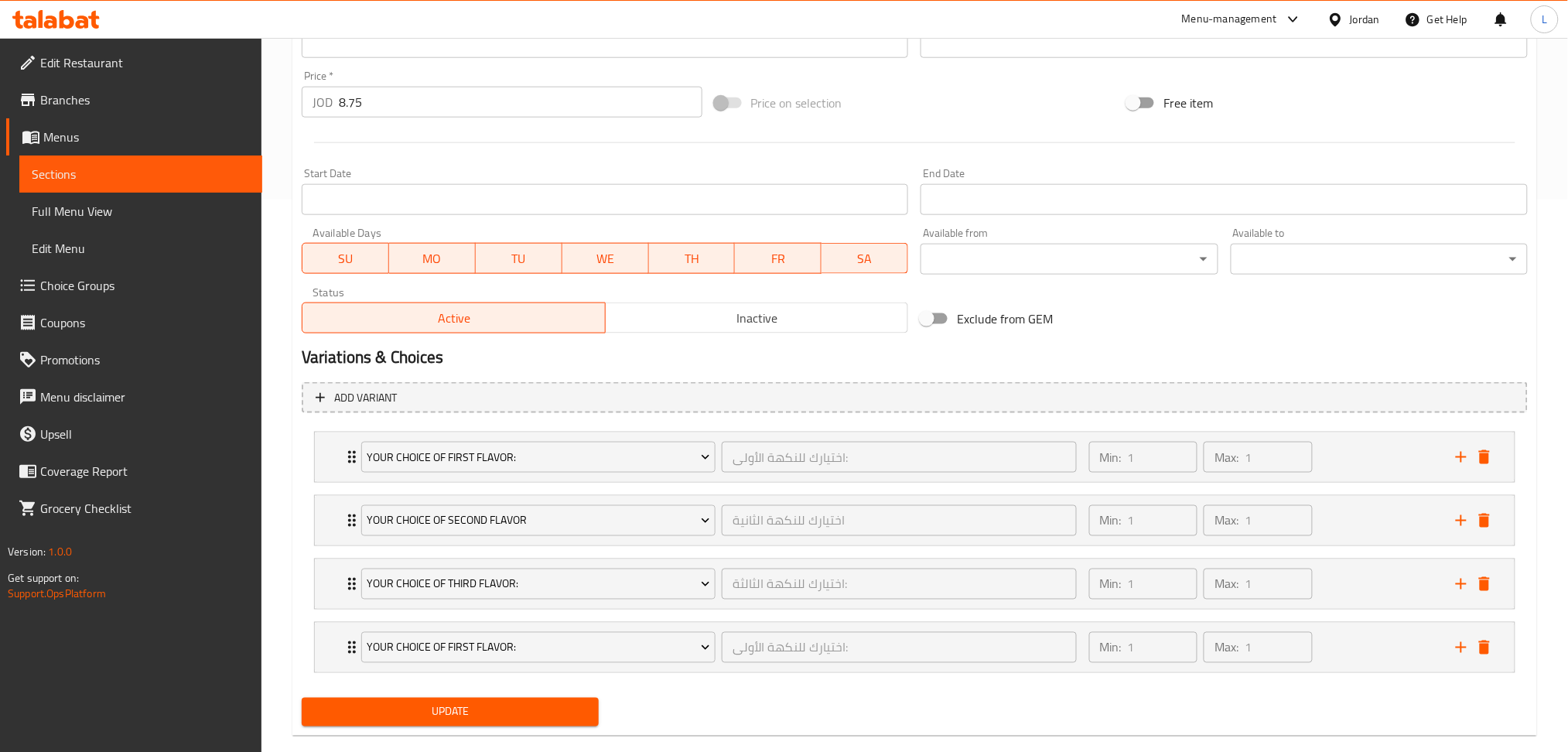
scroll to position [579, 0]
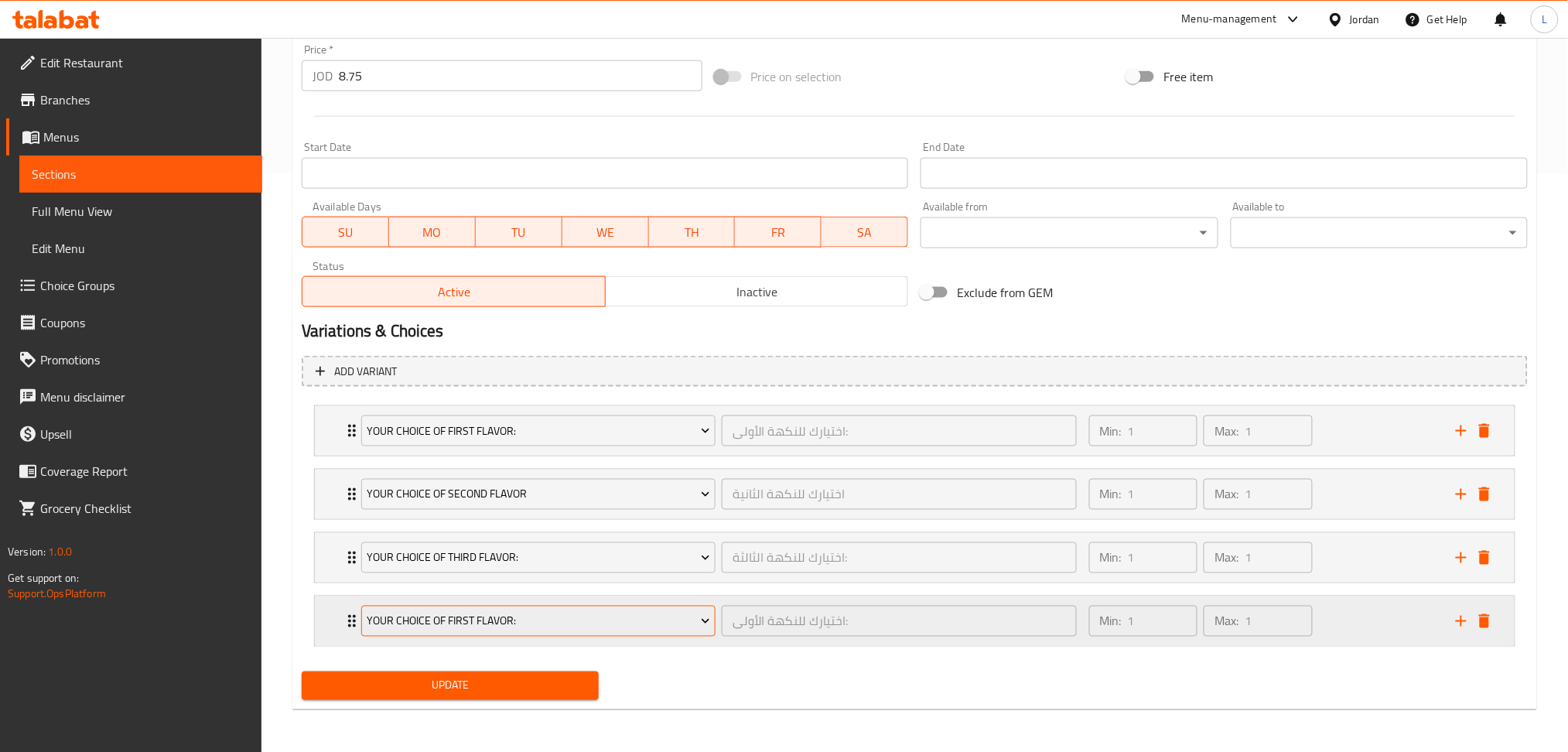
click at [511, 618] on span "Your Choice Of First Flavor:" at bounding box center [538, 622] width 343 height 20
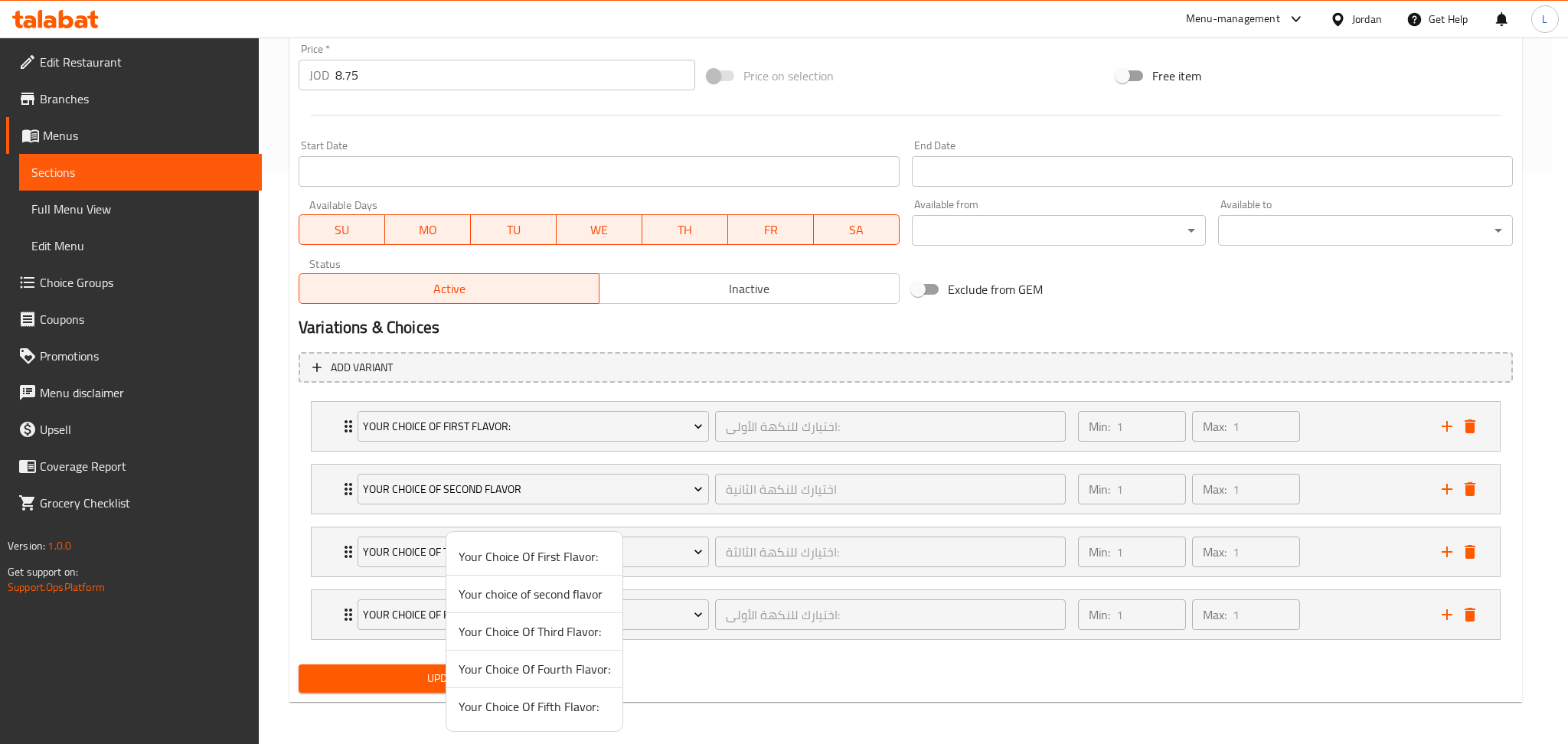
click at [574, 668] on span "Your Choice Of Fourth Flavor:" at bounding box center [534, 669] width 152 height 19
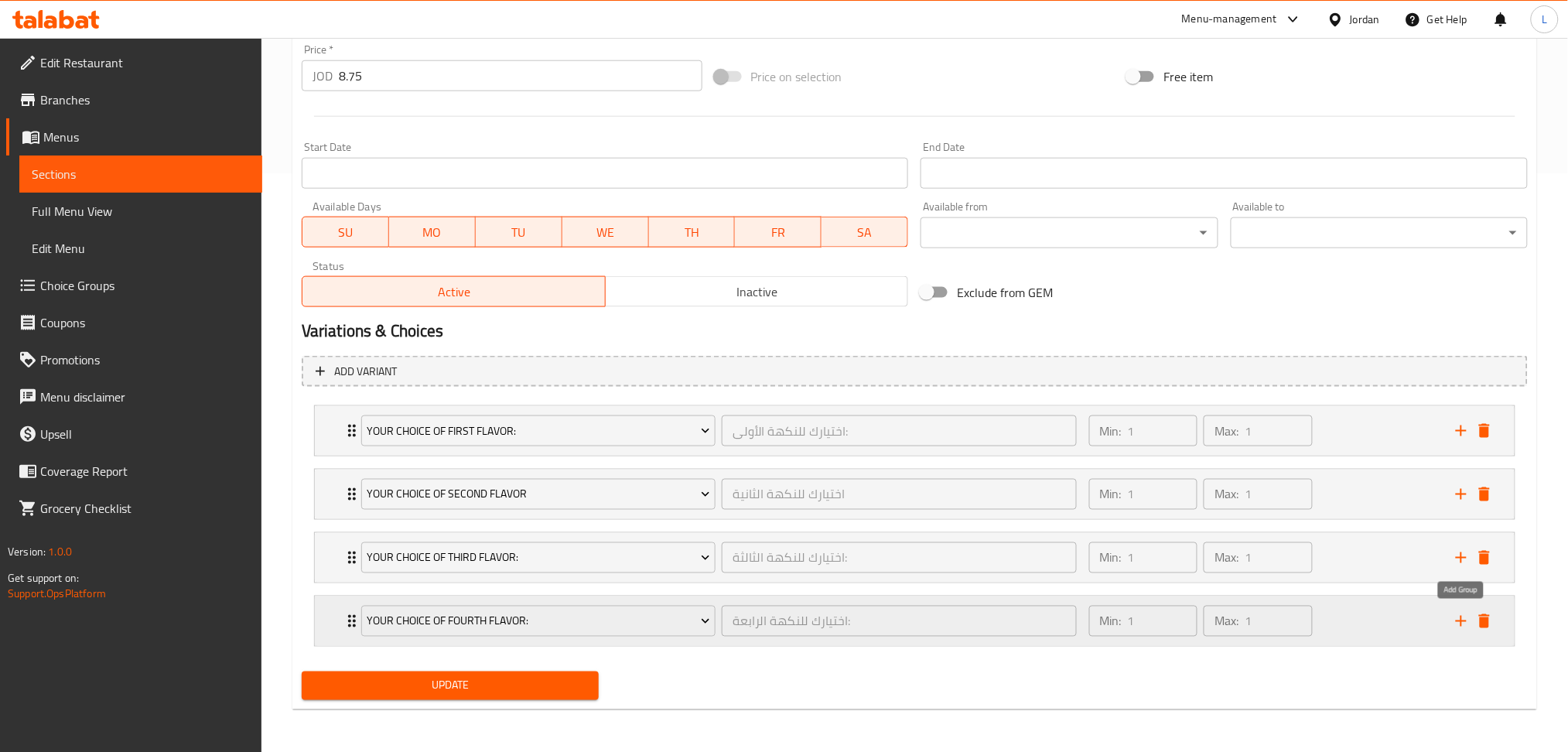
click at [1466, 616] on icon "add" at bounding box center [1462, 622] width 19 height 19
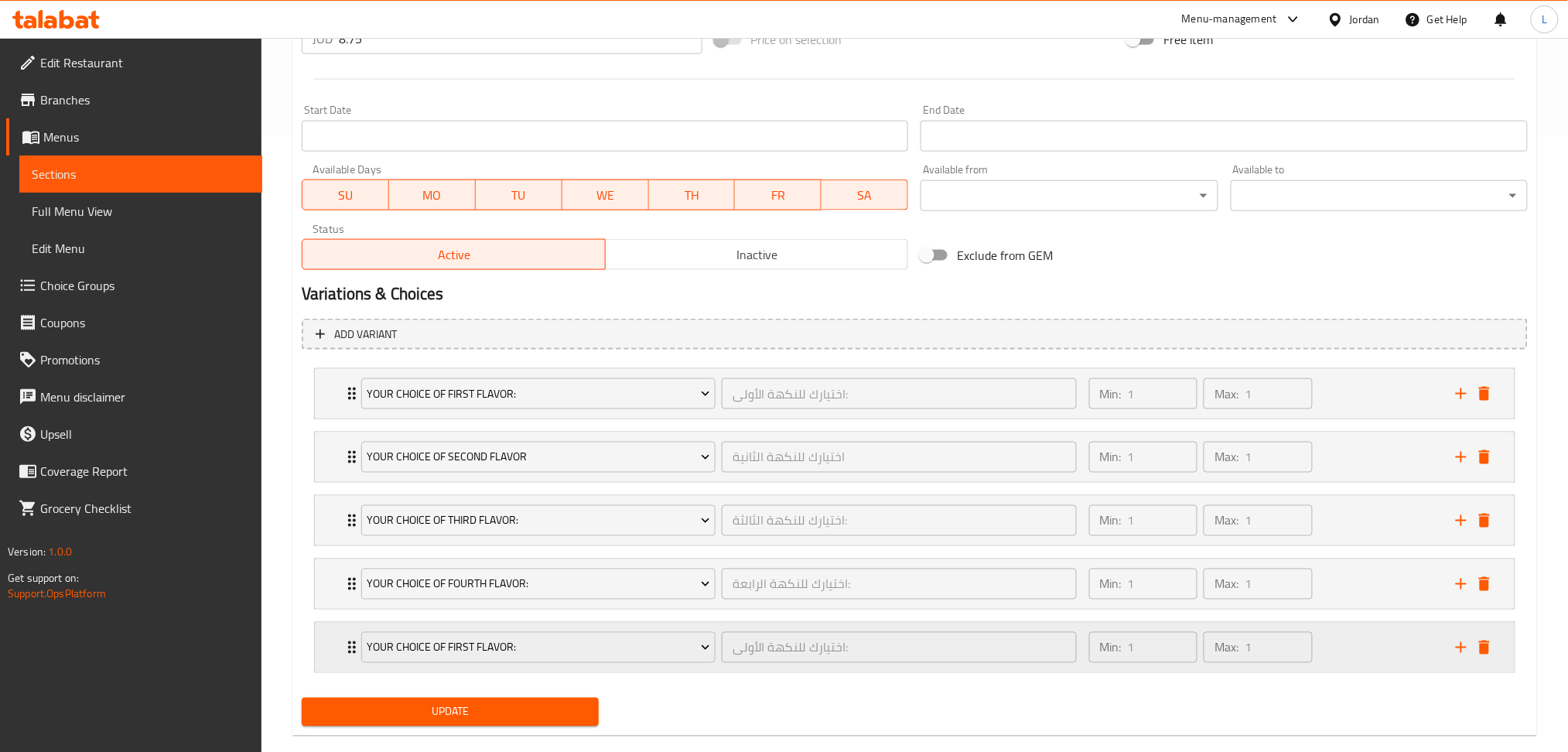
scroll to position [642, 0]
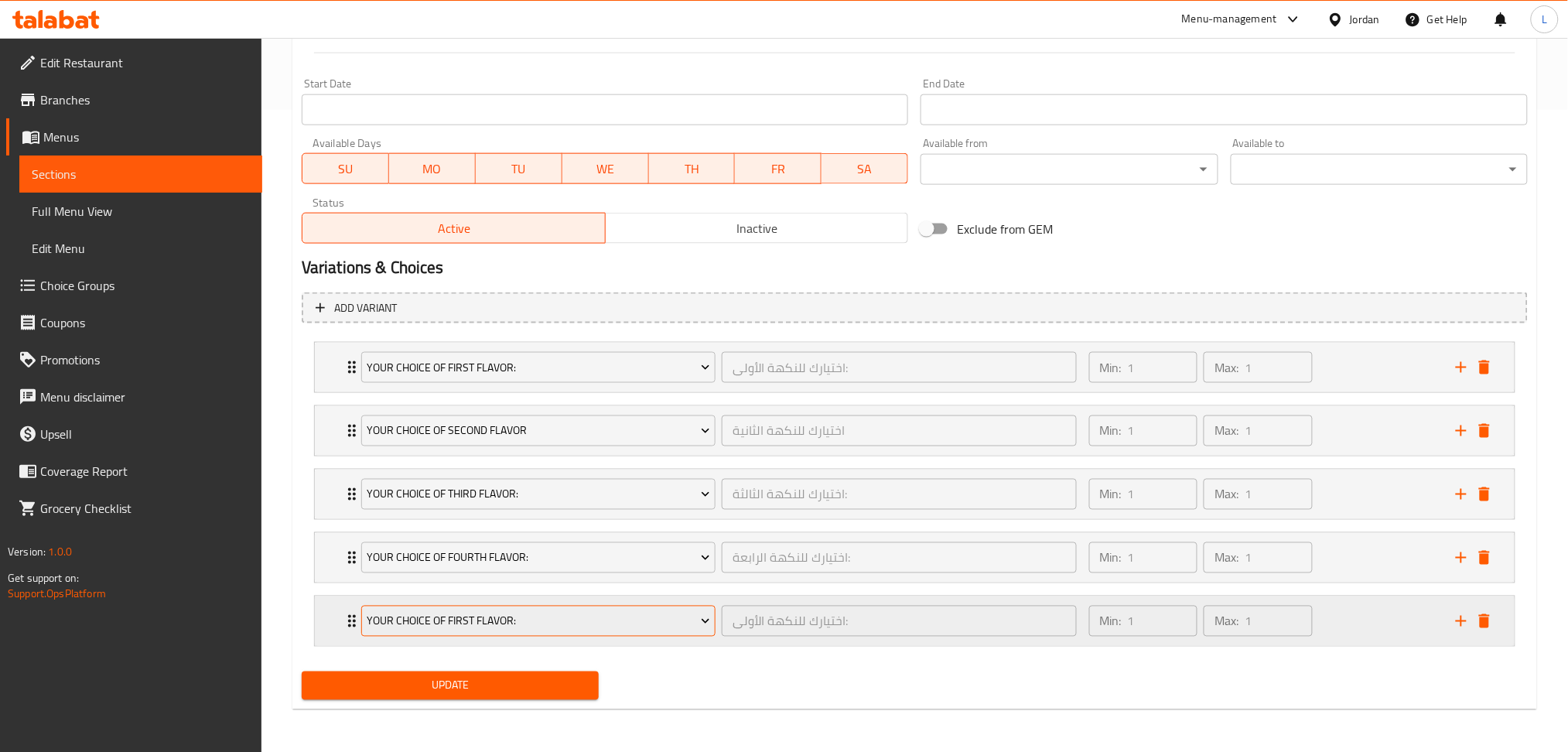
click at [532, 626] on span "Your Choice Of First Flavor:" at bounding box center [538, 622] width 343 height 20
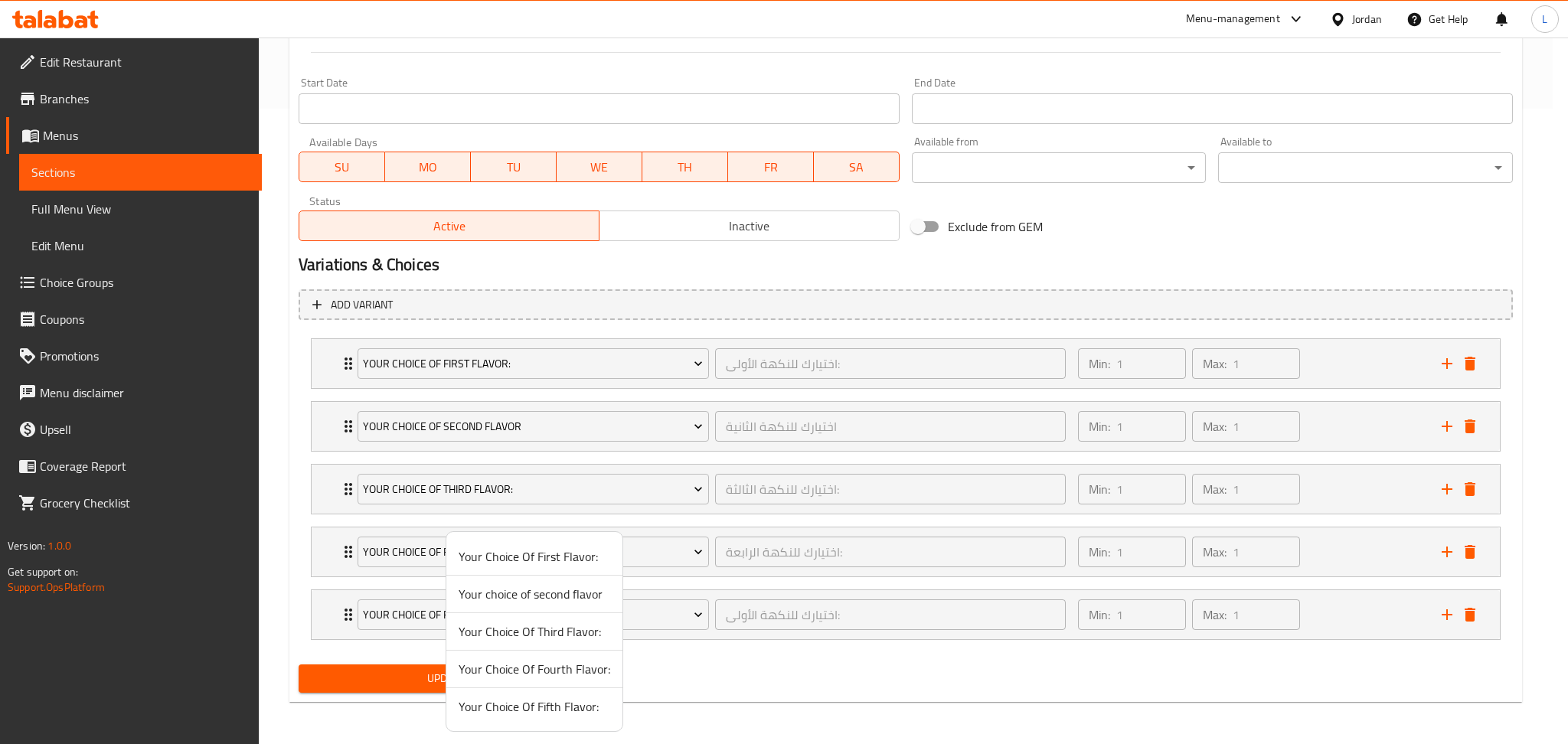
click at [548, 709] on span "Your Choice Of Fifth Flavor:" at bounding box center [534, 707] width 152 height 19
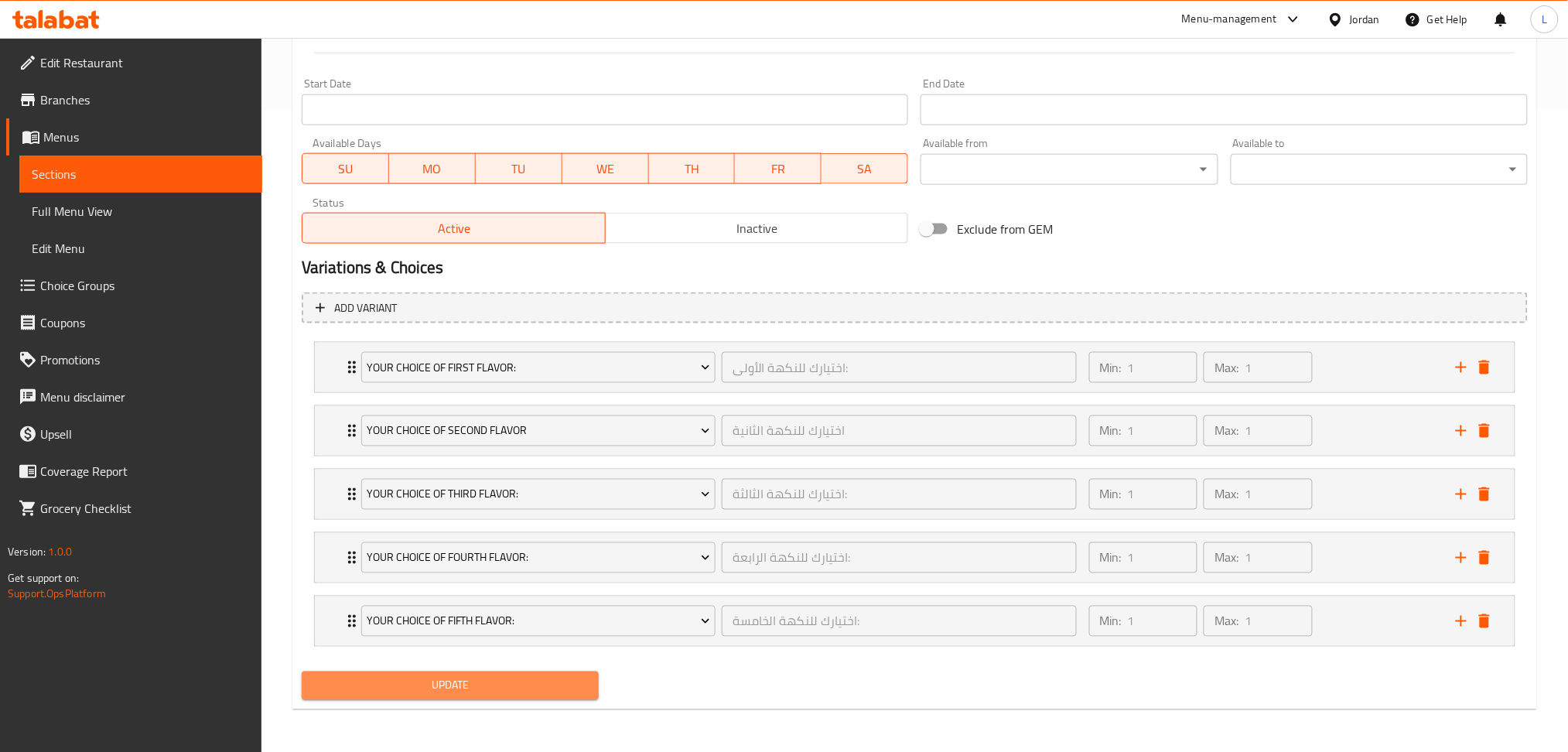
click at [504, 691] on span "Update" at bounding box center [450, 686] width 272 height 20
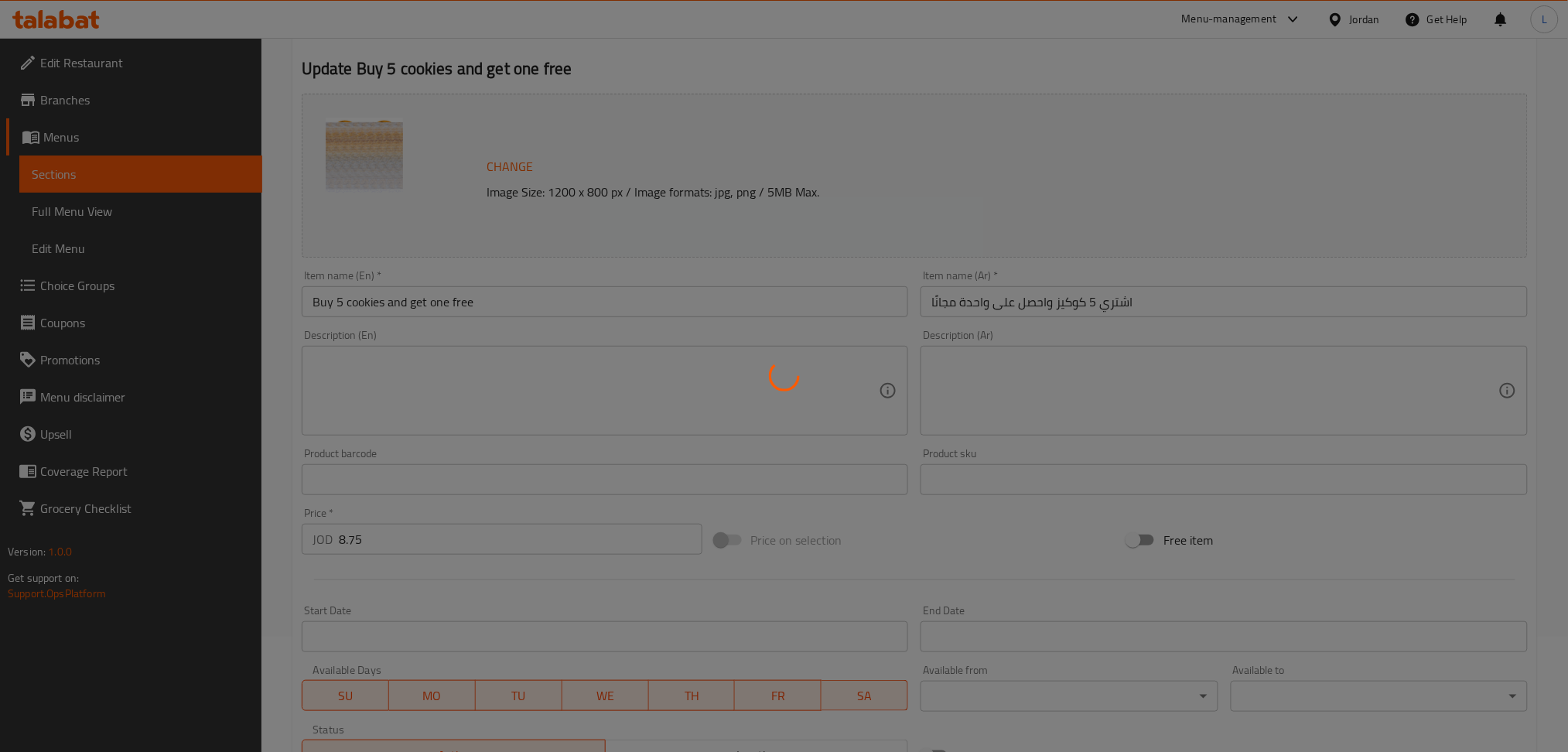
scroll to position [0, 0]
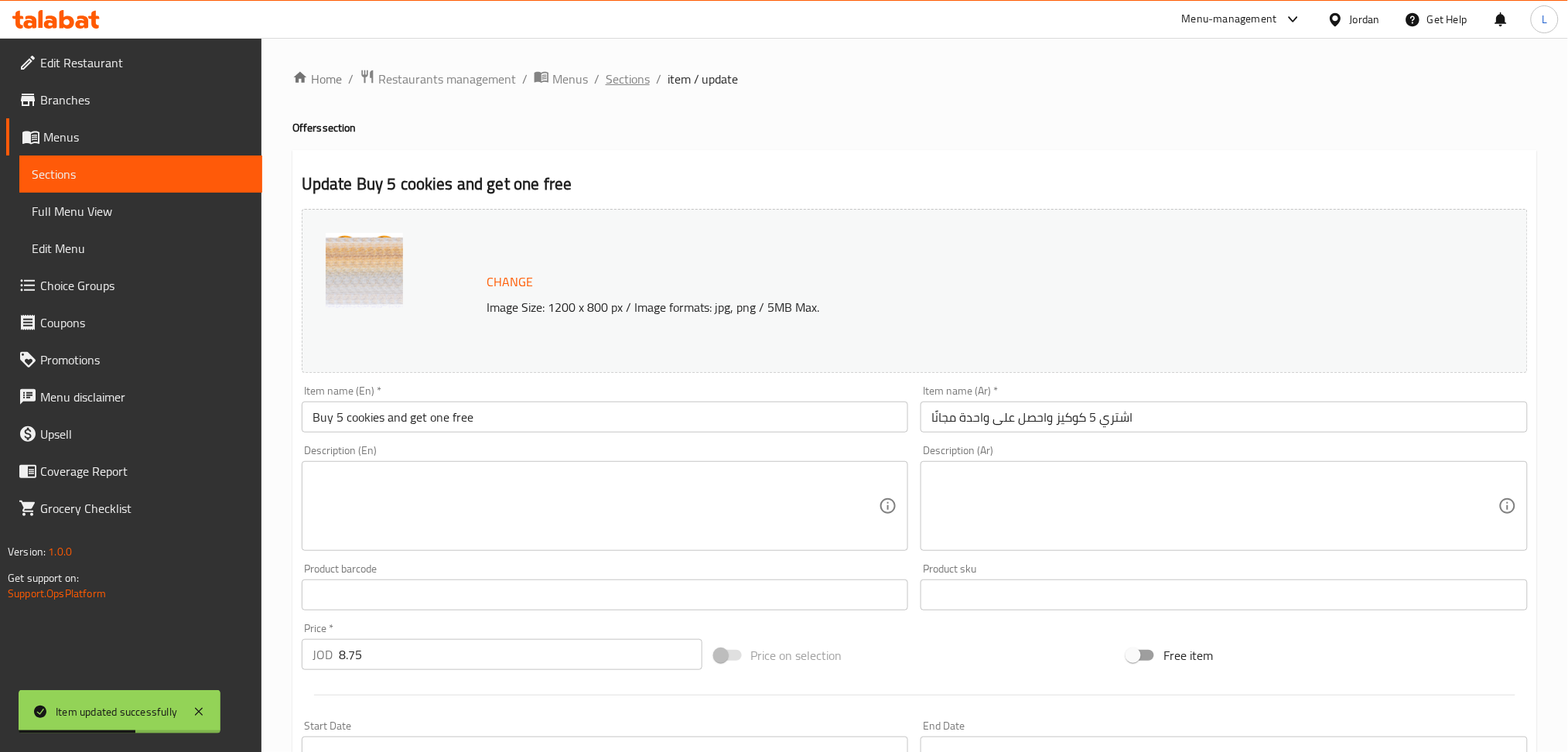
click at [628, 78] on span "Sections" at bounding box center [628, 79] width 44 height 19
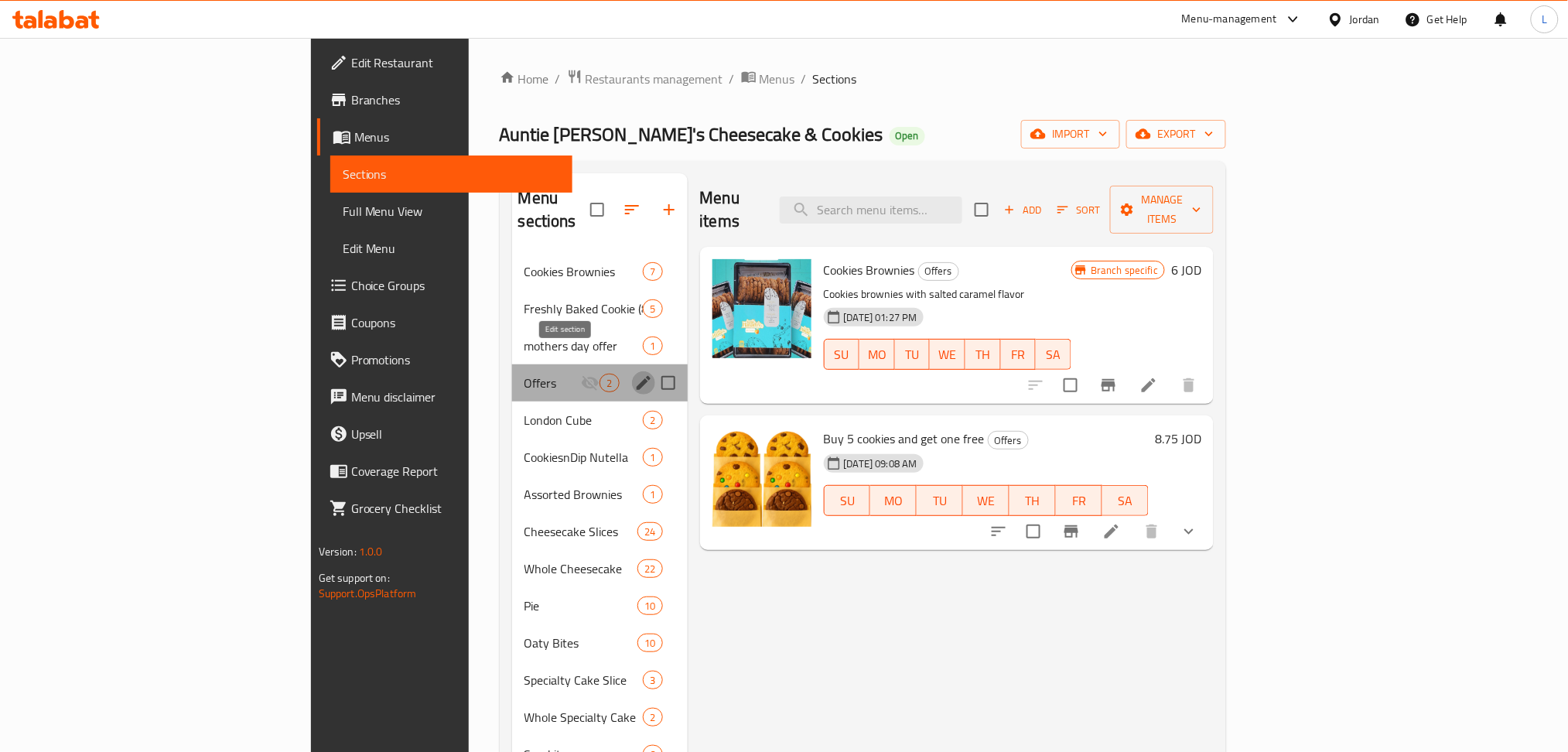
click at [634, 374] on icon "edit" at bounding box center [644, 383] width 19 height 19
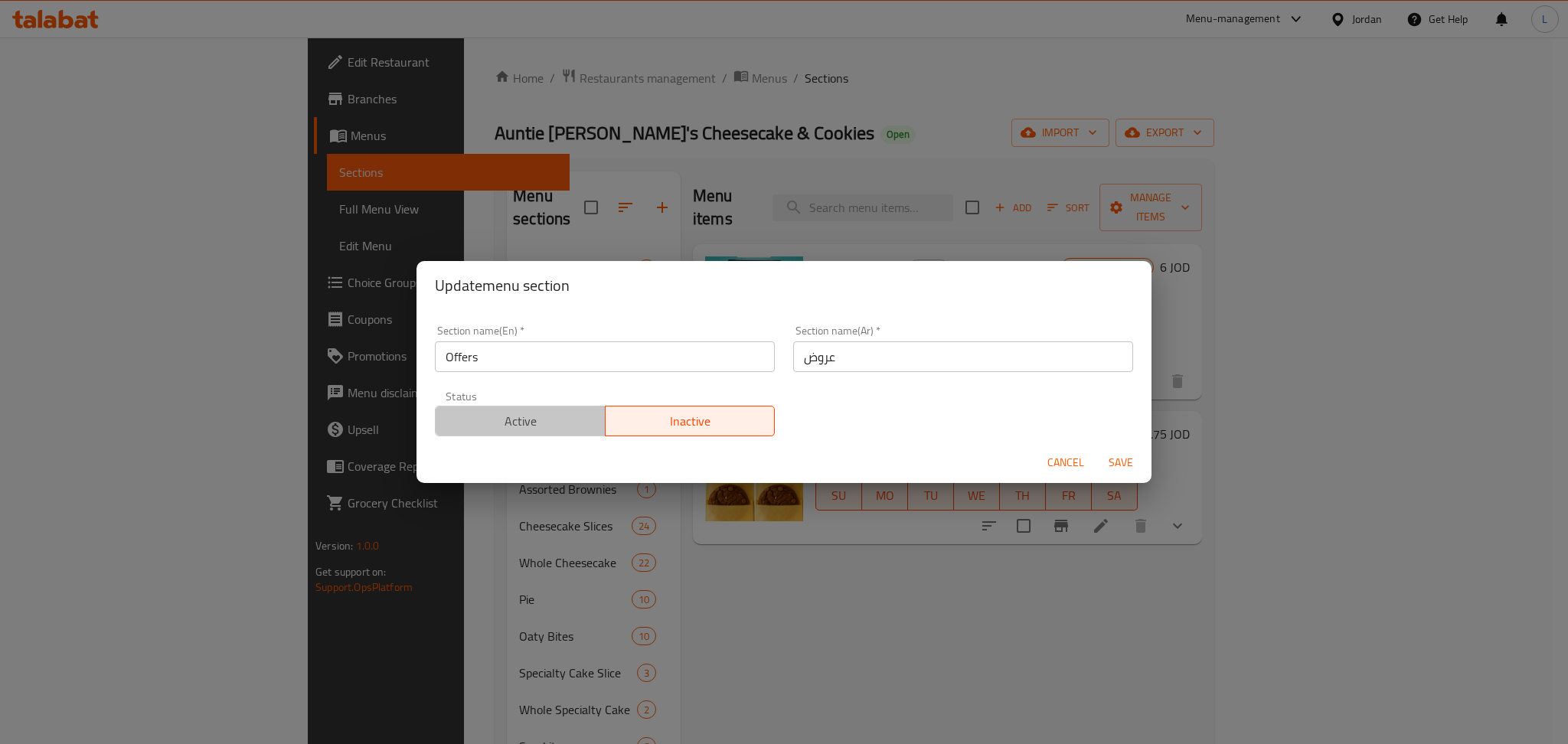
click at [549, 414] on span "Active" at bounding box center [520, 421] width 158 height 22
click at [1132, 465] on span "Save" at bounding box center [1121, 463] width 37 height 19
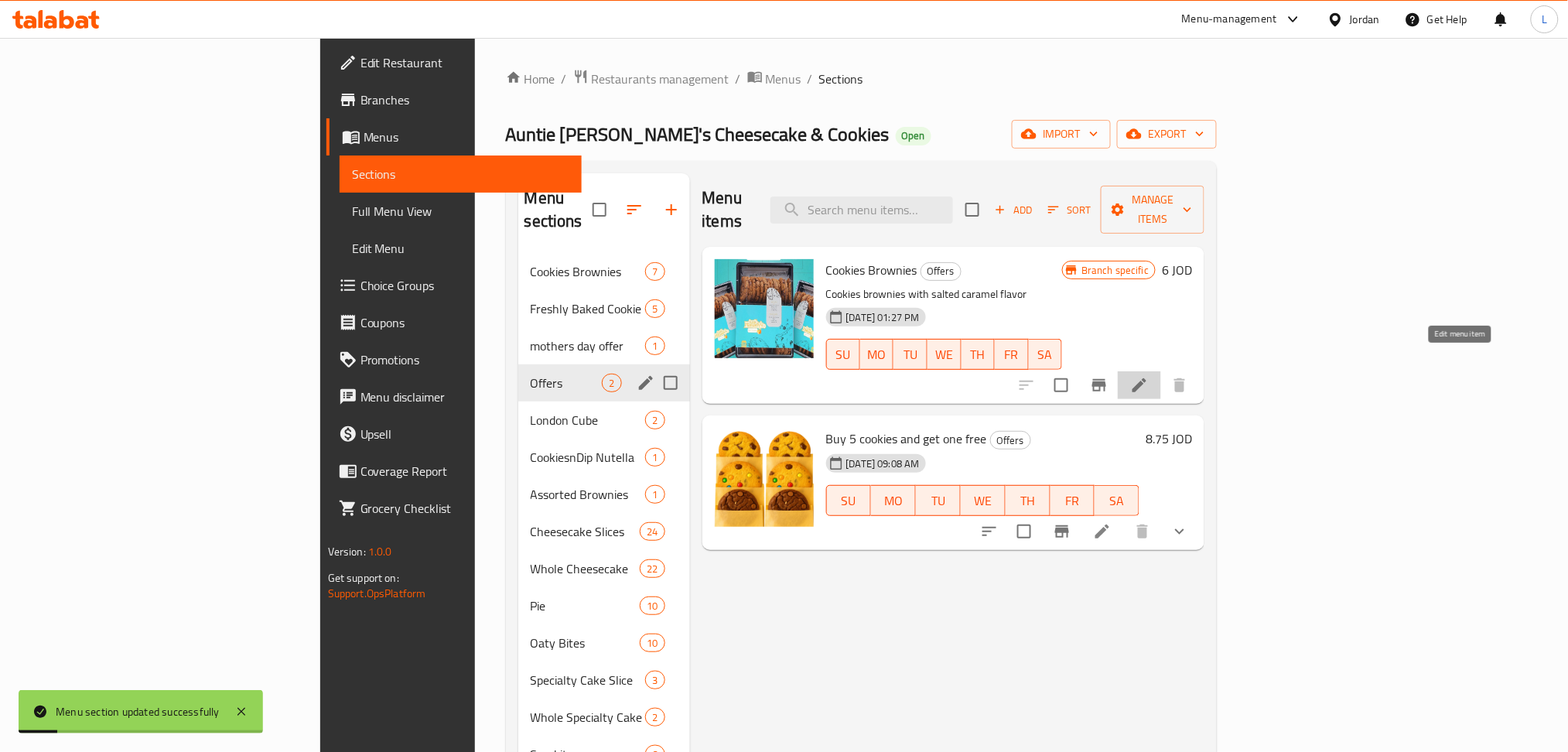
click at [1147, 378] on icon at bounding box center [1139, 385] width 14 height 14
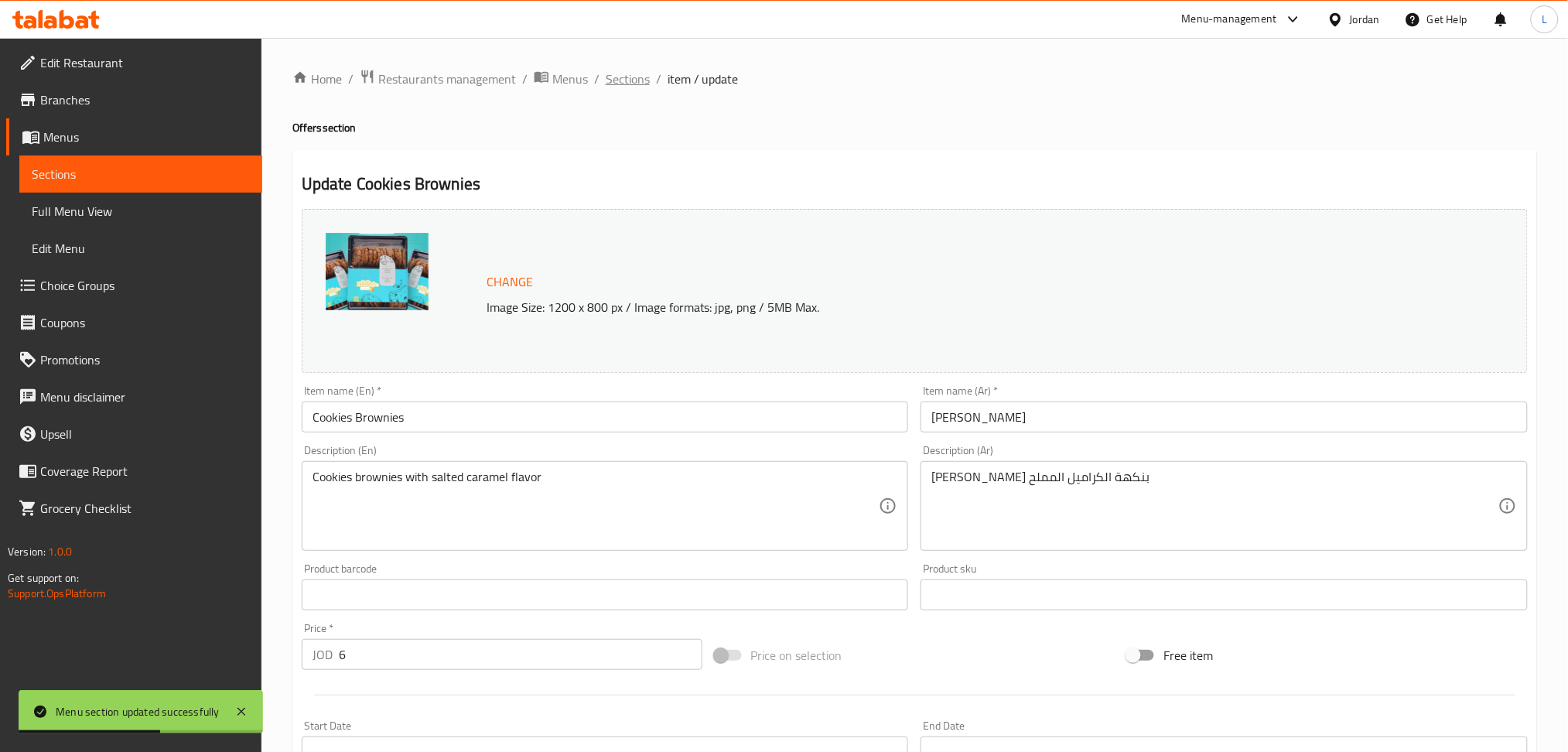
click at [638, 85] on span "Sections" at bounding box center [628, 79] width 44 height 19
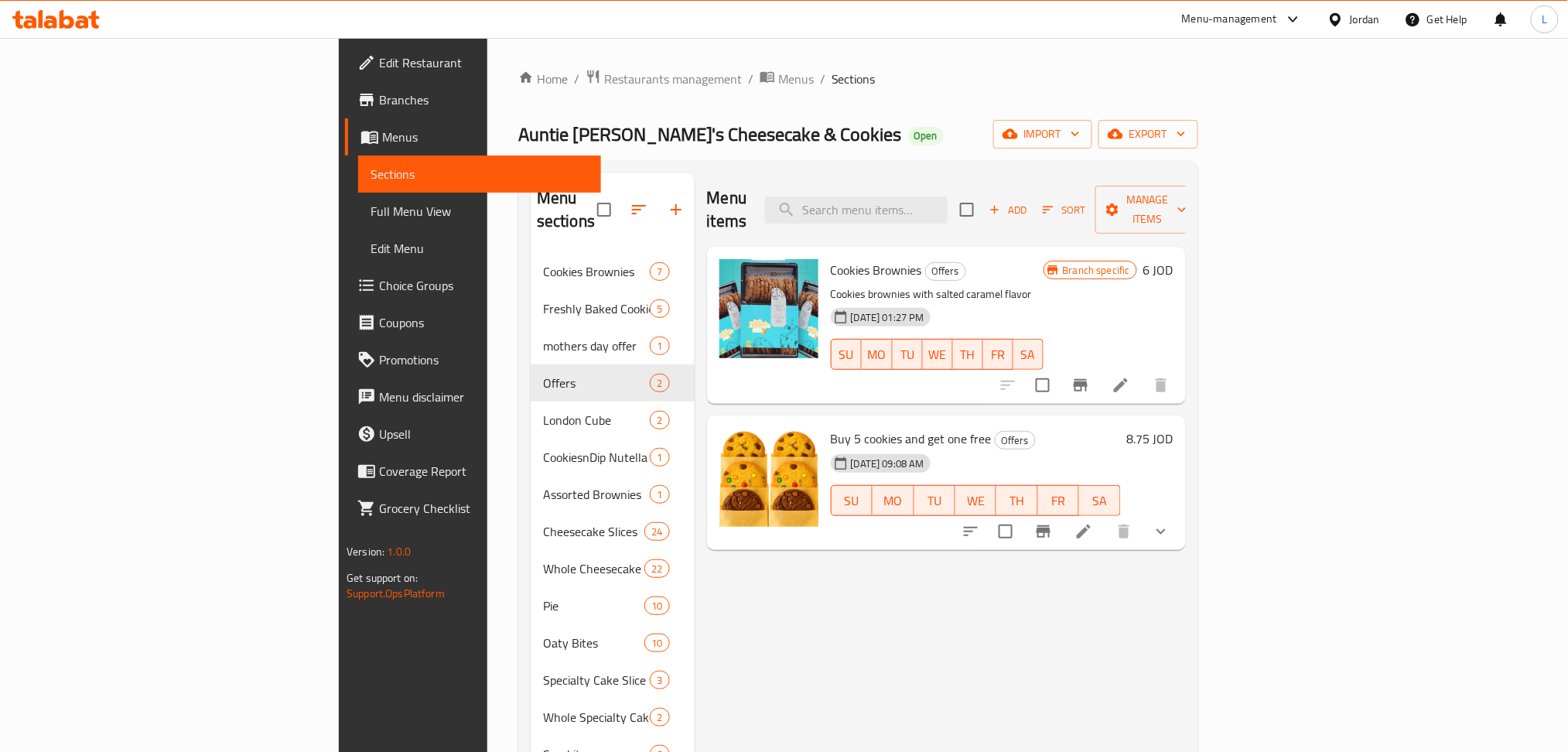
click at [1130, 376] on icon at bounding box center [1121, 386] width 19 height 19
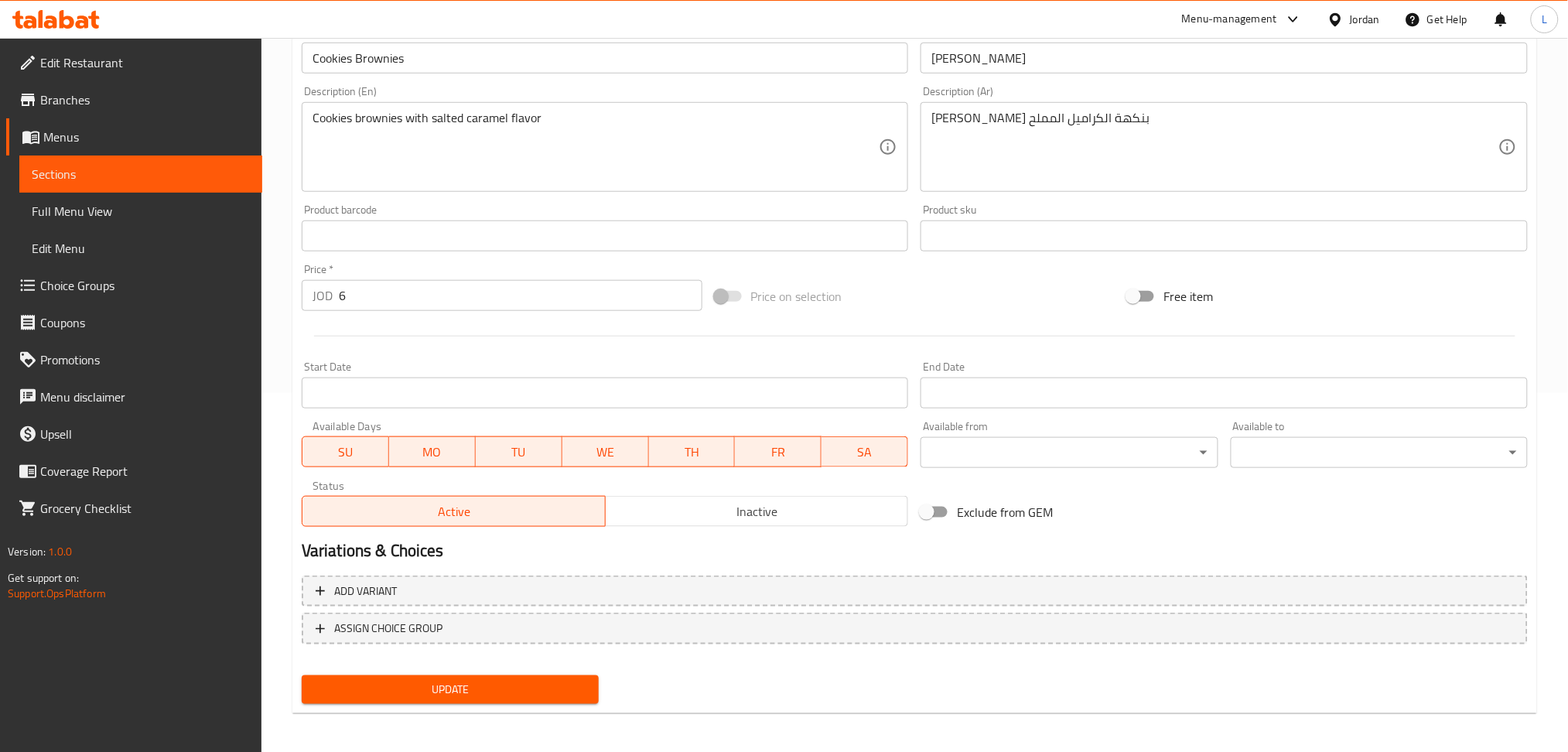
scroll to position [361, 0]
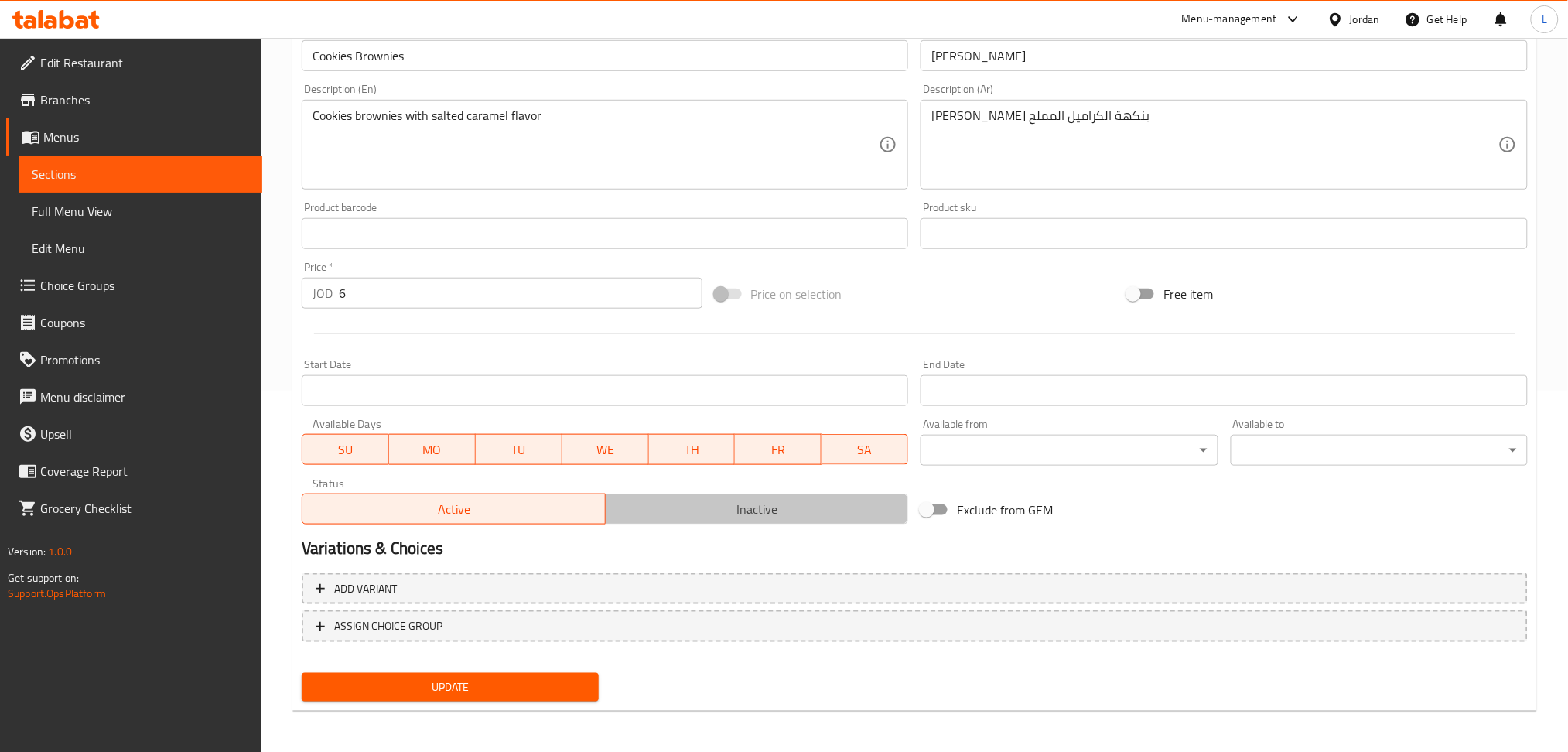
click at [755, 525] on button "Inactive" at bounding box center [757, 509] width 304 height 31
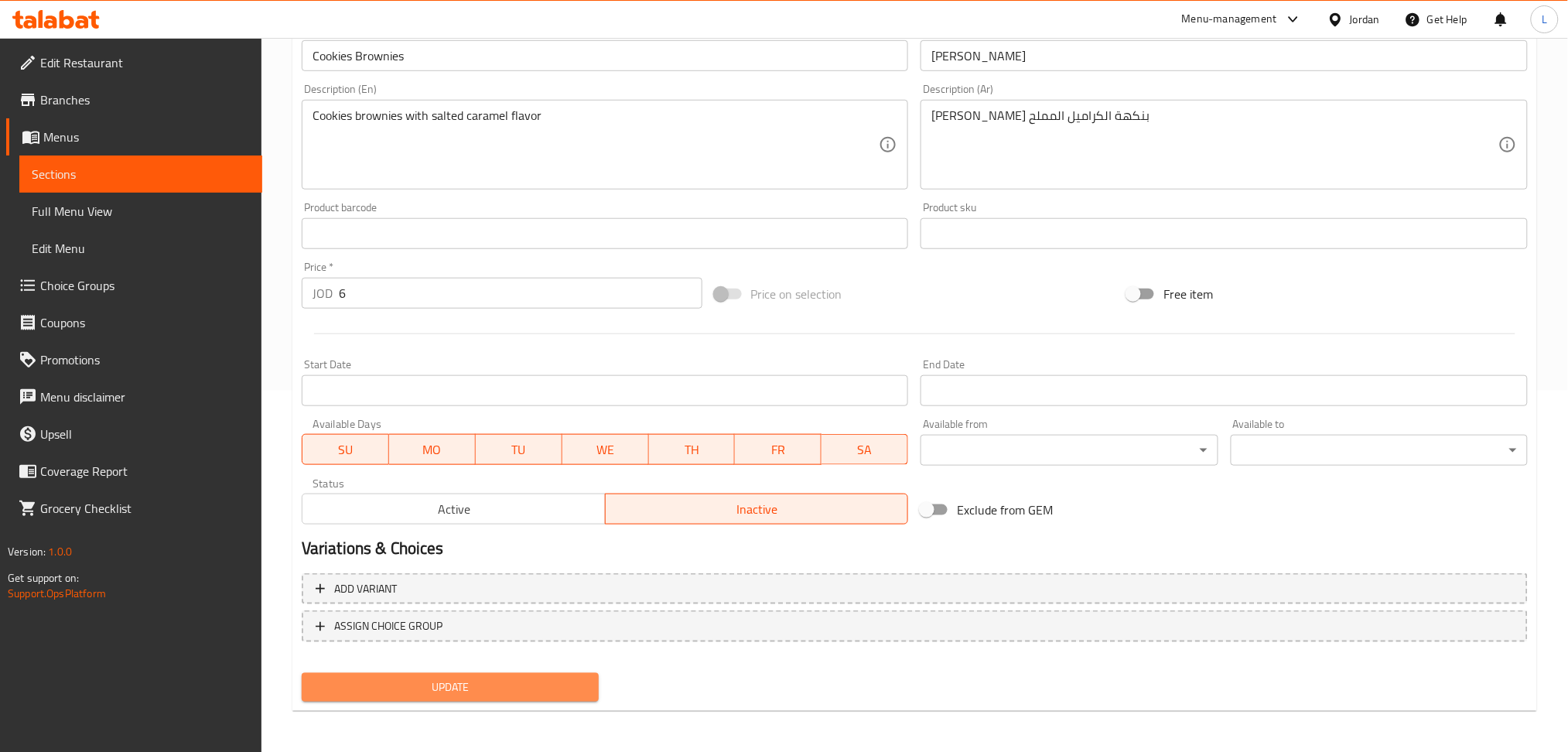
click at [523, 692] on span "Update" at bounding box center [450, 687] width 272 height 20
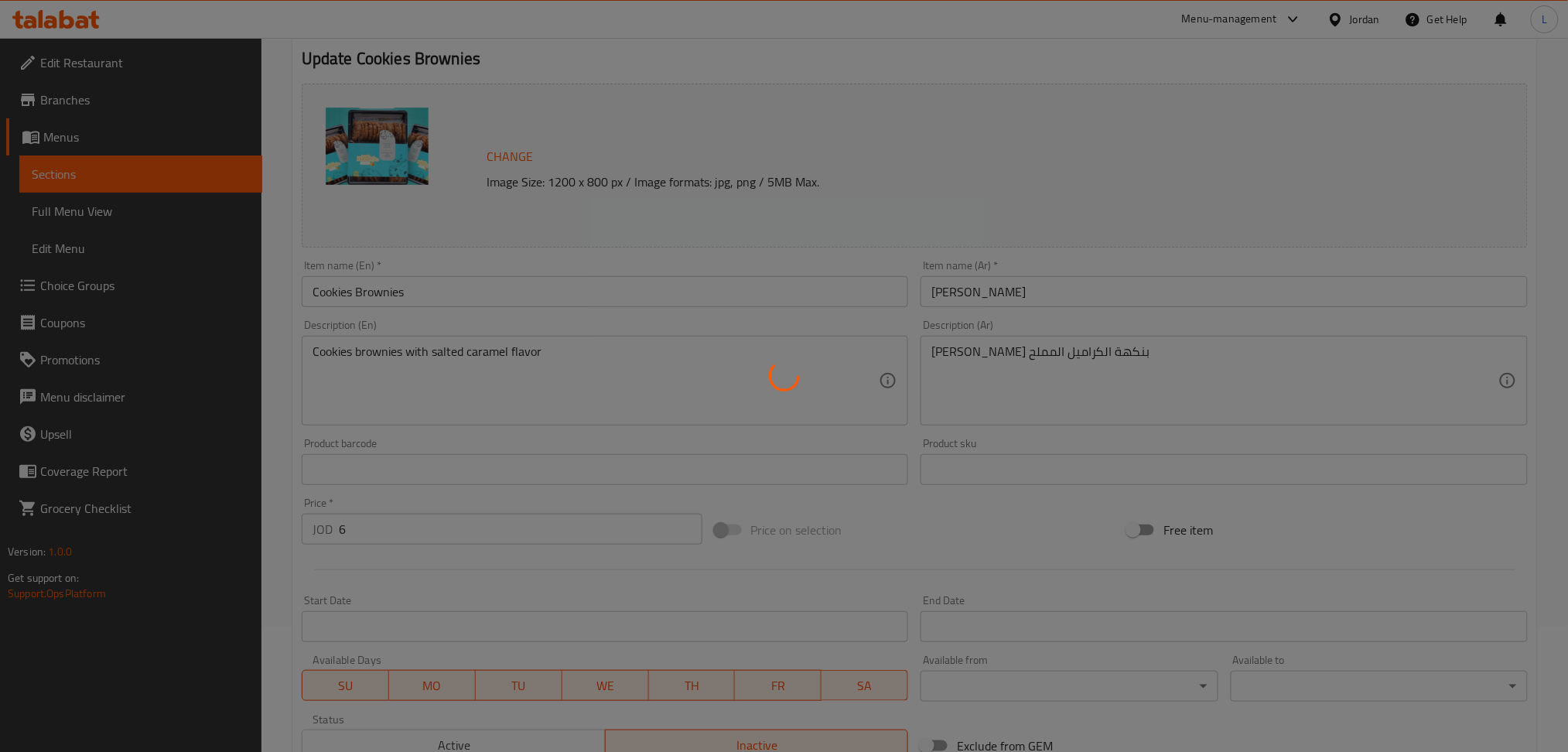
scroll to position [0, 0]
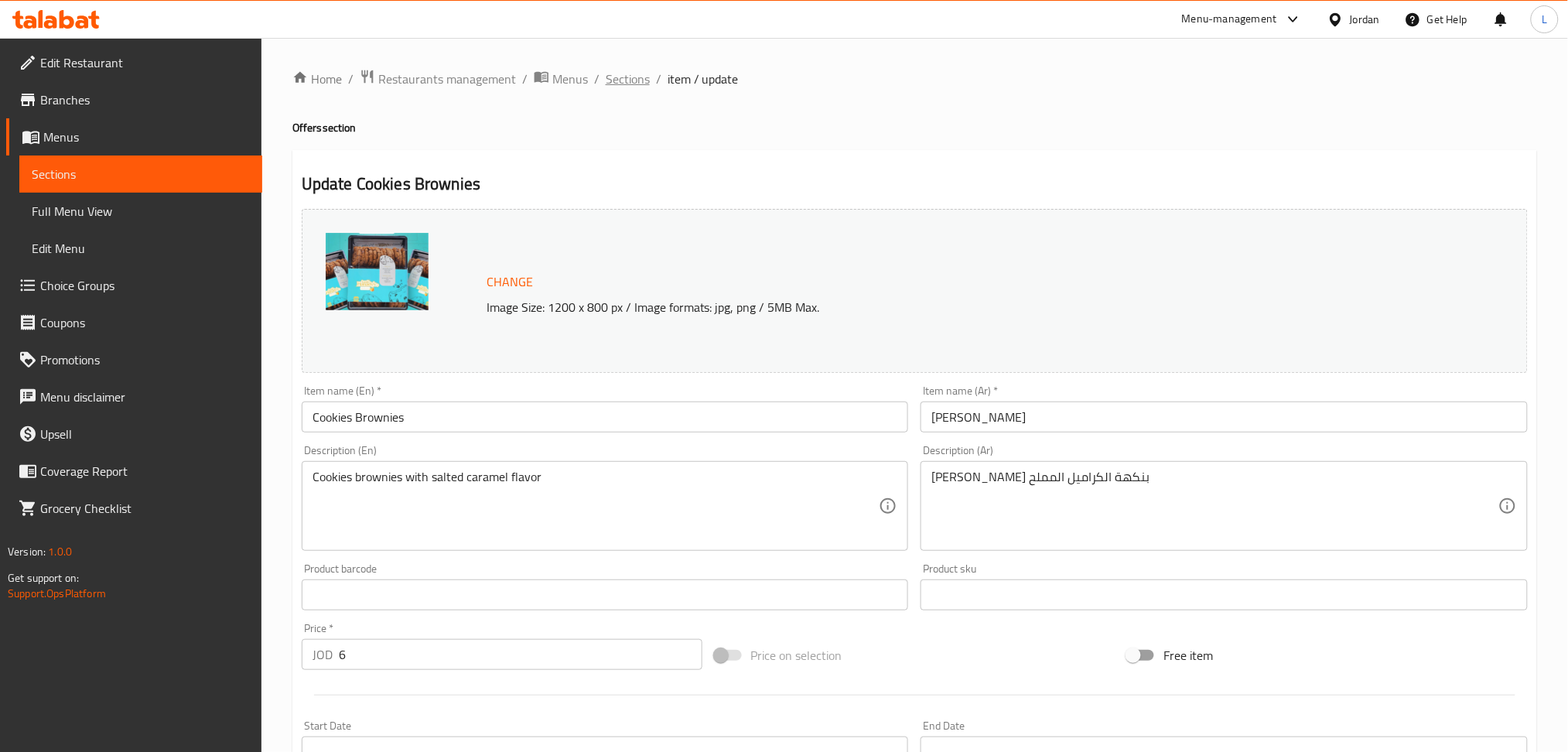
click at [634, 80] on span "Sections" at bounding box center [628, 79] width 44 height 19
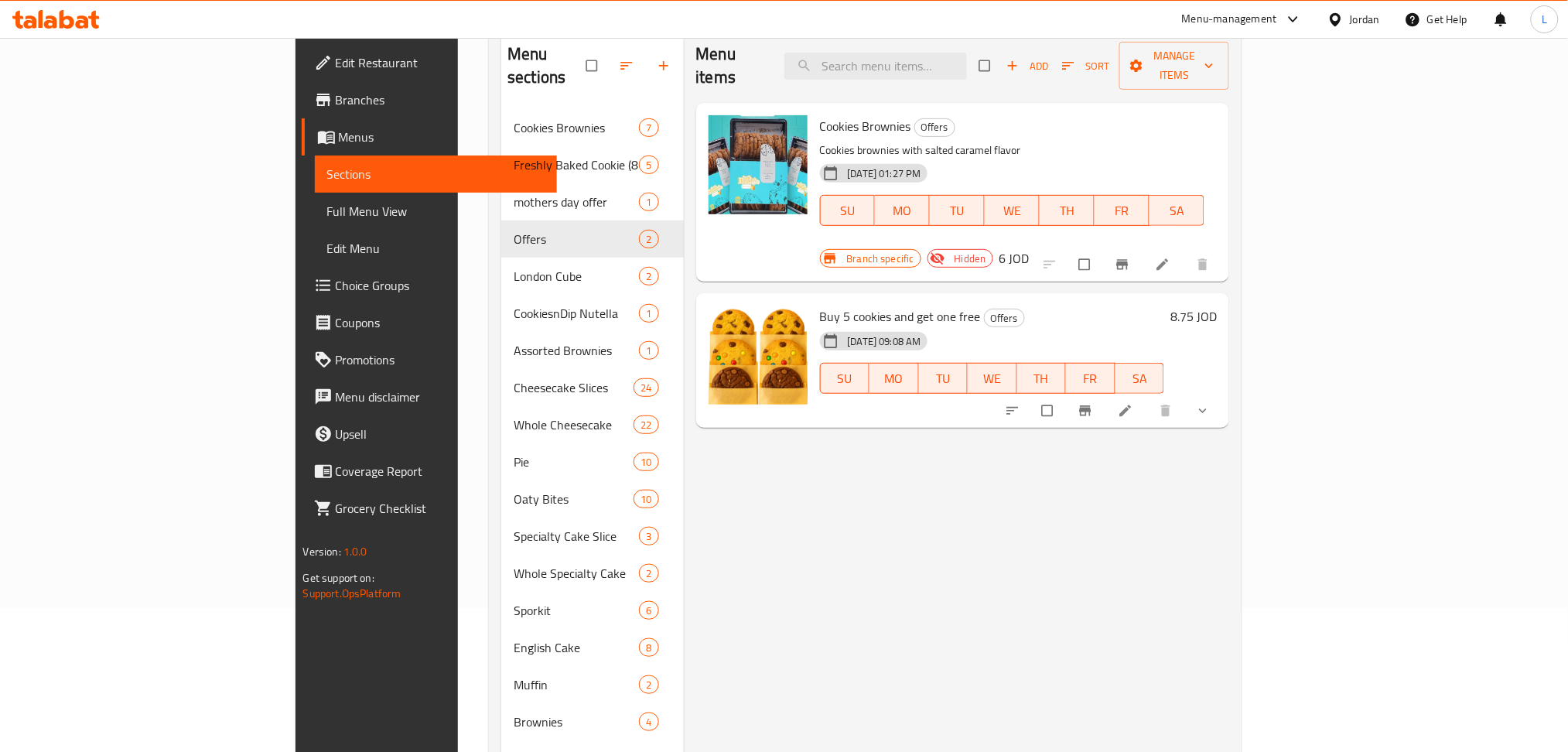
scroll to position [103, 0]
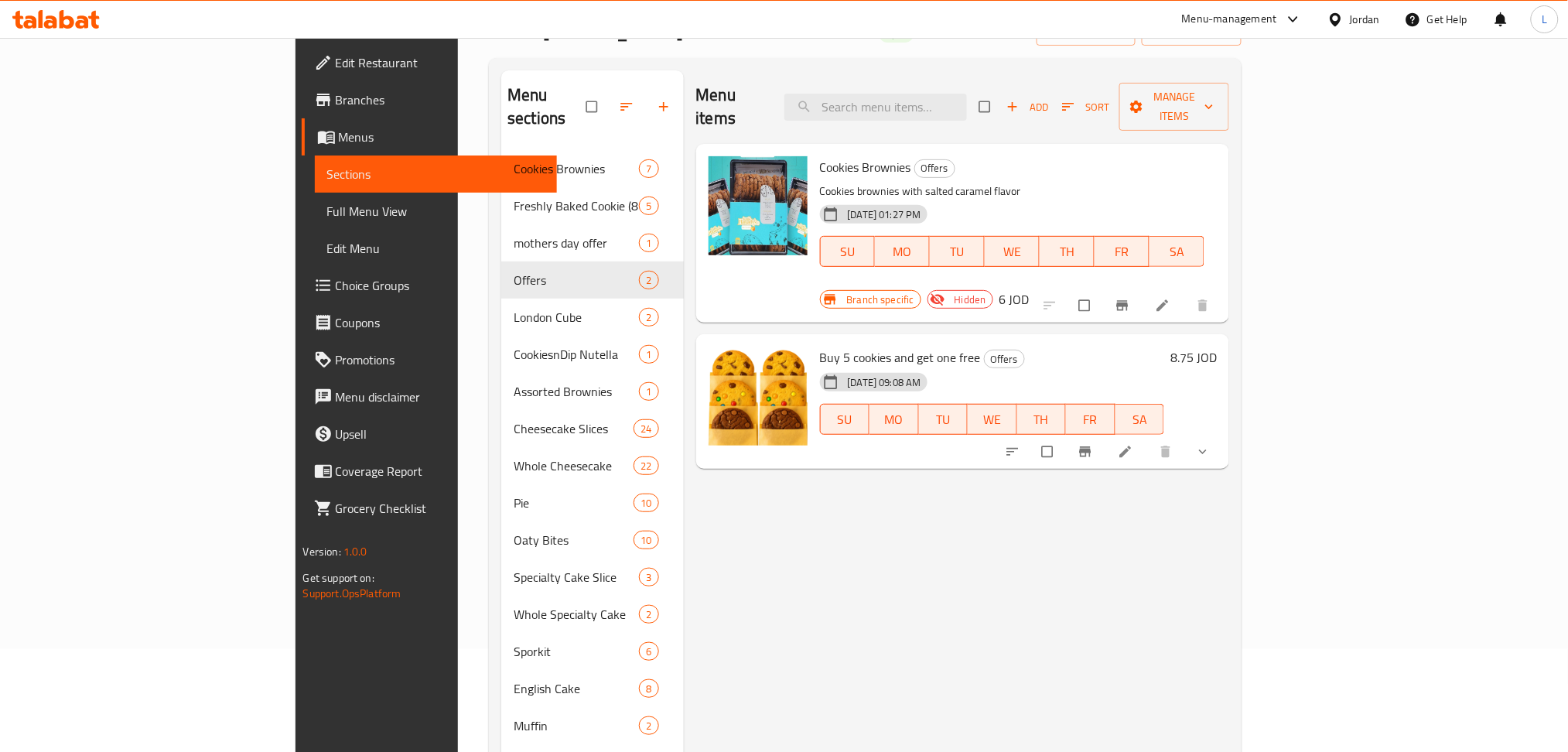
click at [1148, 439] on li at bounding box center [1127, 451] width 43 height 25
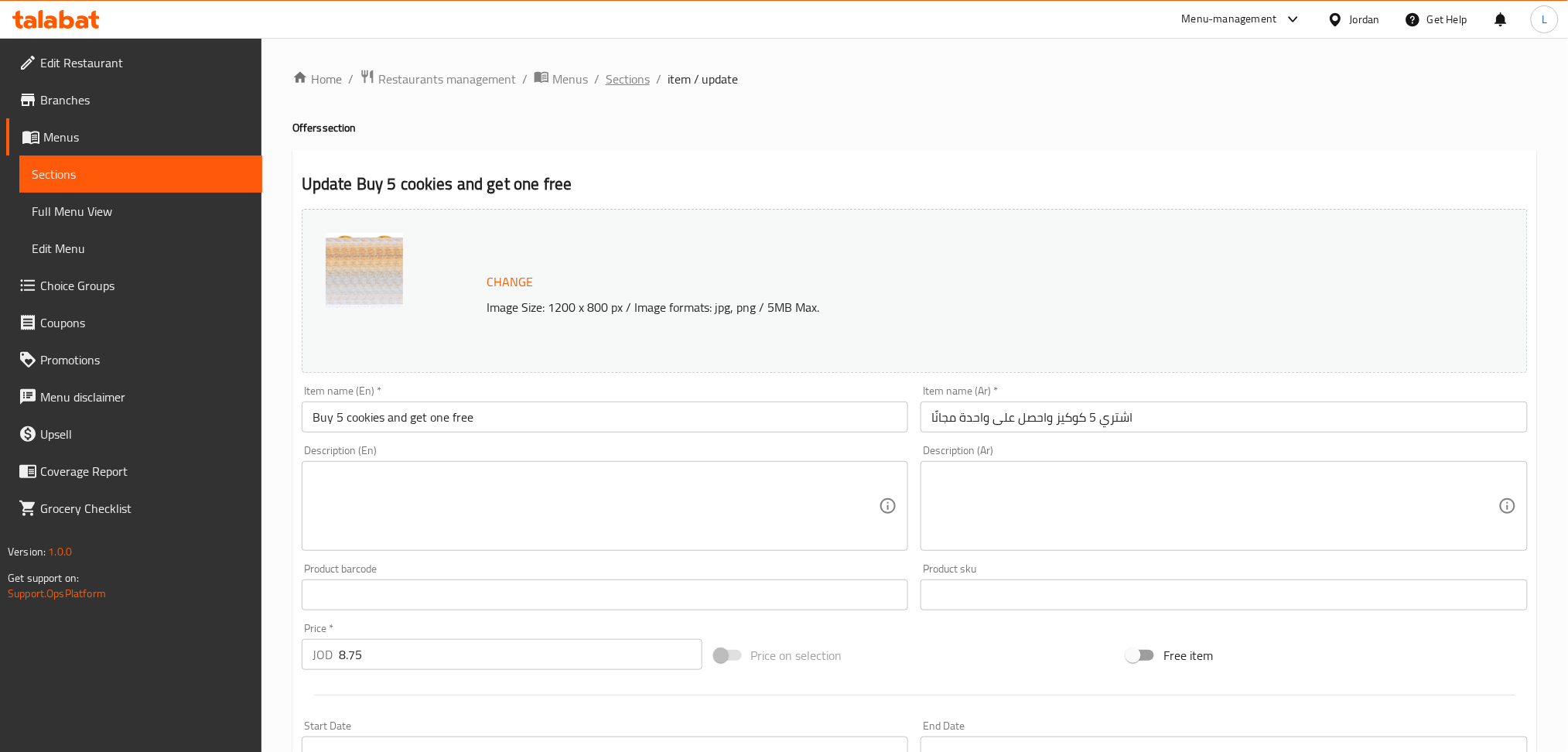
click at [638, 79] on span "Sections" at bounding box center [628, 79] width 44 height 19
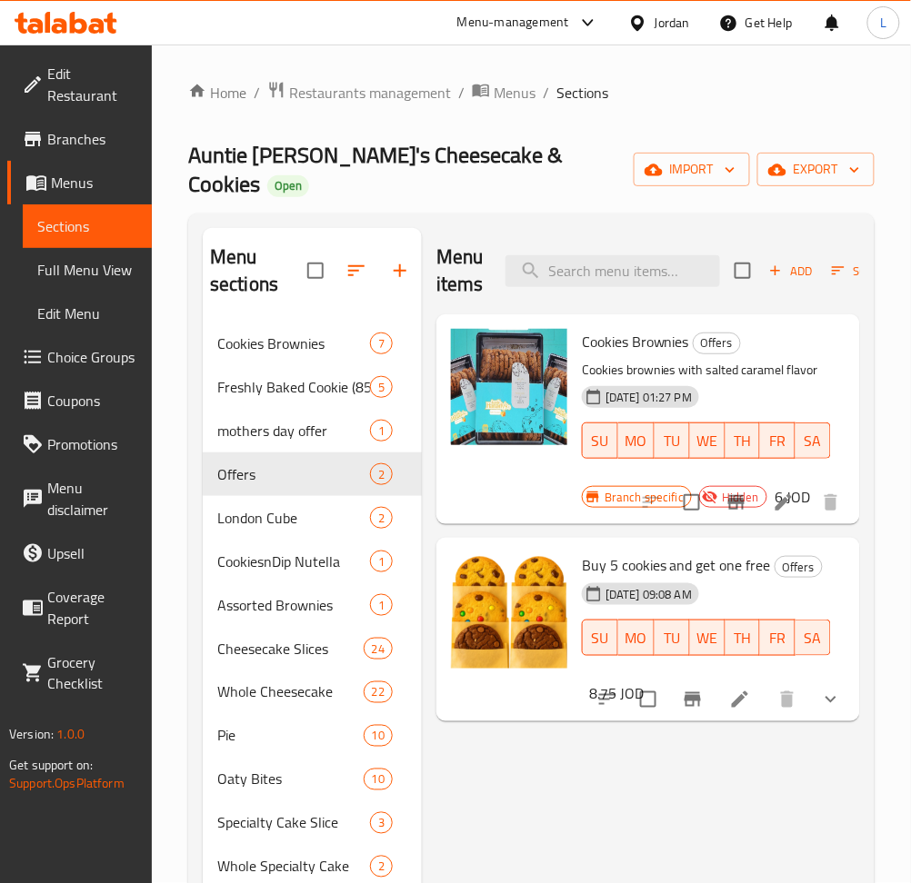
click at [34, 37] on div at bounding box center [66, 23] width 132 height 36
click at [54, 26] on icon at bounding box center [59, 25] width 15 height 15
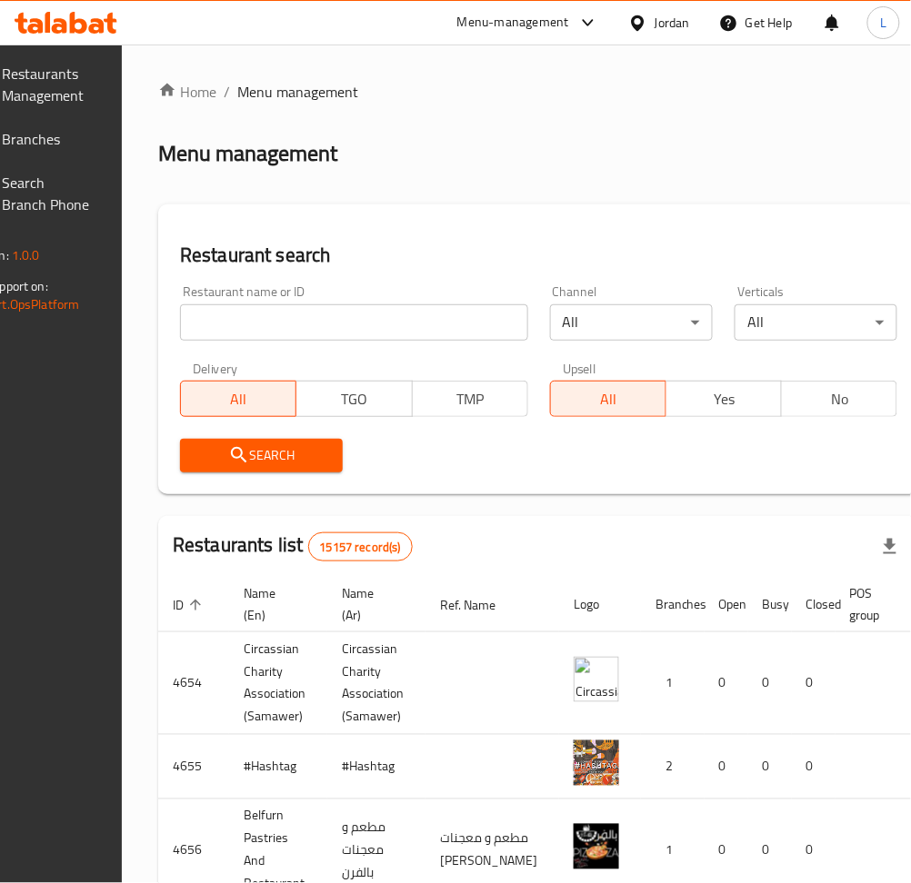
click at [55, 135] on span "Branches" at bounding box center [48, 139] width 90 height 22
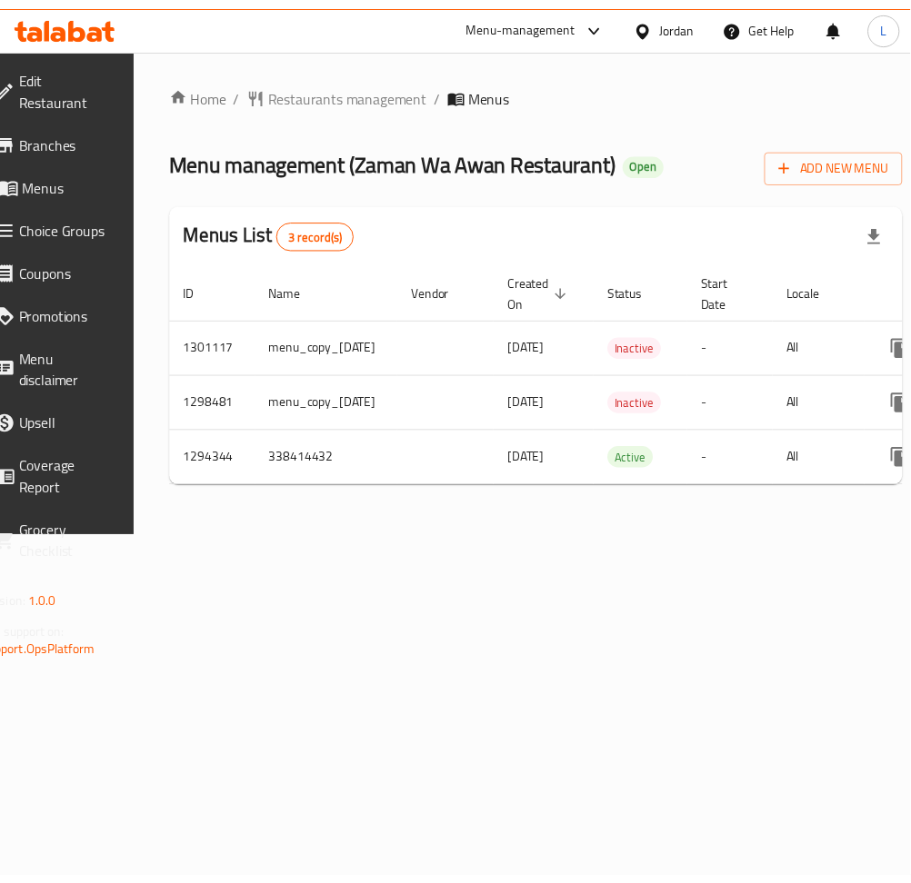
scroll to position [0, 240]
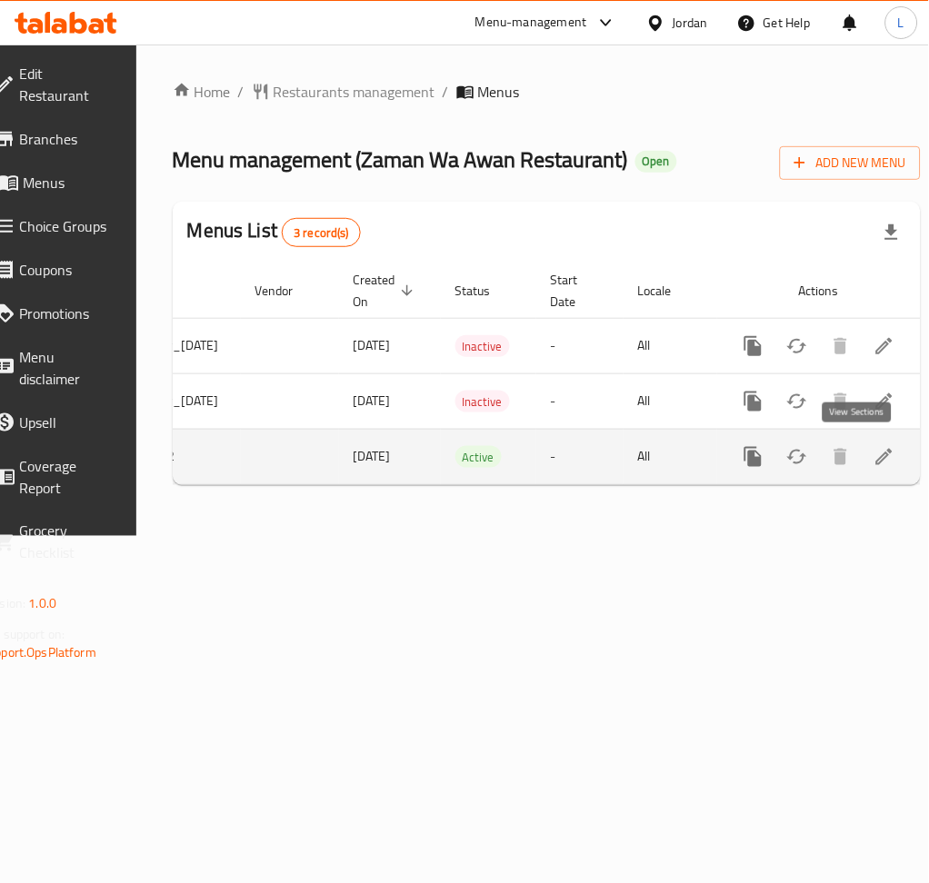
click at [873, 453] on icon "enhanced table" at bounding box center [884, 457] width 22 height 22
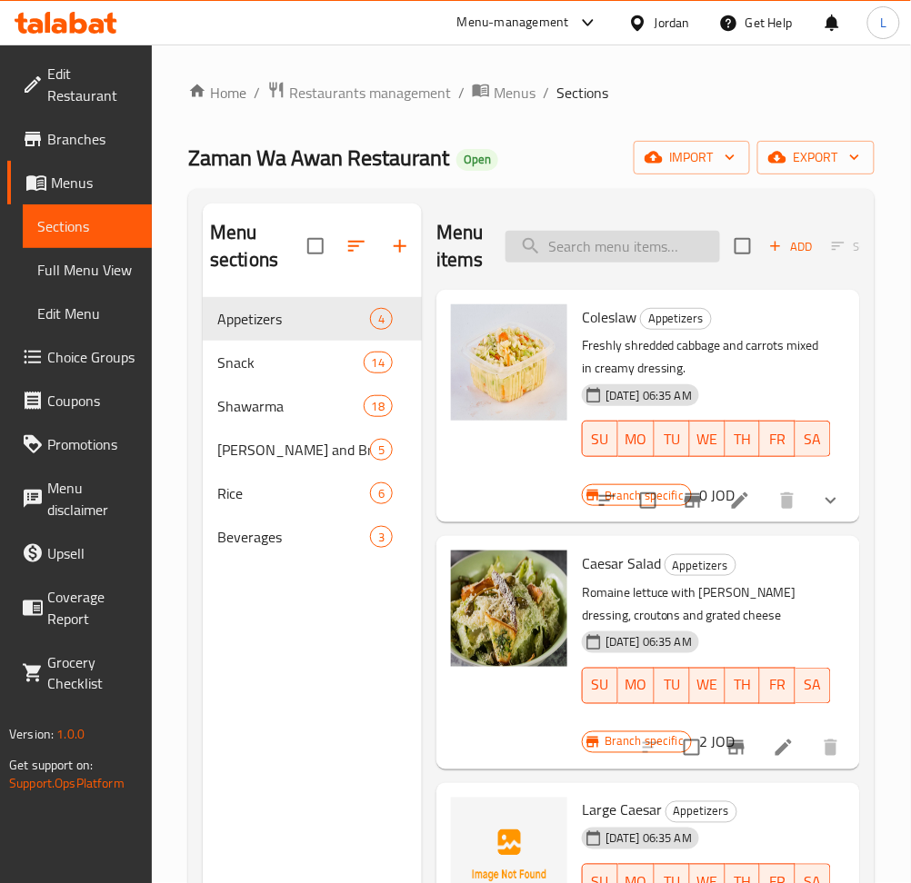
click at [659, 247] on input "search" at bounding box center [612, 247] width 214 height 32
paste input "وجبه شورما دوبل"
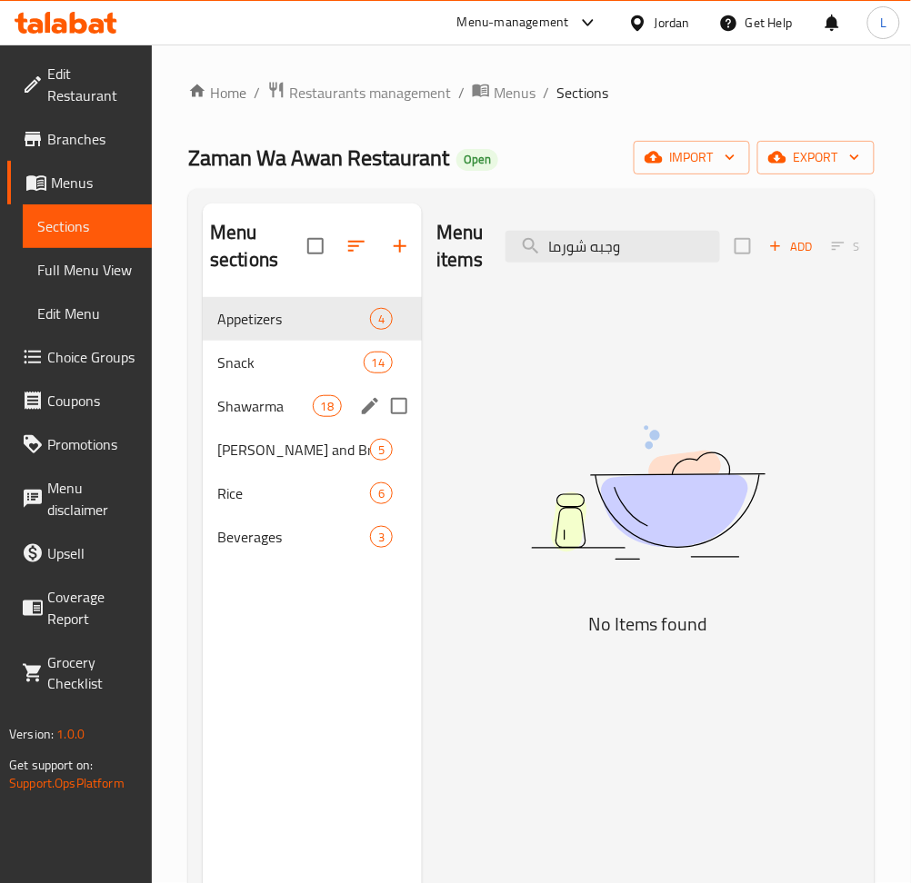
type input "وجبه شورما"
click at [250, 413] on span "Shawarma" at bounding box center [264, 406] width 95 height 22
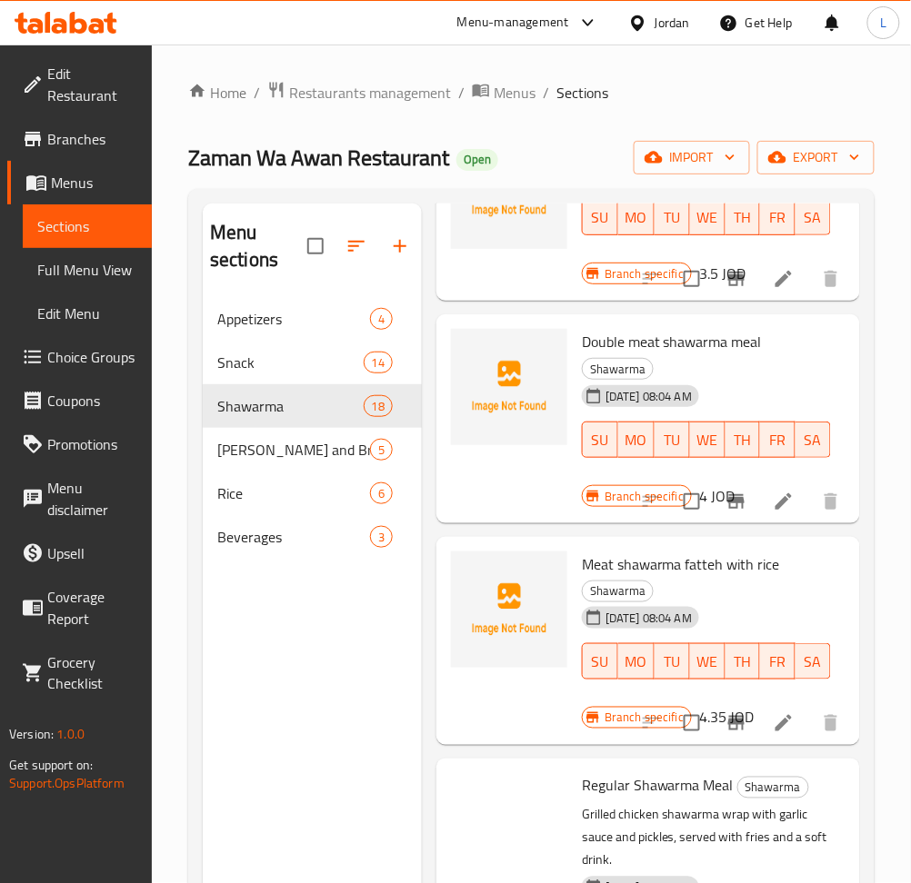
scroll to position [848, 0]
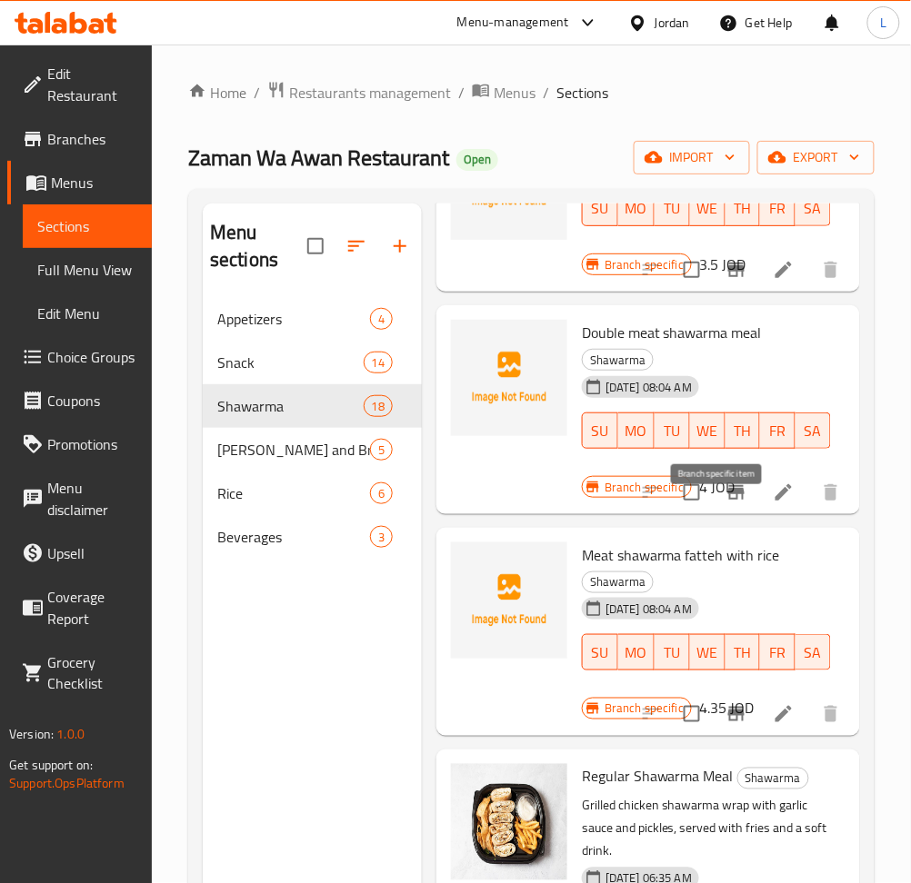
click at [728, 500] on icon "Branch-specific-item" at bounding box center [736, 492] width 16 height 15
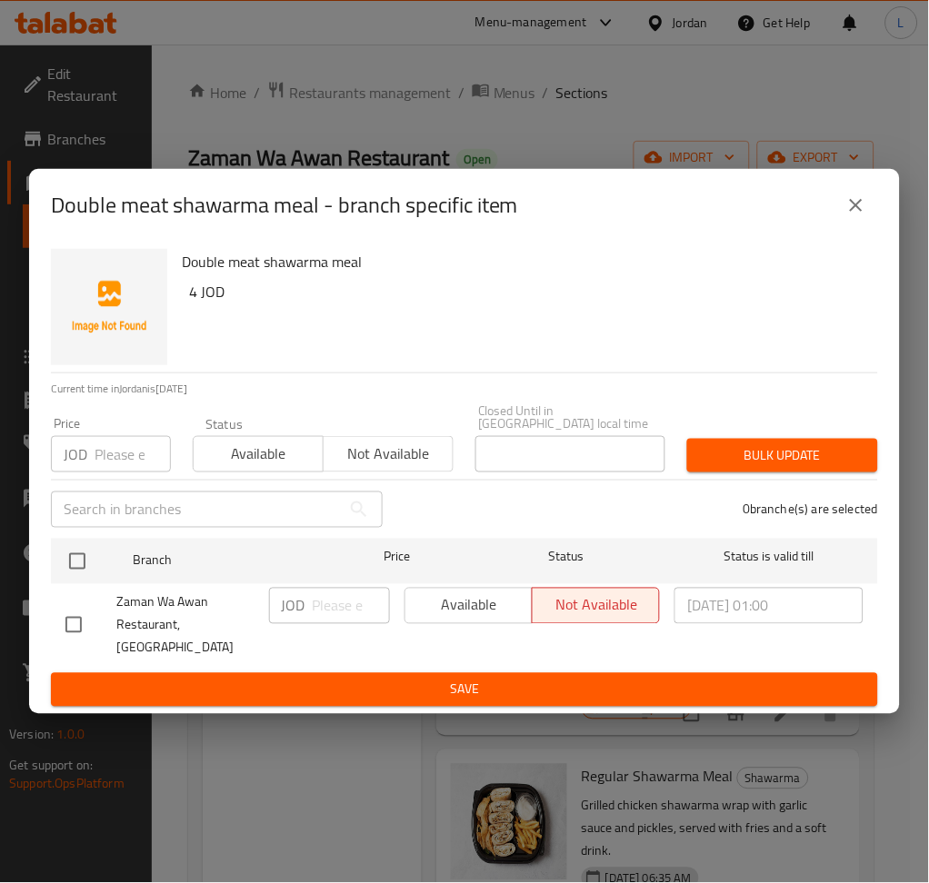
click at [129, 447] on input "number" at bounding box center [133, 454] width 76 height 36
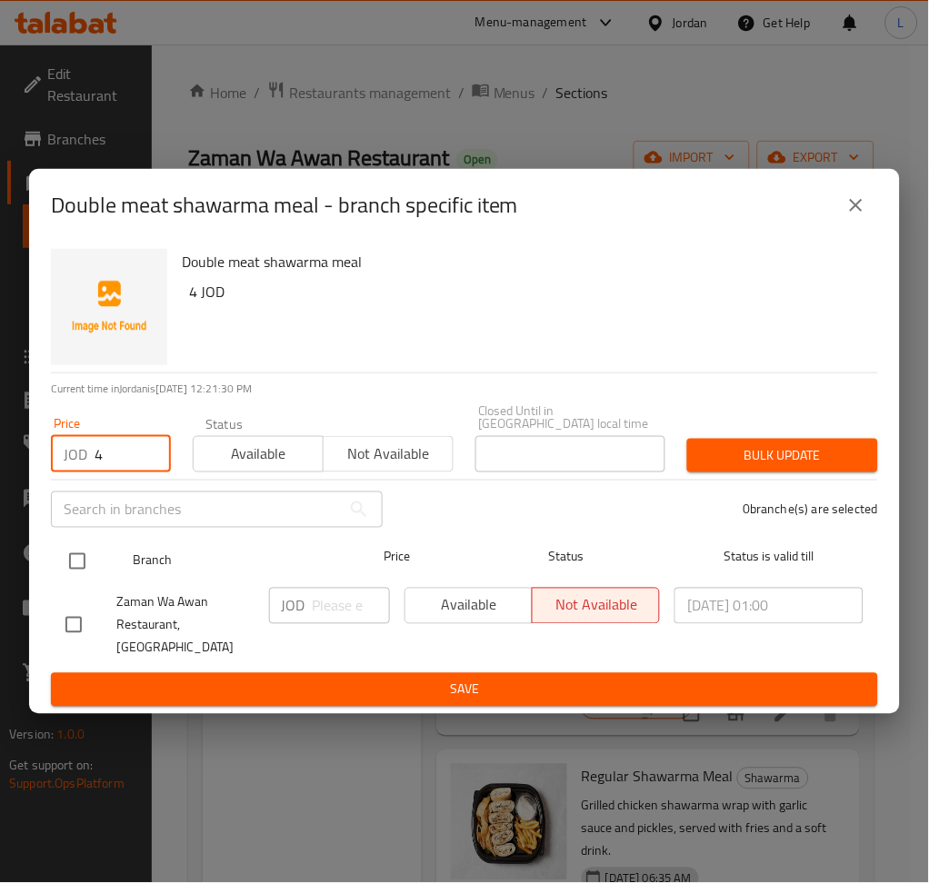
type input "4"
click at [75, 568] on input "checkbox" at bounding box center [77, 561] width 38 height 38
checkbox input "true"
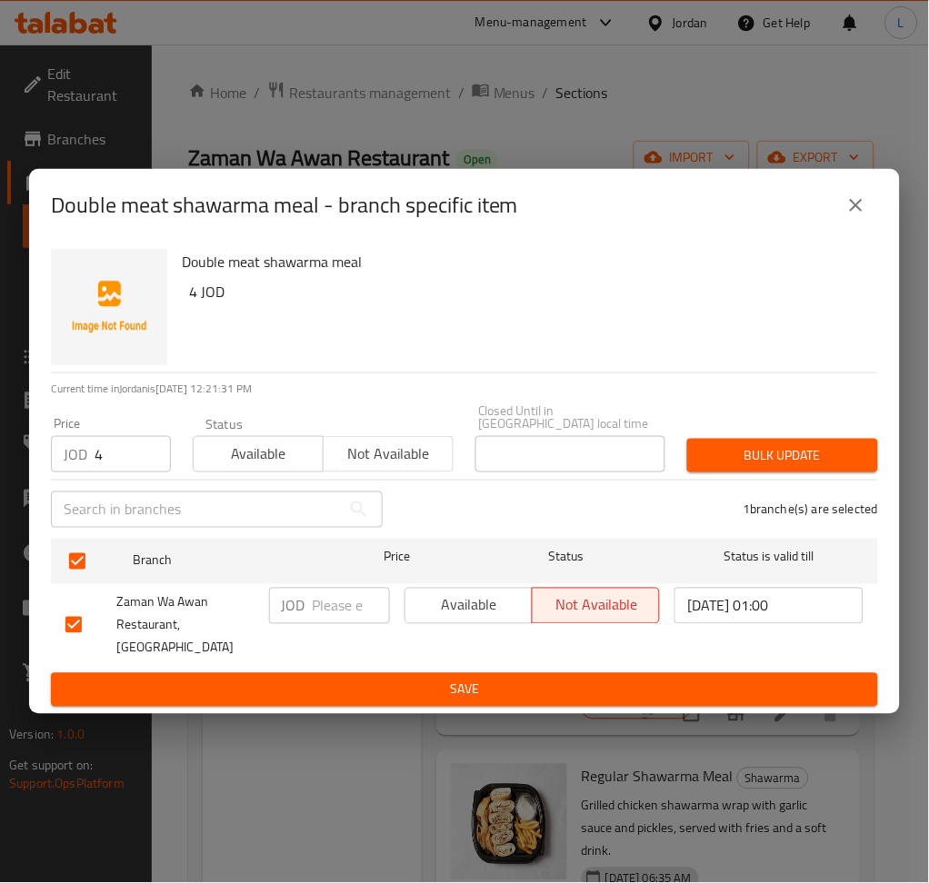
click at [762, 458] on span "Bulk update" at bounding box center [783, 455] width 162 height 23
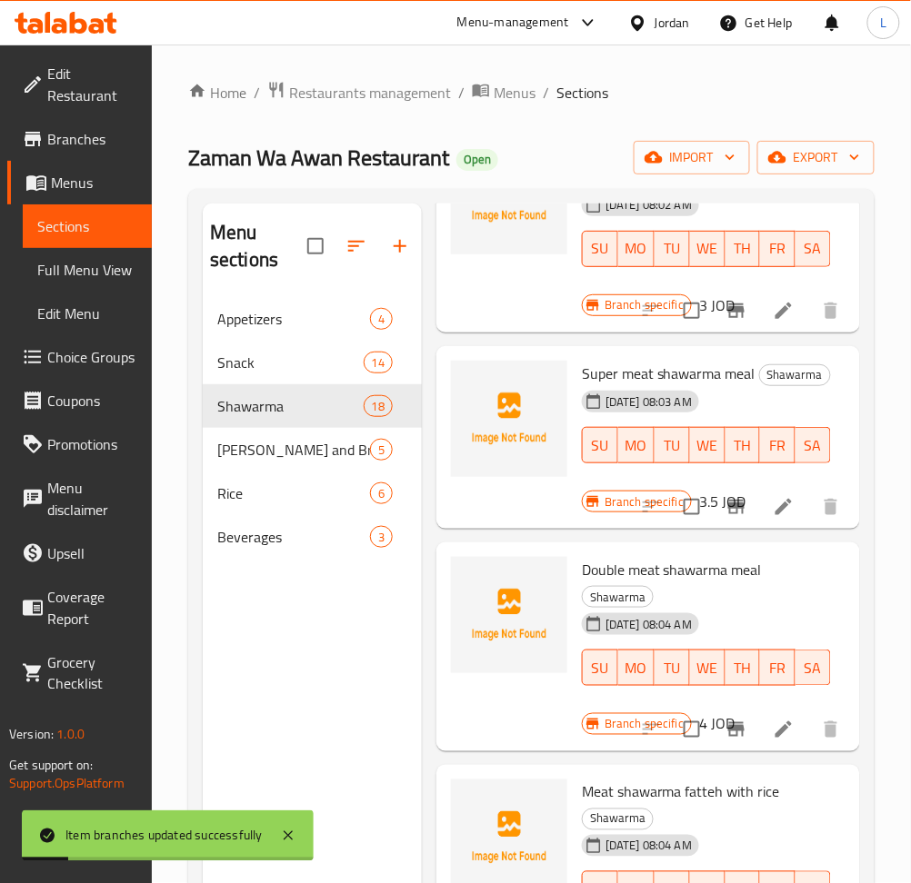
scroll to position [605, 0]
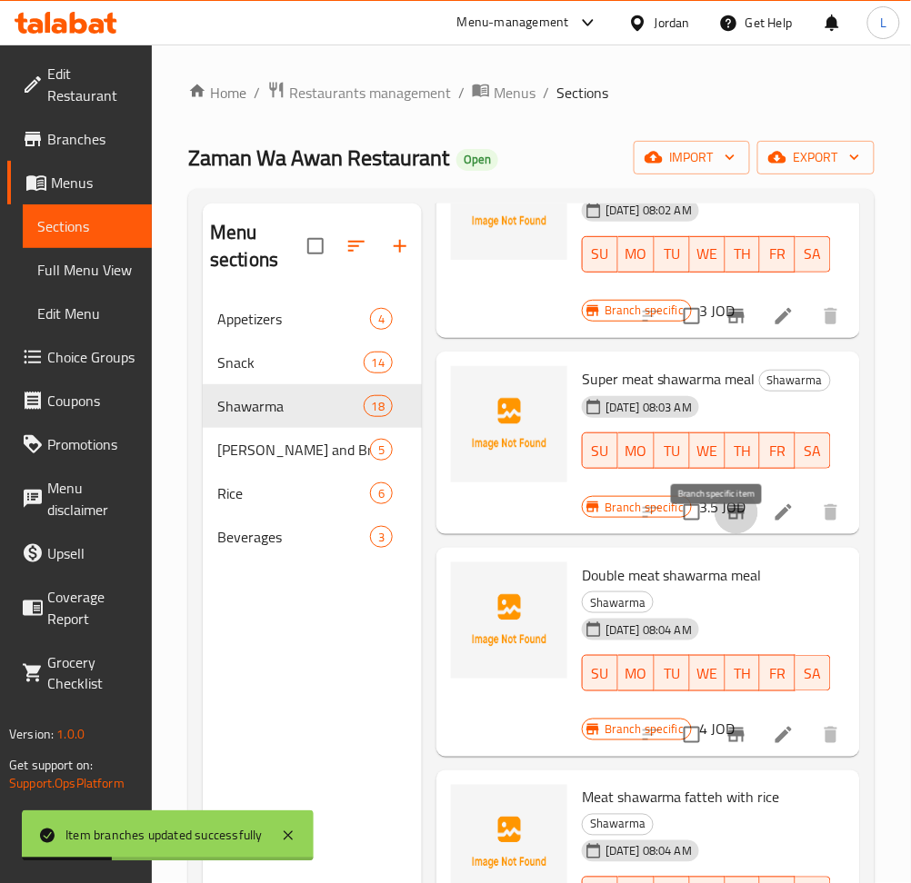
click at [728, 520] on icon "Branch-specific-item" at bounding box center [736, 512] width 16 height 15
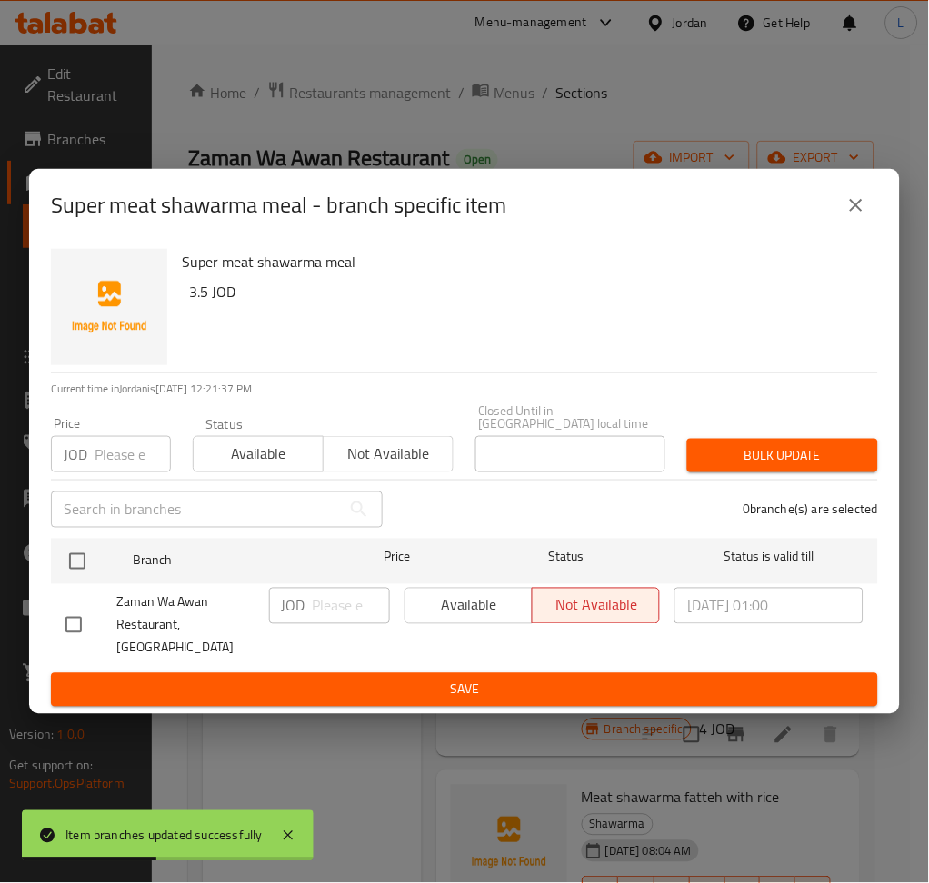
click at [97, 458] on input "number" at bounding box center [133, 454] width 76 height 36
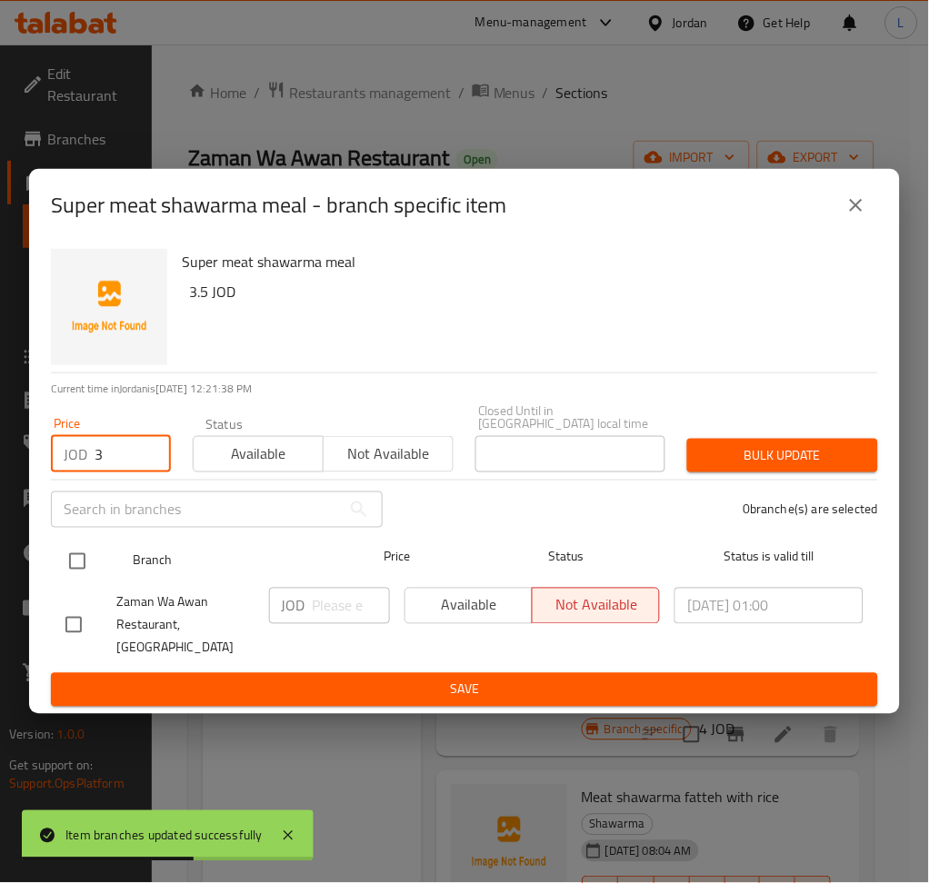
type input "3"
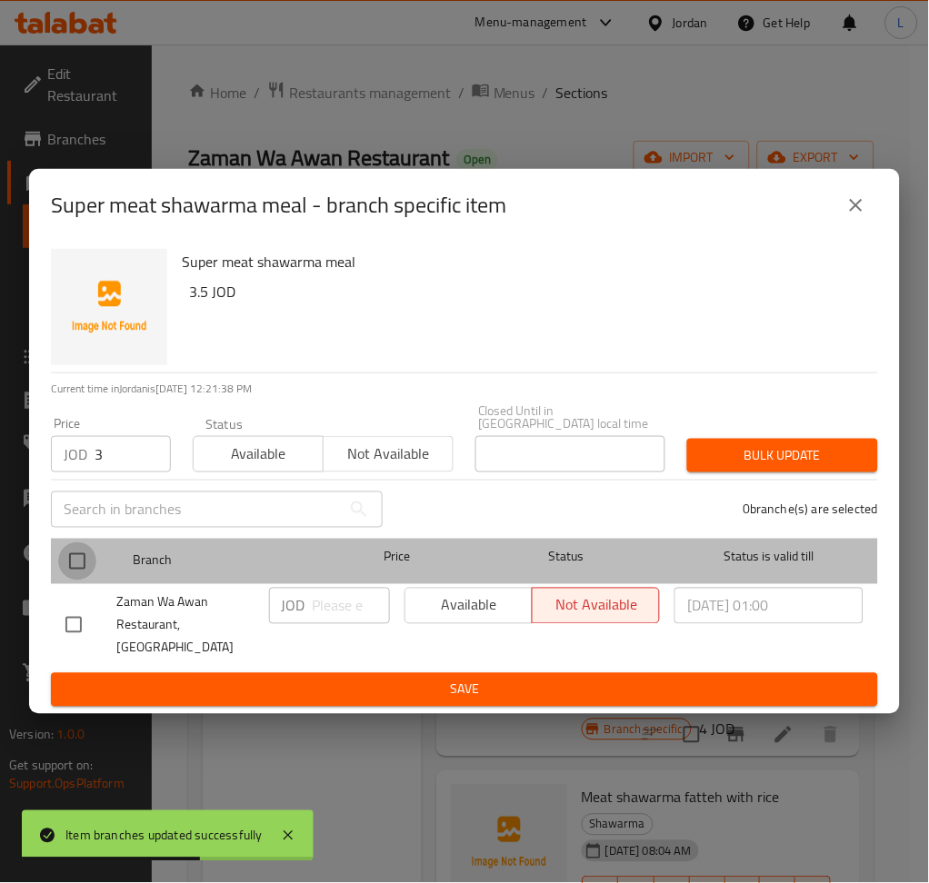
click at [69, 558] on input "checkbox" at bounding box center [77, 561] width 38 height 38
checkbox input "true"
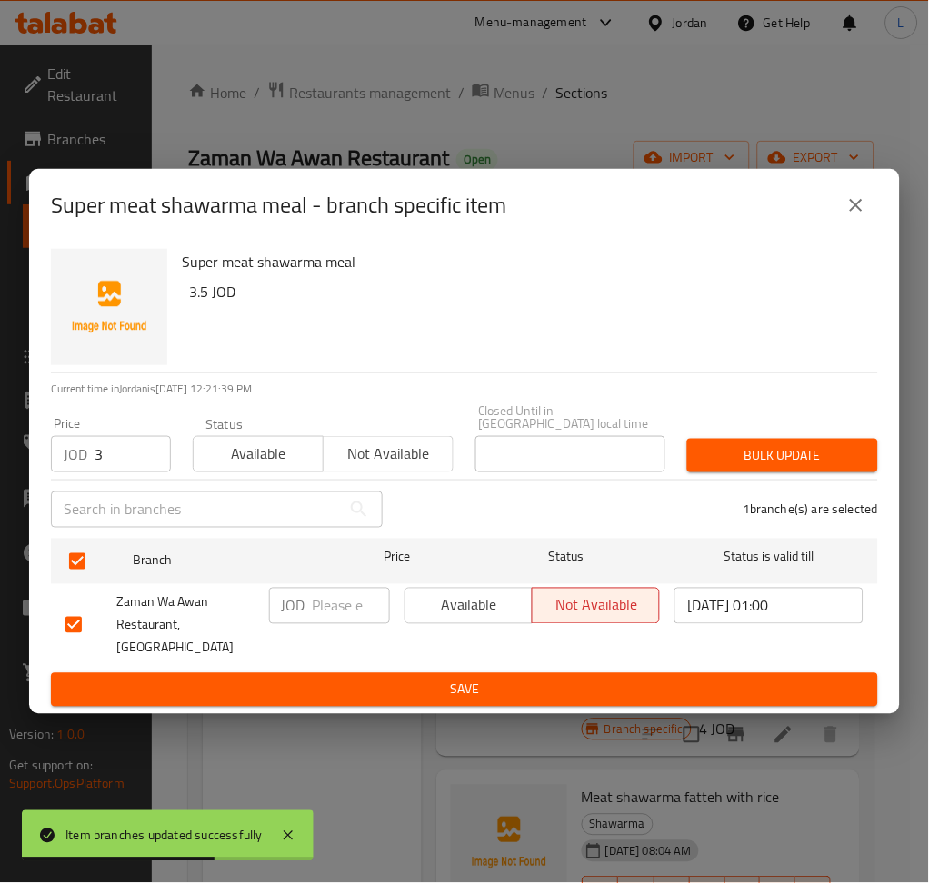
click at [723, 453] on span "Bulk update" at bounding box center [783, 455] width 162 height 23
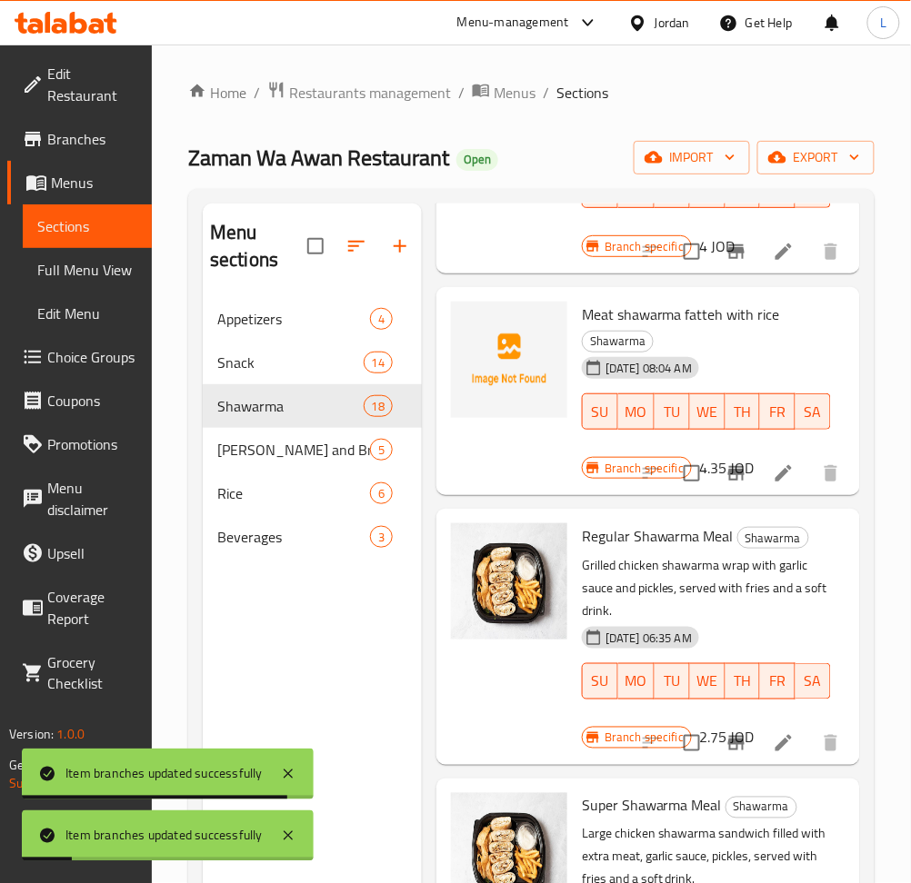
scroll to position [1090, 0]
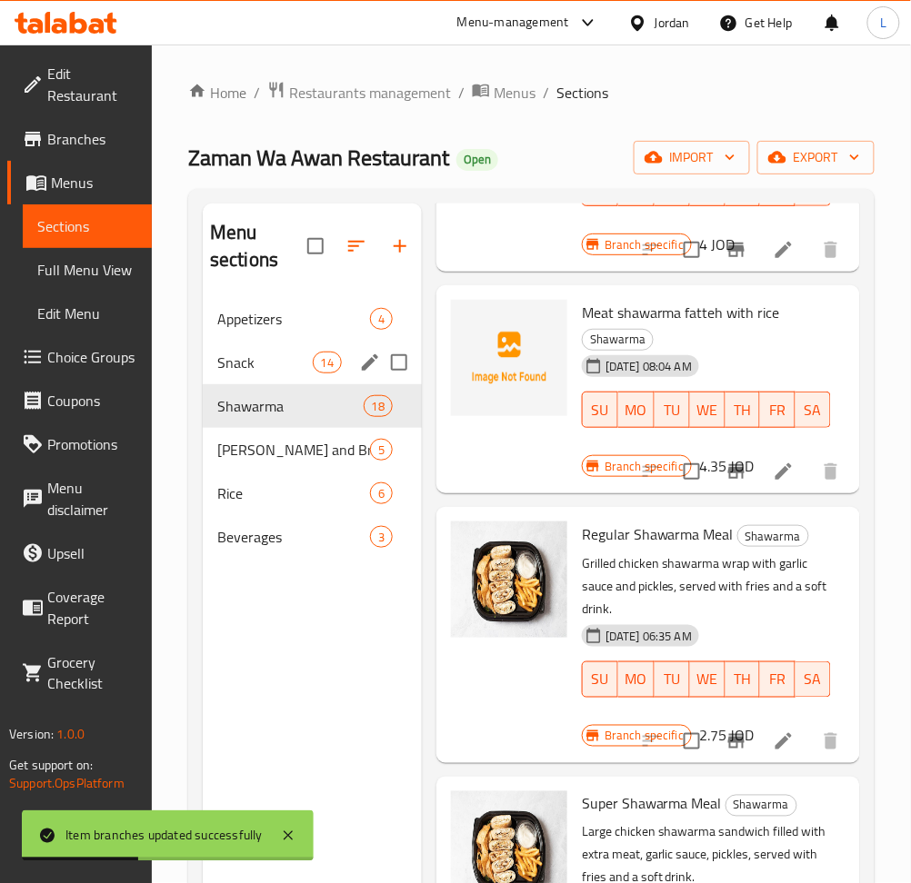
click at [269, 376] on div "Snack 14" at bounding box center [312, 363] width 219 height 44
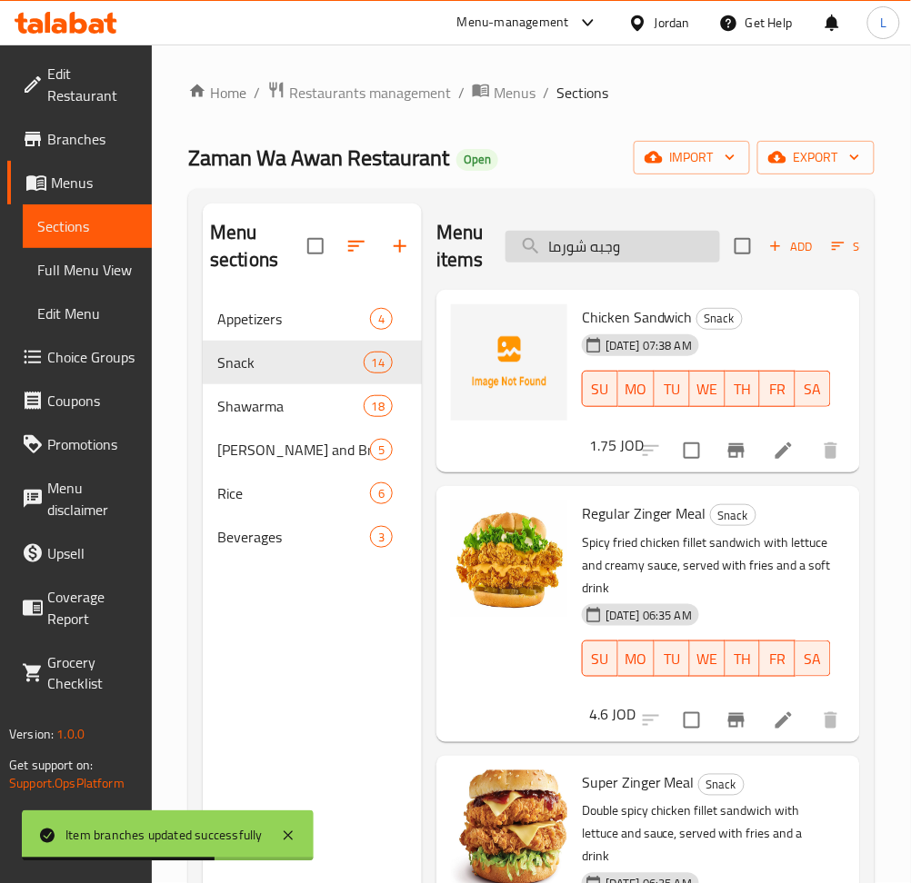
click at [634, 261] on input "وجبه شورما" at bounding box center [612, 247] width 214 height 32
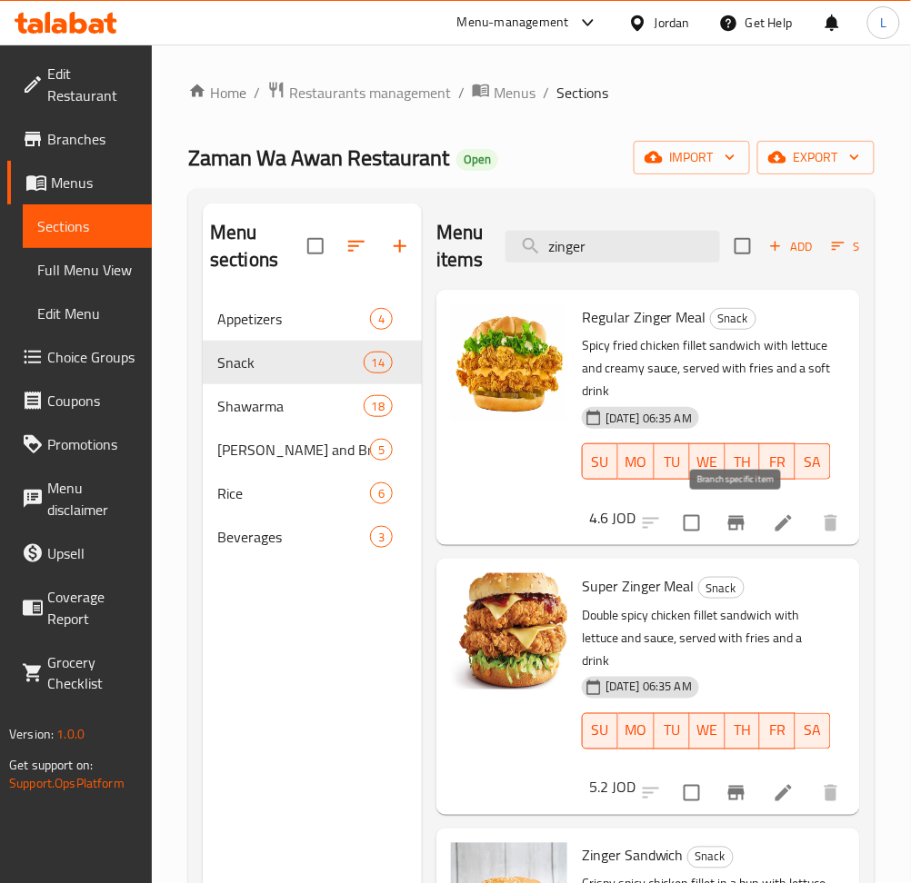
type input "zinger"
click at [735, 539] on button "Branch-specific-item" at bounding box center [736, 524] width 44 height 44
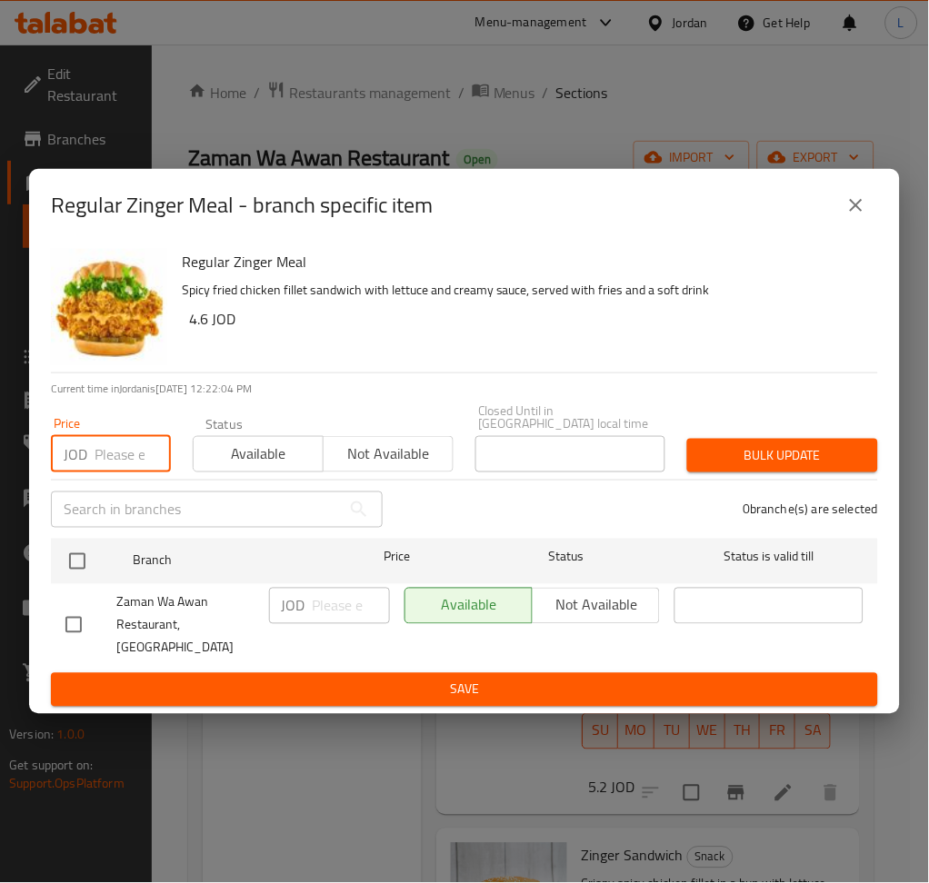
click at [104, 473] on input "number" at bounding box center [133, 454] width 76 height 36
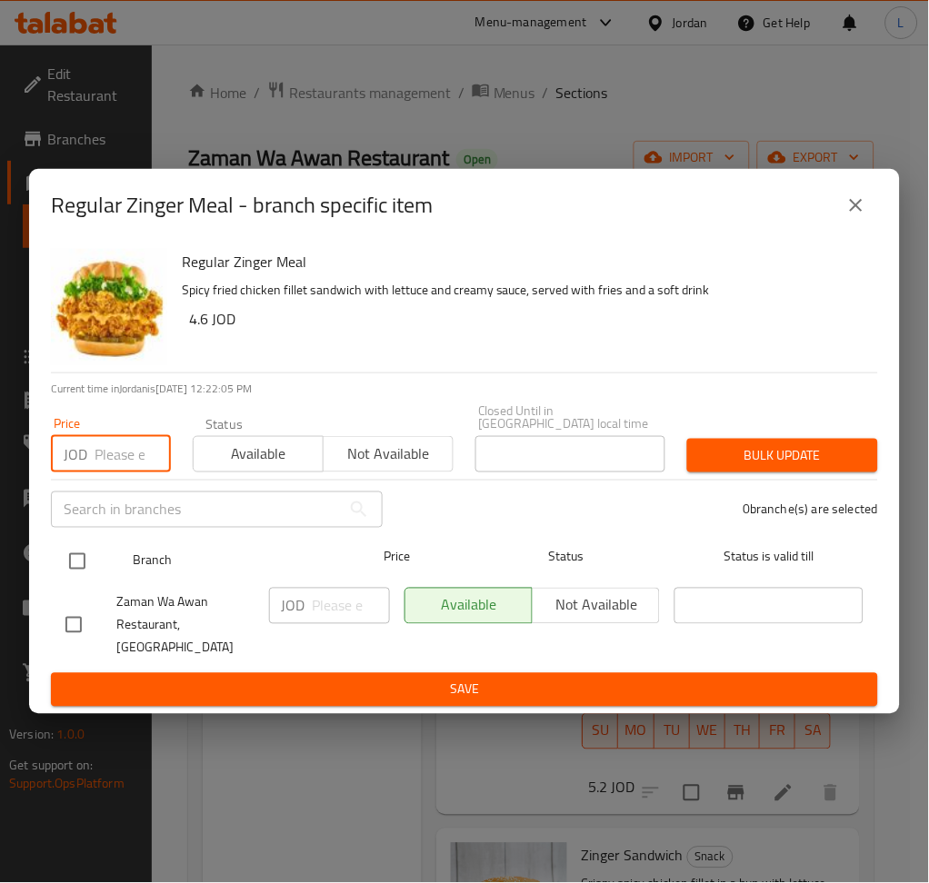
paste input "3.7"
type input "3.7"
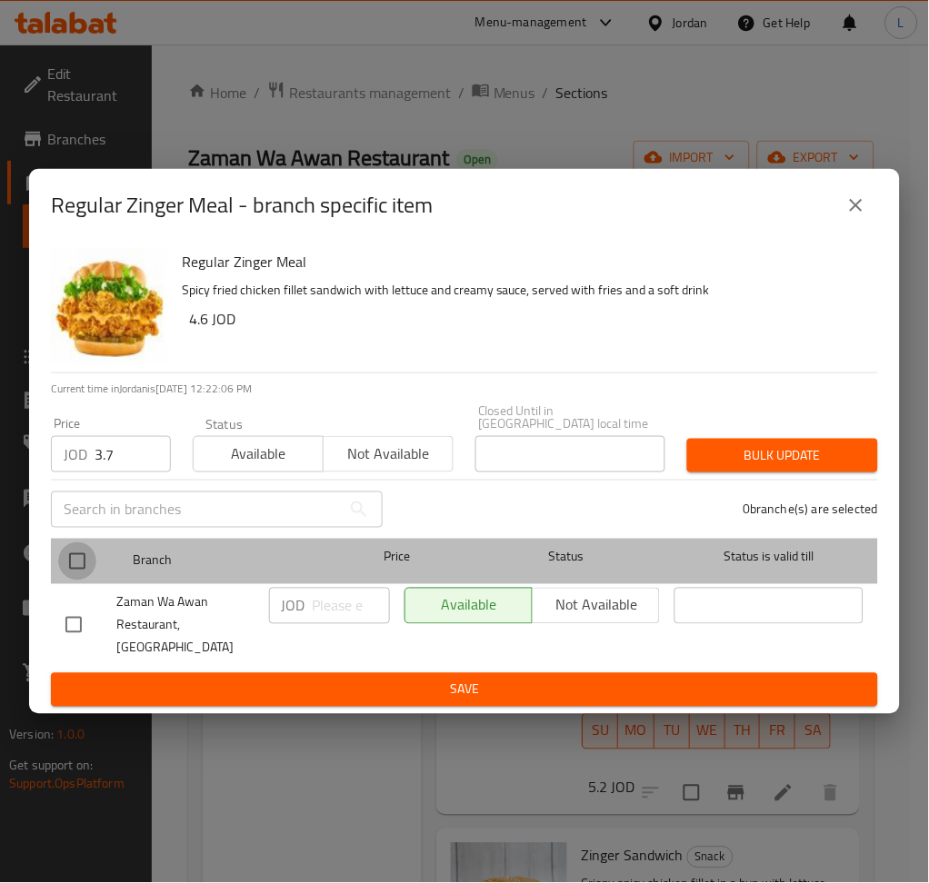
click at [78, 568] on input "checkbox" at bounding box center [77, 561] width 38 height 38
checkbox input "true"
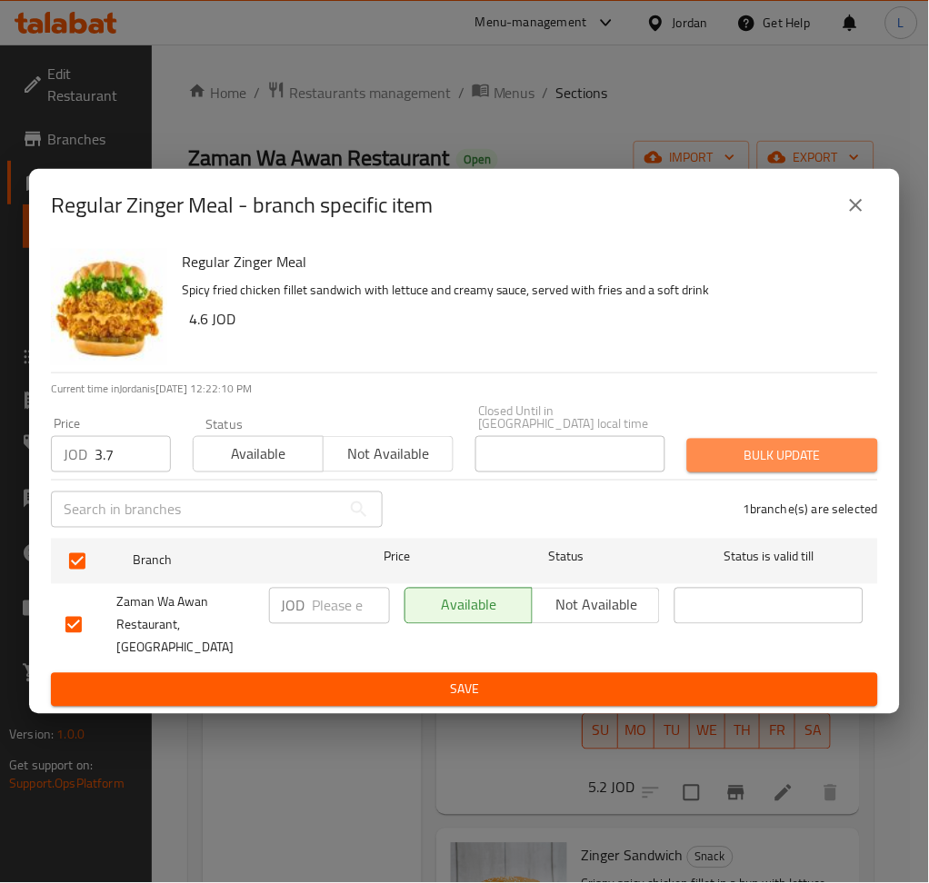
click at [808, 465] on span "Bulk update" at bounding box center [783, 455] width 162 height 23
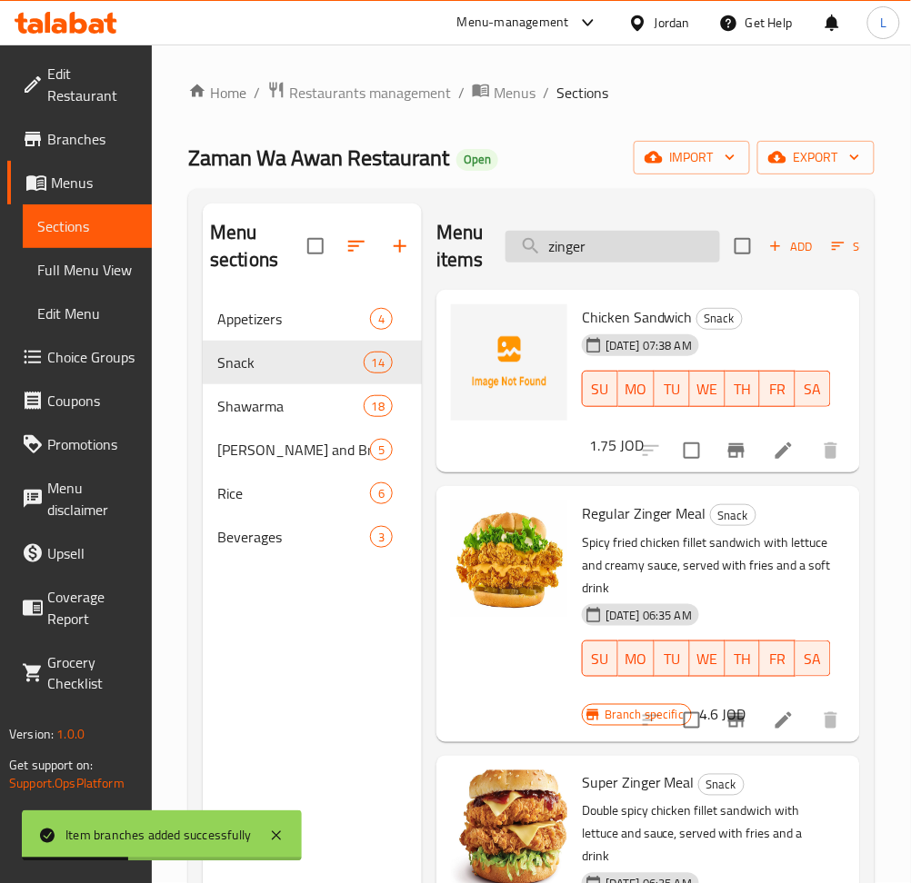
click at [648, 252] on input "zinger" at bounding box center [612, 247] width 214 height 32
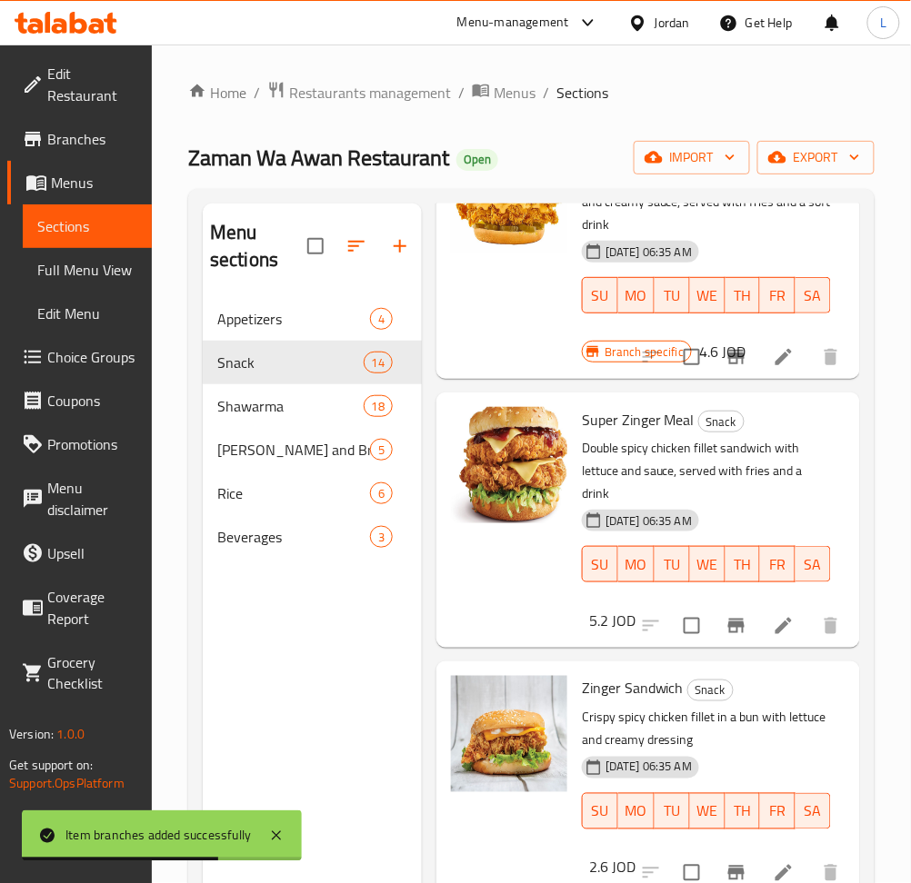
scroll to position [484, 0]
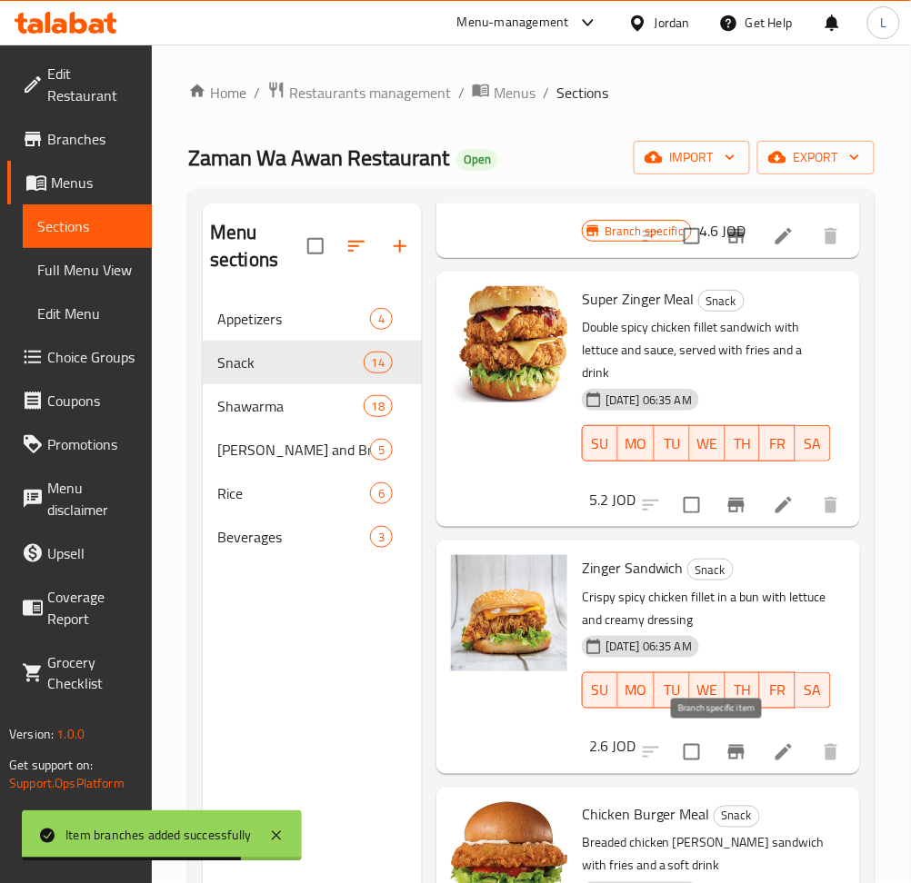
click at [725, 741] on icon "Branch-specific-item" at bounding box center [736, 752] width 22 height 22
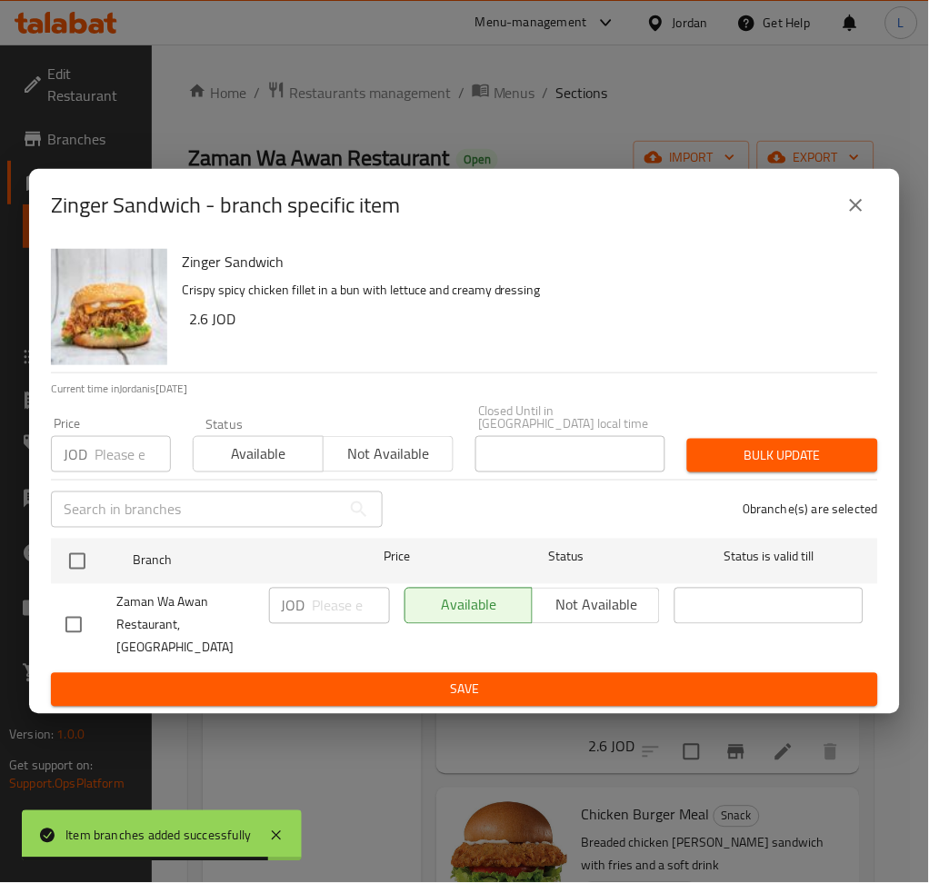
click at [120, 455] on input "number" at bounding box center [133, 454] width 76 height 36
paste input "2.1"
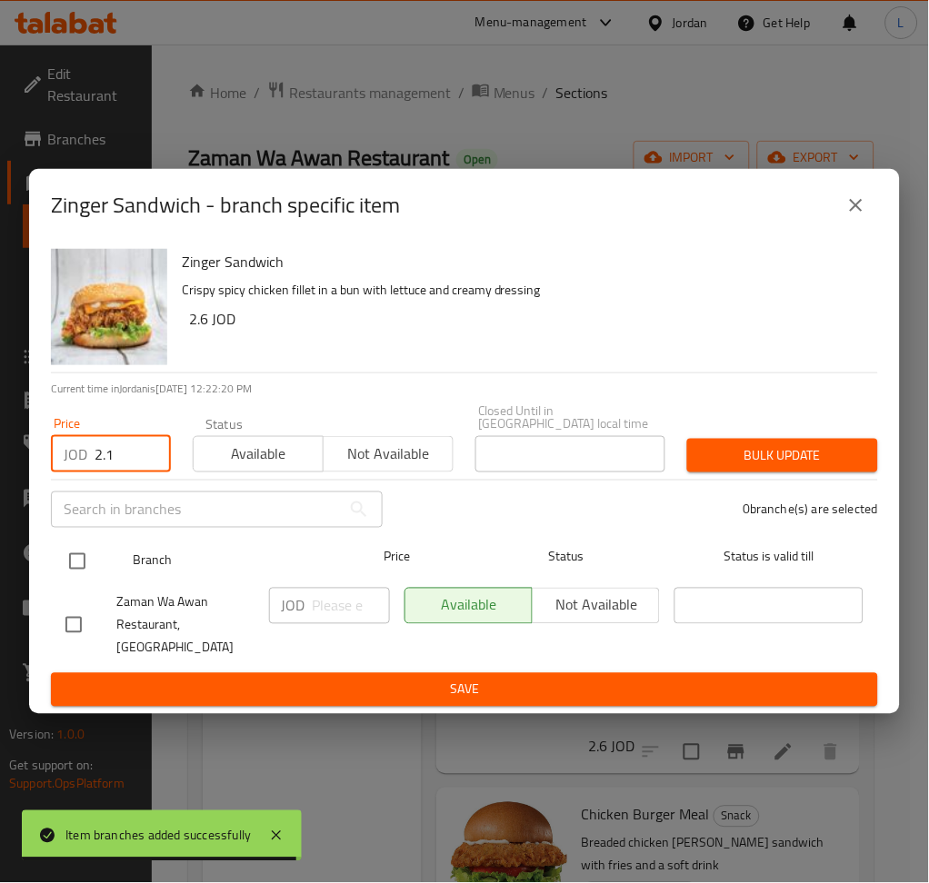
type input "2.1"
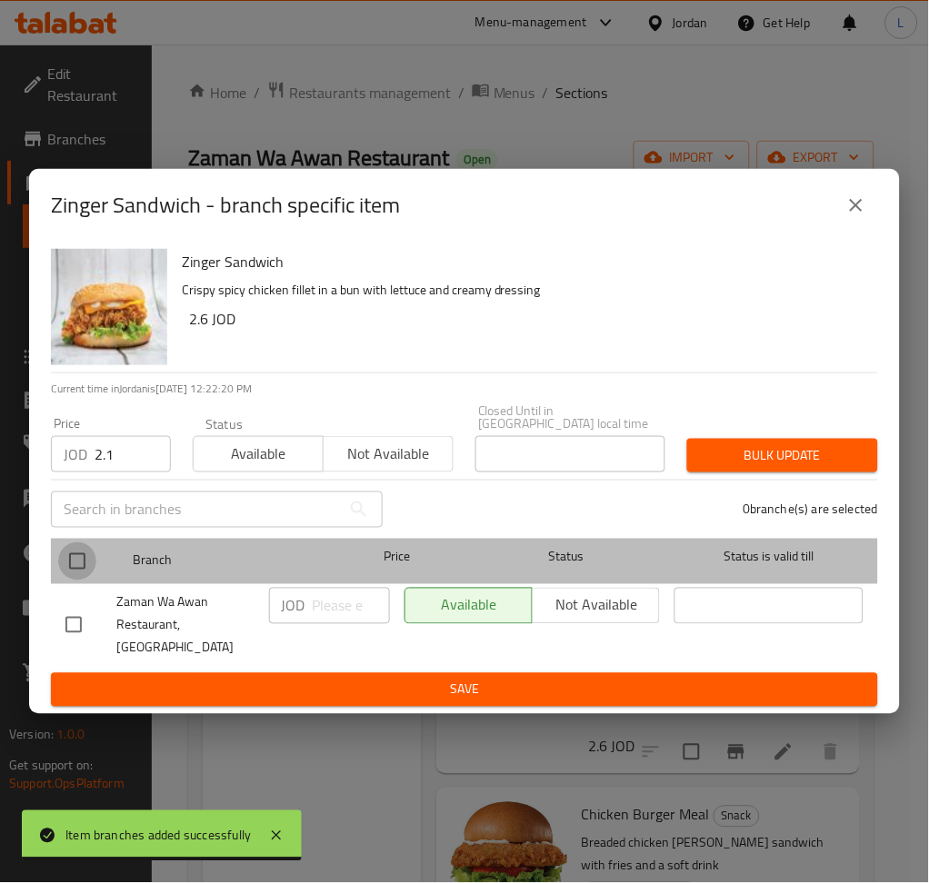
click at [89, 558] on input "checkbox" at bounding box center [77, 561] width 38 height 38
checkbox input "true"
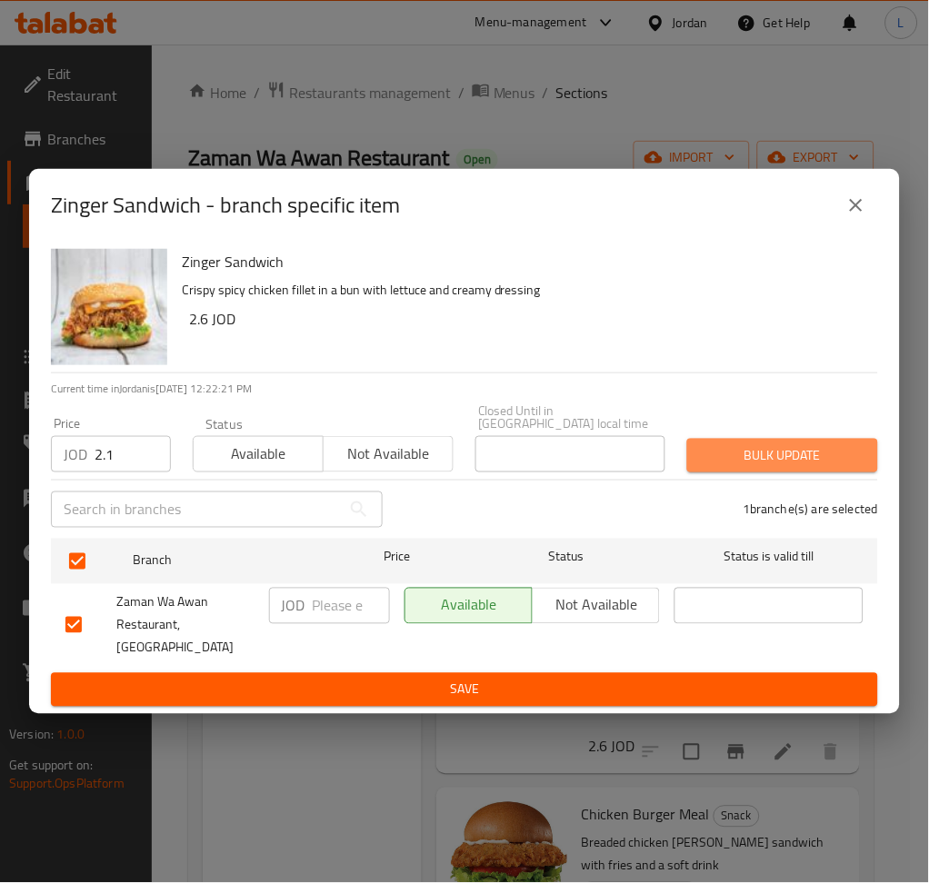
click at [837, 467] on span "Bulk update" at bounding box center [783, 455] width 162 height 23
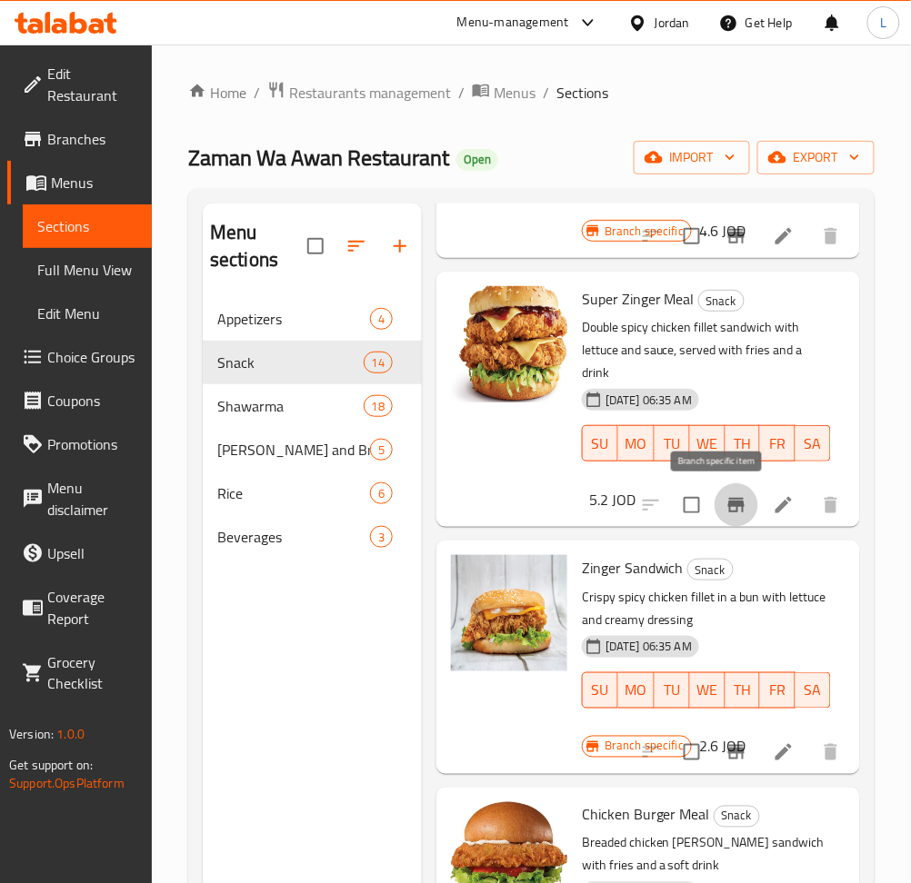
click at [725, 515] on icon "Branch-specific-item" at bounding box center [736, 505] width 22 height 22
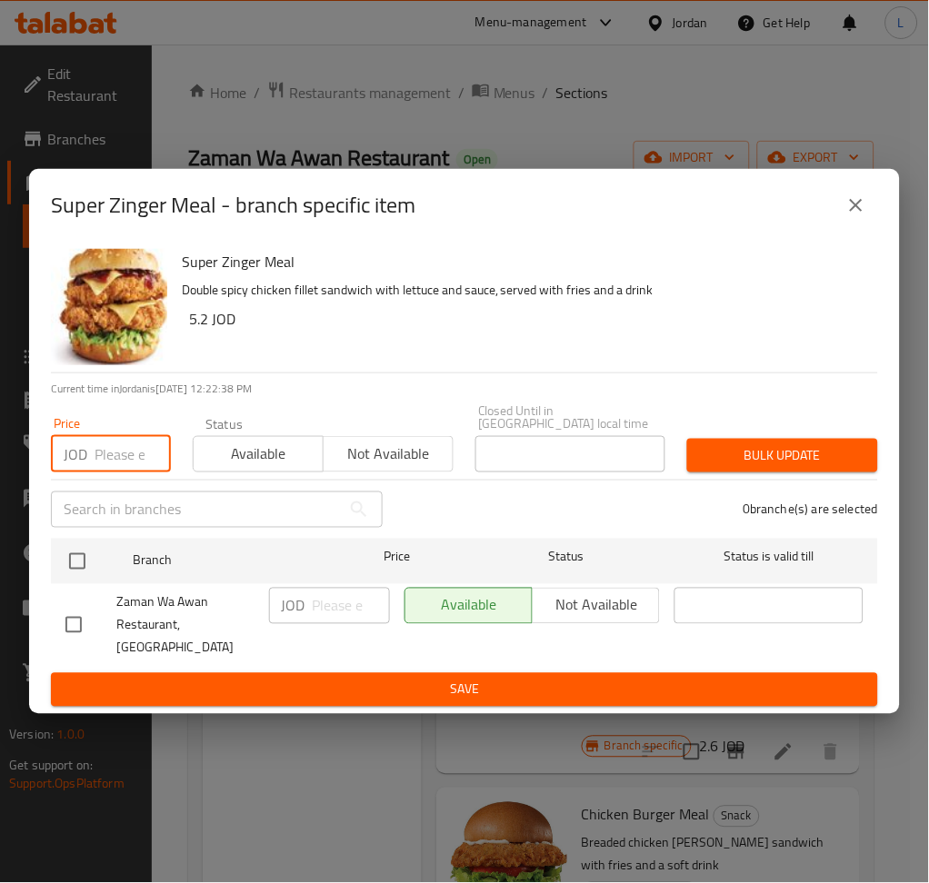
click at [134, 454] on input "number" at bounding box center [133, 454] width 76 height 36
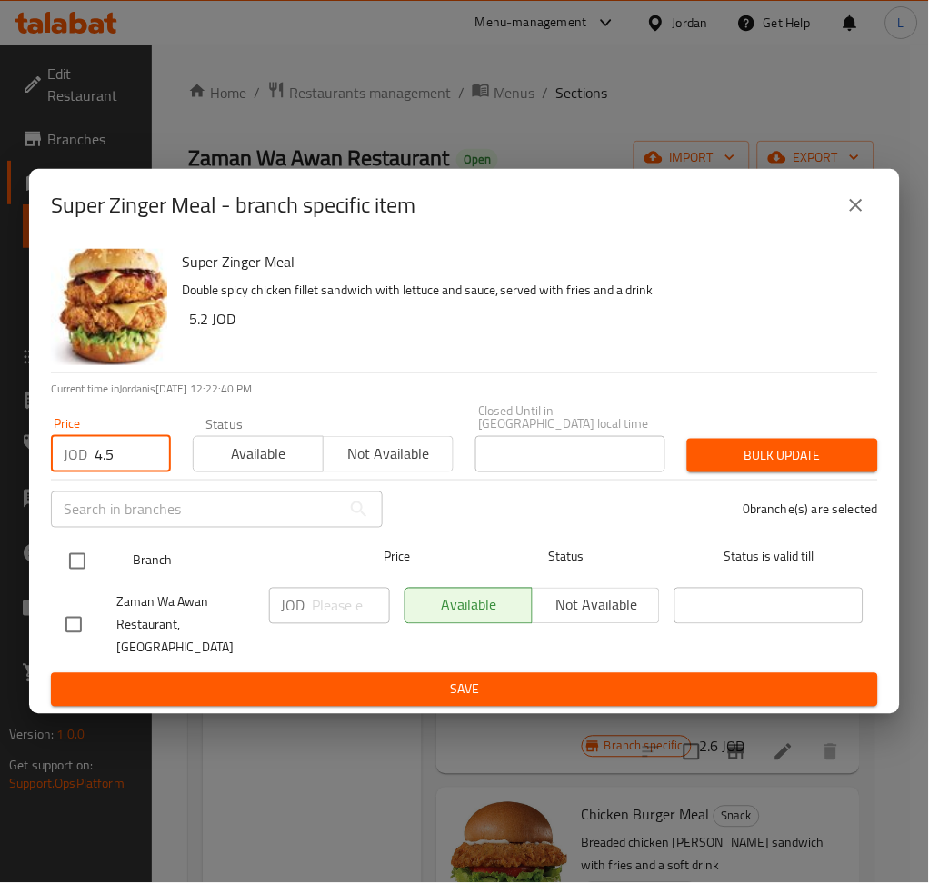
type input "4.5"
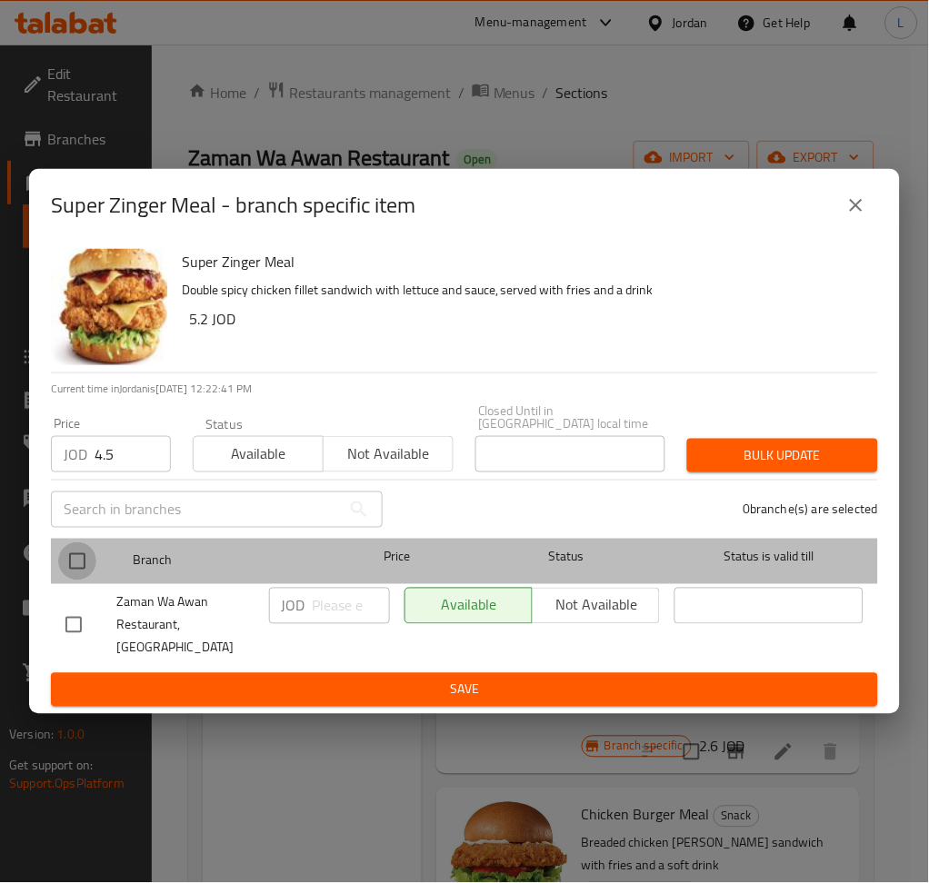
click at [76, 568] on input "checkbox" at bounding box center [77, 561] width 38 height 38
checkbox input "true"
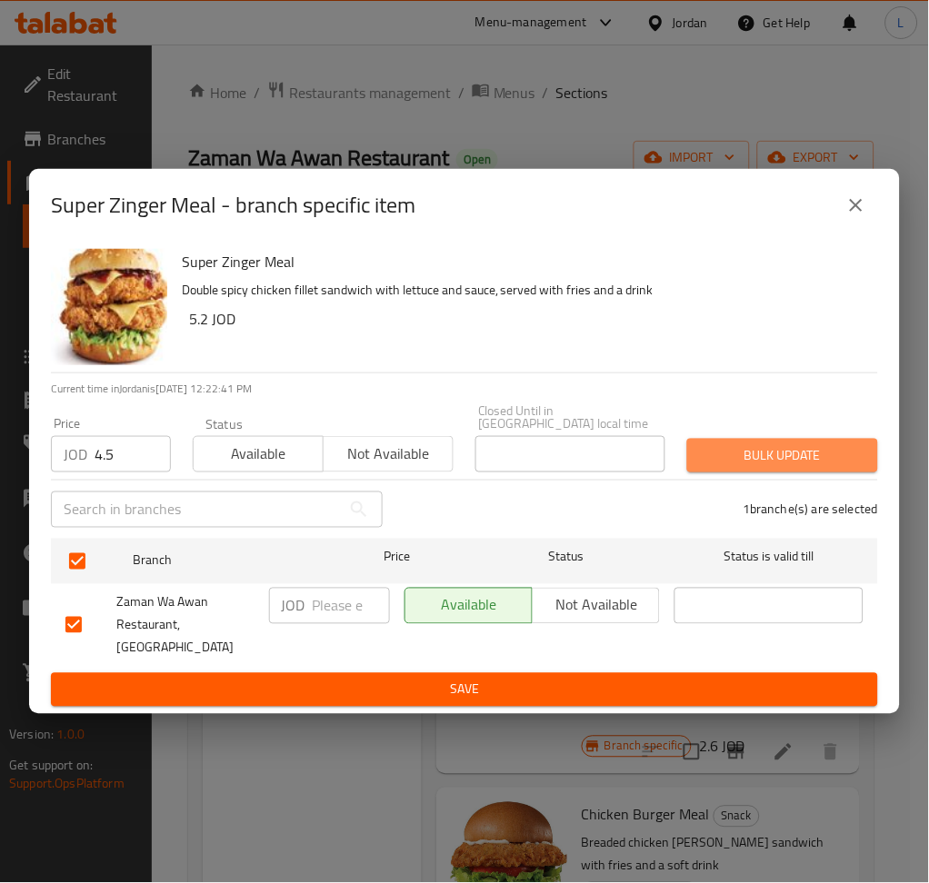
click at [728, 454] on span "Bulk update" at bounding box center [783, 455] width 162 height 23
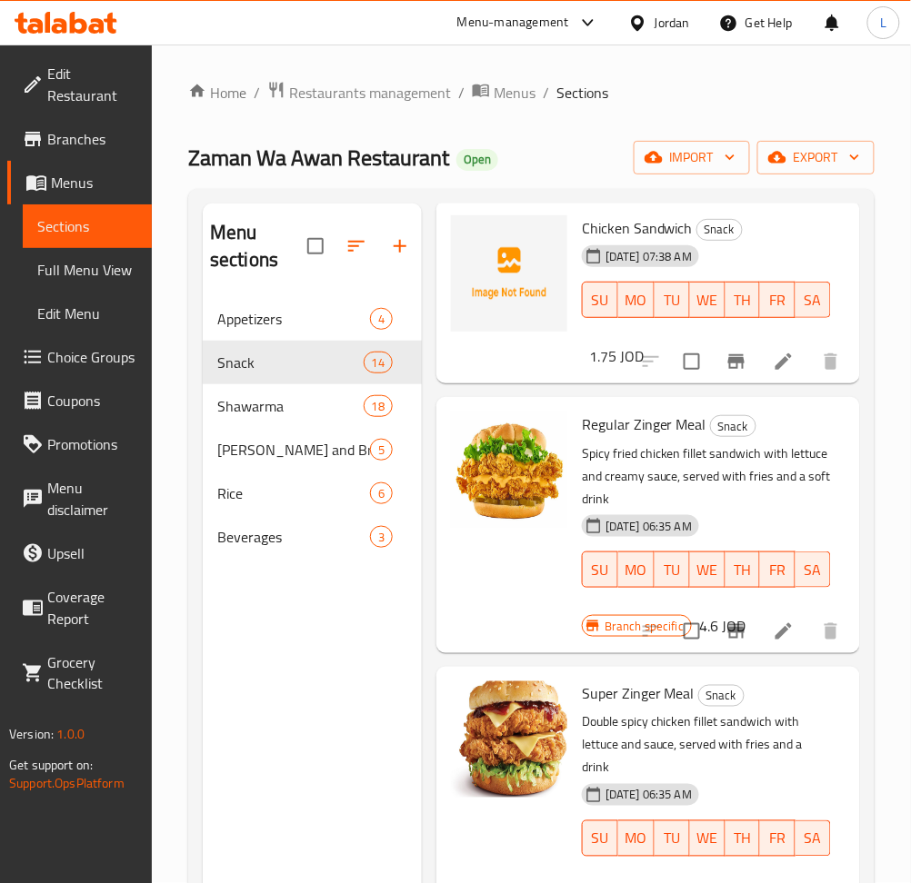
scroll to position [0, 0]
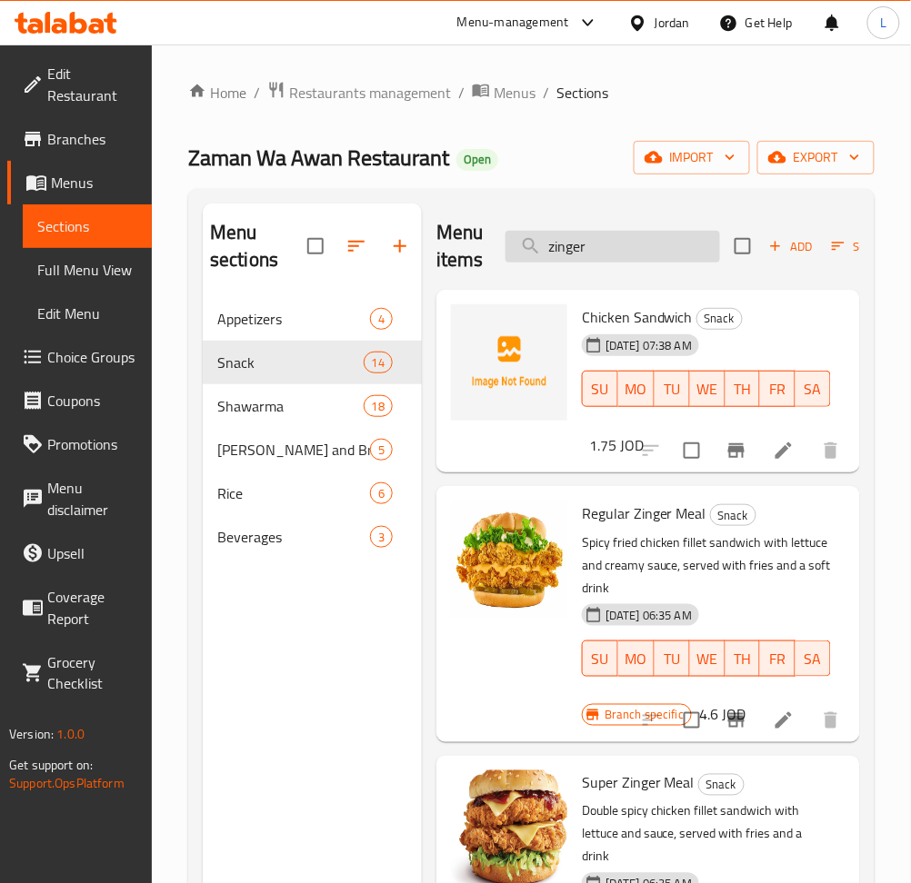
click at [577, 261] on input "zinger" at bounding box center [612, 247] width 214 height 32
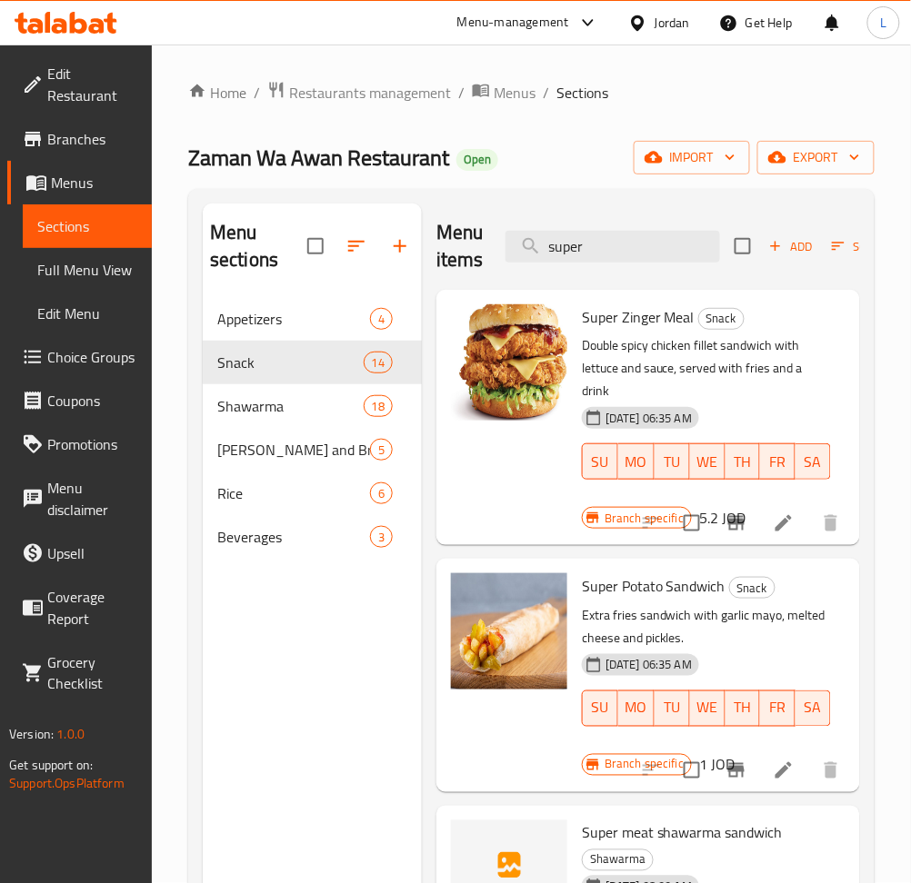
type input "super"
click at [758, 516] on li at bounding box center [783, 523] width 51 height 33
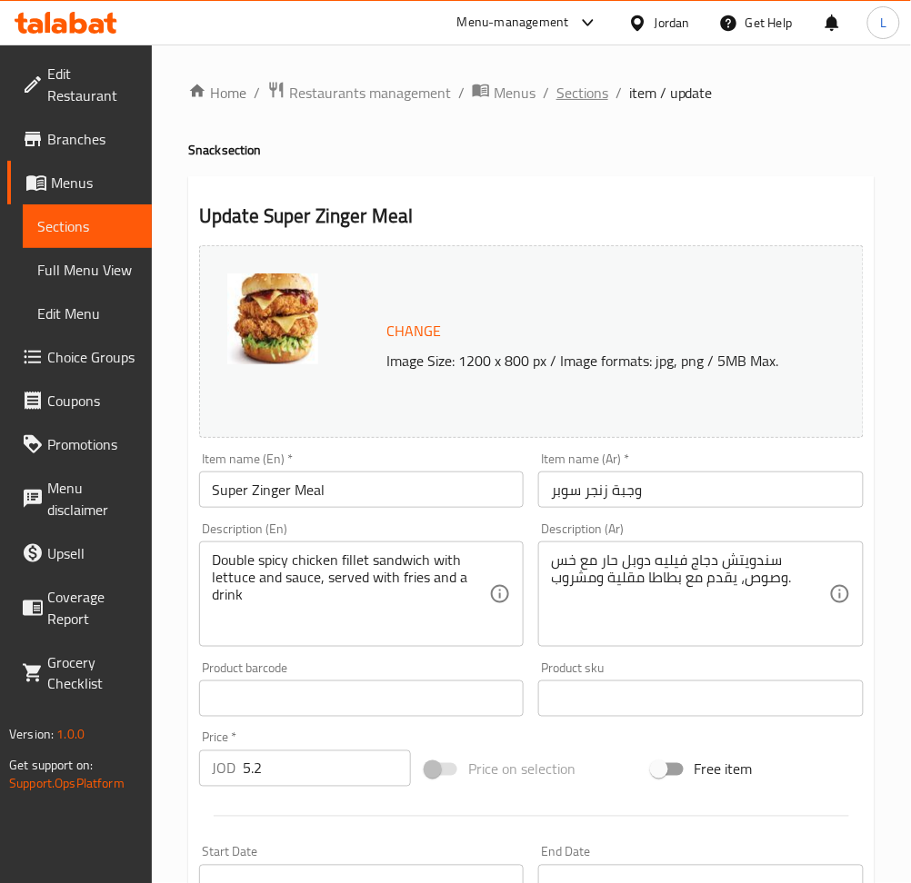
click at [578, 85] on span "Sections" at bounding box center [582, 93] width 52 height 22
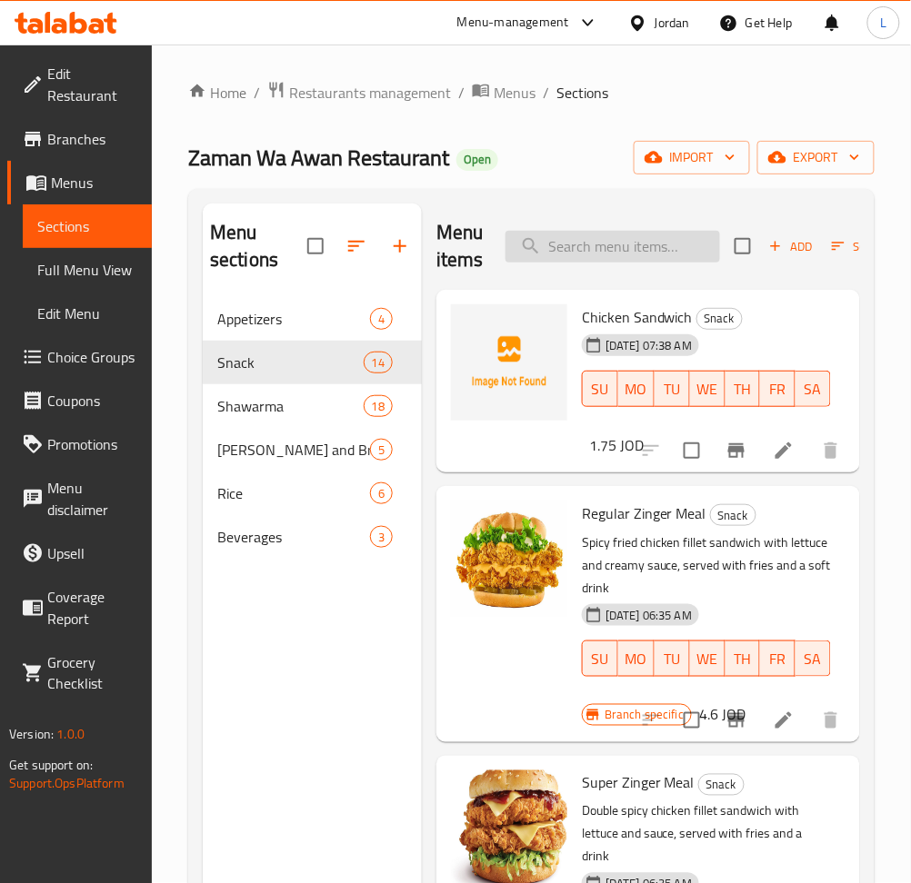
click at [634, 254] on input "search" at bounding box center [612, 247] width 214 height 32
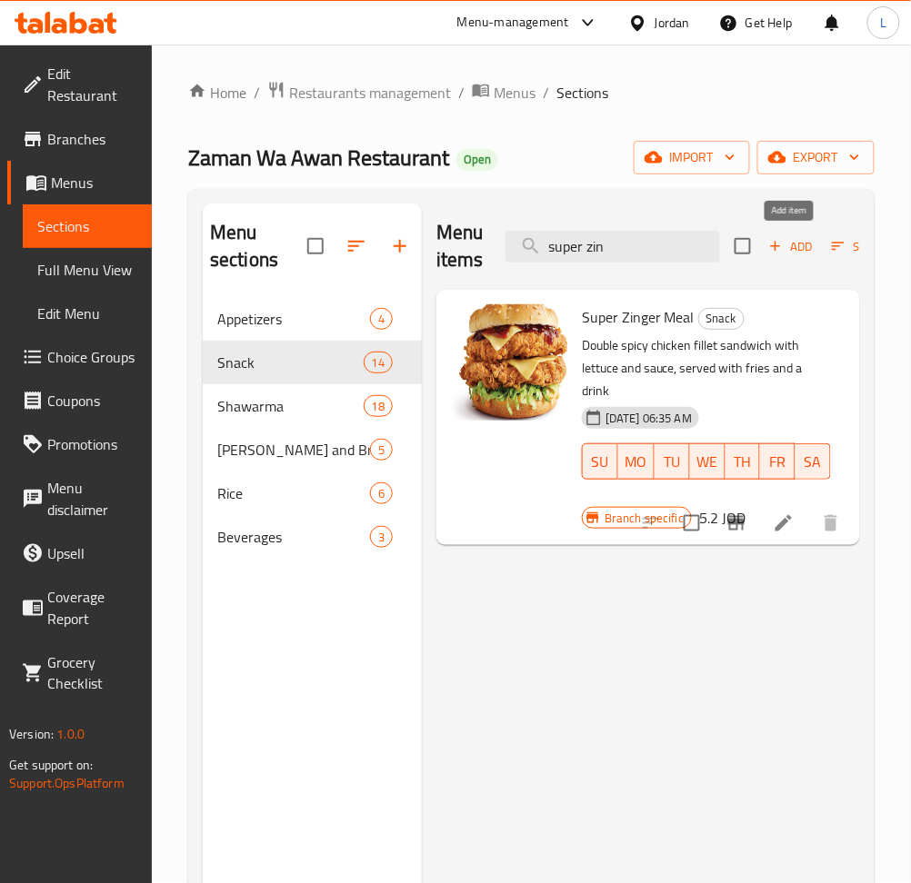
type input "super zin"
click at [800, 247] on span "Add" at bounding box center [790, 246] width 49 height 21
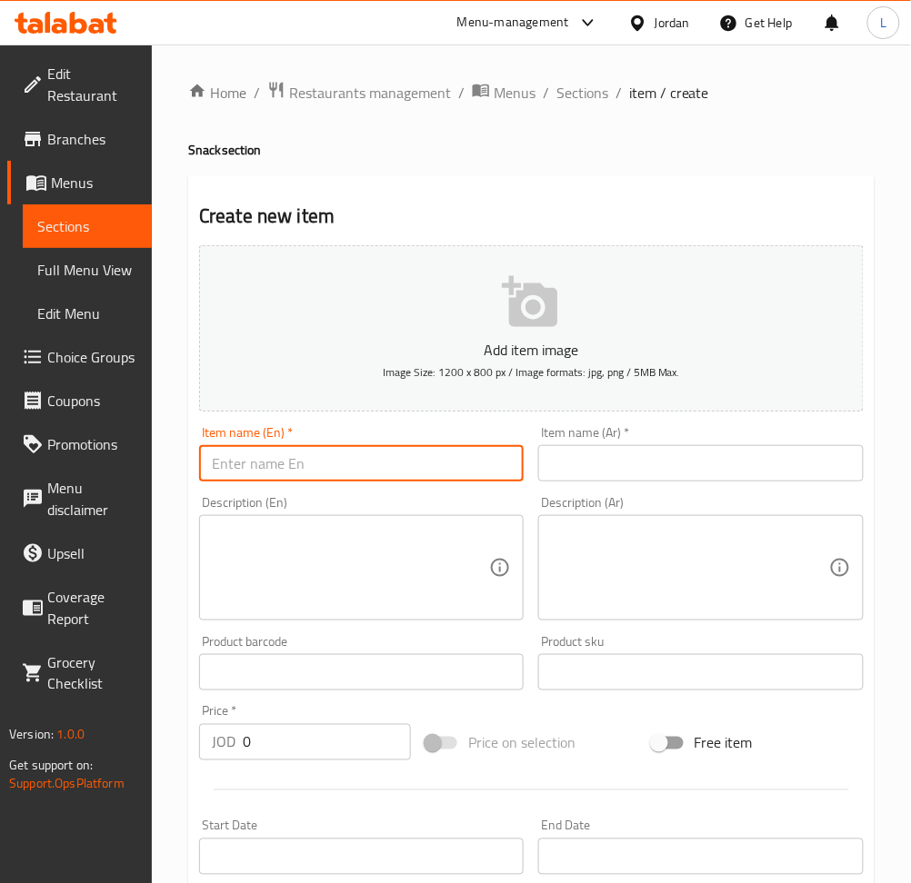
click at [399, 468] on input "text" at bounding box center [361, 463] width 324 height 36
click at [303, 462] on input "Sandwich super zinger" at bounding box center [361, 463] width 324 height 36
type input "Sandwich super zinger"
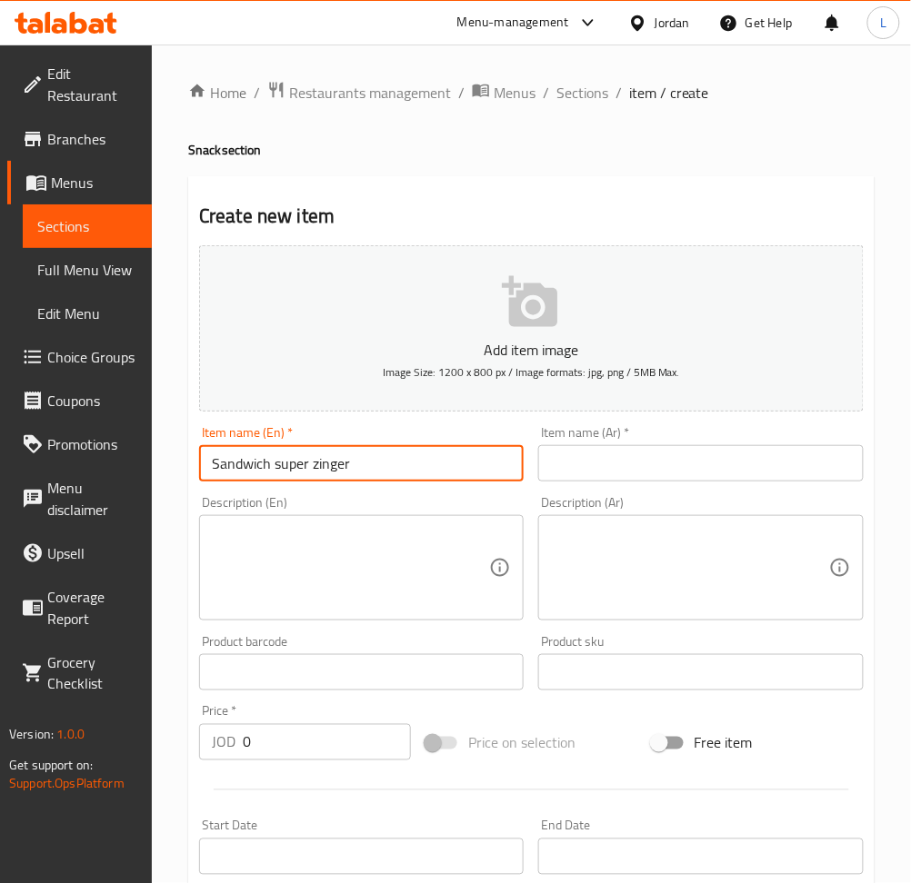
drag, startPoint x: 579, startPoint y: 472, endPoint x: 576, endPoint y: 483, distance: 11.2
click at [582, 470] on input "text" at bounding box center [700, 463] width 324 height 36
paste input "ساندويتش سوبر زينجر"
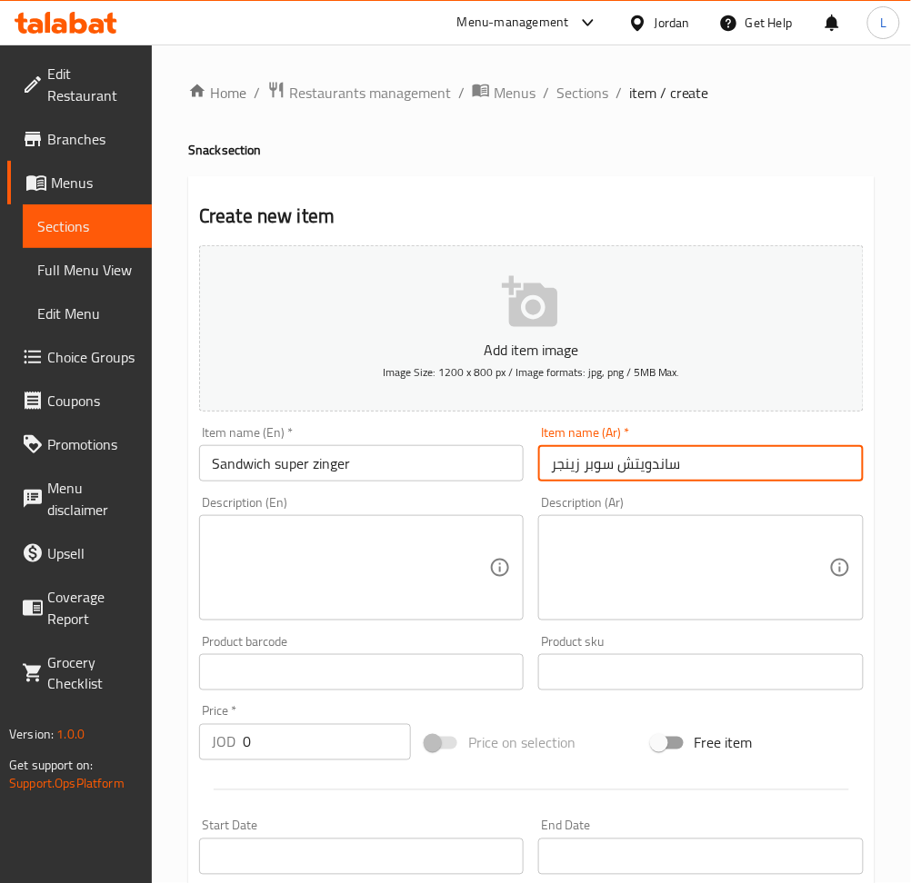
type input "ساندويتش سوبر زينجر"
click at [315, 752] on input "0" at bounding box center [327, 742] width 168 height 36
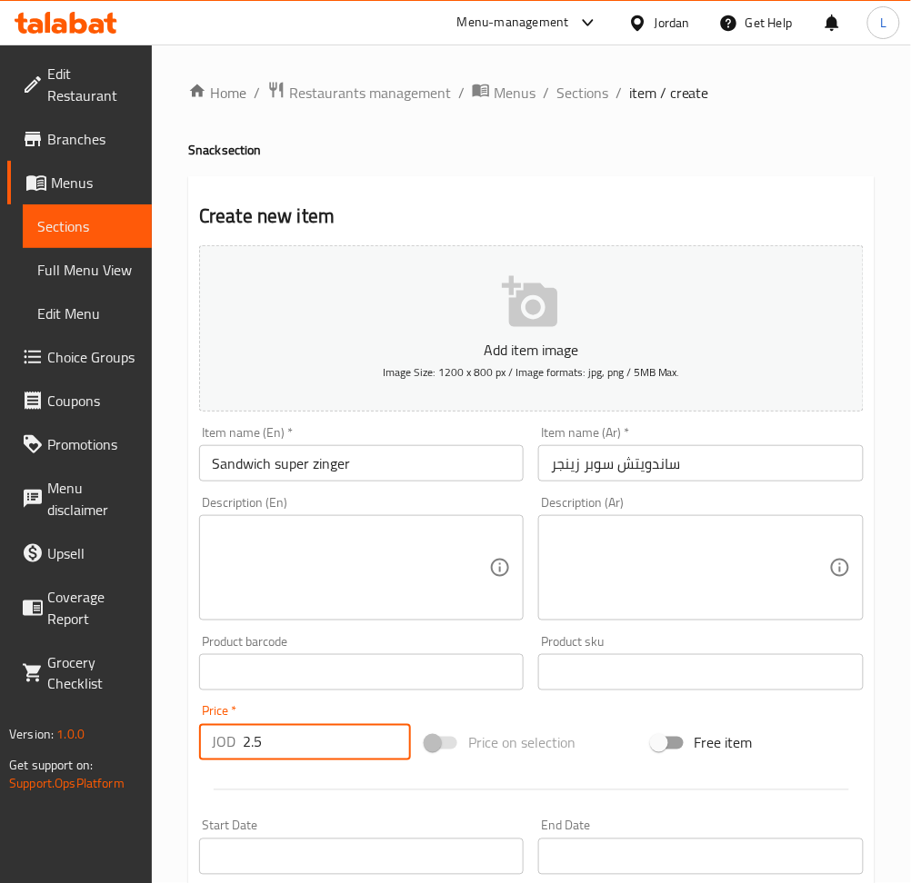
type input "2.5"
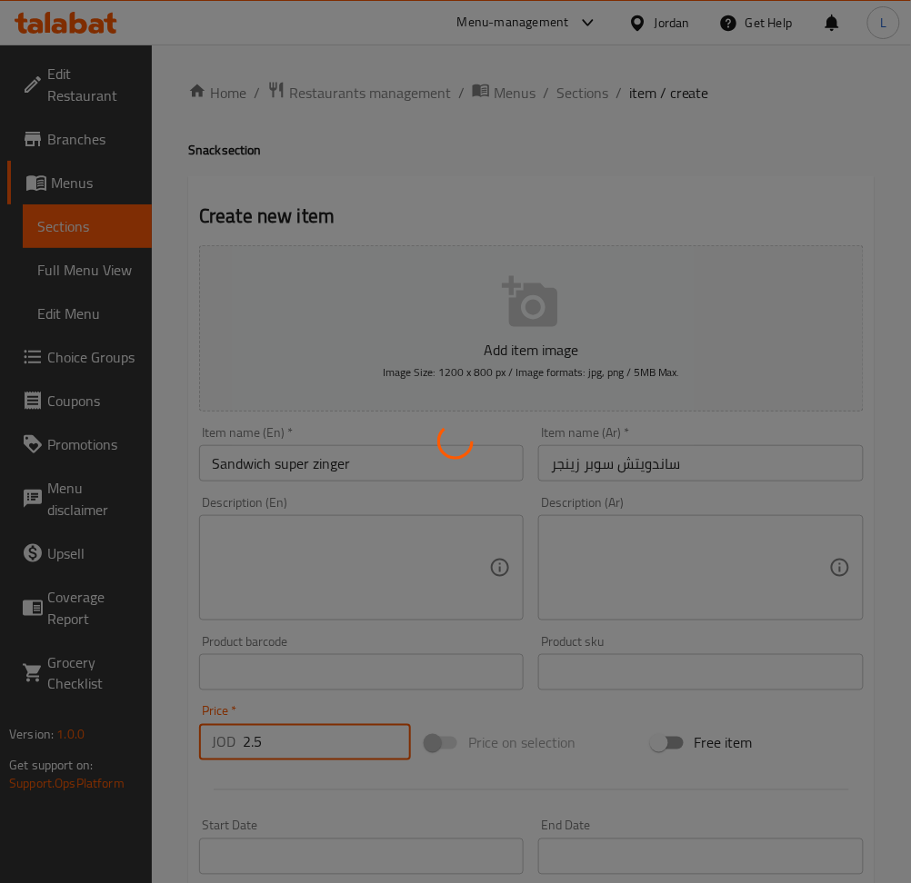
type input "0"
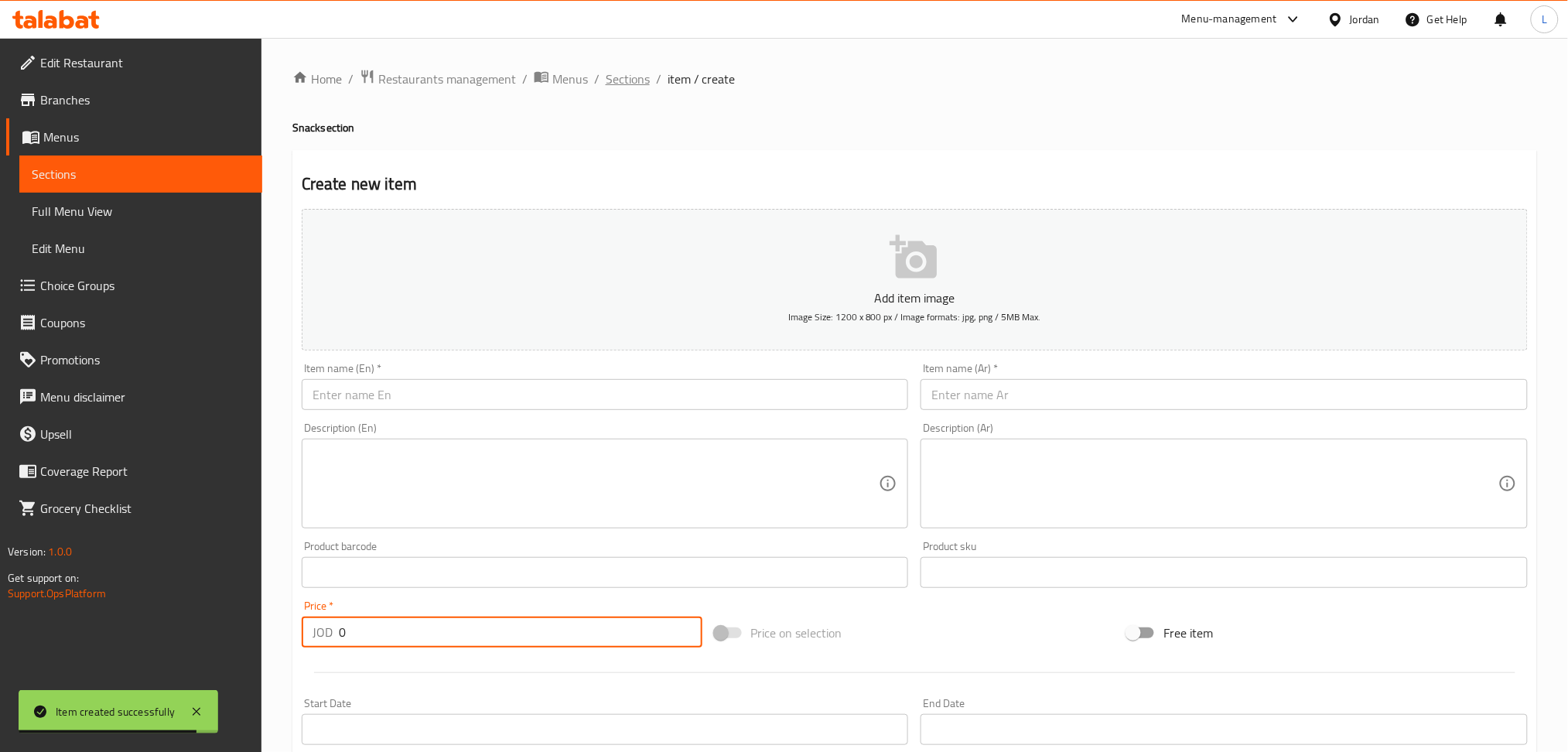
click at [632, 78] on span "Sections" at bounding box center [628, 79] width 44 height 19
